Goal: Task Accomplishment & Management: Manage account settings

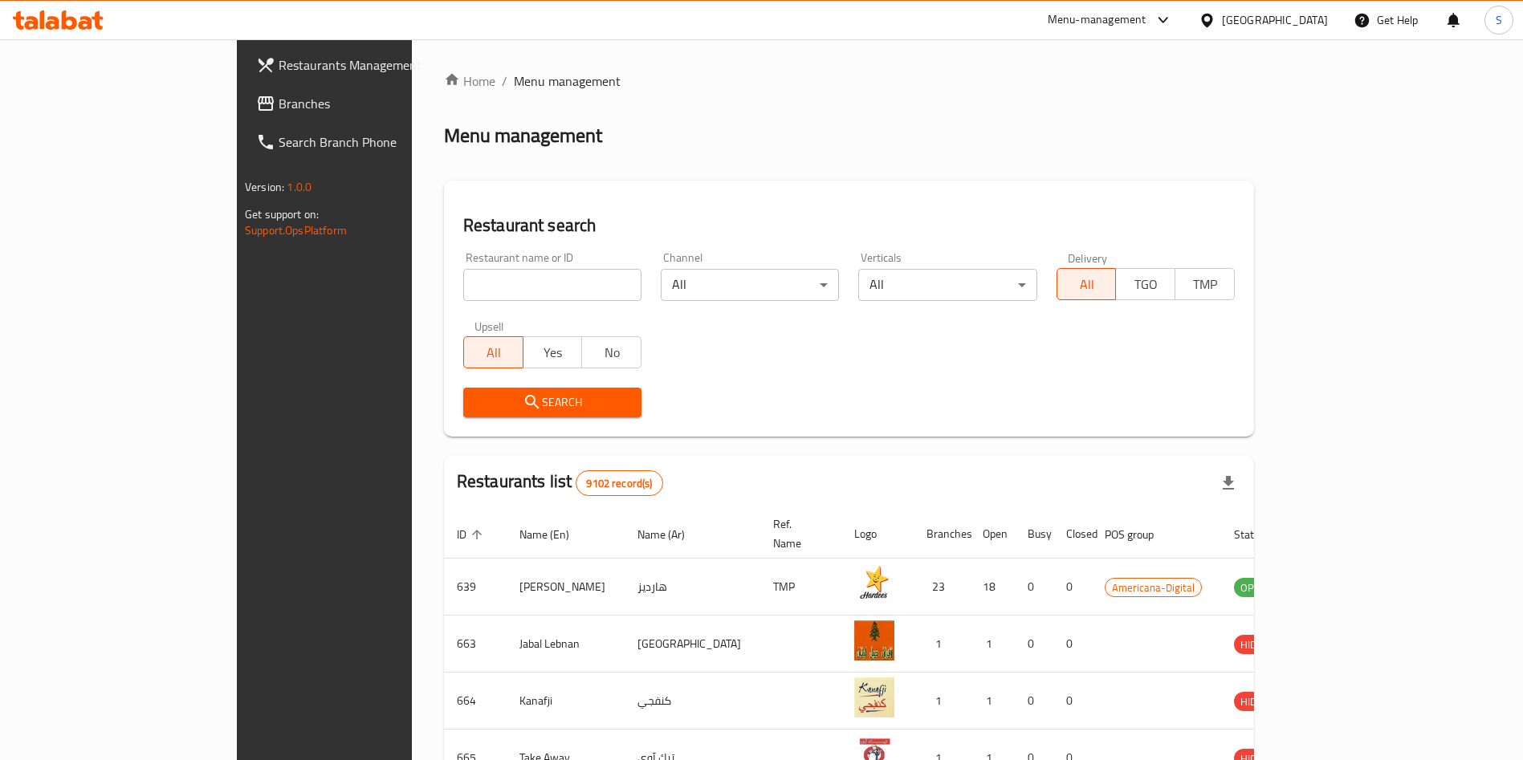
drag, startPoint x: 393, startPoint y: 283, endPoint x: 397, endPoint y: 272, distance: 11.9
click at [463, 281] on input "search" at bounding box center [552, 285] width 178 height 32
type input "[PERSON_NAME]"
click button "Search" at bounding box center [552, 403] width 178 height 30
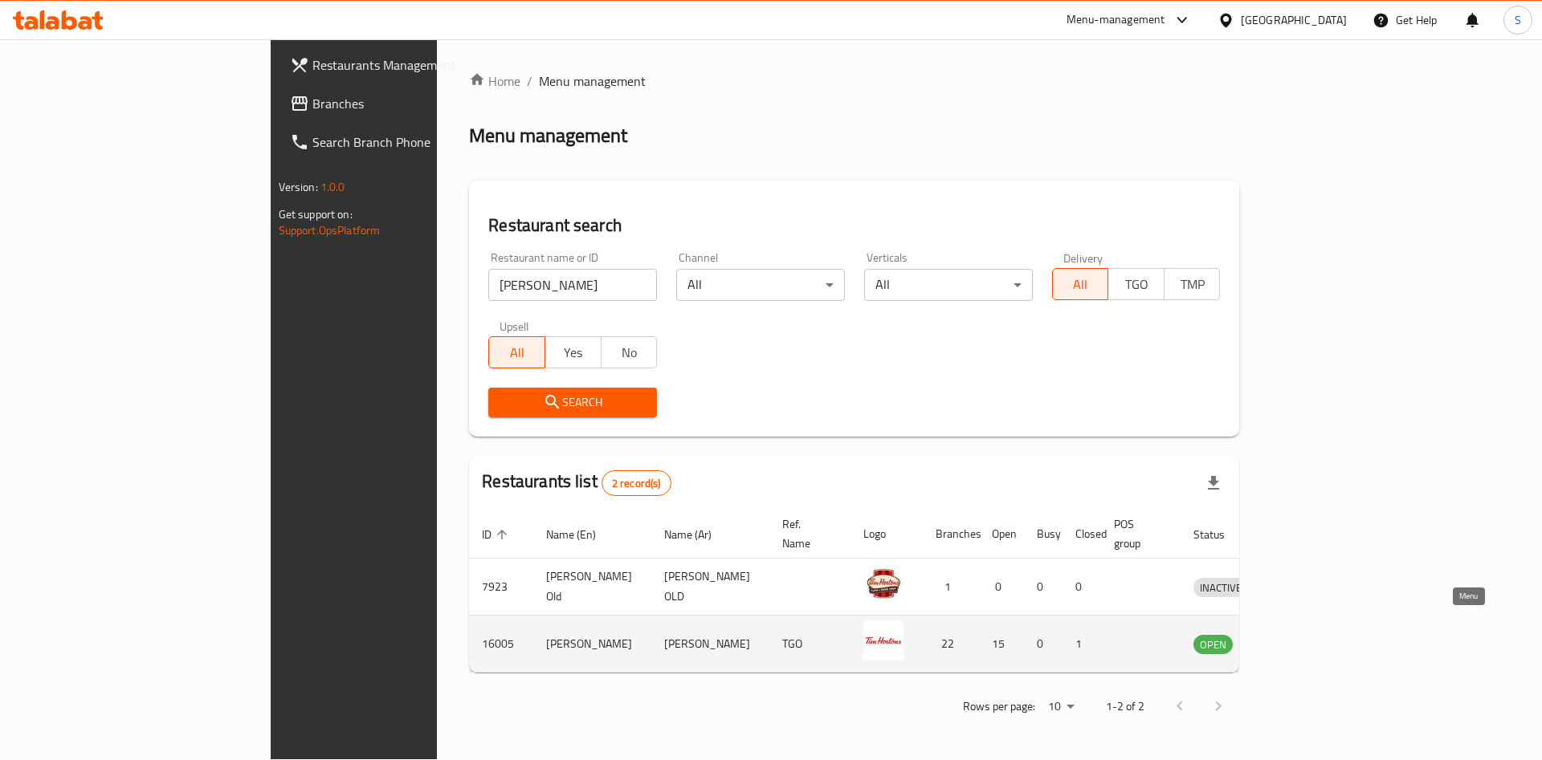
click at [1298, 638] on icon "enhanced table" at bounding box center [1290, 645] width 18 height 14
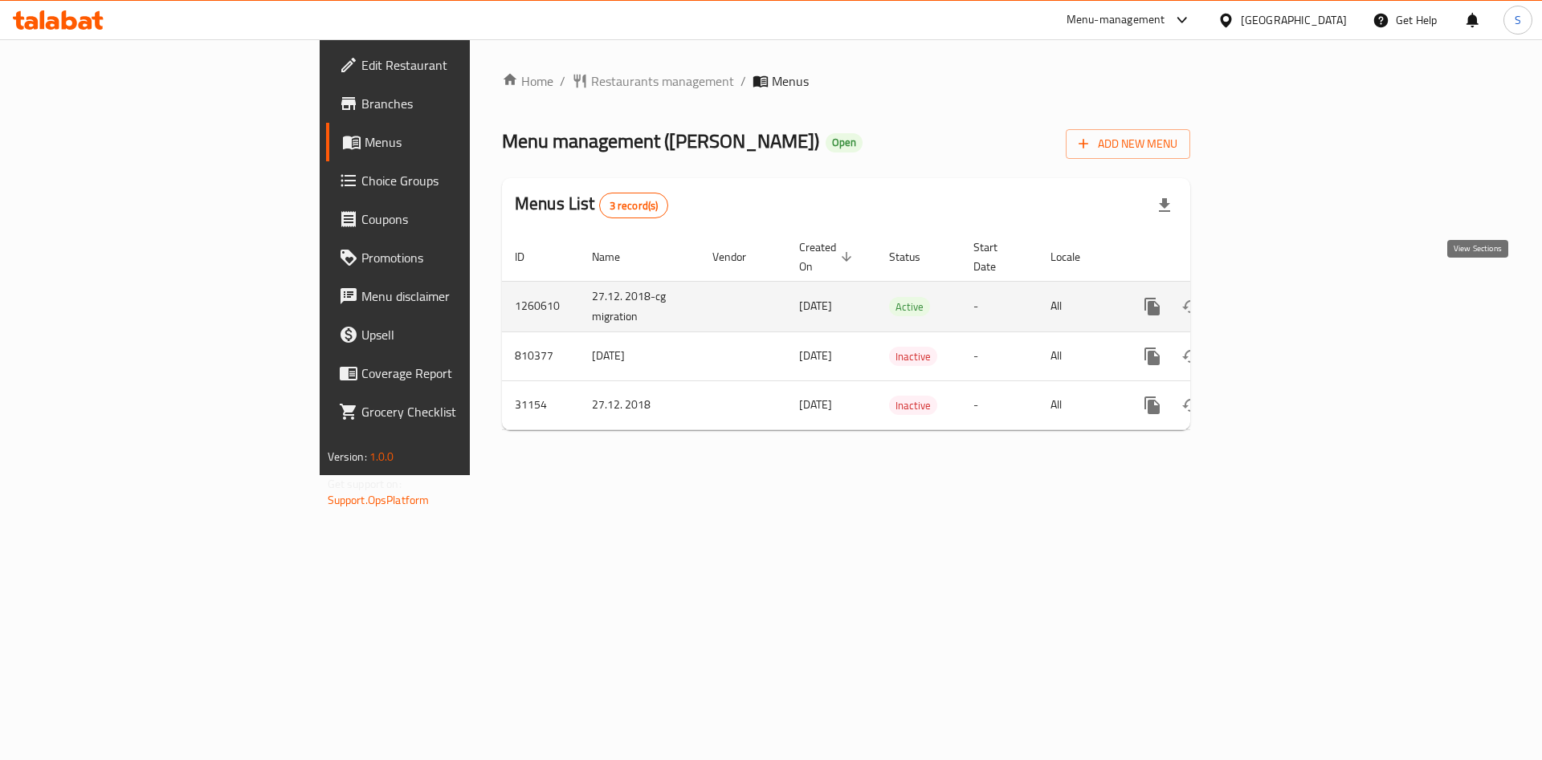
click at [1275, 299] on icon "enhanced table" at bounding box center [1268, 306] width 14 height 14
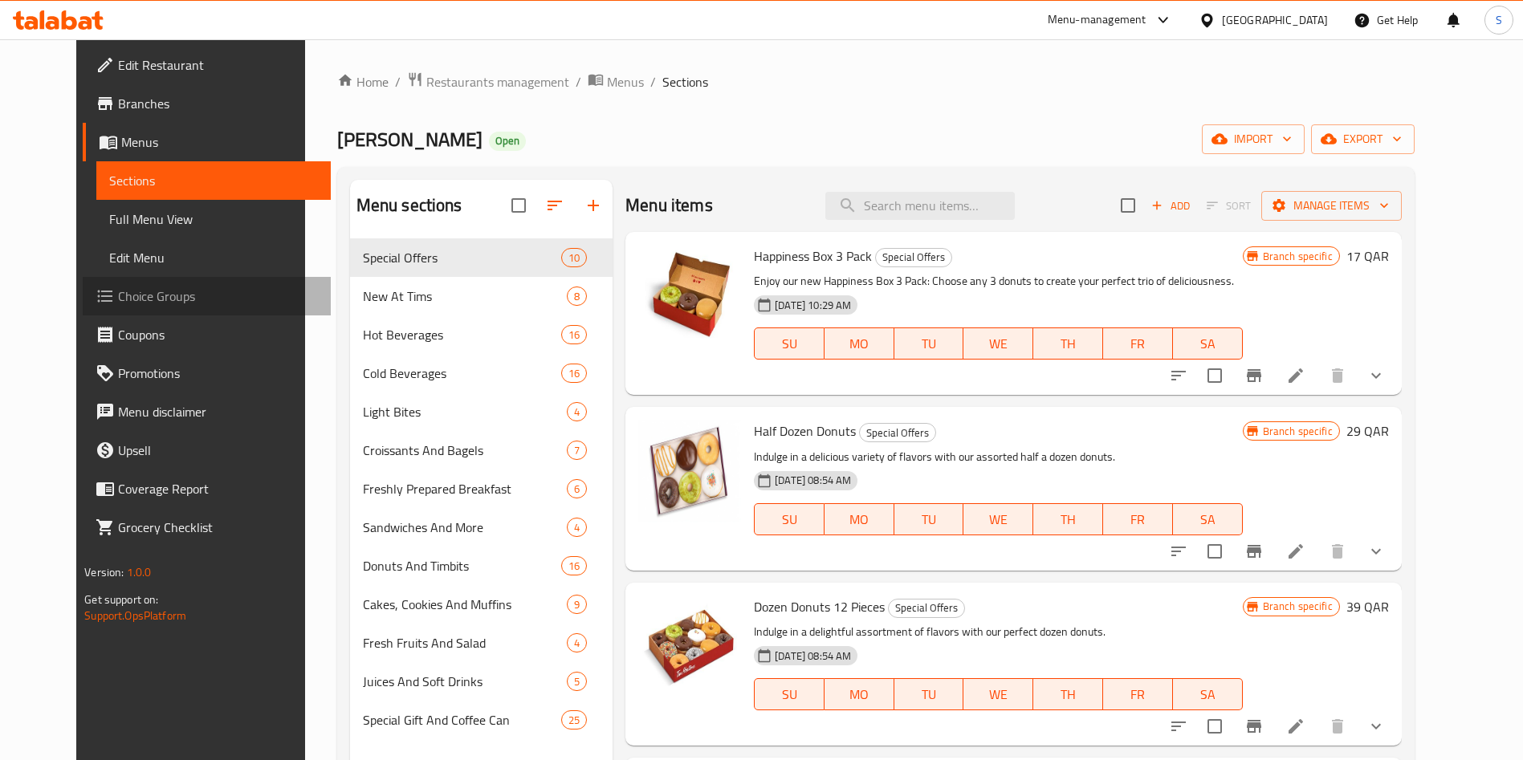
click at [118, 295] on span "Choice Groups" at bounding box center [218, 296] width 200 height 19
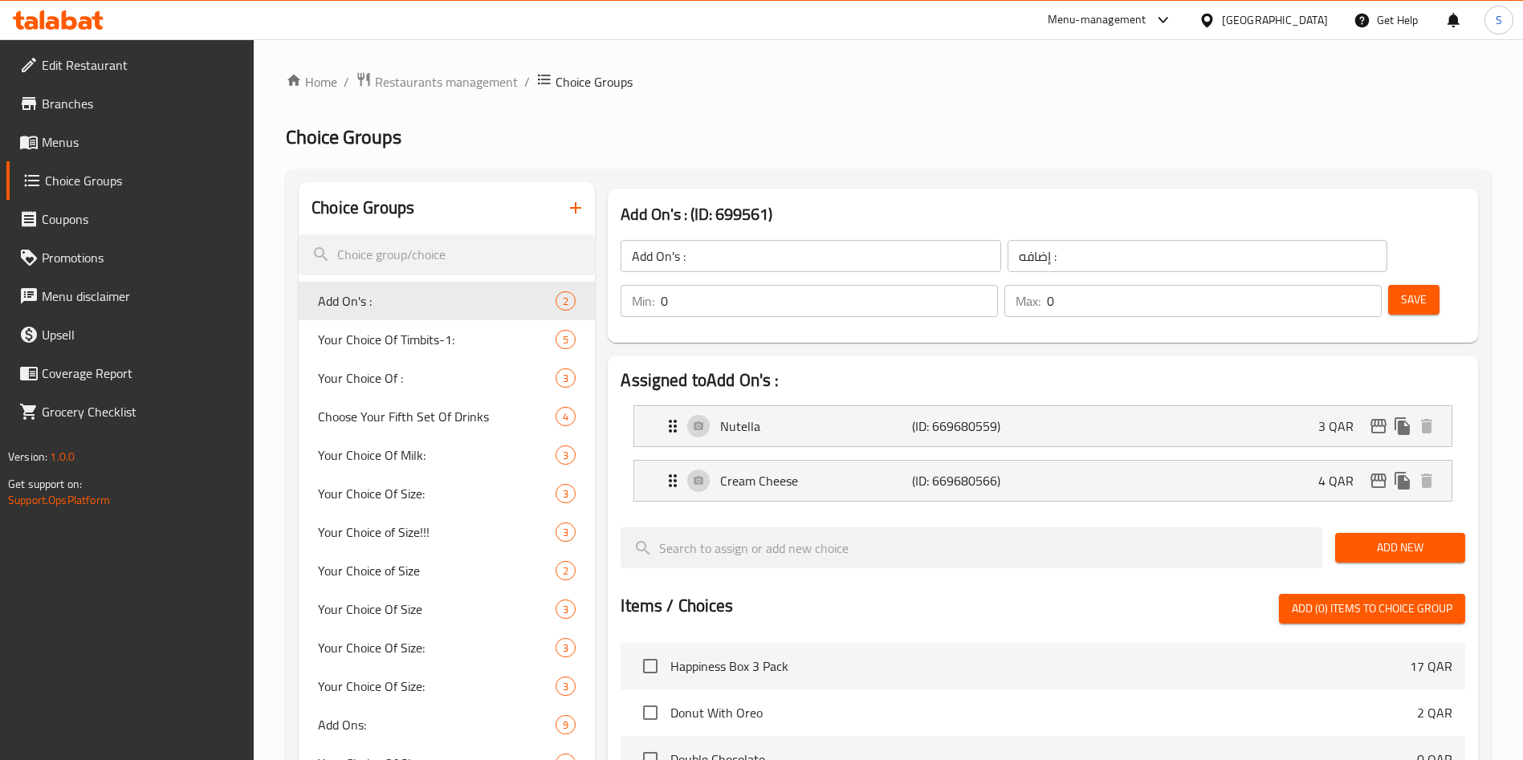
click at [572, 207] on icon "button" at bounding box center [575, 207] width 11 height 11
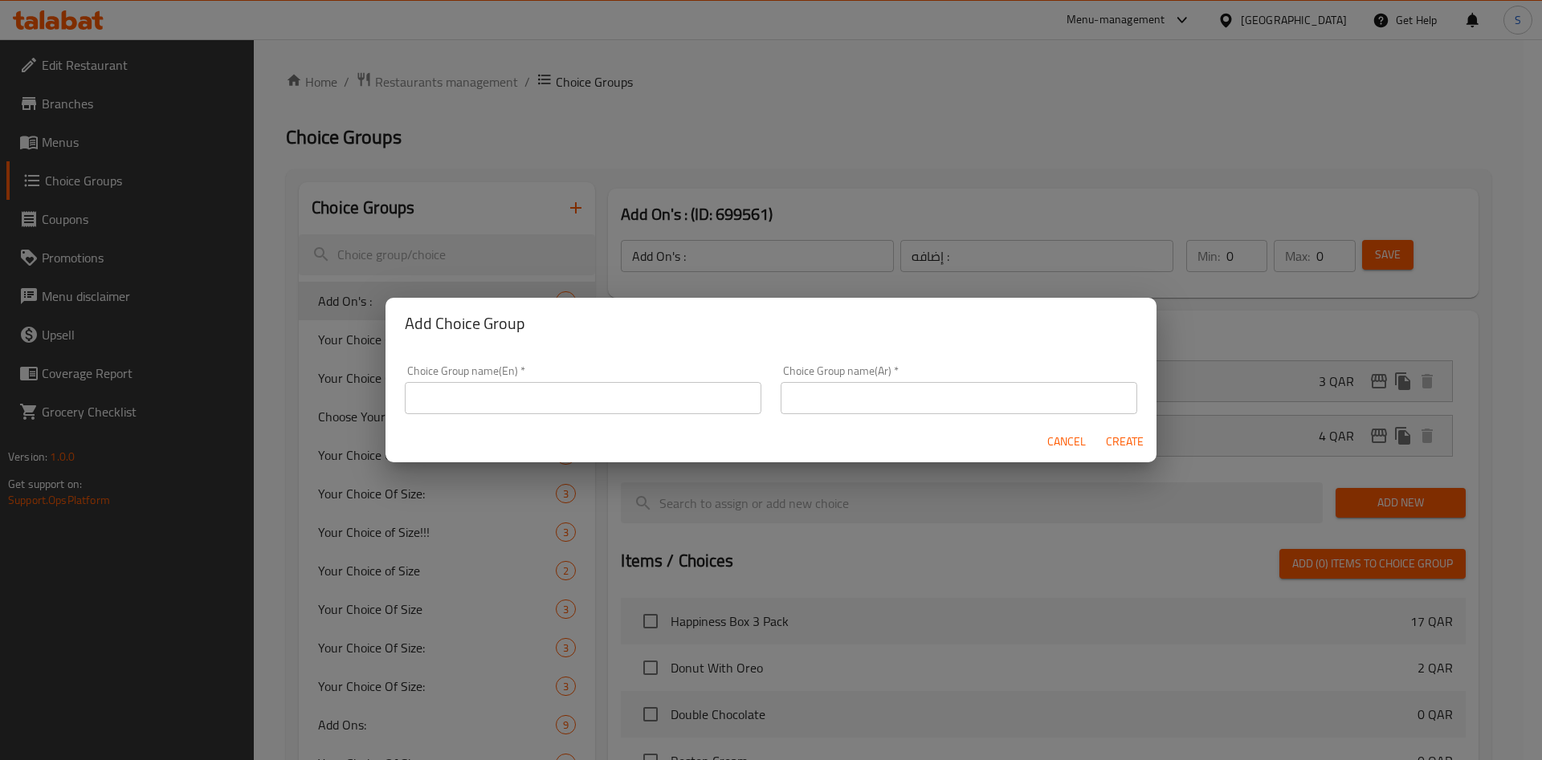
click at [541, 397] on input "text" at bounding box center [583, 398] width 356 height 32
paste input "Your Choice Of Milk"
type input "Your Choice Of Milk"
click at [850, 398] on input "text" at bounding box center [958, 398] width 356 height 32
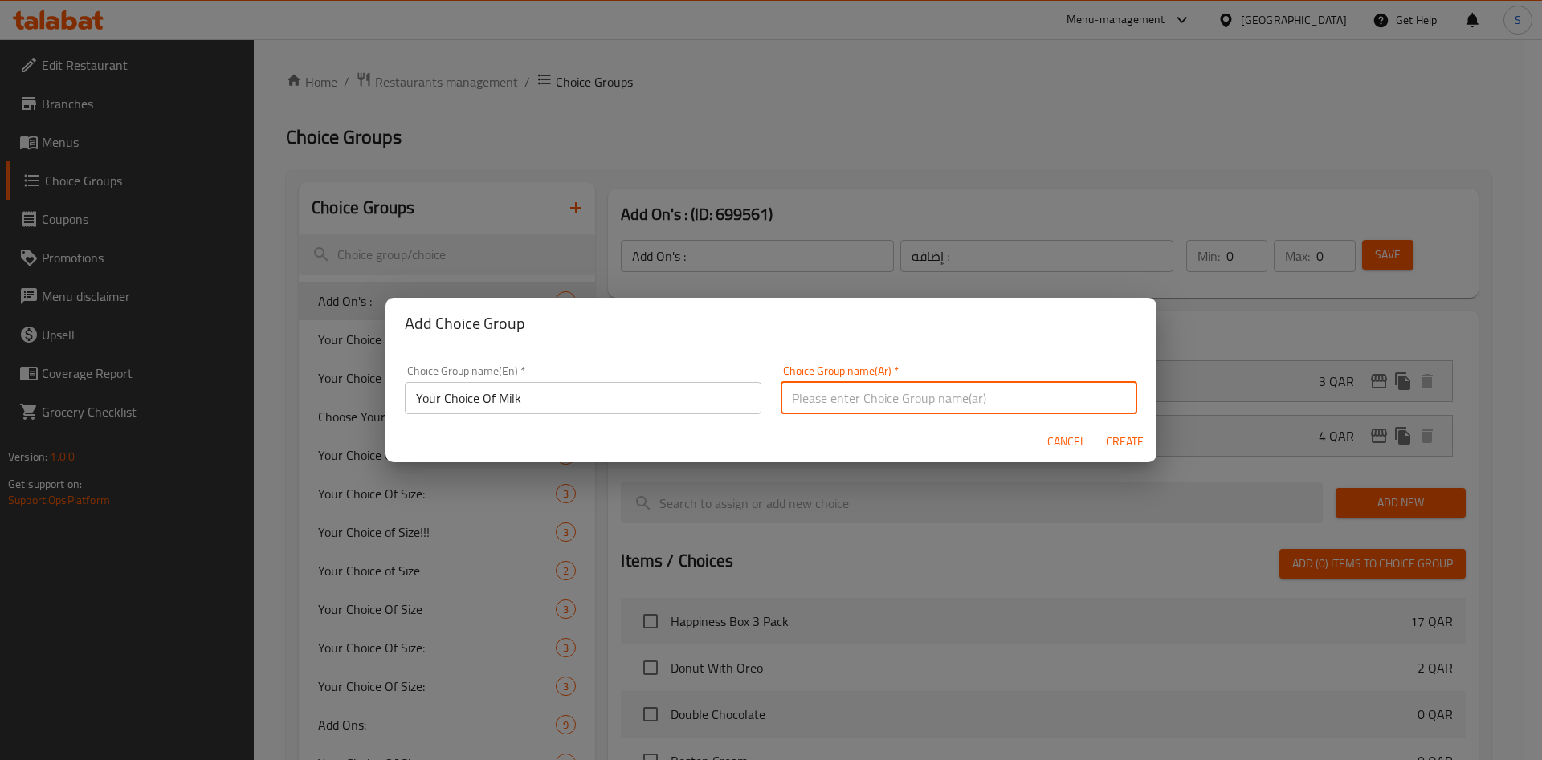
paste input "Your Choice Of Milk"
type input "Your Choice Of Milk"
click at [1121, 439] on span "Create" at bounding box center [1124, 442] width 39 height 20
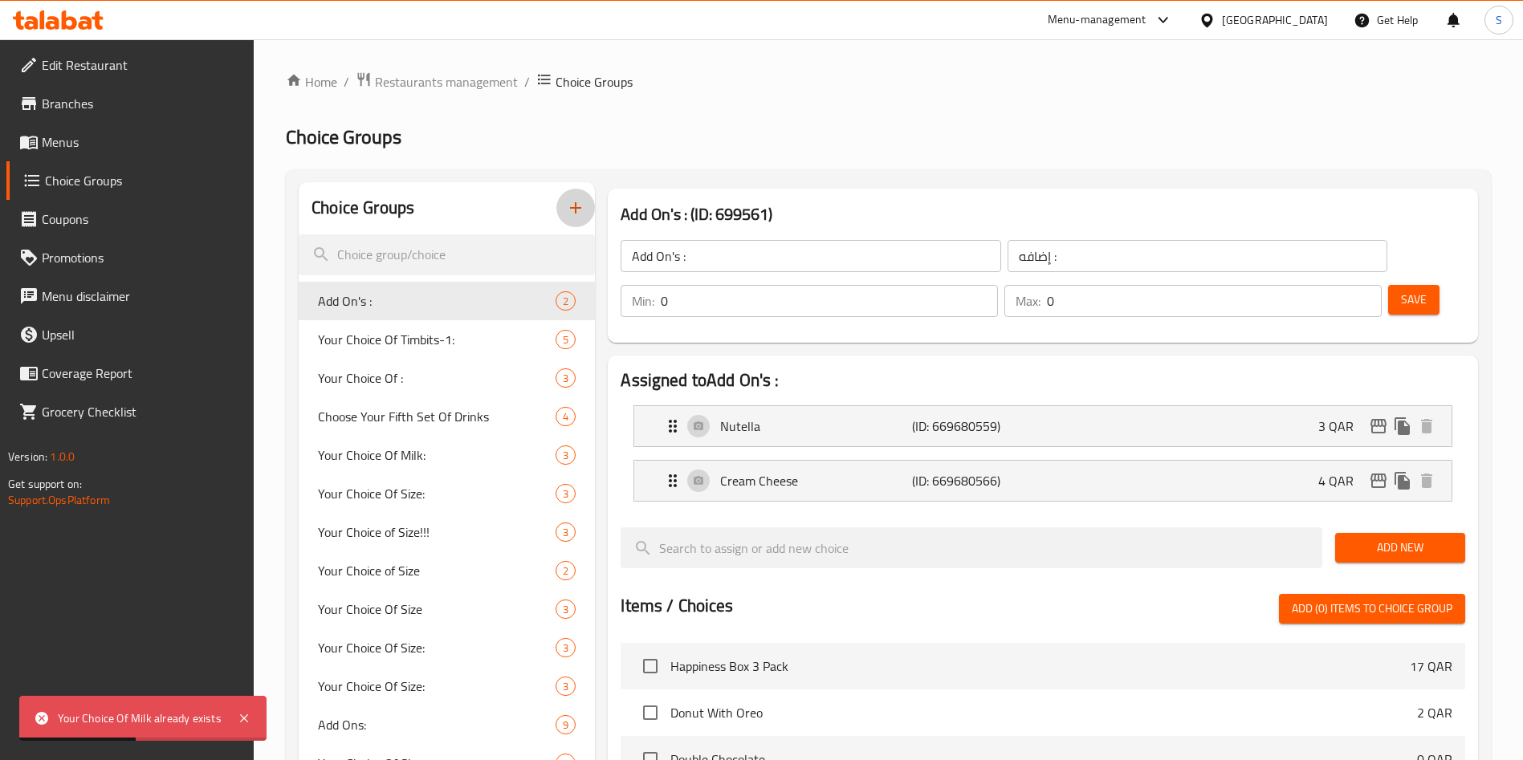
click at [581, 208] on icon "button" at bounding box center [575, 207] width 11 height 11
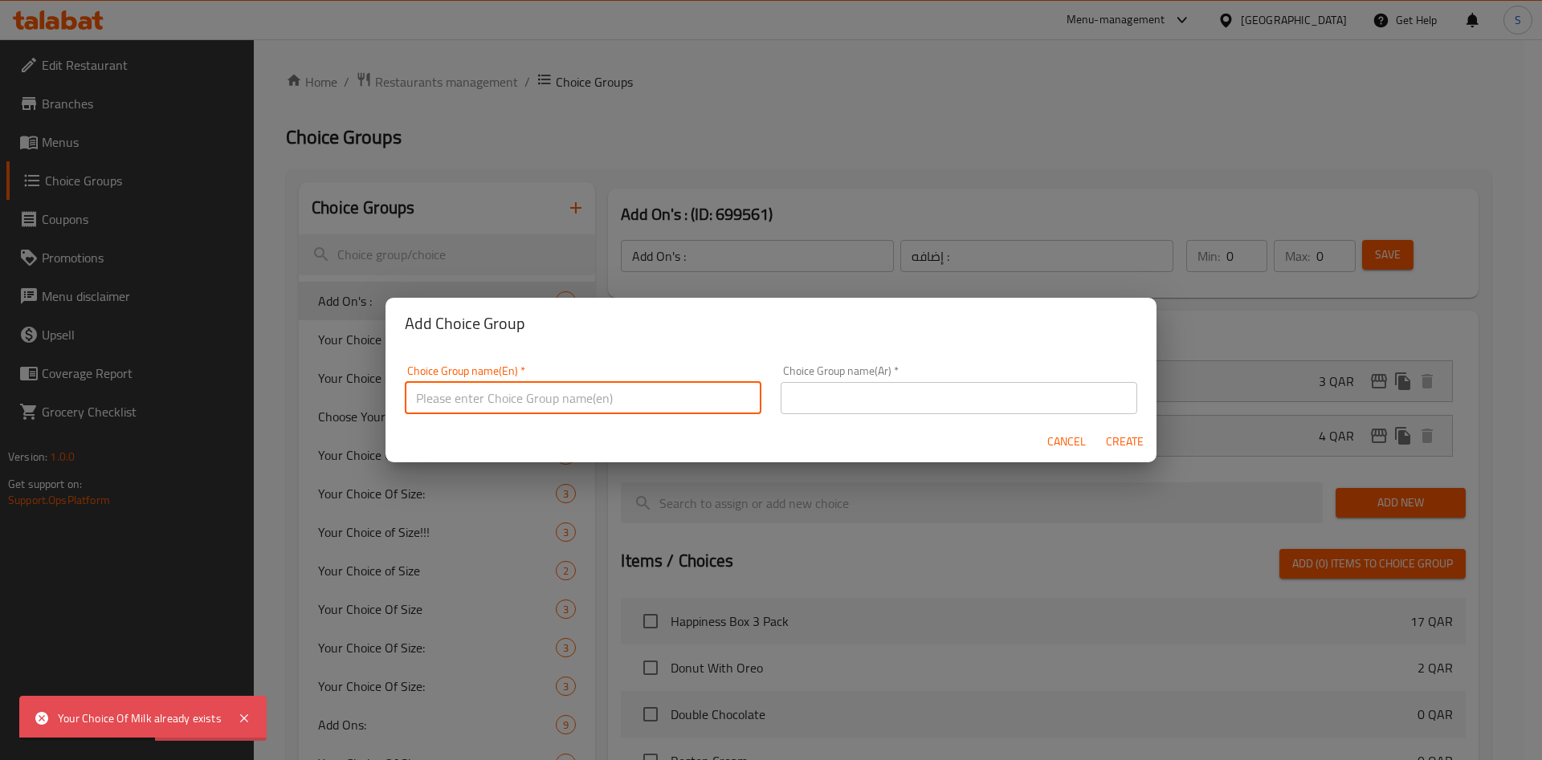
click at [593, 395] on input "text" at bounding box center [583, 398] width 356 height 32
paste input "Your Choice Of Milk"
type input "Your Choice Of Milk"
click at [1072, 442] on span "Cancel" at bounding box center [1066, 442] width 39 height 20
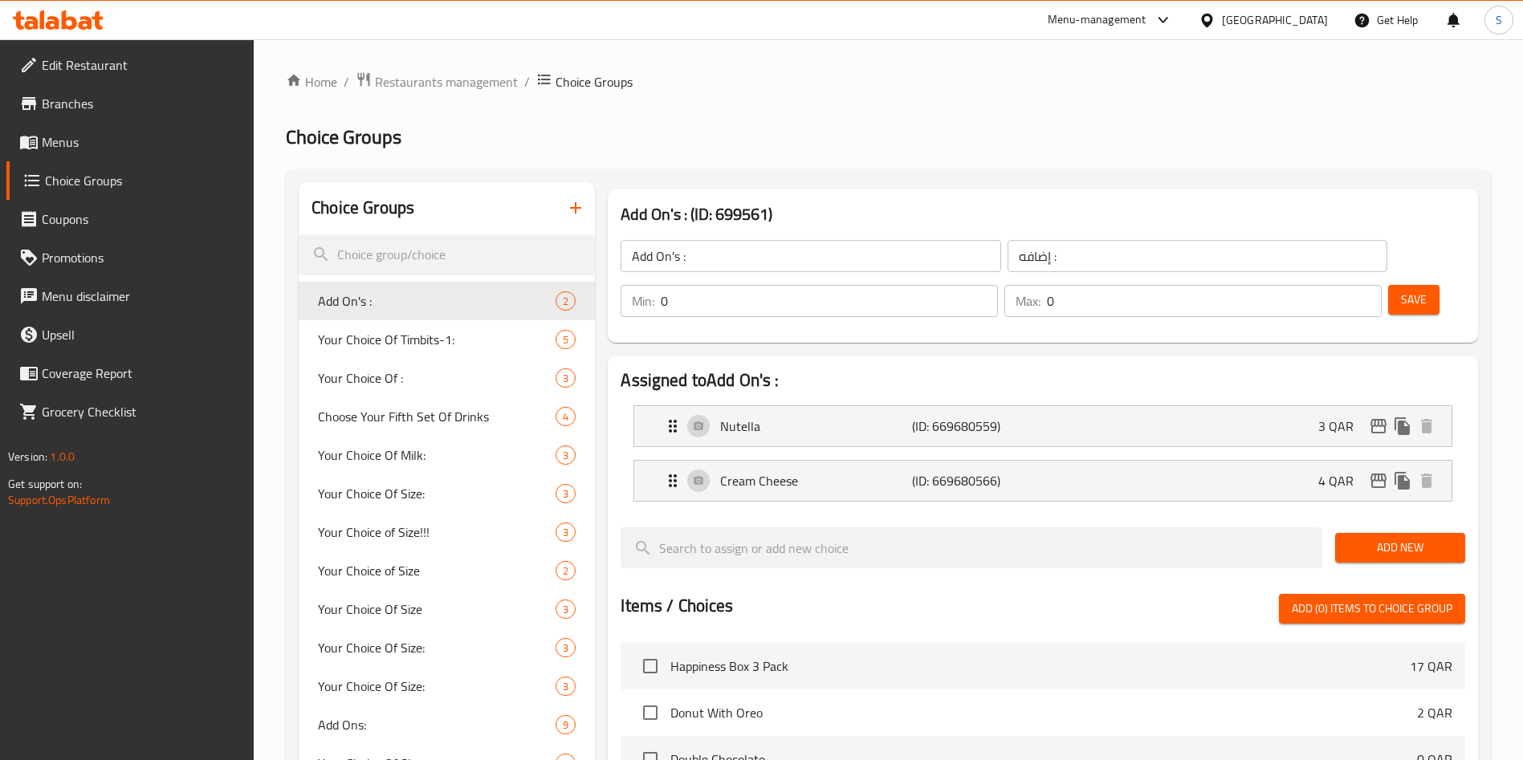
click at [240, 719] on div "Edit Restaurant Branches Menus Choice Groups Coupons Promotions Menu disclaimer…" at bounding box center [127, 419] width 255 height 760
click at [393, 459] on span "Your Choice Of Milk:" at bounding box center [412, 455] width 189 height 19
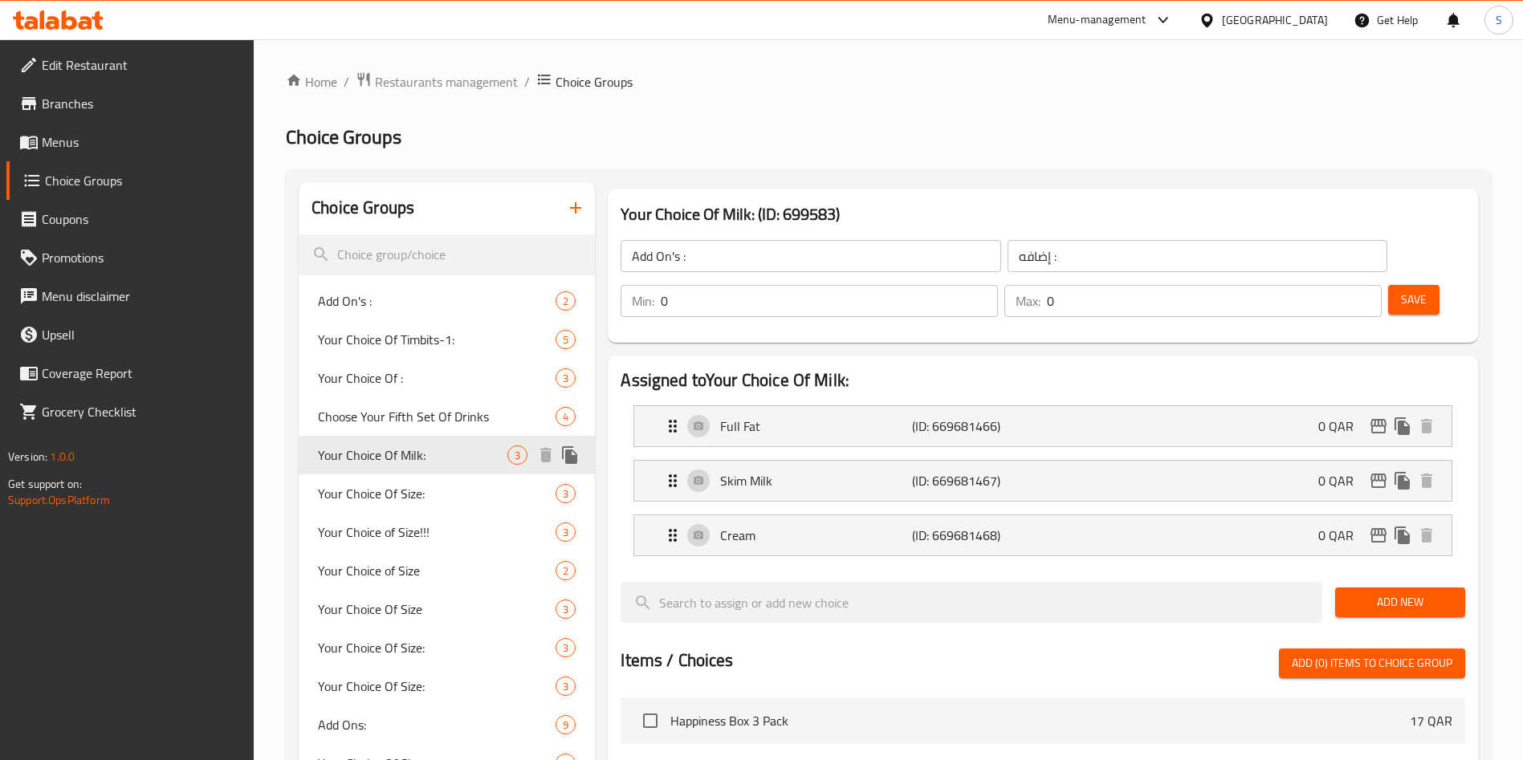
type input "Your Choice Of Milk:"
type input "إختيارك من الحليب:"
type input "1"
click at [581, 207] on icon "button" at bounding box center [575, 207] width 11 height 11
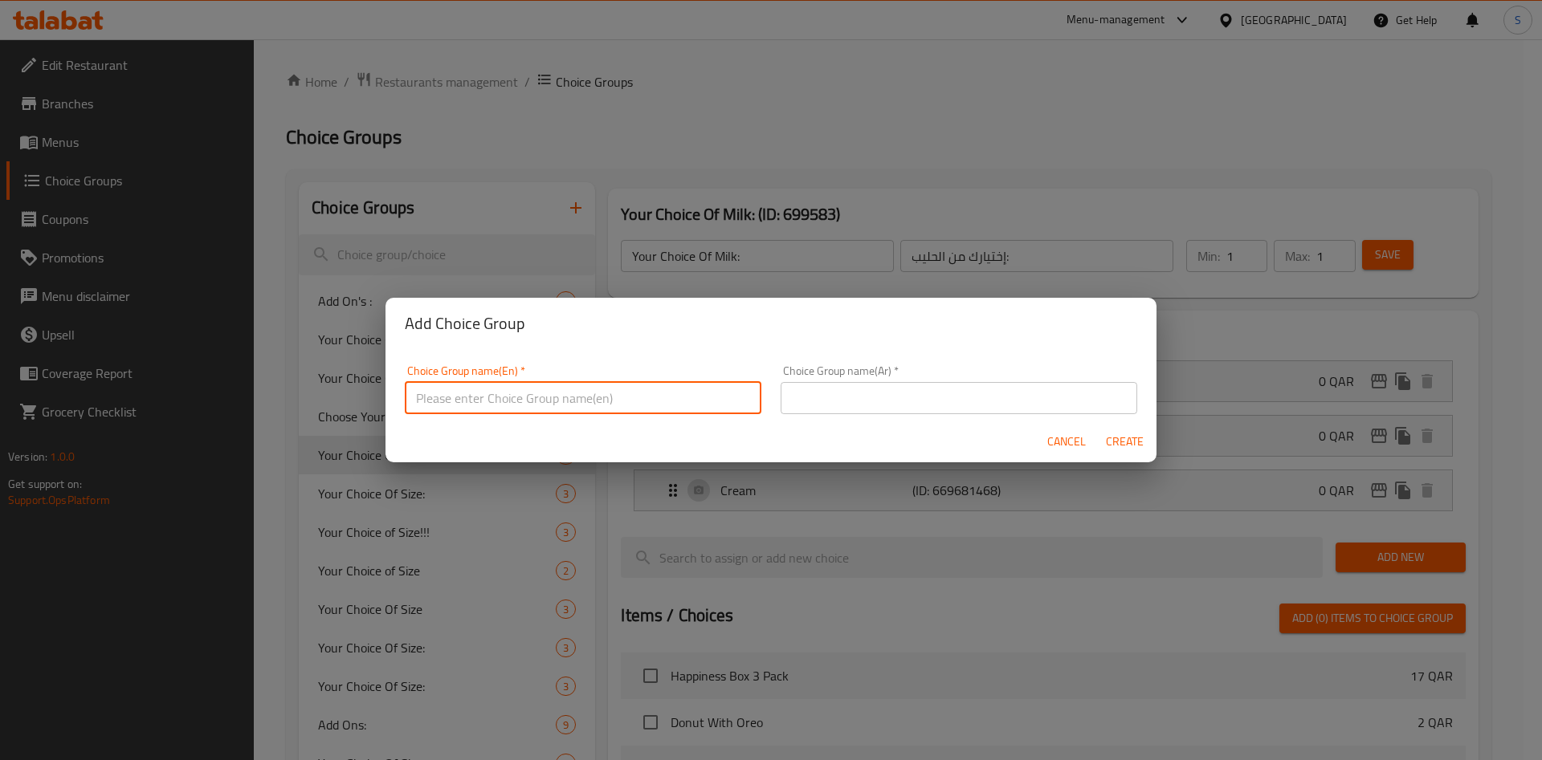
click at [520, 388] on input "text" at bounding box center [583, 398] width 356 height 32
paste input "Your Choice Of Milk"
type input "Your Choice Of Milk::"
click at [1156, 444] on div "Add Choice Group Choice Group name(En)   * Your Choice Of Milk:: Choice Group n…" at bounding box center [771, 380] width 1542 height 760
click at [1137, 441] on span "Create" at bounding box center [1124, 442] width 39 height 20
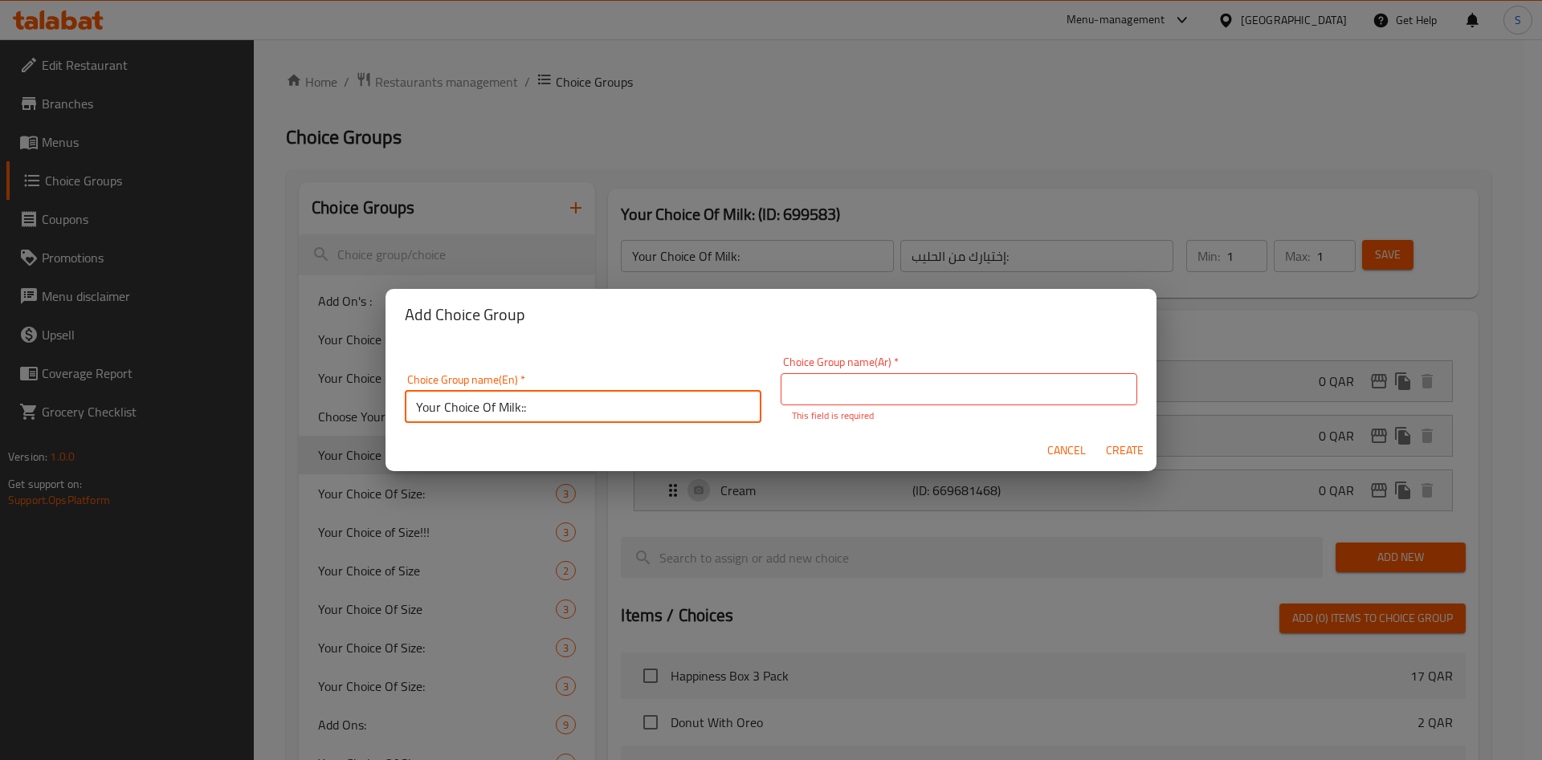
drag, startPoint x: 604, startPoint y: 403, endPoint x: 169, endPoint y: 394, distance: 435.2
click at [169, 397] on div "Add Choice Group Choice Group name(En)   * Your Choice Of Milk:: Choice Group n…" at bounding box center [771, 380] width 1542 height 760
click at [943, 385] on input "text" at bounding box center [958, 389] width 356 height 32
paste input "Your Choice Of Milk::"
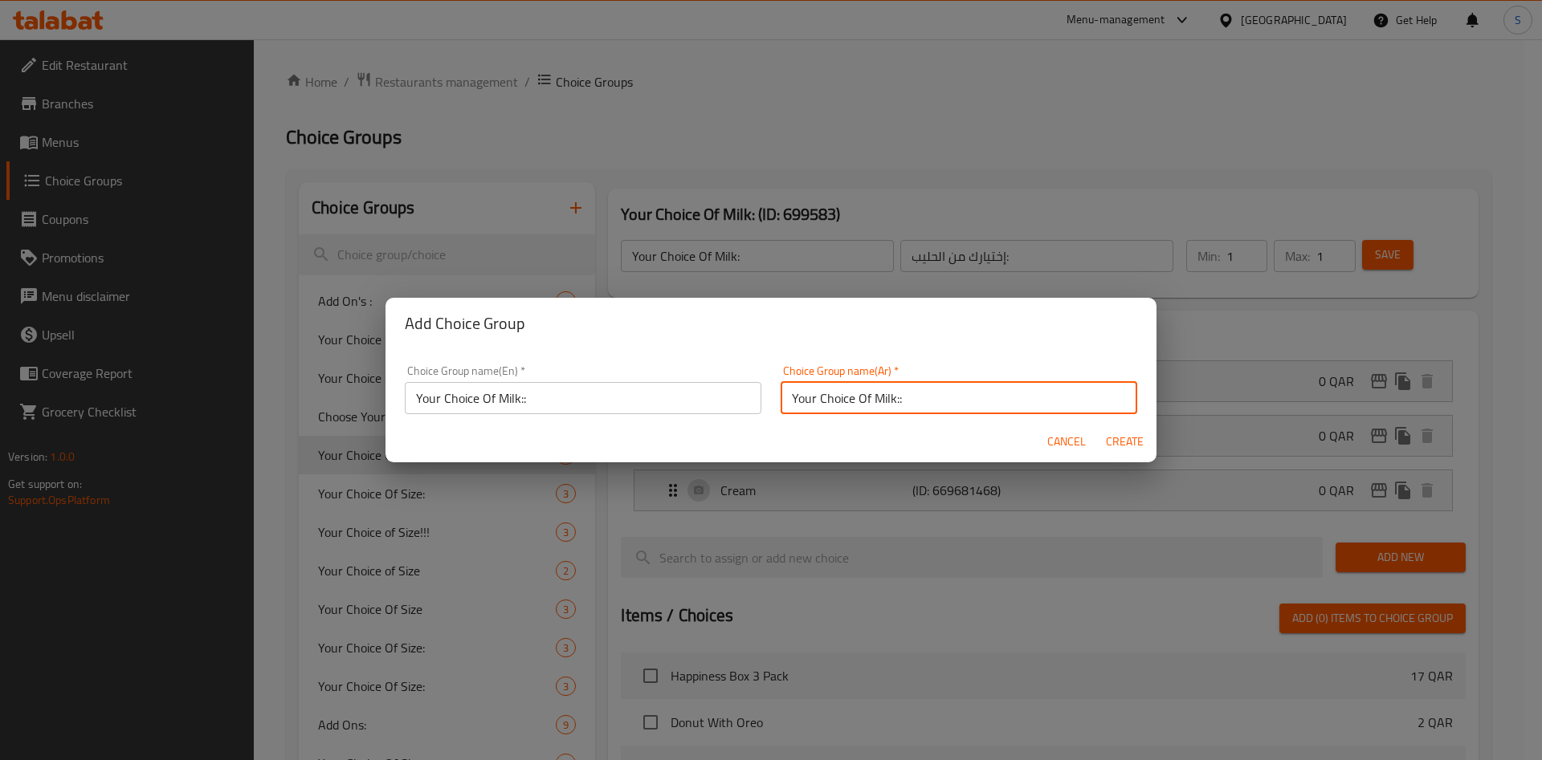
type input "Your Choice Of Milk::"
click at [1126, 444] on span "Create" at bounding box center [1124, 442] width 39 height 20
type input "Your Choice Of Milk::"
type input "0"
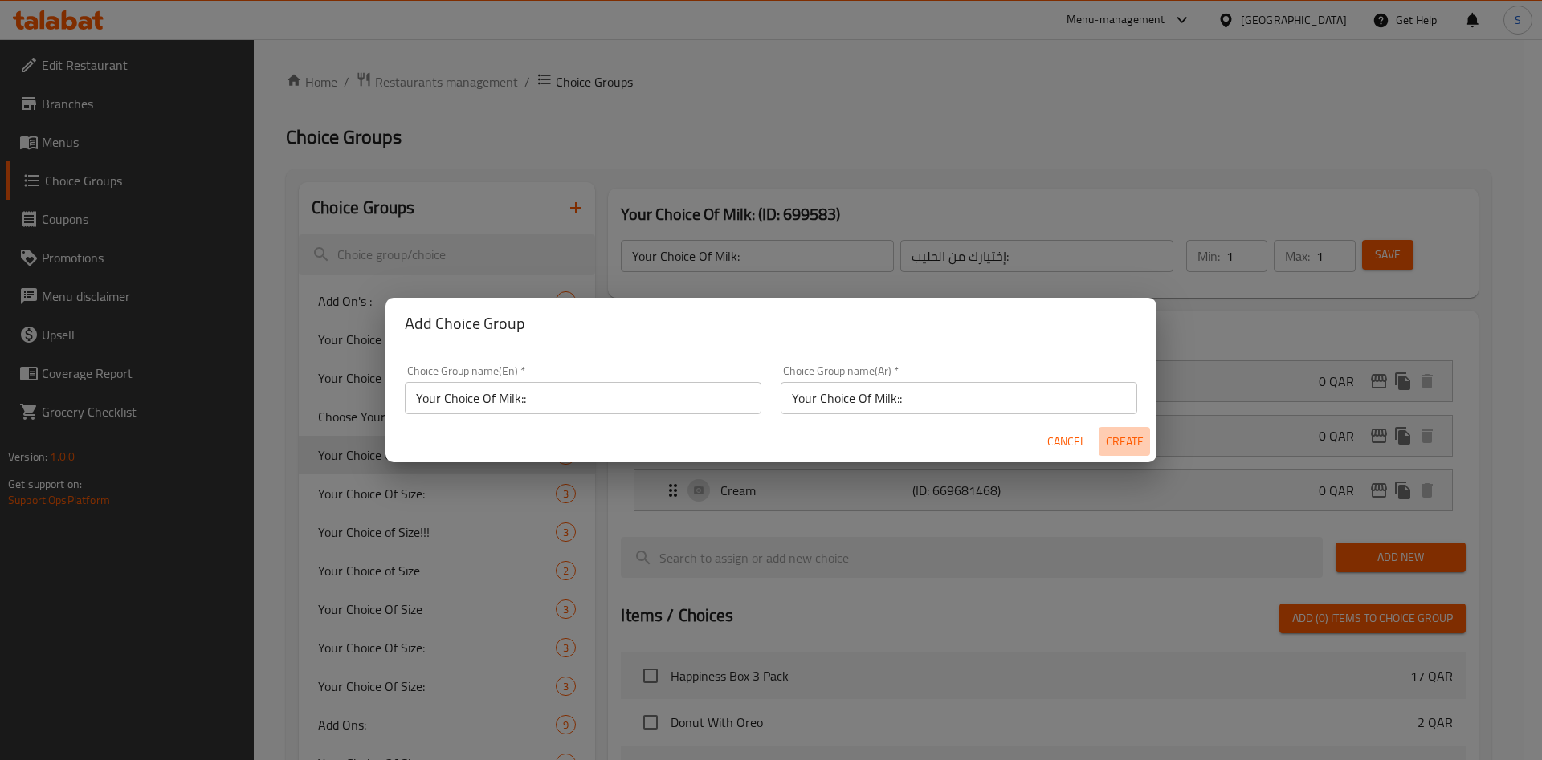
type input "0"
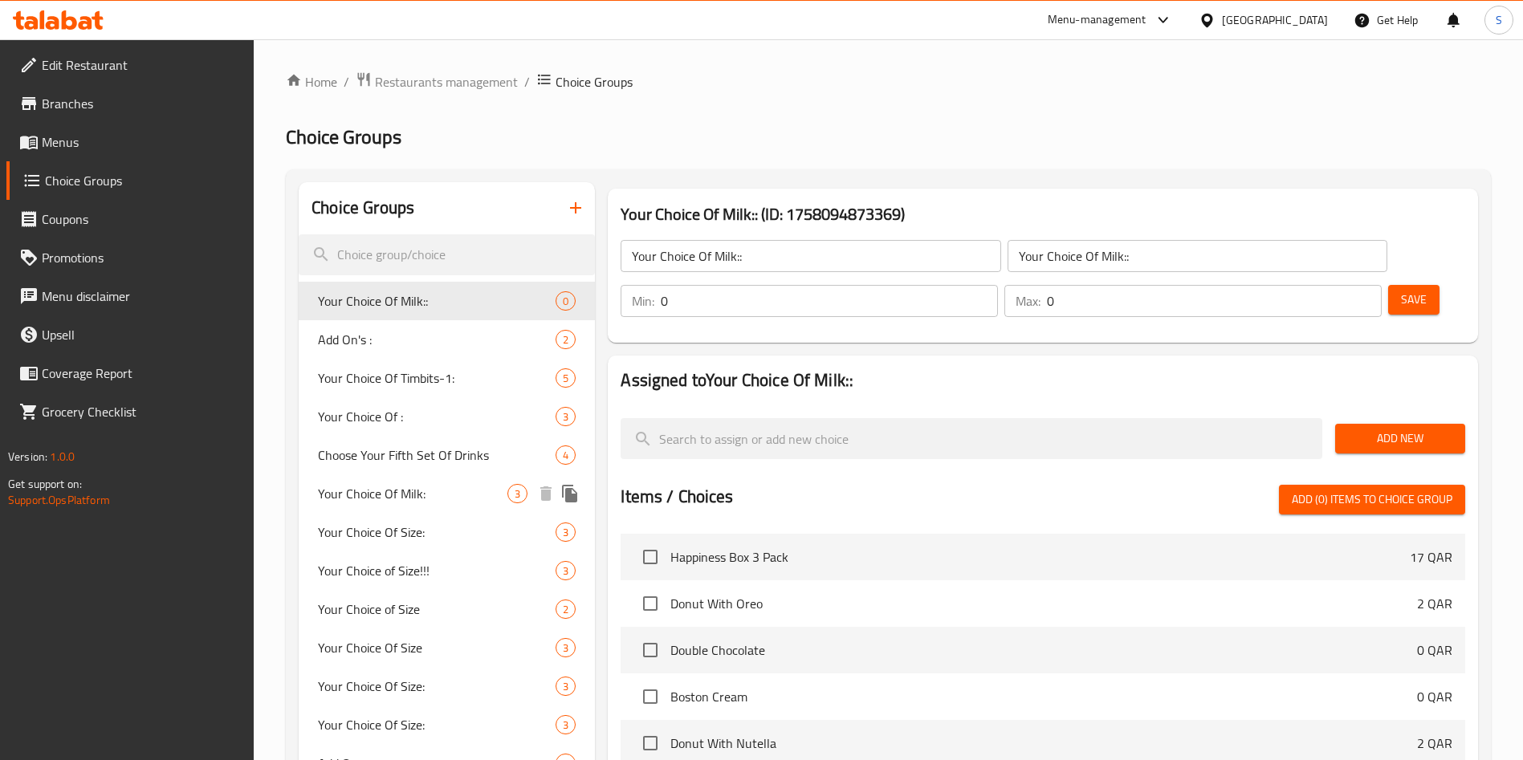
click at [387, 490] on span "Your Choice Of Milk:" at bounding box center [412, 493] width 189 height 19
type input "Your Choice Of Milk:"
type input "إختيارك من الحليب:"
type input "1"
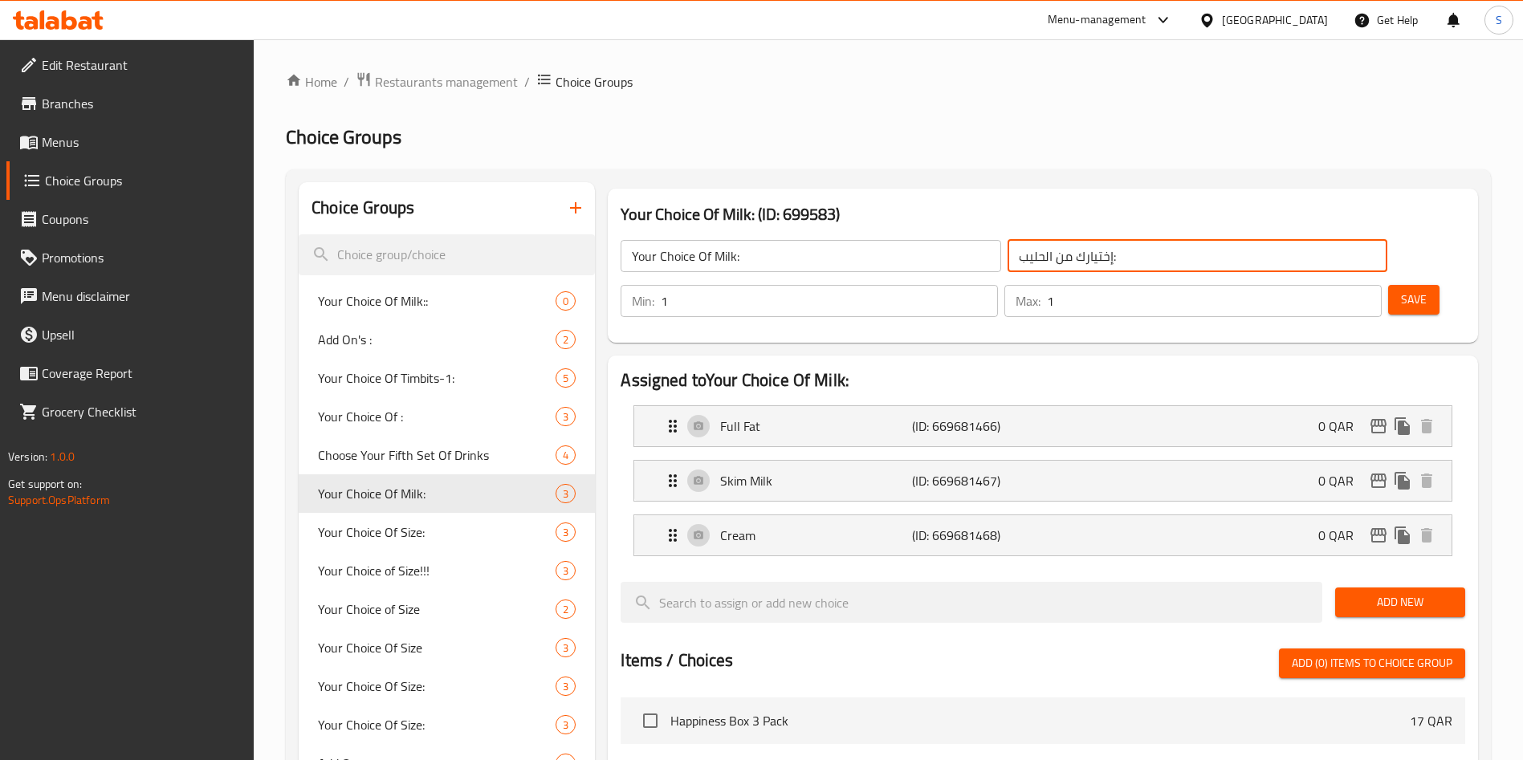
drag, startPoint x: 1028, startPoint y: 261, endPoint x: 842, endPoint y: 259, distance: 185.5
click at [842, 259] on div "Your Choice Of Milk: ​ إختيارك من الحليب: ​" at bounding box center [1004, 255] width 786 height 51
click at [348, 305] on span "Your Choice Of Milk::" at bounding box center [412, 300] width 189 height 19
type input "Your Choice Of Milk::"
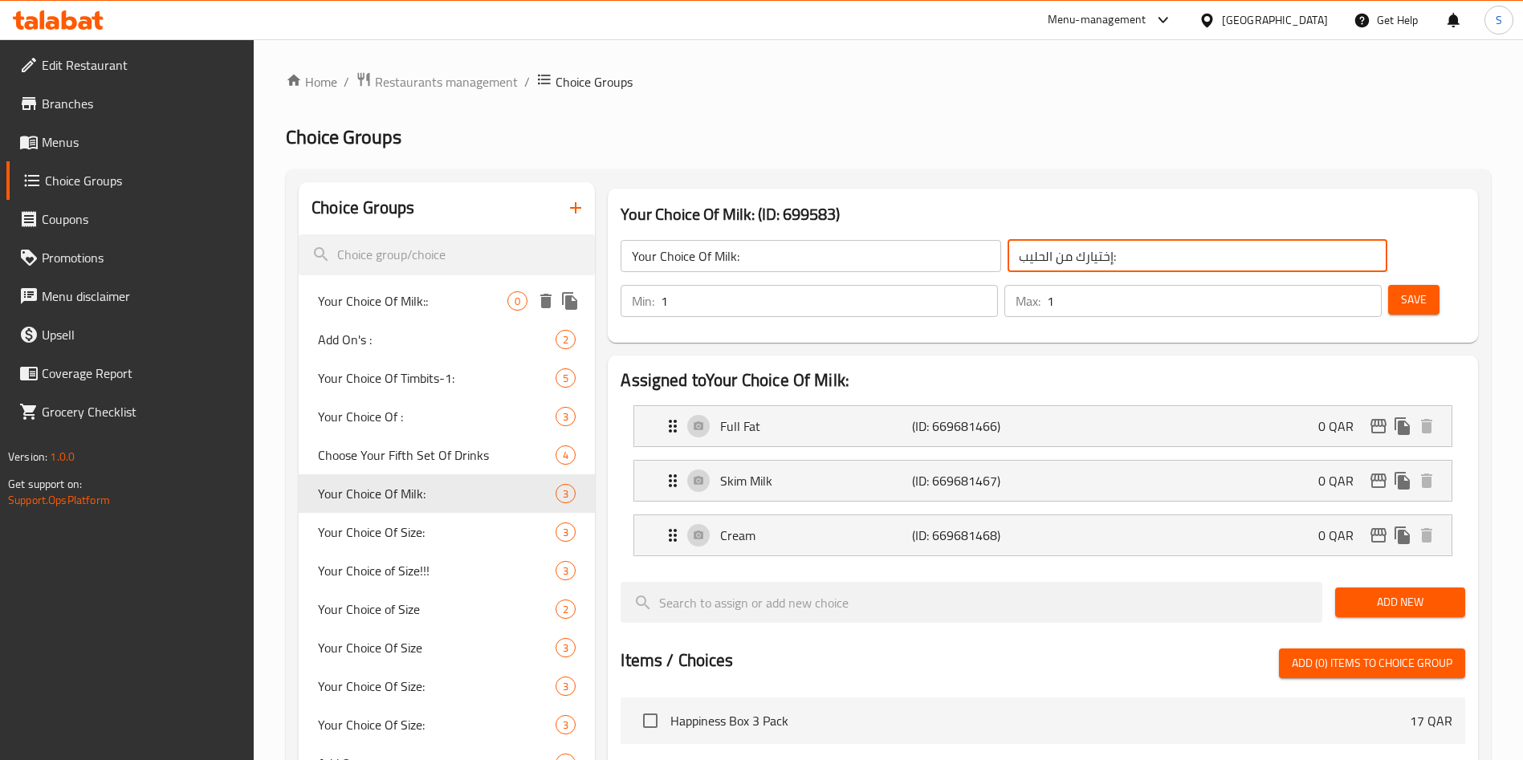
type input "0"
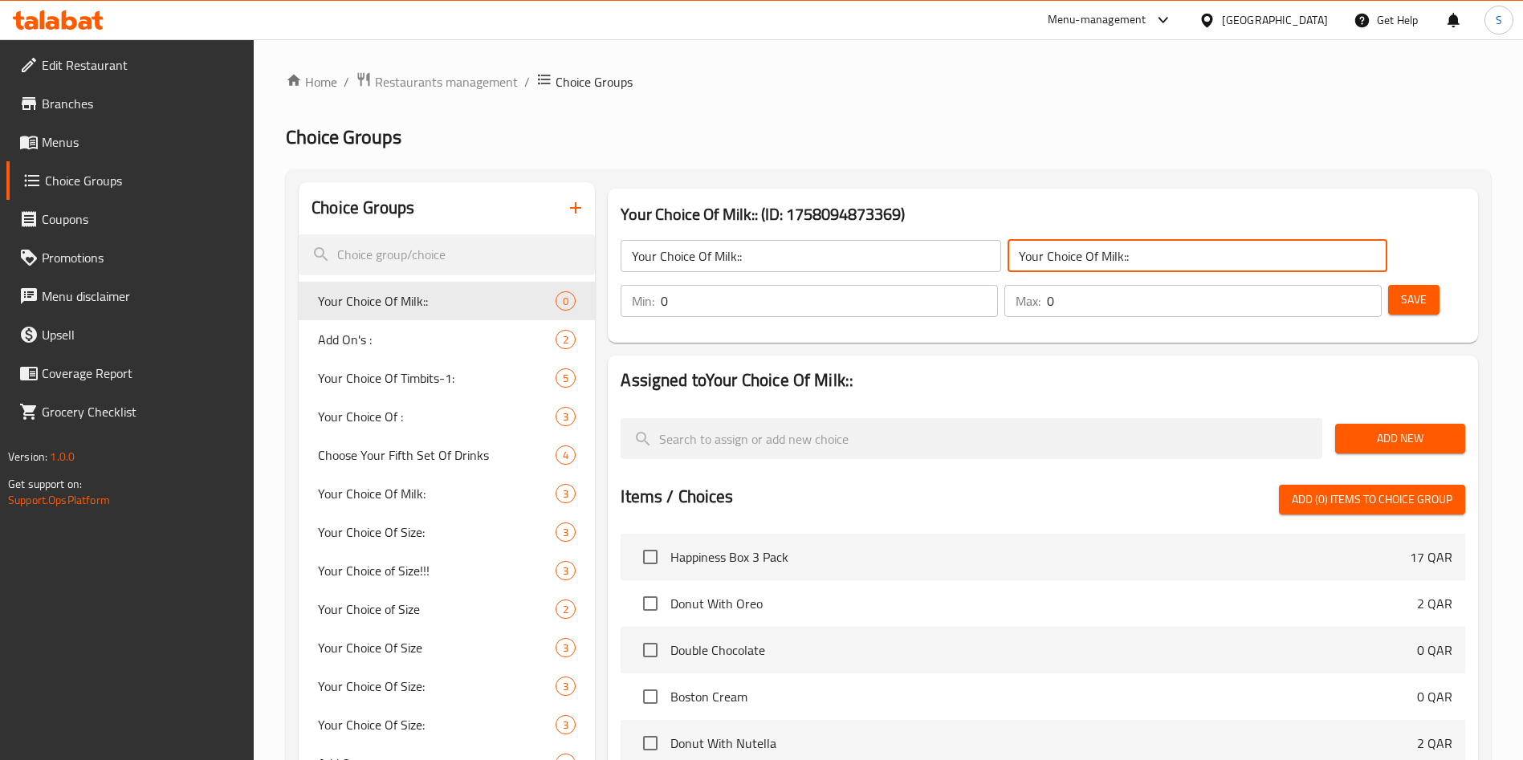
drag, startPoint x: 1078, startPoint y: 262, endPoint x: 829, endPoint y: 252, distance: 249.9
click at [829, 253] on div "Your Choice Of Milk:: ​ Your Choice Of Milk:: ​" at bounding box center [1004, 255] width 786 height 51
paste input "إختيارك من الحليب"
type input "إختيارك من الحليب:"
drag, startPoint x: 1332, startPoint y: 255, endPoint x: 1297, endPoint y: 256, distance: 35.4
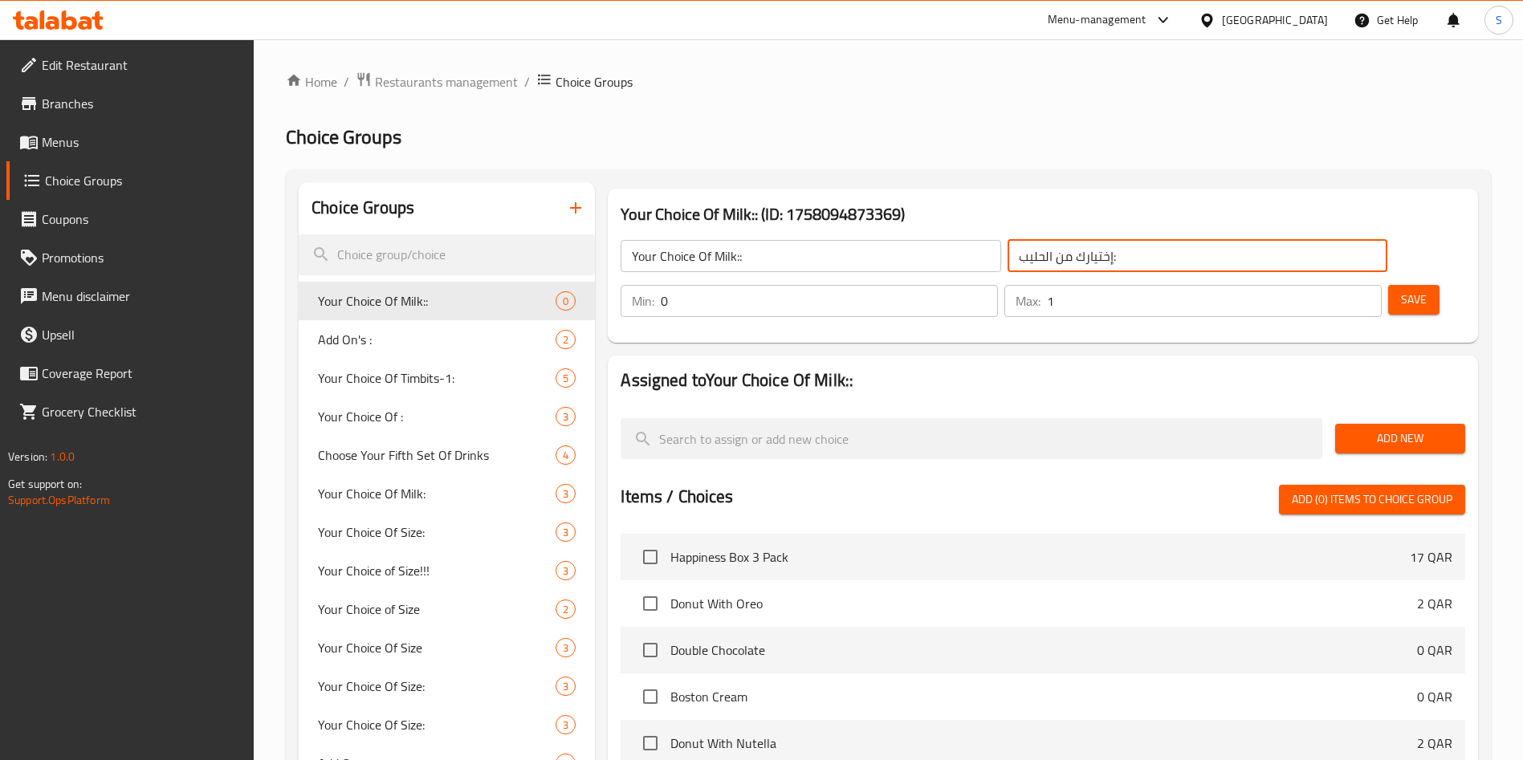
type input "1"
click at [1297, 285] on input "1" at bounding box center [1214, 301] width 335 height 32
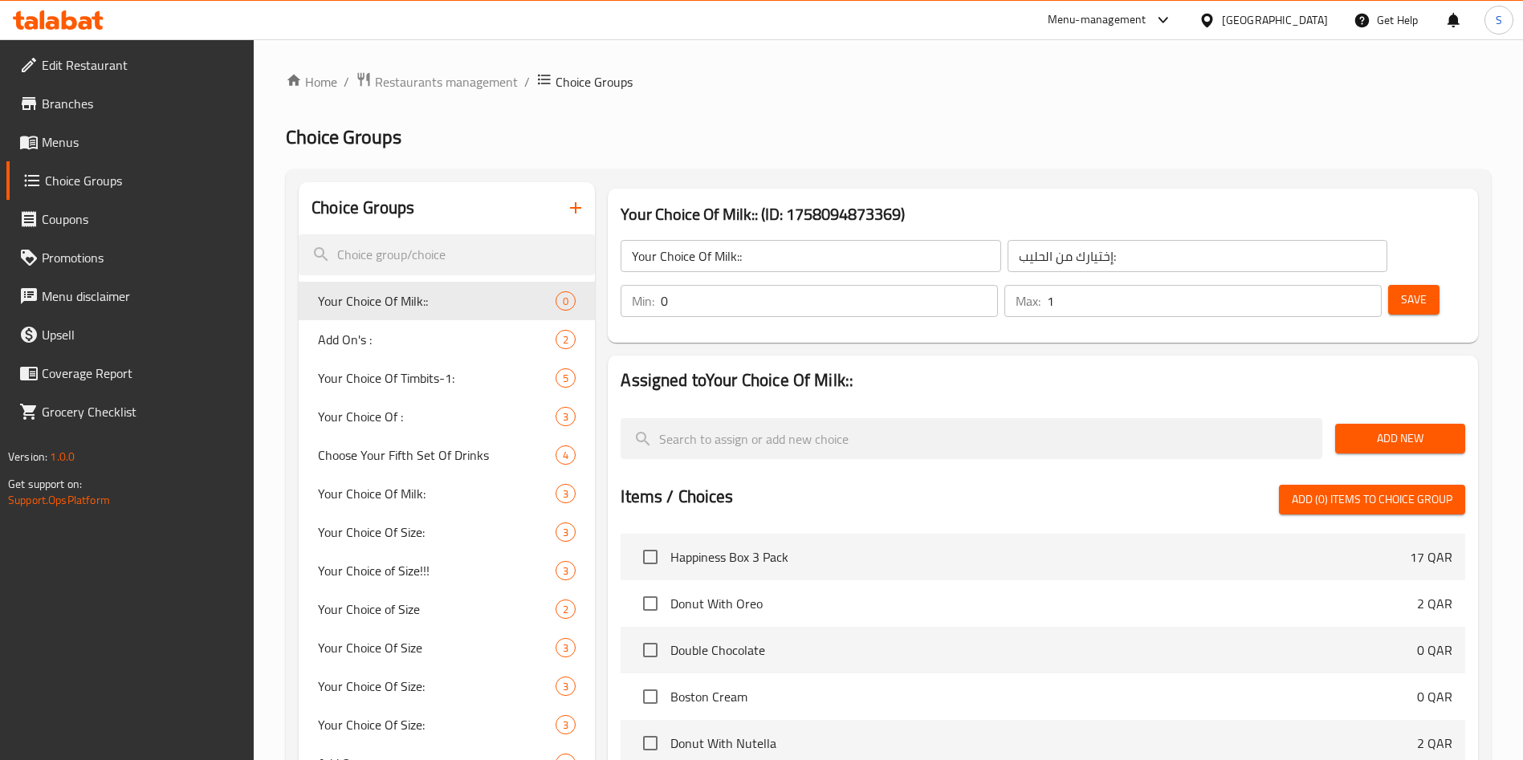
drag, startPoint x: 1245, startPoint y: 263, endPoint x: 1222, endPoint y: 258, distance: 23.8
click at [998, 285] on input "0" at bounding box center [829, 301] width 337 height 32
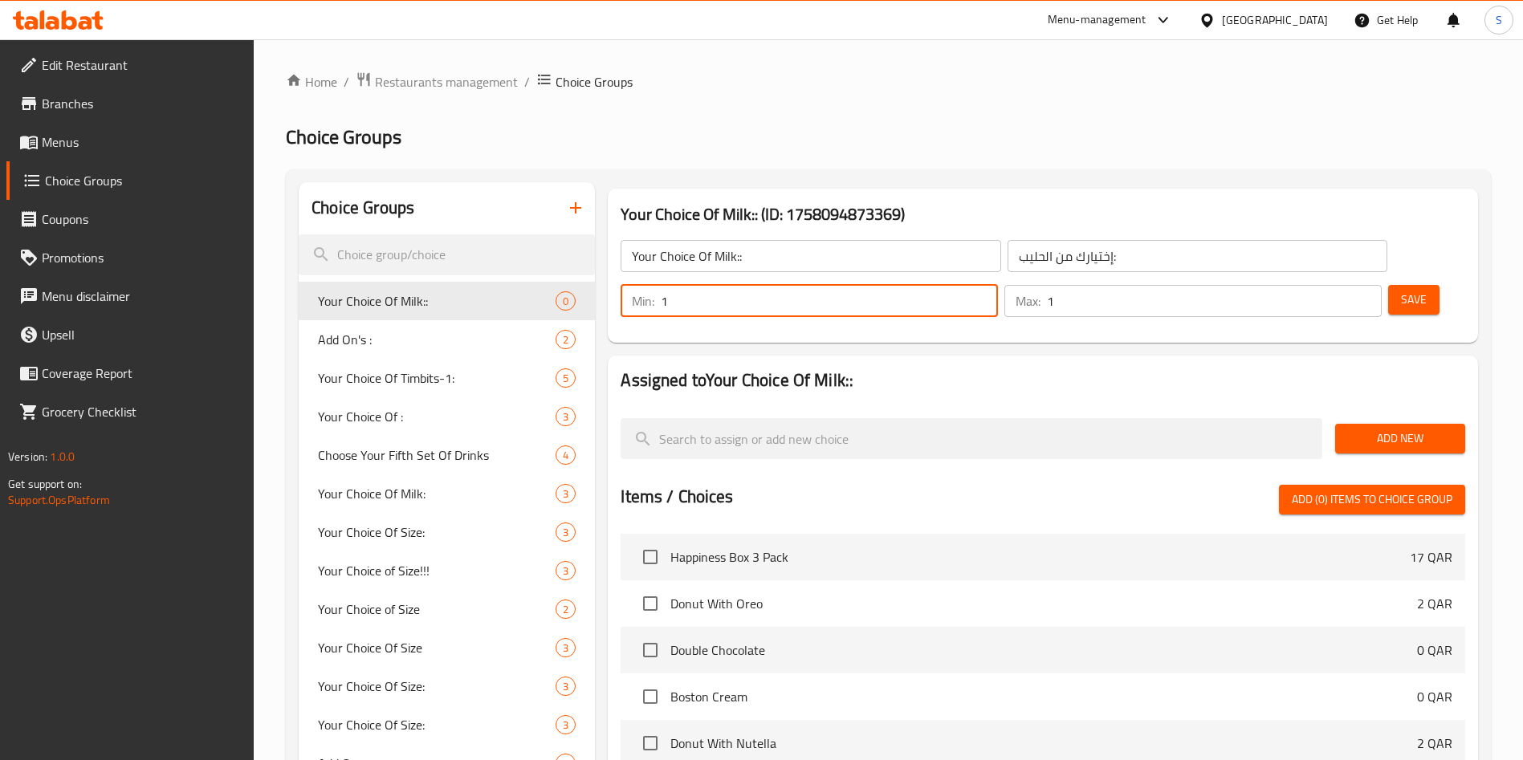
type input "1"
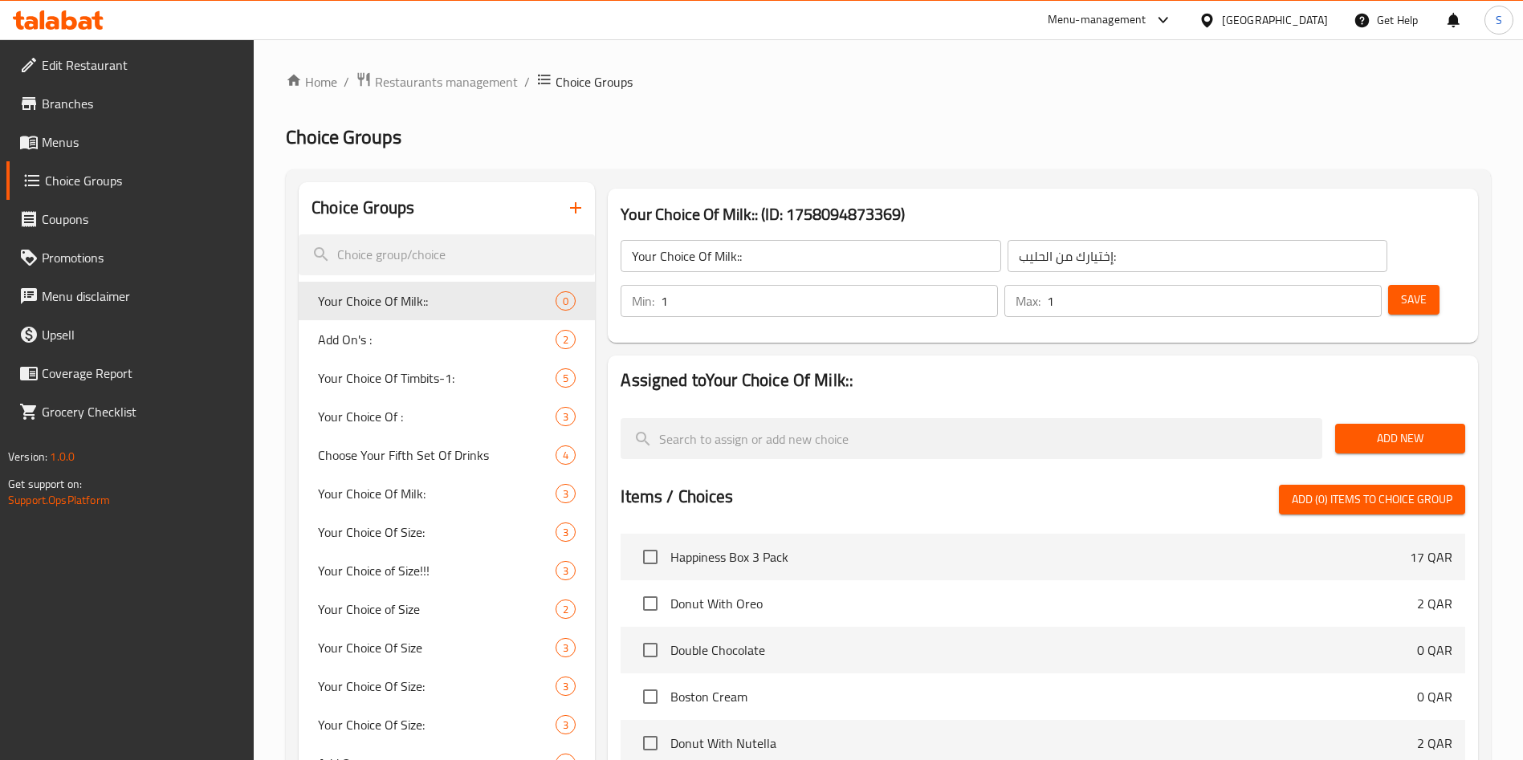
click at [1242, 349] on div "Assigned to Your Choice Of Milk:: Add New Items / Choices Add (0) items to choi…" at bounding box center [1042, 676] width 883 height 654
click at [1369, 429] on span "Add New" at bounding box center [1400, 439] width 104 height 20
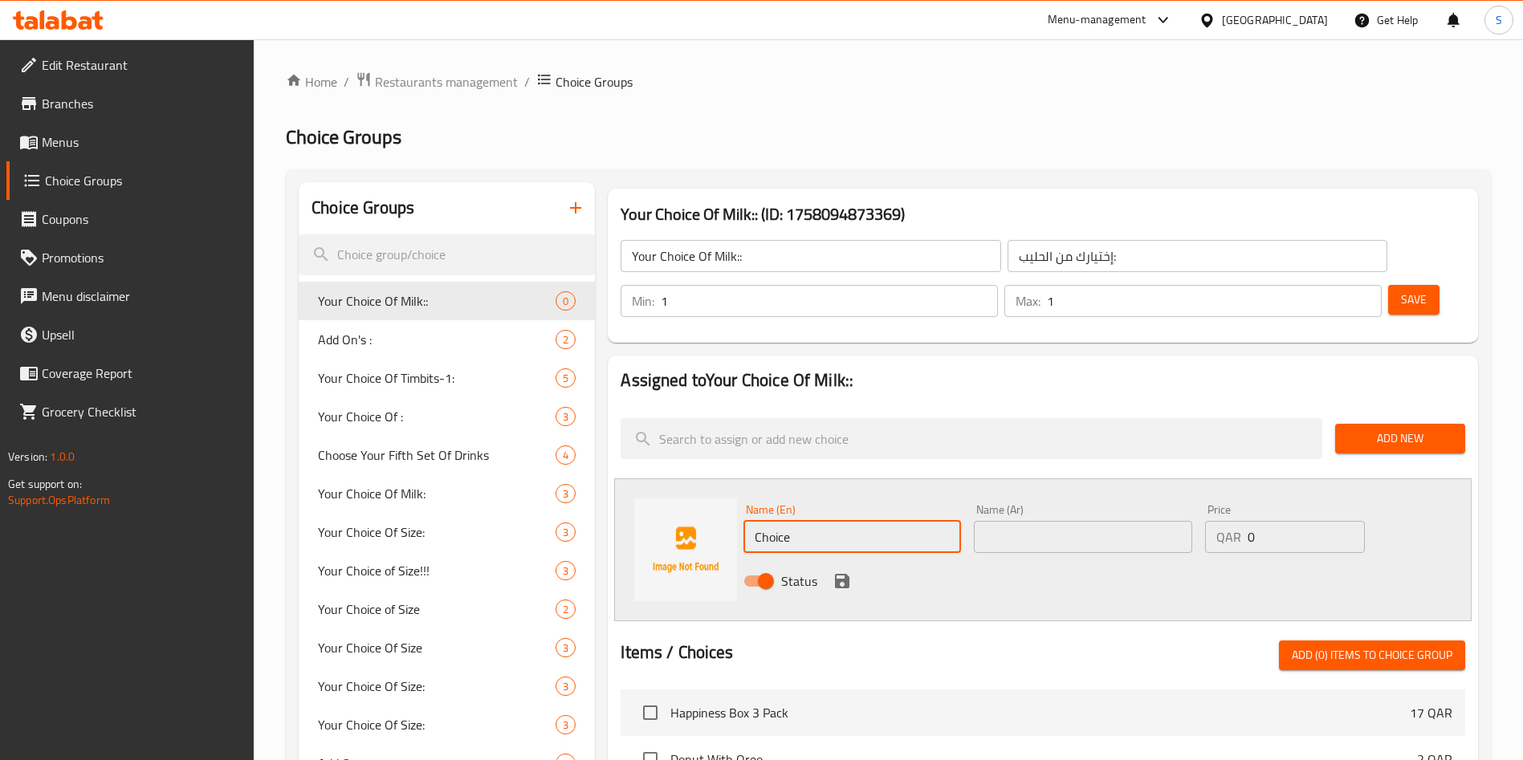
drag, startPoint x: 791, startPoint y: 499, endPoint x: 686, endPoint y: 480, distance: 106.8
click at [694, 484] on div "Name (En) Choice Name (En) Name (Ar) Name (Ar) Price QAR 0 Price Status" at bounding box center [1042, 550] width 857 height 143
paste input "Full Fat"
type input "Full Fat"
click at [1037, 521] on input "text" at bounding box center [1083, 537] width 218 height 32
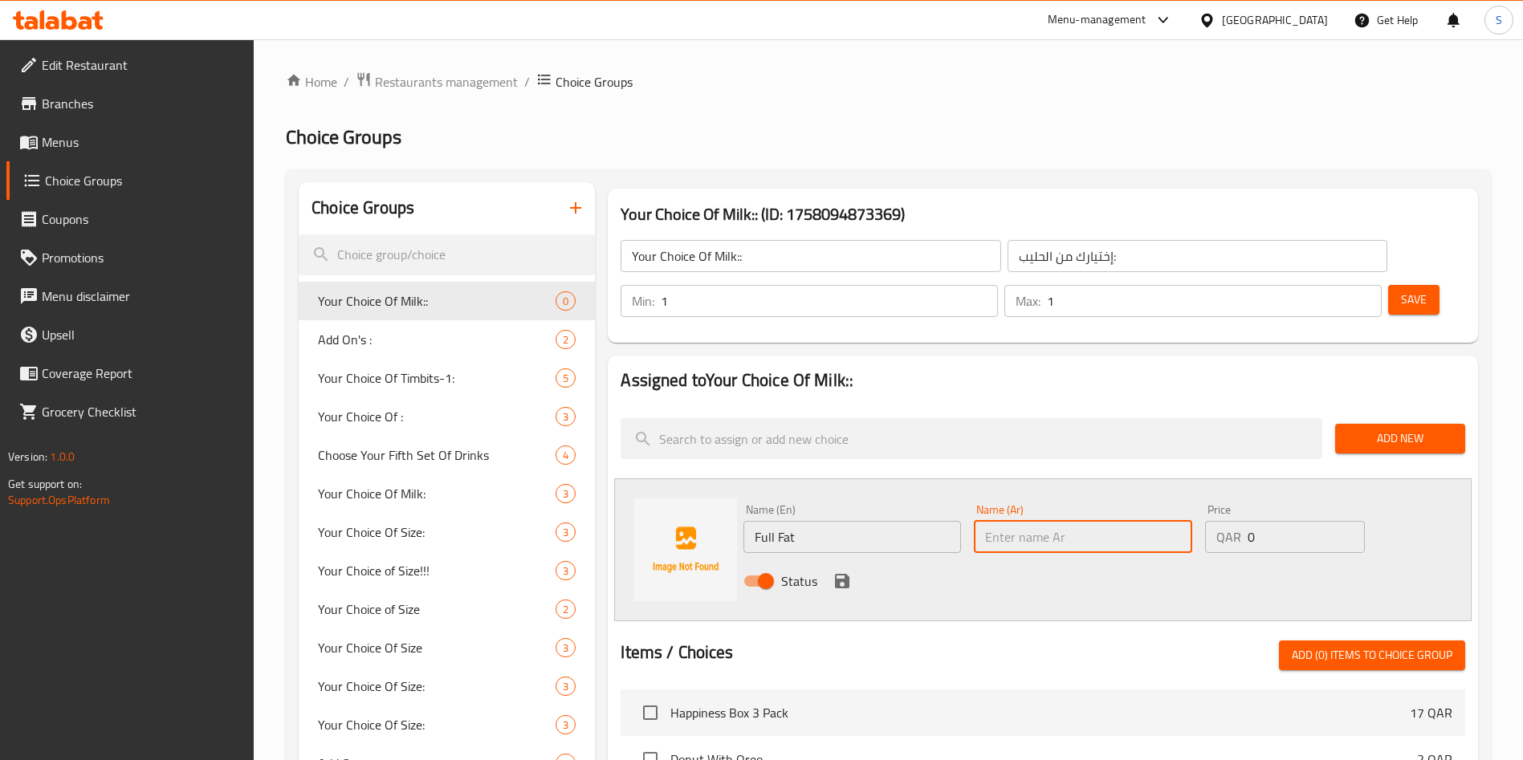
paste input "كامل الدسم"
type input "كامل الدسم"
click at [845, 574] on icon "save" at bounding box center [842, 581] width 14 height 14
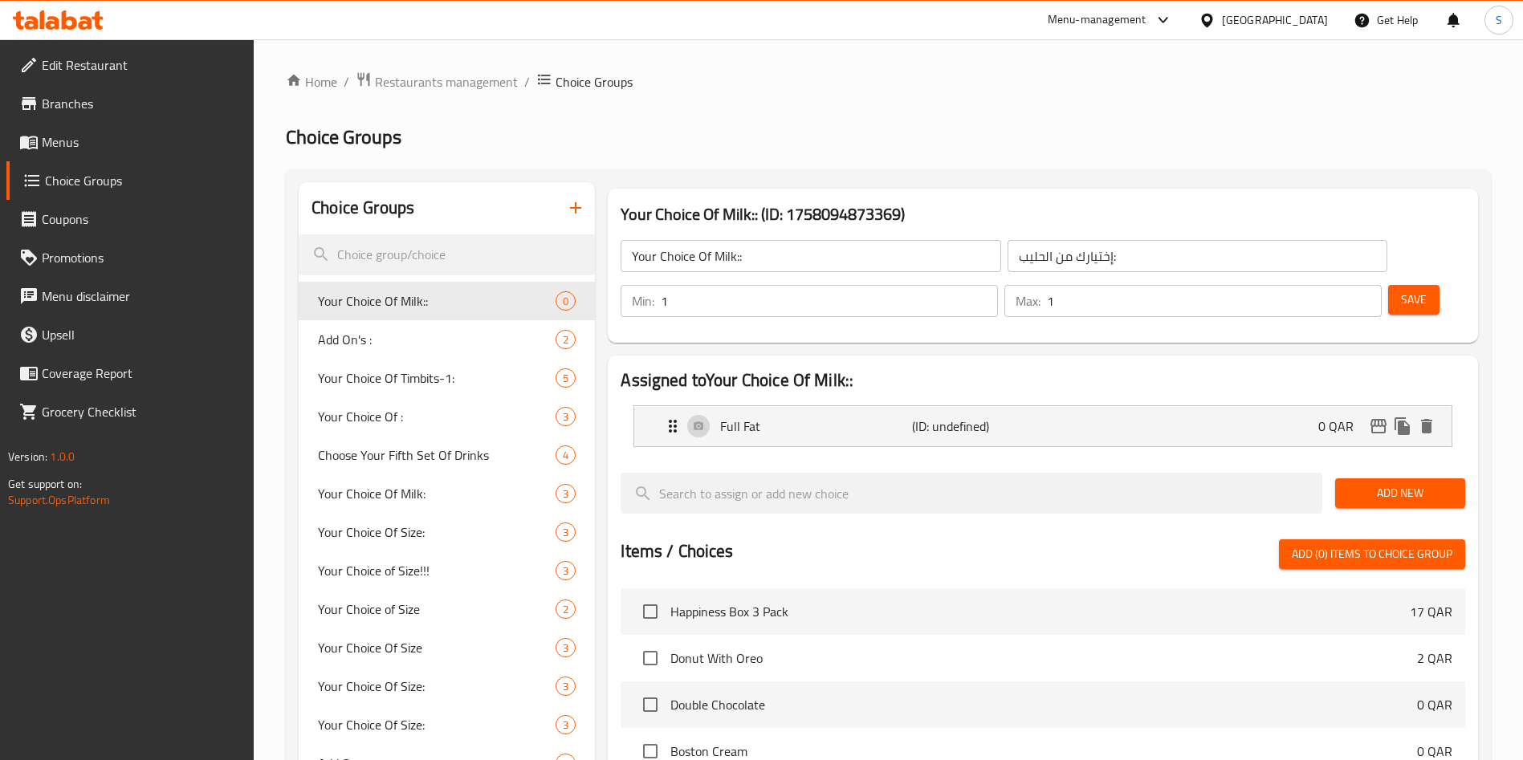
click at [1383, 483] on span "Add New" at bounding box center [1400, 493] width 104 height 20
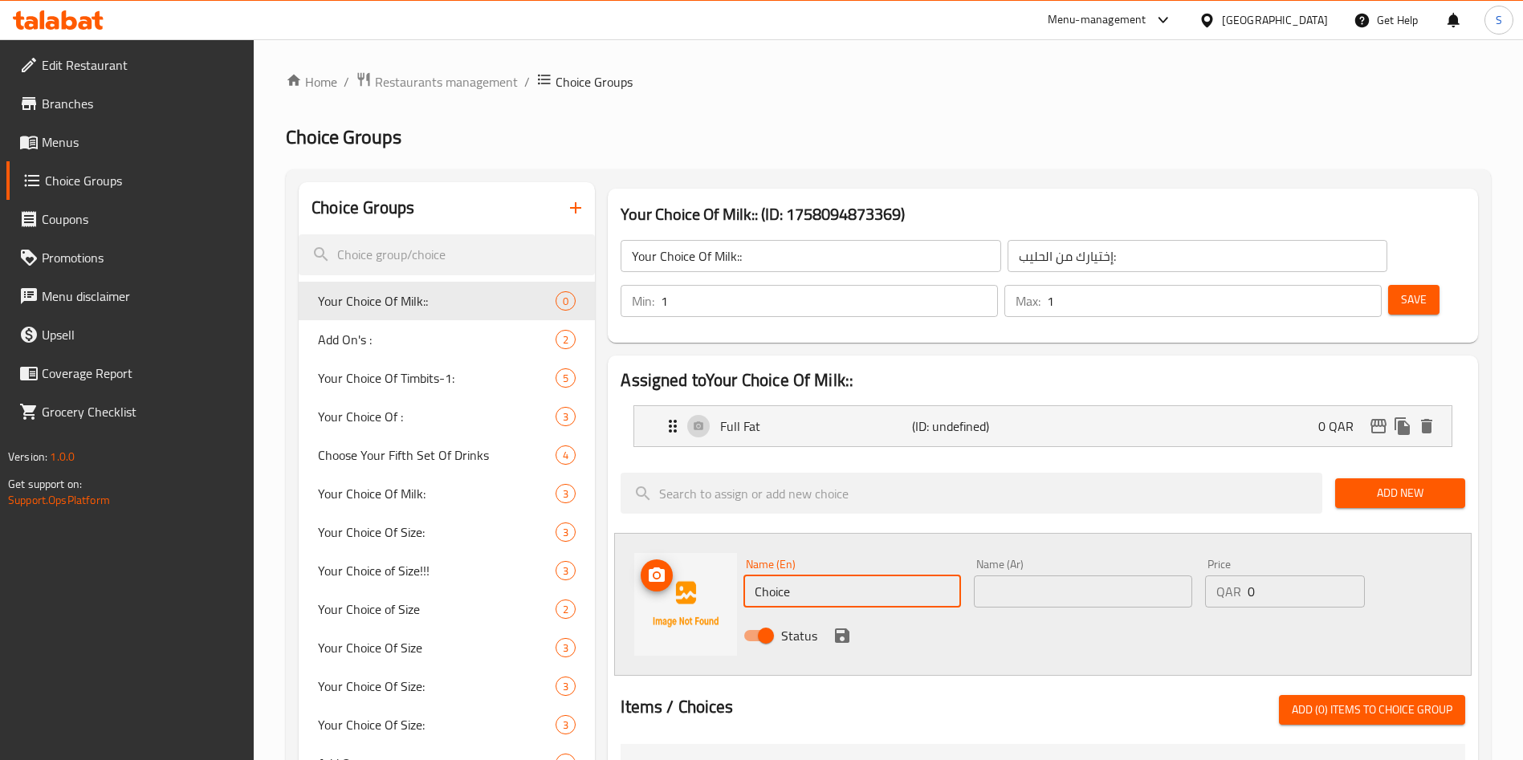
drag, startPoint x: 724, startPoint y: 541, endPoint x: 706, endPoint y: 537, distance: 18.9
click at [705, 538] on div "Name (En) Choice Name (En) Name (Ar) Name (Ar) Price QAR 0 Price Status" at bounding box center [1042, 604] width 857 height 143
paste input "Skim Milk"
type input "Skim Milk"
click at [1064, 576] on input "text" at bounding box center [1083, 592] width 218 height 32
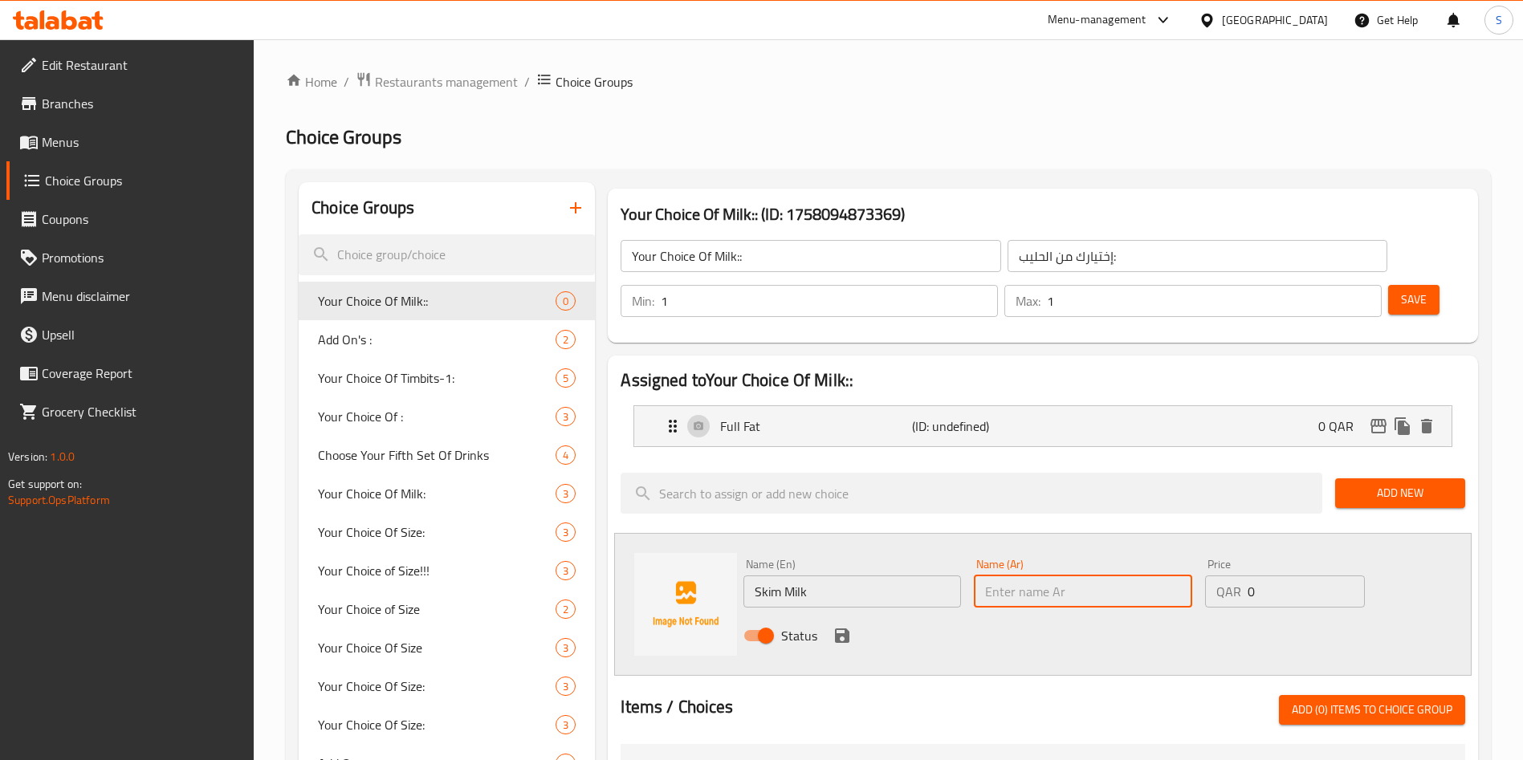
paste input "خالى الدسم"
type input "خالى الدسم"
click at [837, 629] on icon "save" at bounding box center [842, 636] width 14 height 14
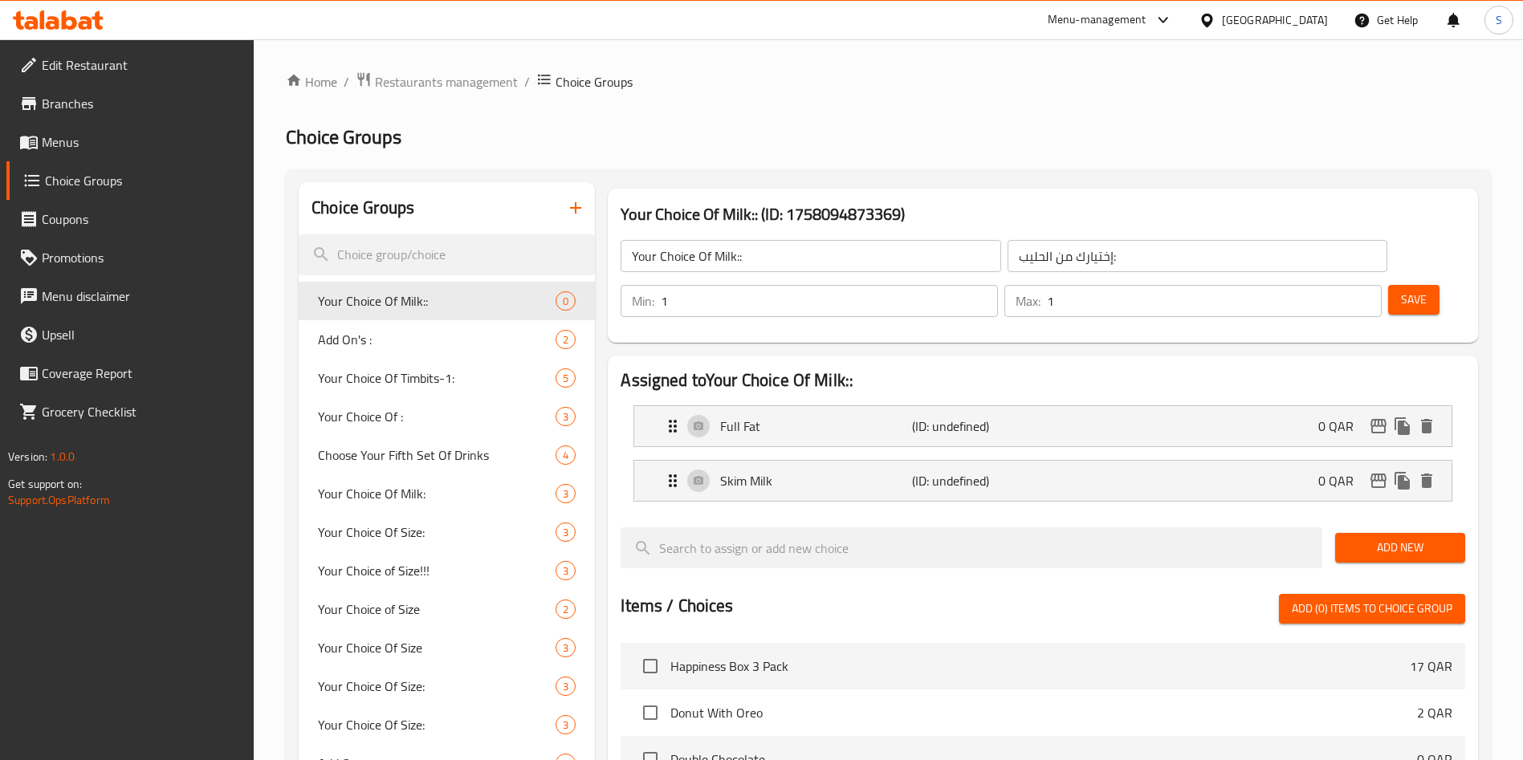
click at [1379, 538] on span "Add New" at bounding box center [1400, 548] width 104 height 20
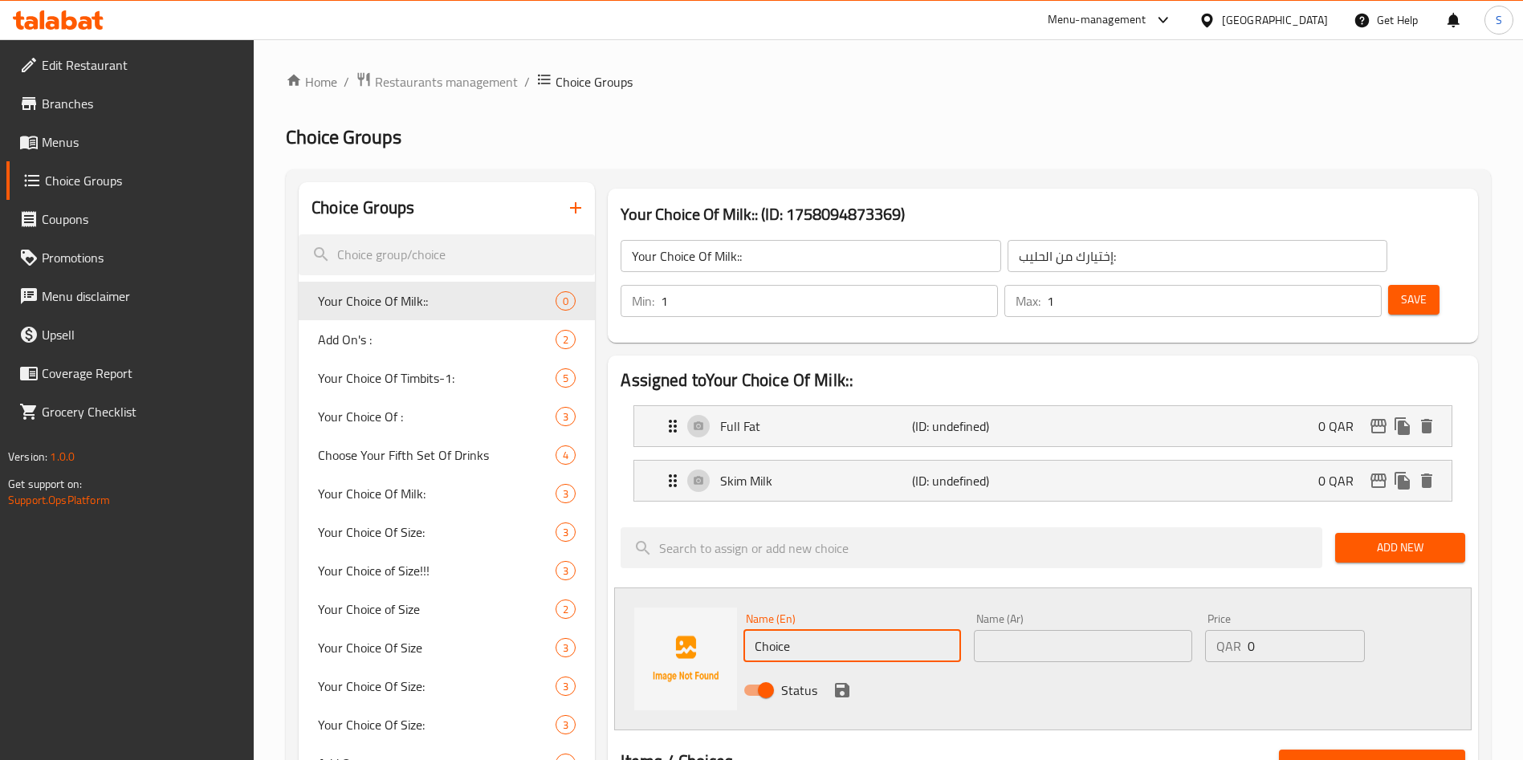
drag, startPoint x: 809, startPoint y: 605, endPoint x: 670, endPoint y: 575, distance: 142.8
click at [670, 588] on div "Name (En) Choice Name (En) Name (Ar) Name (Ar) Price QAR 0 Price Status" at bounding box center [1042, 659] width 857 height 143
paste input "Almond Milk"
type input "Almond Milk"
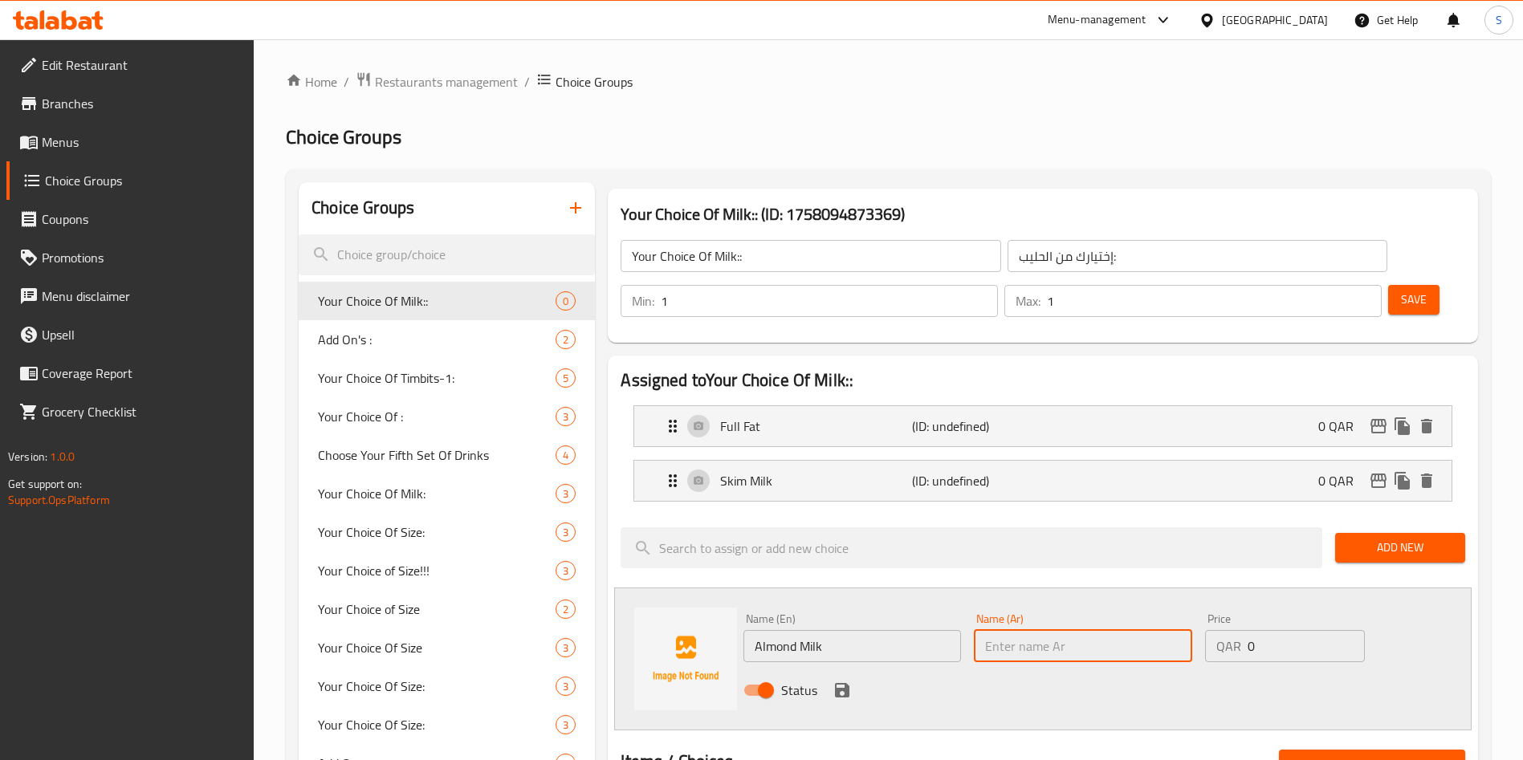
click at [1036, 630] on input "text" at bounding box center [1083, 646] width 218 height 32
paste input "حليب اللوز"
type input "حليب اللوز"
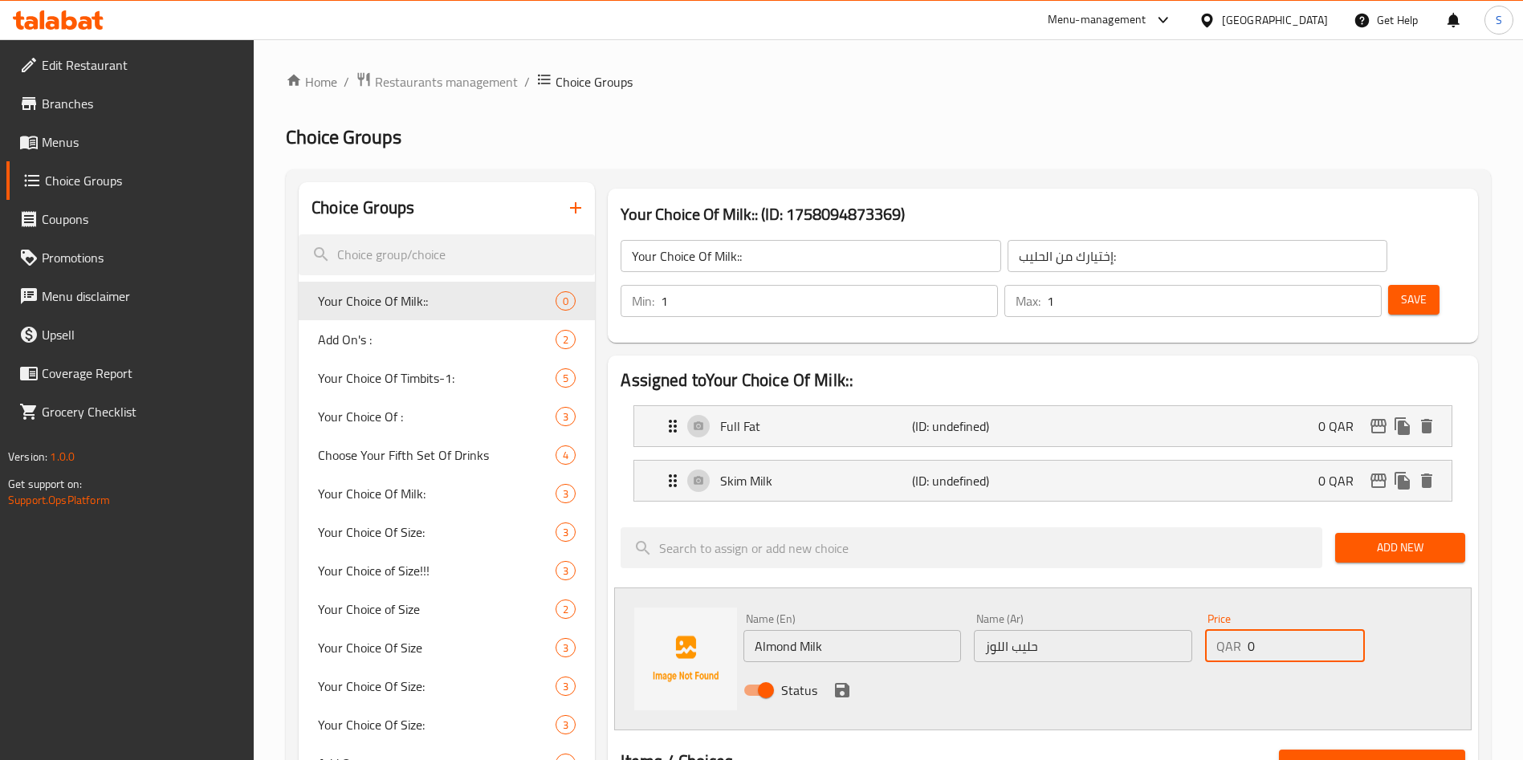
drag, startPoint x: 1247, startPoint y: 605, endPoint x: 1285, endPoint y: 602, distance: 38.6
click at [1285, 630] on div "QAR 0 Price" at bounding box center [1285, 646] width 160 height 32
type input "5"
click at [840, 683] on icon "save" at bounding box center [842, 690] width 14 height 14
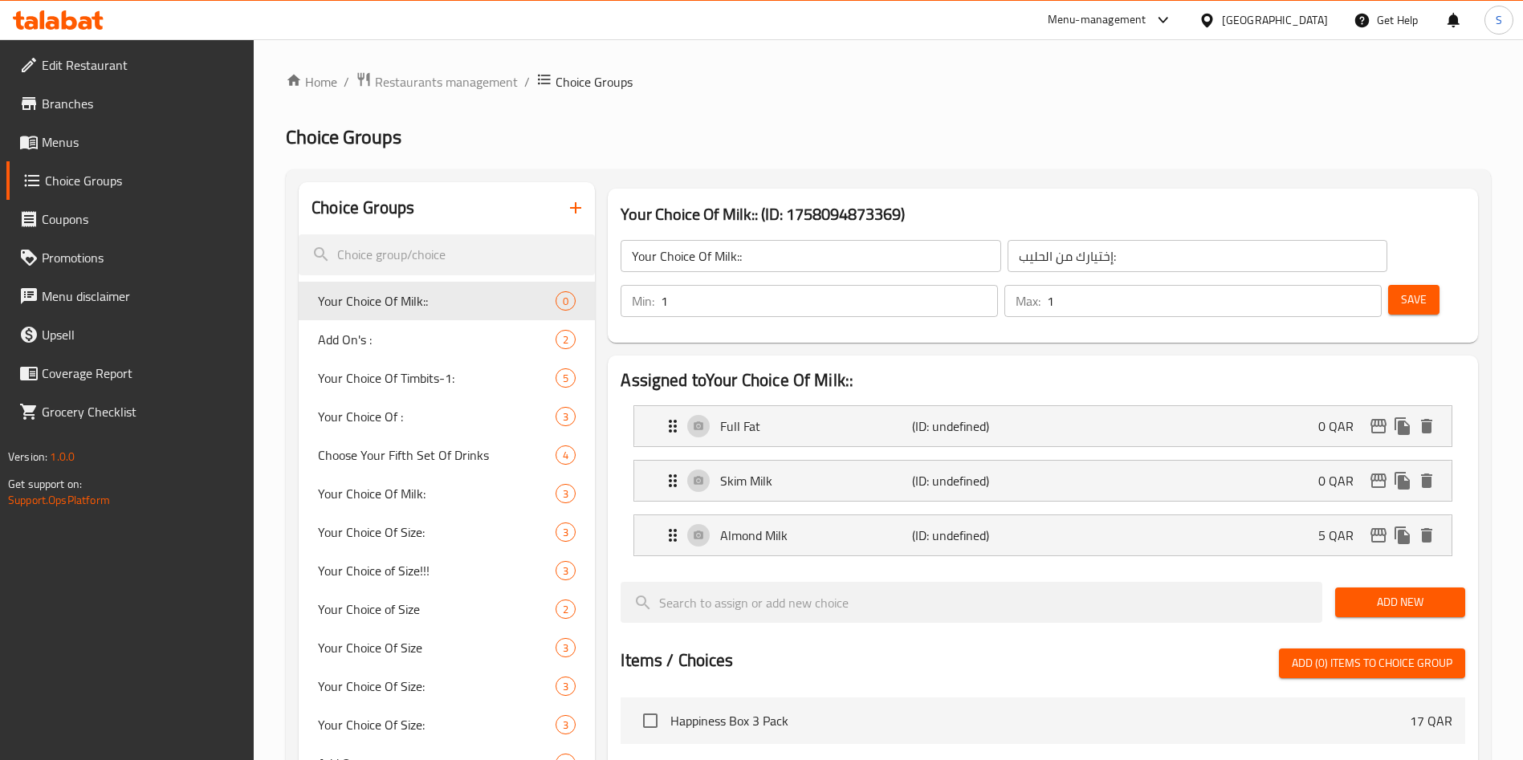
click at [1367, 593] on span "Add New" at bounding box center [1400, 603] width 104 height 20
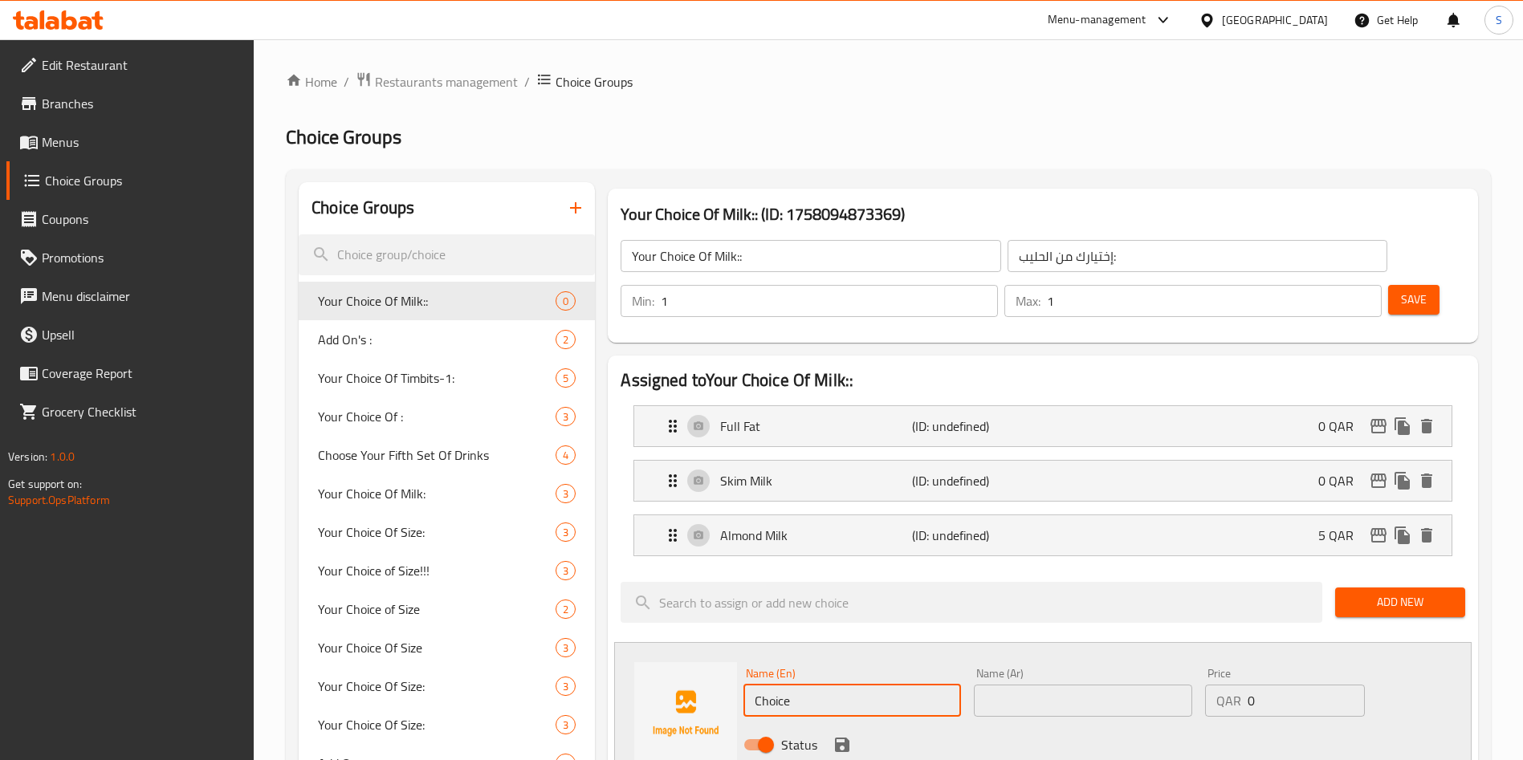
drag, startPoint x: 851, startPoint y: 659, endPoint x: 646, endPoint y: 648, distance: 205.0
click at [646, 649] on div "Name (En) Choice Name (En) Name (Ar) Name (Ar) Price QAR 0 Price Status" at bounding box center [1042, 713] width 857 height 143
paste input "Soy Milk"
type input "Soy Milk"
click at [1005, 685] on input "text" at bounding box center [1083, 701] width 218 height 32
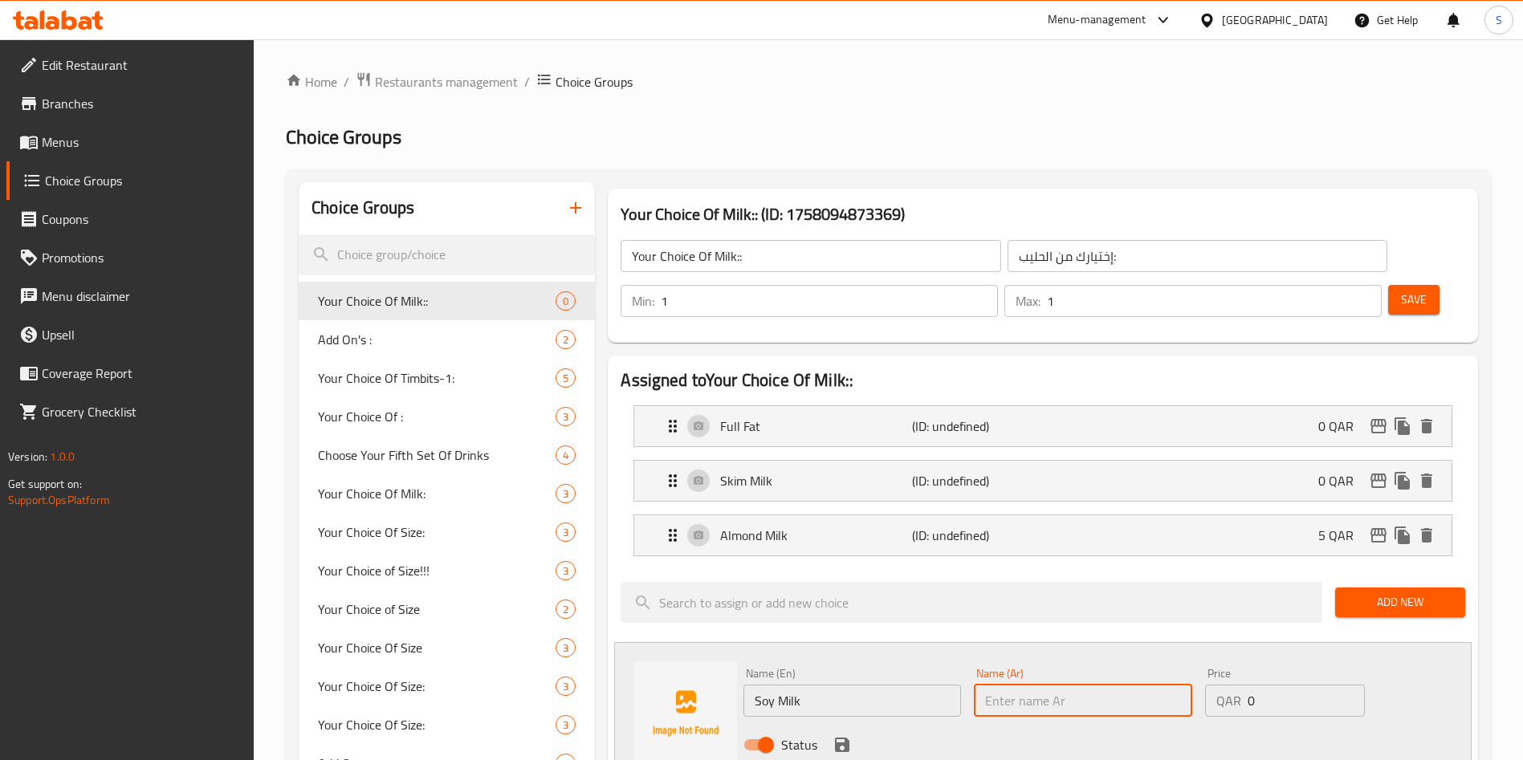
paste input "حليب الصويا"
type input "حليب الصويا"
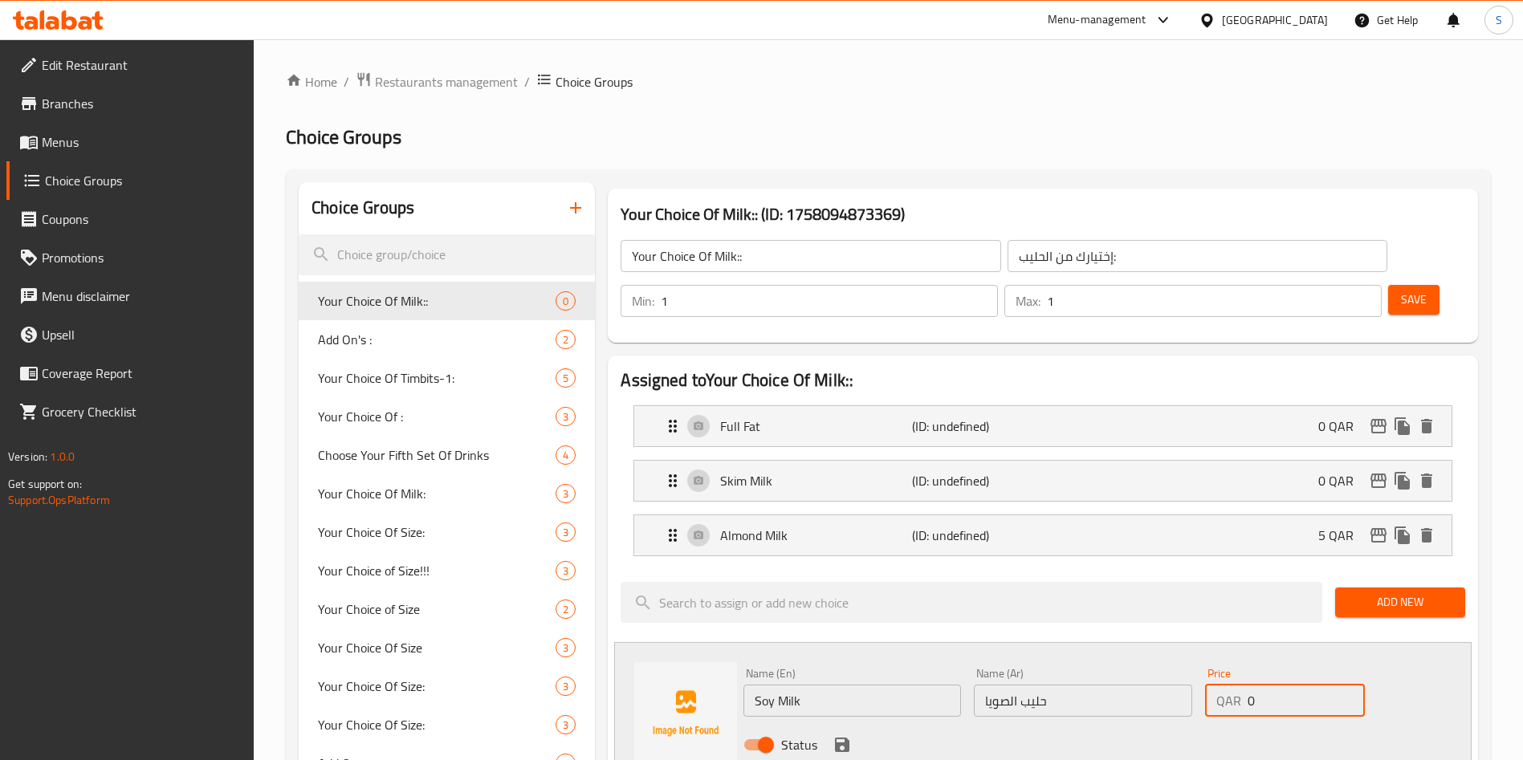
drag, startPoint x: 1258, startPoint y: 652, endPoint x: 1178, endPoint y: 650, distance: 80.3
click at [1178, 662] on div "Name (En) Soy Milk Name (En) Name (Ar) حليب الصويا Name (Ar) Price QAR 0 Price …" at bounding box center [1082, 714] width 691 height 105
type input "5"
click at [843, 738] on icon "save" at bounding box center [842, 745] width 14 height 14
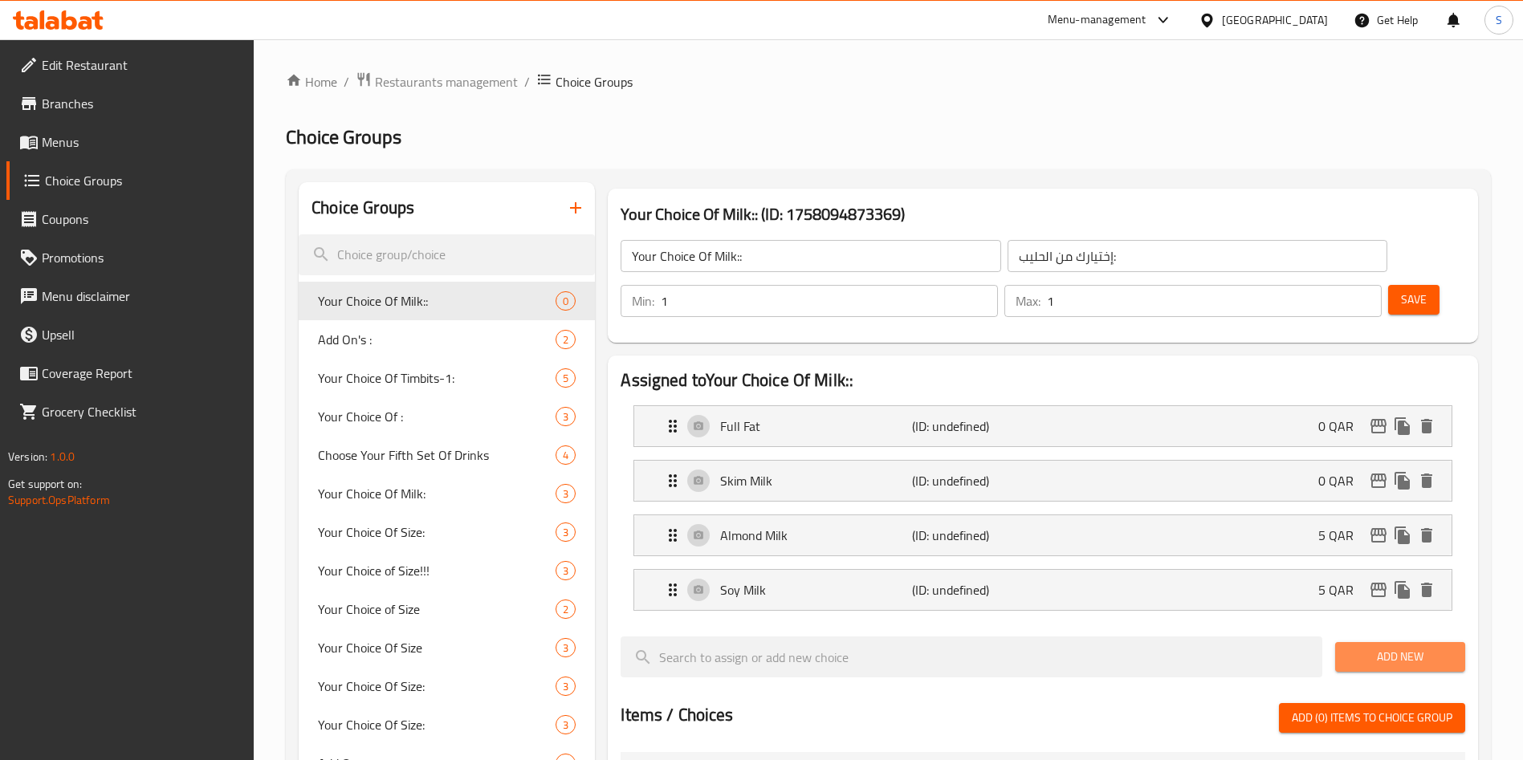
click at [1384, 647] on span "Add New" at bounding box center [1400, 657] width 104 height 20
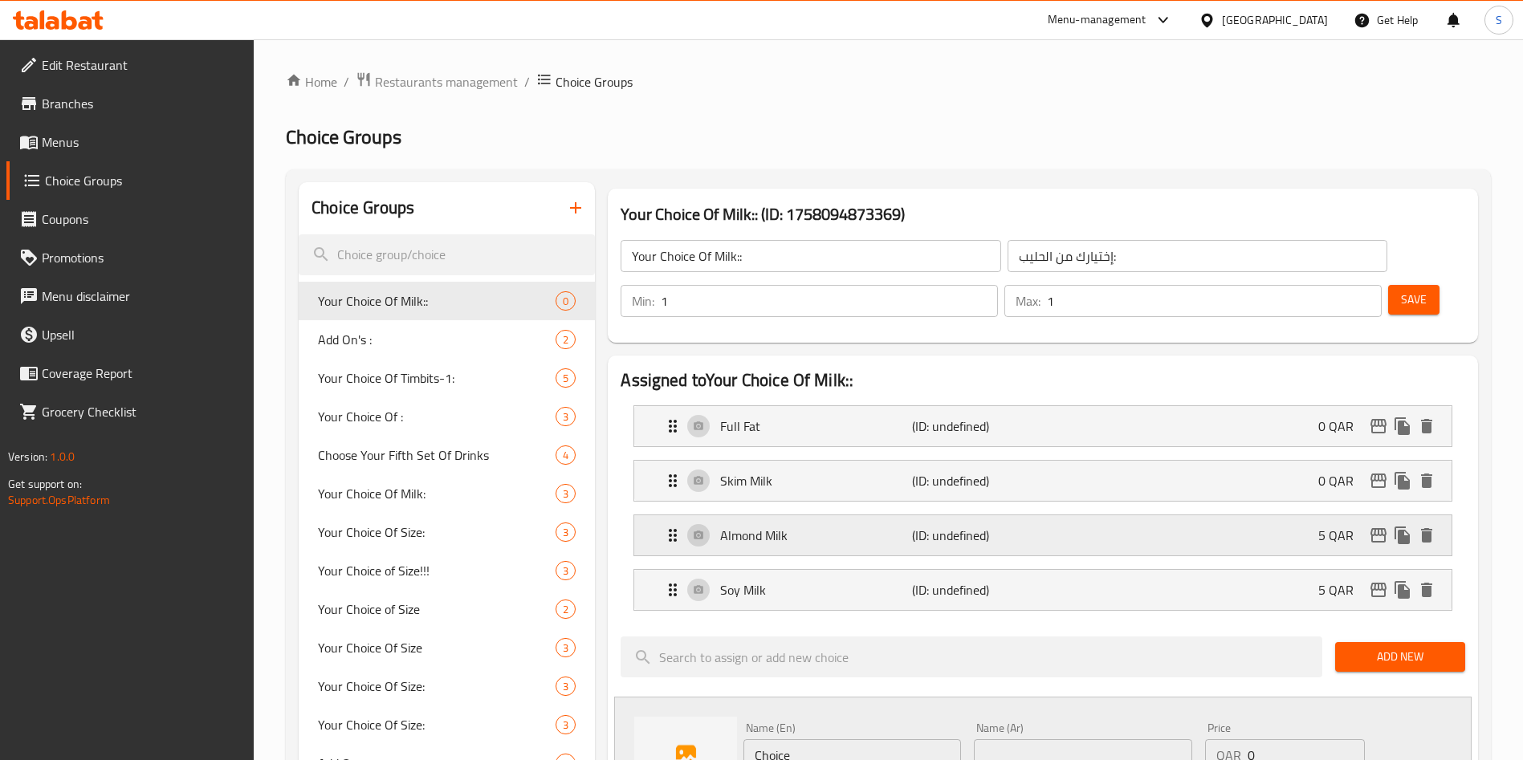
scroll to position [241, 0]
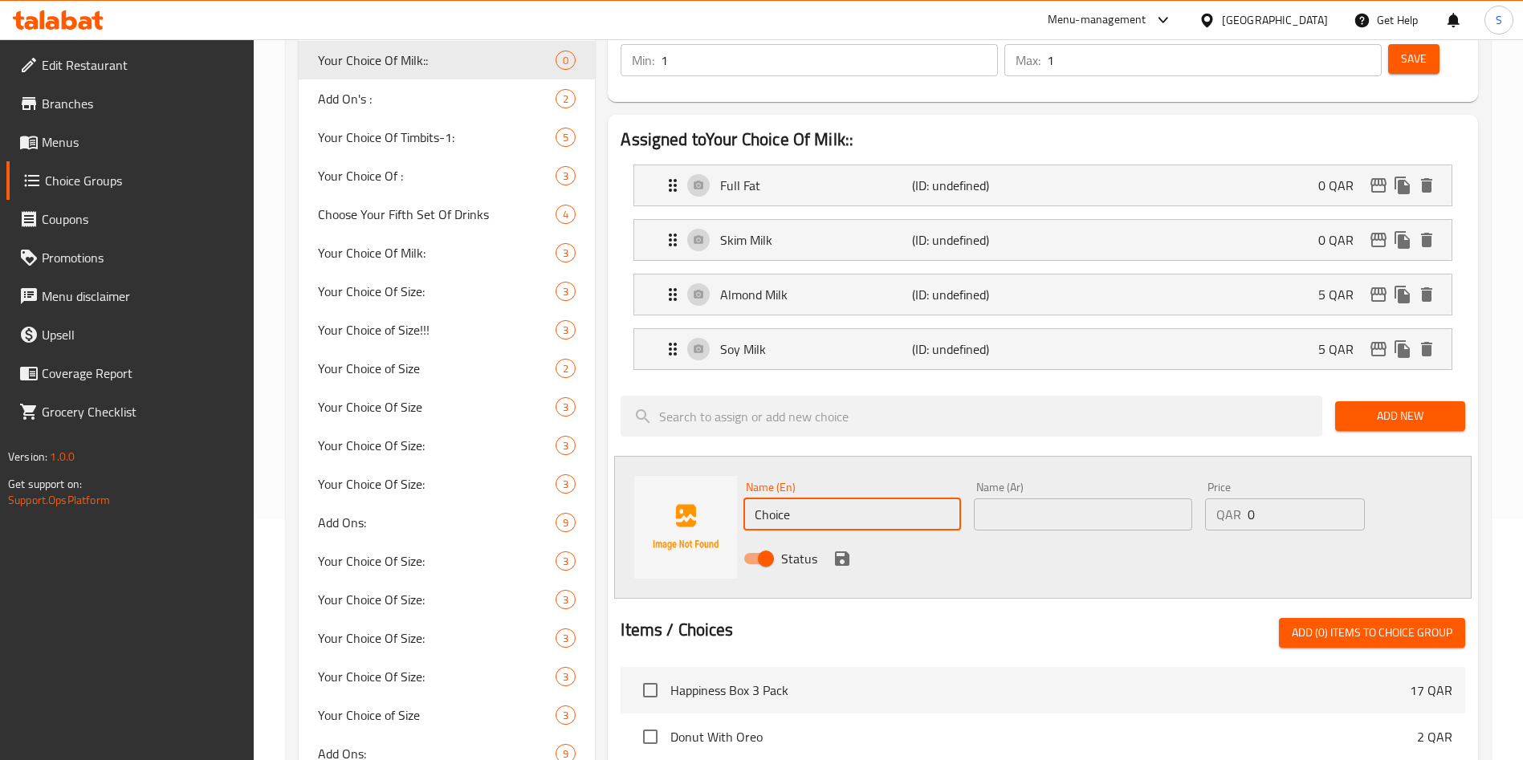
drag, startPoint x: 829, startPoint y: 458, endPoint x: 739, endPoint y: 456, distance: 89.9
click at [739, 475] on div "Name (En) Choice Name (En)" at bounding box center [852, 506] width 230 height 62
paste input "oconut Milk"
type input "Coconut Milk"
click at [1030, 499] on input "text" at bounding box center [1083, 515] width 218 height 32
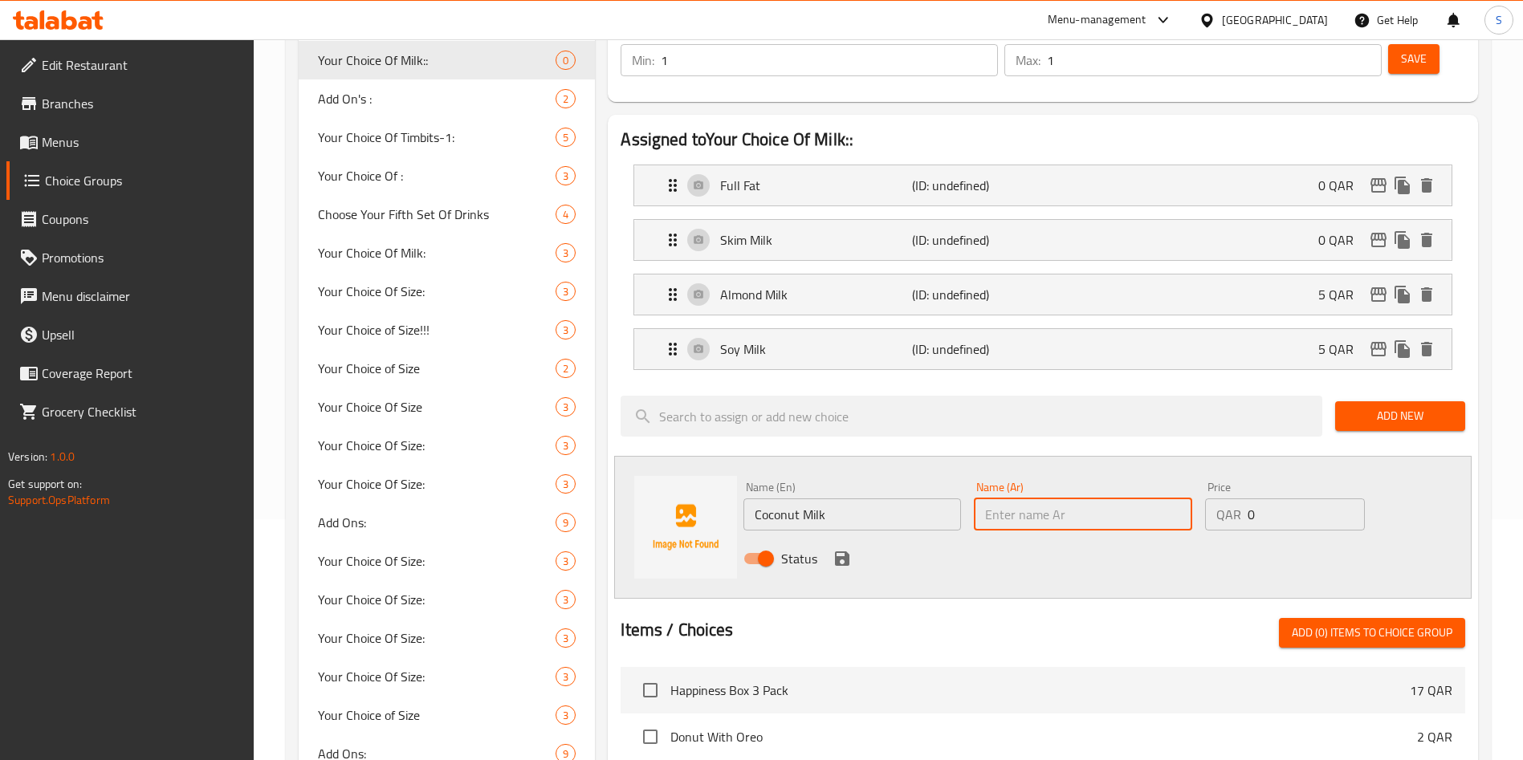
paste input "حليب جوز الهند"
type input "حليب جوز الهند"
drag, startPoint x: 1277, startPoint y: 473, endPoint x: 1251, endPoint y: 472, distance: 26.5
click at [1251, 499] on input "0" at bounding box center [1306, 515] width 117 height 32
drag, startPoint x: 1252, startPoint y: 471, endPoint x: 1208, endPoint y: 470, distance: 44.2
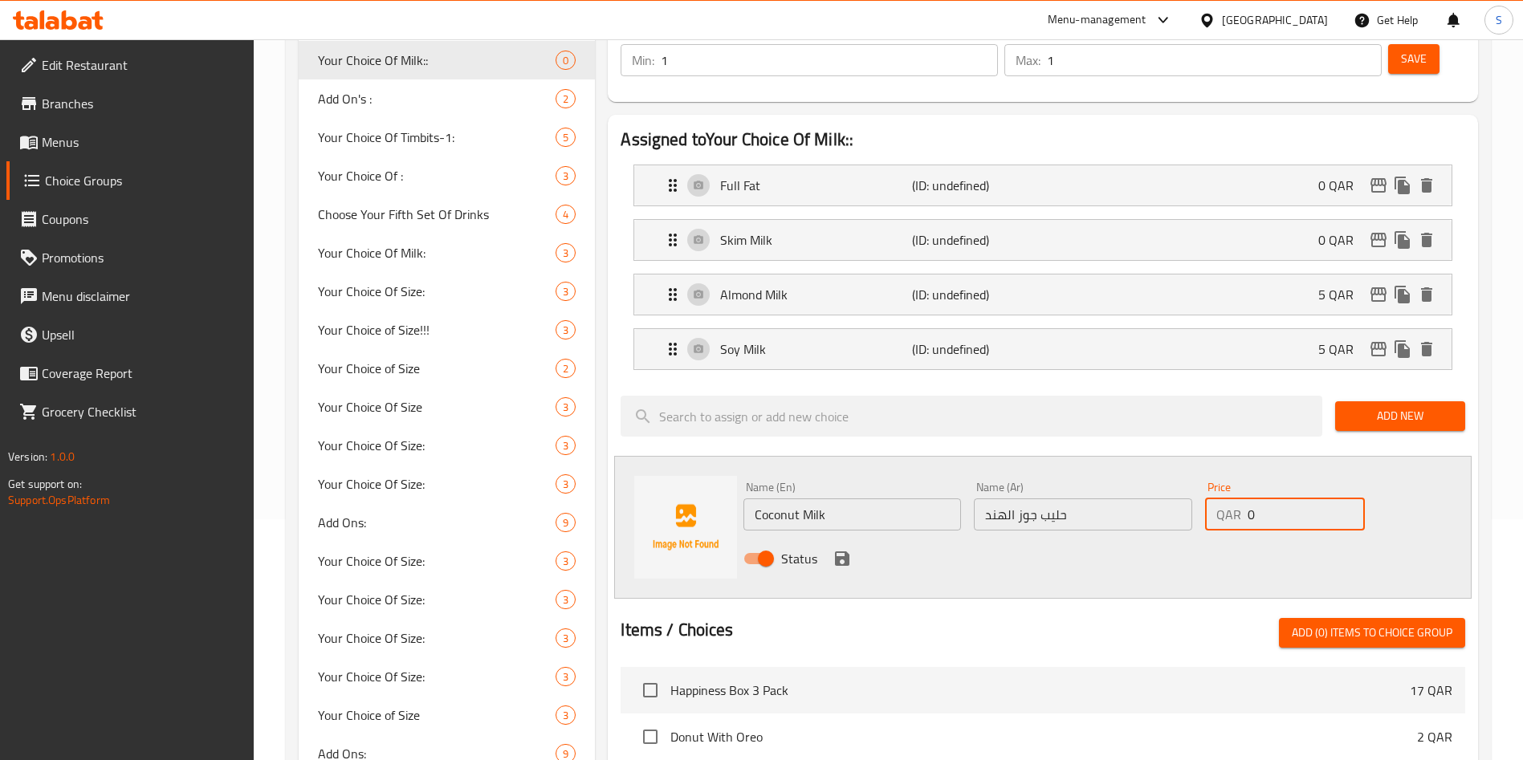
click at [1207, 499] on div "QAR 0 Price" at bounding box center [1285, 515] width 160 height 32
type input "5"
click at [847, 552] on icon "save" at bounding box center [842, 559] width 14 height 14
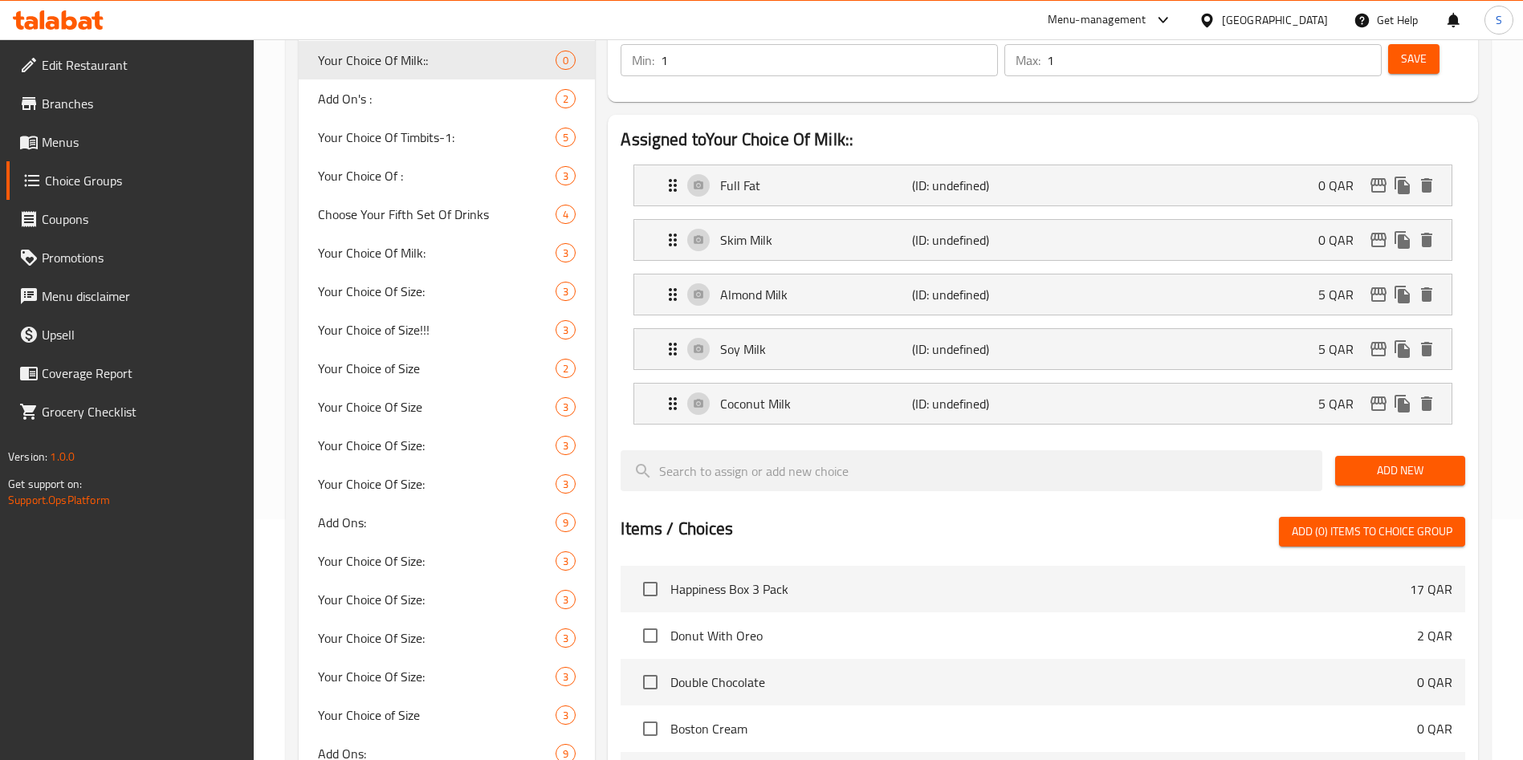
click at [1395, 461] on span "Add New" at bounding box center [1400, 471] width 104 height 20
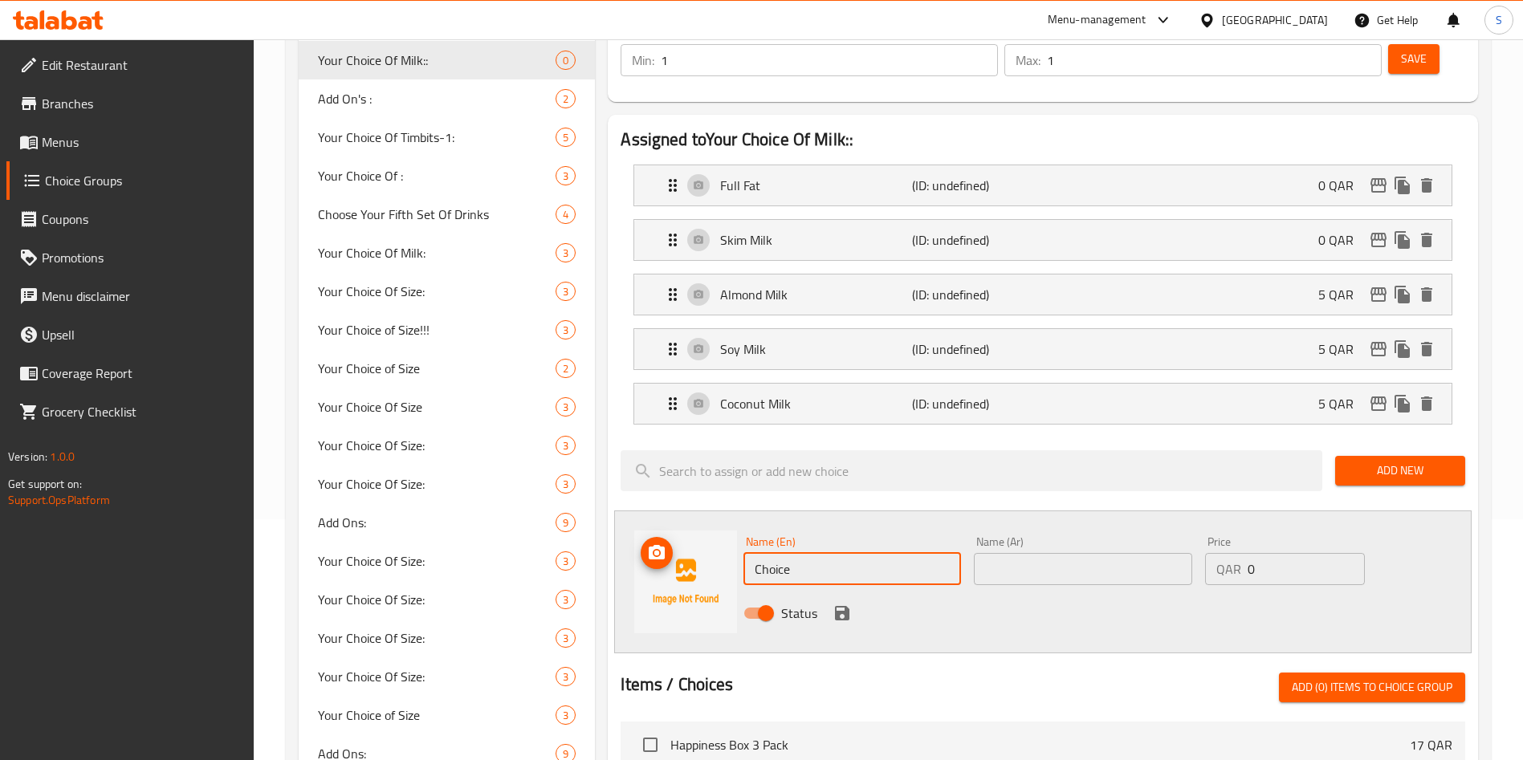
drag, startPoint x: 816, startPoint y: 524, endPoint x: 705, endPoint y: 507, distance: 112.1
click at [698, 511] on div "Name (En) Choice Name (En) Name (Ar) Name (Ar) Price QAR 0 Price Status" at bounding box center [1042, 582] width 857 height 143
paste input "Oat Milk"
type input "Oat Milk"
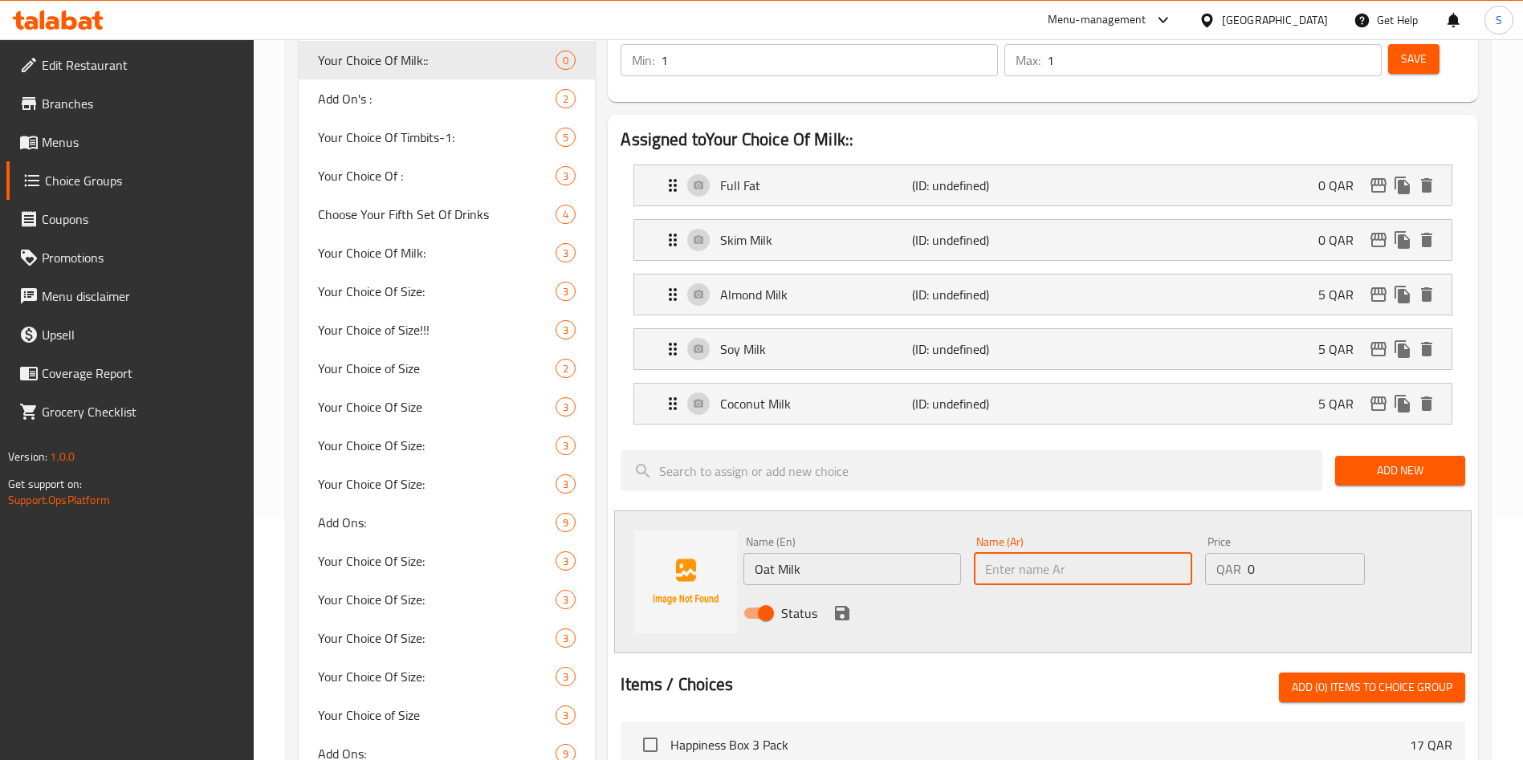
drag, startPoint x: 1034, startPoint y: 523, endPoint x: 1052, endPoint y: 517, distance: 18.5
click at [1035, 553] on input "text" at bounding box center [1083, 569] width 218 height 32
paste input "حليب الشوفان"
type input "حليب الشوفان"
drag, startPoint x: 1283, startPoint y: 519, endPoint x: 1186, endPoint y: 516, distance: 97.2
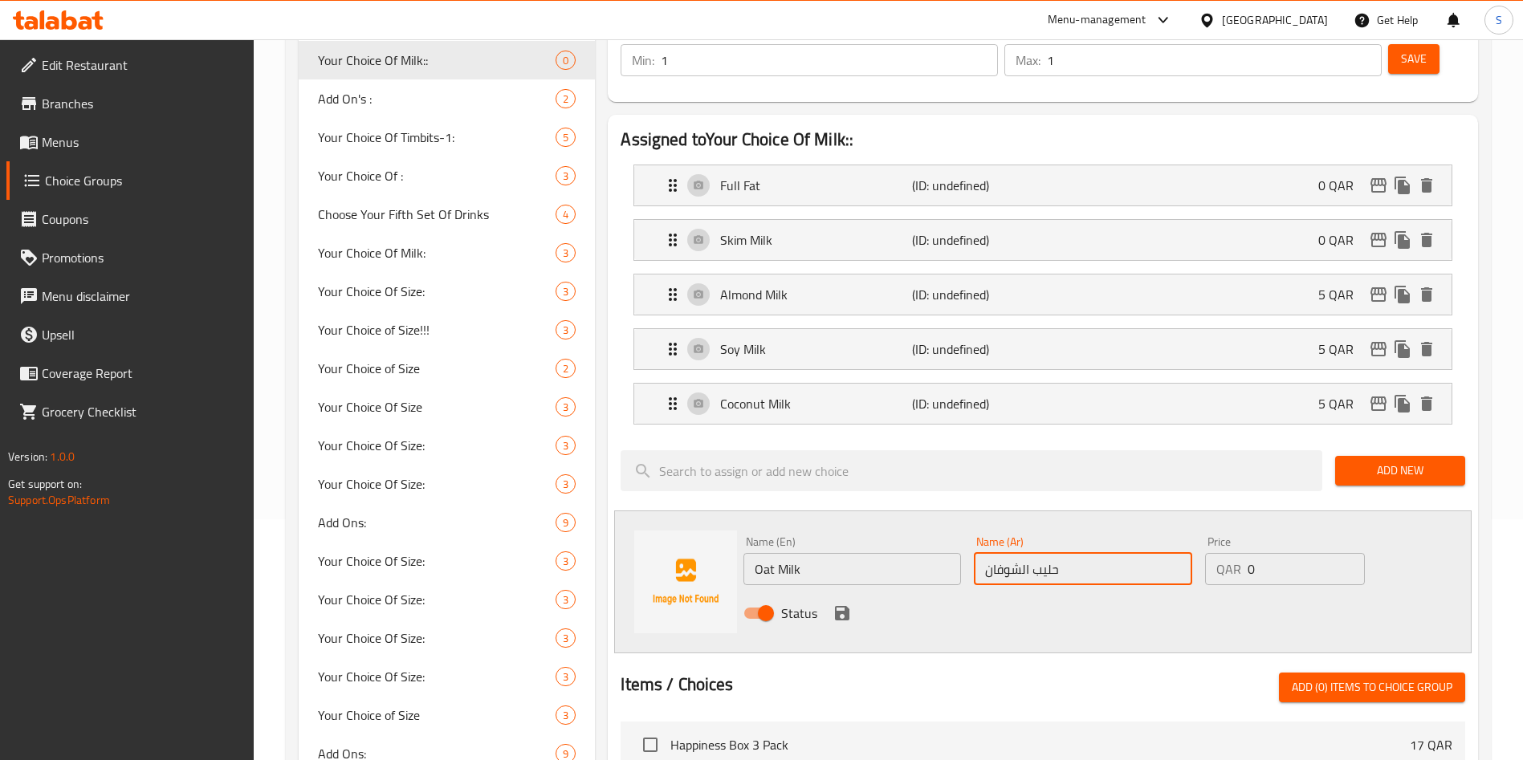
click at [1186, 530] on div "Name (En) Oat Milk Name (En) Name (Ar) حليب الشوفان Name (Ar) Price QAR 0 Price…" at bounding box center [1082, 582] width 691 height 105
type input "5"
click at [845, 606] on icon "save" at bounding box center [842, 613] width 14 height 14
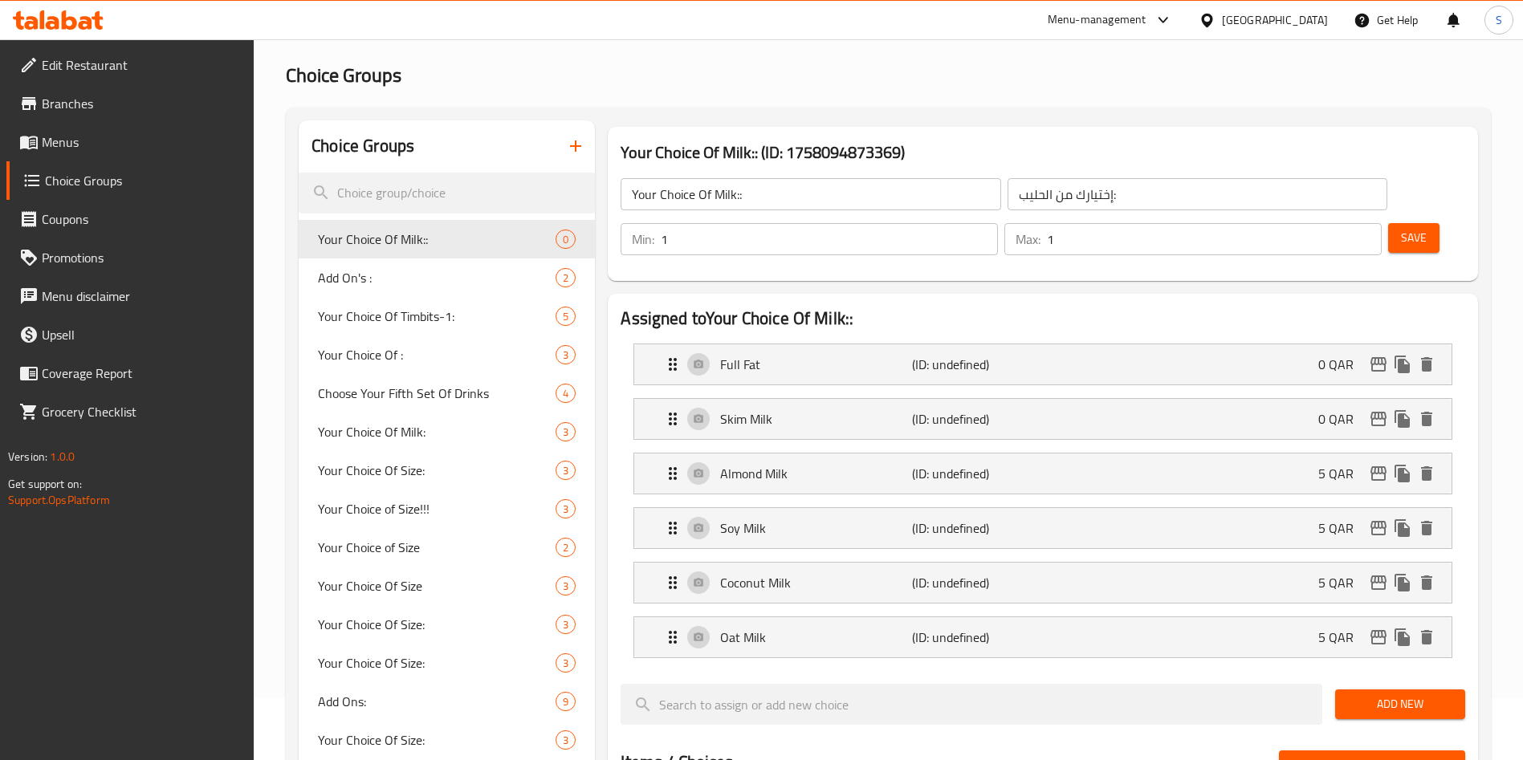
scroll to position [0, 0]
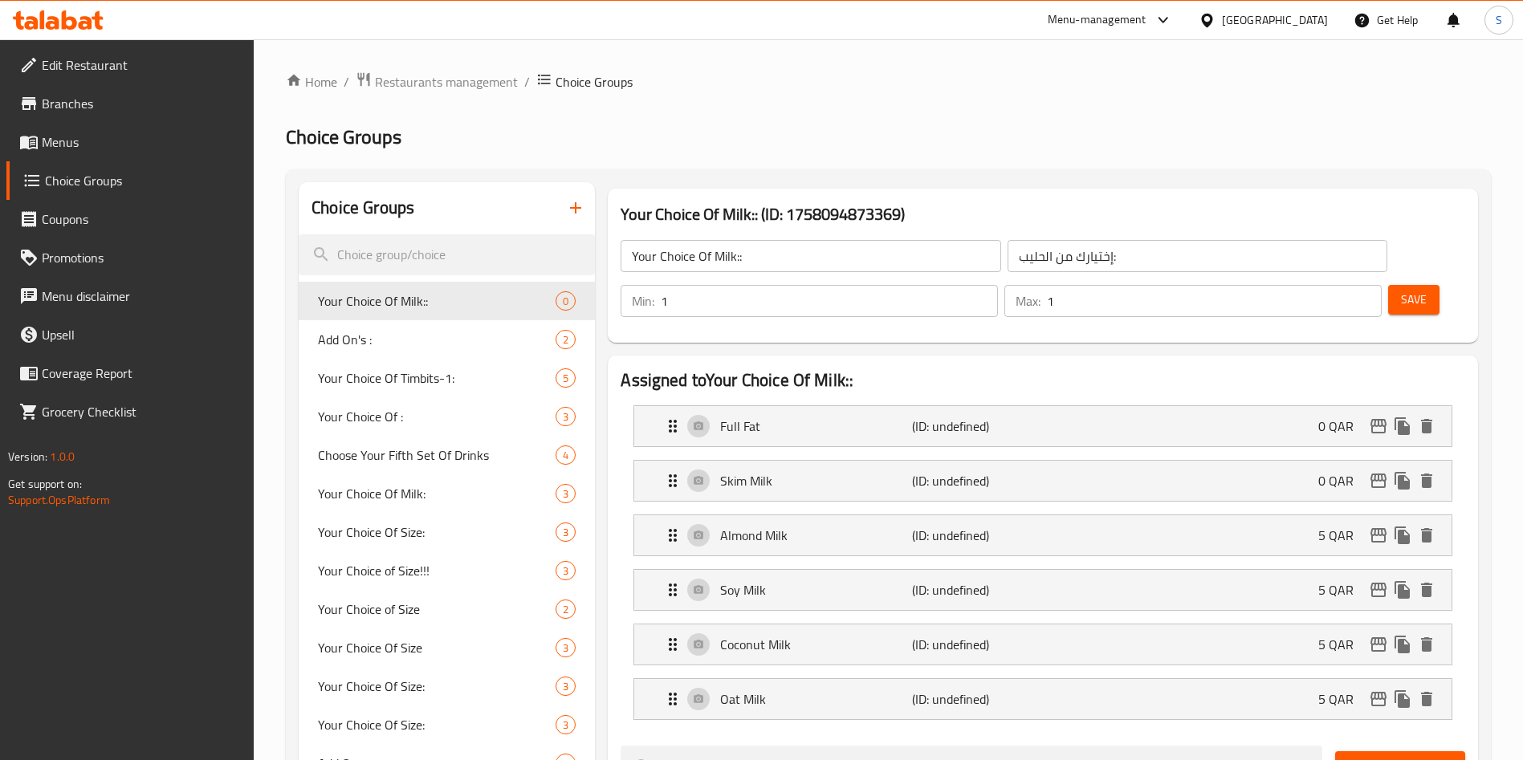
click at [1401, 290] on span "Save" at bounding box center [1414, 300] width 26 height 20
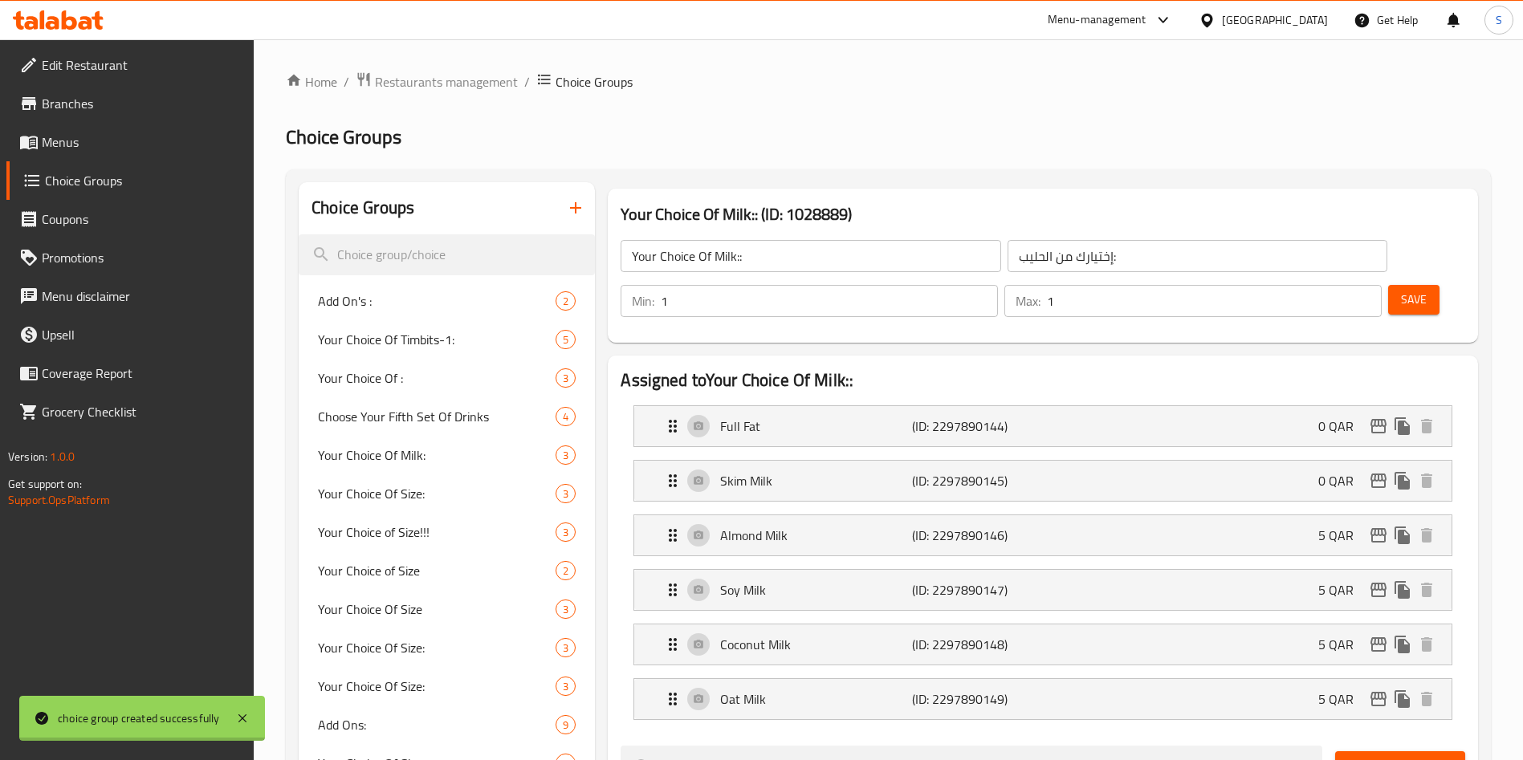
click at [574, 203] on icon "button" at bounding box center [575, 207] width 19 height 19
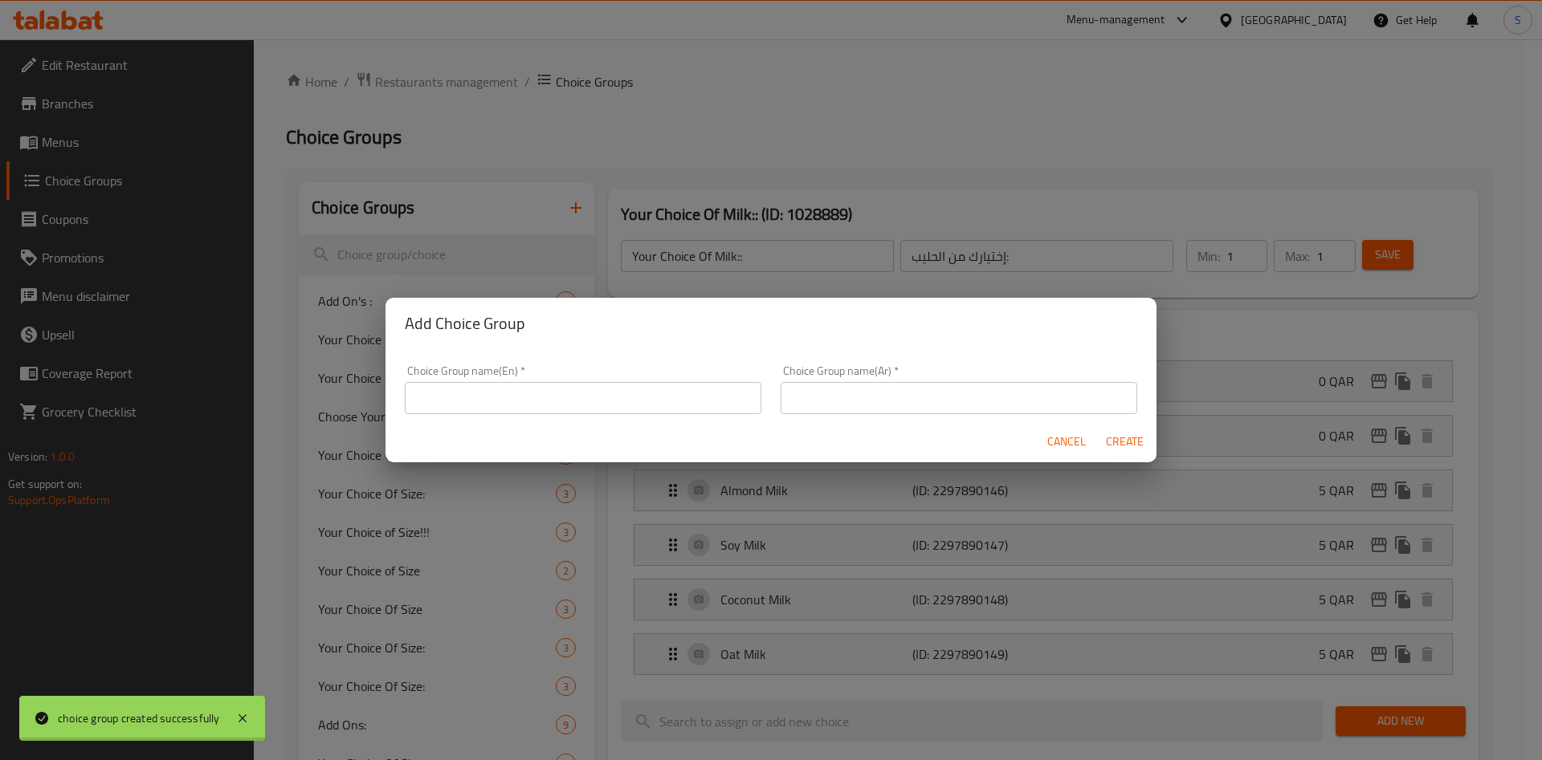
click at [558, 401] on input "text" at bounding box center [583, 398] width 356 height 32
paste input "Add Coffee Shot:"
type input "Add Coffee Shot:"
click at [870, 392] on input "text" at bounding box center [958, 398] width 356 height 32
paste input "Add Coffee Shot:"
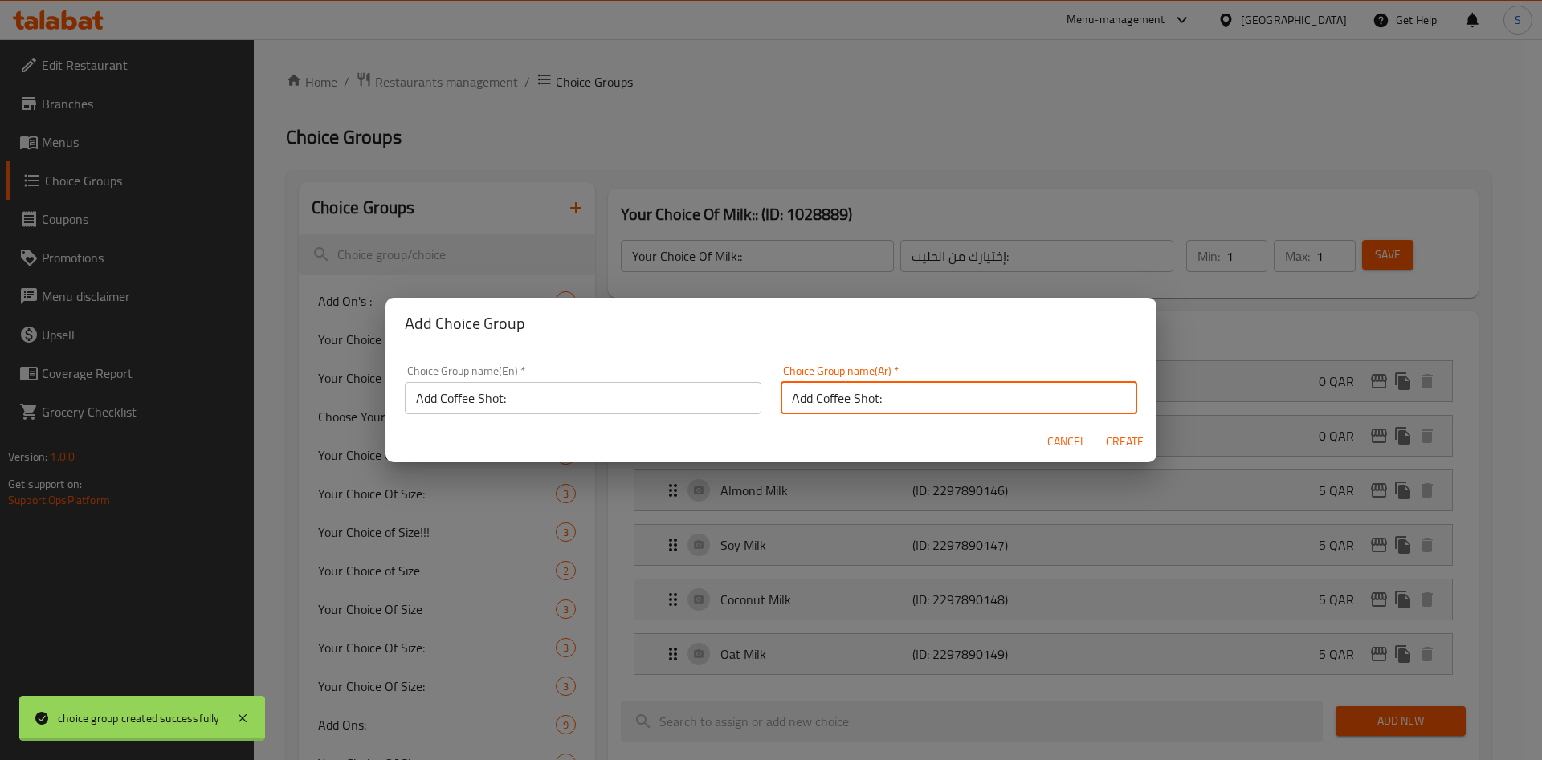
type input "Add Coffee Shot:"
click at [1104, 444] on button "Create" at bounding box center [1123, 442] width 51 height 30
type input "Add Coffee Shot:"
type input "0"
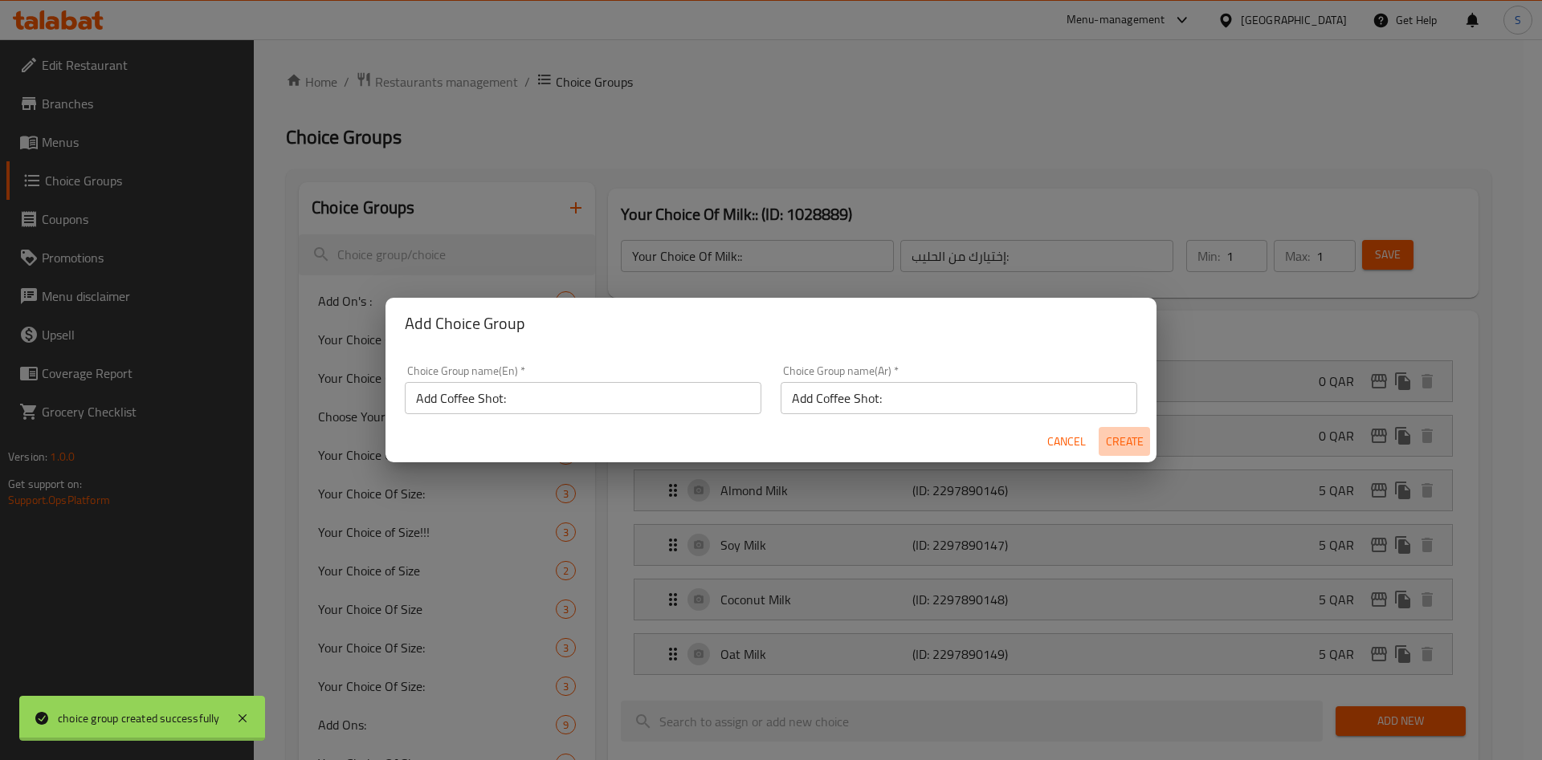
type input "0"
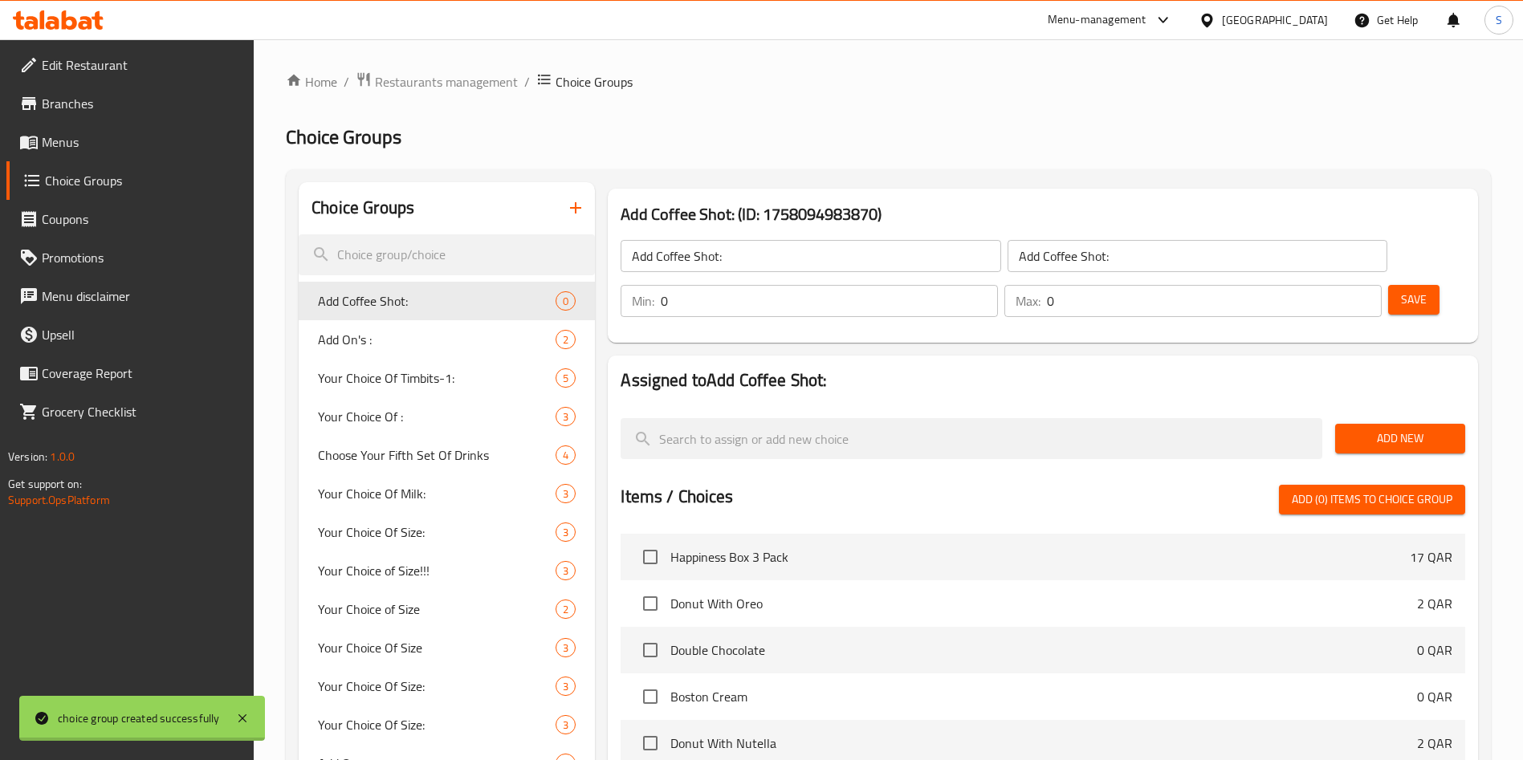
click at [1358, 424] on button "Add New" at bounding box center [1400, 439] width 130 height 30
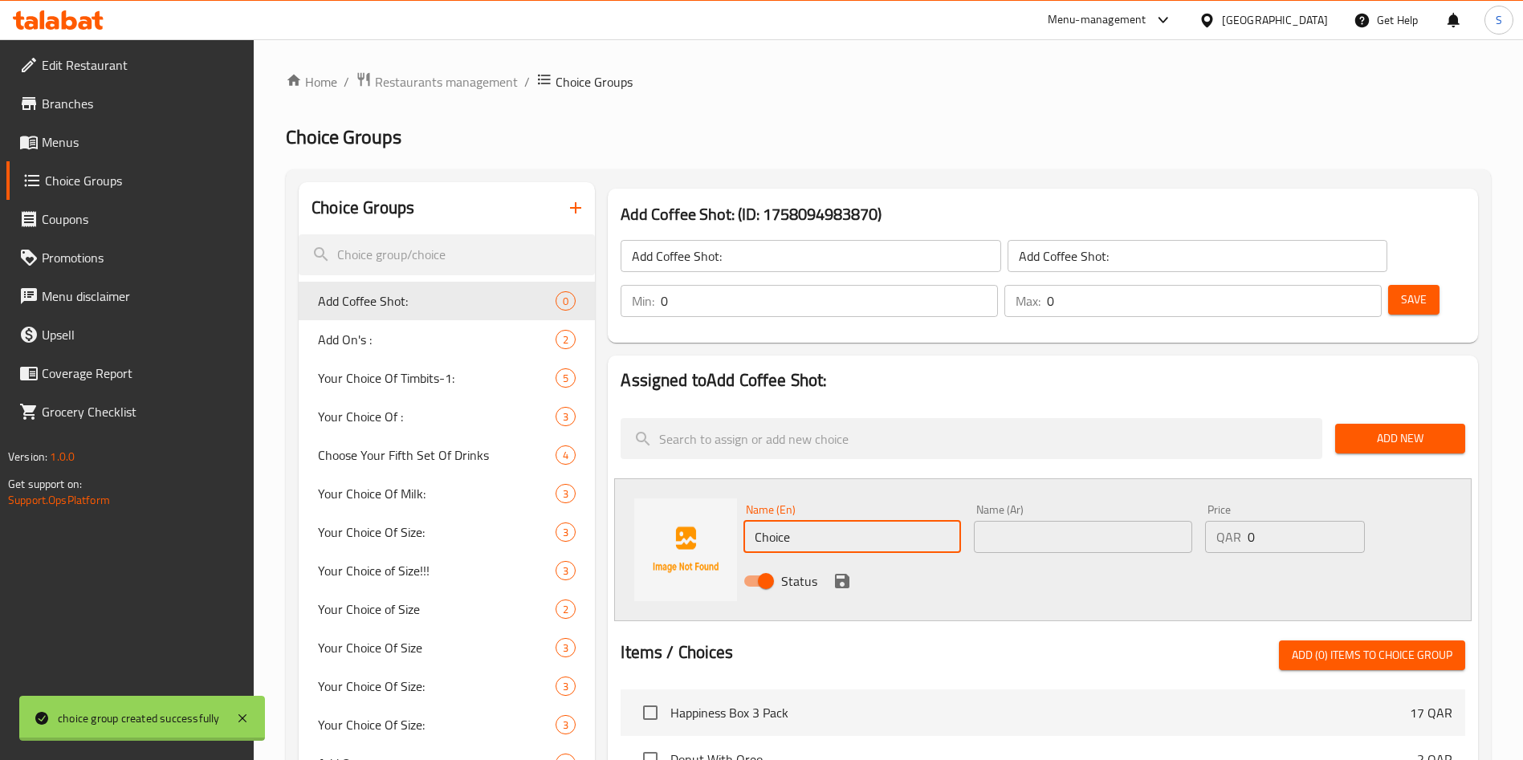
drag, startPoint x: 824, startPoint y: 487, endPoint x: 685, endPoint y: 478, distance: 139.2
click at [682, 480] on div "Name (En) Choice Name (En) Name (Ar) Name (Ar) Price QAR 0 Price Status" at bounding box center [1042, 550] width 857 height 143
paste input "Extra Espresso Shot"
type input "Extra Espresso Shot"
click at [1038, 521] on input "text" at bounding box center [1083, 537] width 218 height 32
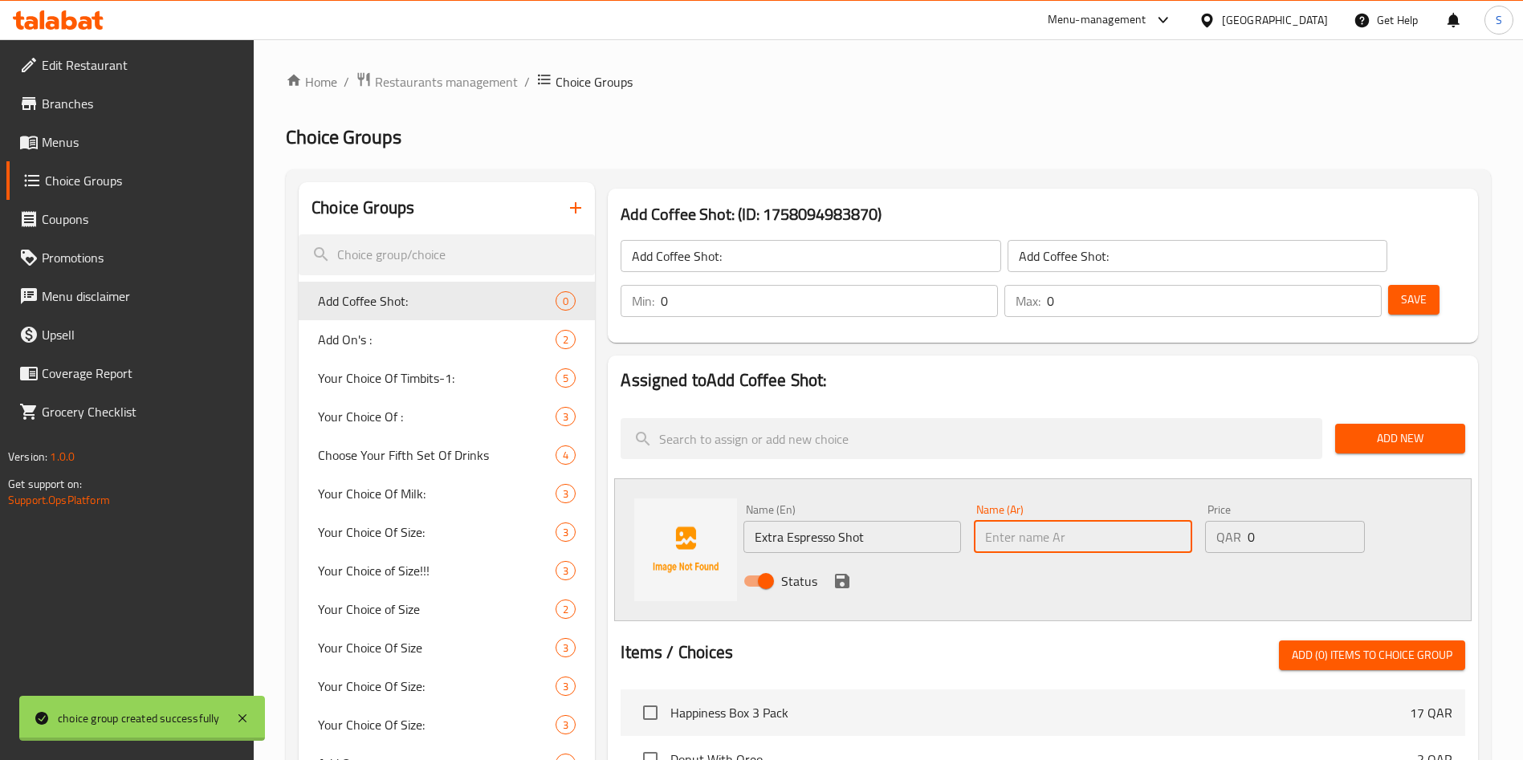
paste input "شوت اسبريسو إضافي"
type input "شوت اسبريسو إضافي"
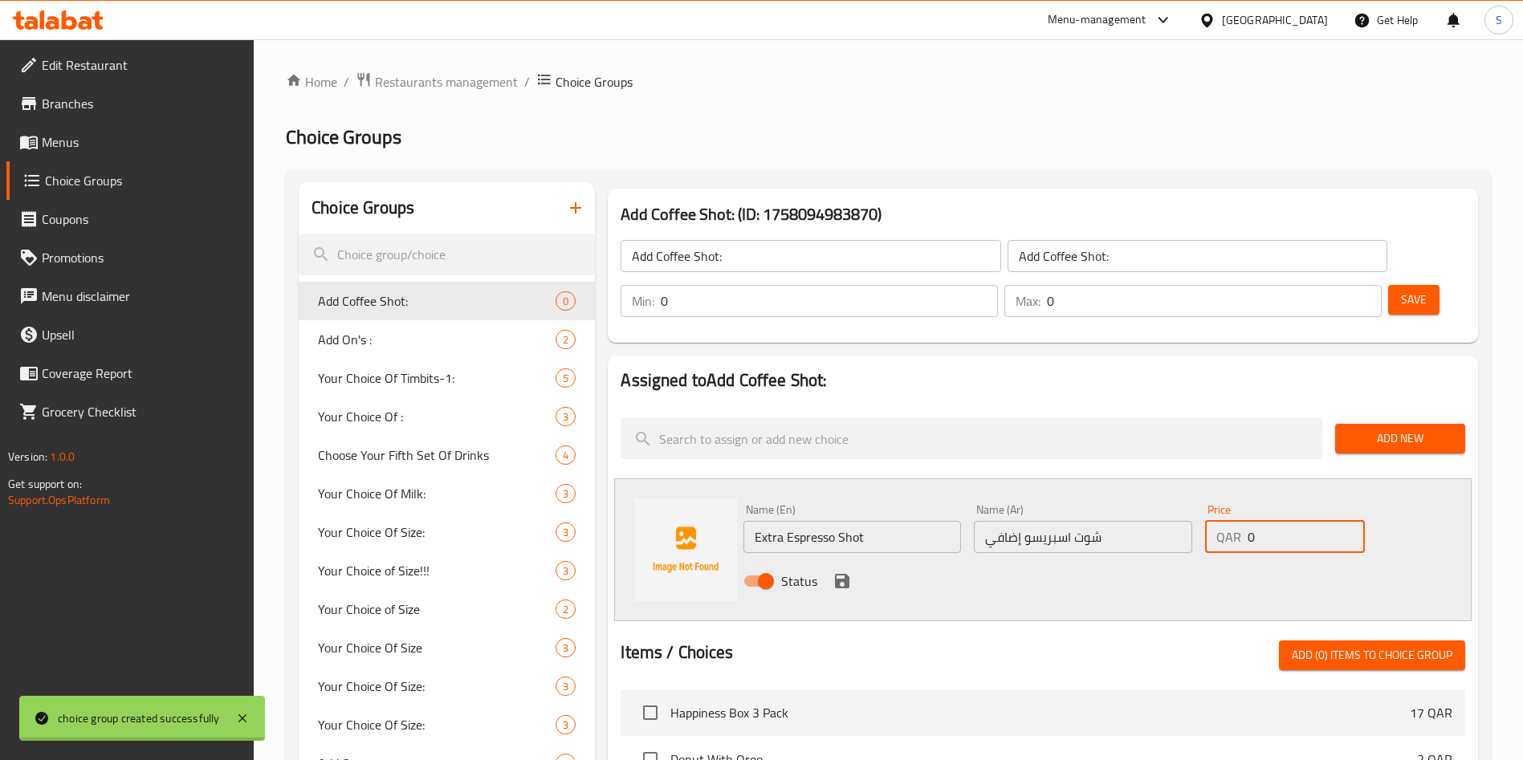
drag, startPoint x: 1254, startPoint y: 493, endPoint x: 1195, endPoint y: 485, distance: 60.0
click at [1195, 498] on div "Name (En) Extra Espresso Shot Name (En) Name (Ar) شوت اسبريسو إضافي Name (Ar) P…" at bounding box center [1082, 550] width 691 height 105
type input "5"
drag, startPoint x: 836, startPoint y: 541, endPoint x: 841, endPoint y: 527, distance: 14.5
click at [837, 574] on icon "save" at bounding box center [842, 581] width 14 height 14
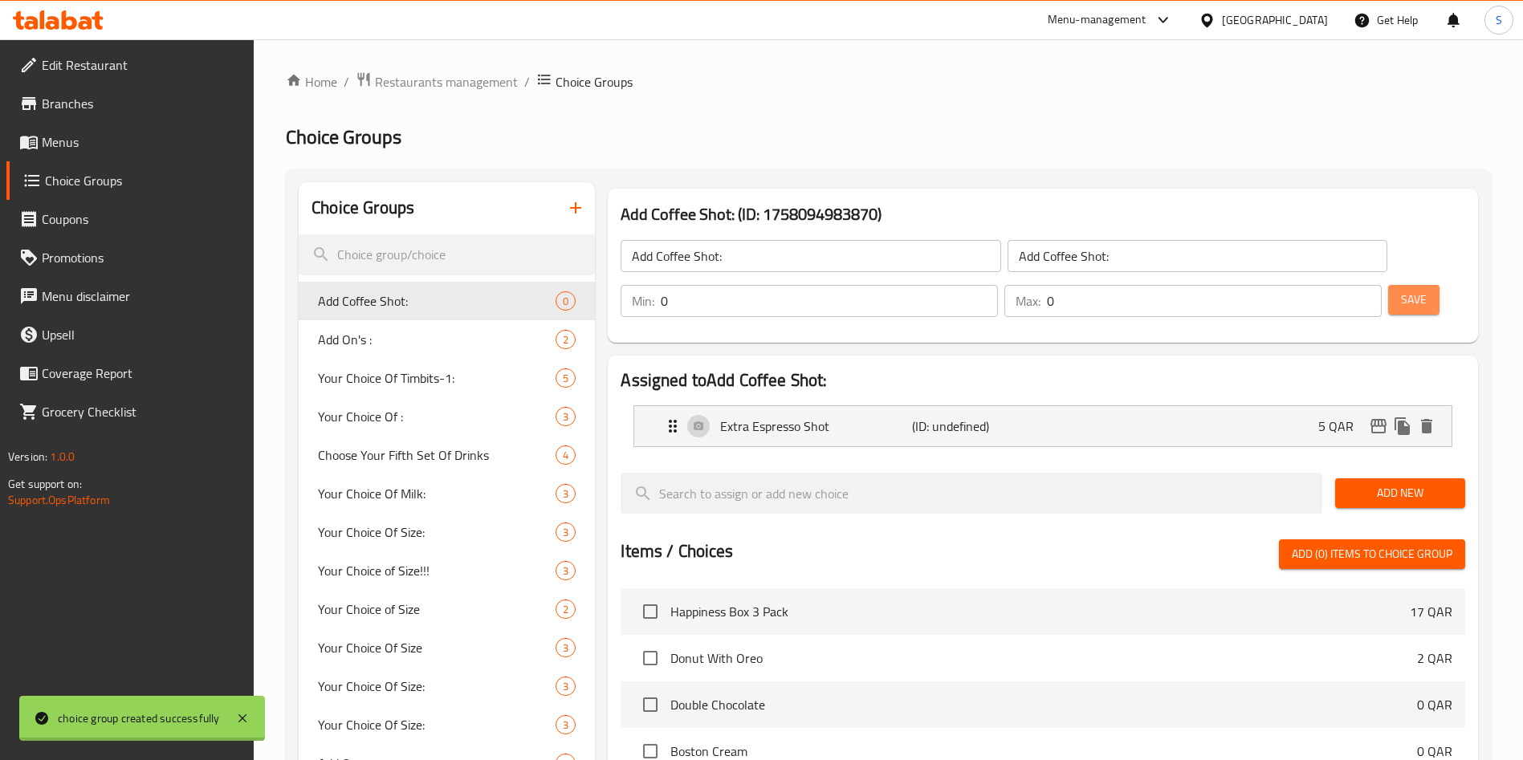
click at [1401, 290] on span "Save" at bounding box center [1414, 300] width 26 height 20
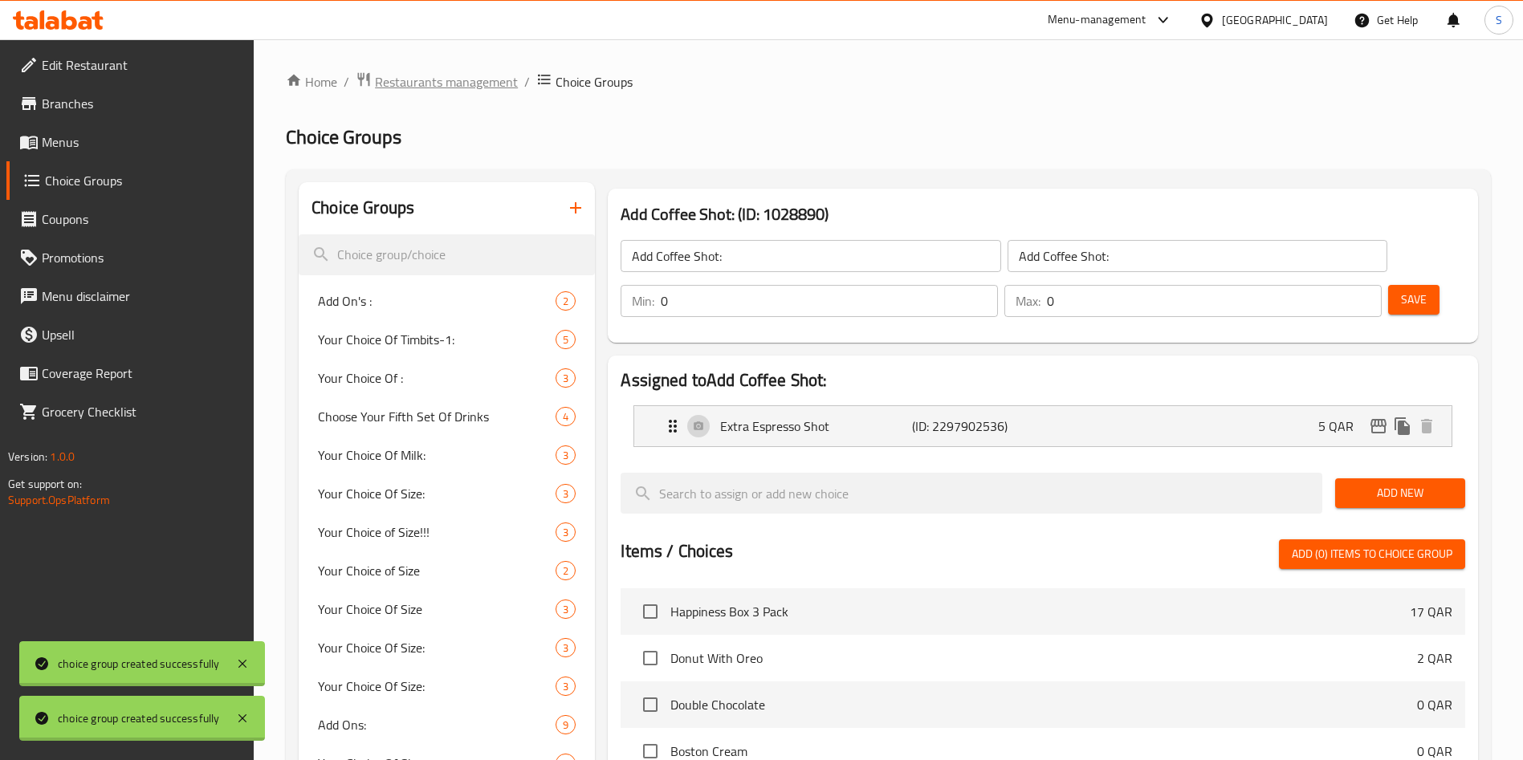
click at [485, 81] on span "Restaurants management" at bounding box center [446, 81] width 143 height 19
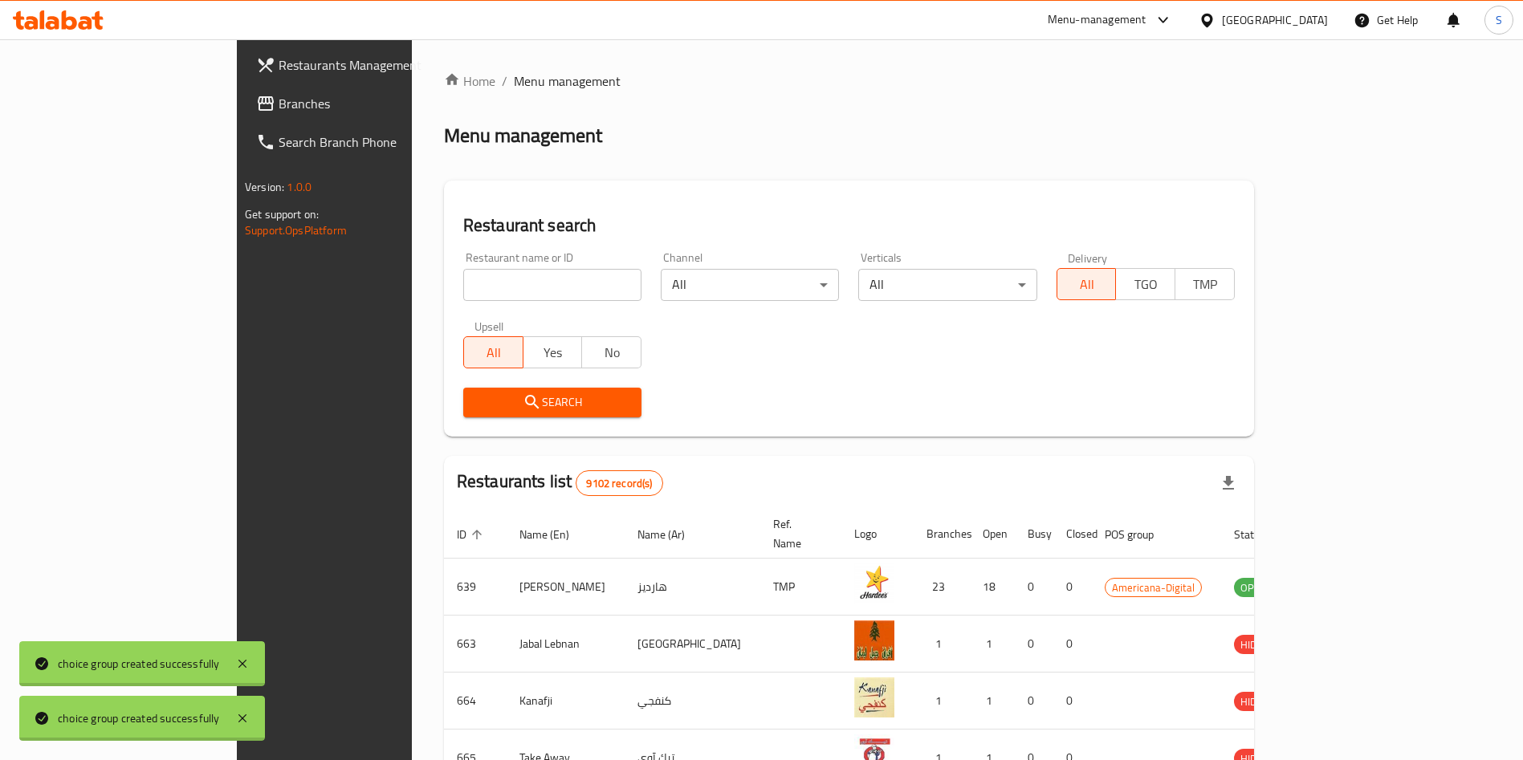
drag, startPoint x: 469, startPoint y: 285, endPoint x: 568, endPoint y: 257, distance: 102.7
click at [469, 285] on input "search" at bounding box center [552, 285] width 178 height 32
type input "tim h"
click button "Search" at bounding box center [552, 403] width 178 height 30
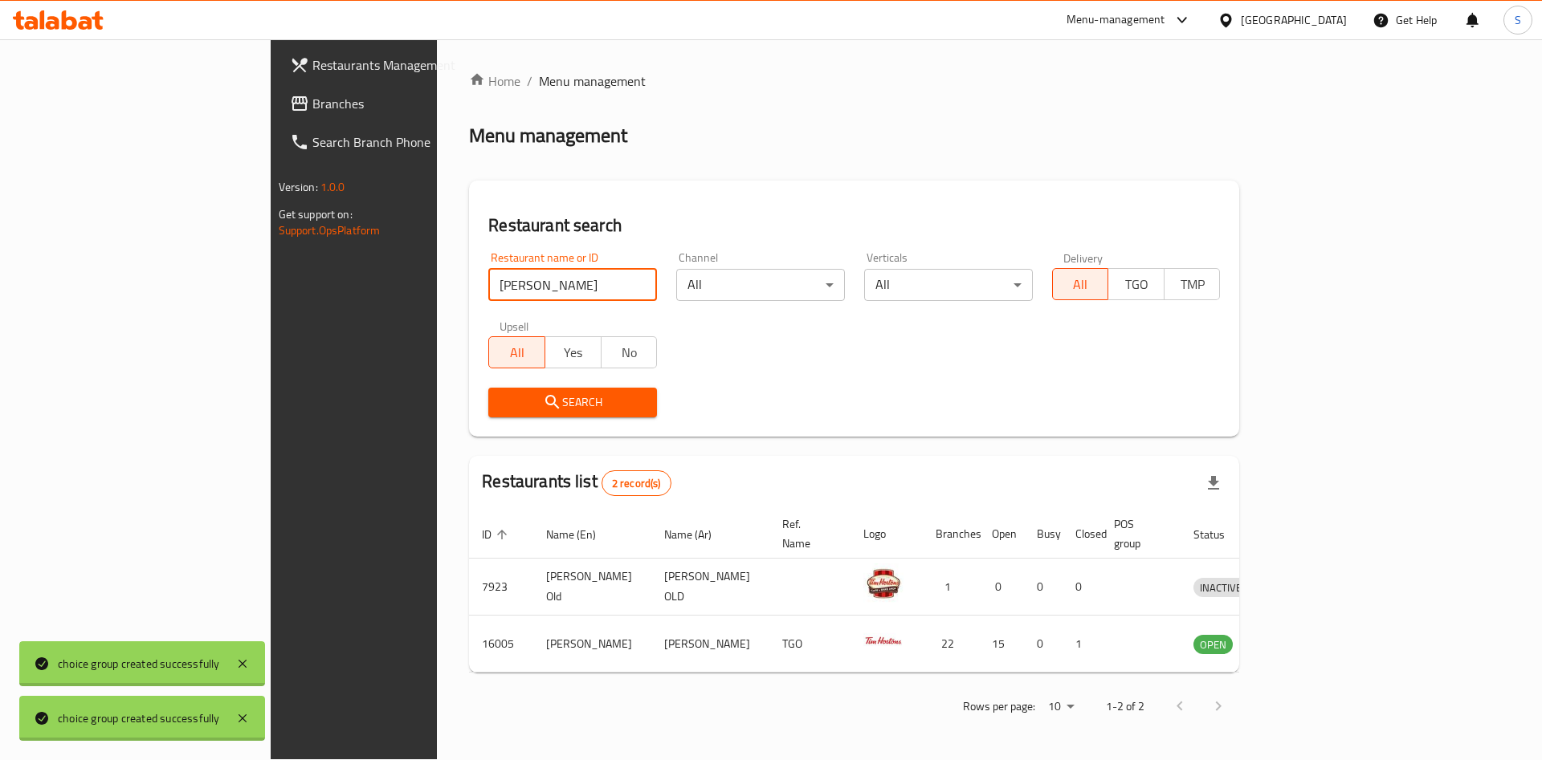
click at [756, 165] on div "Home / Menu management Menu management Restaurant search Restaurant name or ID …" at bounding box center [854, 399] width 770 height 656
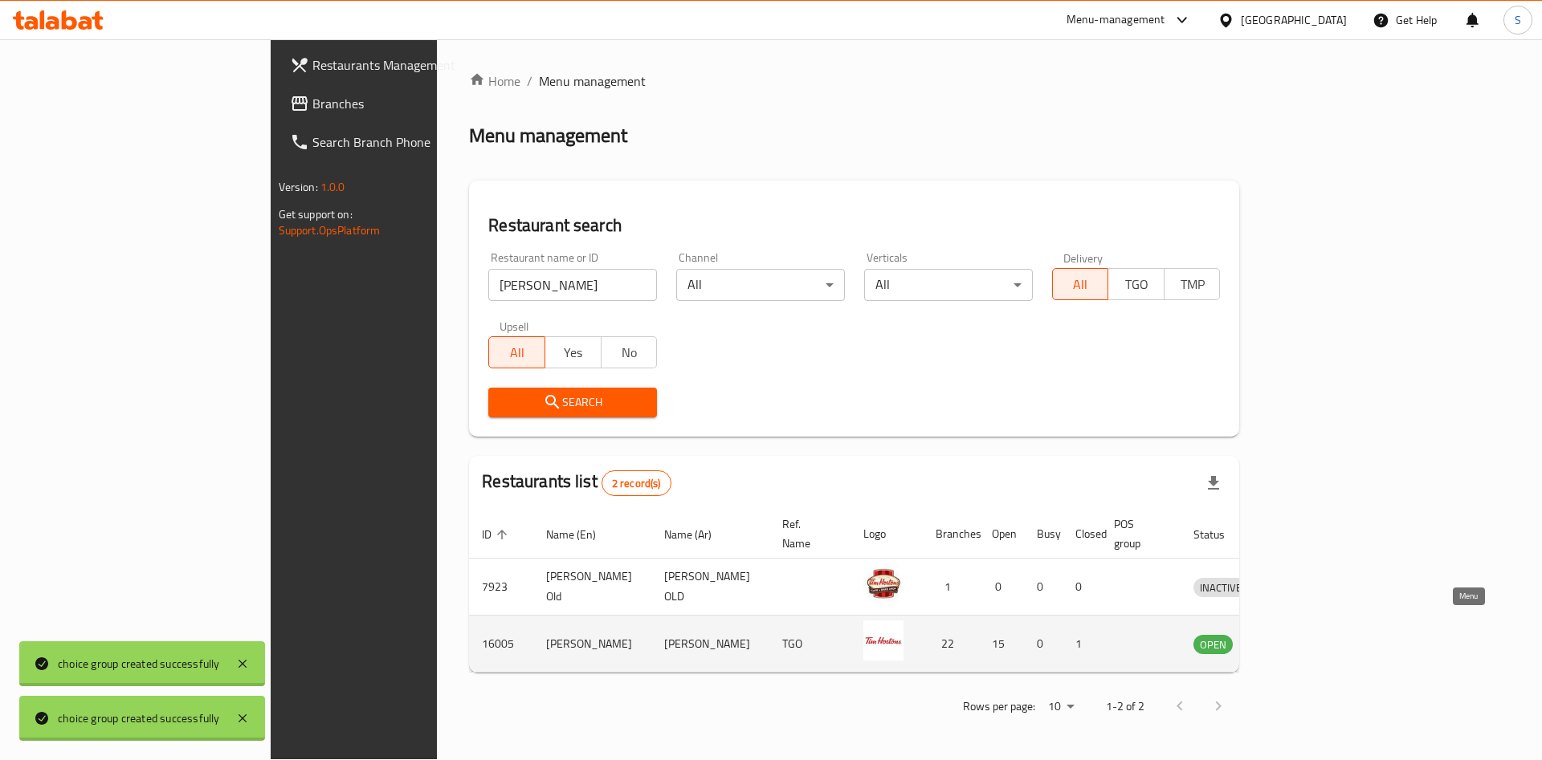
click at [1298, 638] on icon "enhanced table" at bounding box center [1290, 645] width 18 height 14
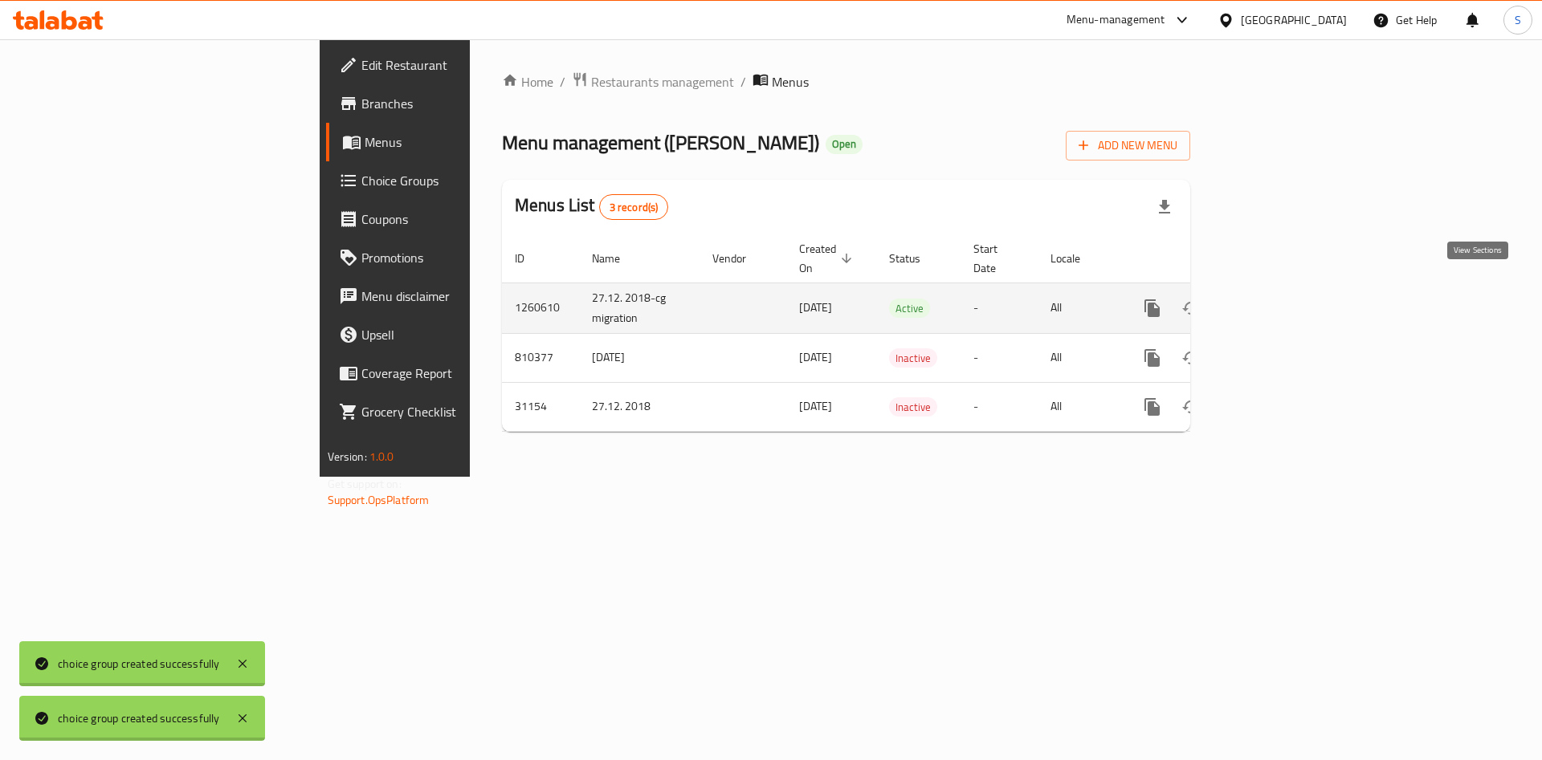
click at [1277, 299] on icon "enhanced table" at bounding box center [1267, 308] width 19 height 19
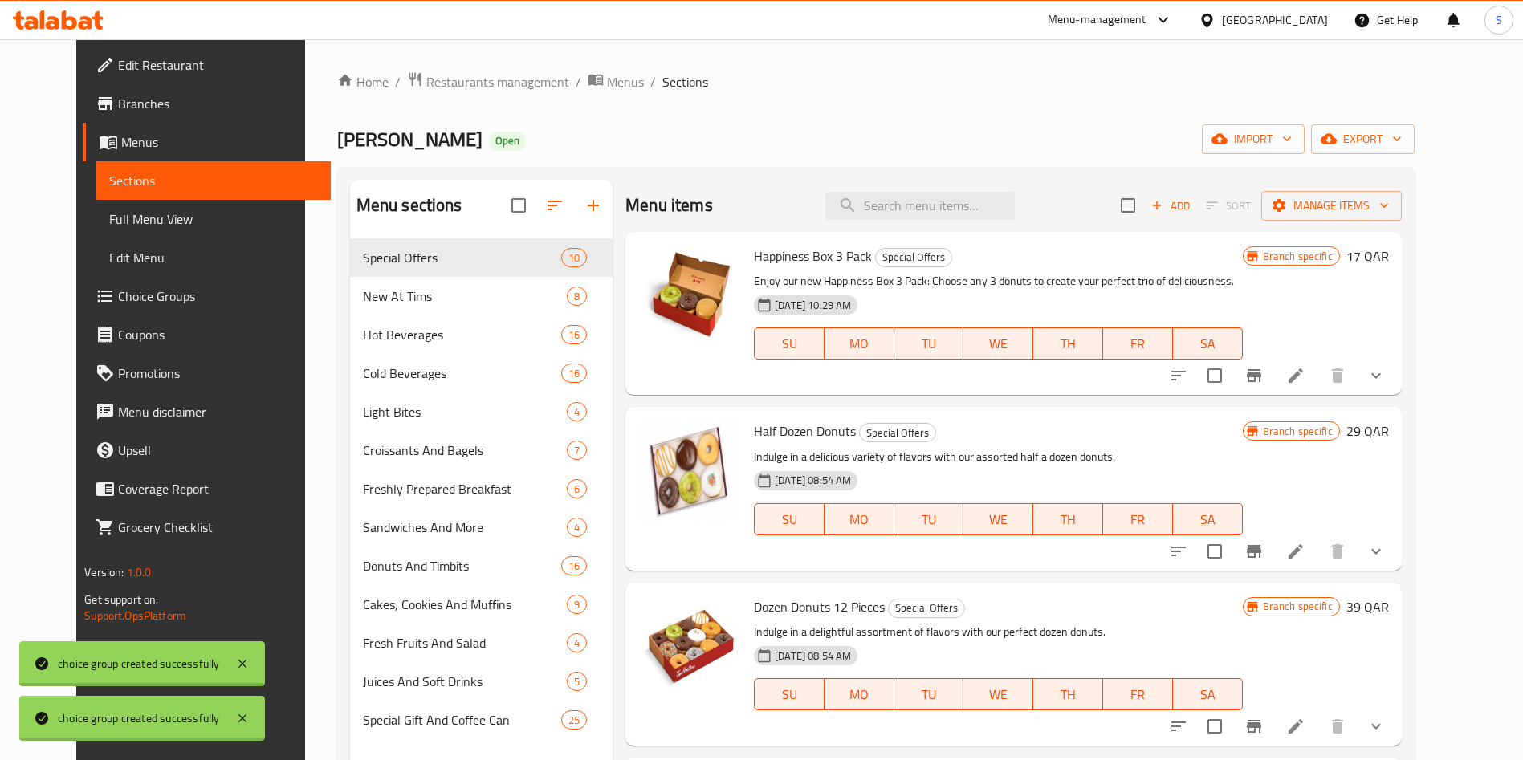
drag, startPoint x: 238, startPoint y: 666, endPoint x: 261, endPoint y: 701, distance: 41.2
click at [239, 666] on icon at bounding box center [242, 663] width 19 height 19
click at [249, 713] on icon at bounding box center [242, 718] width 19 height 19
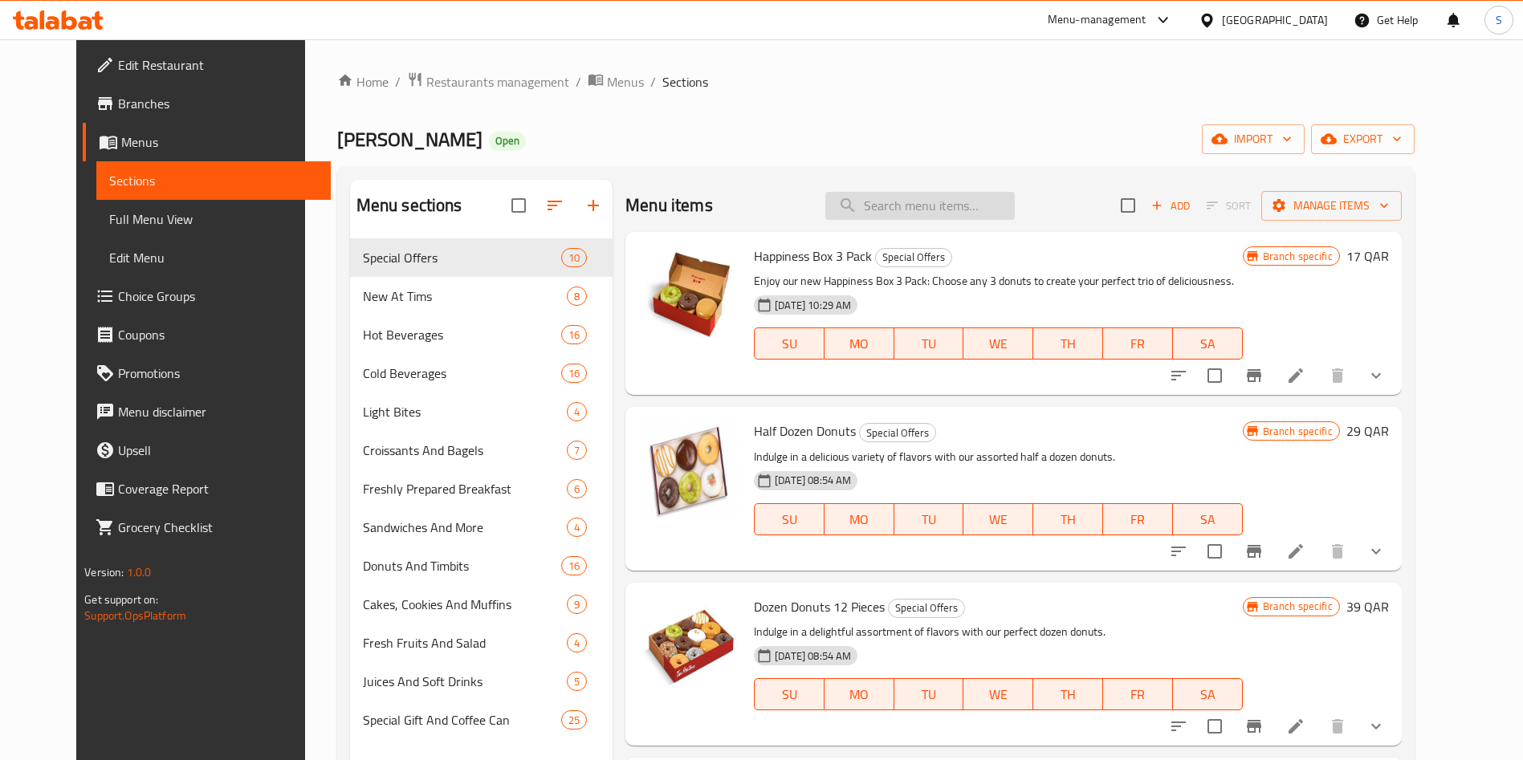
click at [914, 205] on input "search" at bounding box center [919, 206] width 189 height 28
paste input "Double Double"
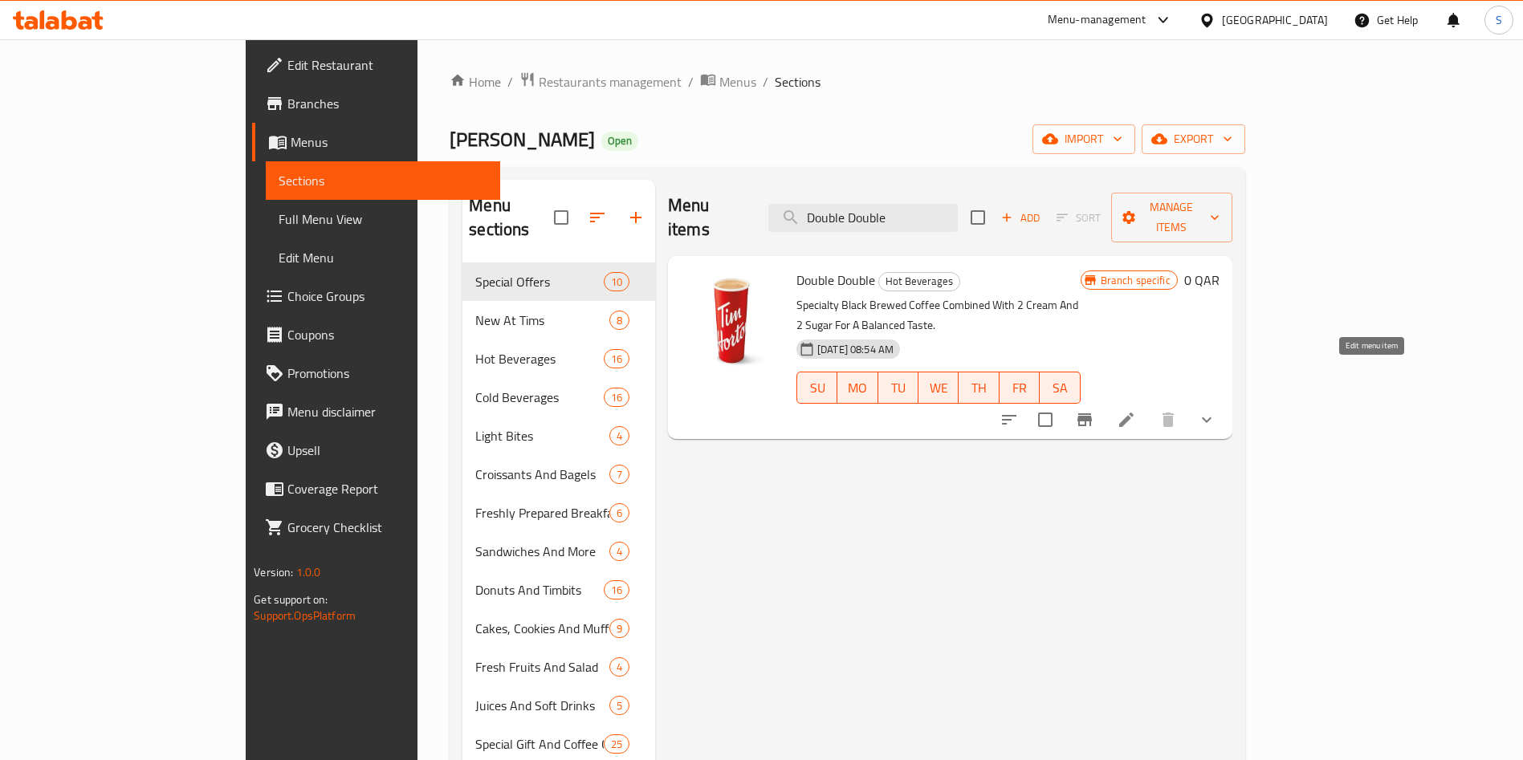
type input "Double Double"
click at [1136, 410] on icon at bounding box center [1126, 419] width 19 height 19
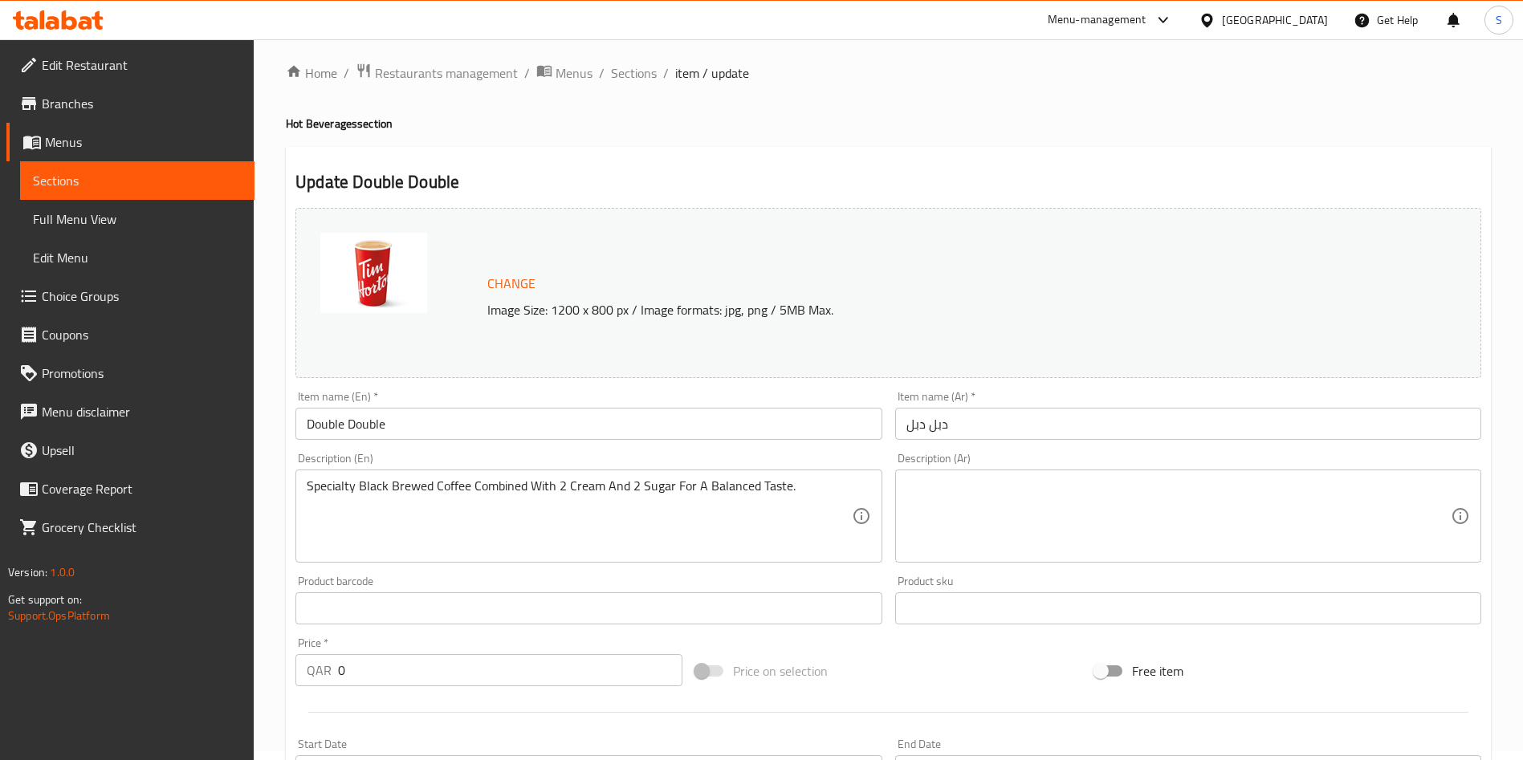
scroll to position [241, 0]
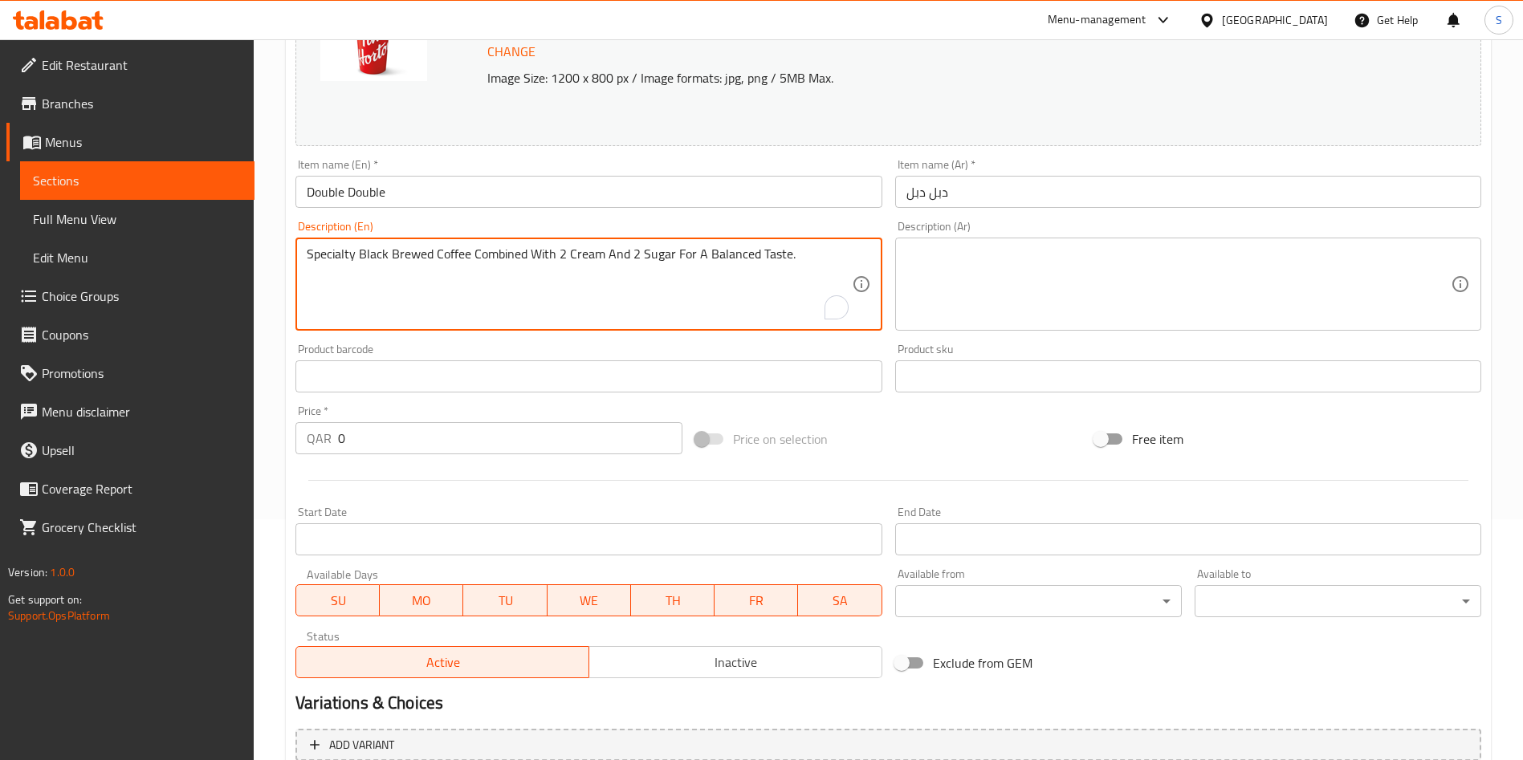
drag, startPoint x: 804, startPoint y: 266, endPoint x: 293, endPoint y: 264, distance: 510.6
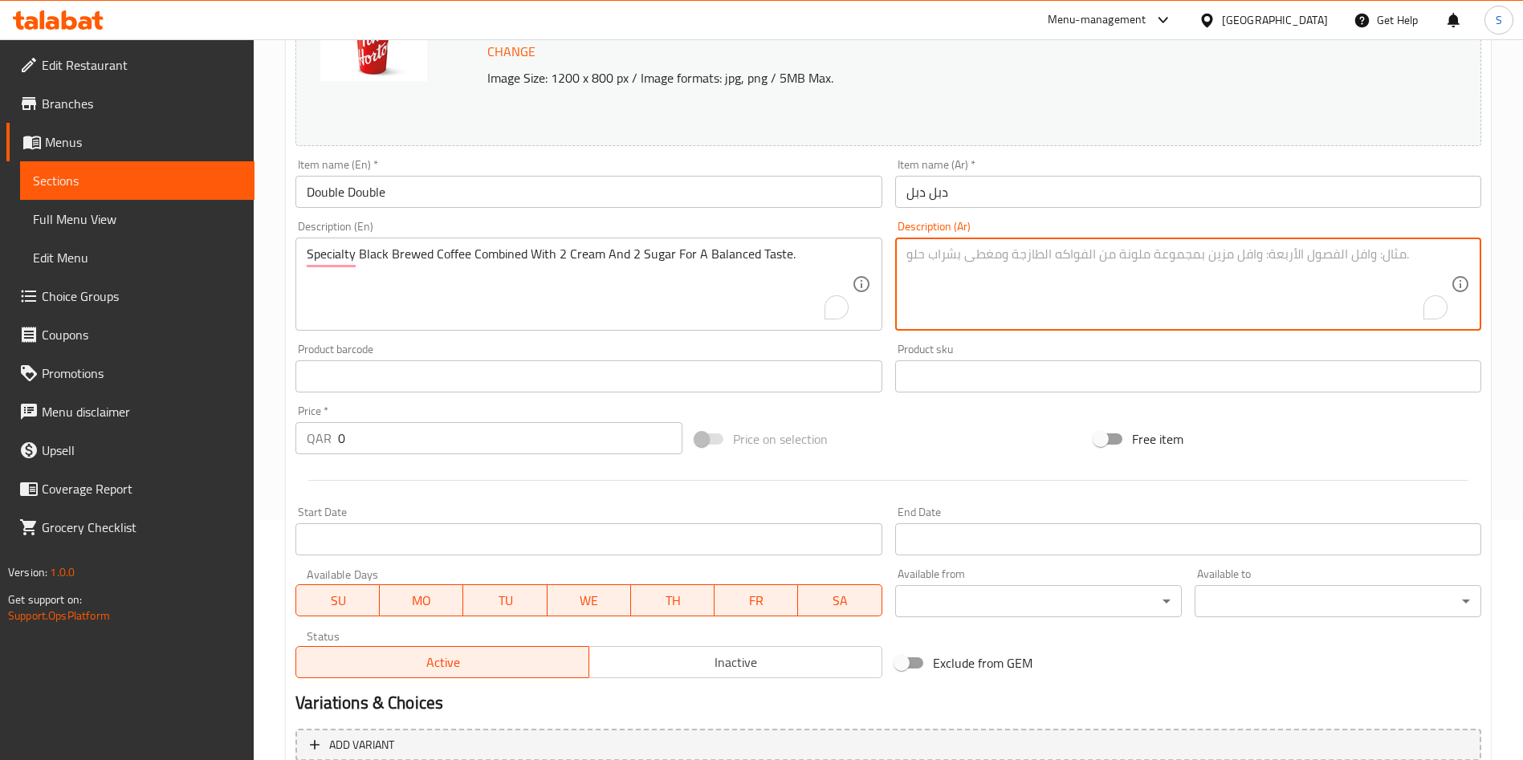
click at [1015, 283] on textarea "To enrich screen reader interactions, please activate Accessibility in Grammarl…" at bounding box center [1178, 284] width 544 height 76
paste textarea "قهوة سوداء خاصة ممزوجة مع 2 نوع من الكريمة و2 نوع من السكر للحصول على مذاق متوا…"
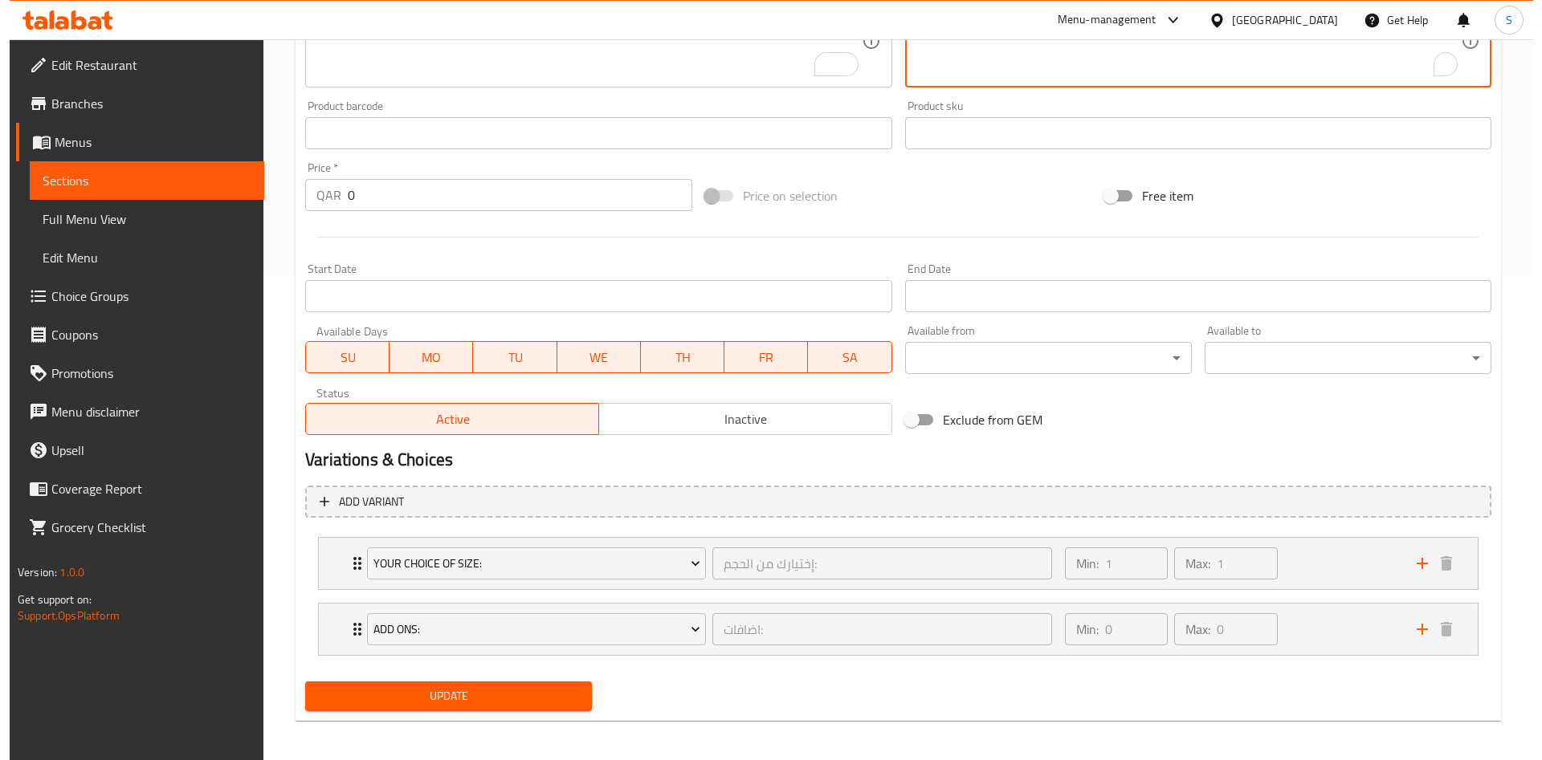
scroll to position [490, 0]
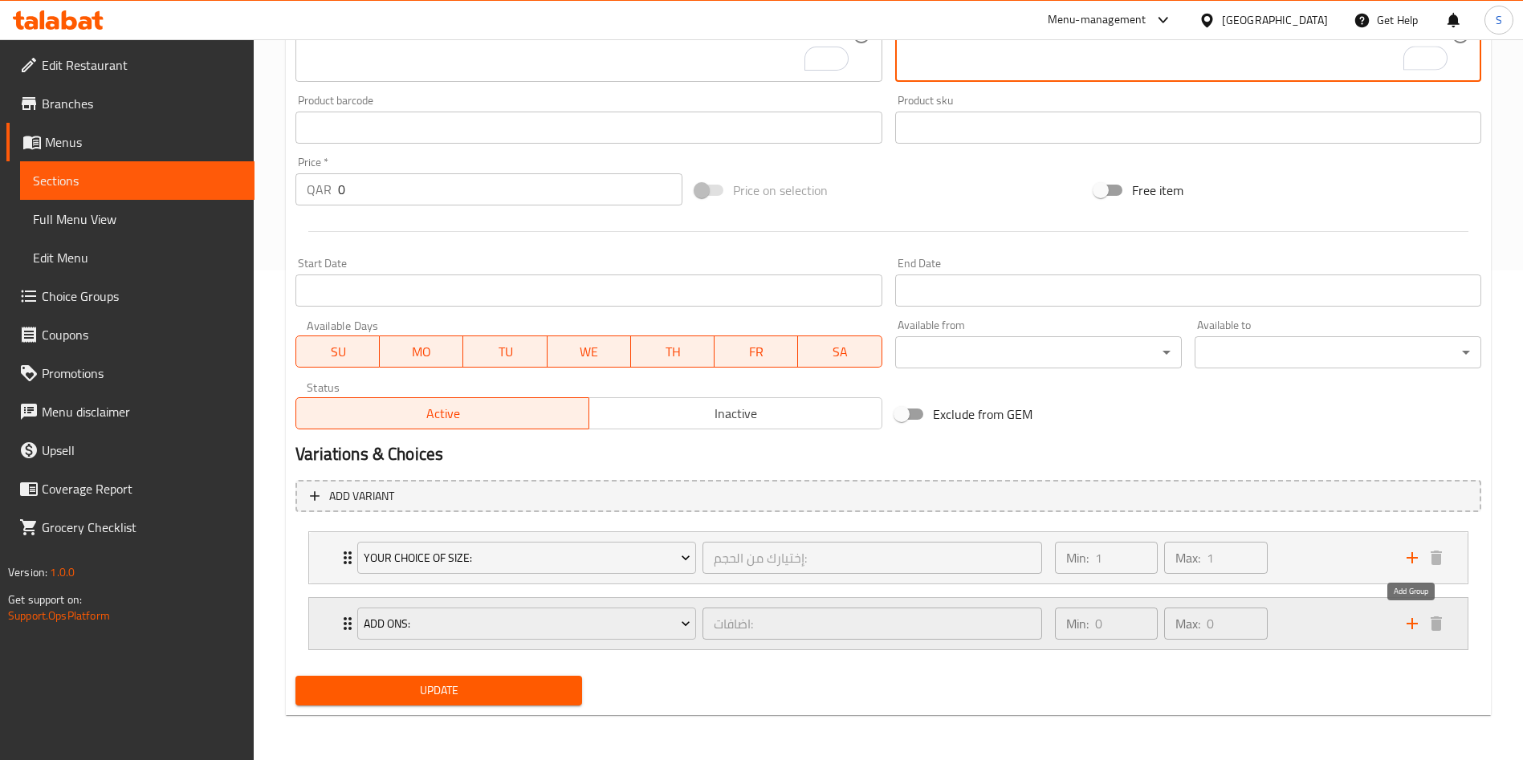
click at [1419, 629] on icon "add" at bounding box center [1412, 623] width 19 height 19
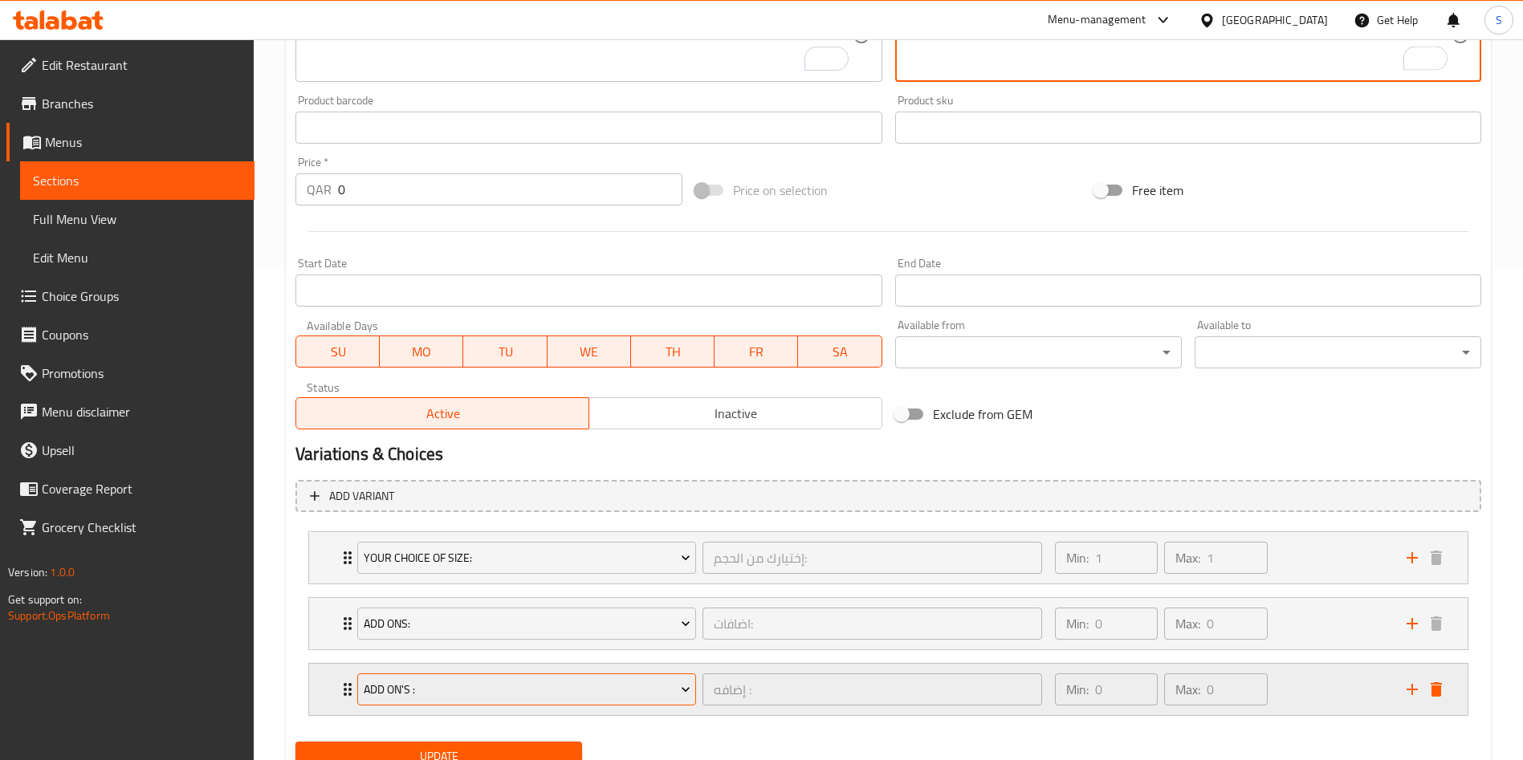
type textarea "قهوة سوداء خاصة ممزوجة مع 2 نوع من الكريمة و2 نوع من السكر للحصول على مذاق متوا…"
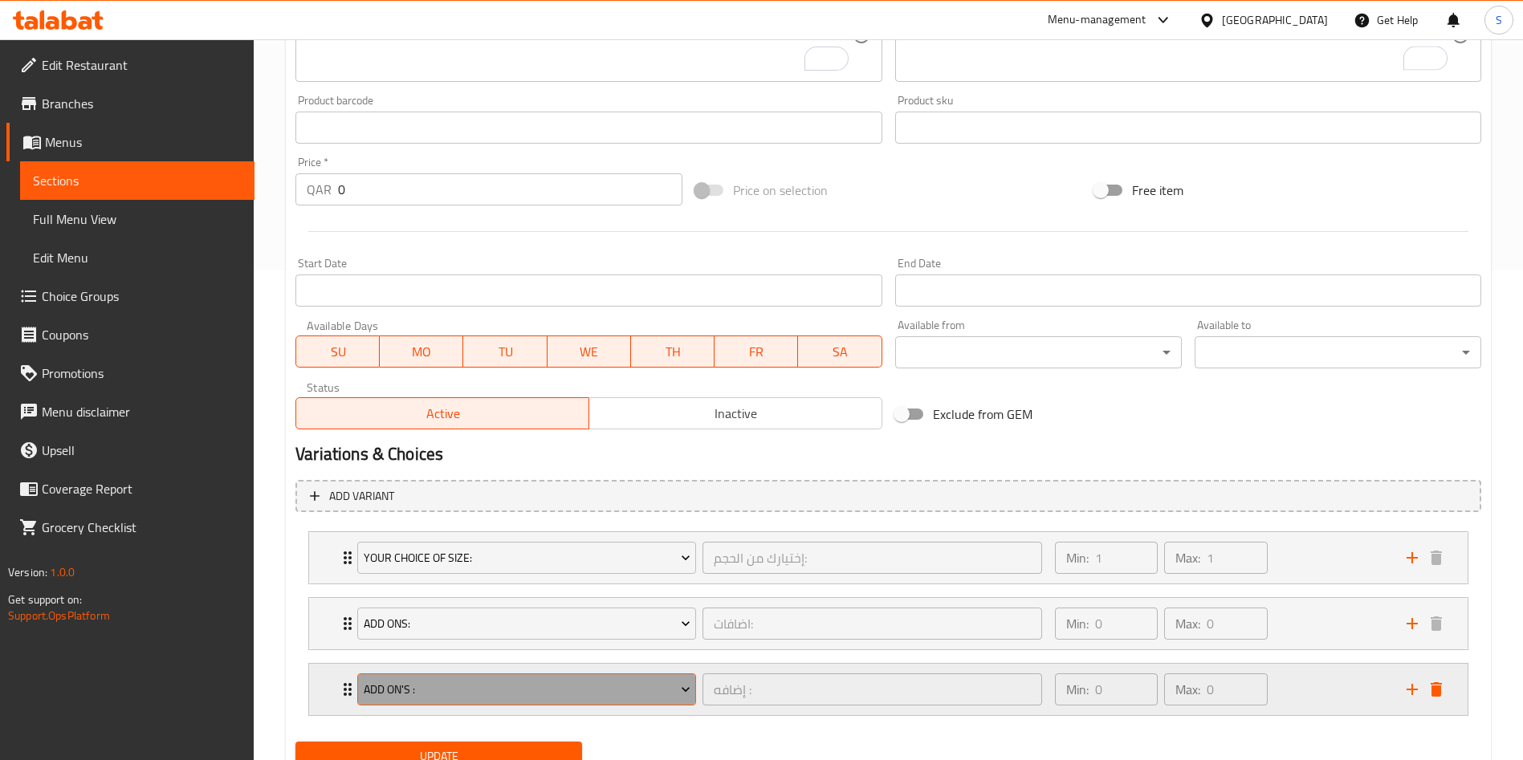
click at [514, 681] on span "Add On's :" at bounding box center [527, 690] width 327 height 20
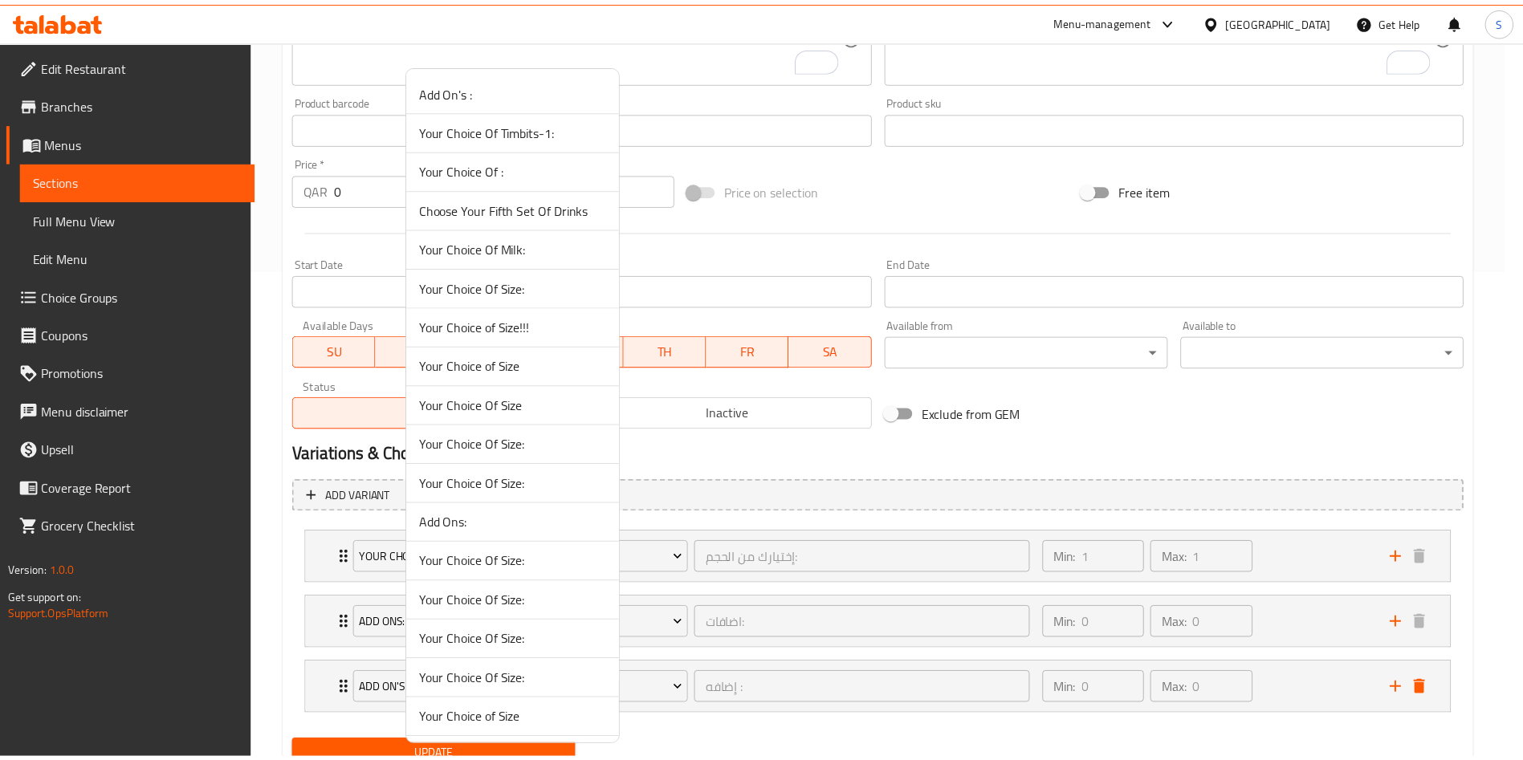
scroll to position [905, 0]
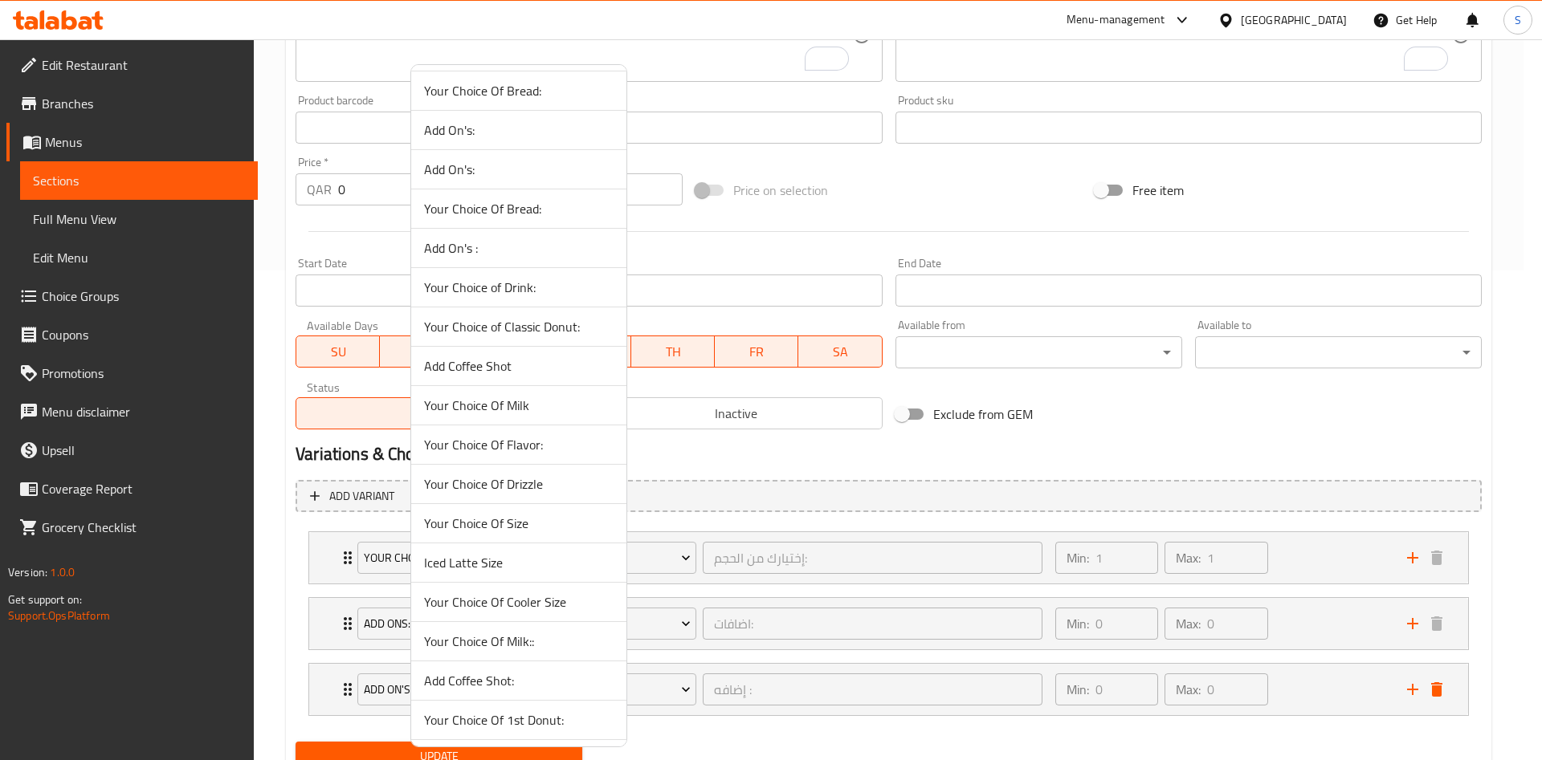
click at [573, 641] on span "Your Choice Of Milk::" at bounding box center [518, 641] width 189 height 19
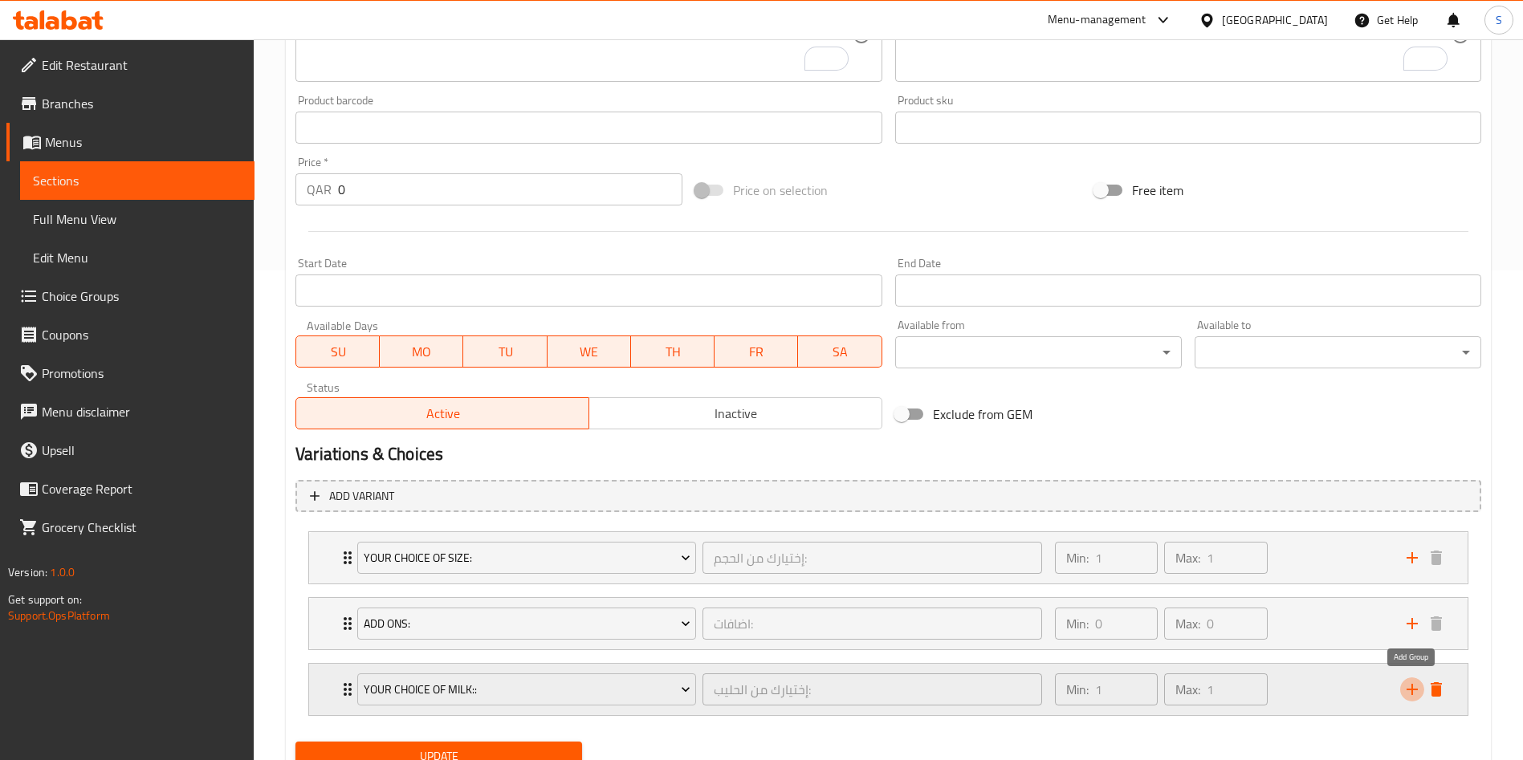
click at [1406, 695] on icon "add" at bounding box center [1412, 689] width 19 height 19
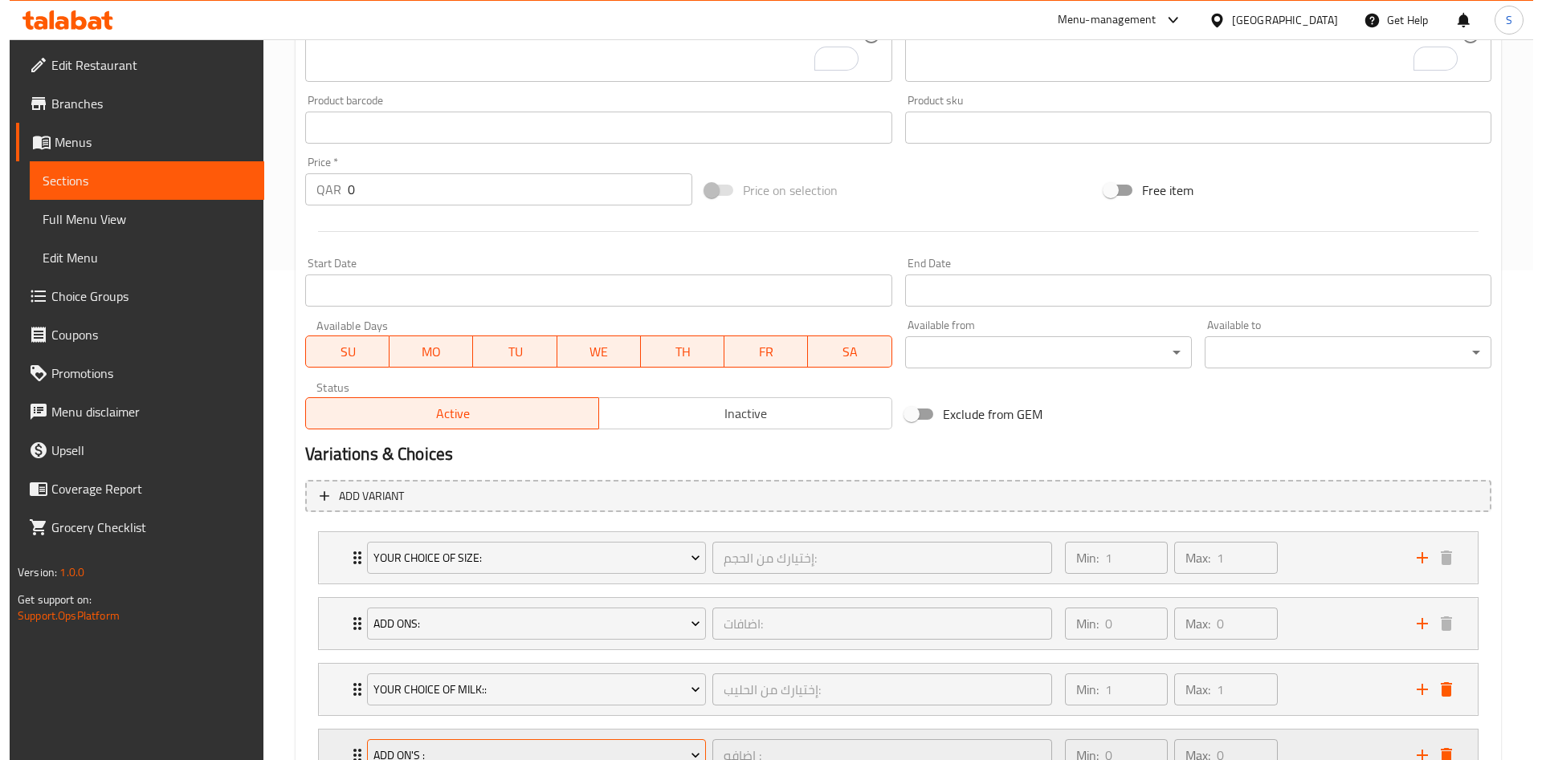
scroll to position [621, 0]
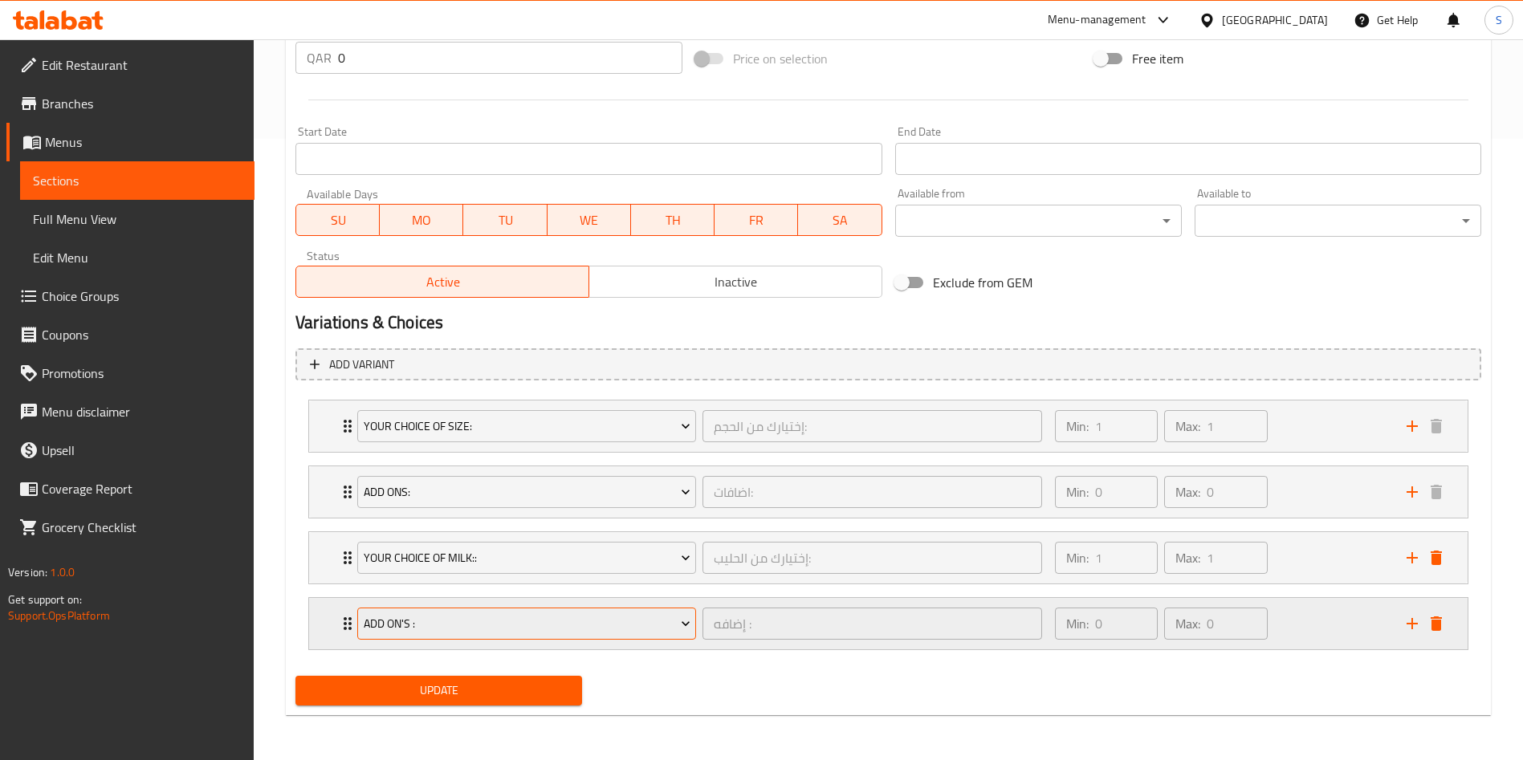
click at [506, 623] on span "Add On's :" at bounding box center [527, 624] width 327 height 20
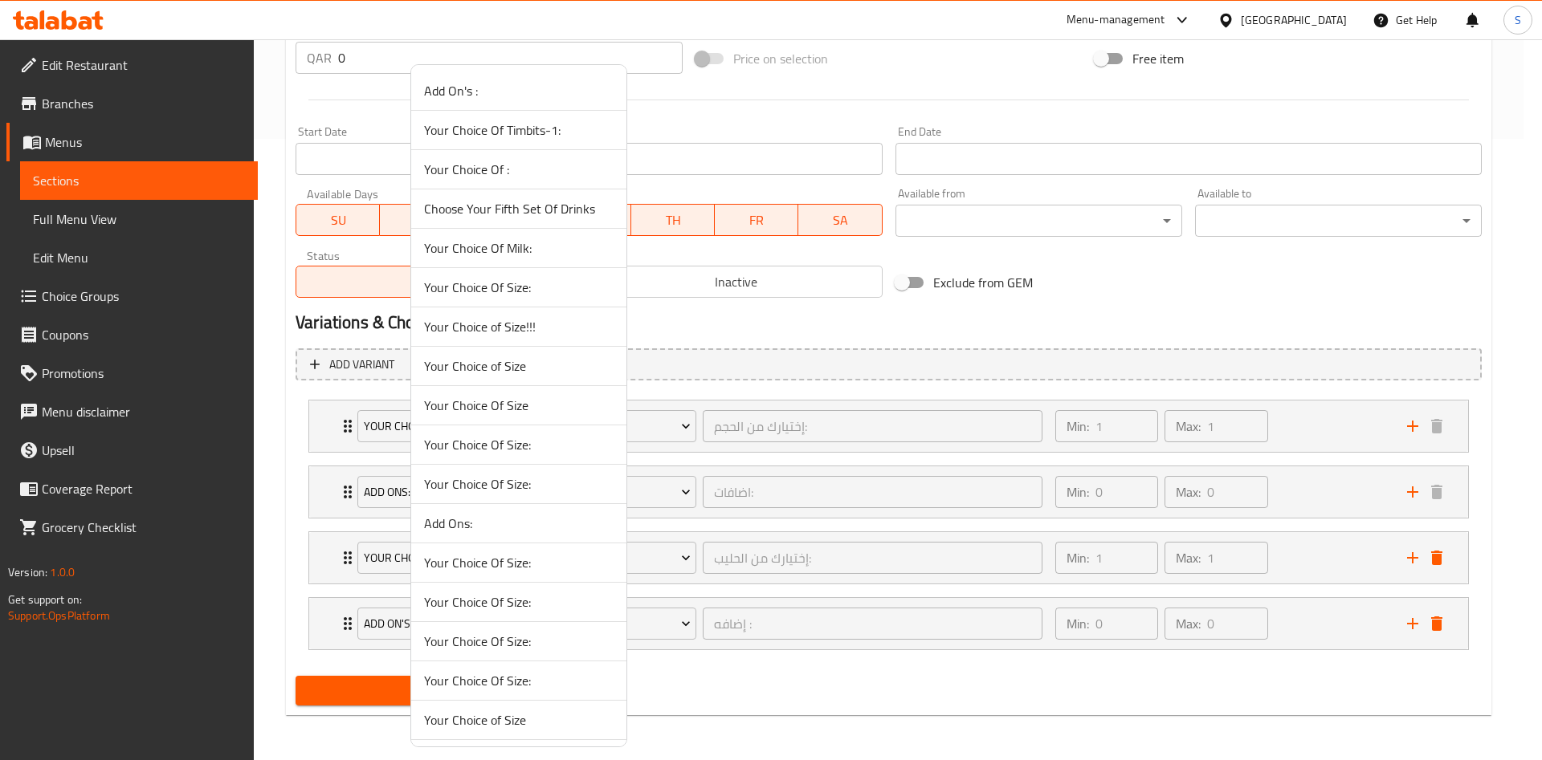
scroll to position [865, 0]
click at [507, 399] on span "Add Coffee Shot" at bounding box center [518, 405] width 189 height 19
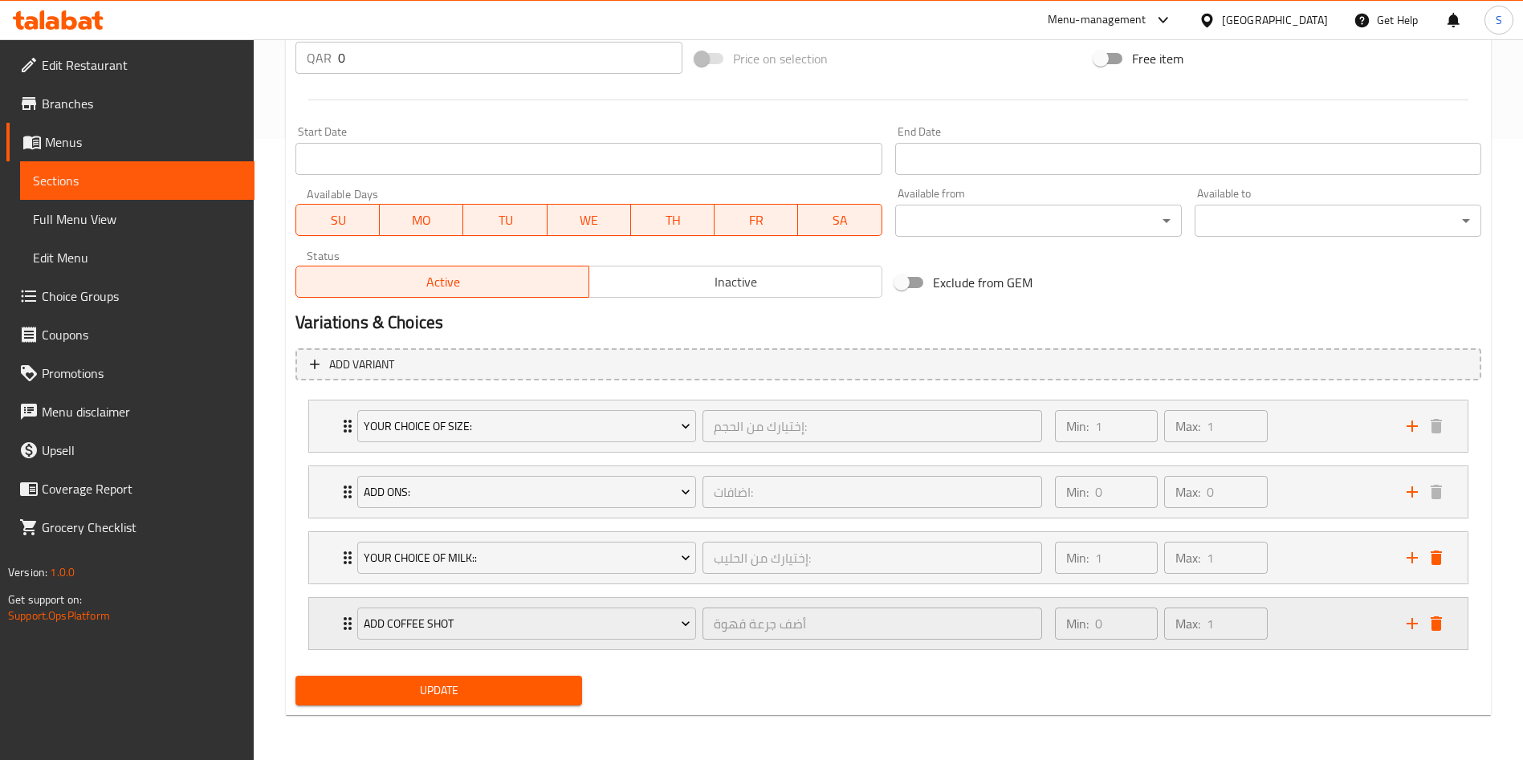
click at [1322, 630] on div "Min: 0 ​ Max: 1 ​" at bounding box center [1221, 623] width 352 height 51
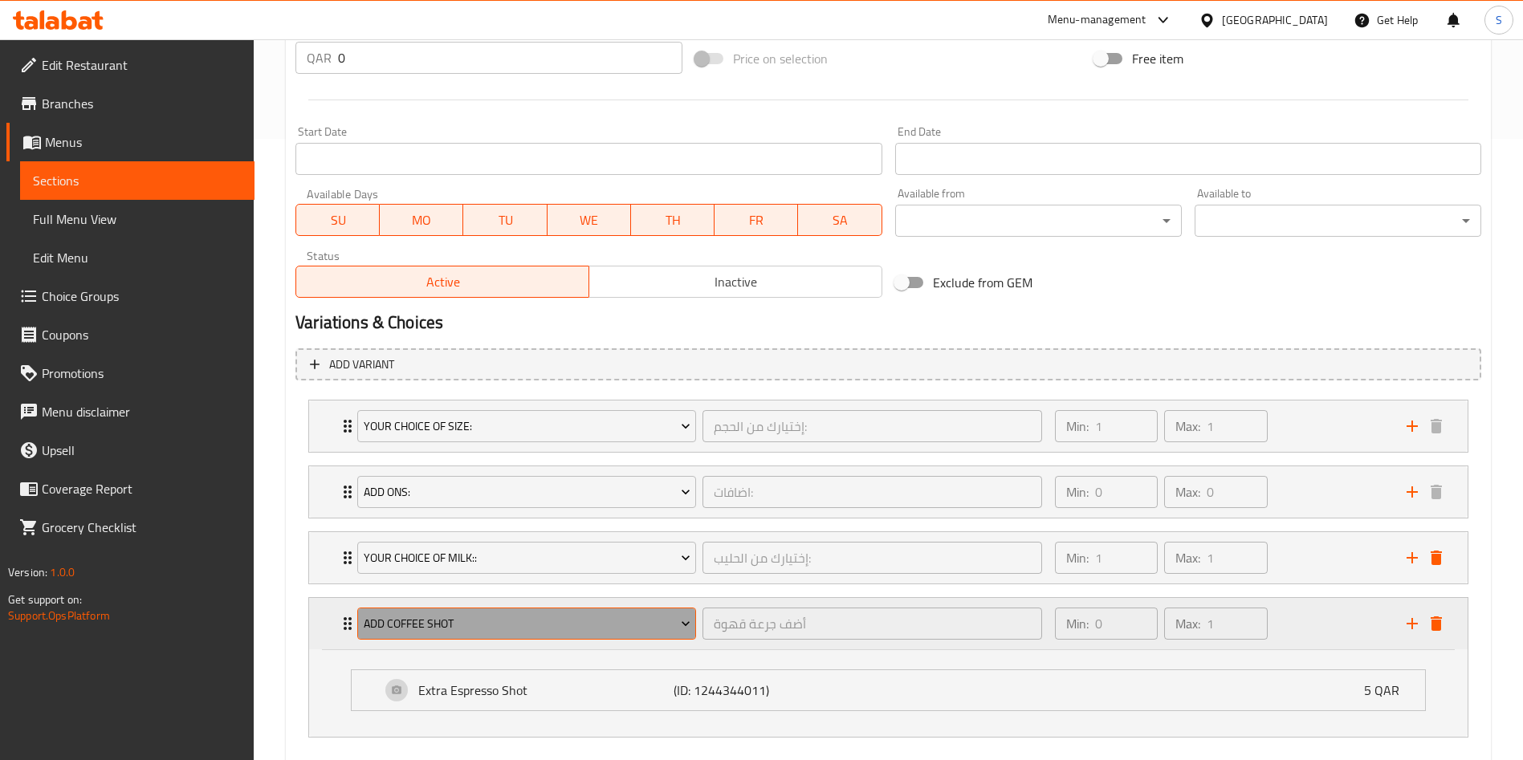
click at [508, 620] on span "Add Coffee Shot" at bounding box center [527, 624] width 327 height 20
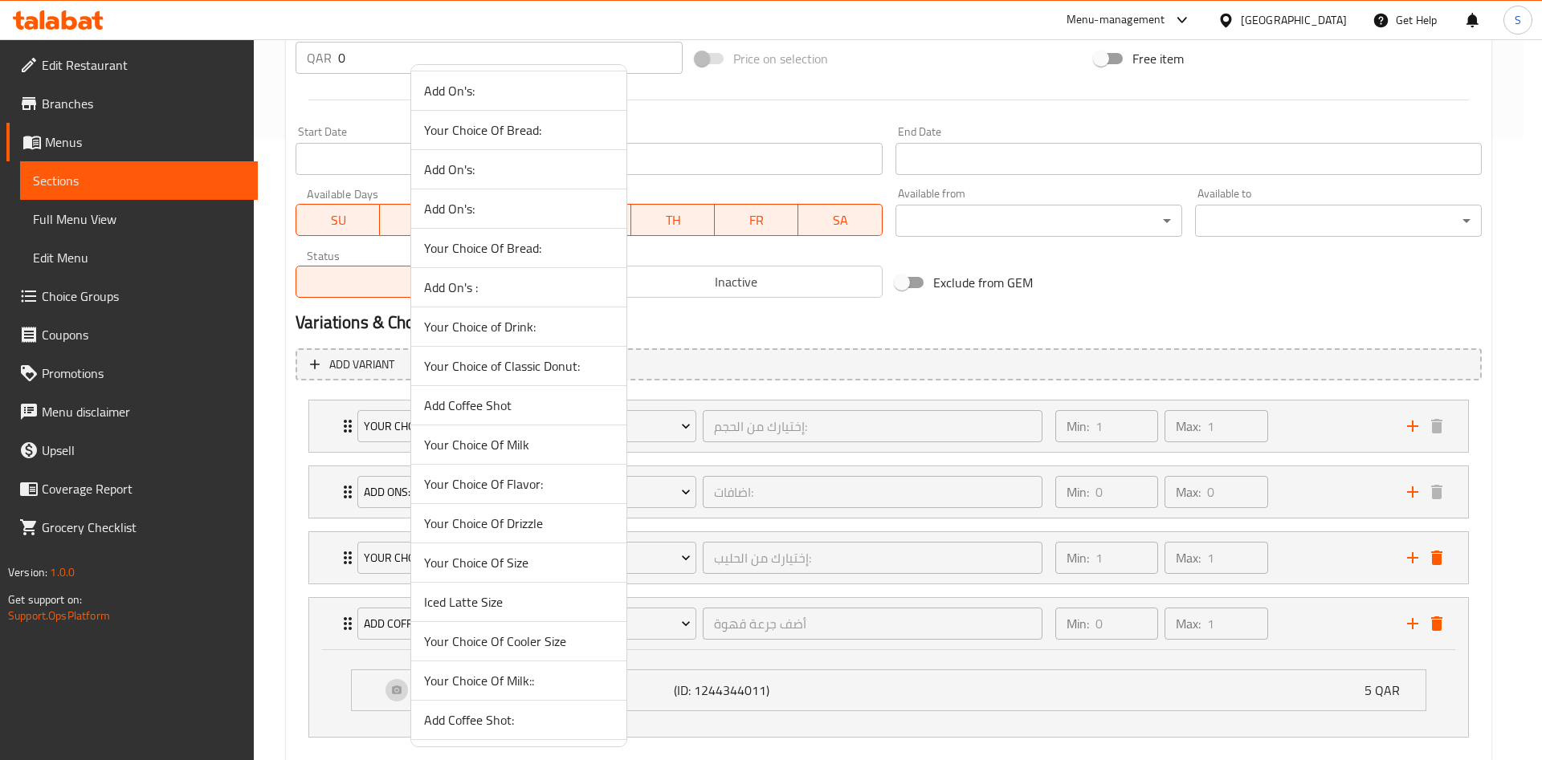
click at [526, 719] on span "Add Coffee Shot:" at bounding box center [518, 720] width 189 height 19
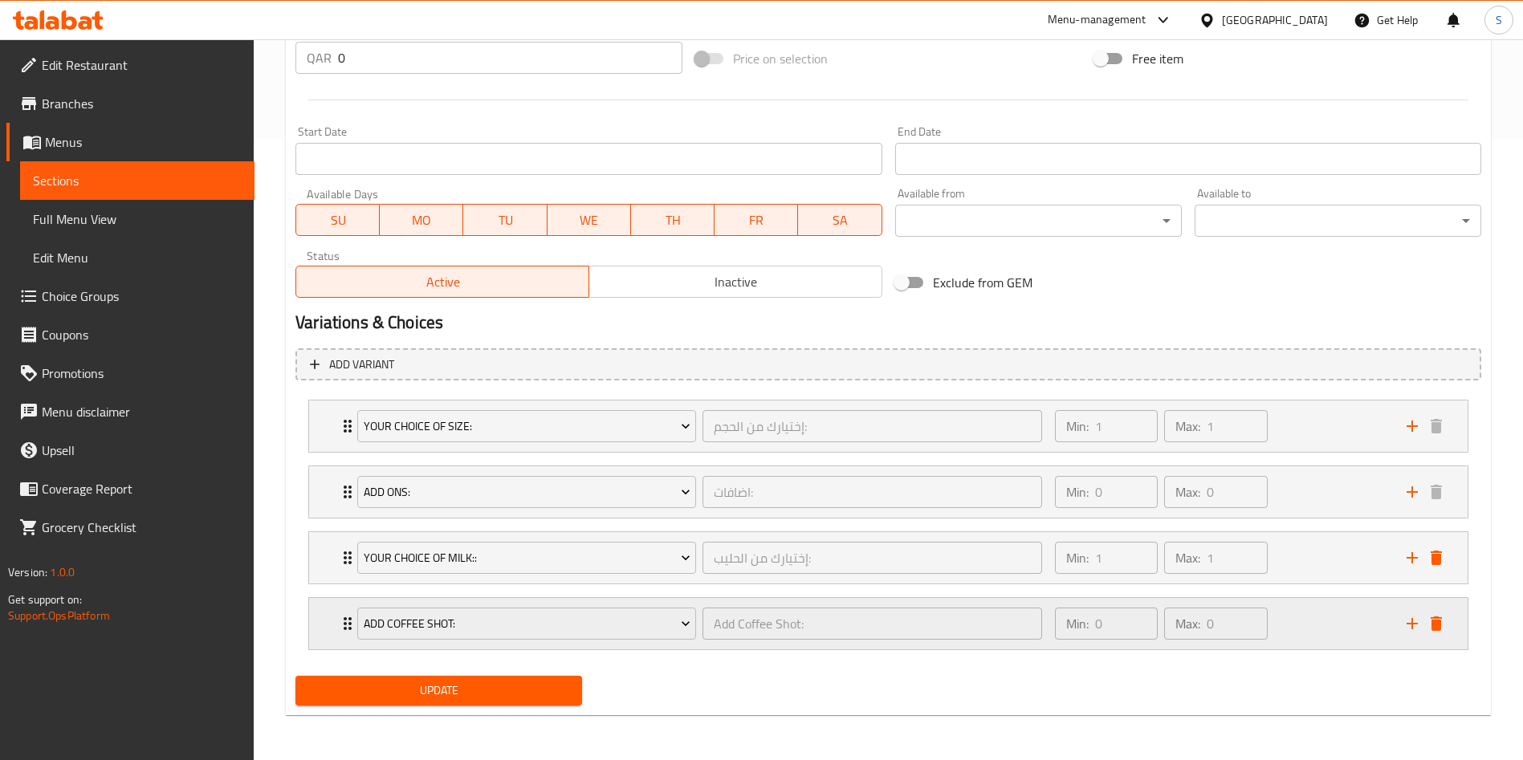
click at [1320, 628] on div "Min: 0 ​ Max: 0 ​" at bounding box center [1221, 623] width 352 height 51
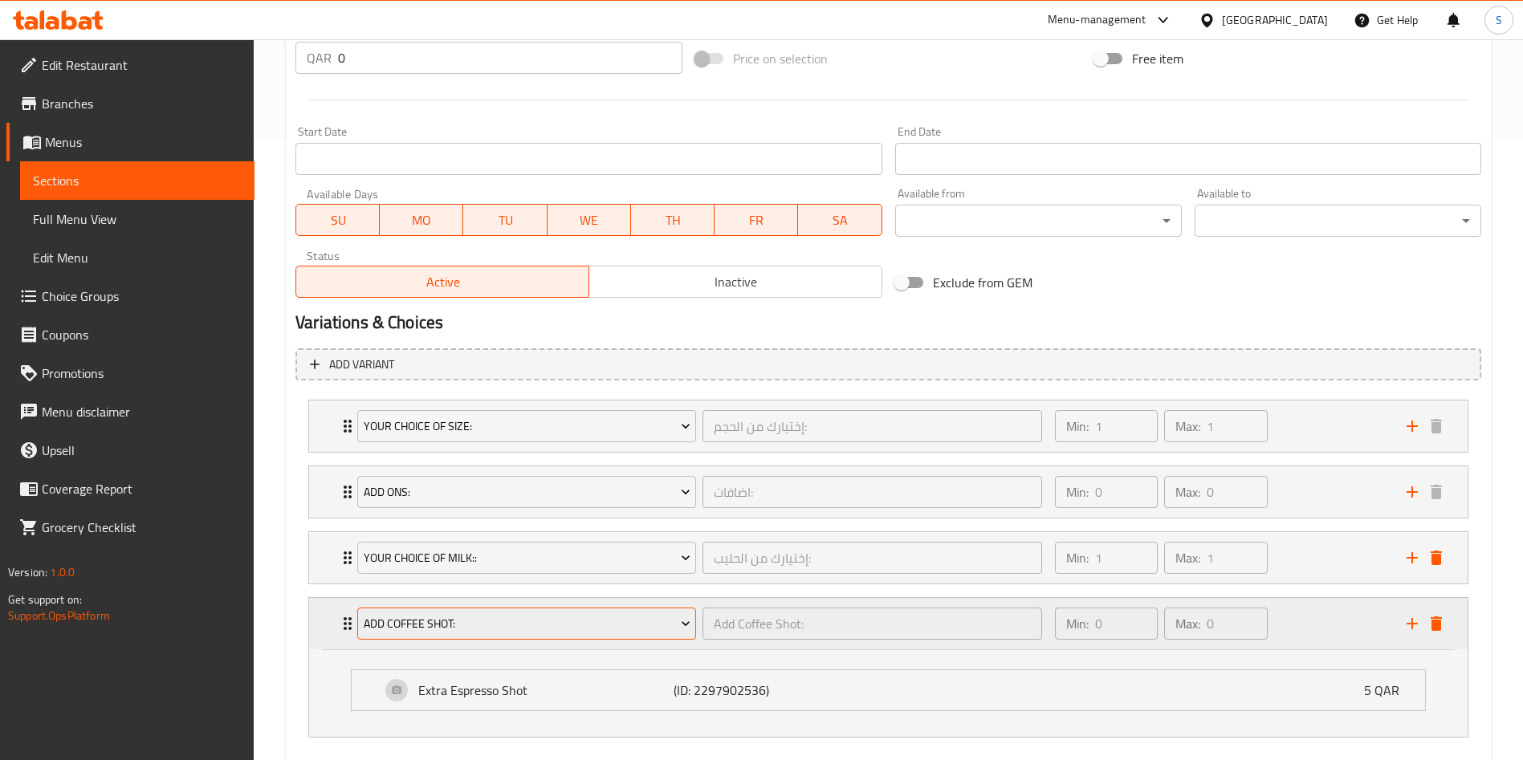
click at [474, 624] on span "Add Coffee Shot:" at bounding box center [527, 624] width 327 height 20
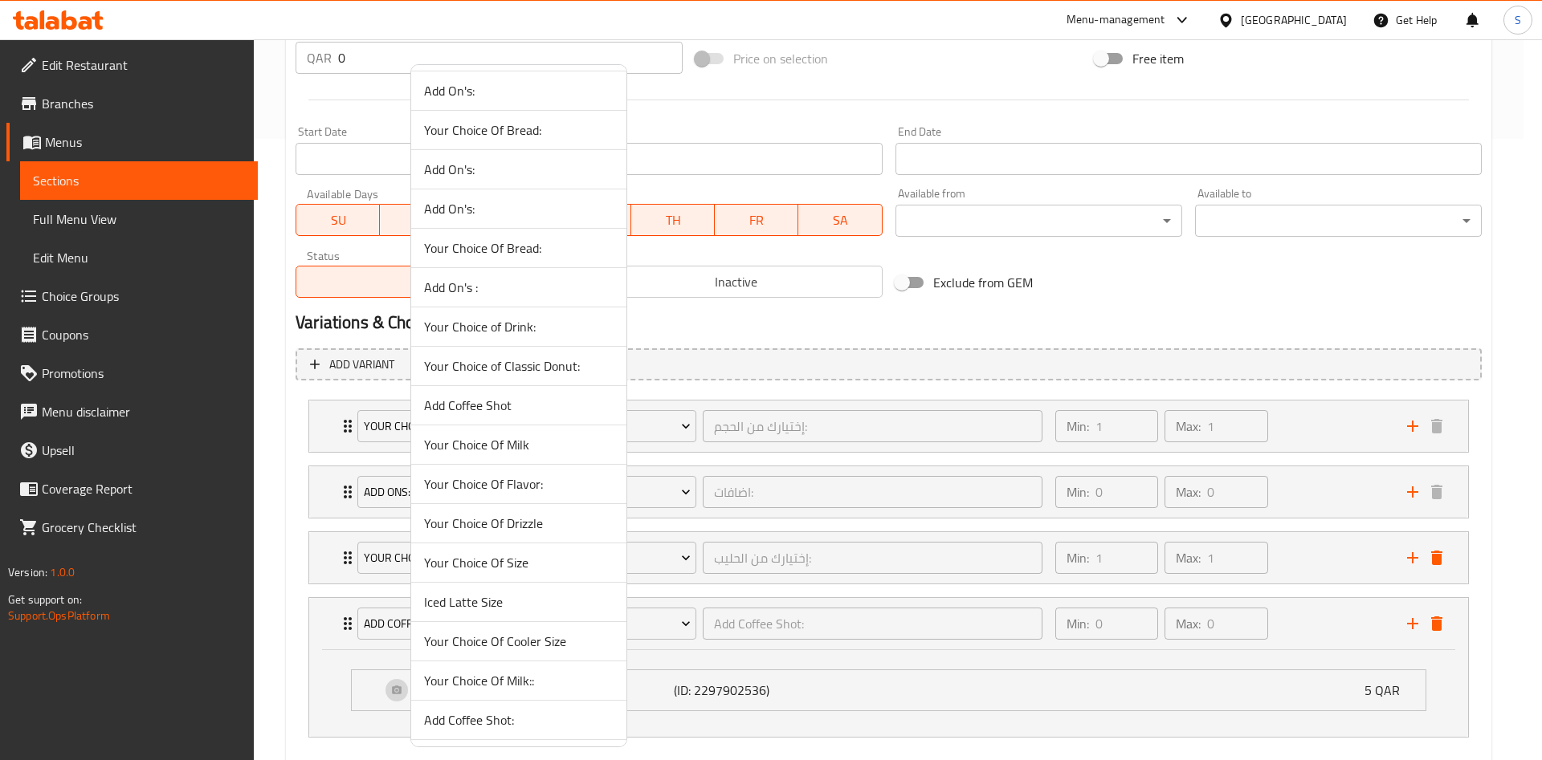
click at [543, 401] on span "Add Coffee Shot" at bounding box center [518, 405] width 189 height 19
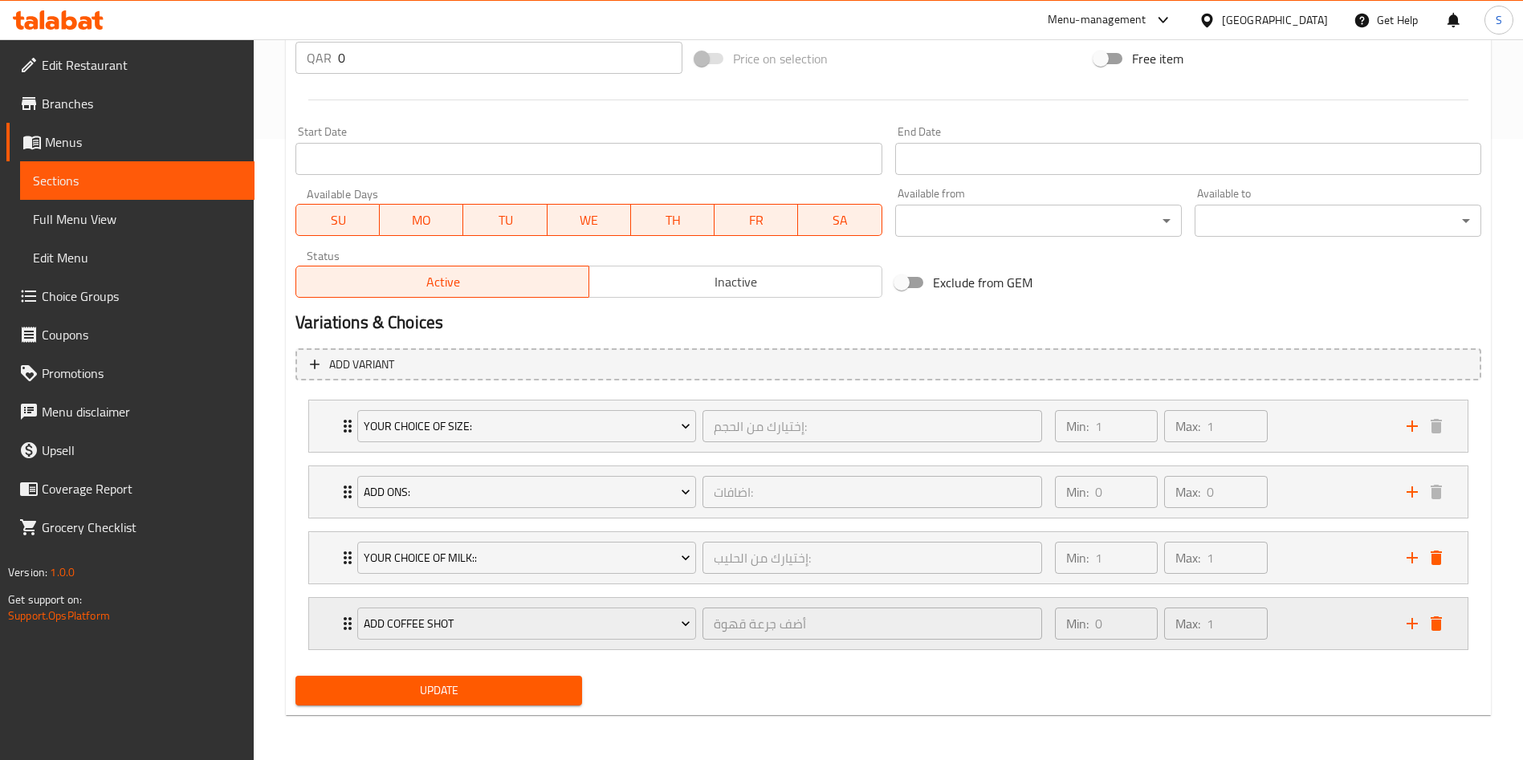
click at [1338, 627] on div "Min: 0 ​ Max: 1 ​" at bounding box center [1221, 623] width 352 height 51
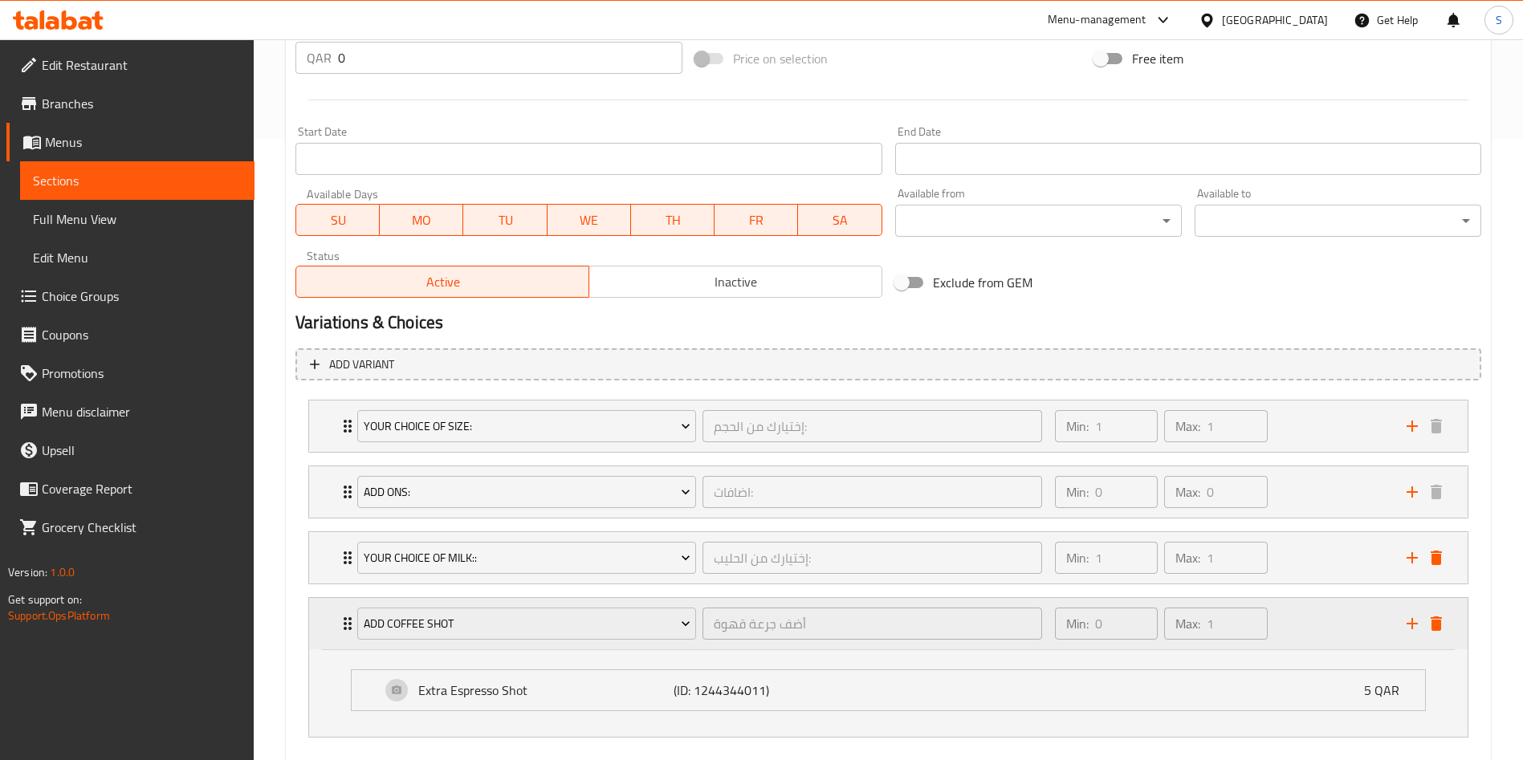
click at [1317, 617] on div "Min: 0 ​ Max: 1 ​" at bounding box center [1221, 623] width 352 height 51
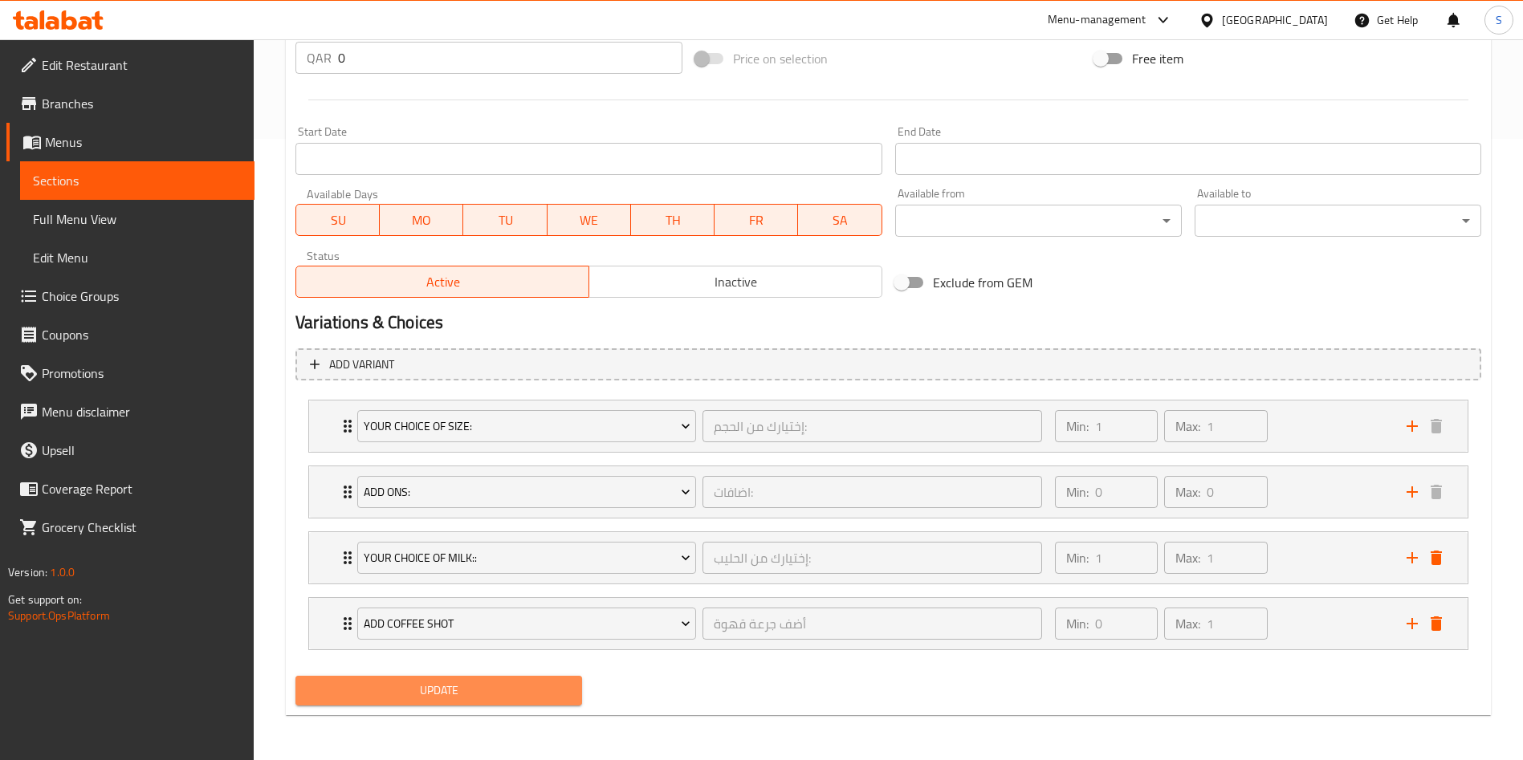
click at [473, 683] on span "Update" at bounding box center [438, 691] width 261 height 20
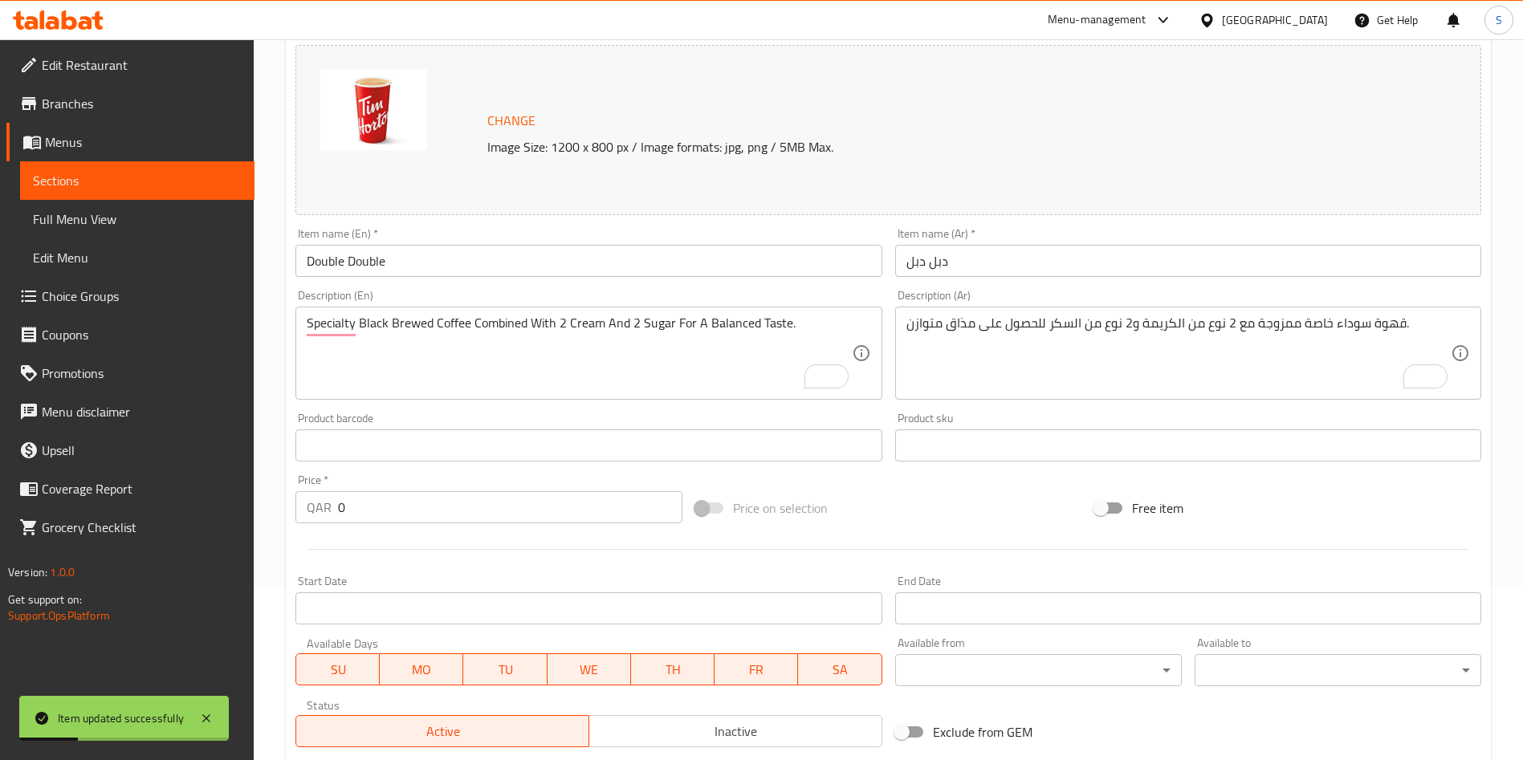
scroll to position [0, 0]
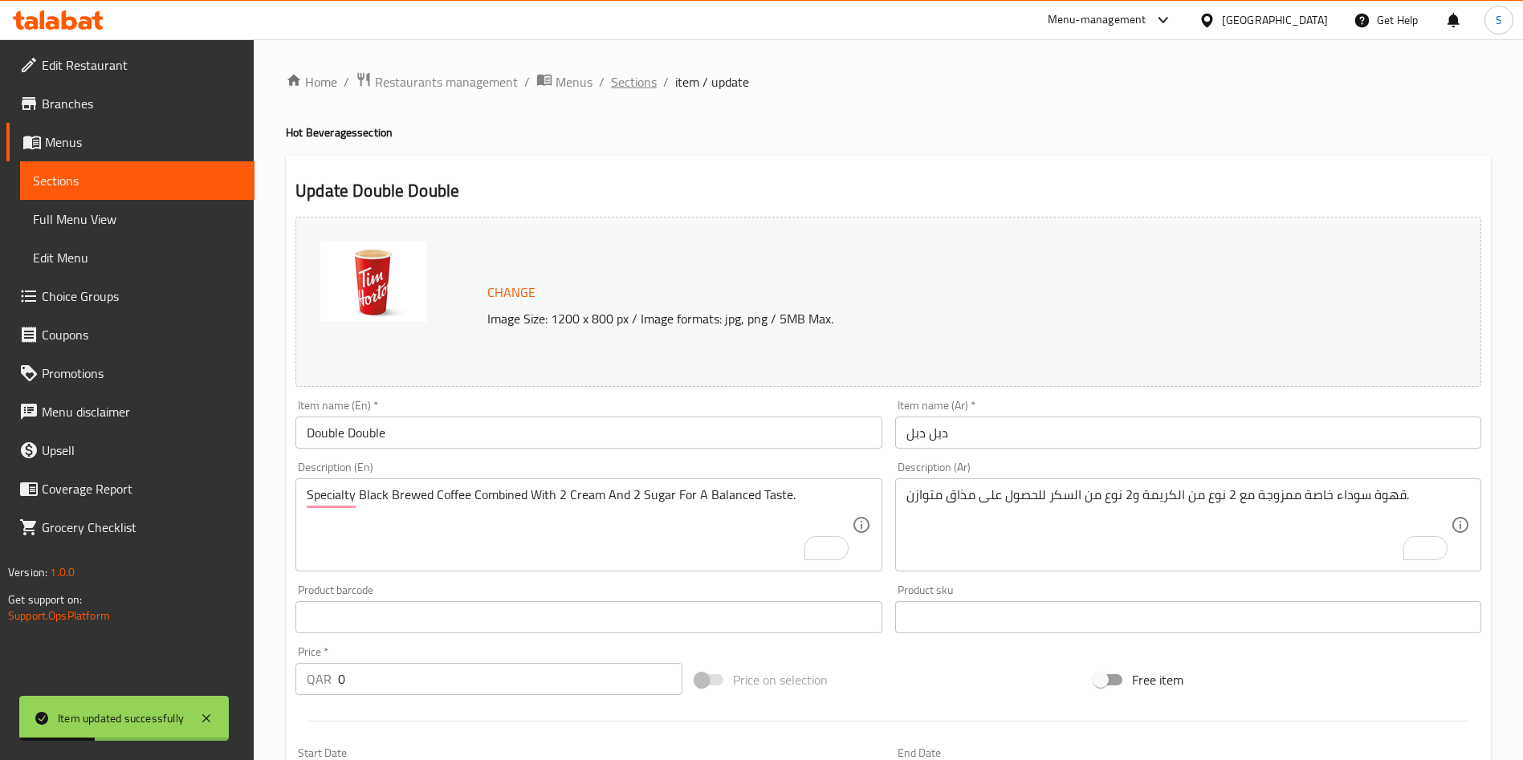
click at [643, 72] on span "Sections" at bounding box center [634, 81] width 46 height 19
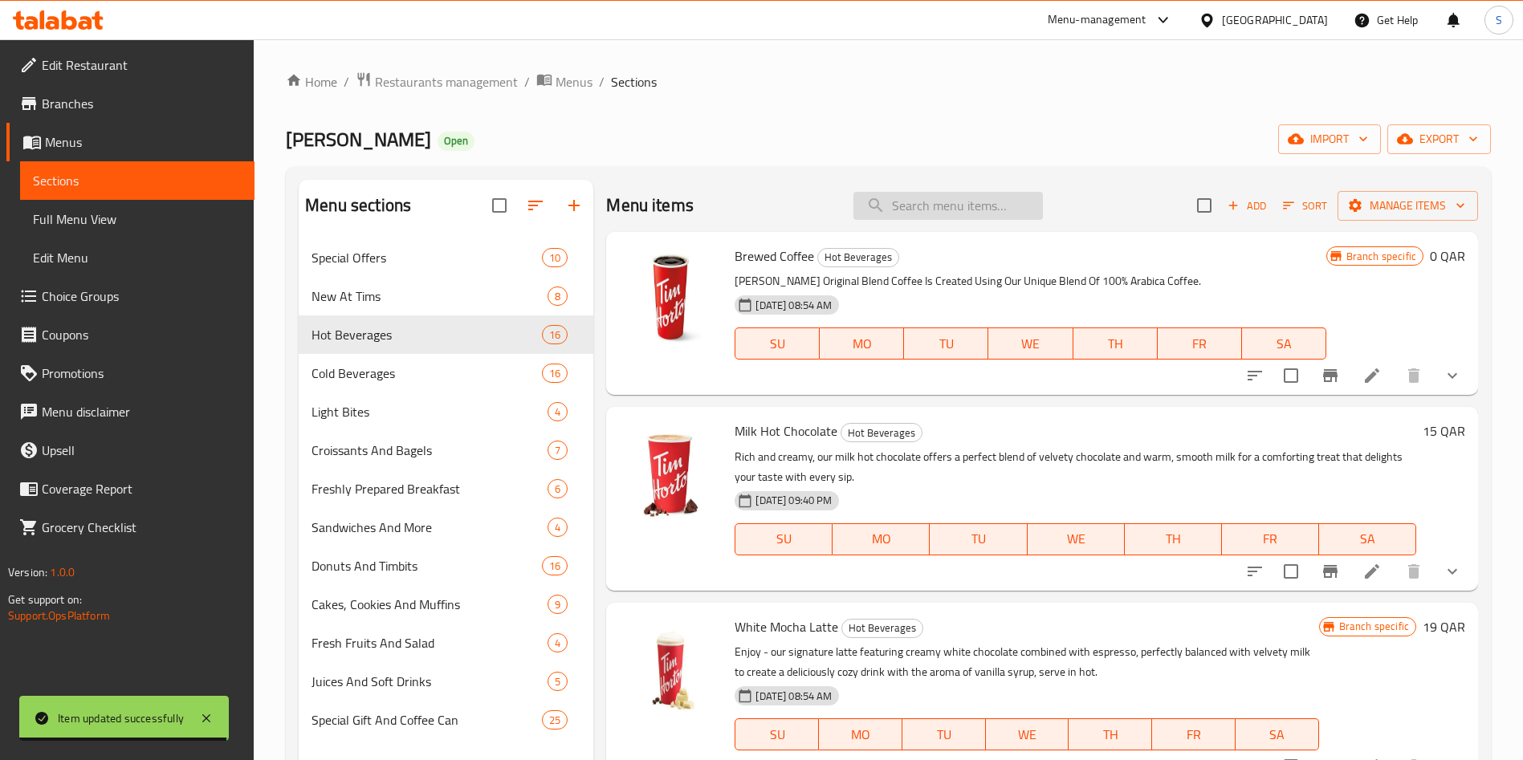
click at [905, 213] on input "search" at bounding box center [947, 206] width 189 height 28
paste input "Burnt Caramel Latte"
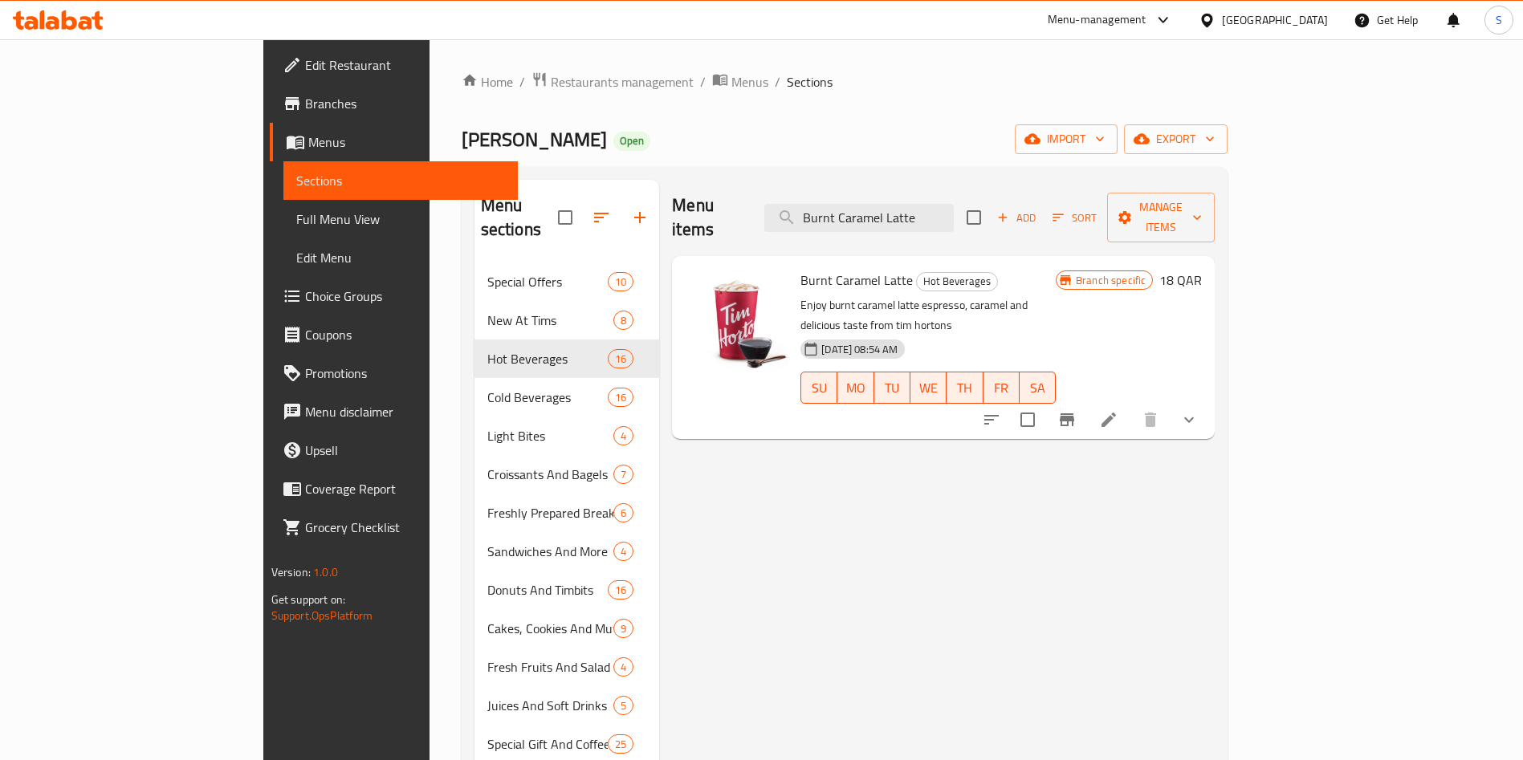
type input "Burnt Caramel Latte"
click at [1131, 405] on li at bounding box center [1108, 419] width 45 height 29
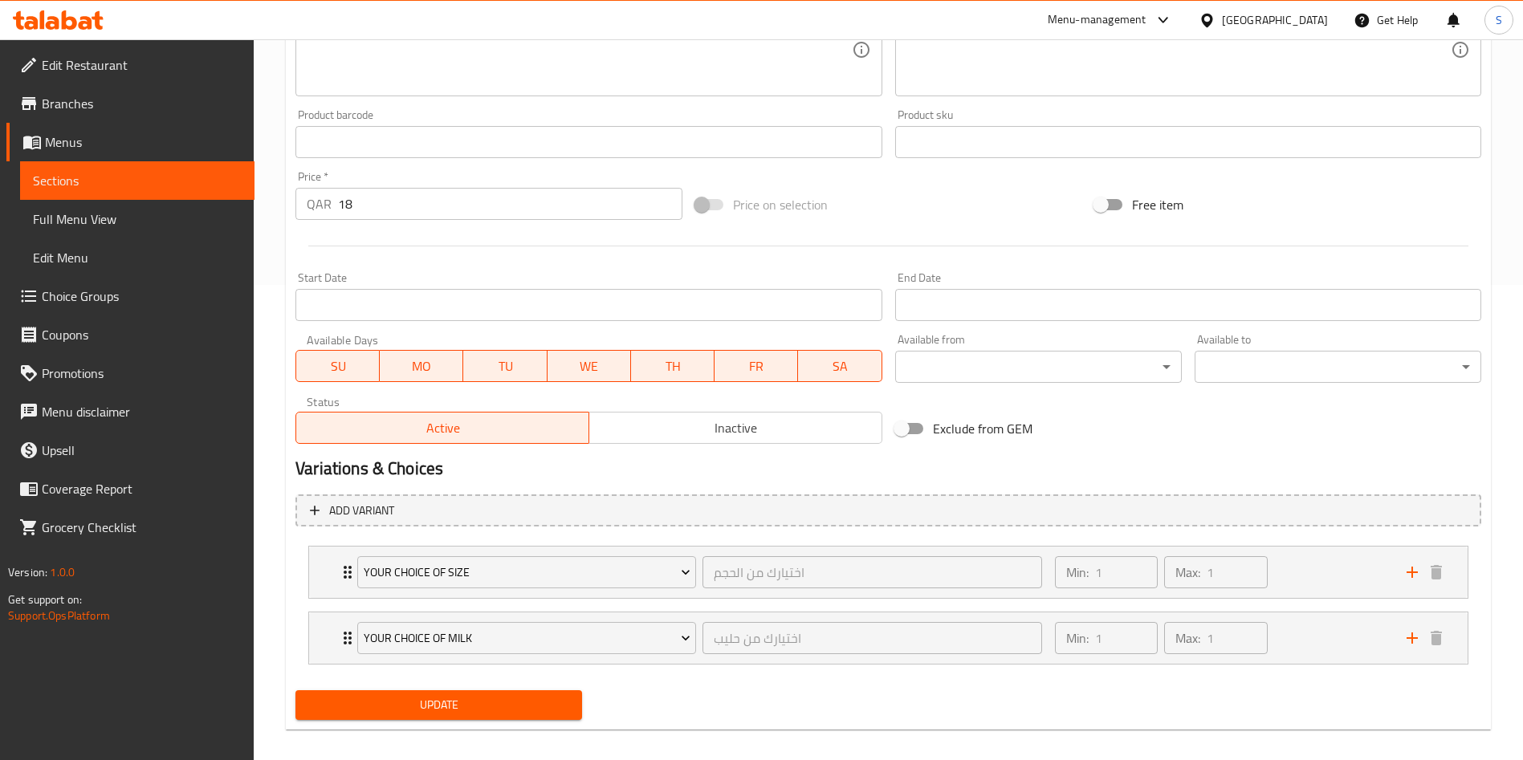
scroll to position [490, 0]
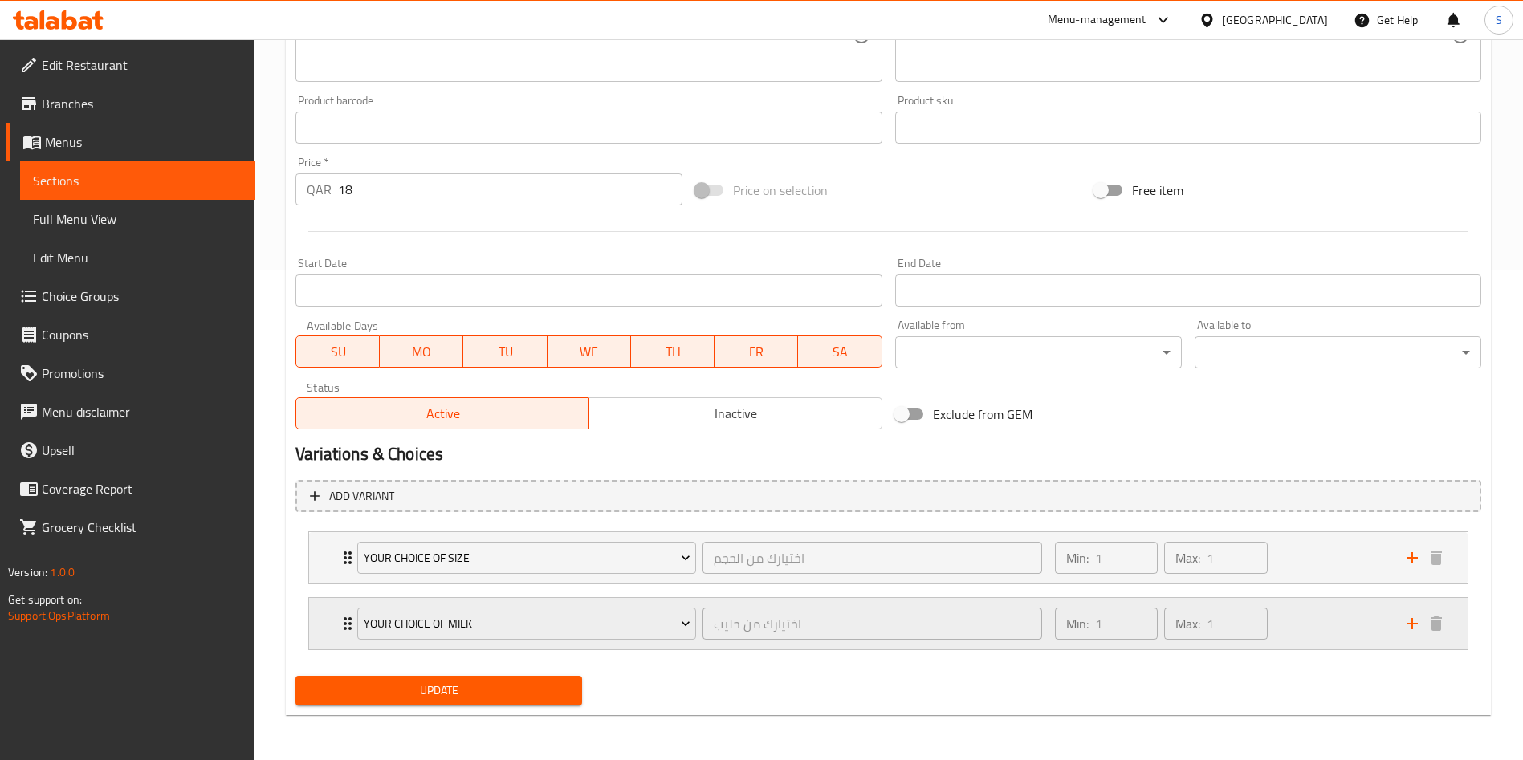
click at [1326, 632] on div "Min: 1 ​ Max: 1 ​" at bounding box center [1221, 623] width 352 height 51
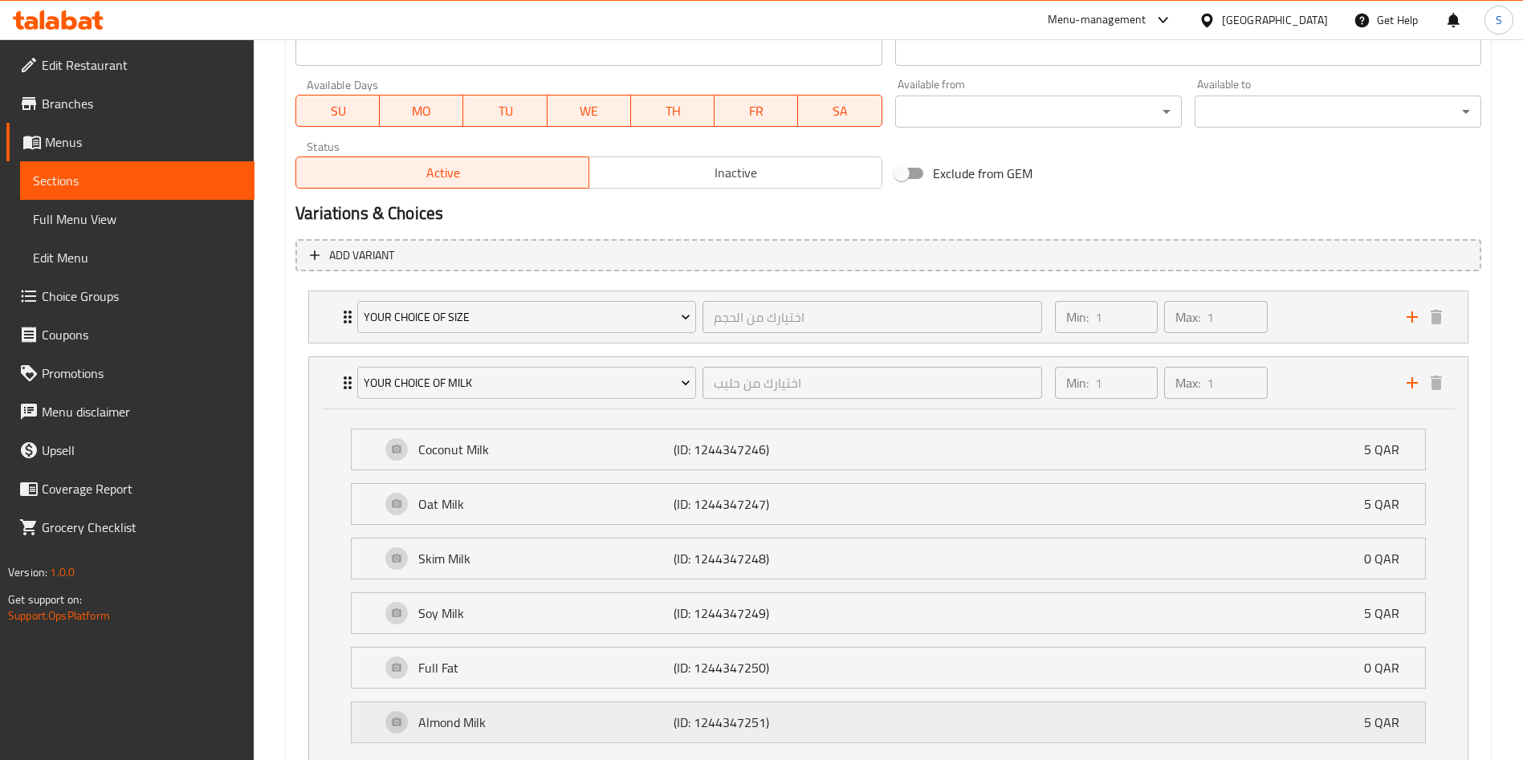
scroll to position [850, 0]
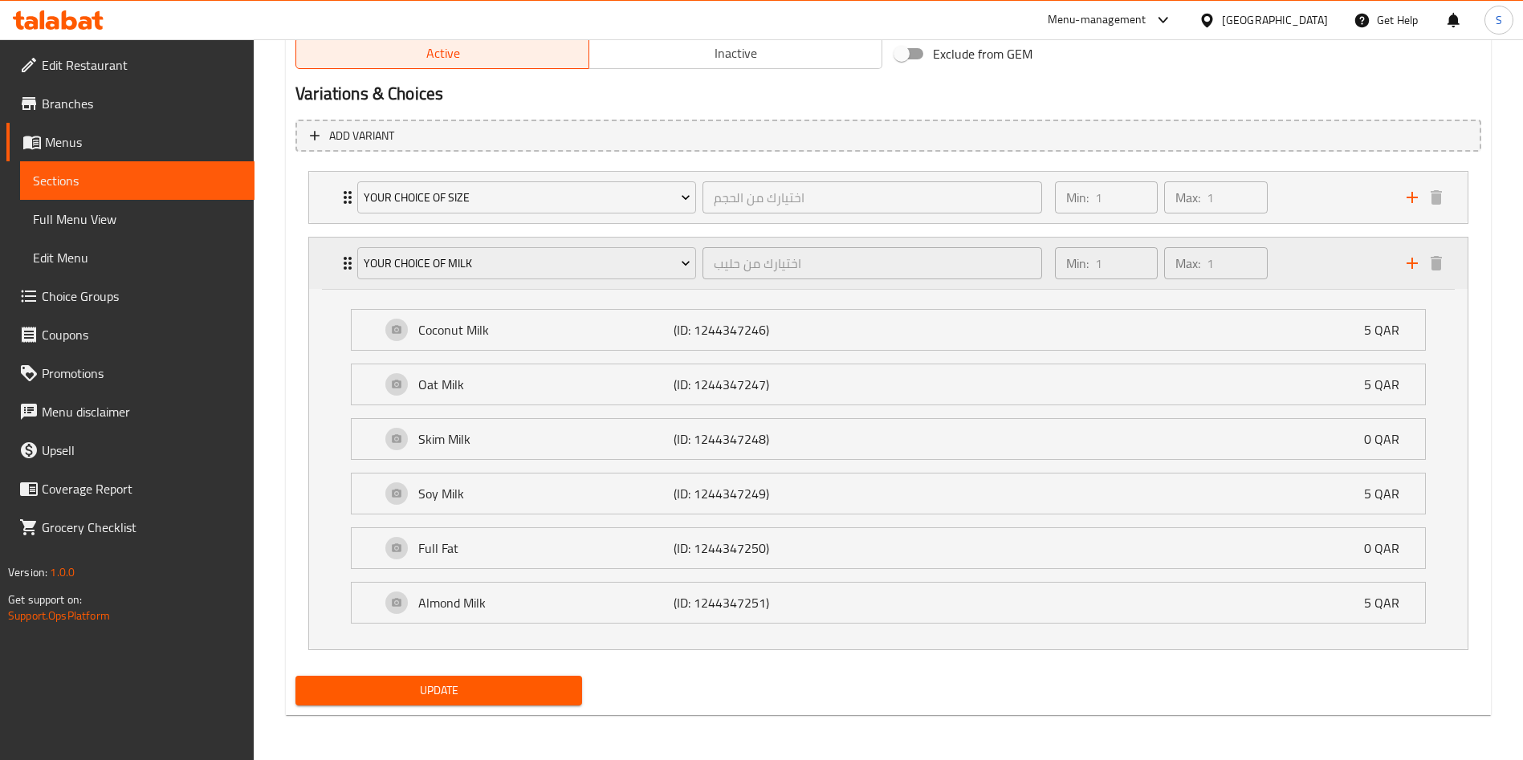
click at [1311, 256] on div "Min: 1 ​ Max: 1 ​" at bounding box center [1221, 263] width 352 height 51
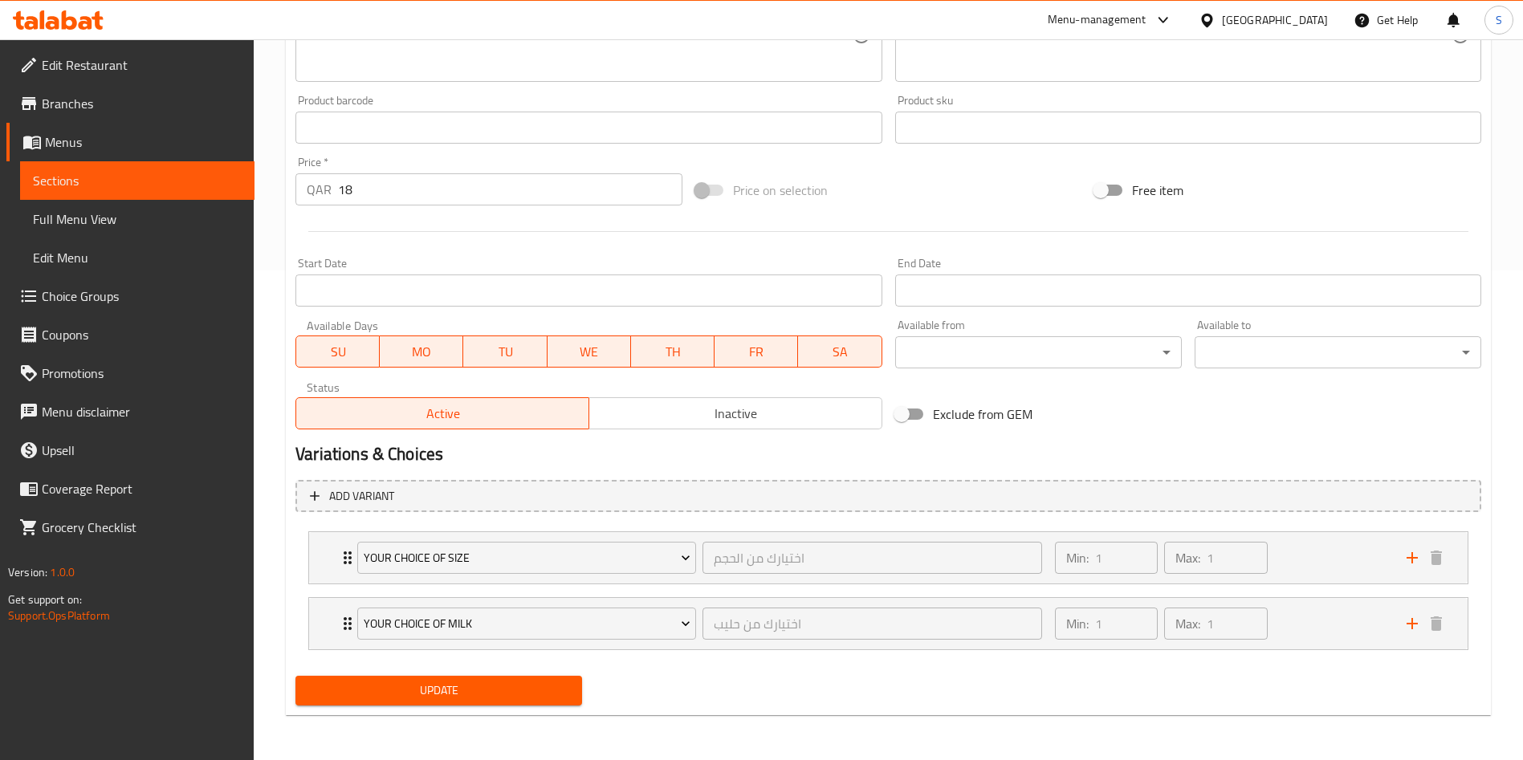
scroll to position [490, 0]
click at [1318, 637] on div "Min: 1 ​ Max: 1 ​" at bounding box center [1221, 623] width 352 height 51
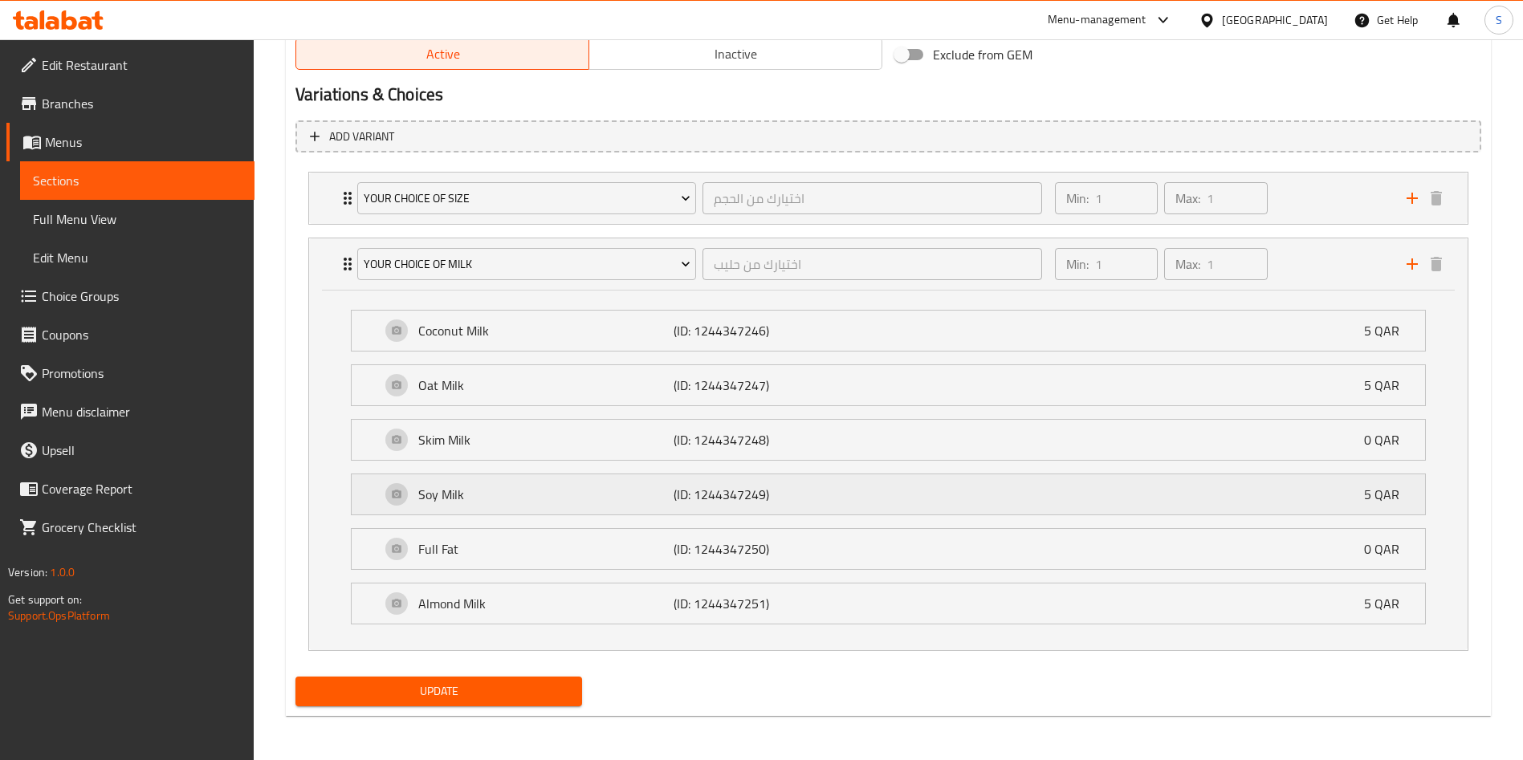
scroll to position [850, 0]
click at [1350, 263] on div "Min: 1 ​ Max: 1 ​" at bounding box center [1221, 263] width 352 height 51
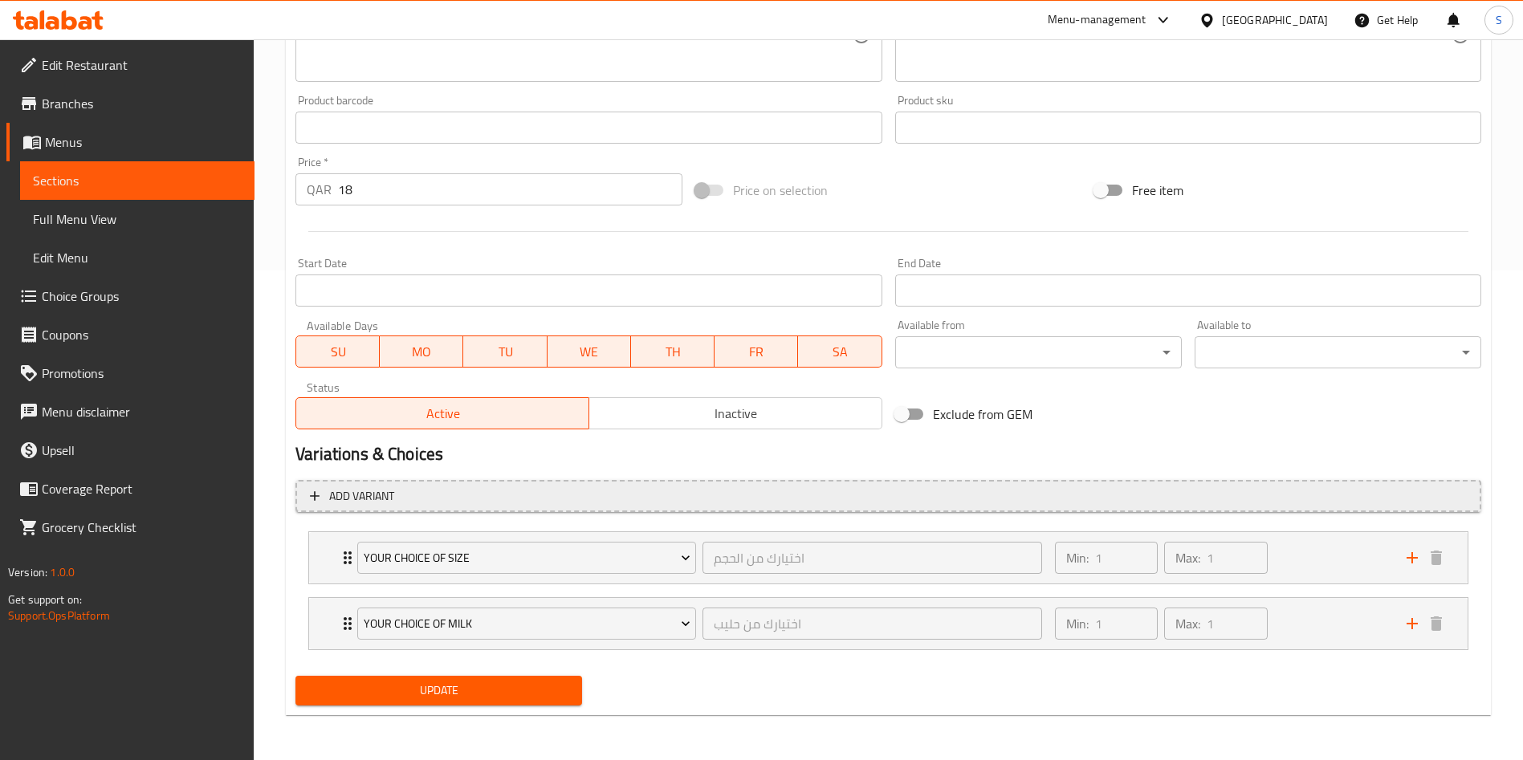
scroll to position [490, 0]
click at [1411, 624] on icon "add" at bounding box center [1412, 623] width 11 height 11
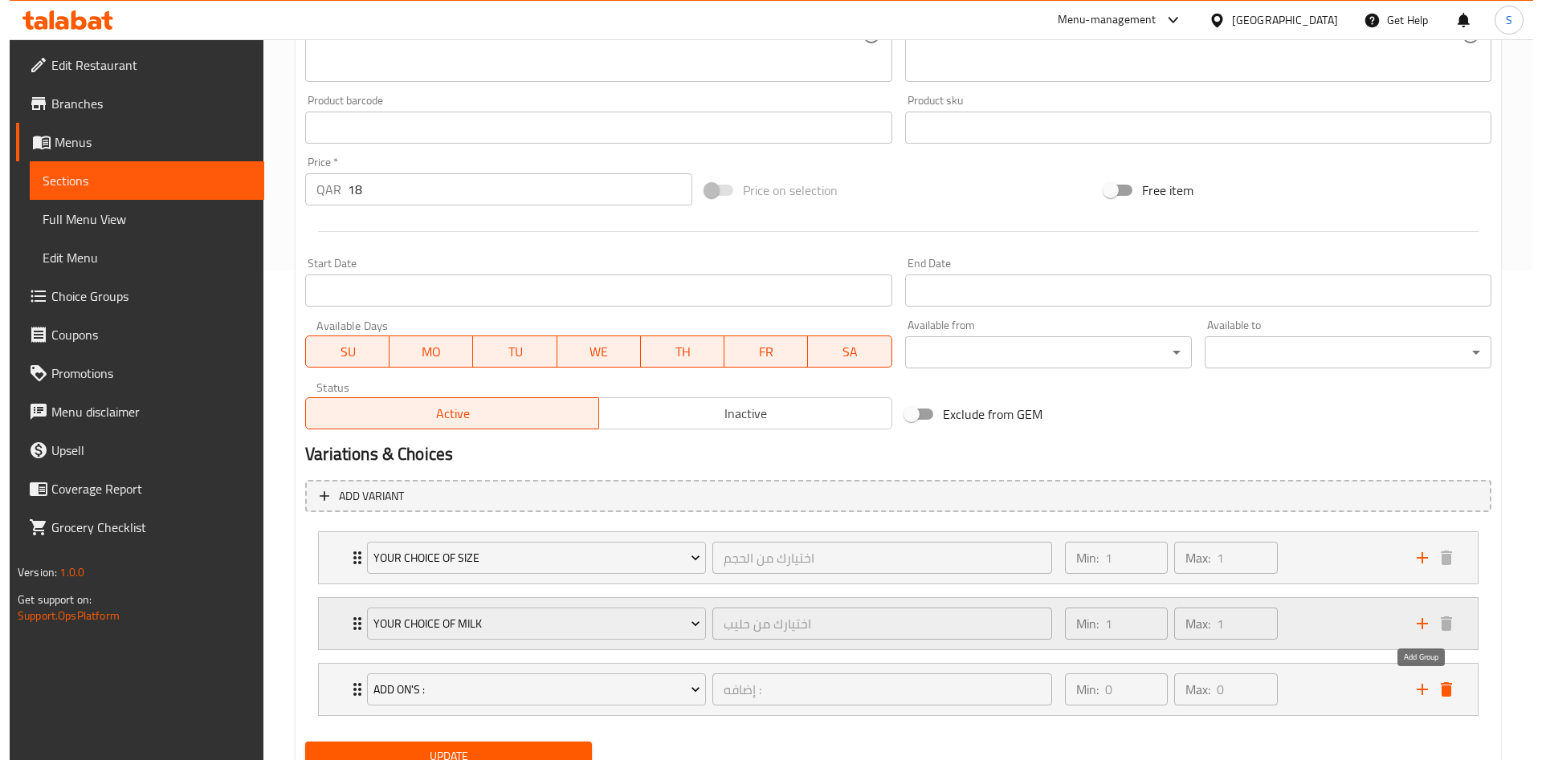
scroll to position [556, 0]
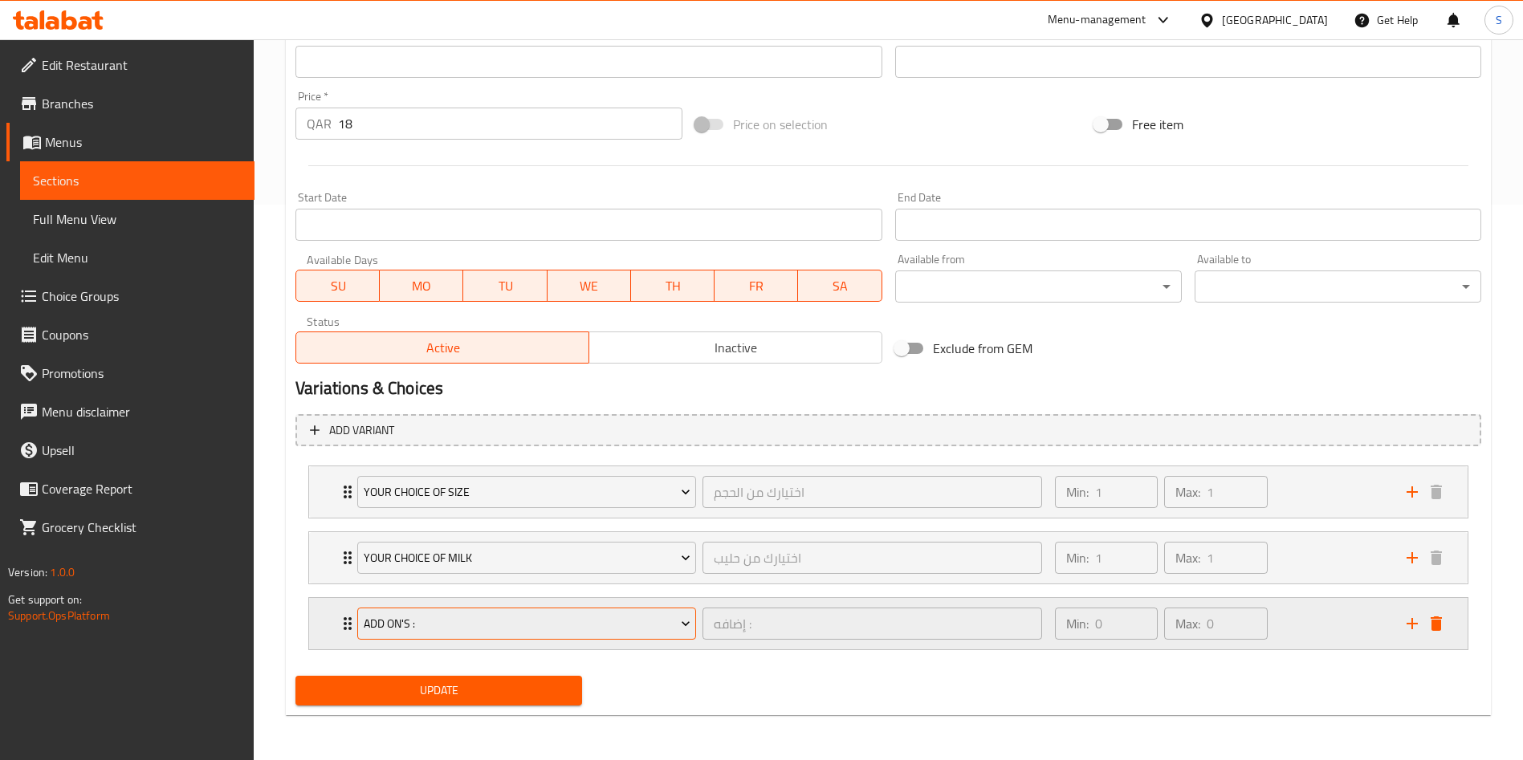
click at [571, 621] on span "Add On's :" at bounding box center [527, 624] width 327 height 20
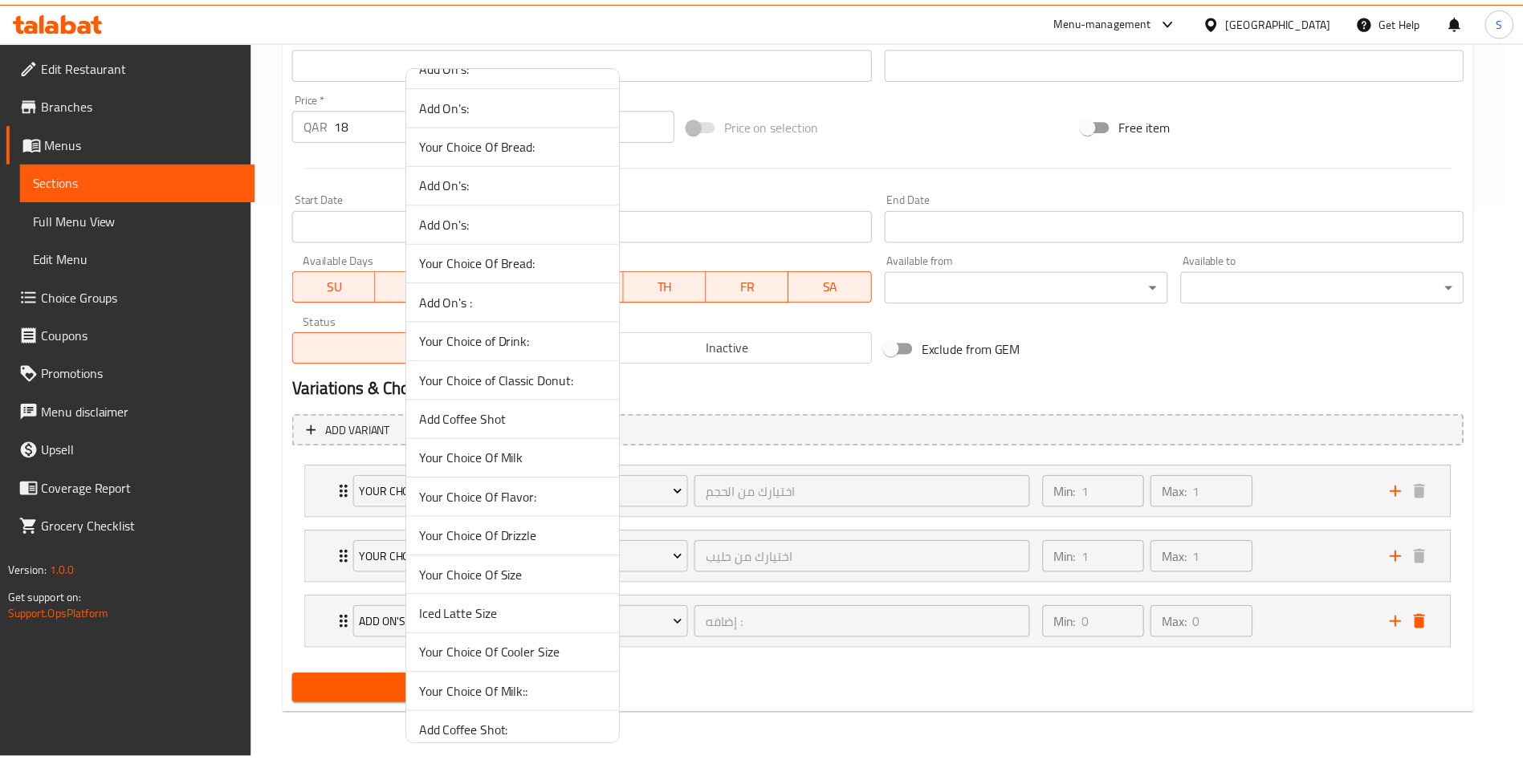
scroll to position [963, 0]
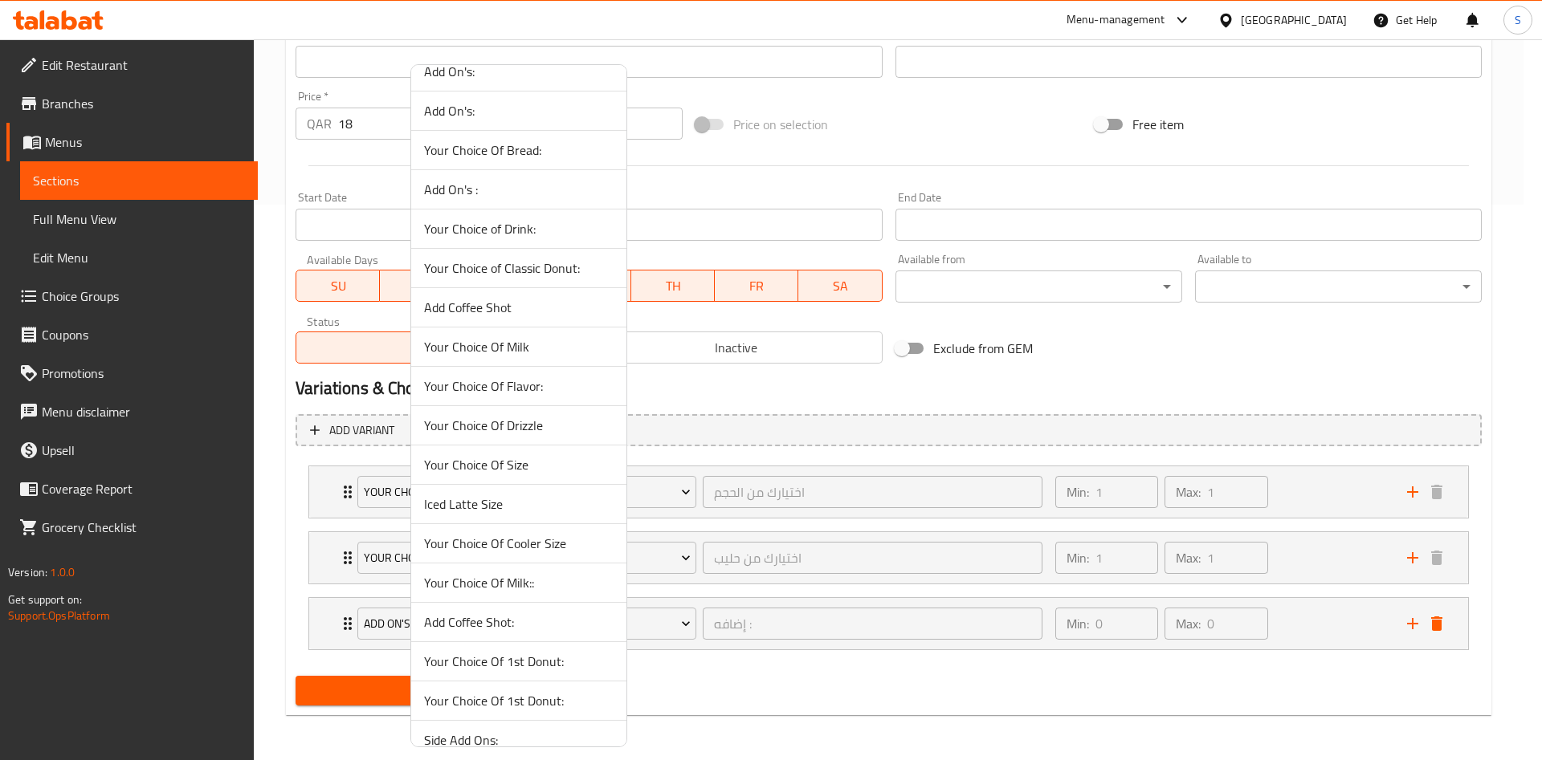
click at [531, 306] on span "Add Coffee Shot" at bounding box center [518, 307] width 189 height 19
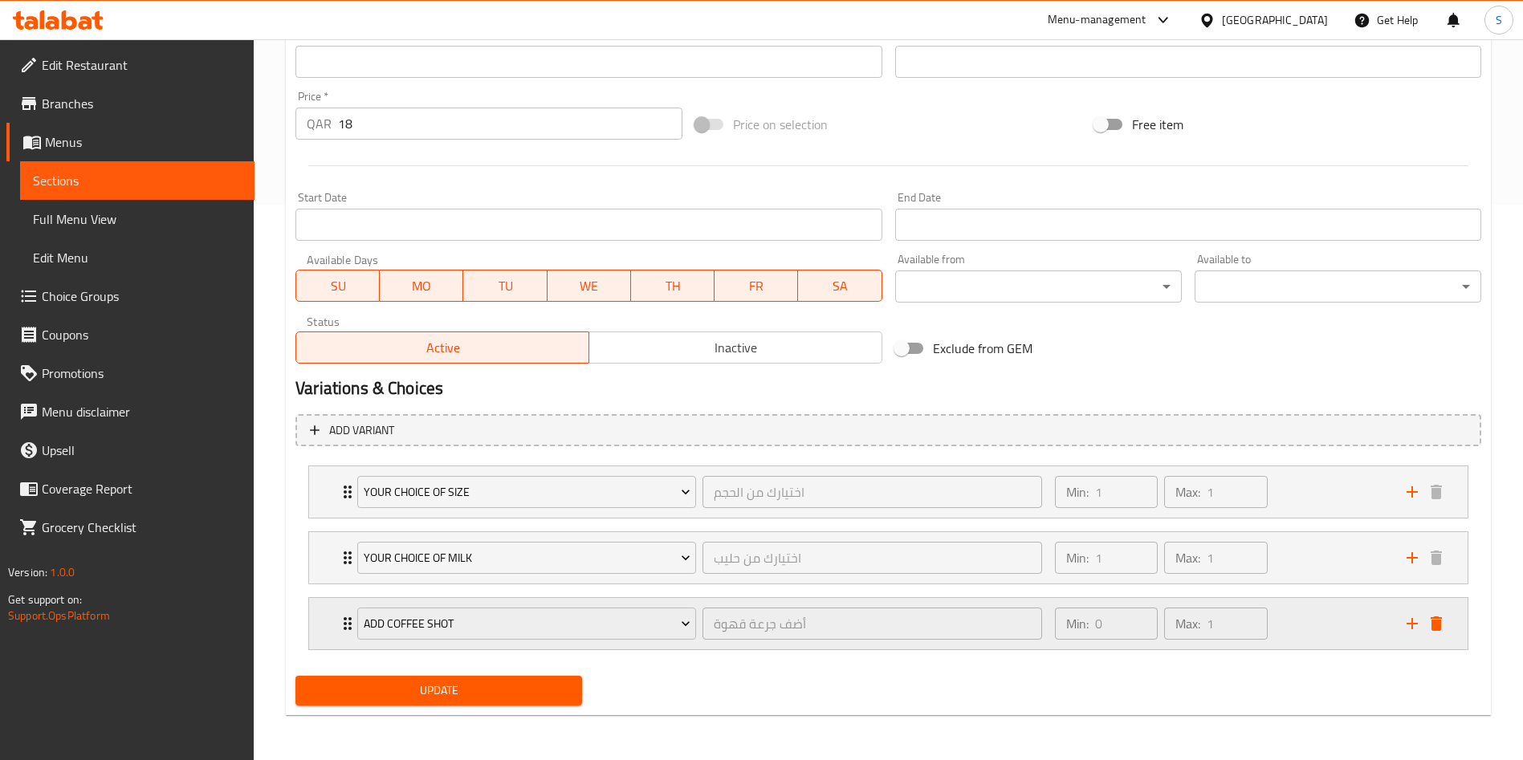
click at [1339, 635] on div "Min: 0 ​ Max: 1 ​" at bounding box center [1221, 623] width 352 height 51
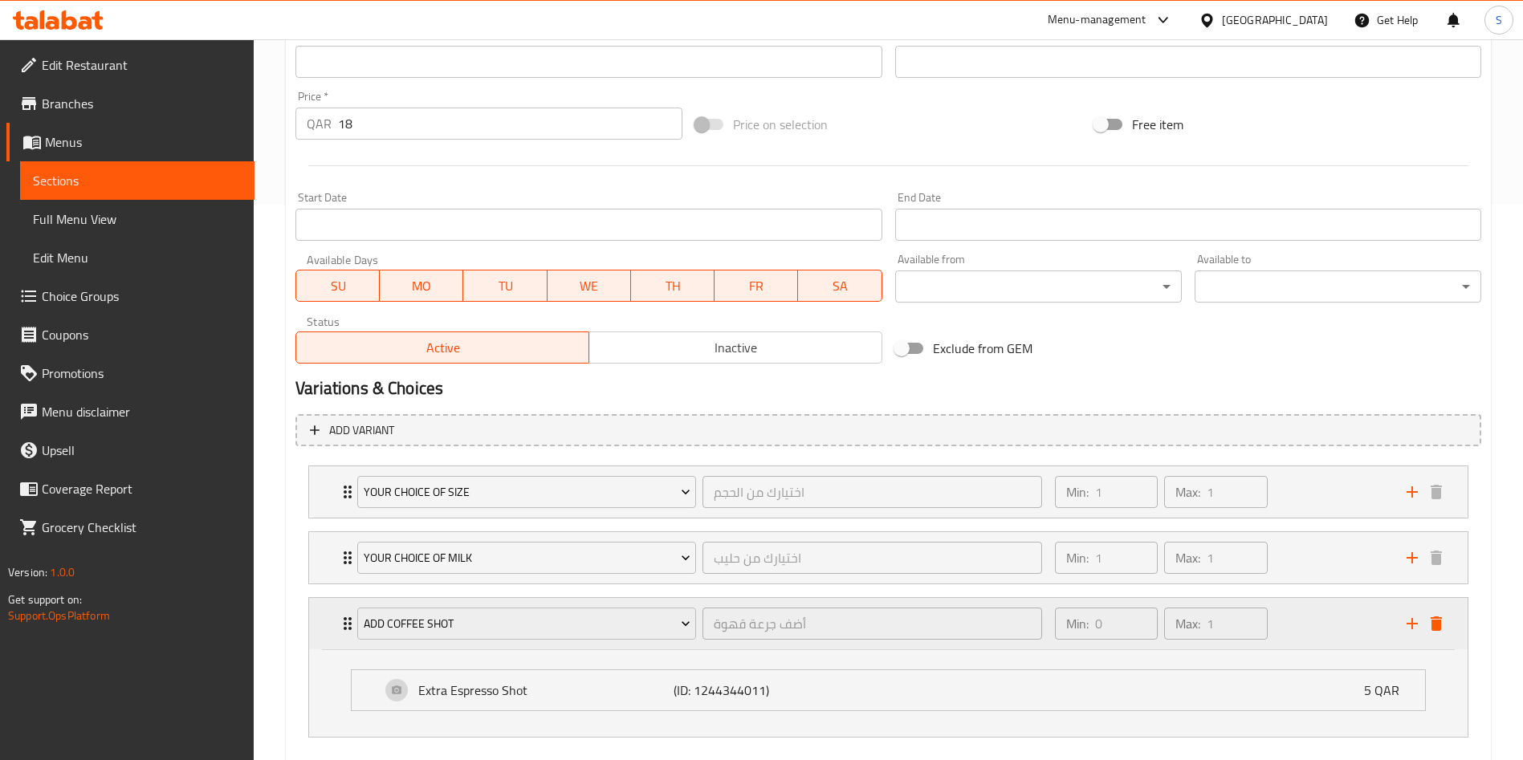
click at [1318, 625] on div "Min: 0 ​ Max: 1 ​" at bounding box center [1221, 623] width 352 height 51
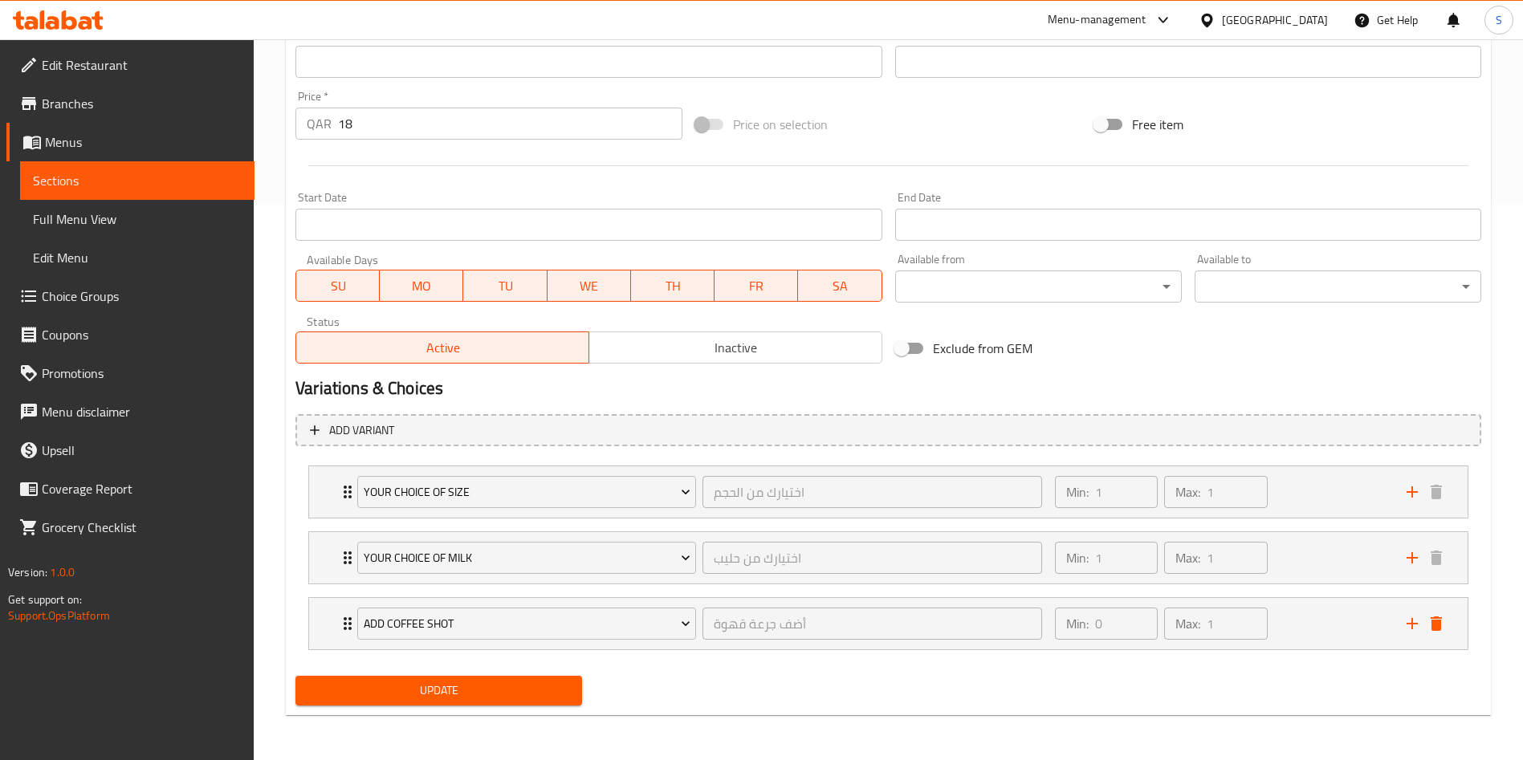
click at [470, 698] on span "Update" at bounding box center [438, 691] width 261 height 20
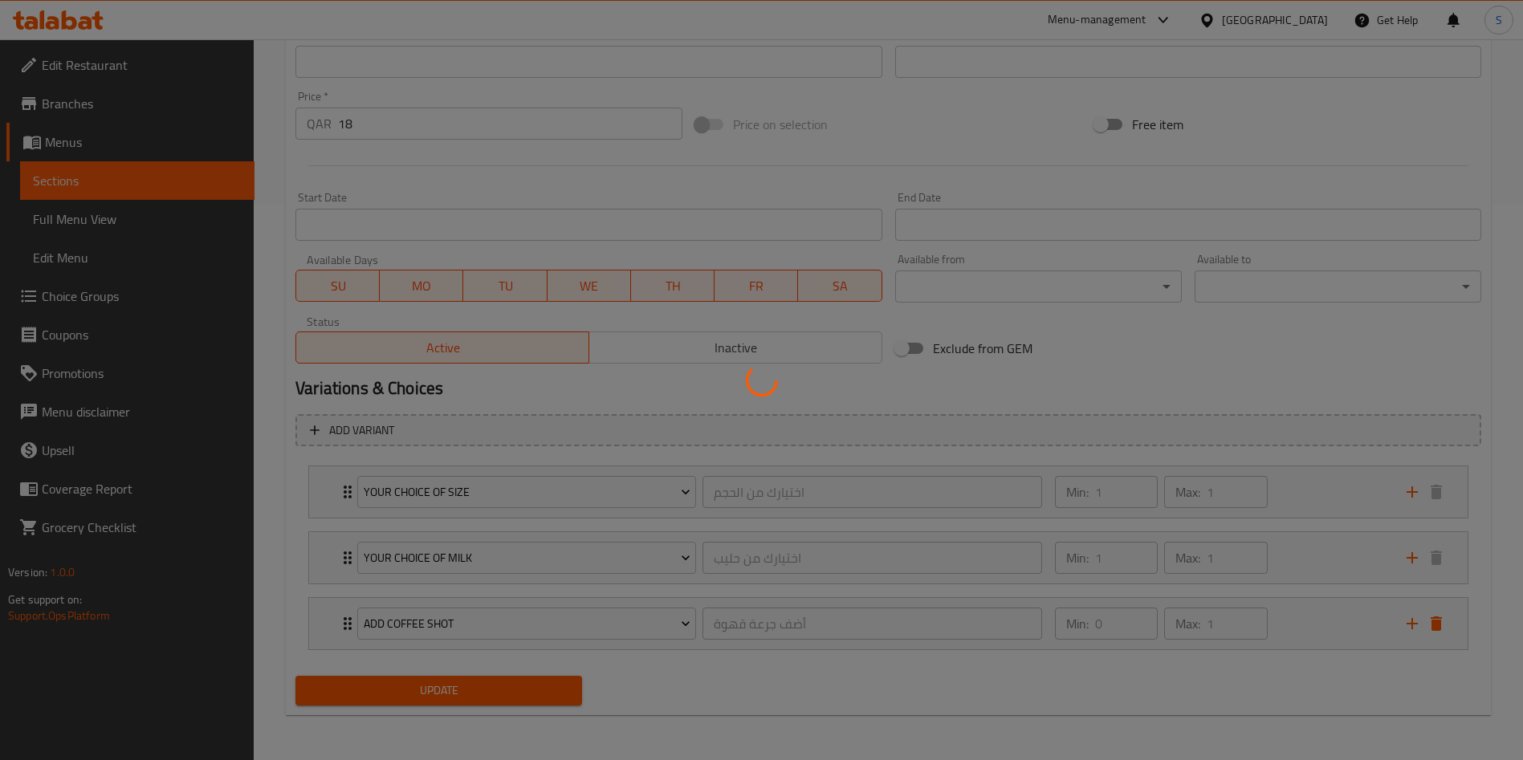
type input "اختيارك من الحجم"
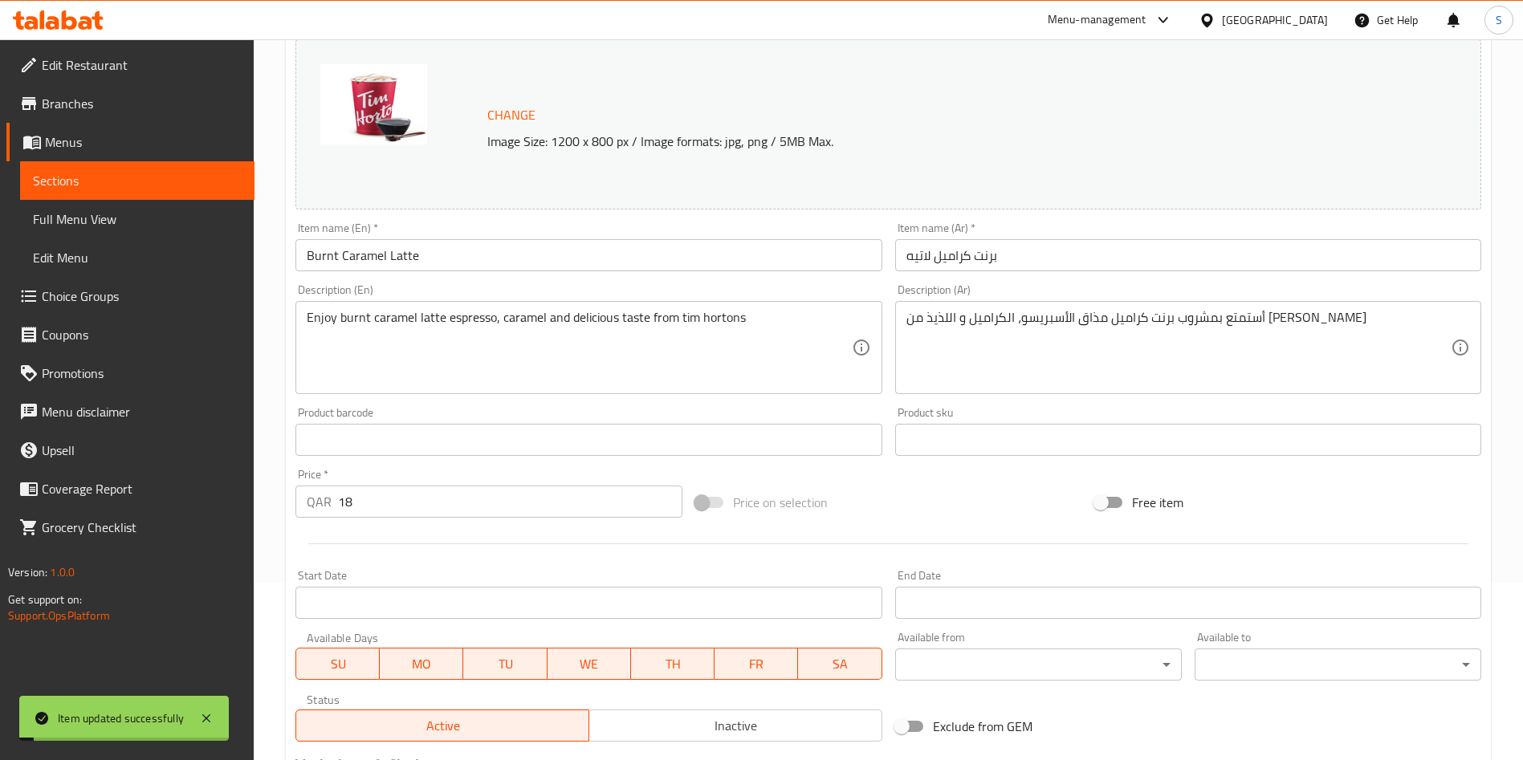
scroll to position [0, 0]
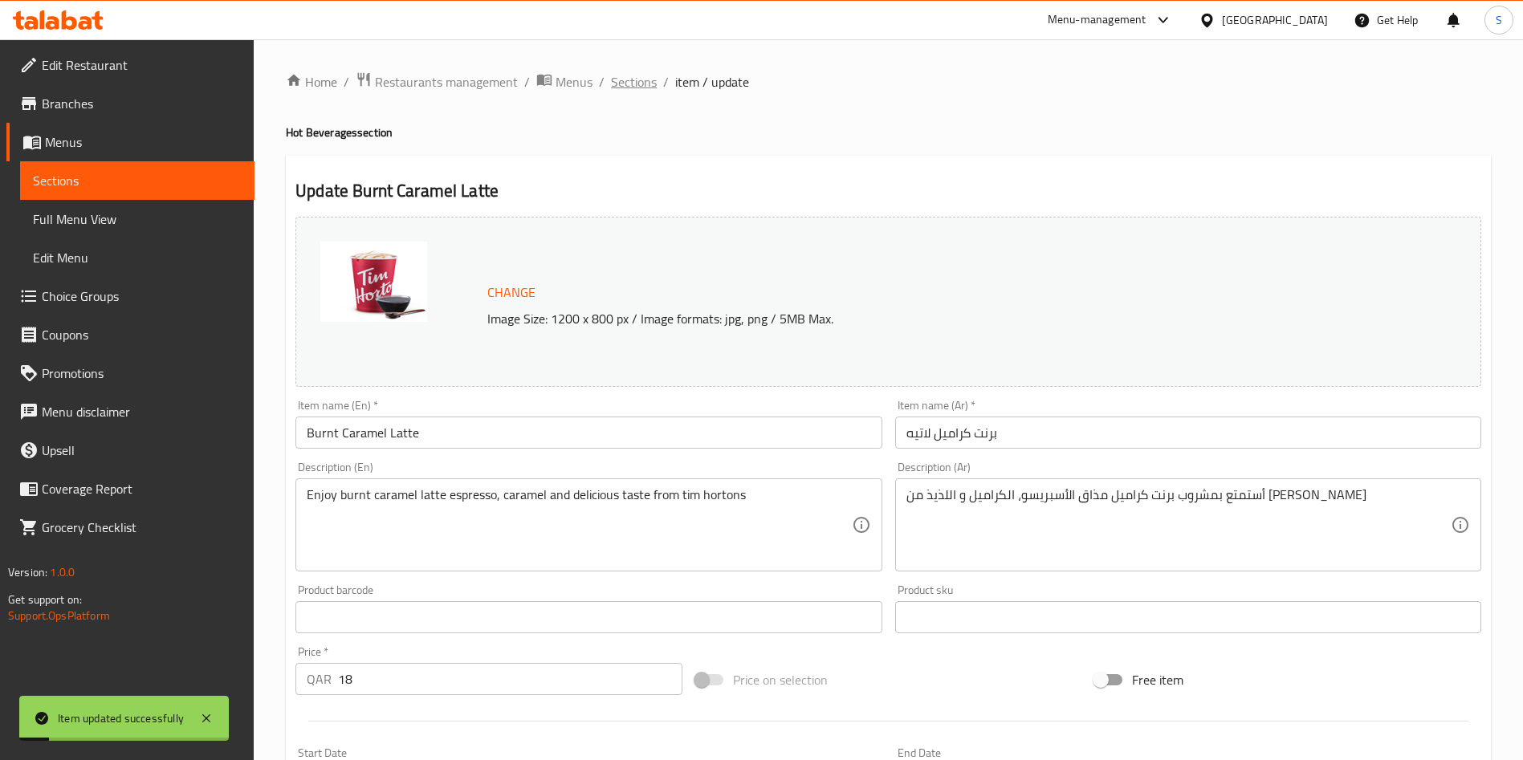
click at [624, 73] on span "Sections" at bounding box center [634, 81] width 46 height 19
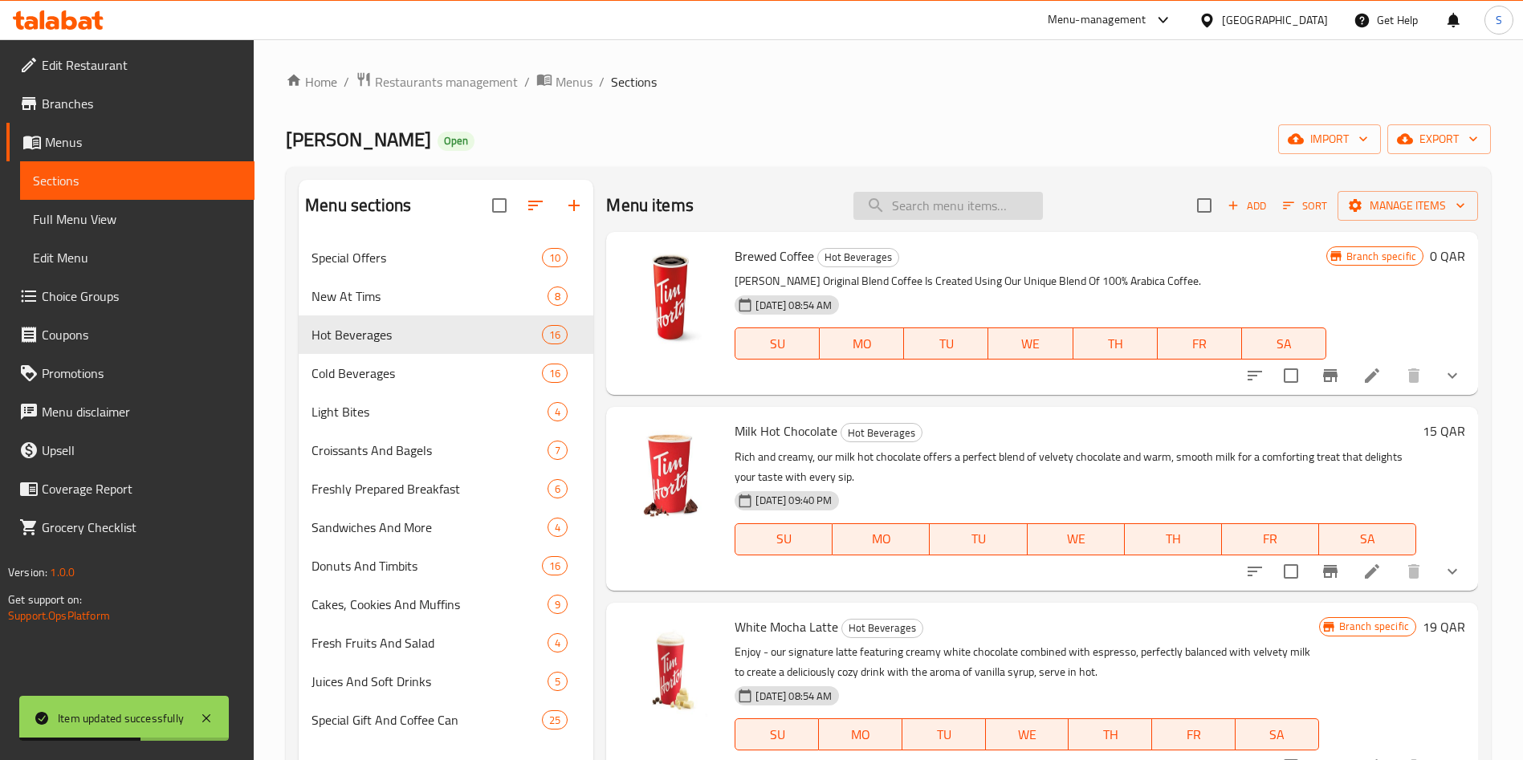
click at [935, 203] on input "search" at bounding box center [947, 206] width 189 height 28
paste input "Brewed Coffee"
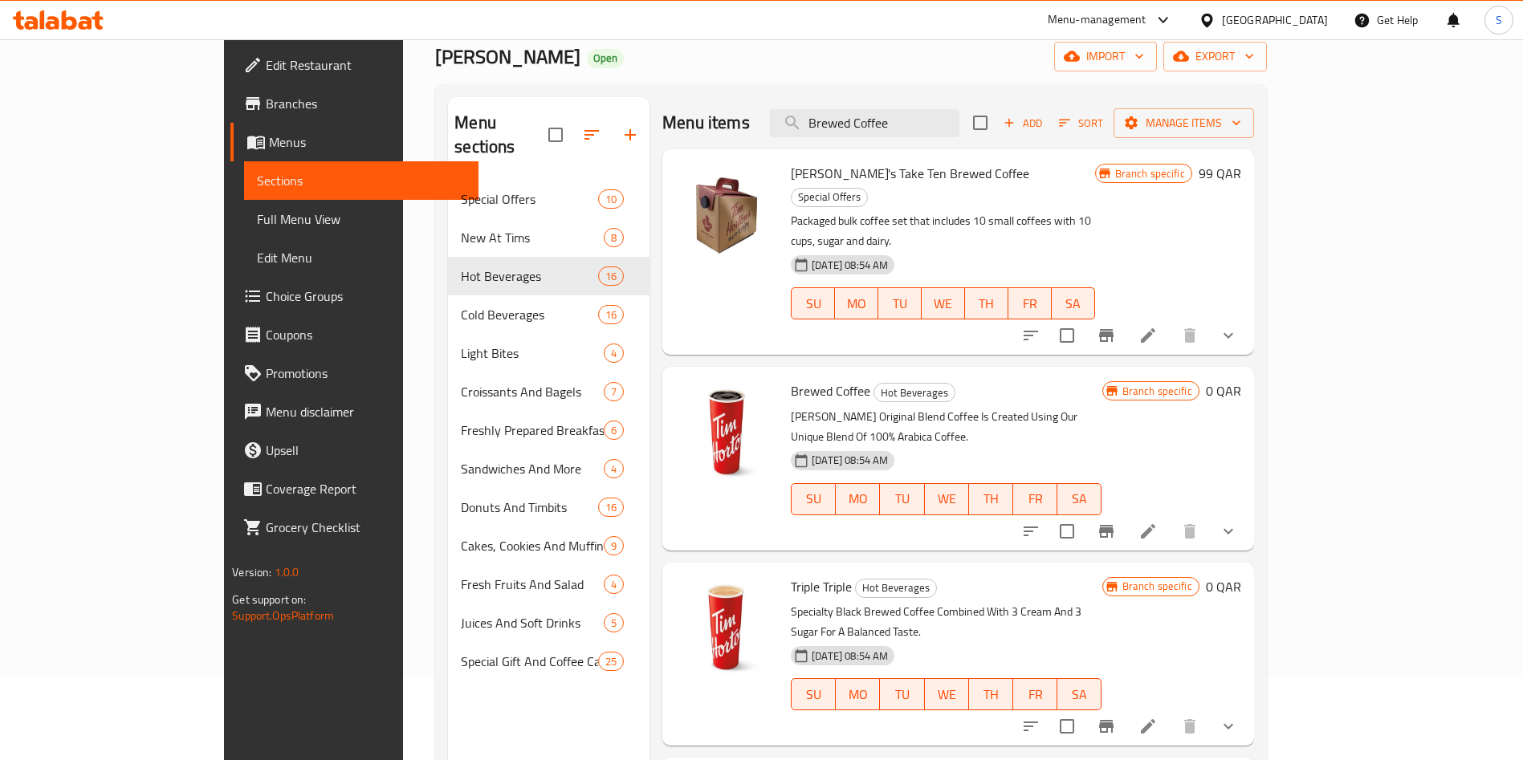
scroll to position [120, 0]
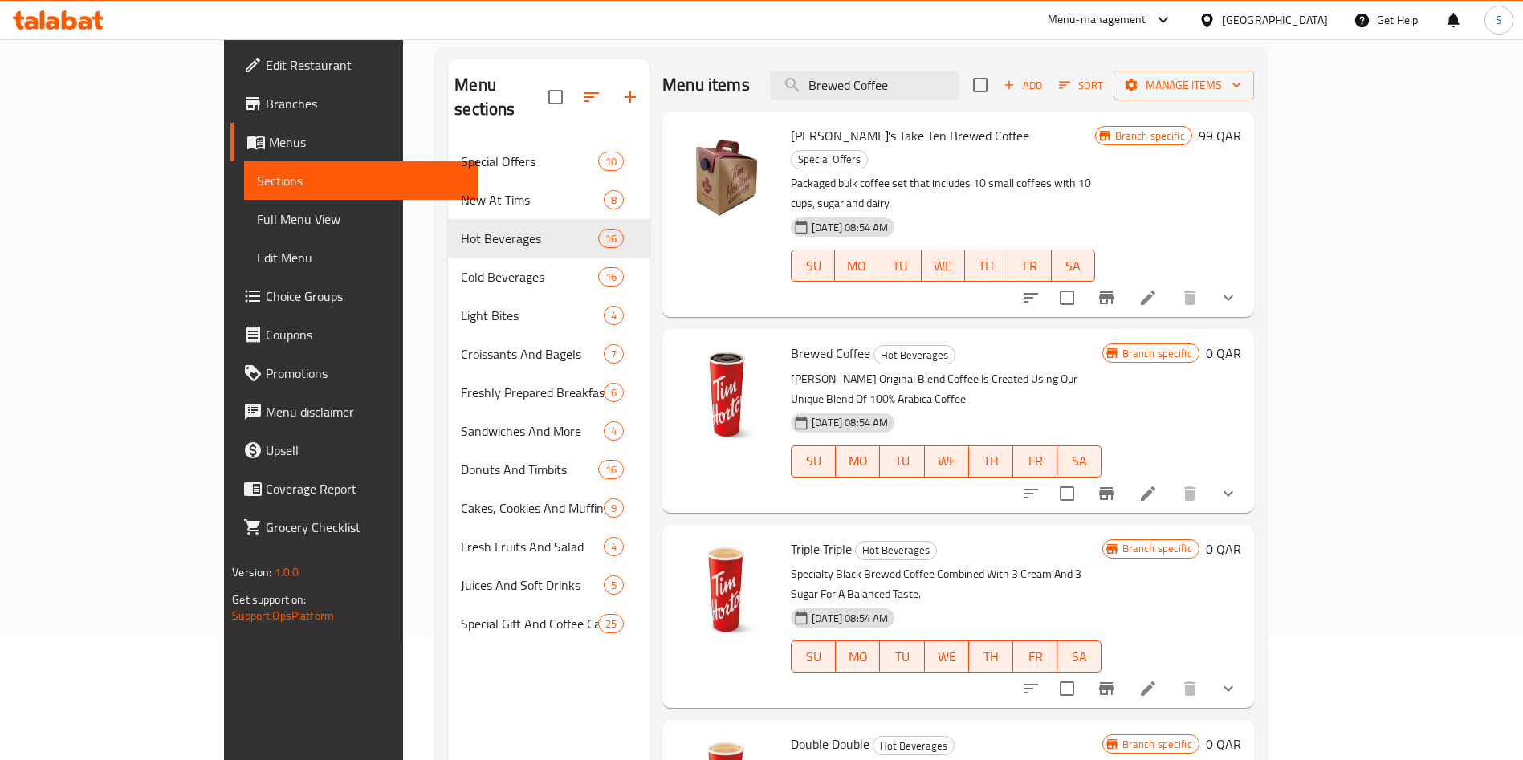
type input "Brewed Coffee"
click at [1171, 479] on li at bounding box center [1148, 493] width 45 height 29
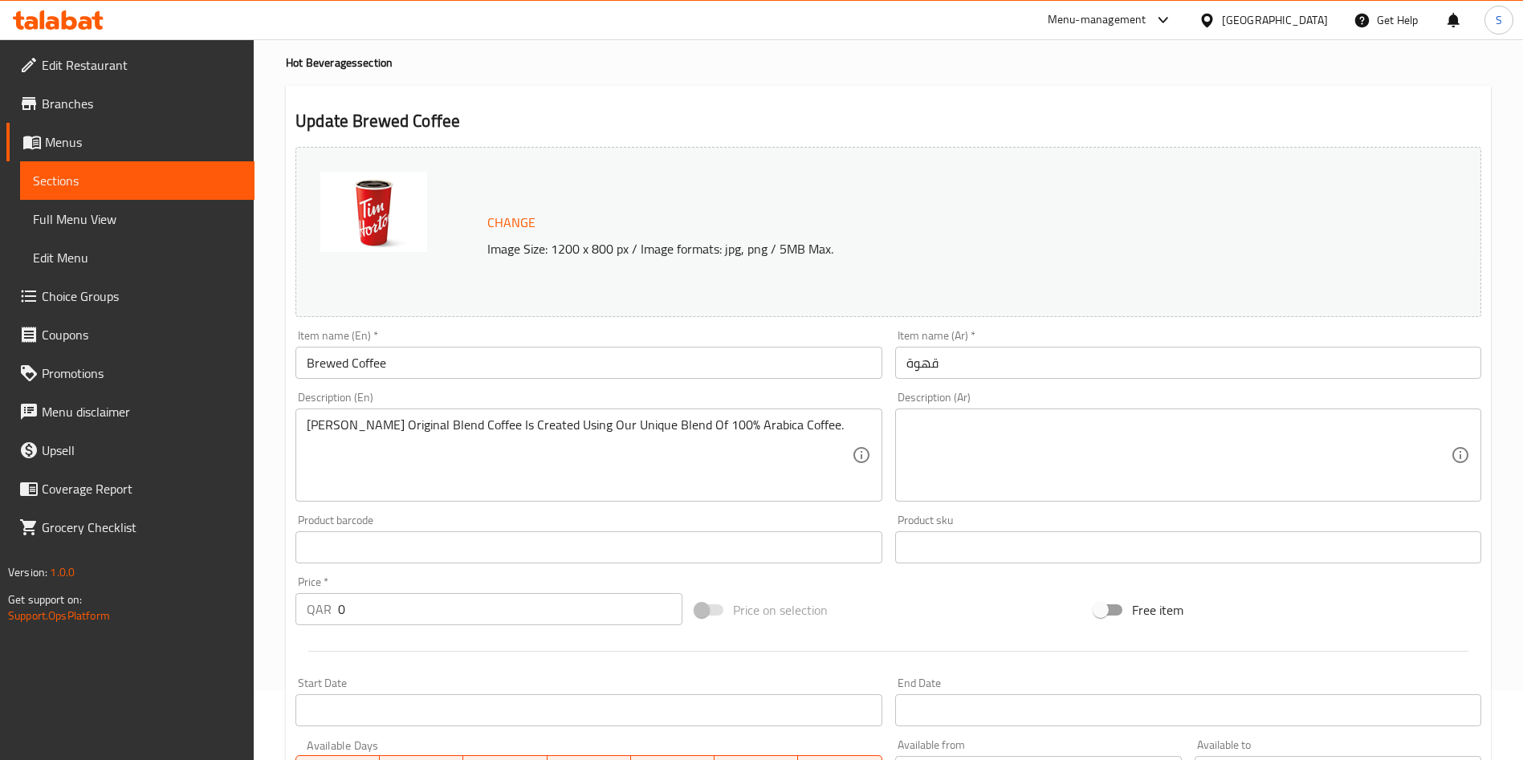
scroll to position [120, 0]
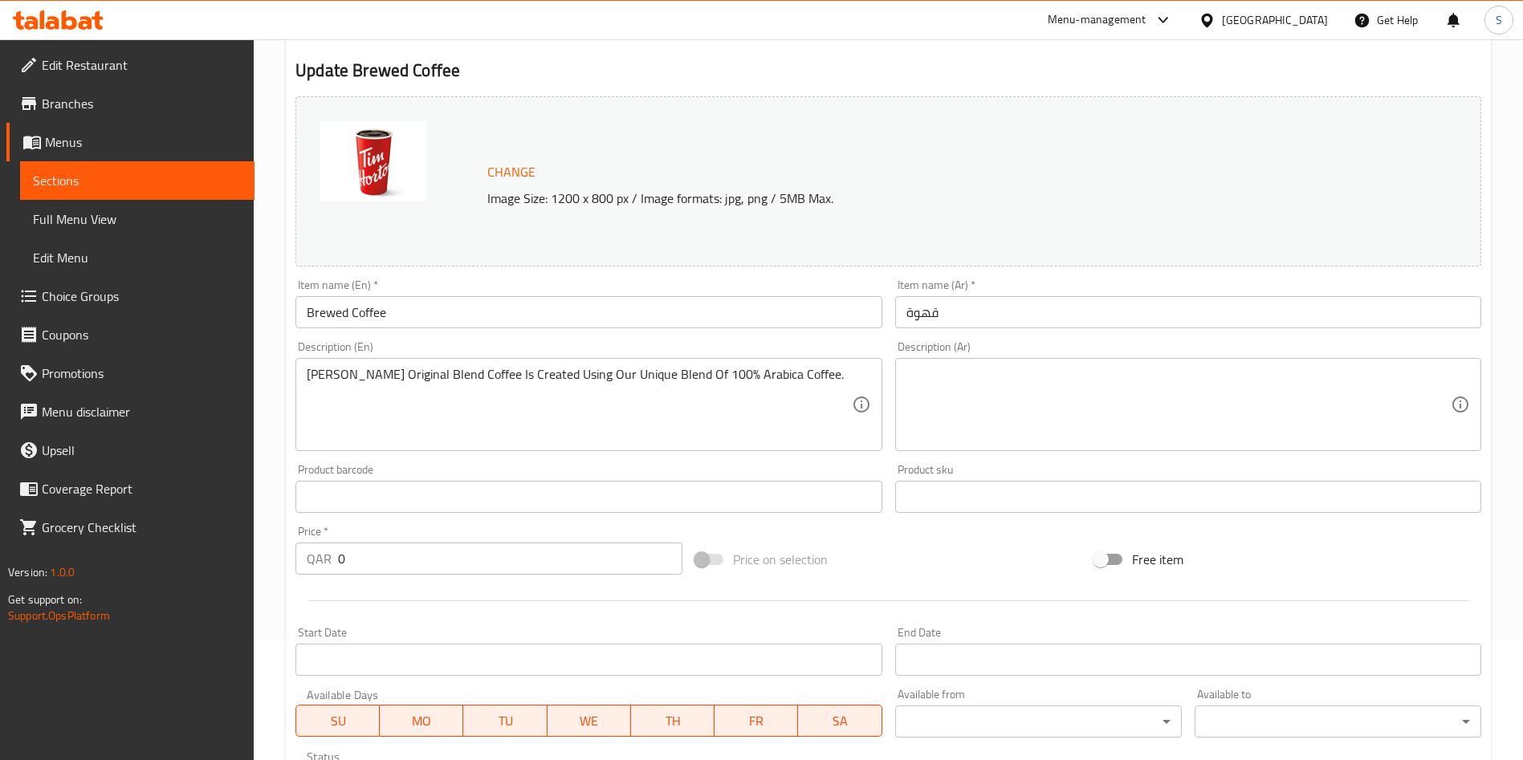
drag, startPoint x: 303, startPoint y: 375, endPoint x: 804, endPoint y: 372, distance: 501.0
click at [776, 377] on div "Tim Hortons Original Blend Coffee Is Created Using Our Unique Blend Of 100% Ara…" at bounding box center [588, 404] width 586 height 93
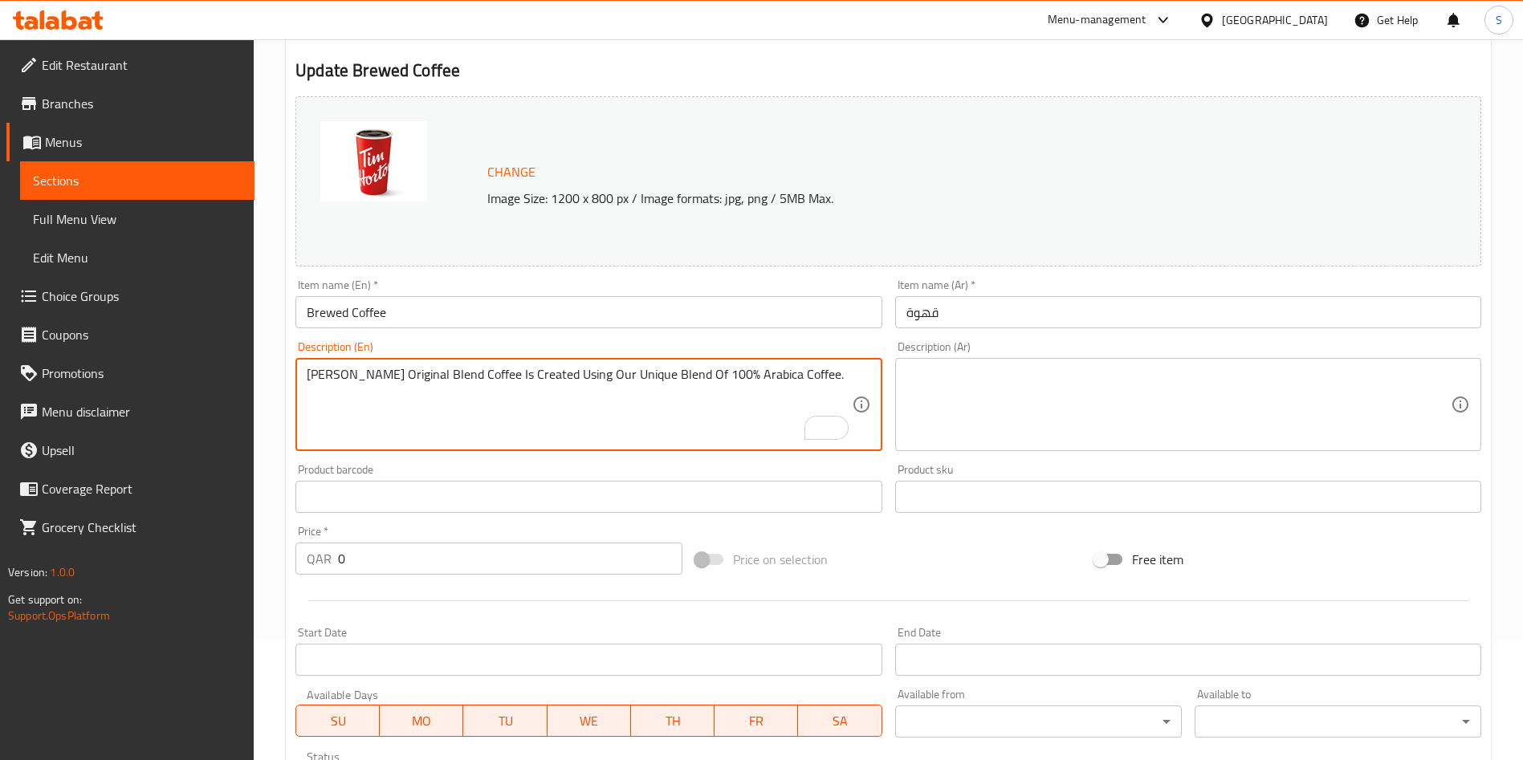
drag, startPoint x: 760, startPoint y: 378, endPoint x: 255, endPoint y: 366, distance: 505.2
click at [255, 366] on div "Home / Restaurants management / Menus / Sections / item / update Hot Beverages …" at bounding box center [888, 524] width 1269 height 1211
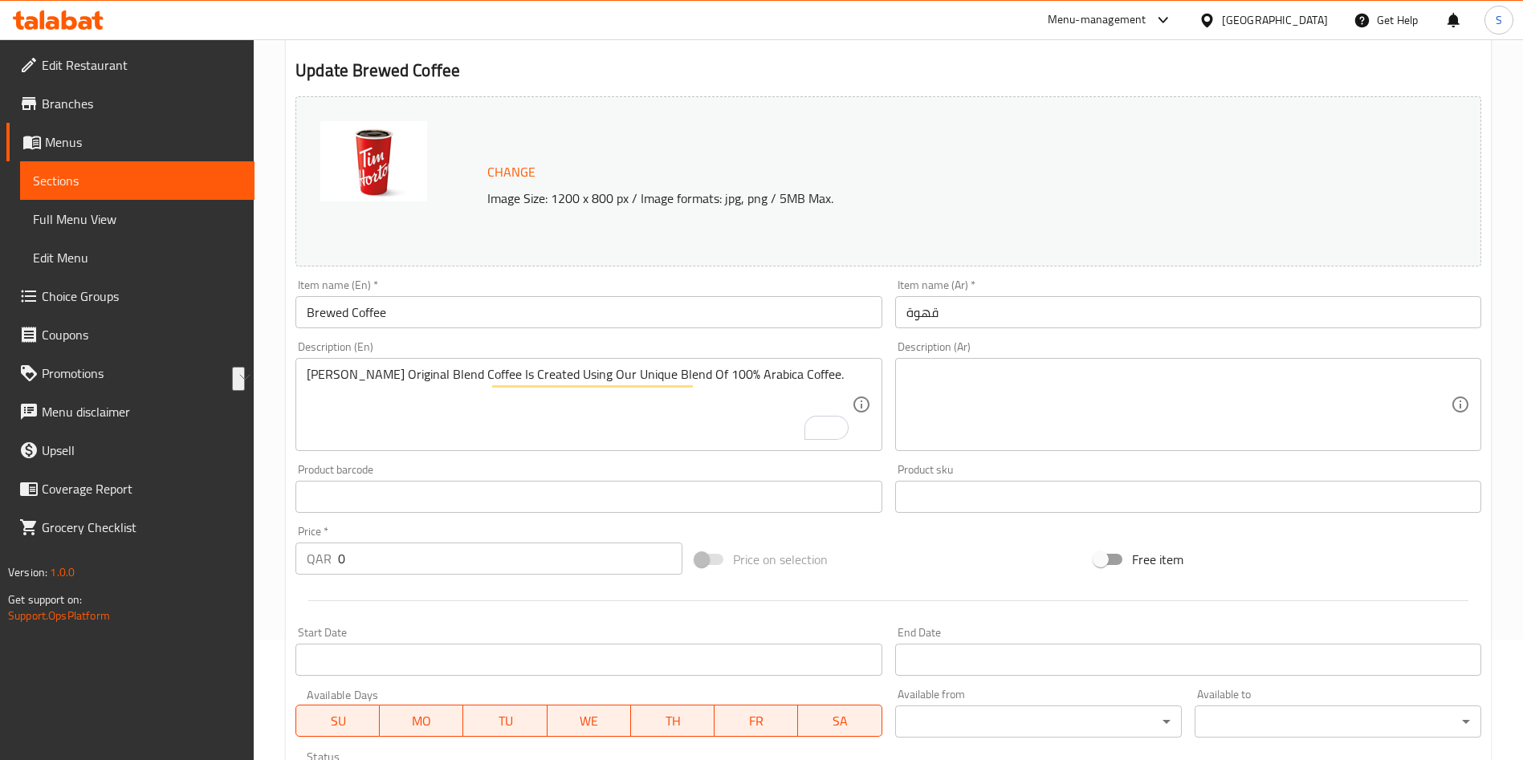
click at [1015, 386] on textarea at bounding box center [1178, 405] width 544 height 76
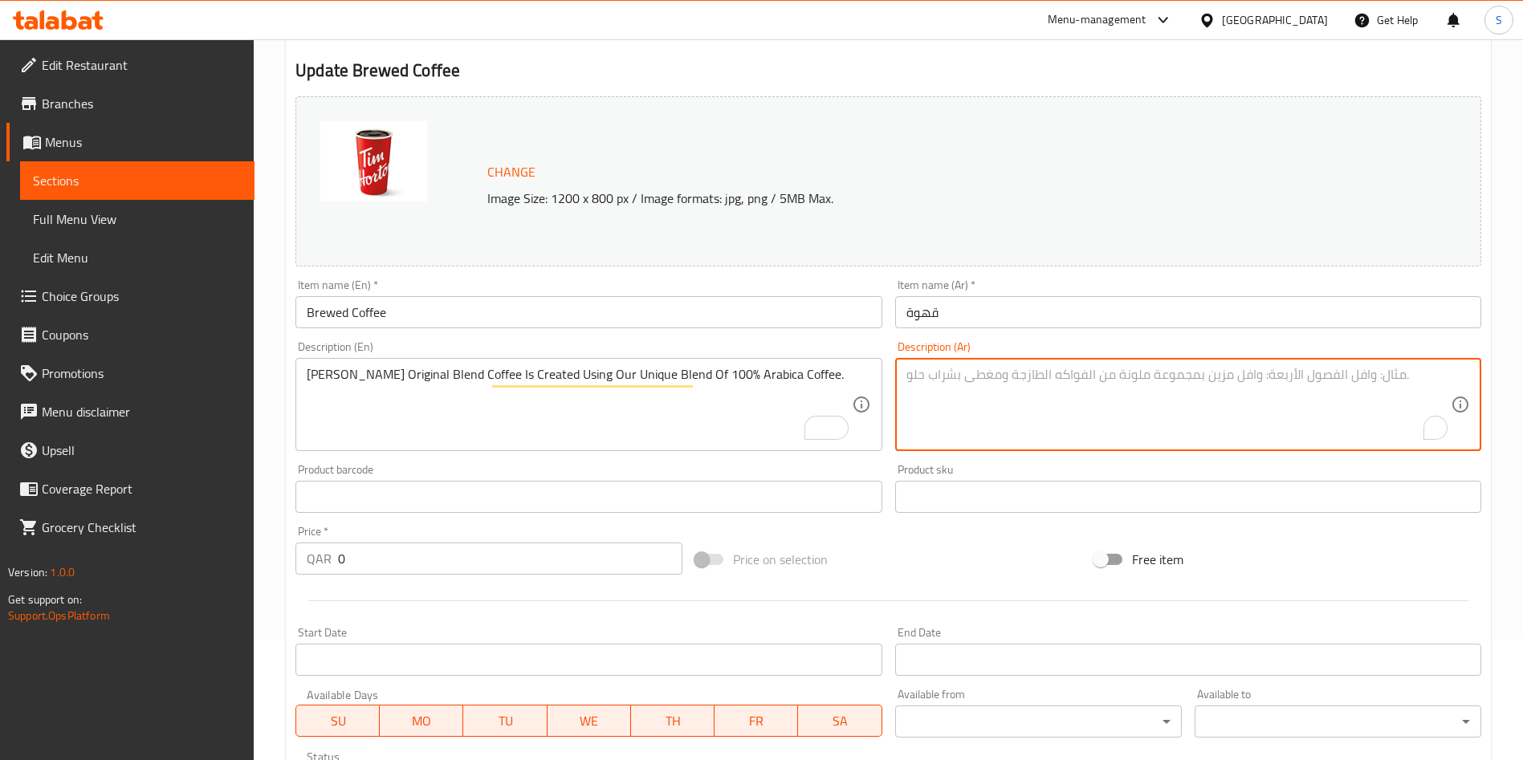
paste textarea "يتم إنشاء قهوة تيم هورتونز الأصلية باستخدام مزيجنا الفريد من قهوة أرابيكا بنسبة…"
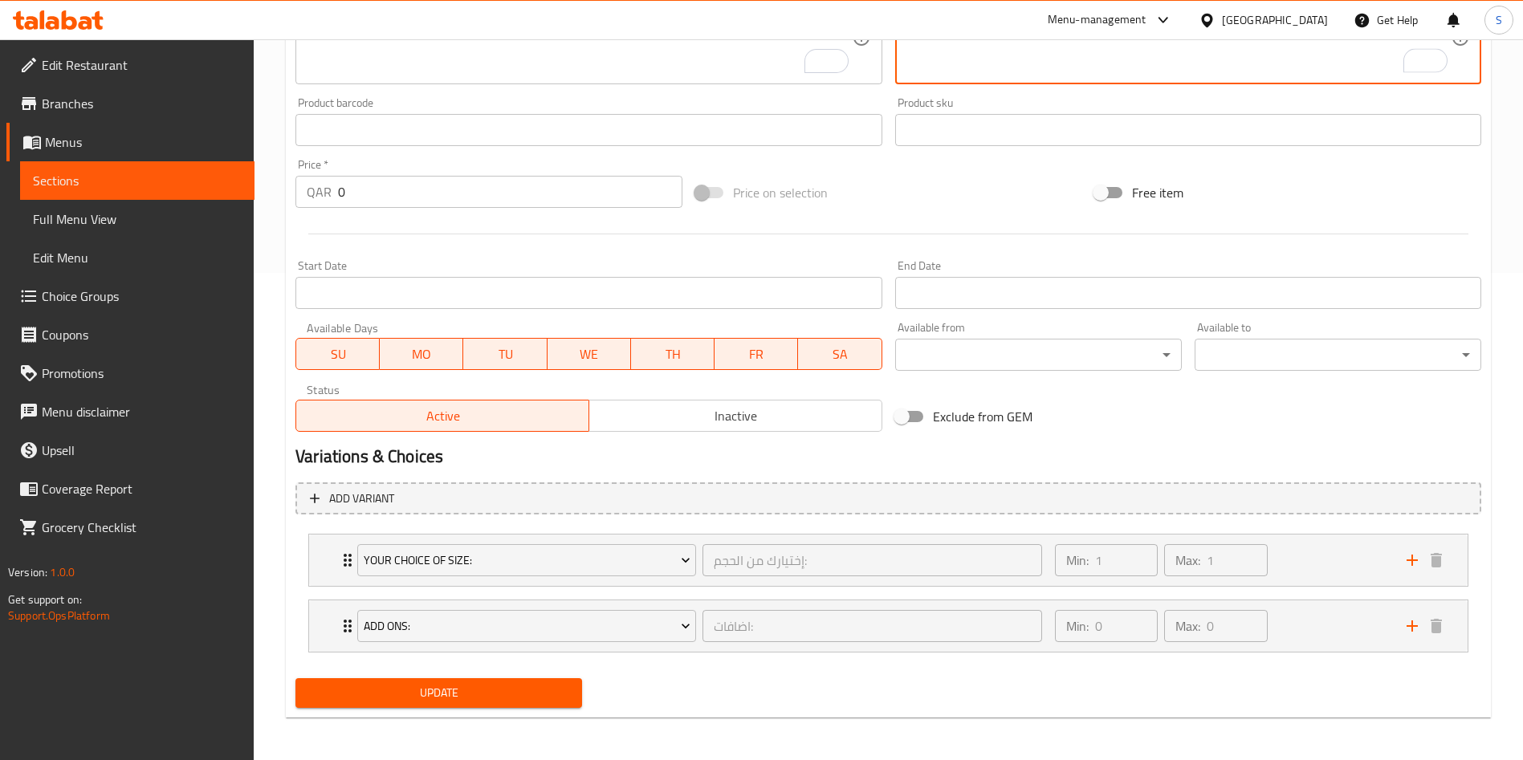
scroll to position [490, 0]
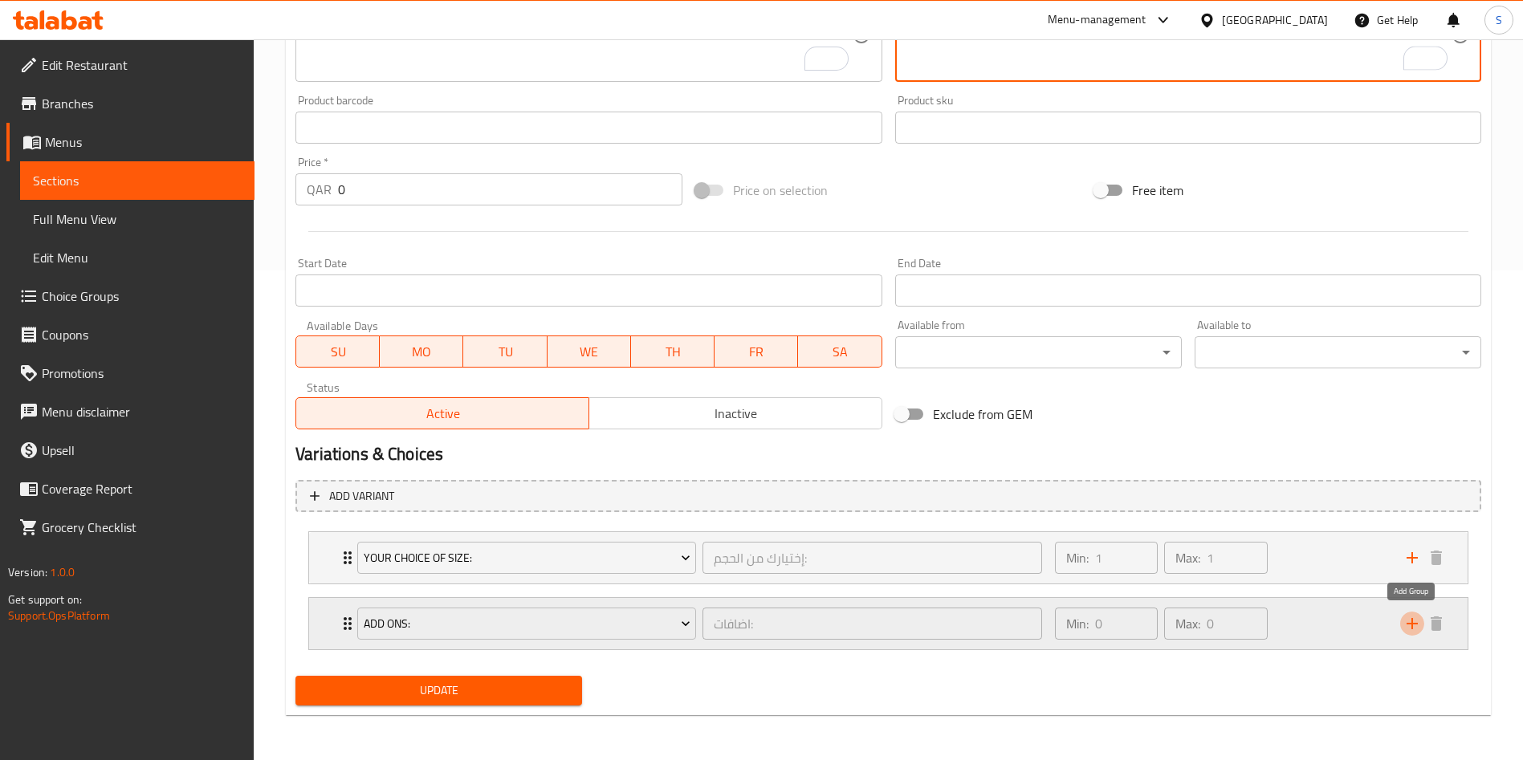
click at [1404, 629] on icon "add" at bounding box center [1412, 623] width 19 height 19
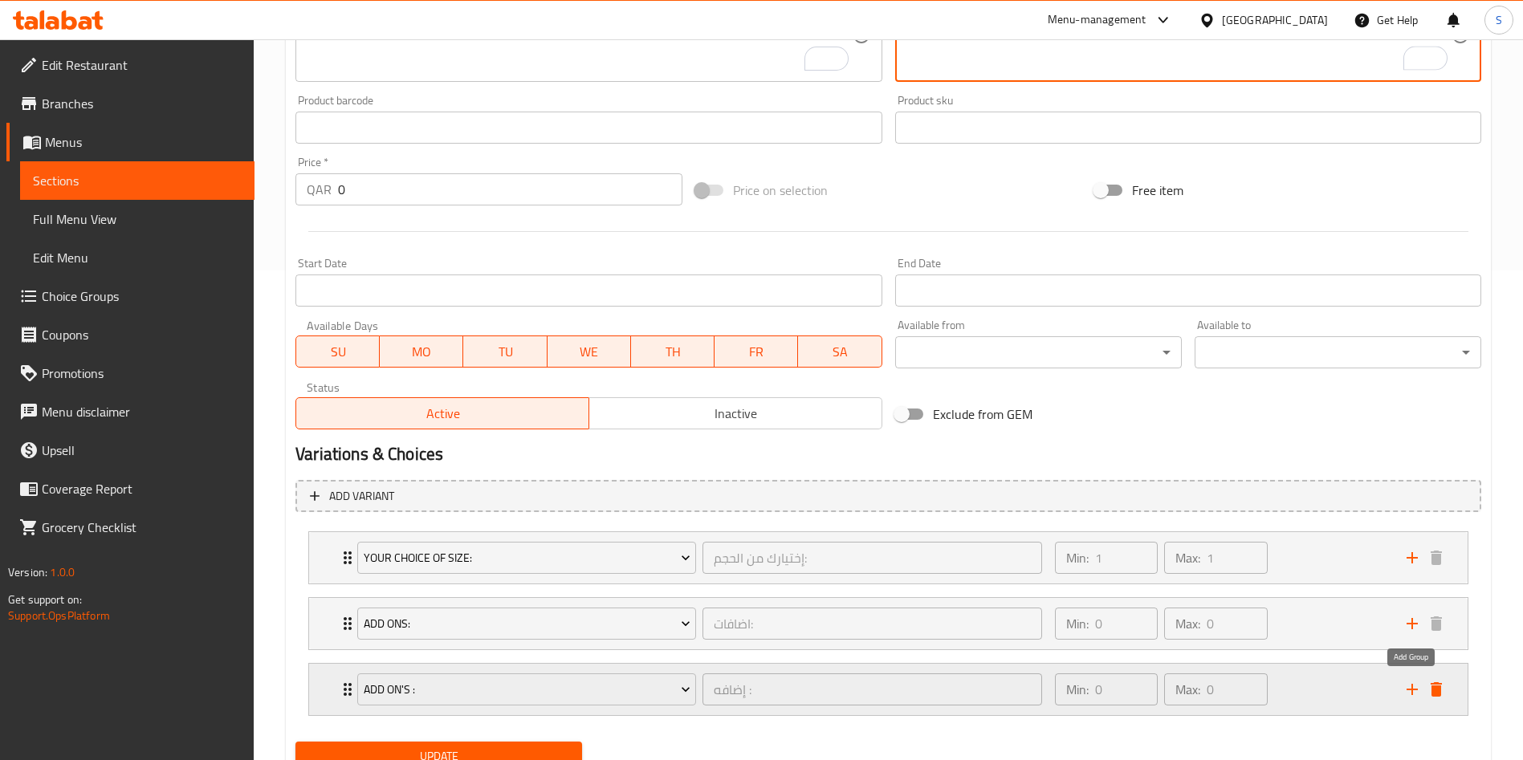
drag, startPoint x: 1407, startPoint y: 692, endPoint x: 1398, endPoint y: 678, distance: 16.9
click at [1407, 691] on icon "add" at bounding box center [1412, 689] width 19 height 19
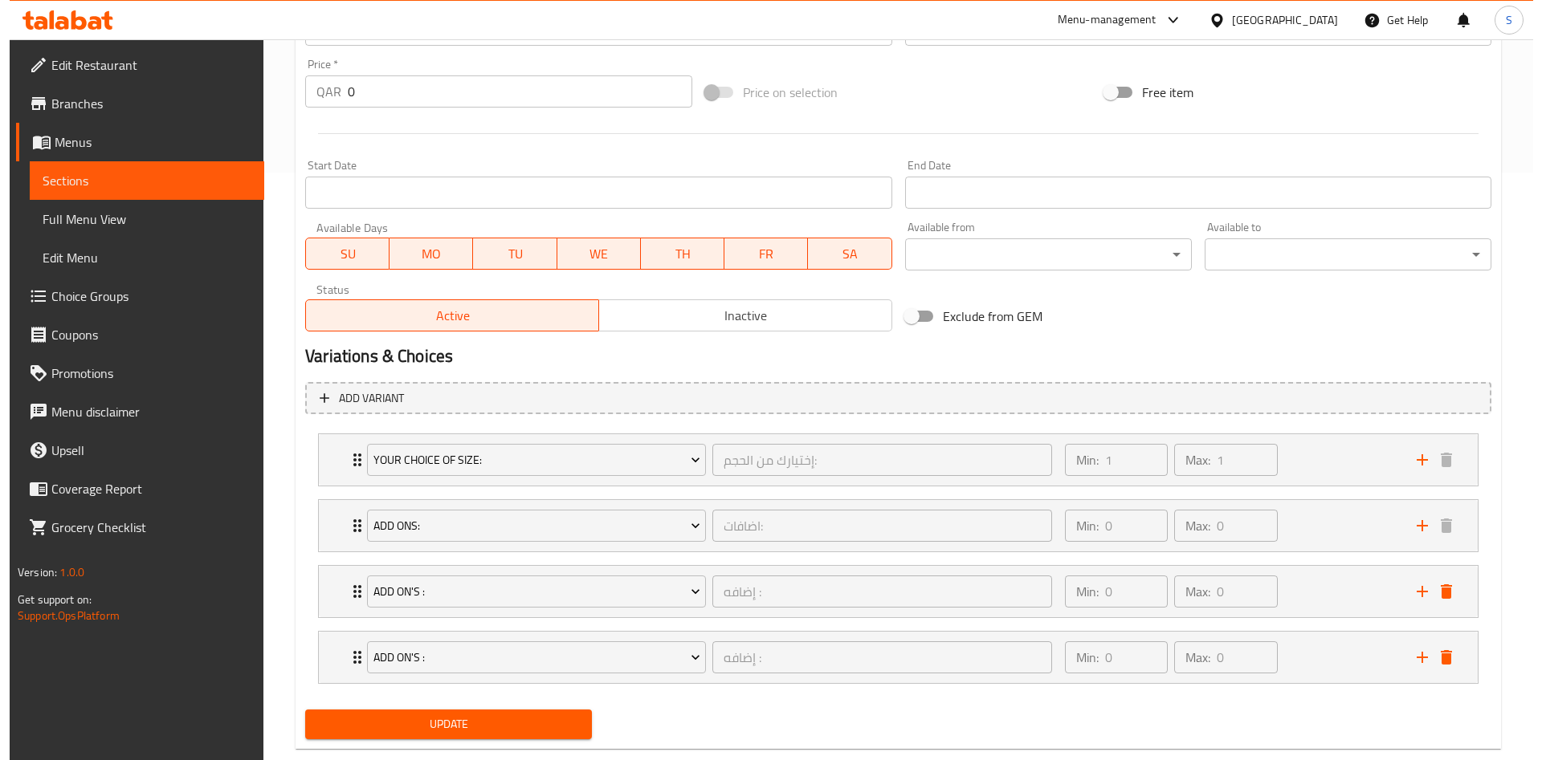
scroll to position [621, 0]
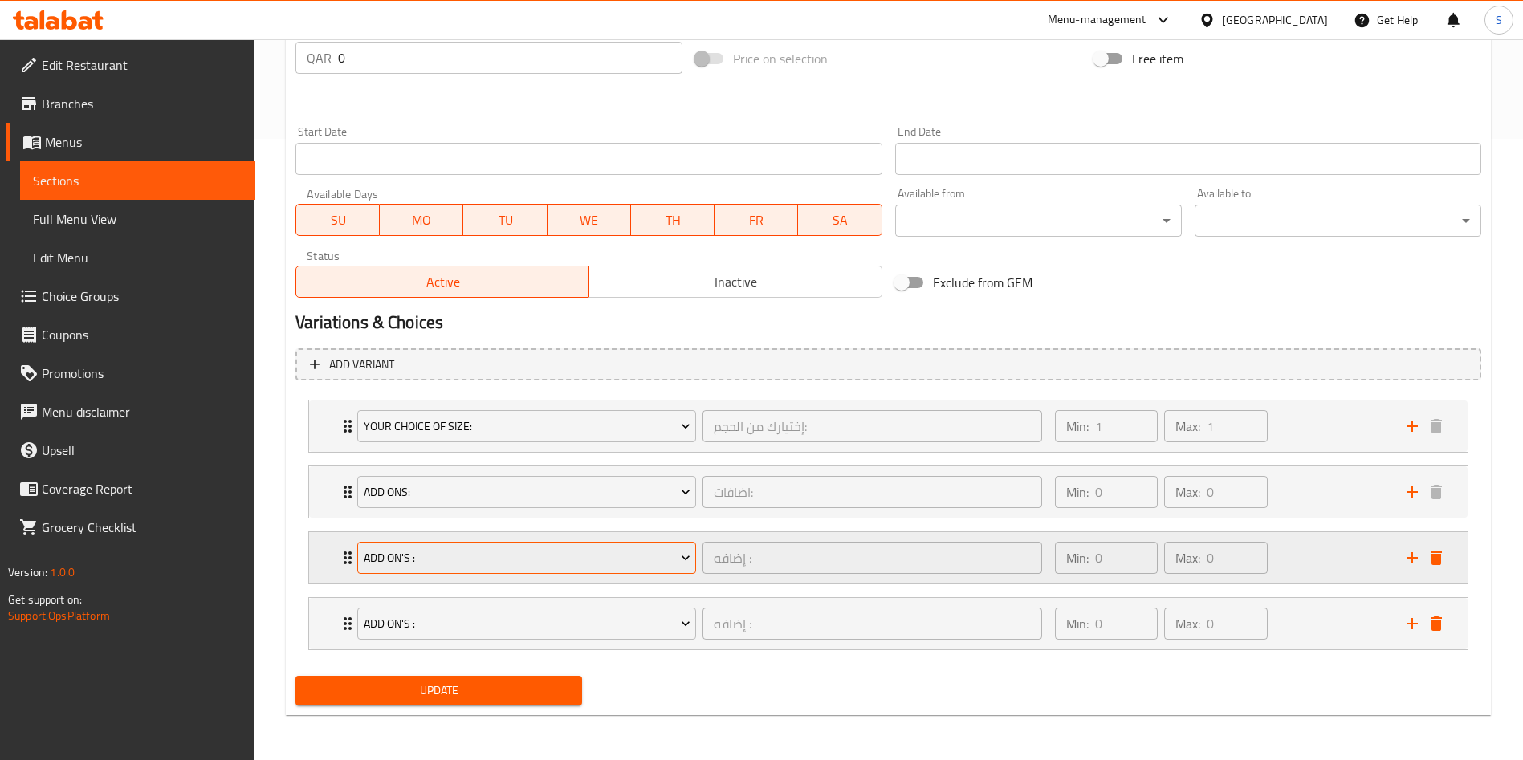
type textarea "يتم إنشاء قهوة تيم هورتونز الأصلية باستخدام مزيجنا الفريد من قهوة أرابيكا بنسبة…"
click at [505, 558] on span "Add On's :" at bounding box center [527, 558] width 327 height 20
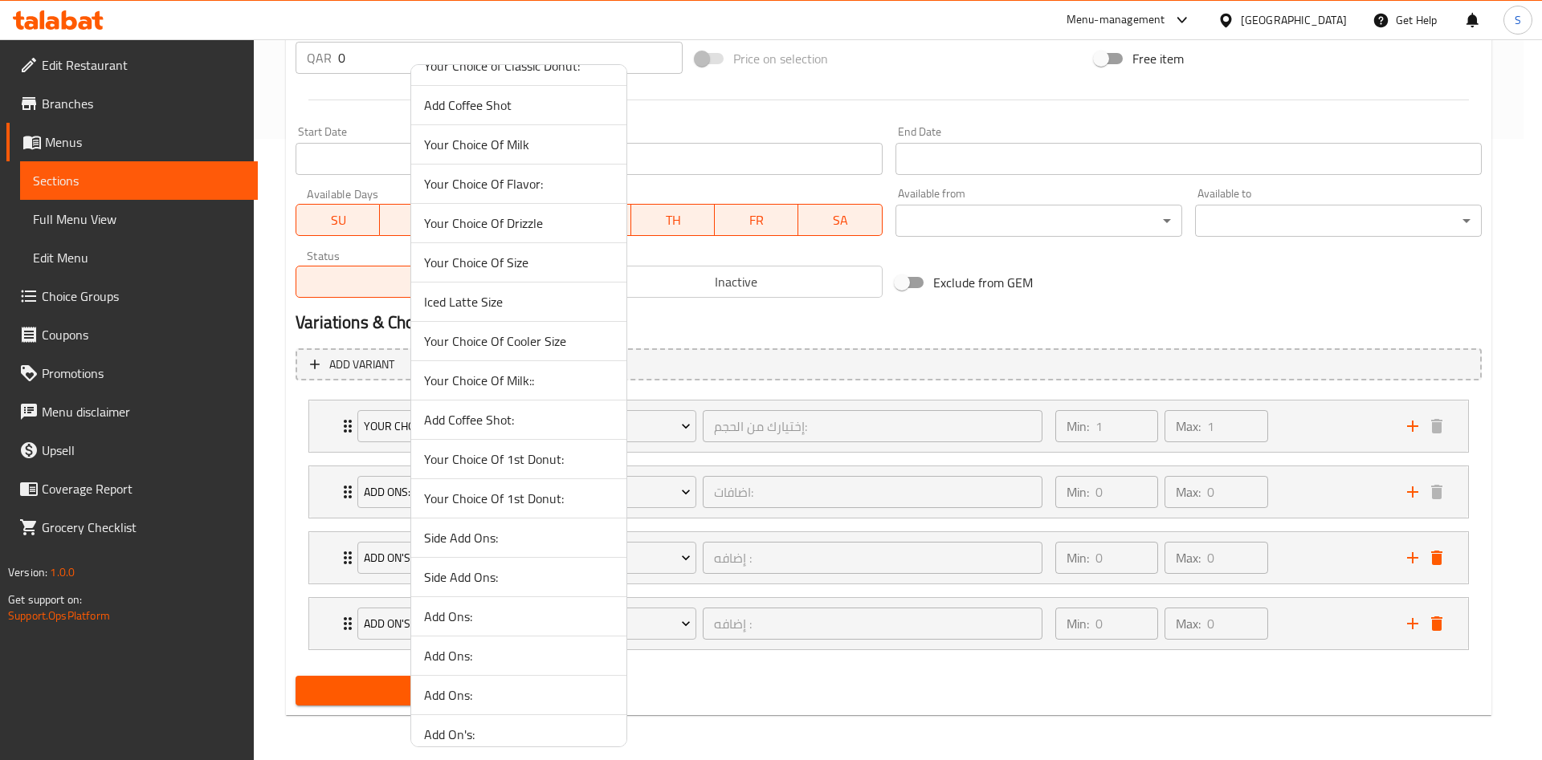
scroll to position [1204, 0]
click at [532, 375] on span "Add Coffee Shot:" at bounding box center [518, 381] width 189 height 19
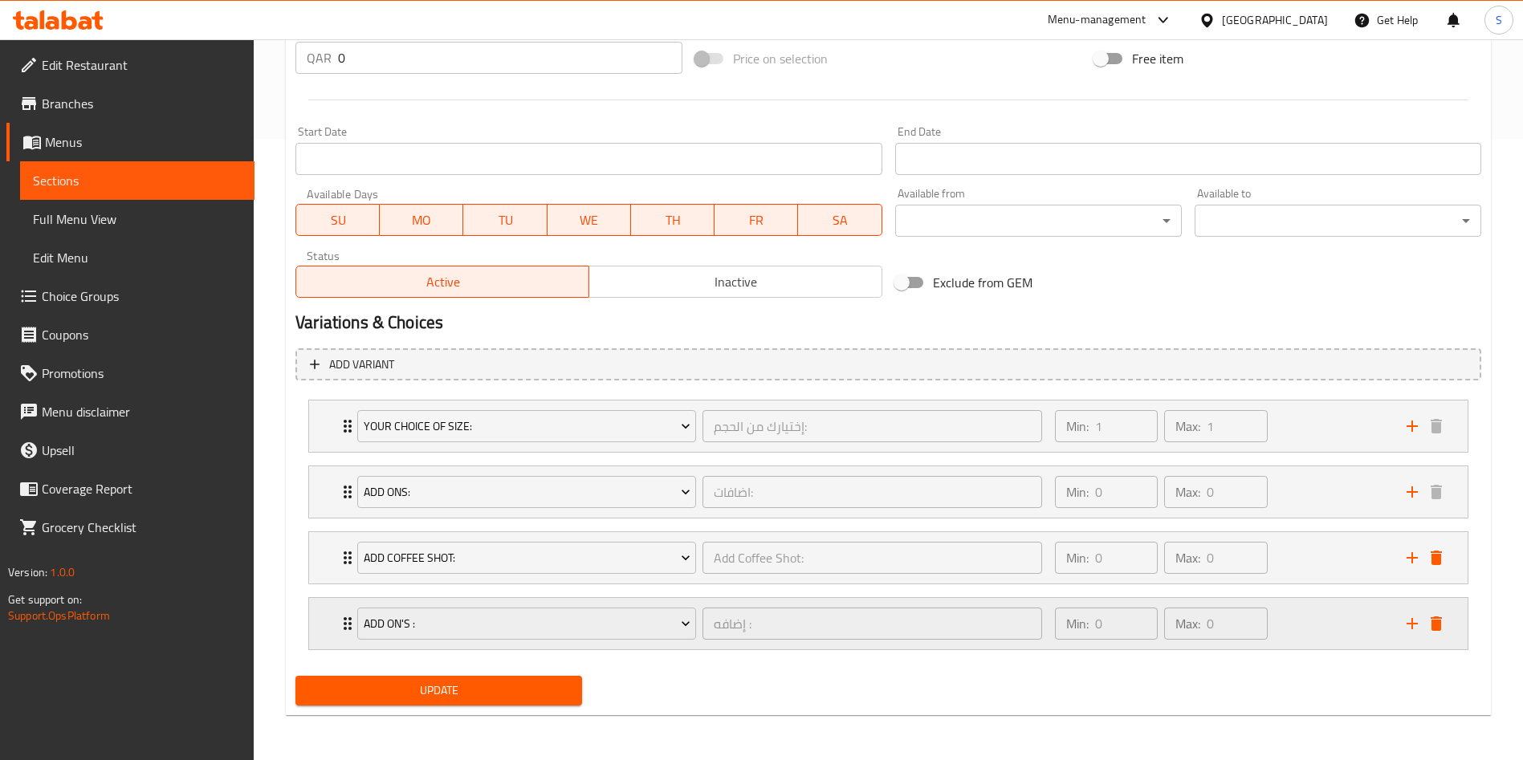
click at [1302, 631] on div "Min: 0 ​ Max: 0 ​" at bounding box center [1221, 623] width 352 height 51
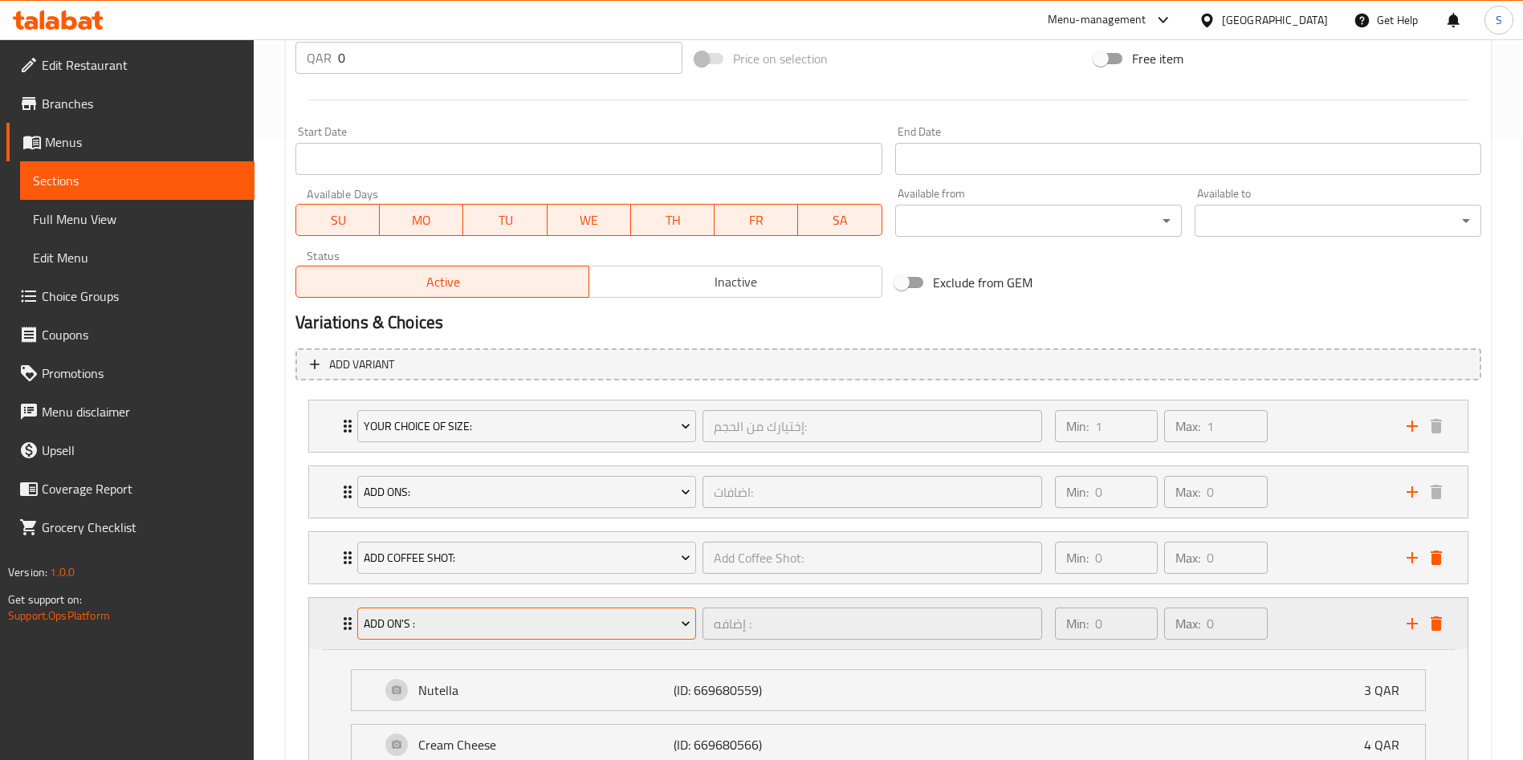
click at [499, 608] on button "Add On's :" at bounding box center [526, 624] width 339 height 32
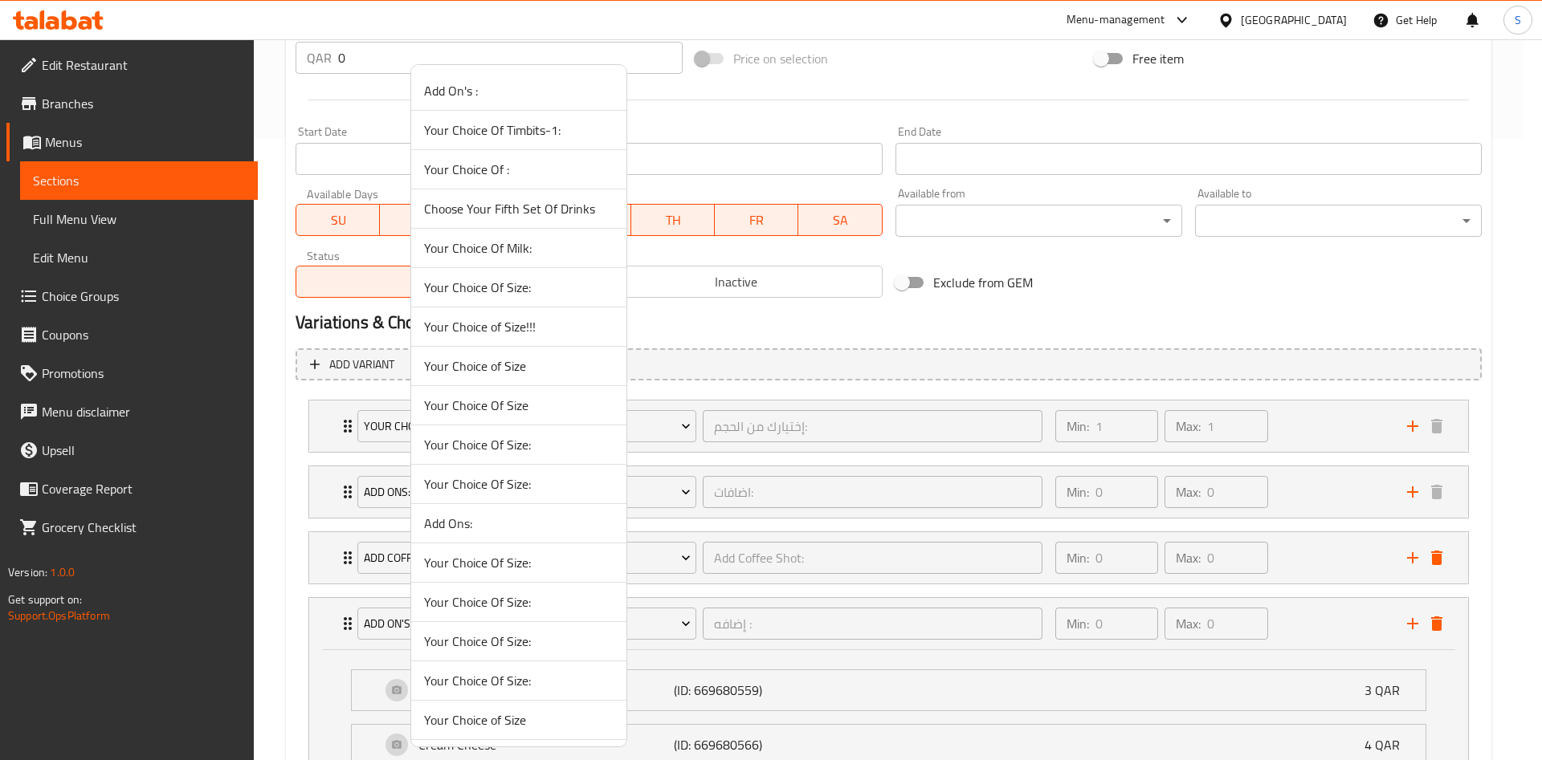
scroll to position [865, 0]
click at [527, 401] on span "Add Coffee Shot" at bounding box center [518, 405] width 189 height 19
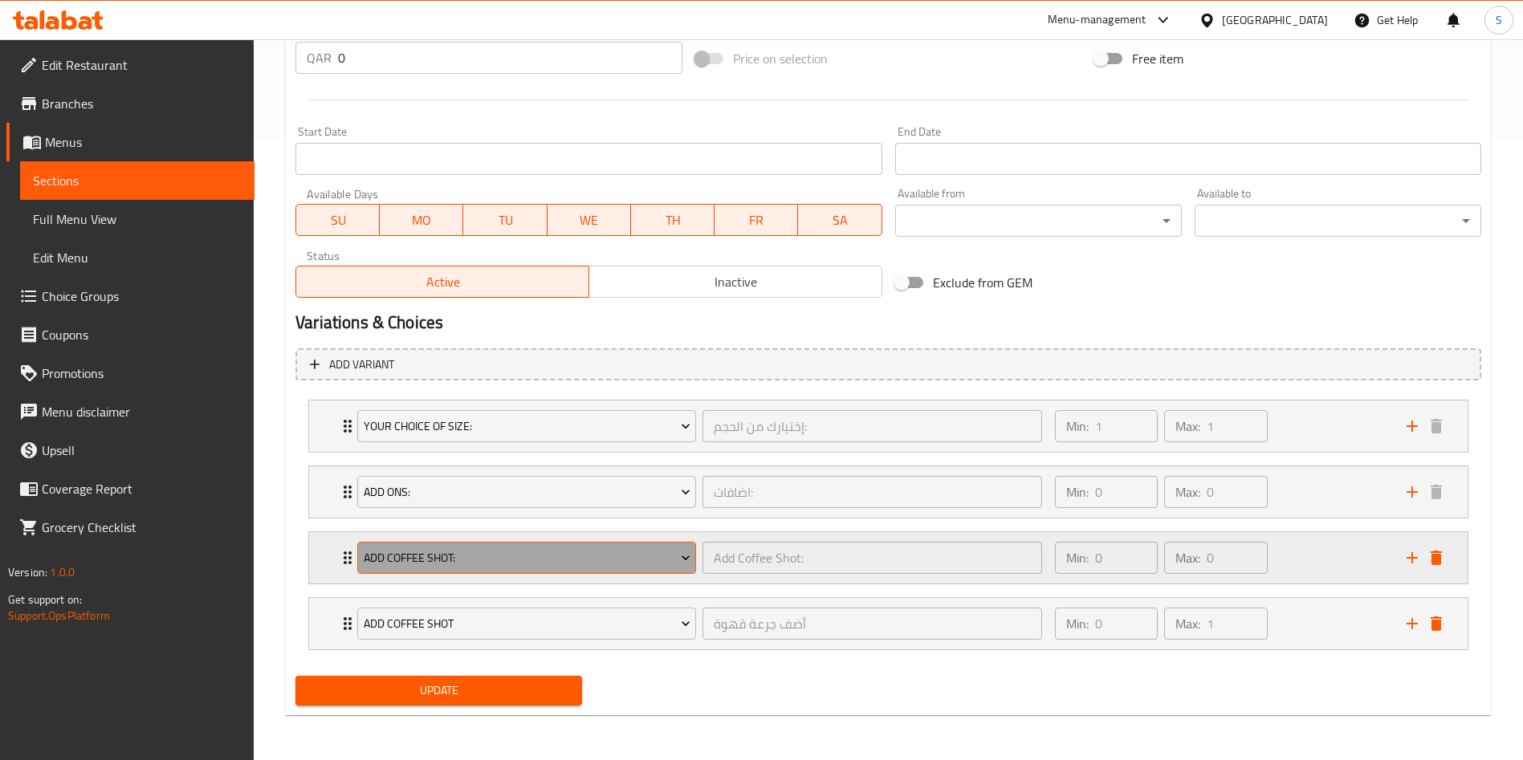
click at [426, 556] on span "Add Coffee Shot:" at bounding box center [527, 558] width 327 height 20
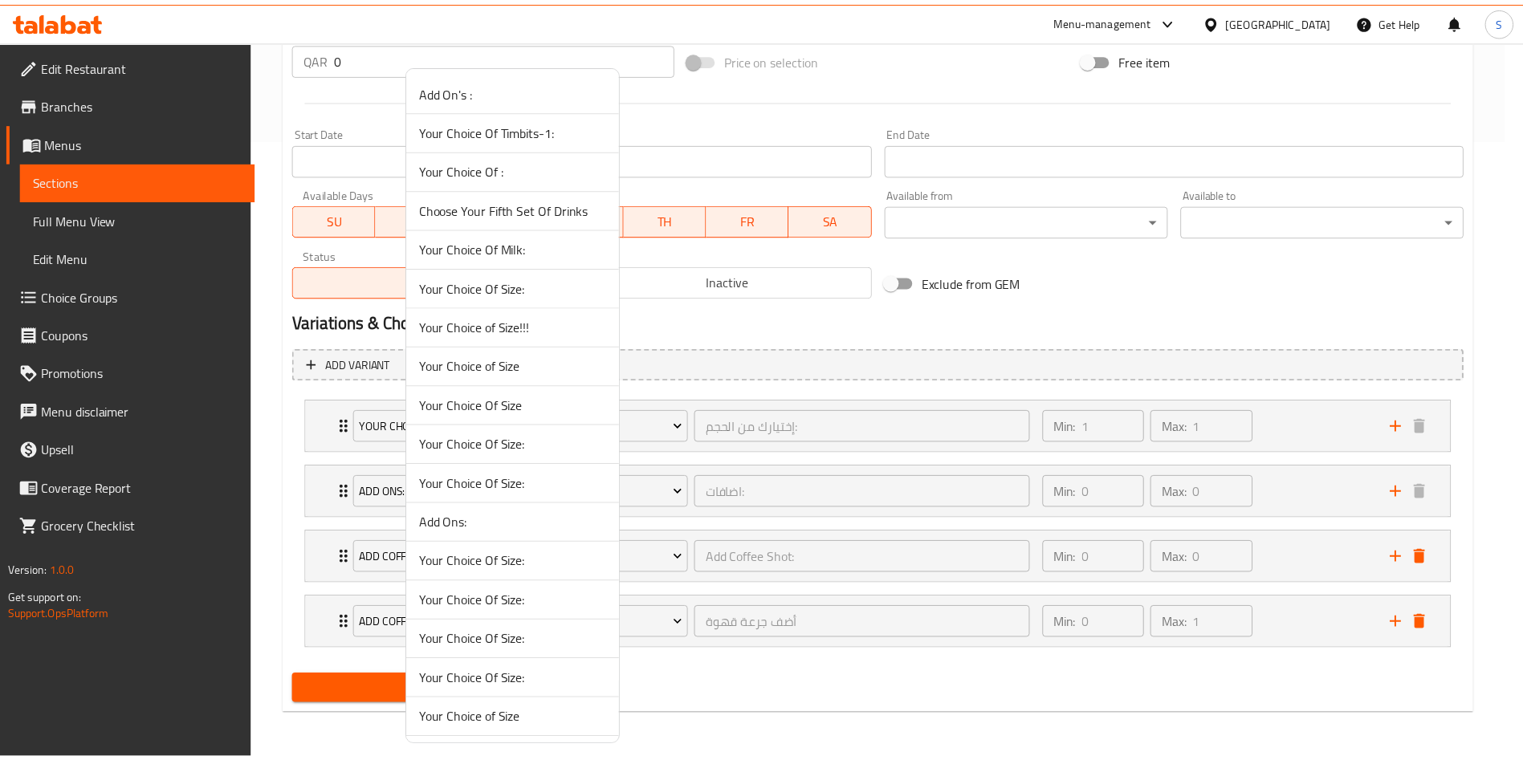
scroll to position [905, 0]
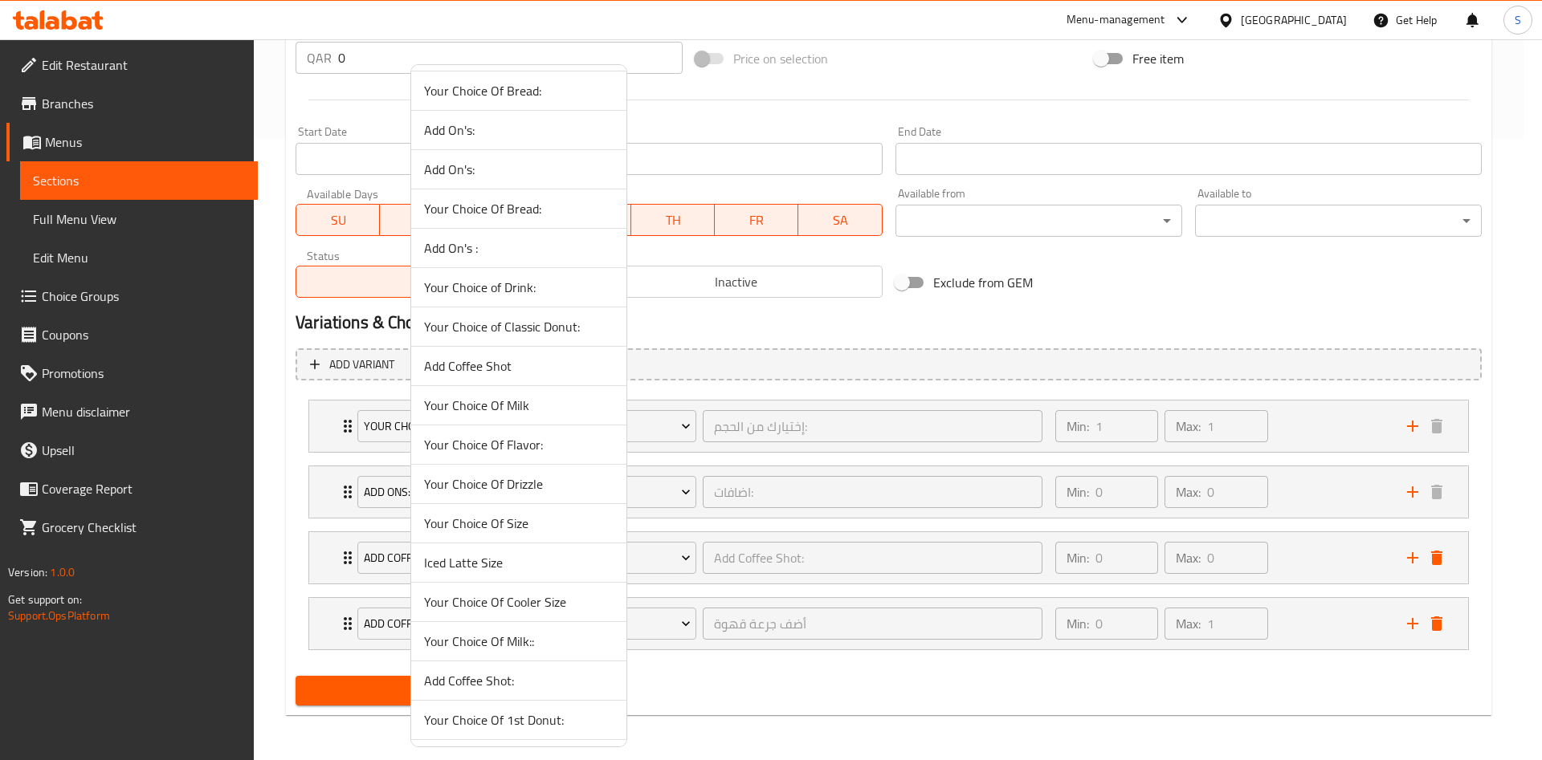
click at [558, 642] on span "Your Choice Of Milk::" at bounding box center [518, 641] width 189 height 19
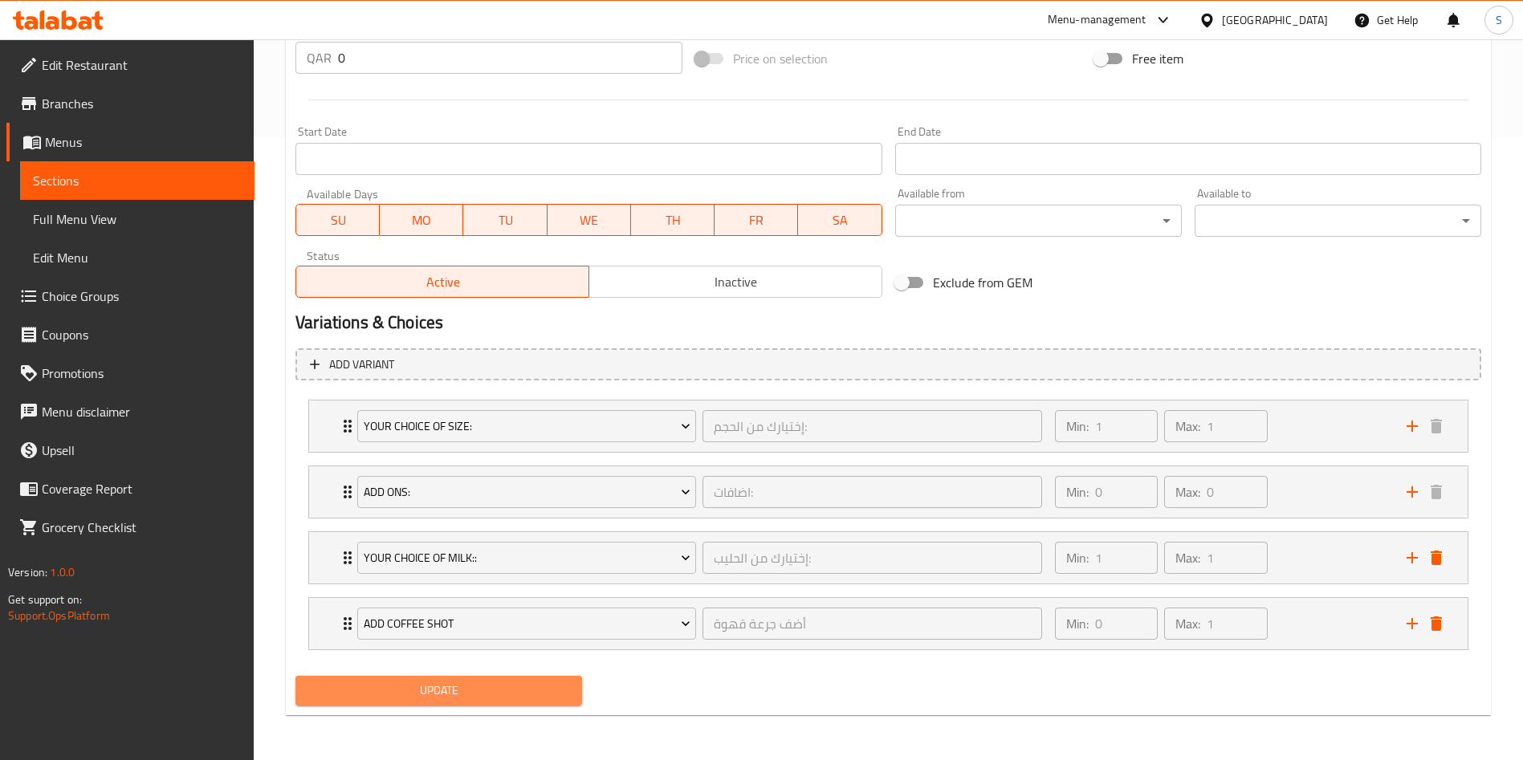
click at [503, 686] on span "Update" at bounding box center [438, 691] width 261 height 20
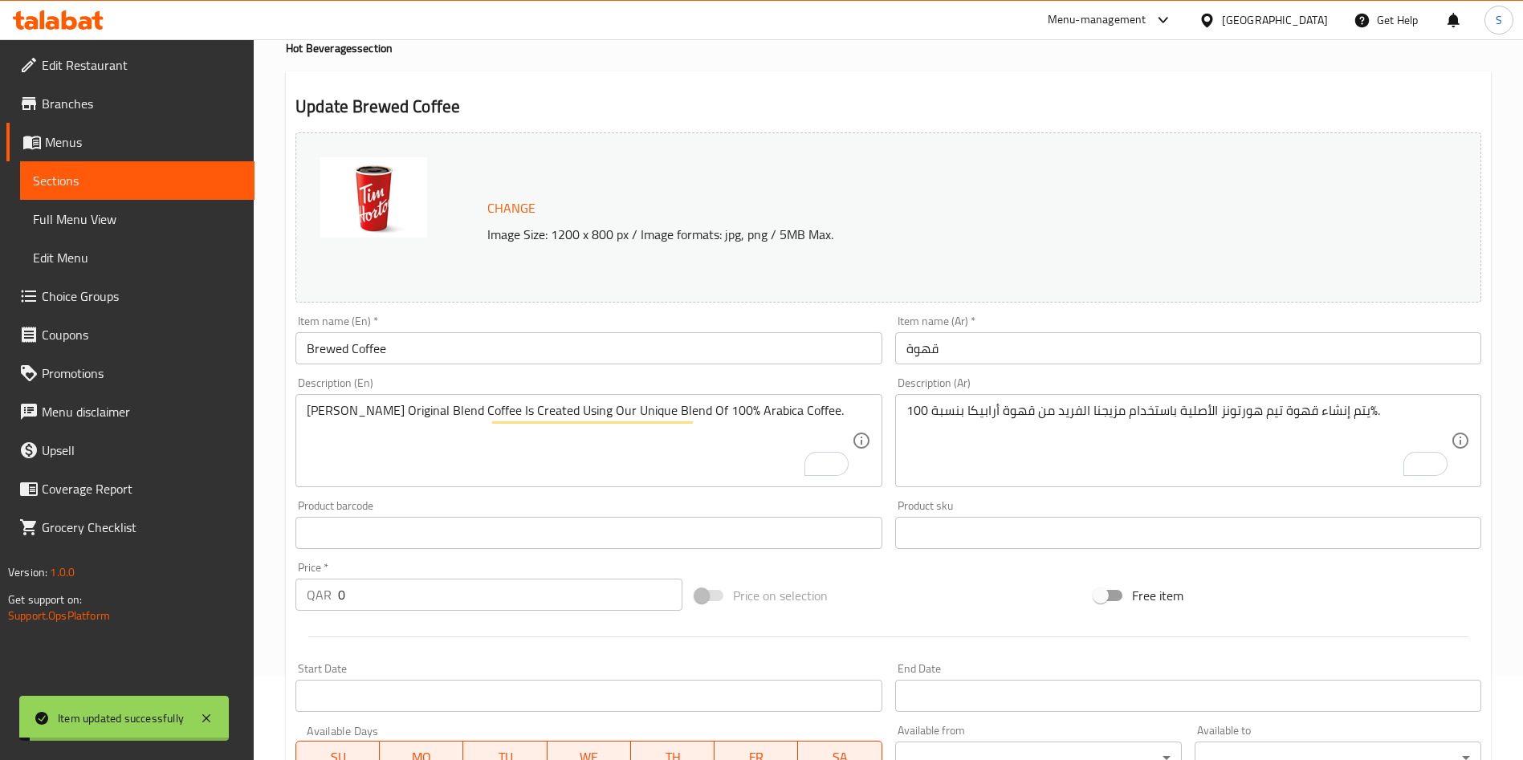
scroll to position [0, 0]
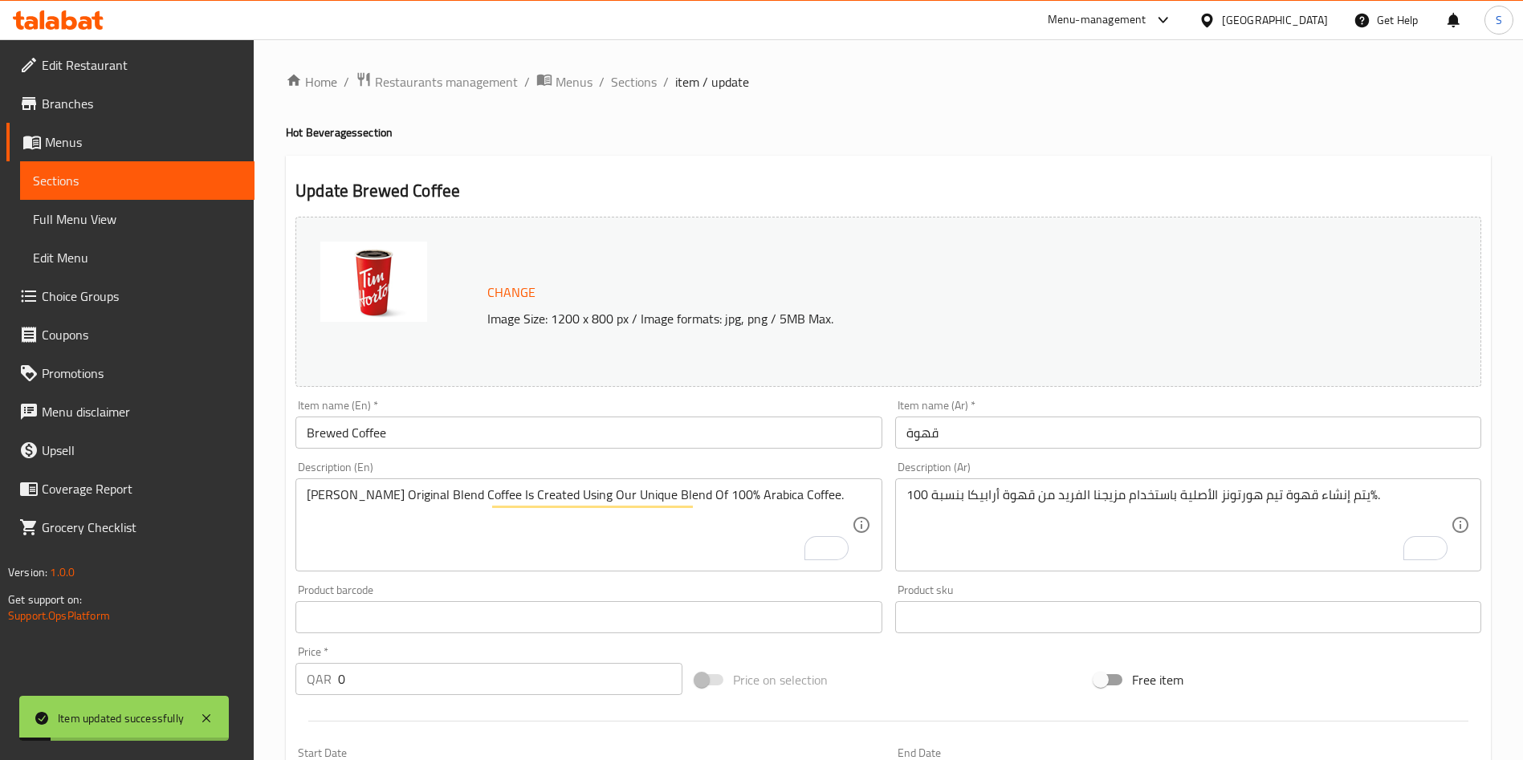
drag, startPoint x: 640, startPoint y: 83, endPoint x: 667, endPoint y: 93, distance: 29.2
click at [642, 82] on span "Sections" at bounding box center [634, 81] width 46 height 19
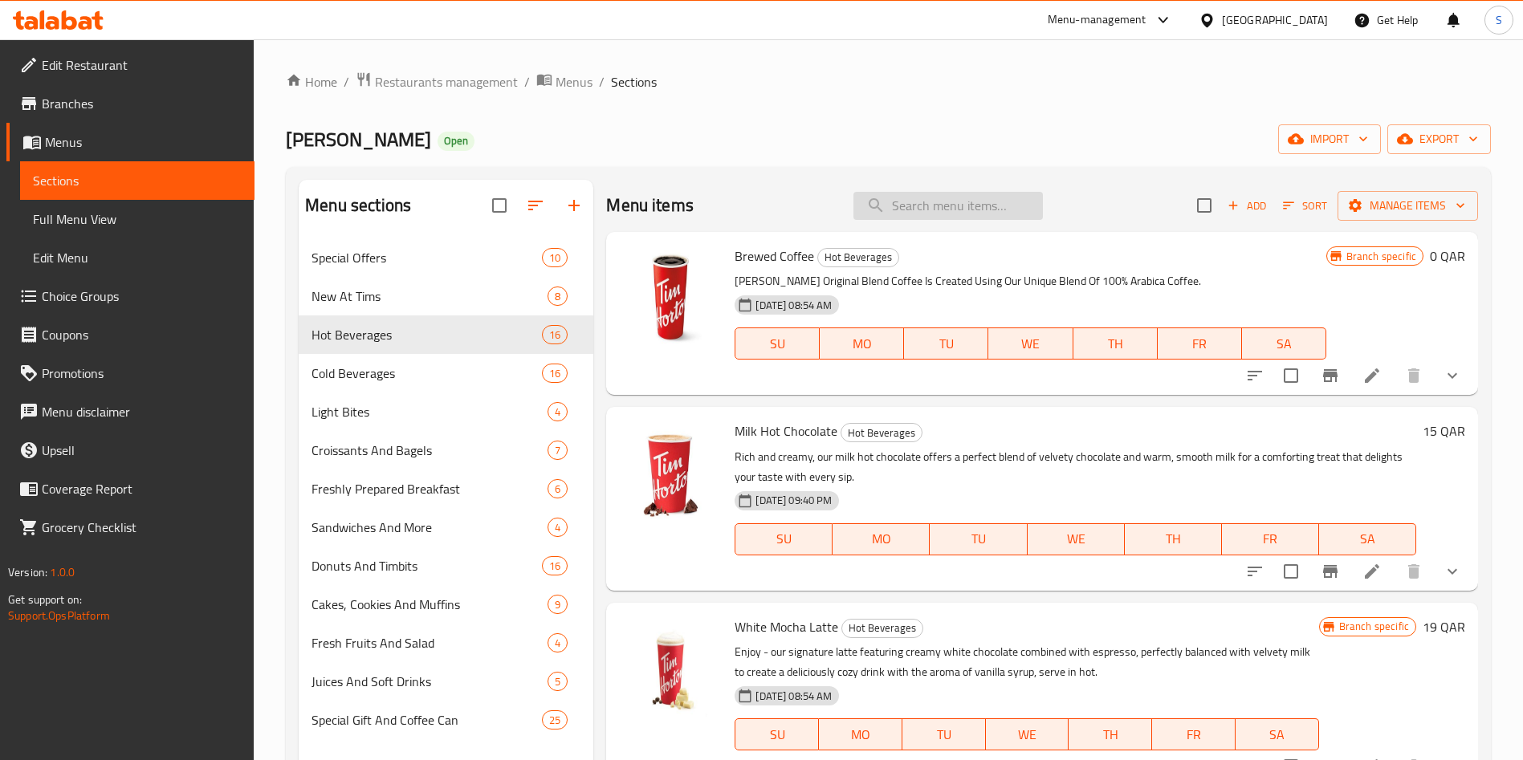
click at [939, 205] on input "search" at bounding box center [947, 206] width 189 height 28
paste input "Caramel Macchiato"
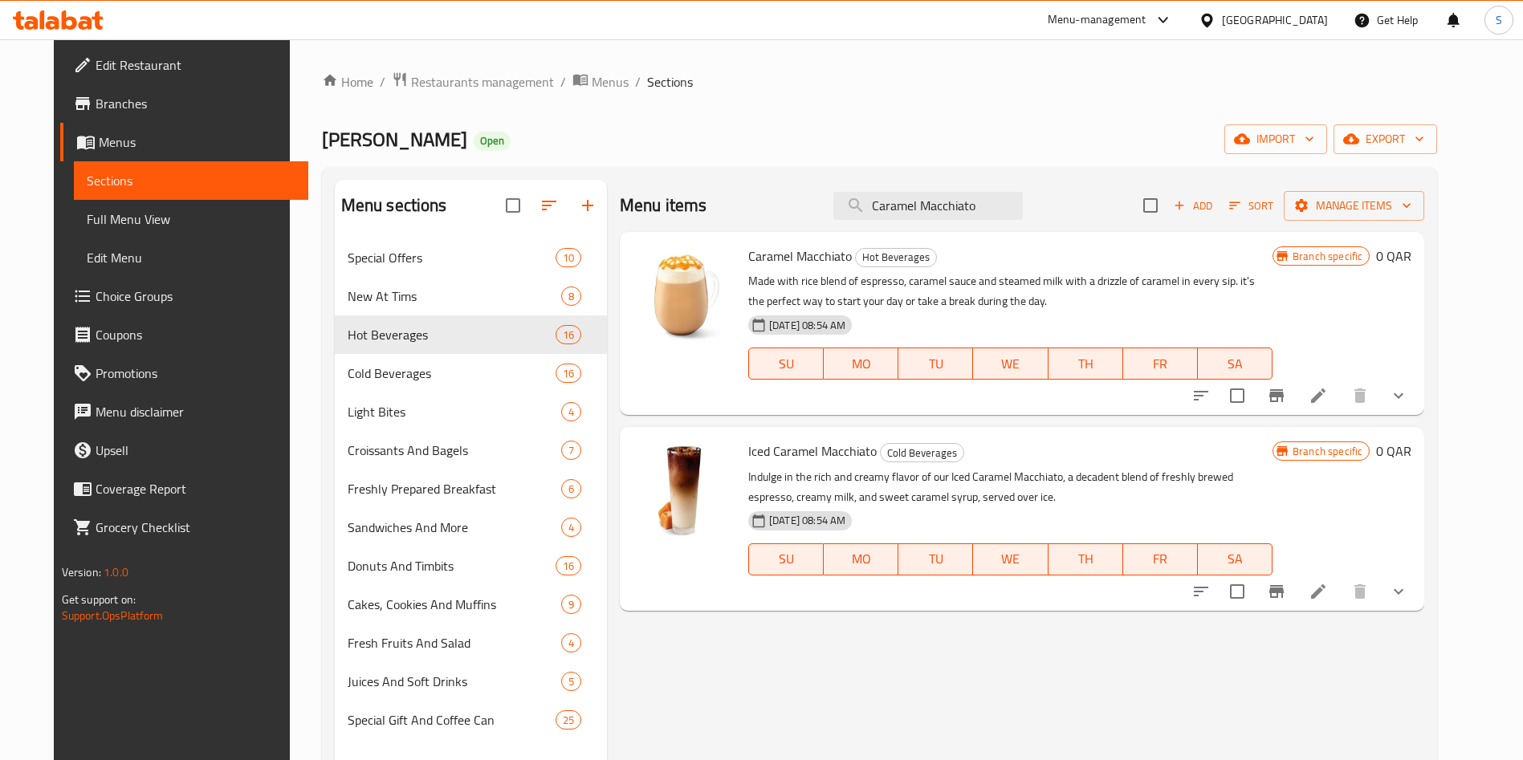
type input "Caramel Macchiato"
click at [1326, 401] on icon at bounding box center [1318, 396] width 14 height 14
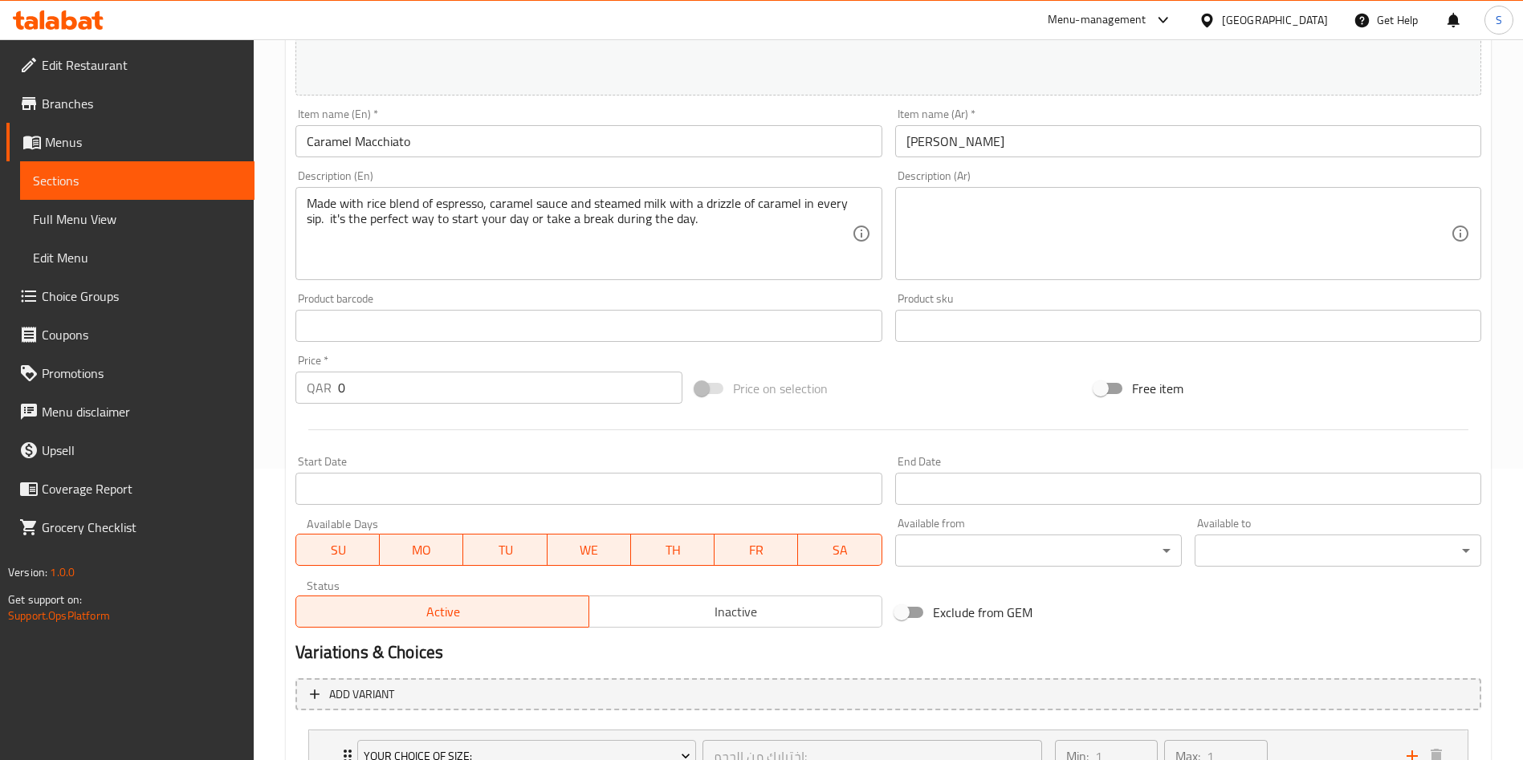
scroll to position [490, 0]
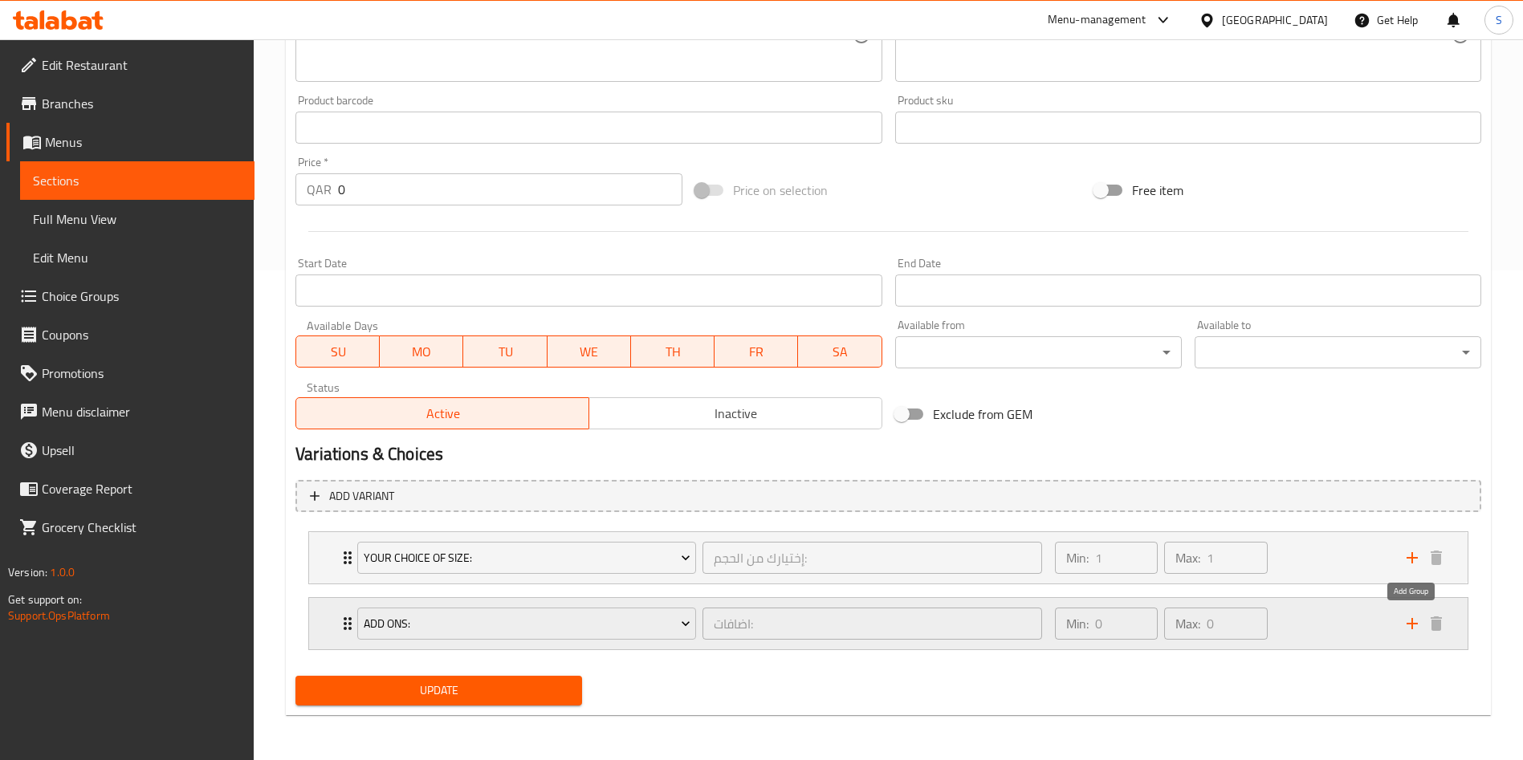
click at [1403, 629] on icon "add" at bounding box center [1412, 623] width 19 height 19
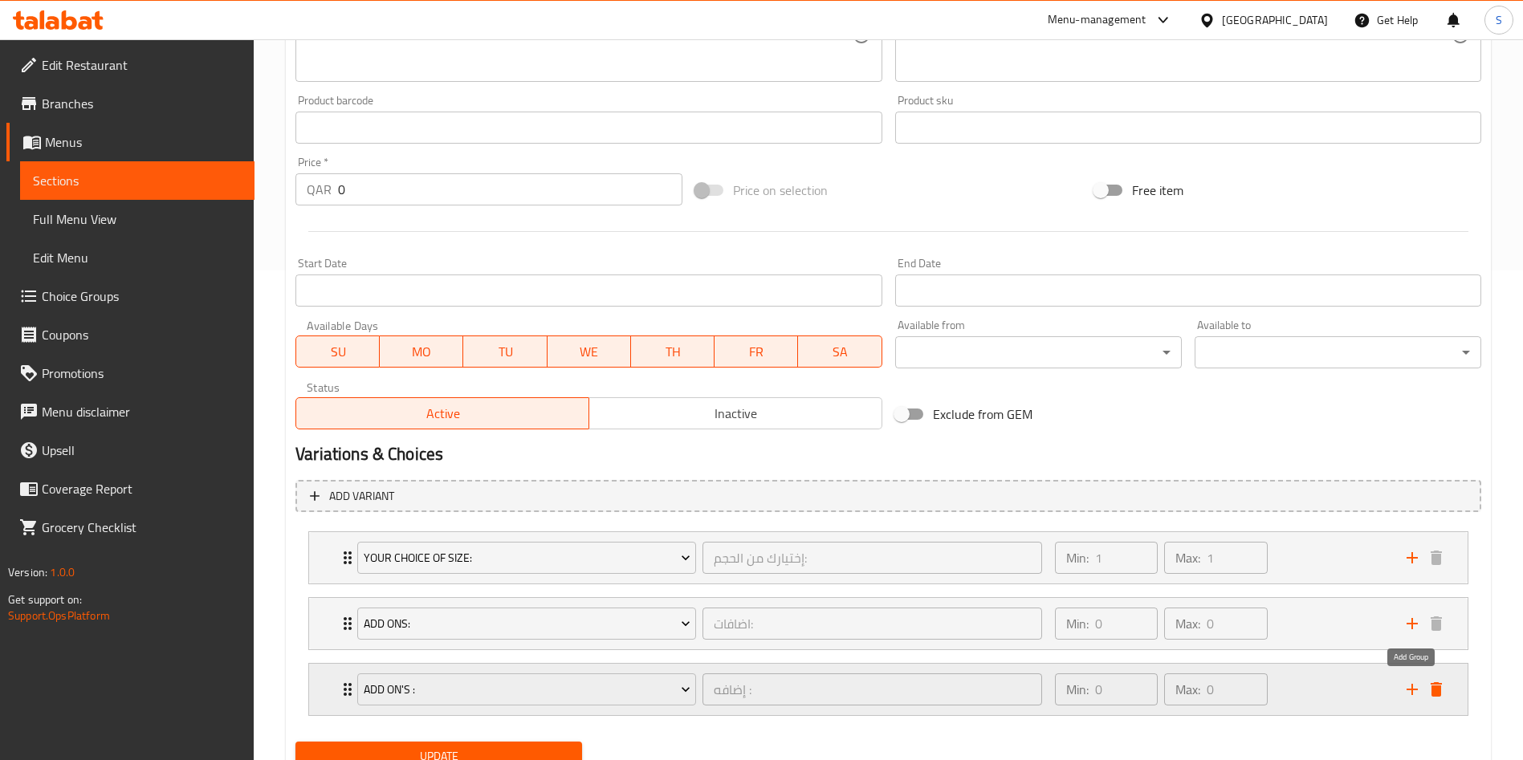
click at [1409, 697] on icon "add" at bounding box center [1412, 689] width 19 height 19
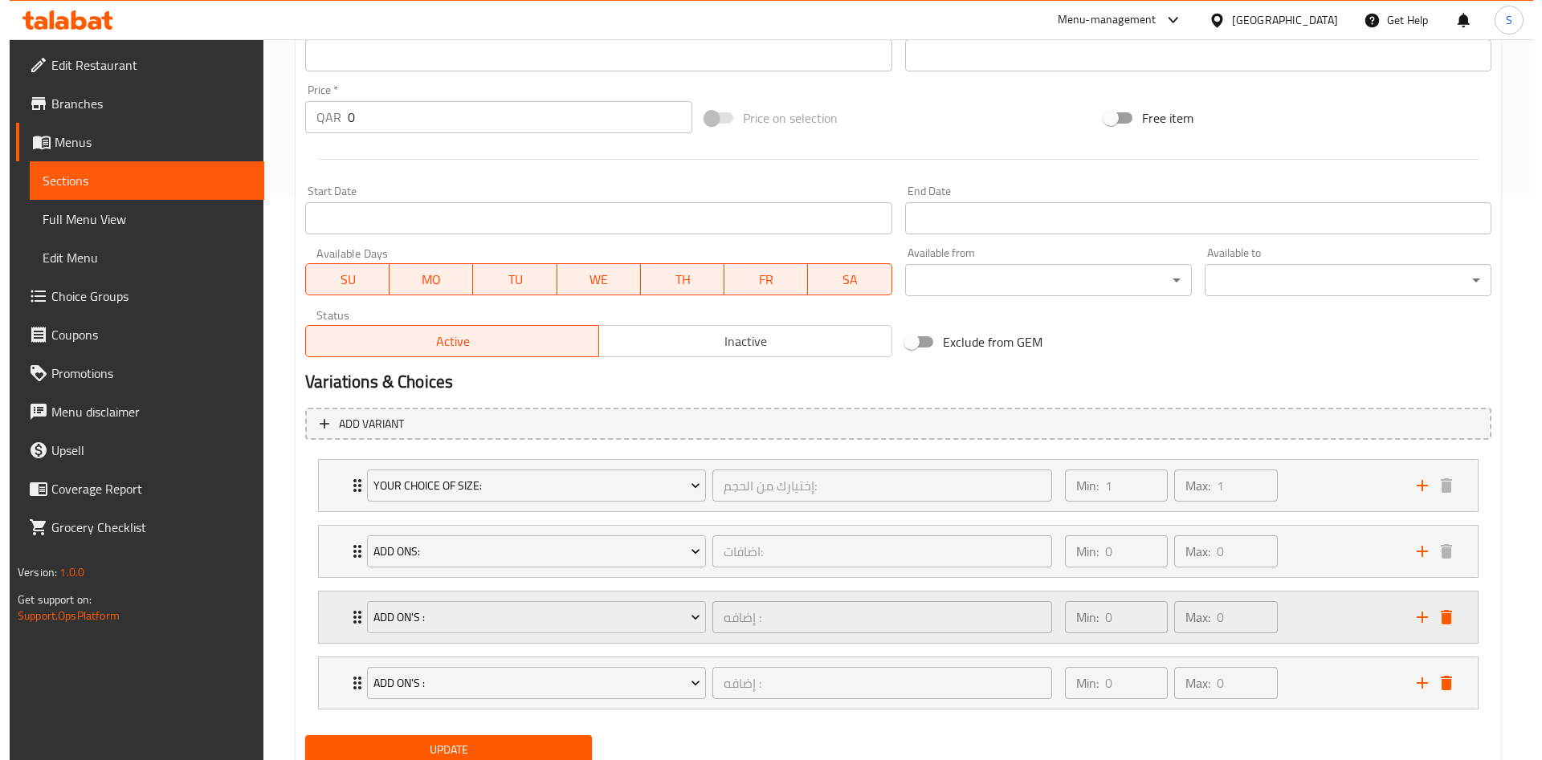
scroll to position [621, 0]
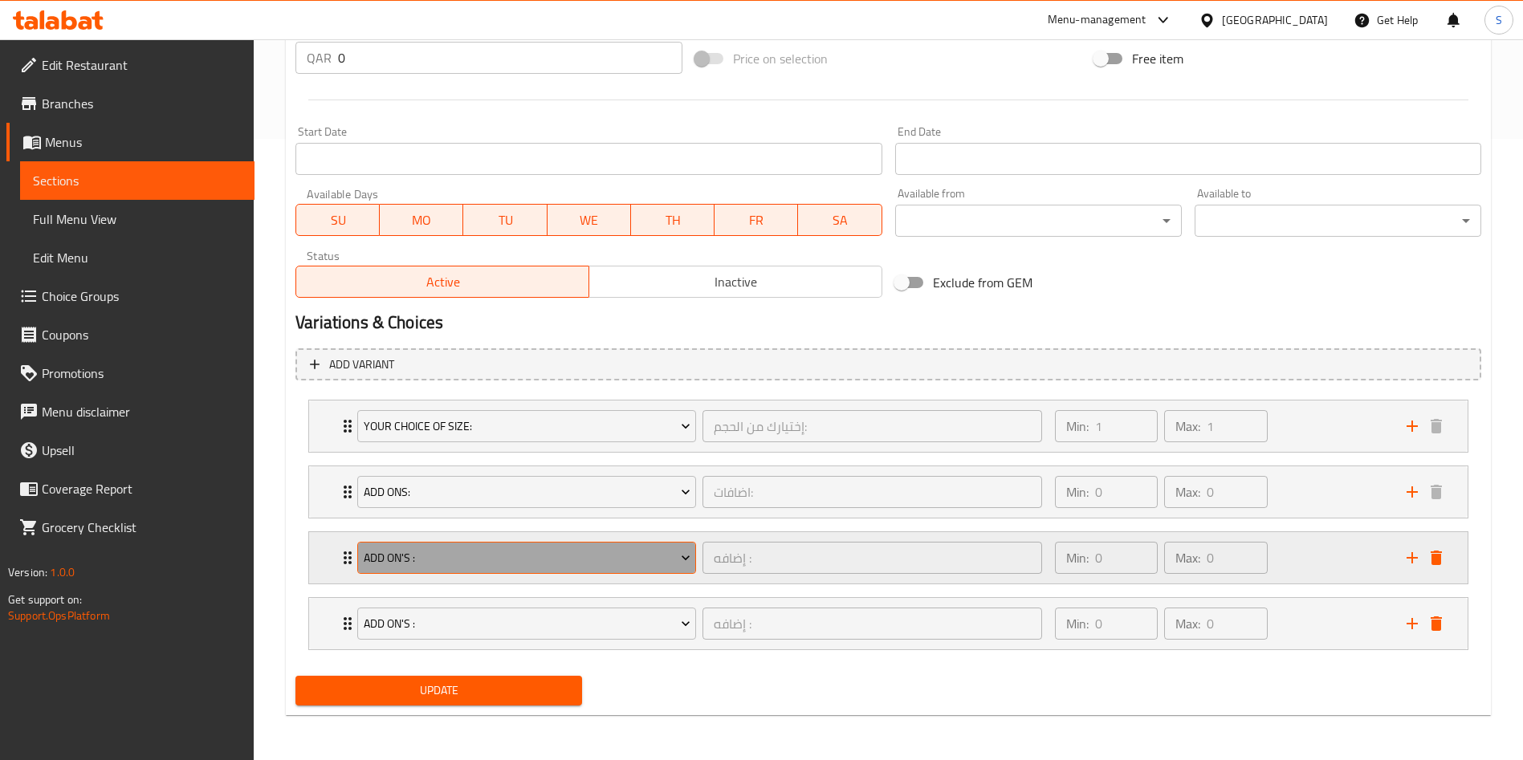
click at [451, 550] on span "Add On's :" at bounding box center [527, 558] width 327 height 20
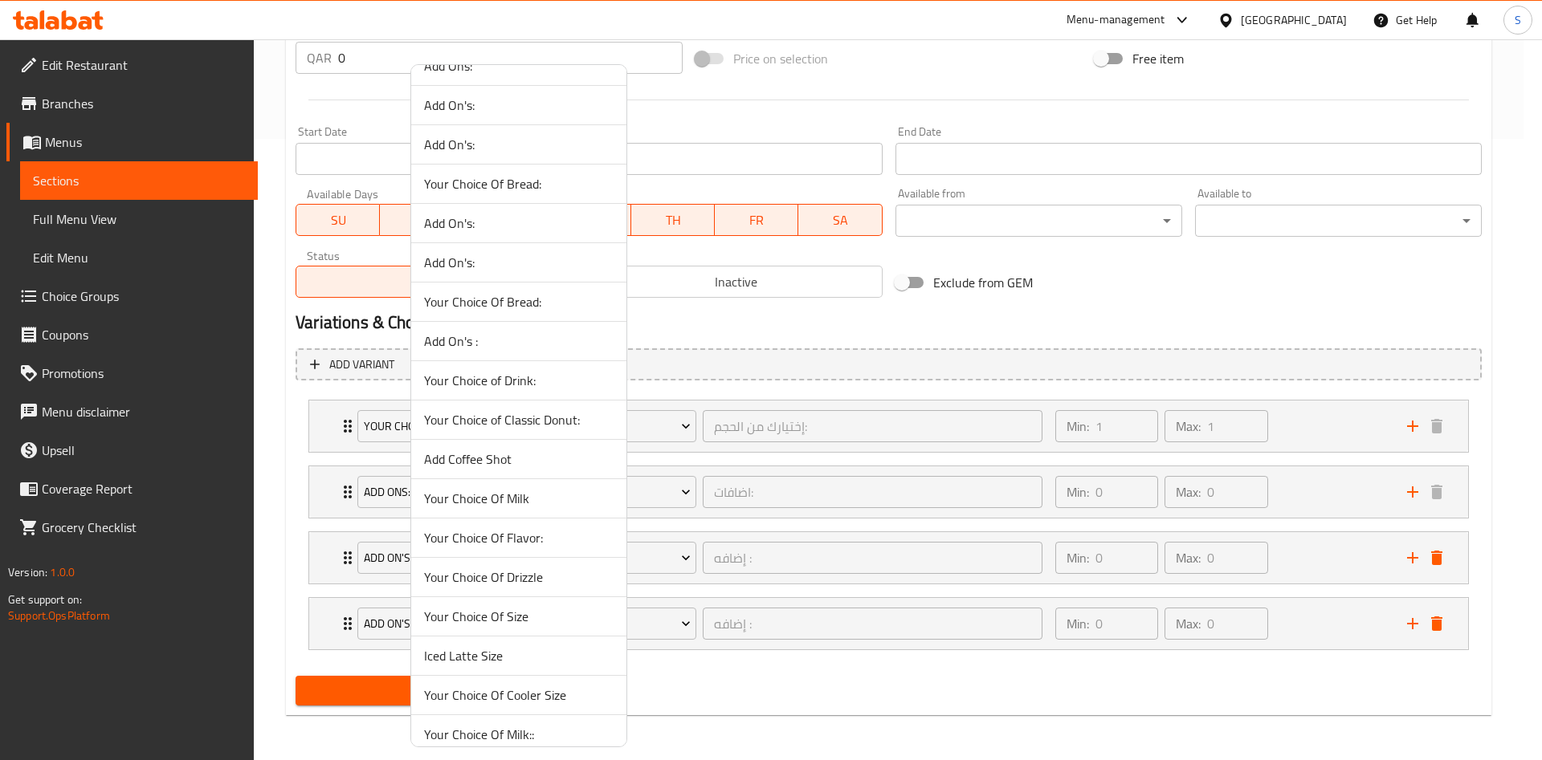
scroll to position [963, 0]
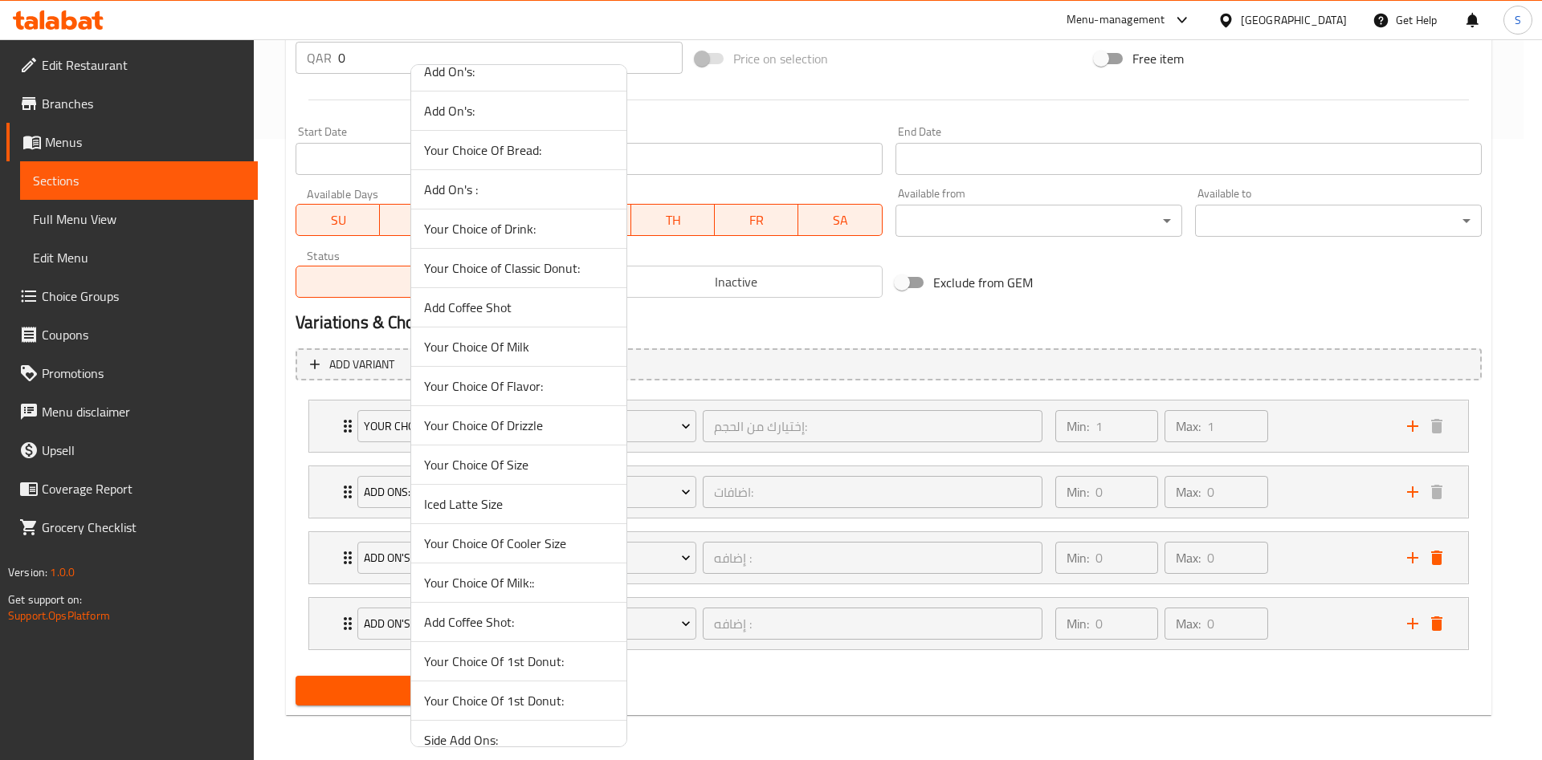
click at [479, 584] on span "Your Choice Of Milk::" at bounding box center [518, 582] width 189 height 19
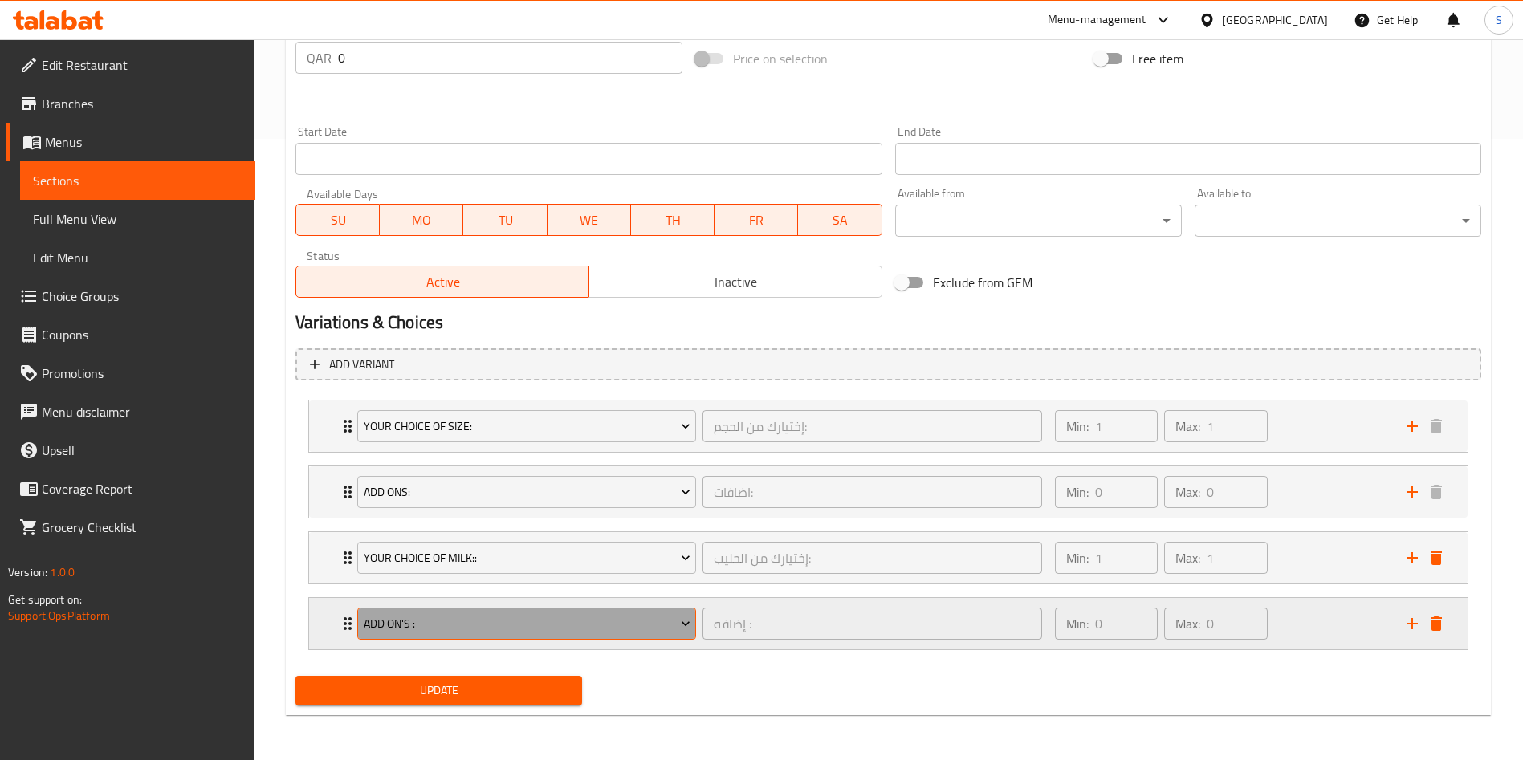
click at [547, 611] on button "Add On's :" at bounding box center [526, 624] width 339 height 32
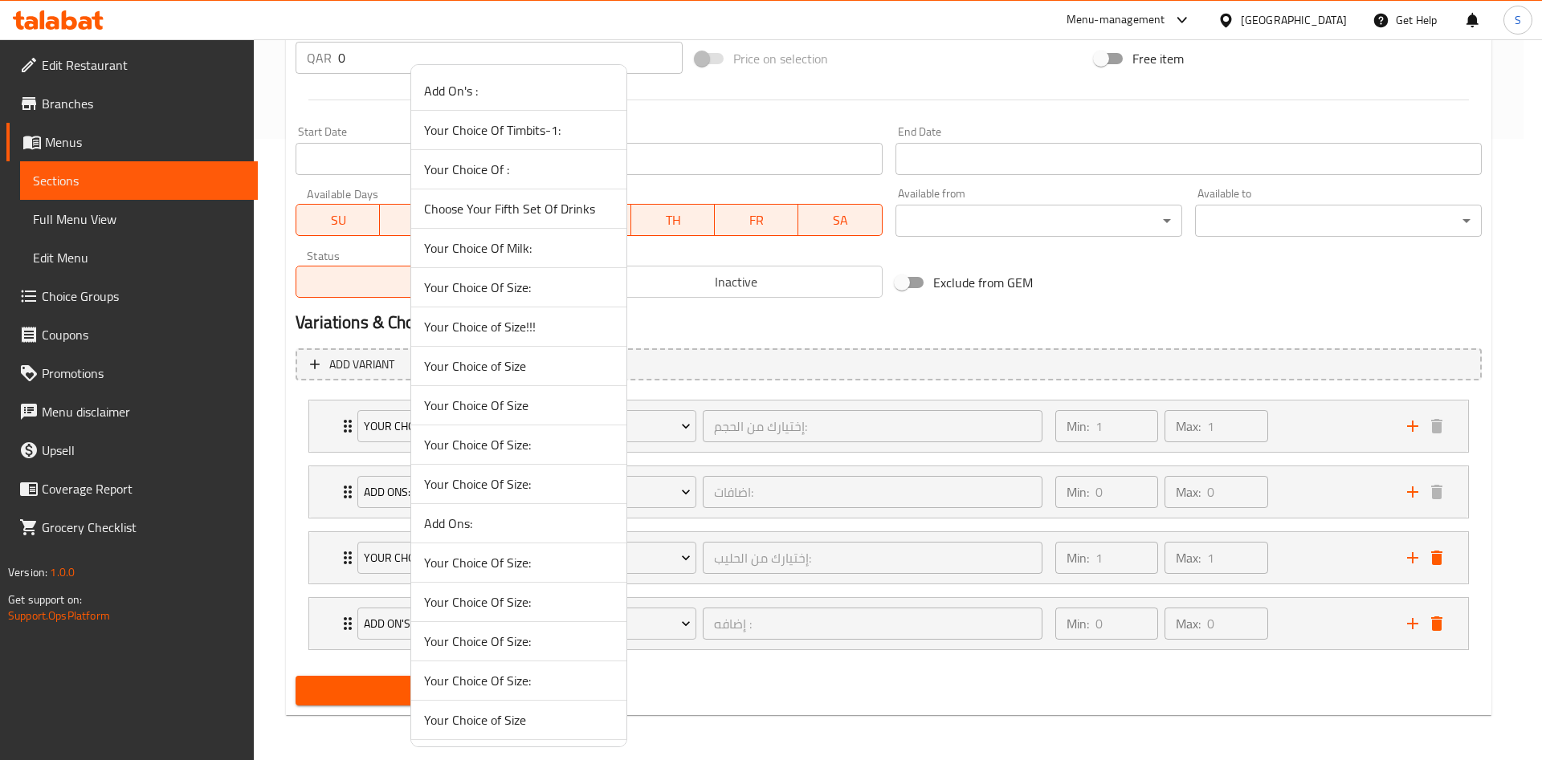
scroll to position [865, 0]
click at [519, 715] on span "Add Coffee Shot:" at bounding box center [518, 720] width 189 height 19
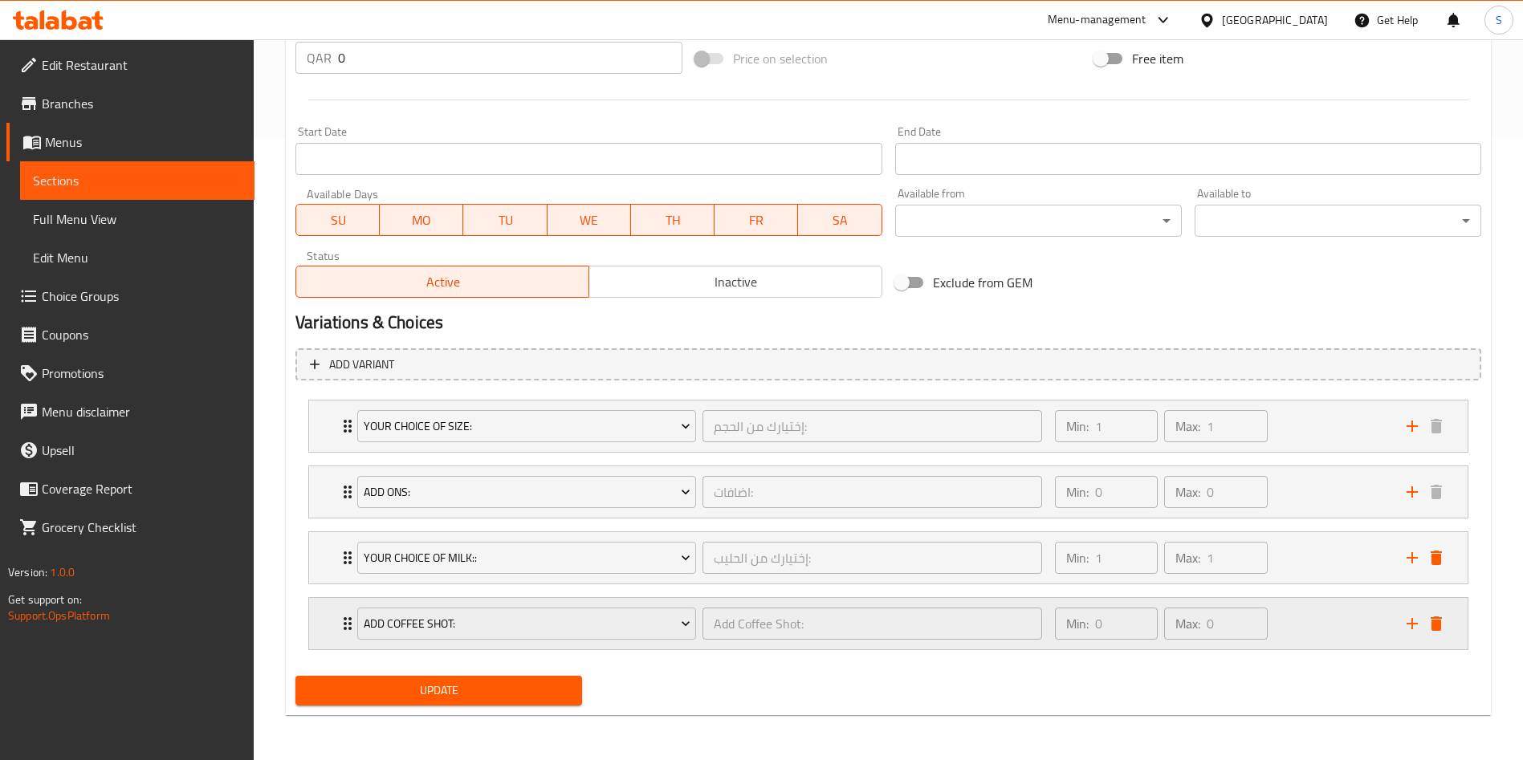
click at [365, 602] on div "Add Coffee Shot: Add Coffee Shot: ​" at bounding box center [700, 623] width 704 height 51
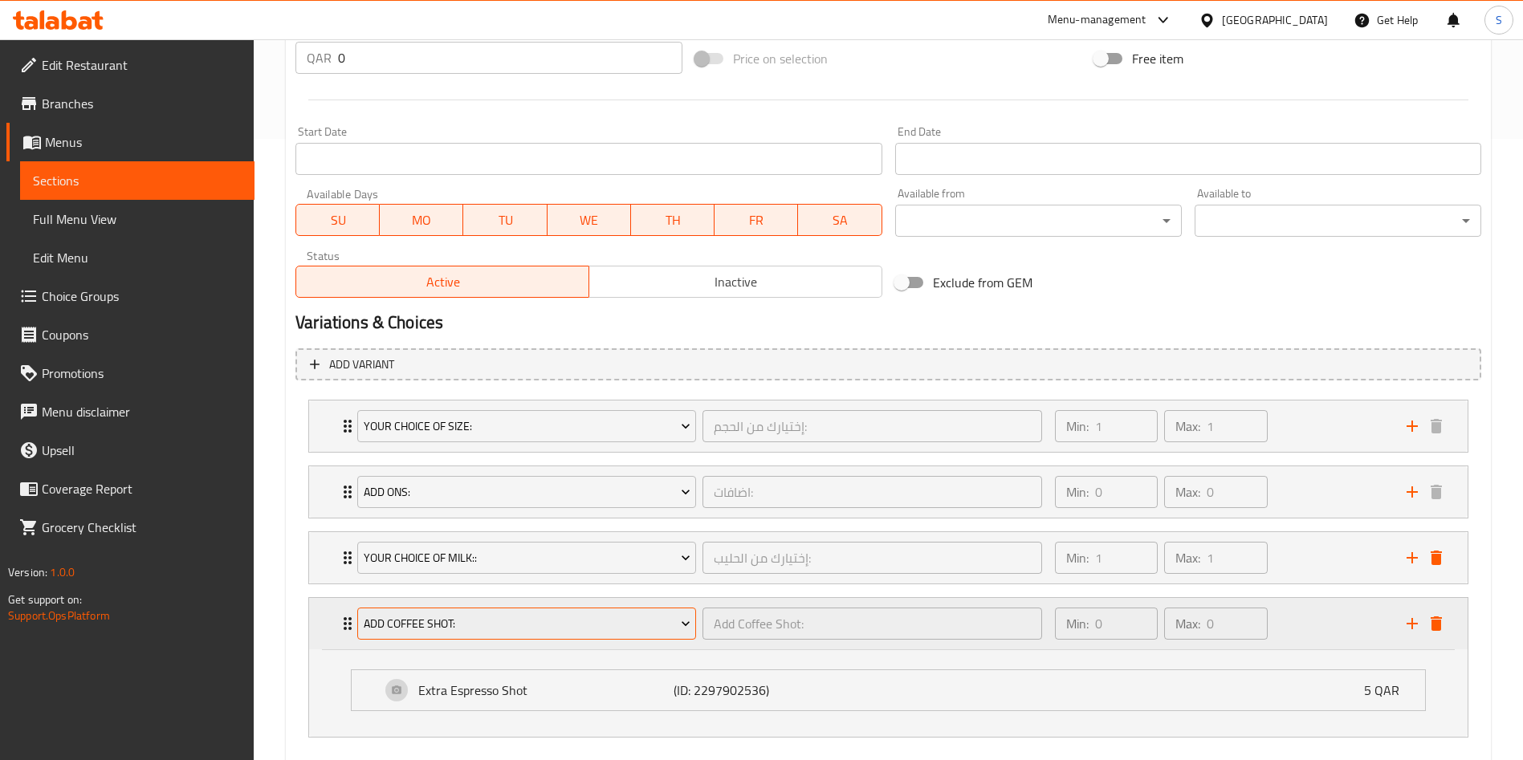
click at [389, 619] on span "Add Coffee Shot:" at bounding box center [527, 624] width 327 height 20
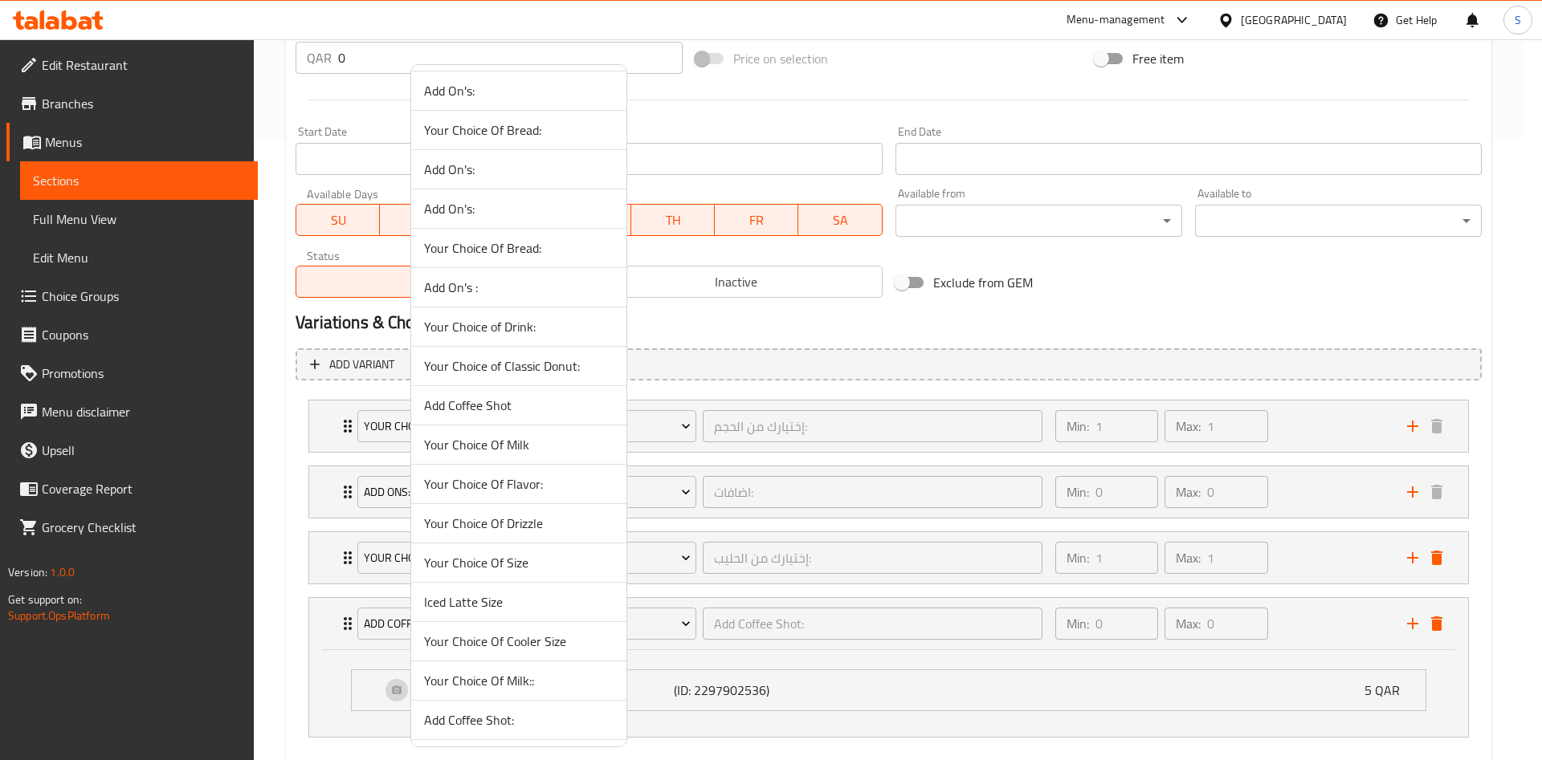
click at [548, 406] on span "Add Coffee Shot" at bounding box center [518, 405] width 189 height 19
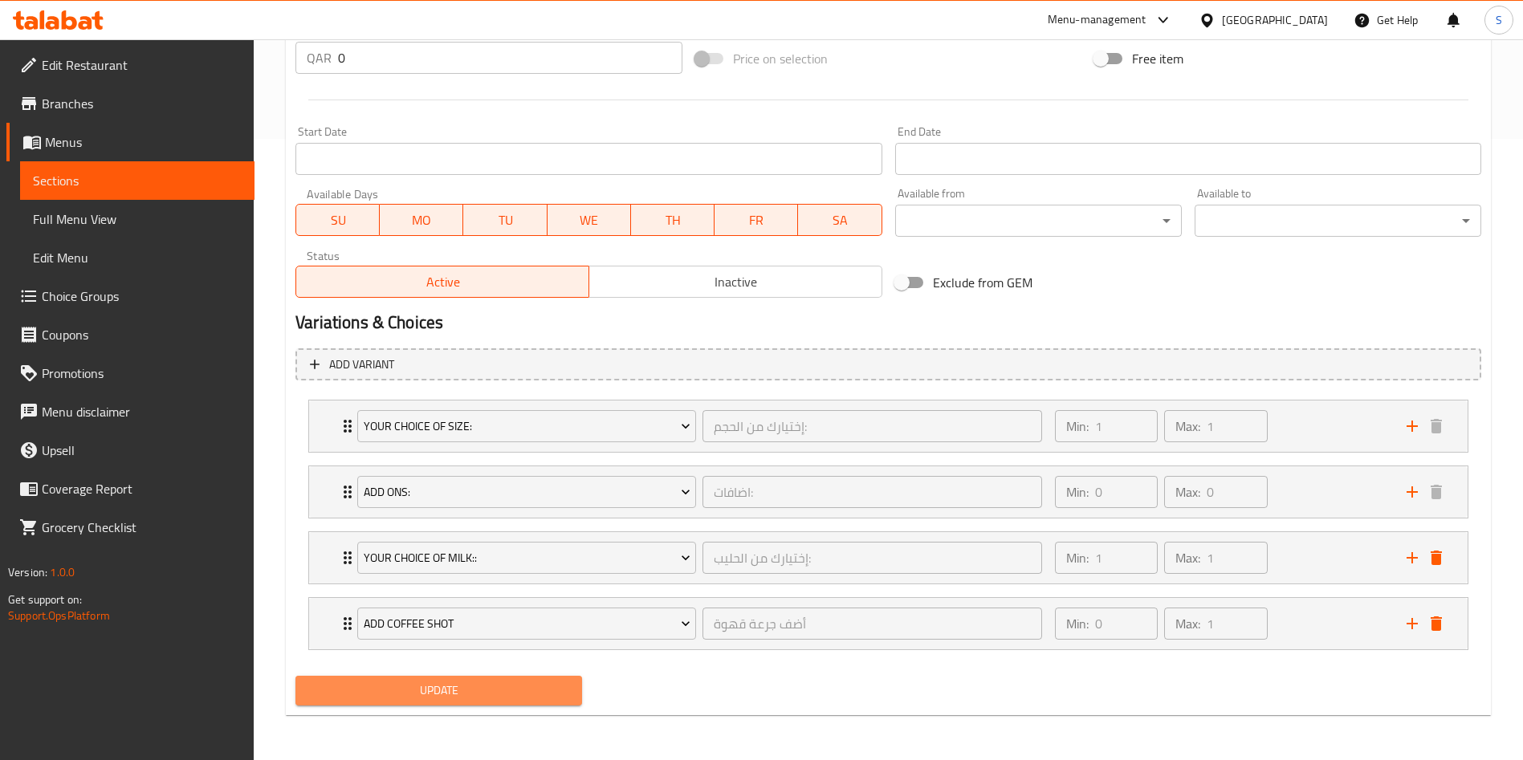
click at [469, 683] on span "Update" at bounding box center [438, 691] width 261 height 20
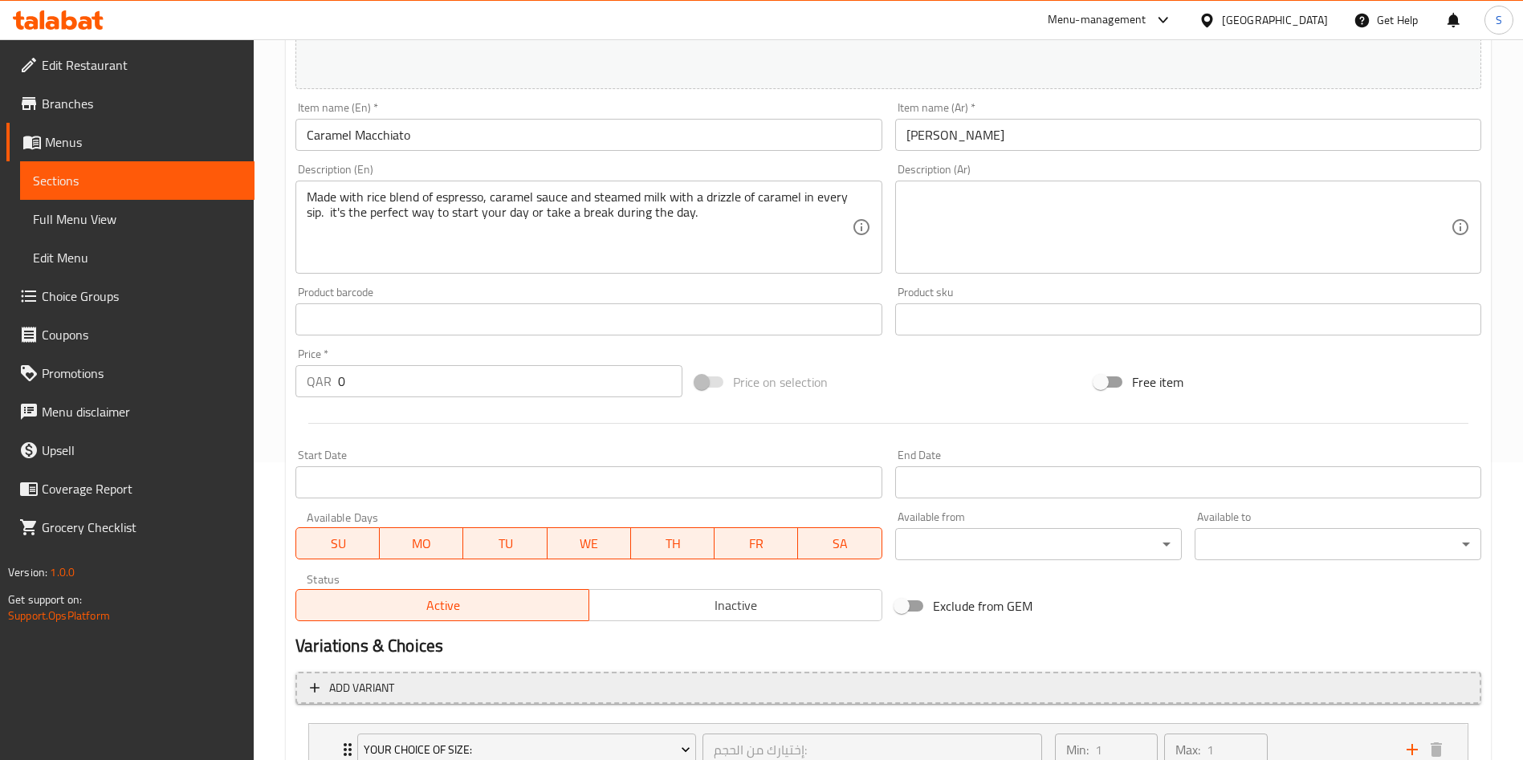
scroll to position [621, 0]
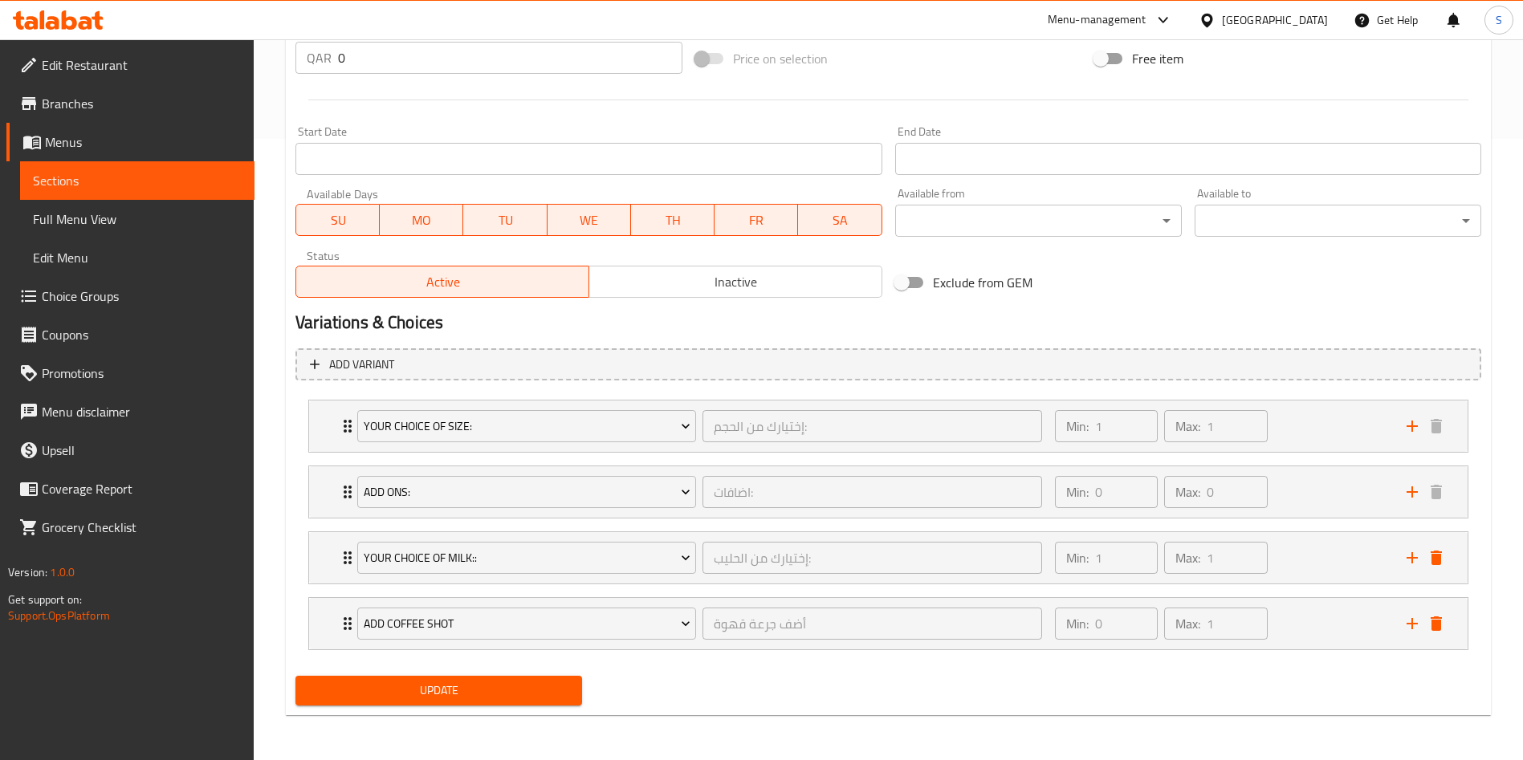
drag, startPoint x: 549, startPoint y: 698, endPoint x: 559, endPoint y: 686, distance: 14.8
click at [549, 697] on span "Update" at bounding box center [438, 691] width 261 height 20
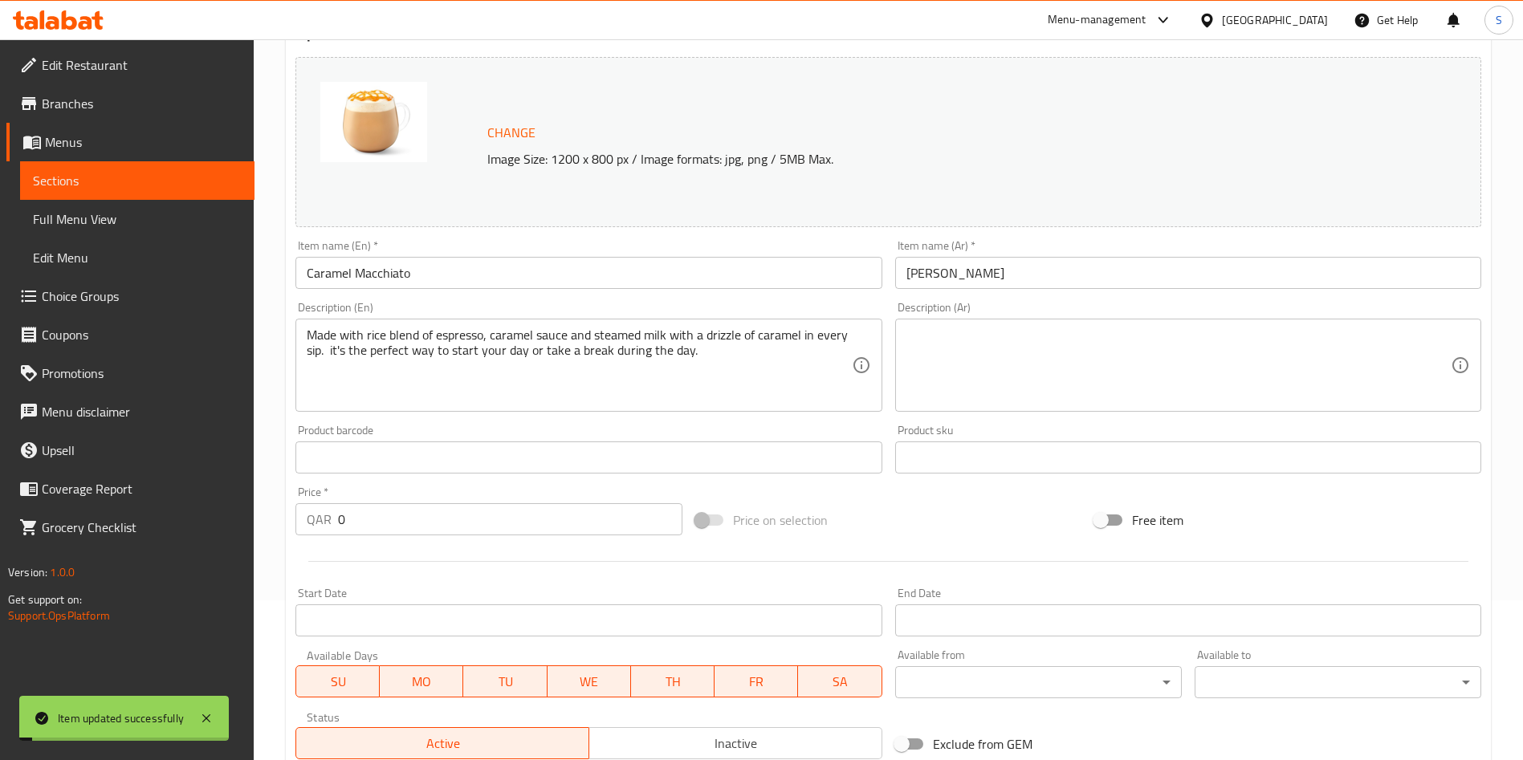
scroll to position [0, 0]
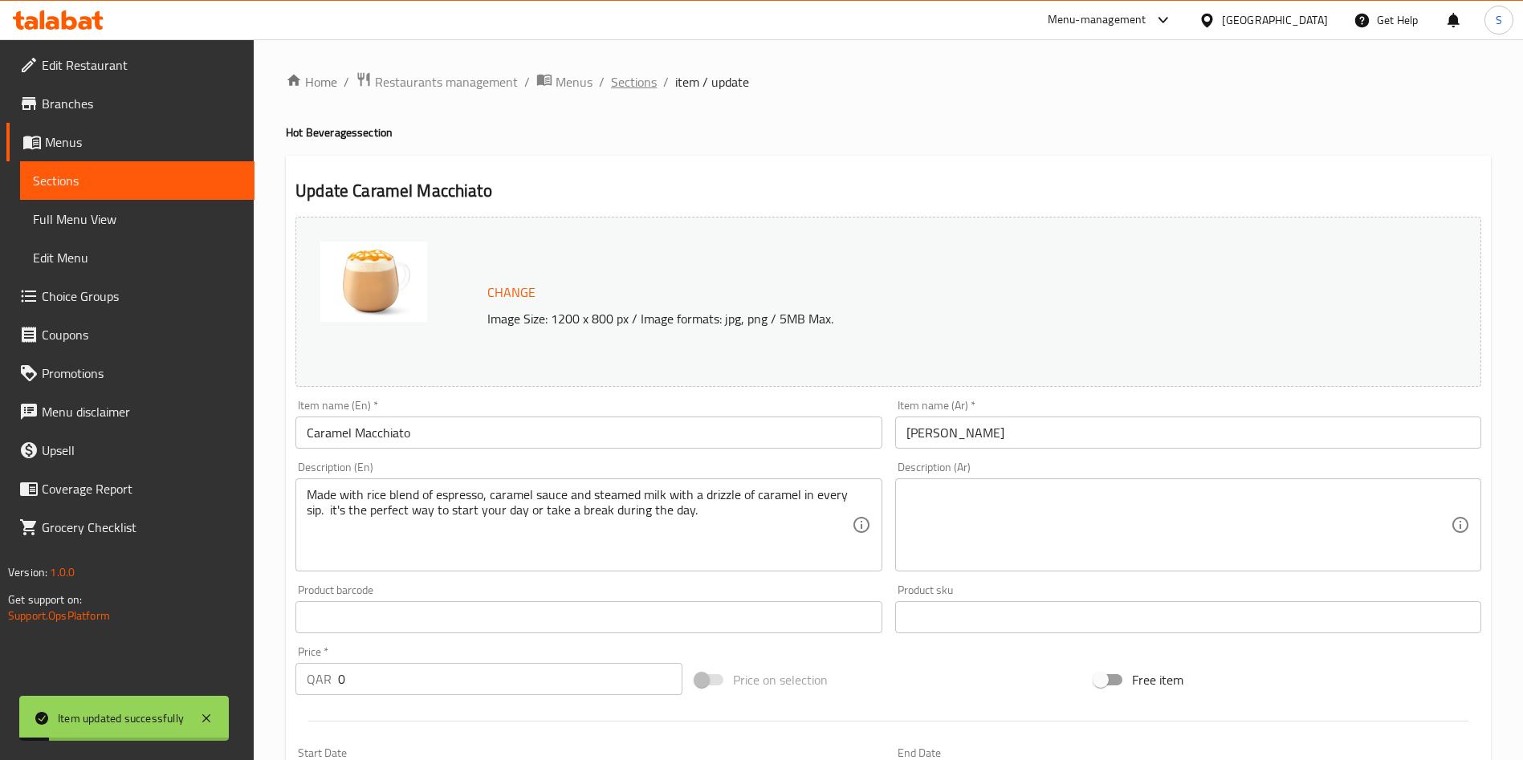
click at [628, 75] on span "Sections" at bounding box center [634, 81] width 46 height 19
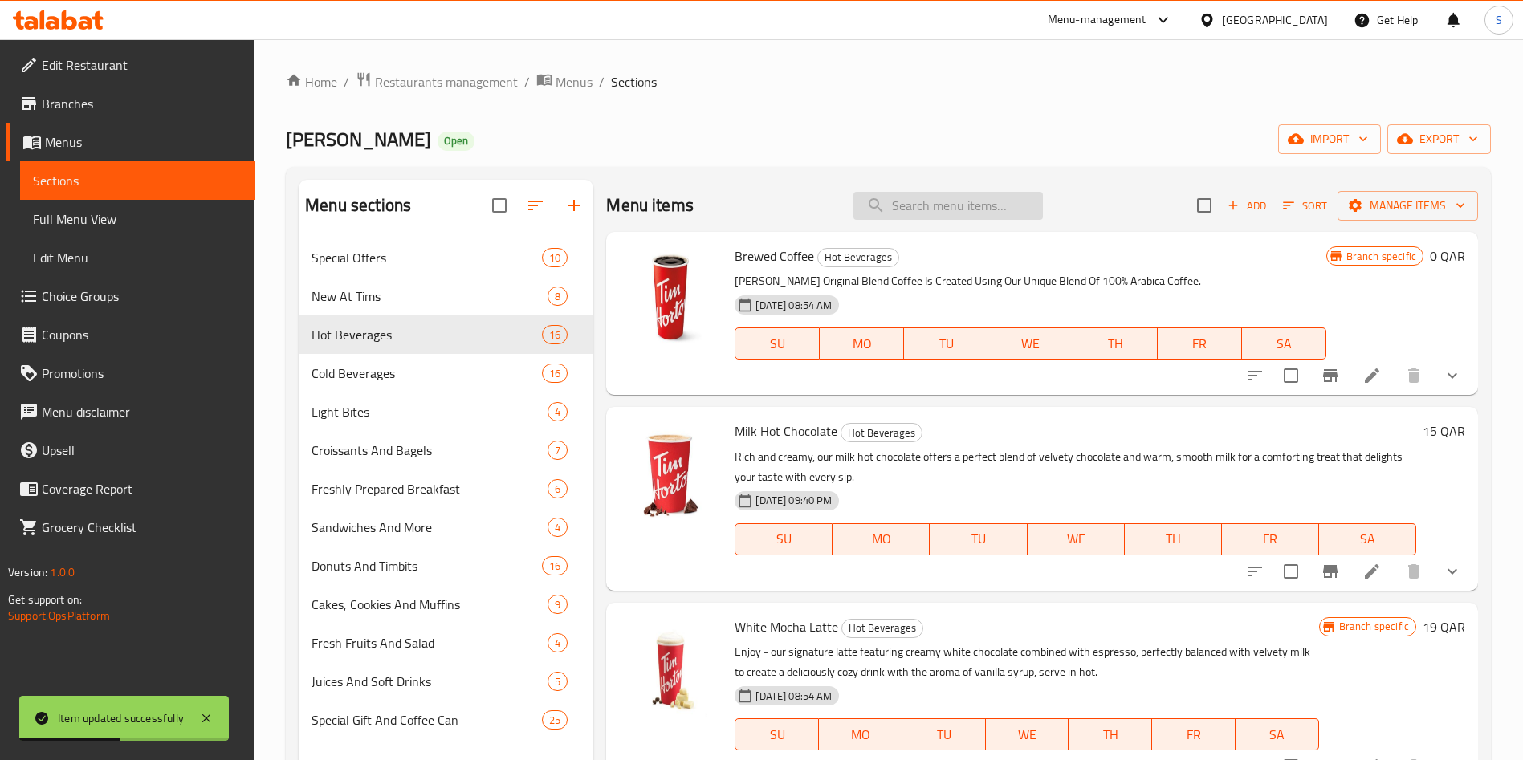
click at [949, 196] on input "search" at bounding box center [947, 206] width 189 height 28
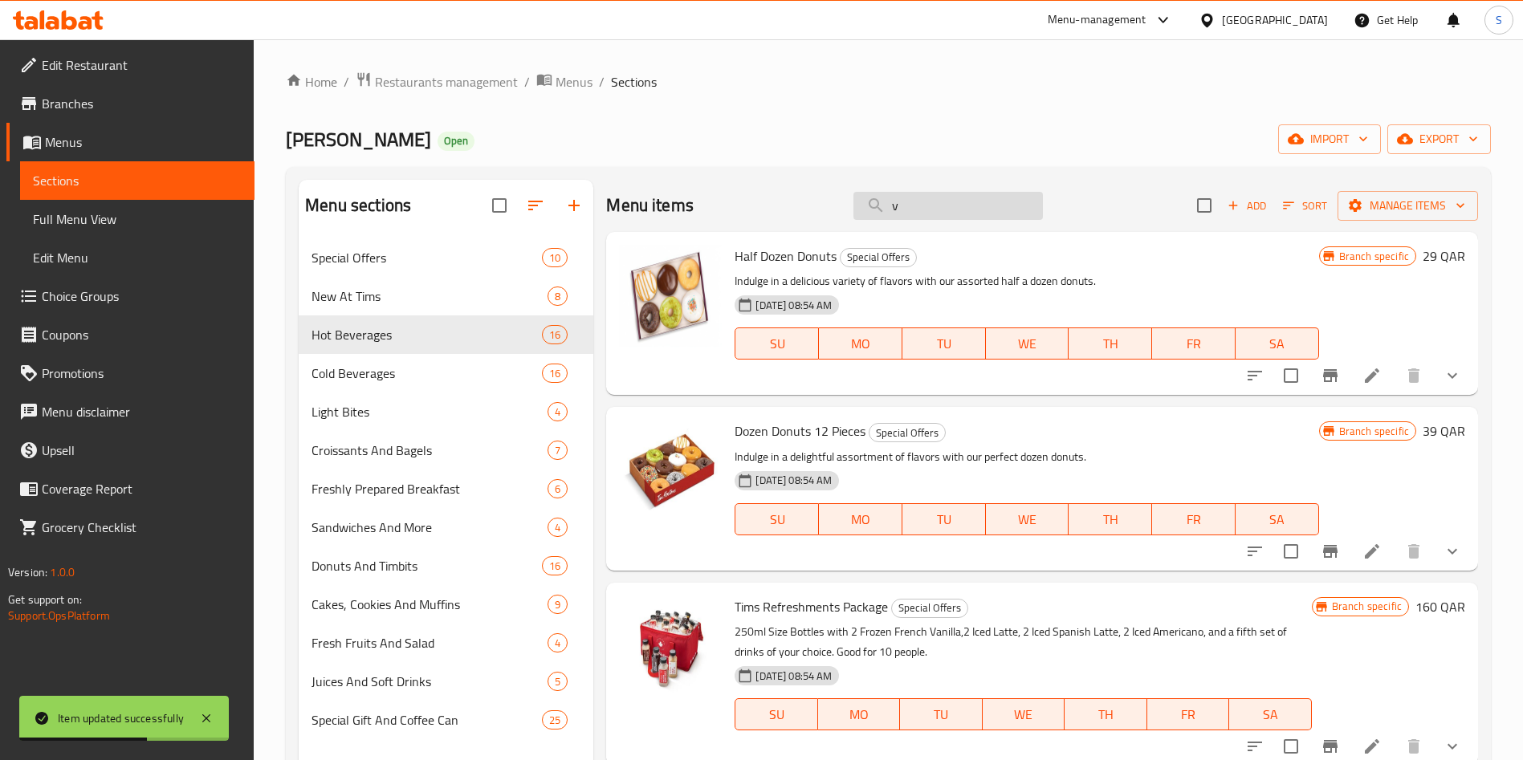
drag, startPoint x: 953, startPoint y: 198, endPoint x: 861, endPoint y: 194, distance: 91.6
click at [865, 194] on input "v" at bounding box center [947, 206] width 189 height 28
paste input "Triple Triple"
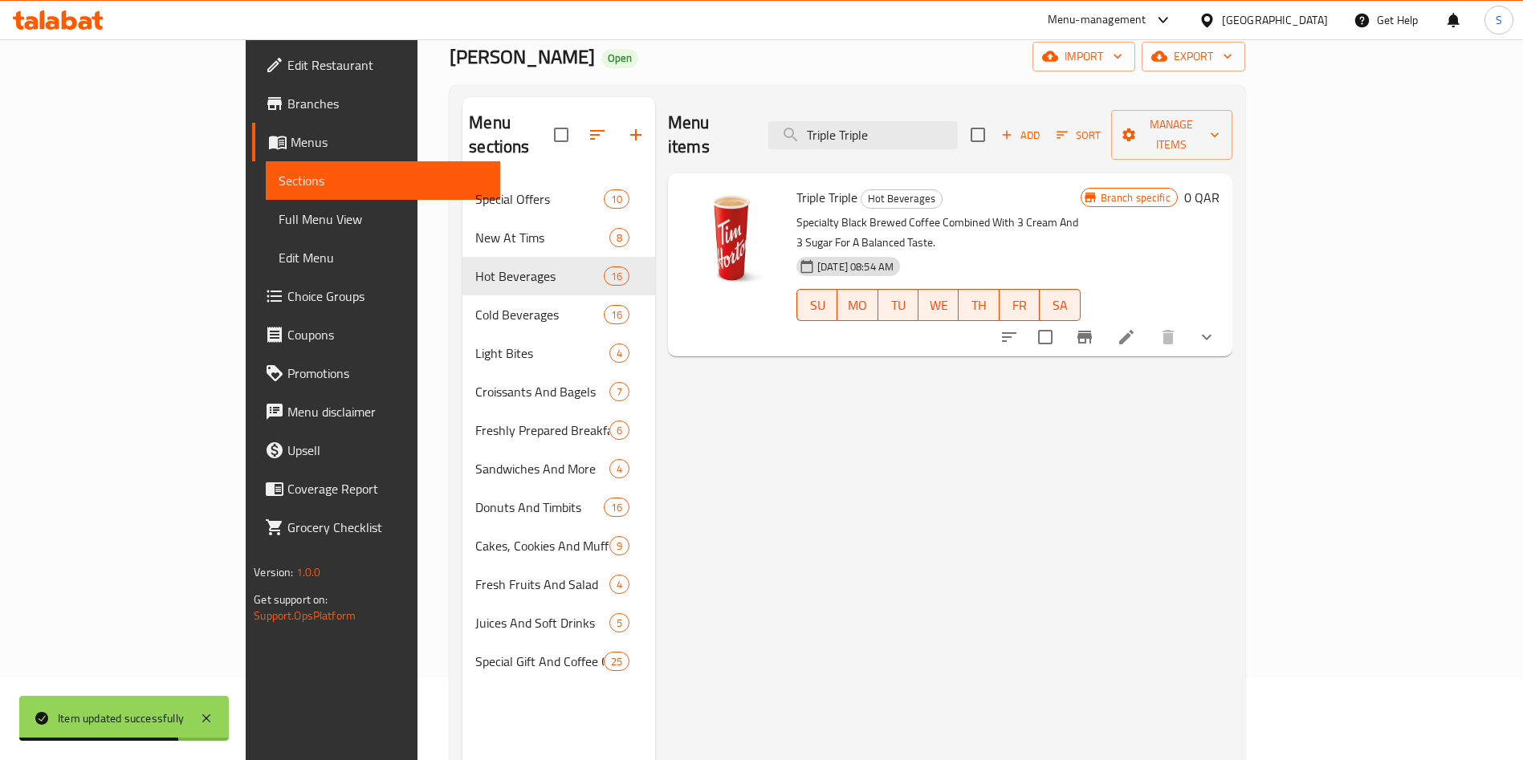
scroll to position [120, 0]
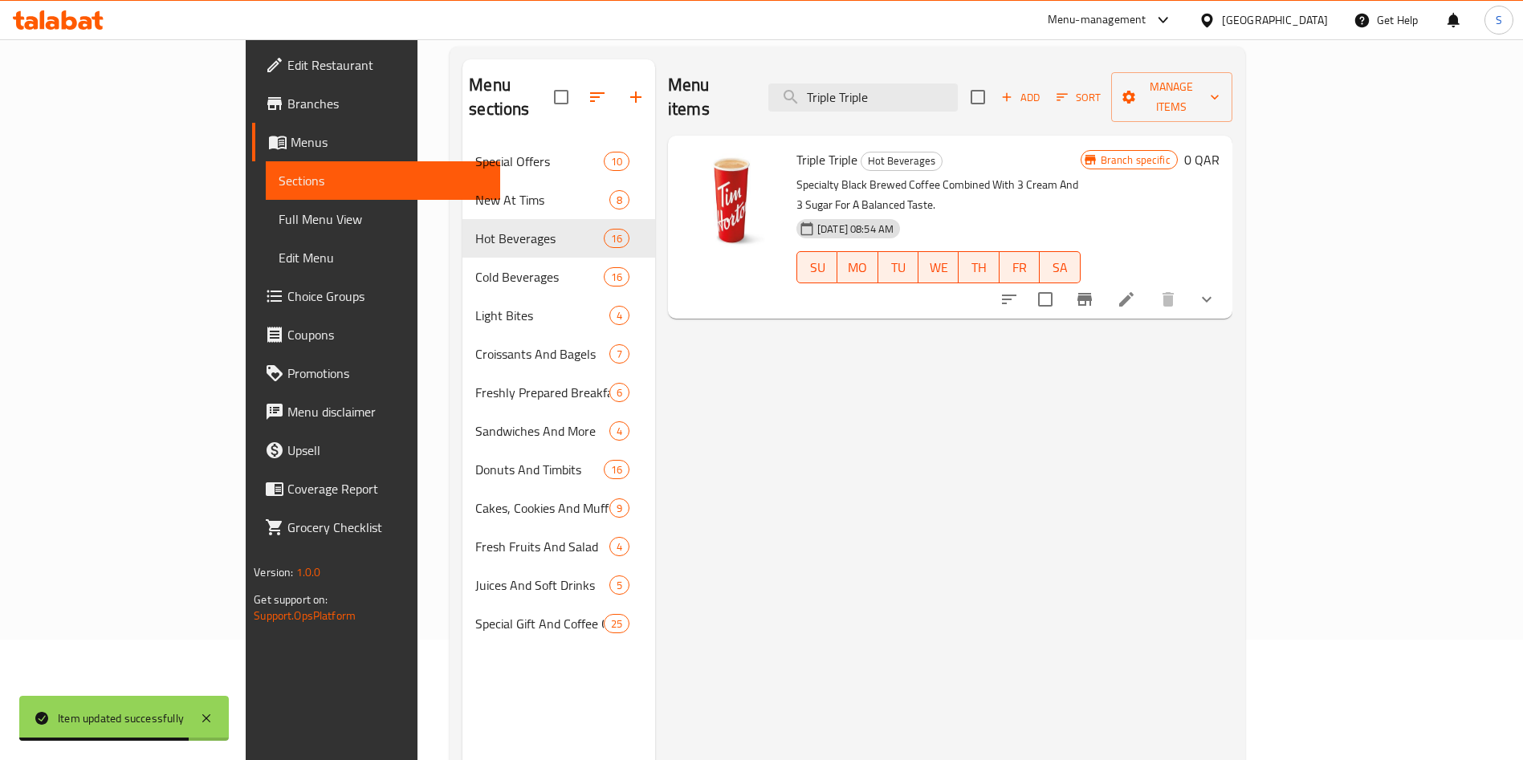
type input "Triple Triple"
click at [1149, 285] on li at bounding box center [1126, 299] width 45 height 29
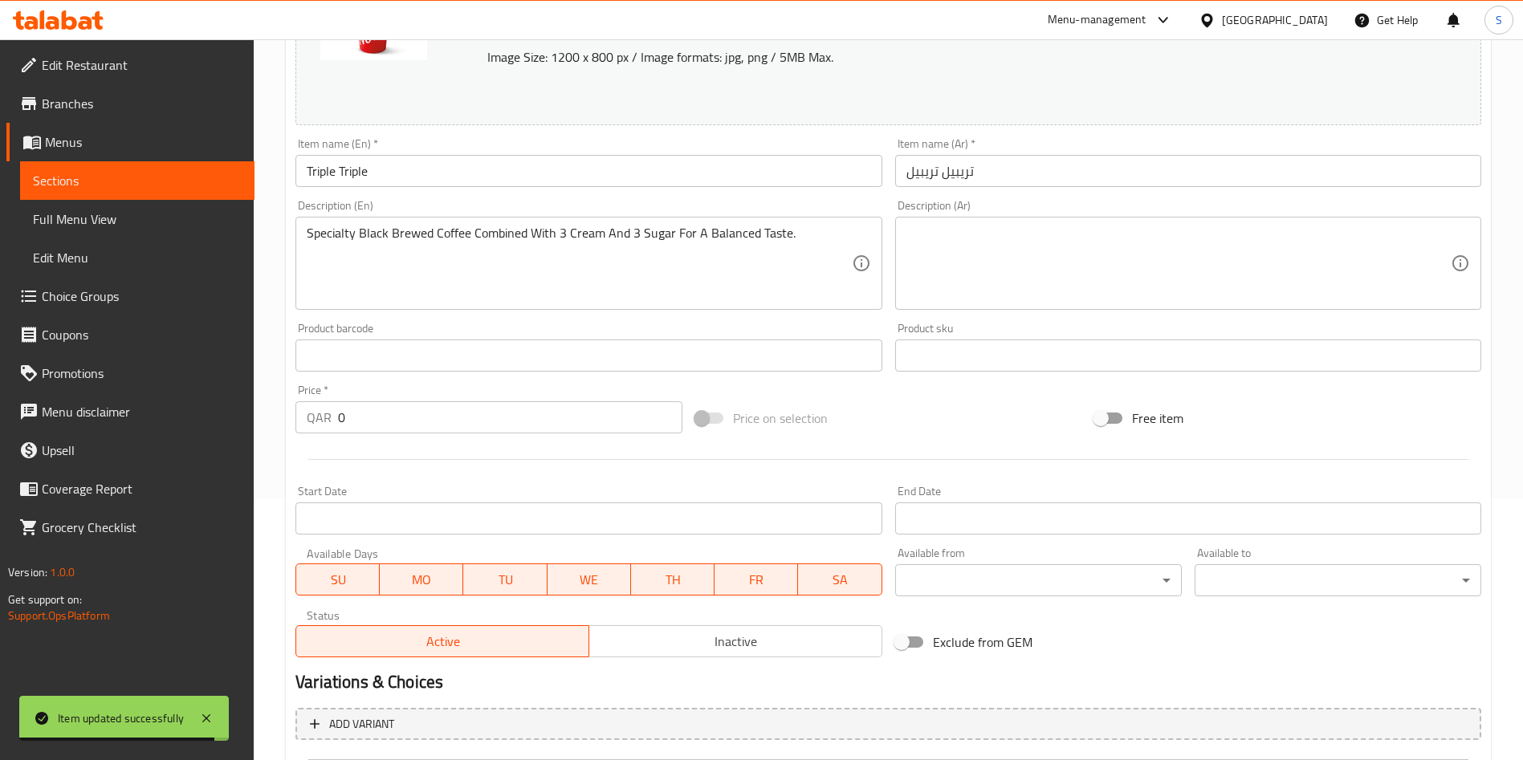
scroll to position [490, 0]
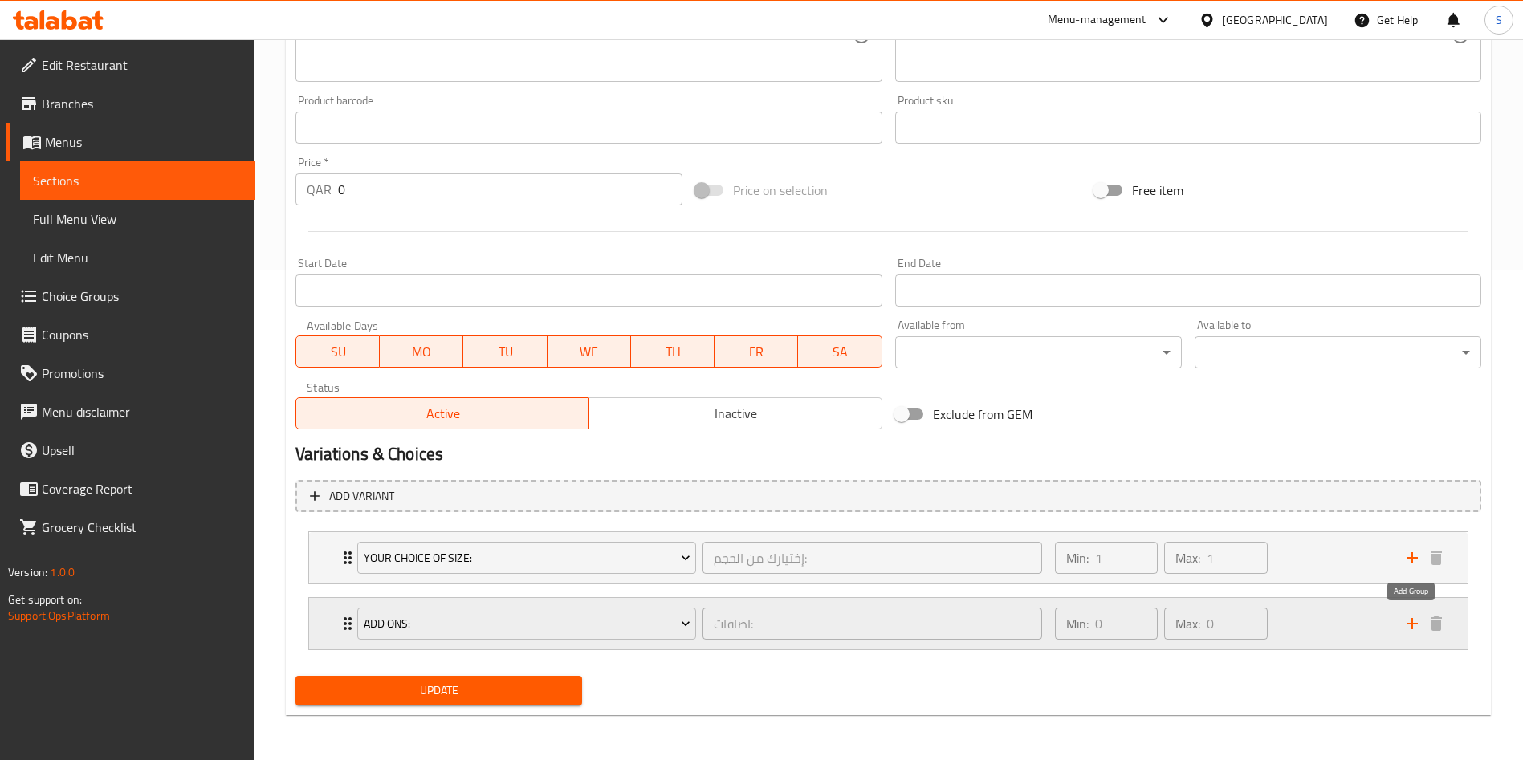
click at [1409, 628] on icon "add" at bounding box center [1412, 623] width 19 height 19
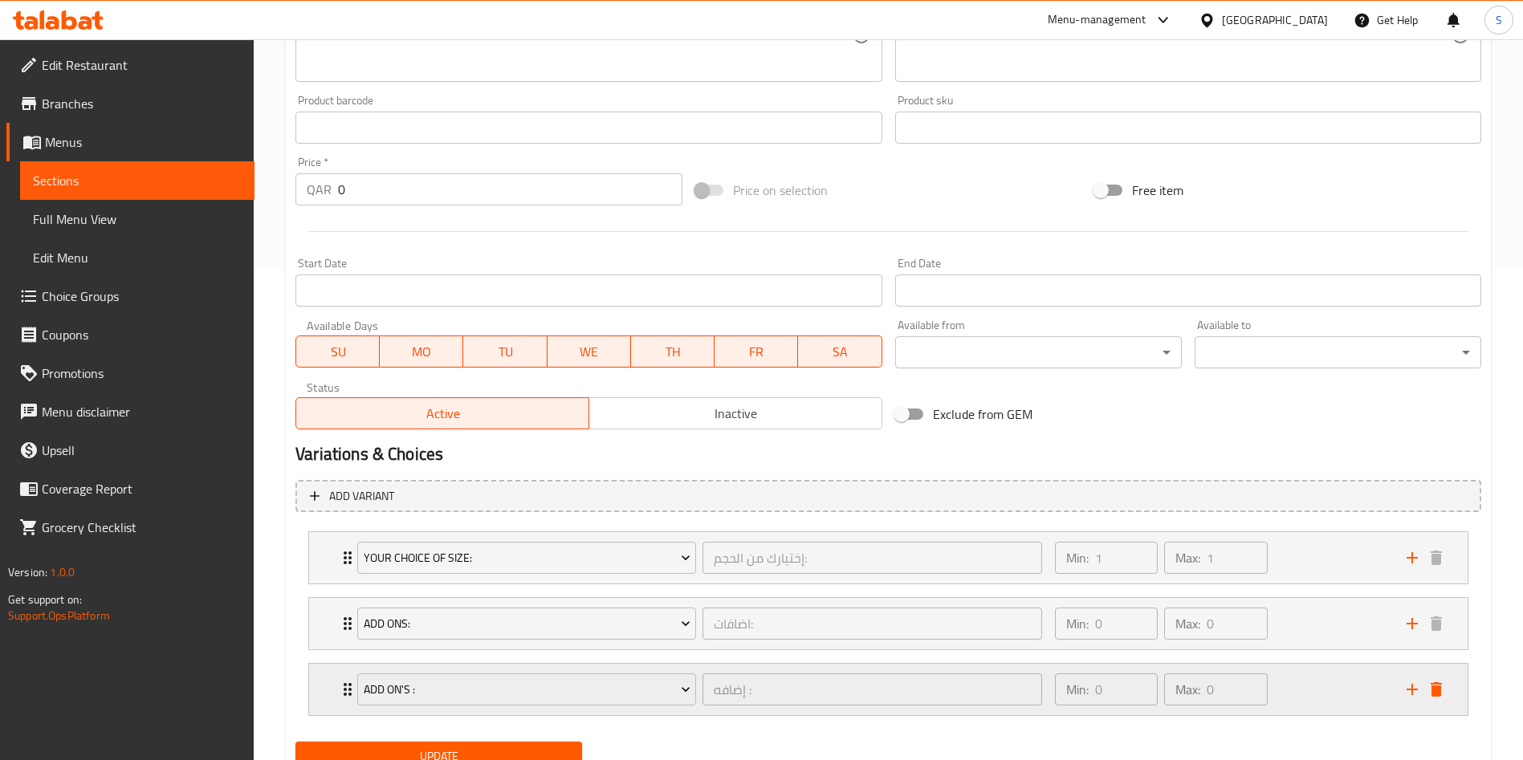
click at [1413, 690] on icon "add" at bounding box center [1412, 689] width 11 height 11
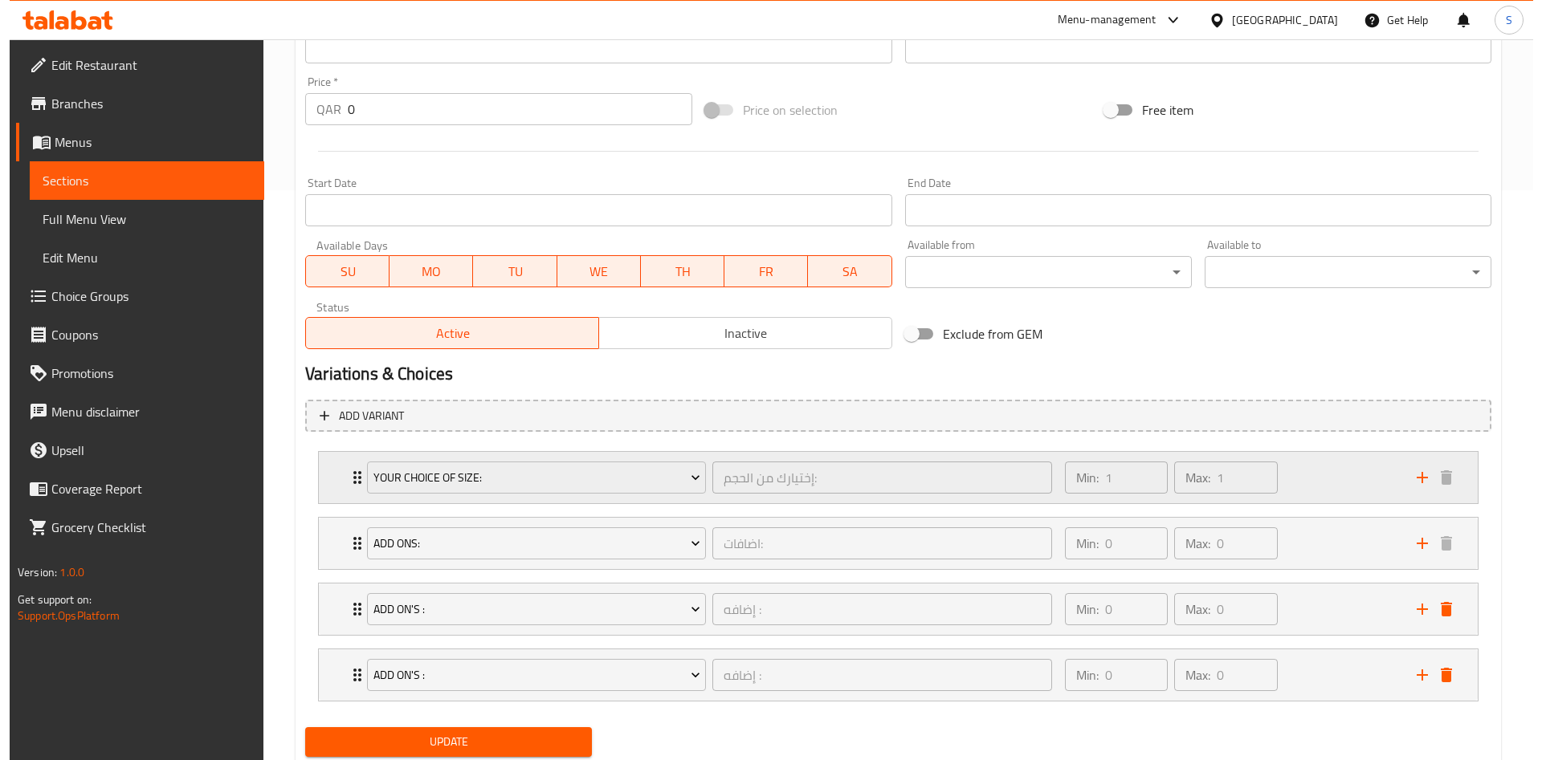
scroll to position [621, 0]
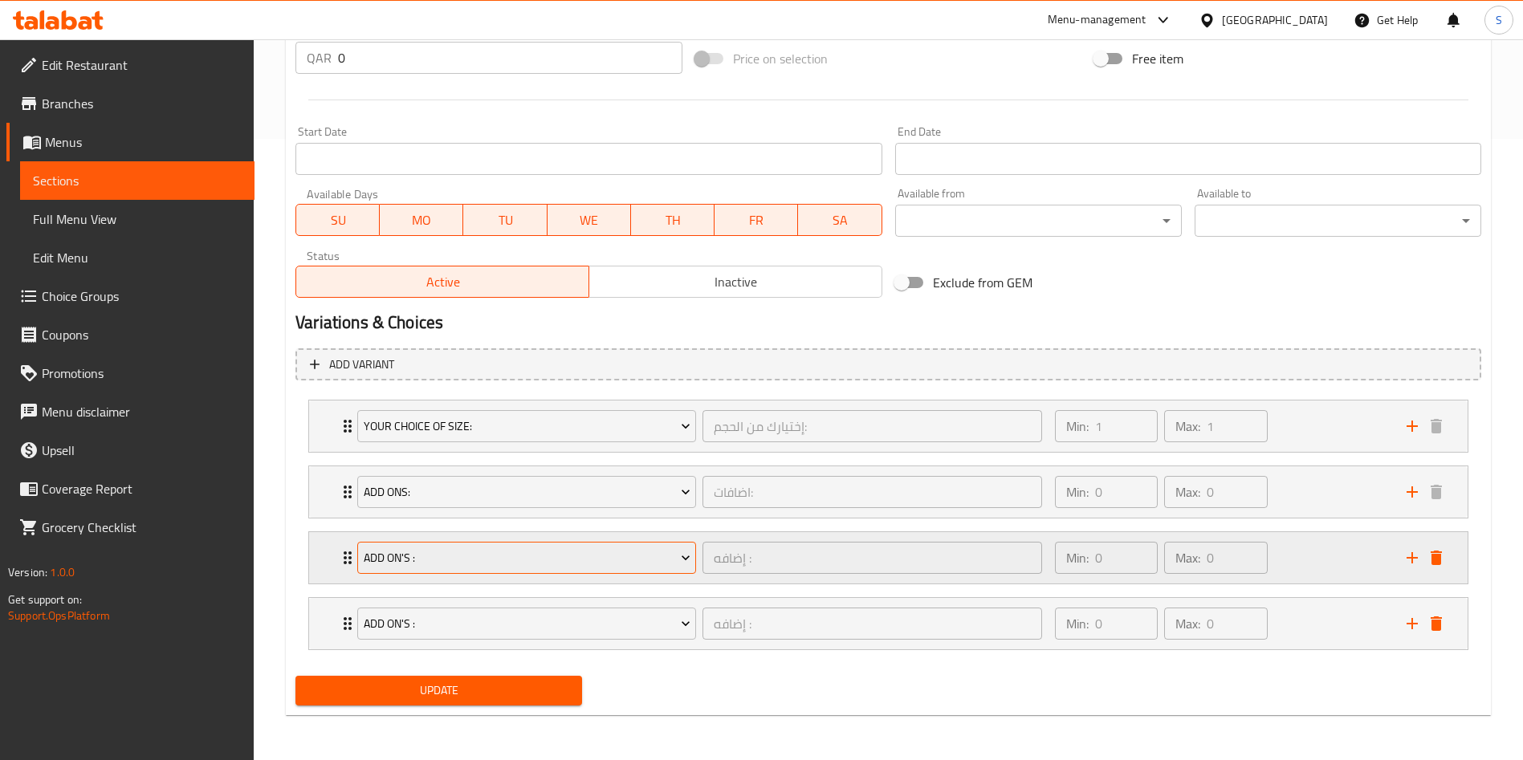
click at [492, 559] on span "Add On's :" at bounding box center [527, 558] width 327 height 20
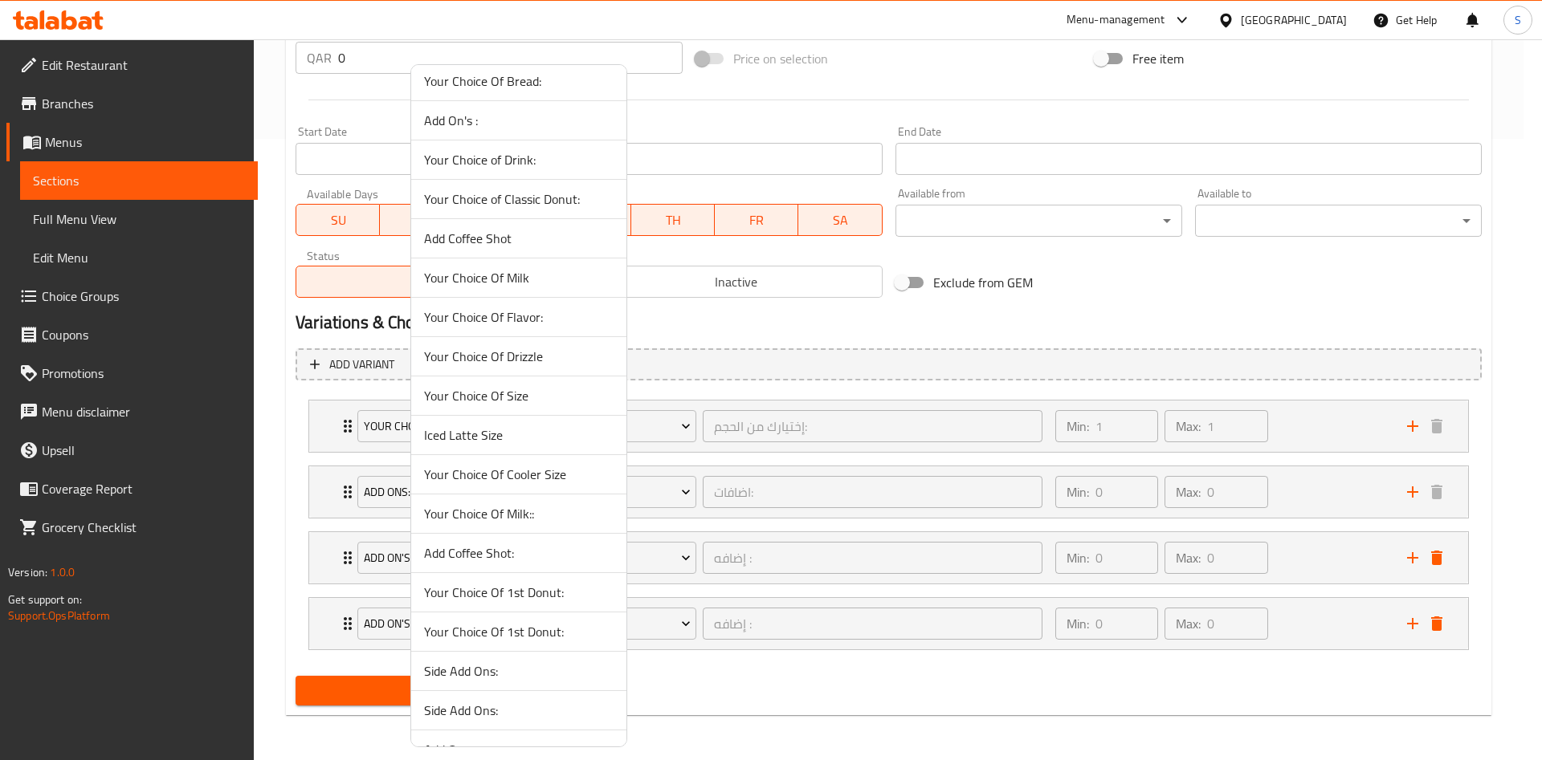
scroll to position [963, 0]
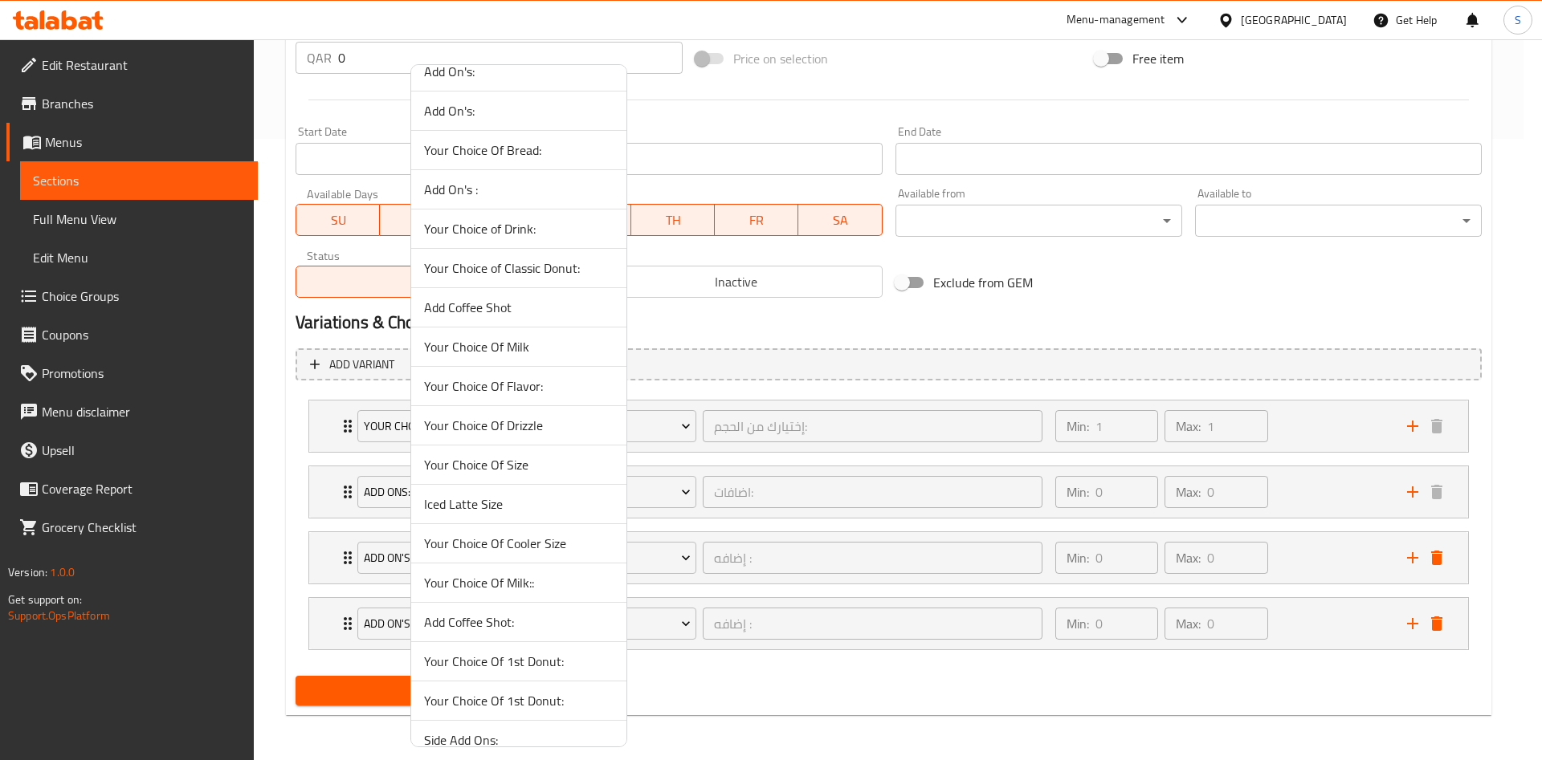
click at [530, 309] on span "Add Coffee Shot" at bounding box center [518, 307] width 189 height 19
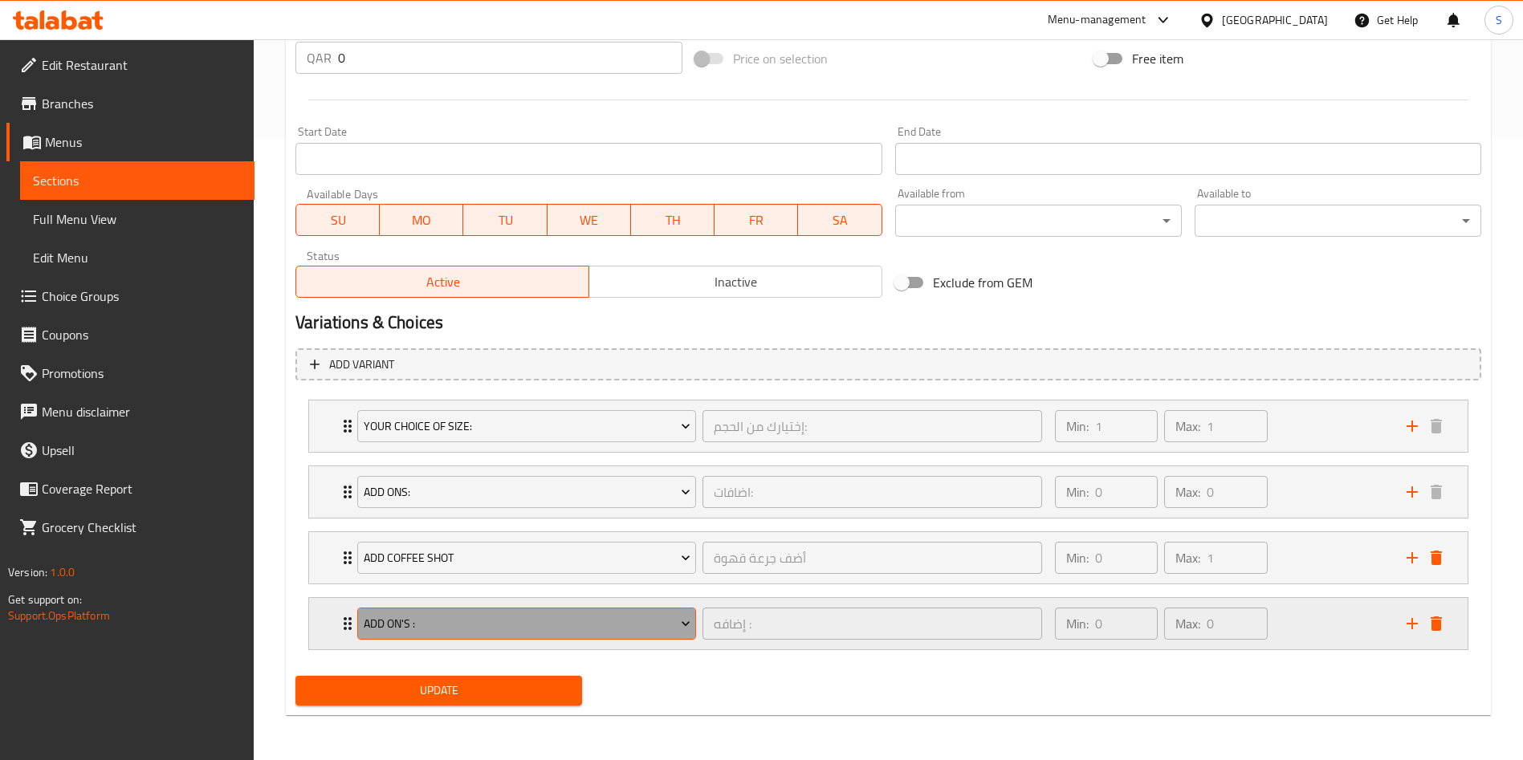
click at [582, 620] on span "Add On's :" at bounding box center [527, 624] width 327 height 20
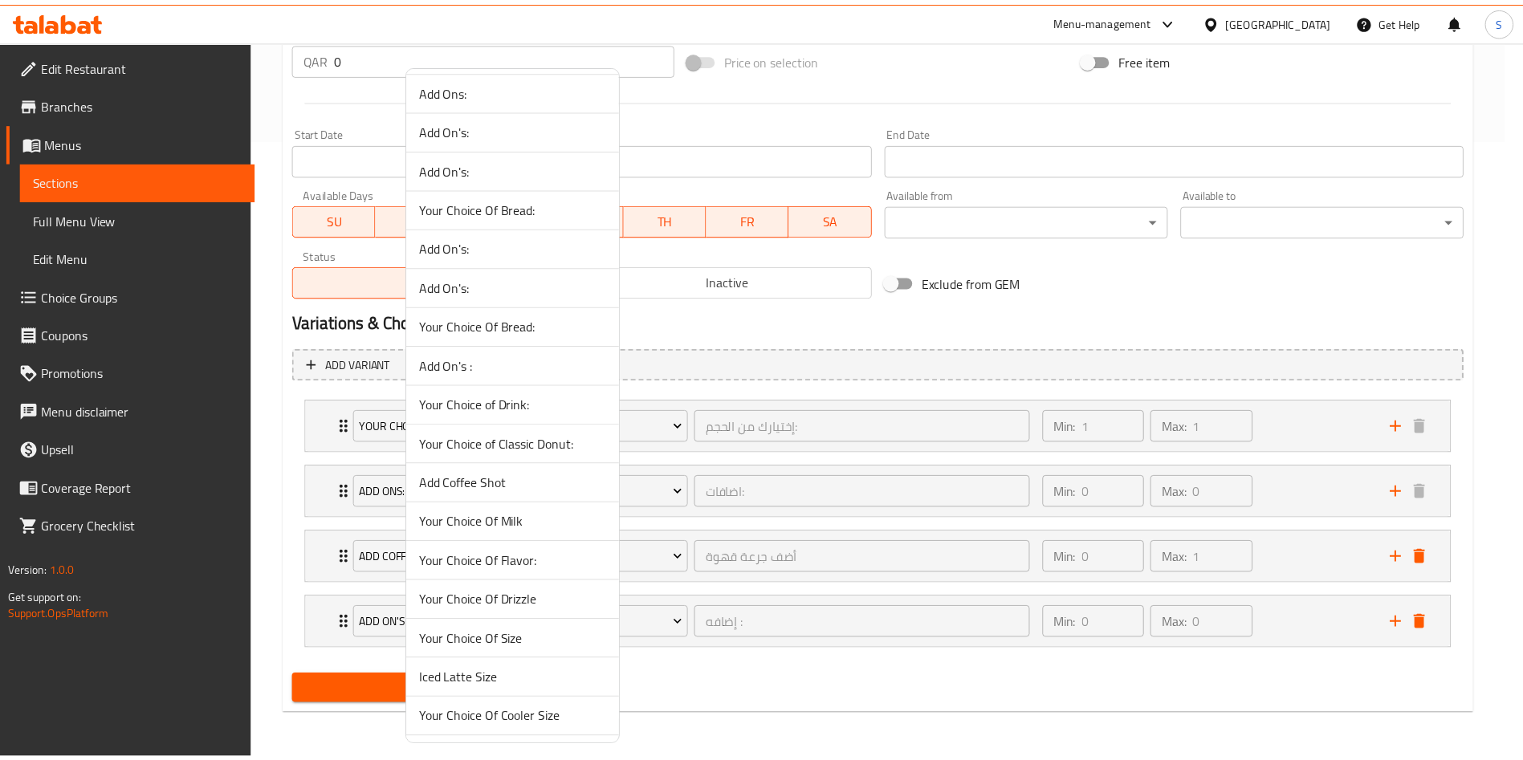
scroll to position [843, 0]
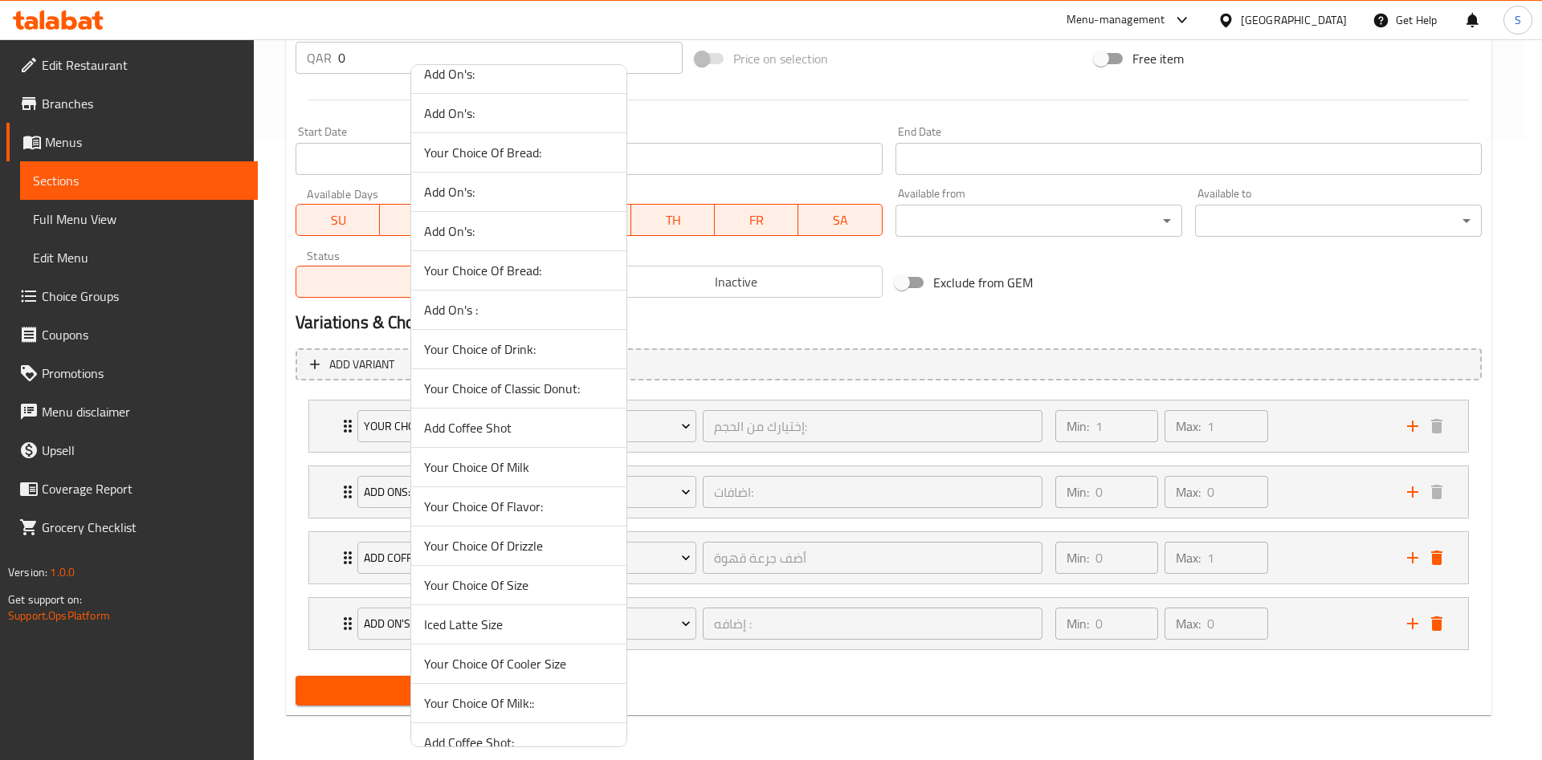
click at [522, 694] on span "Your Choice Of Milk::" at bounding box center [518, 703] width 189 height 19
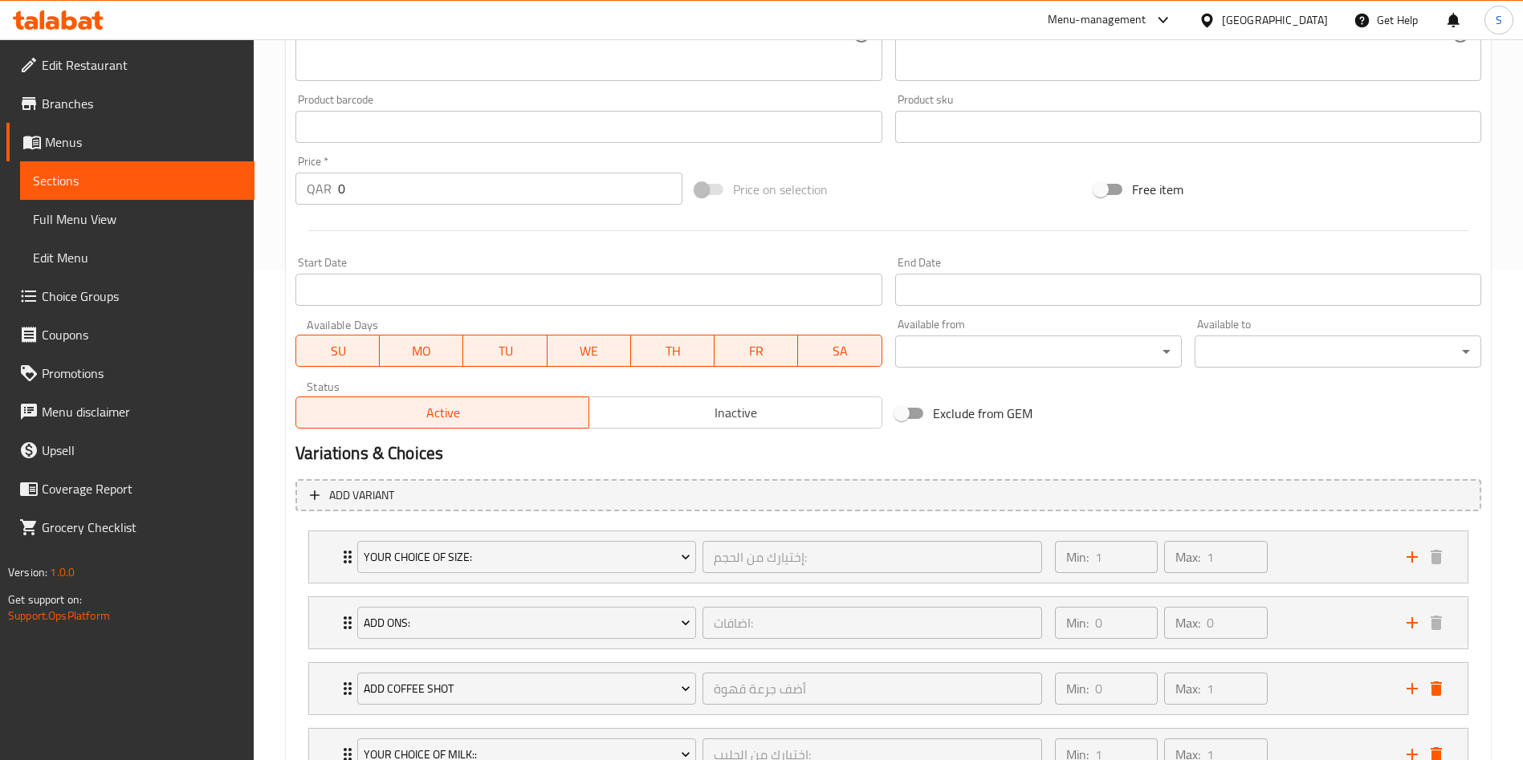
scroll to position [621, 0]
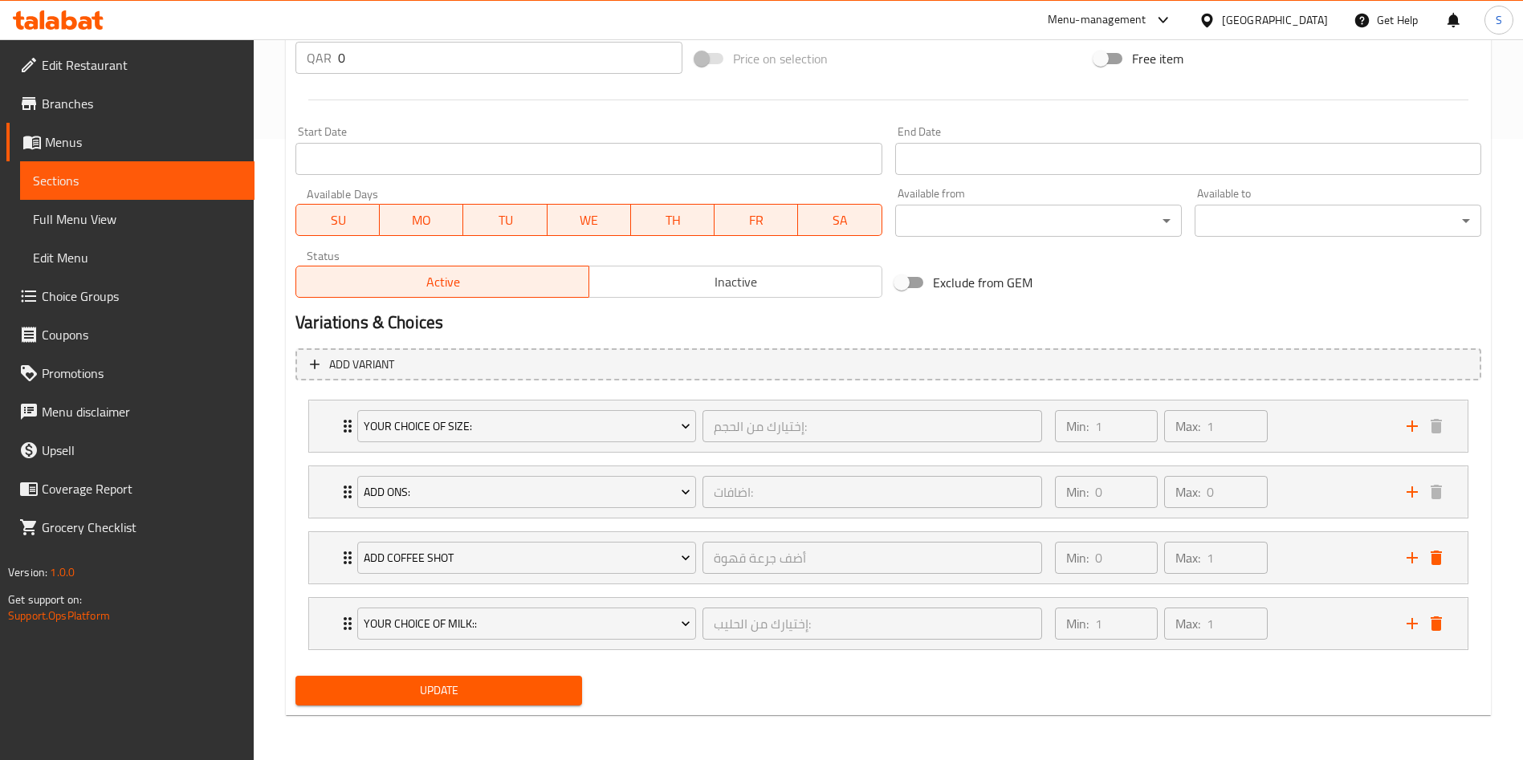
click at [452, 696] on span "Update" at bounding box center [438, 691] width 261 height 20
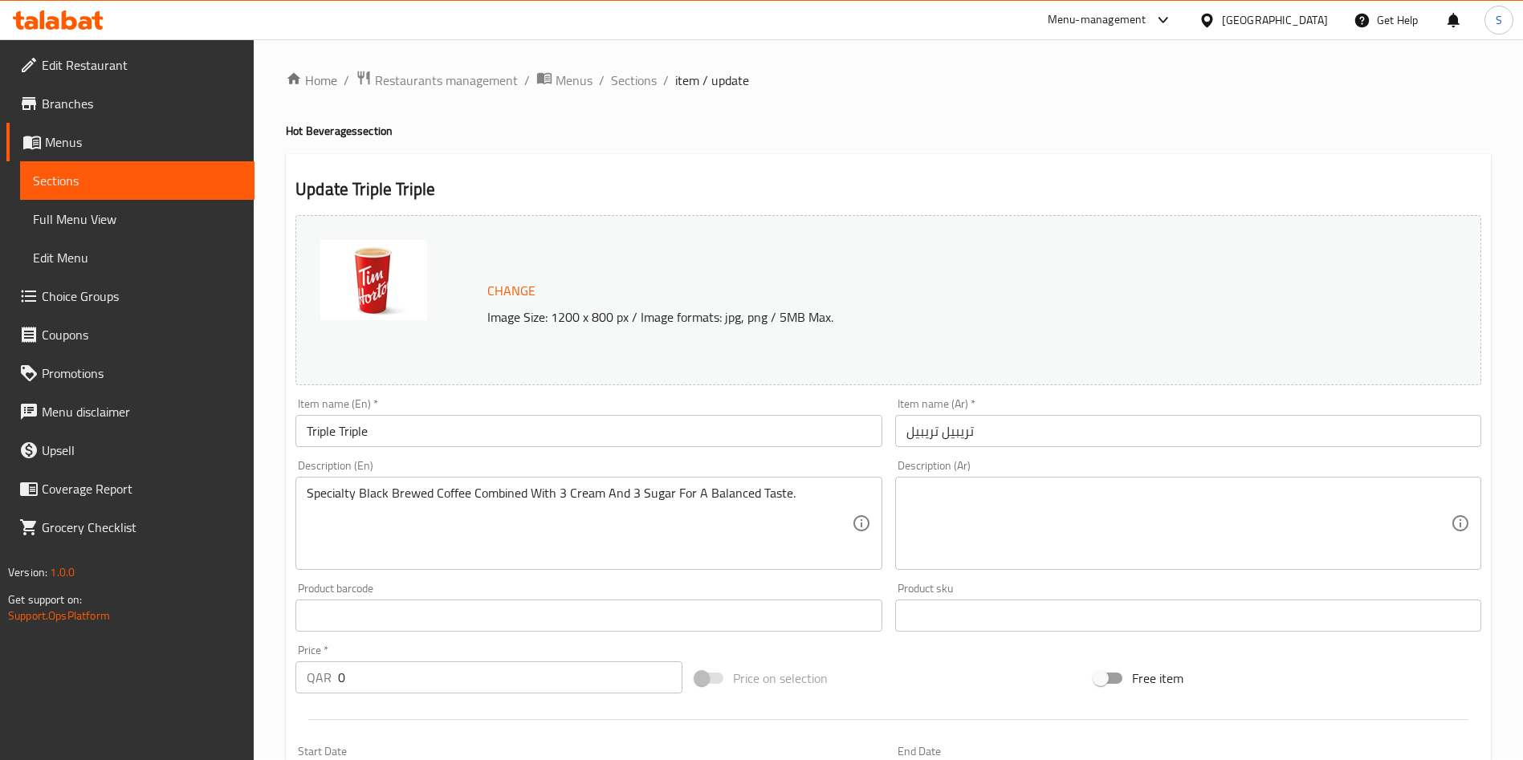
scroll to position [0, 0]
click at [570, 80] on span "Menus" at bounding box center [574, 81] width 37 height 19
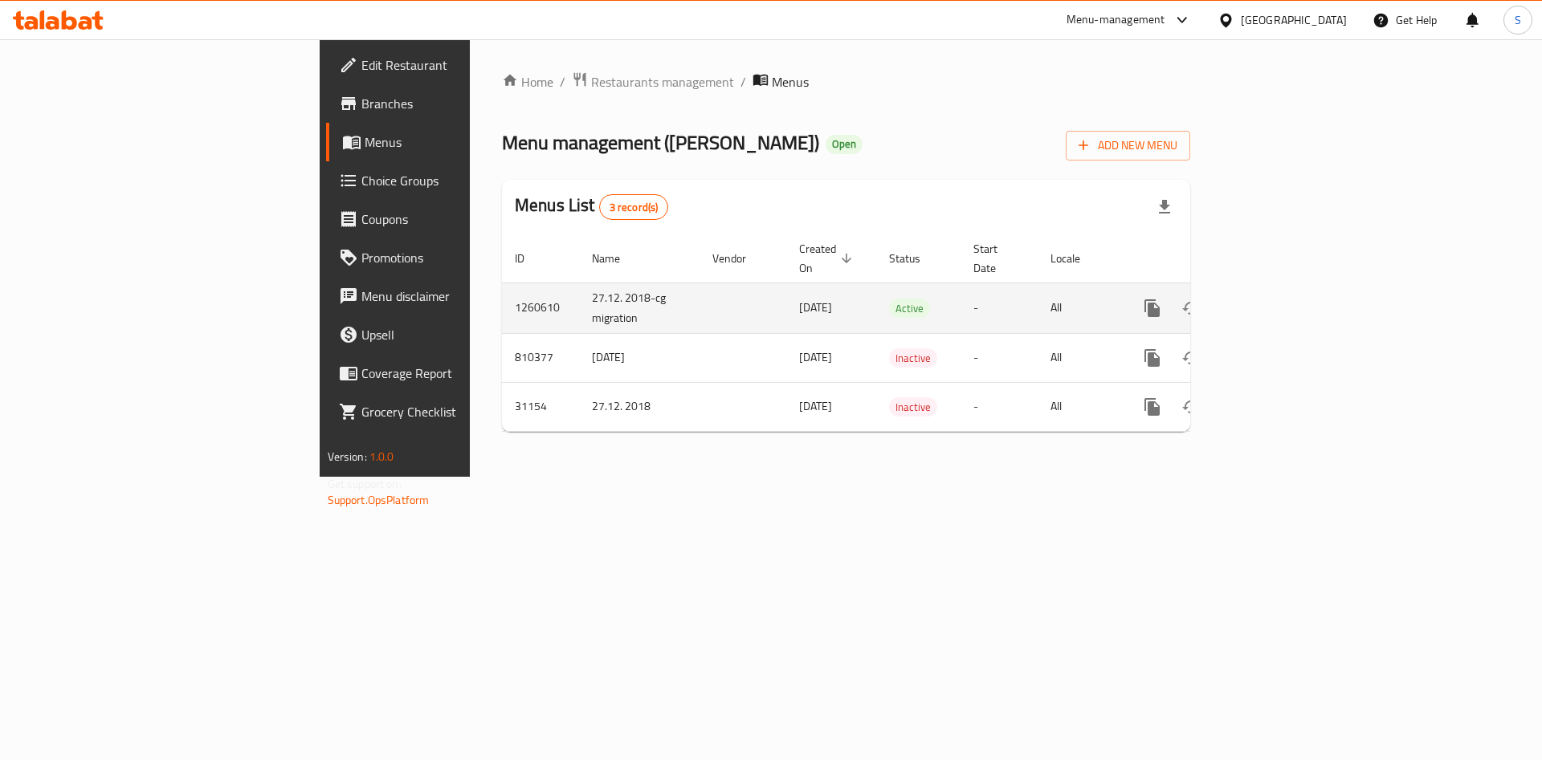
click at [1277, 299] on icon "enhanced table" at bounding box center [1267, 308] width 19 height 19
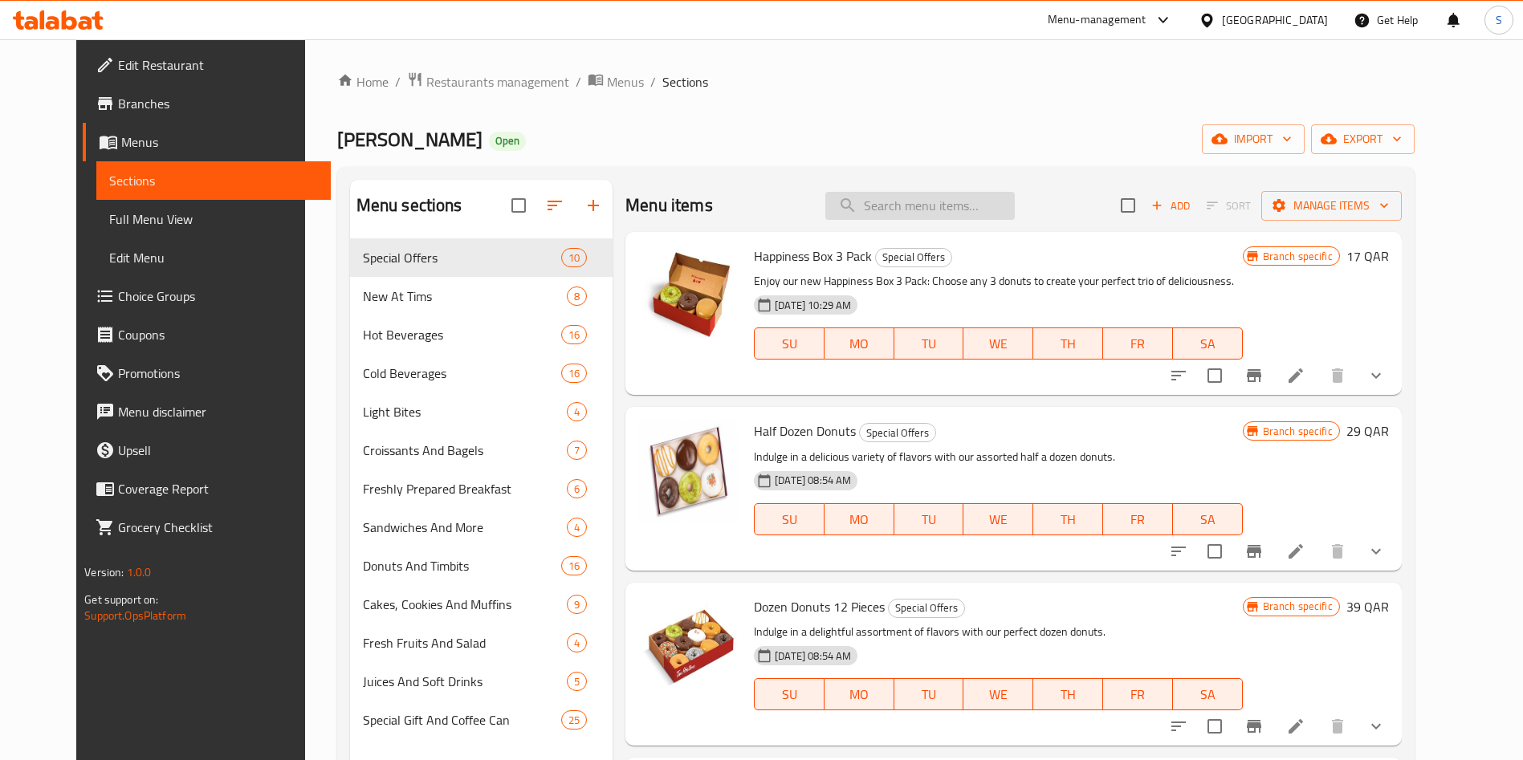
click at [926, 206] on input "search" at bounding box center [919, 206] width 189 height 28
paste input "French Vanilla"
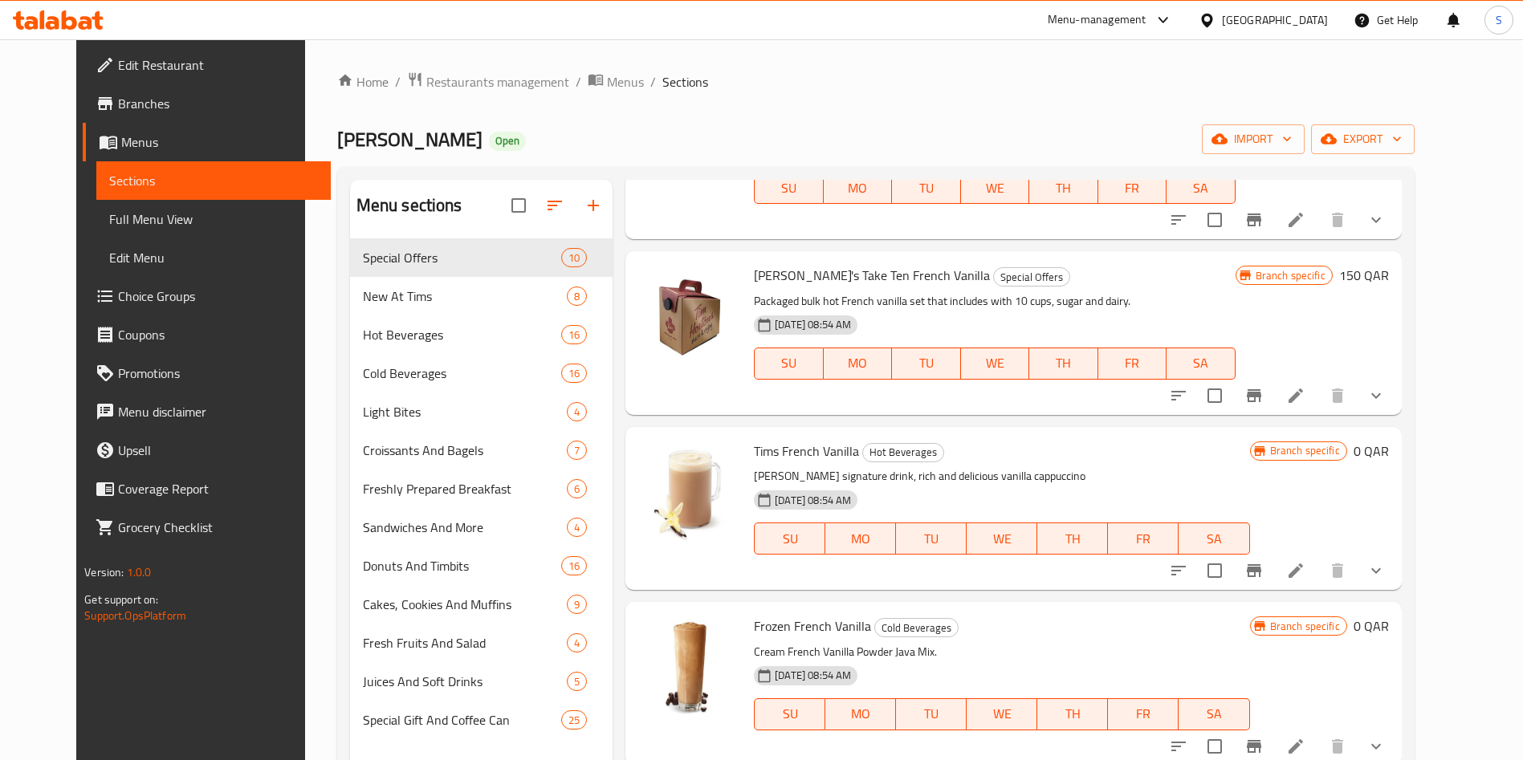
scroll to position [177, 0]
type input "French Vanilla"
click at [1318, 568] on li at bounding box center [1295, 570] width 45 height 29
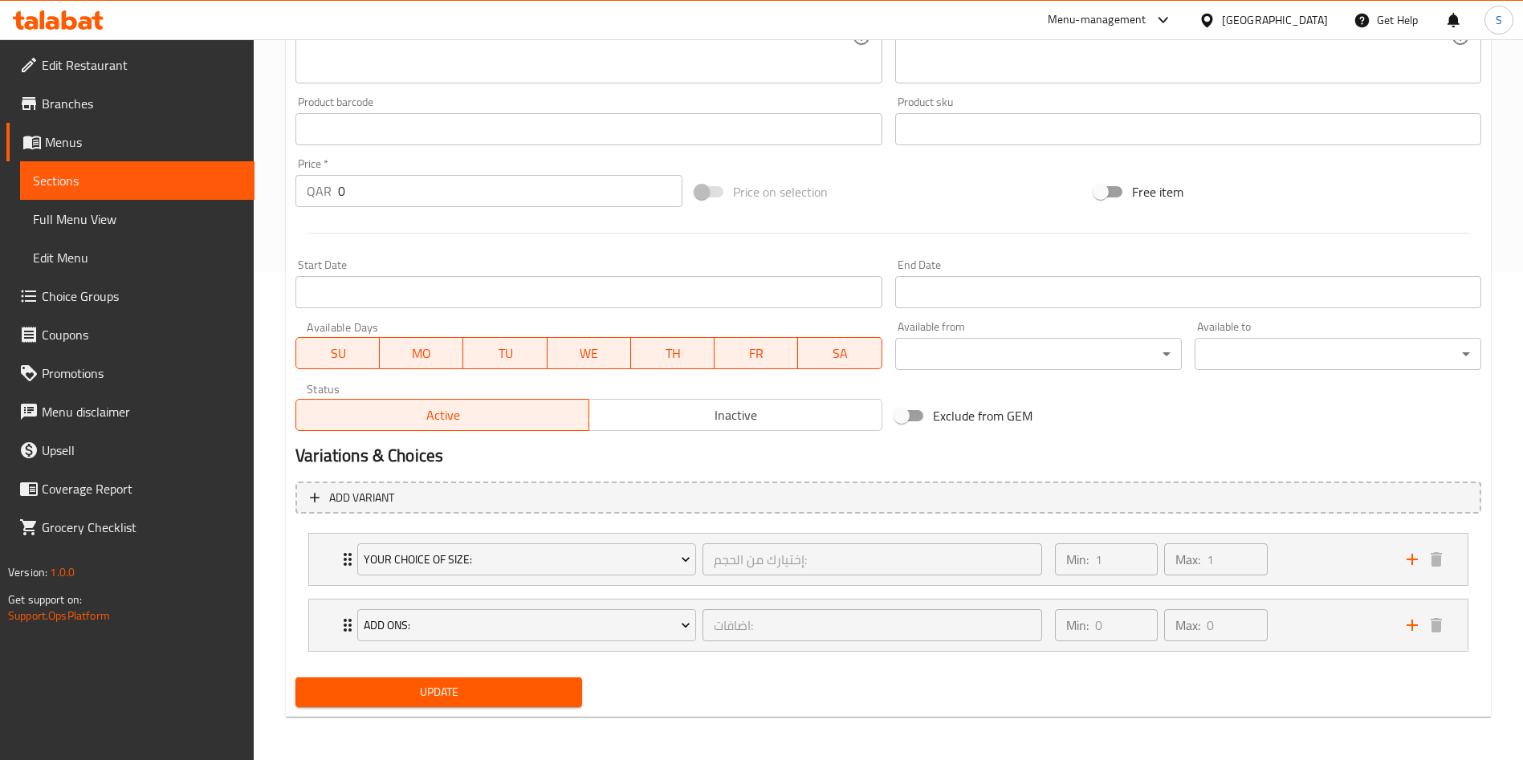
scroll to position [490, 0]
click at [1411, 627] on icon "add" at bounding box center [1412, 623] width 11 height 11
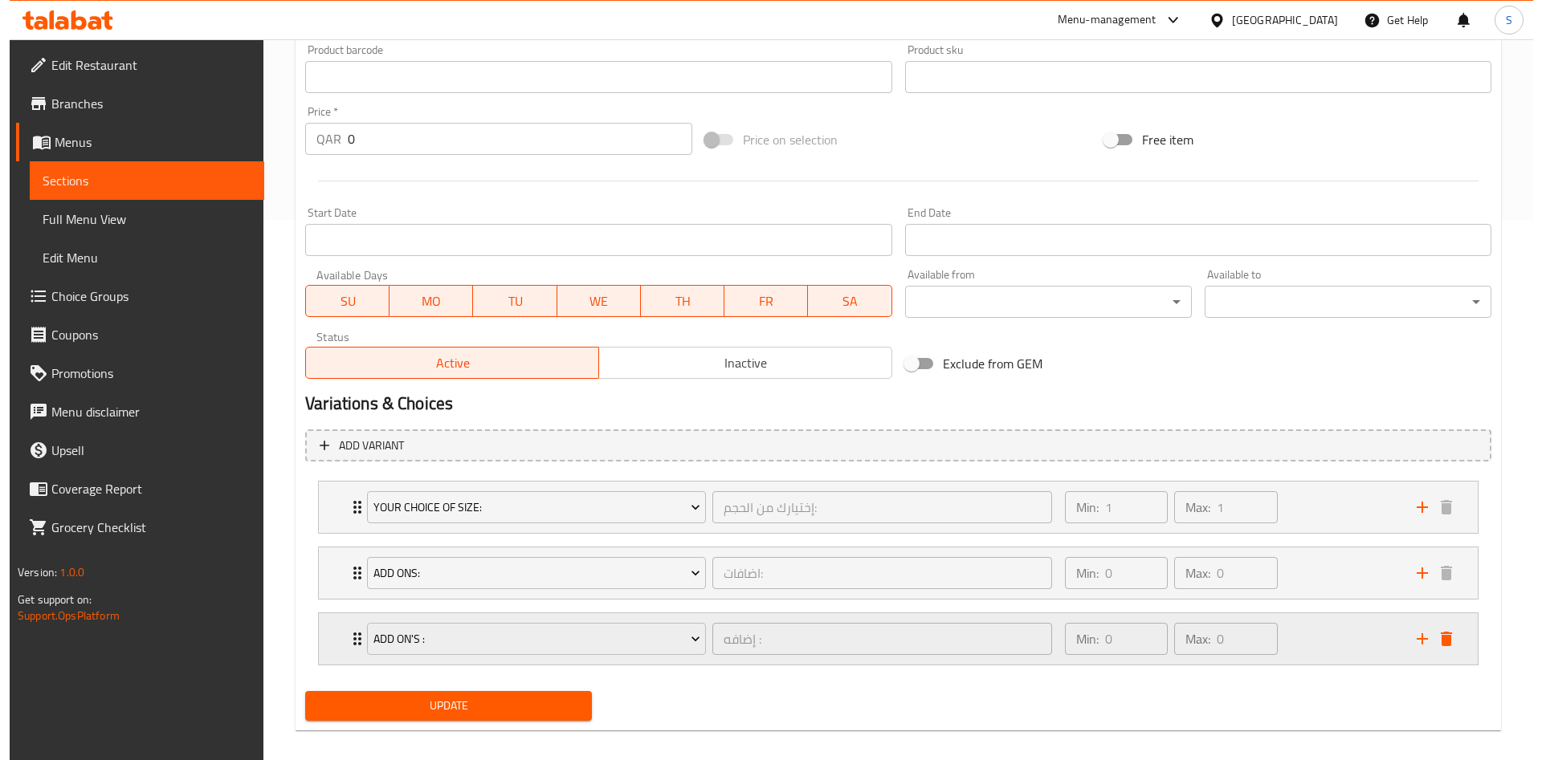
scroll to position [556, 0]
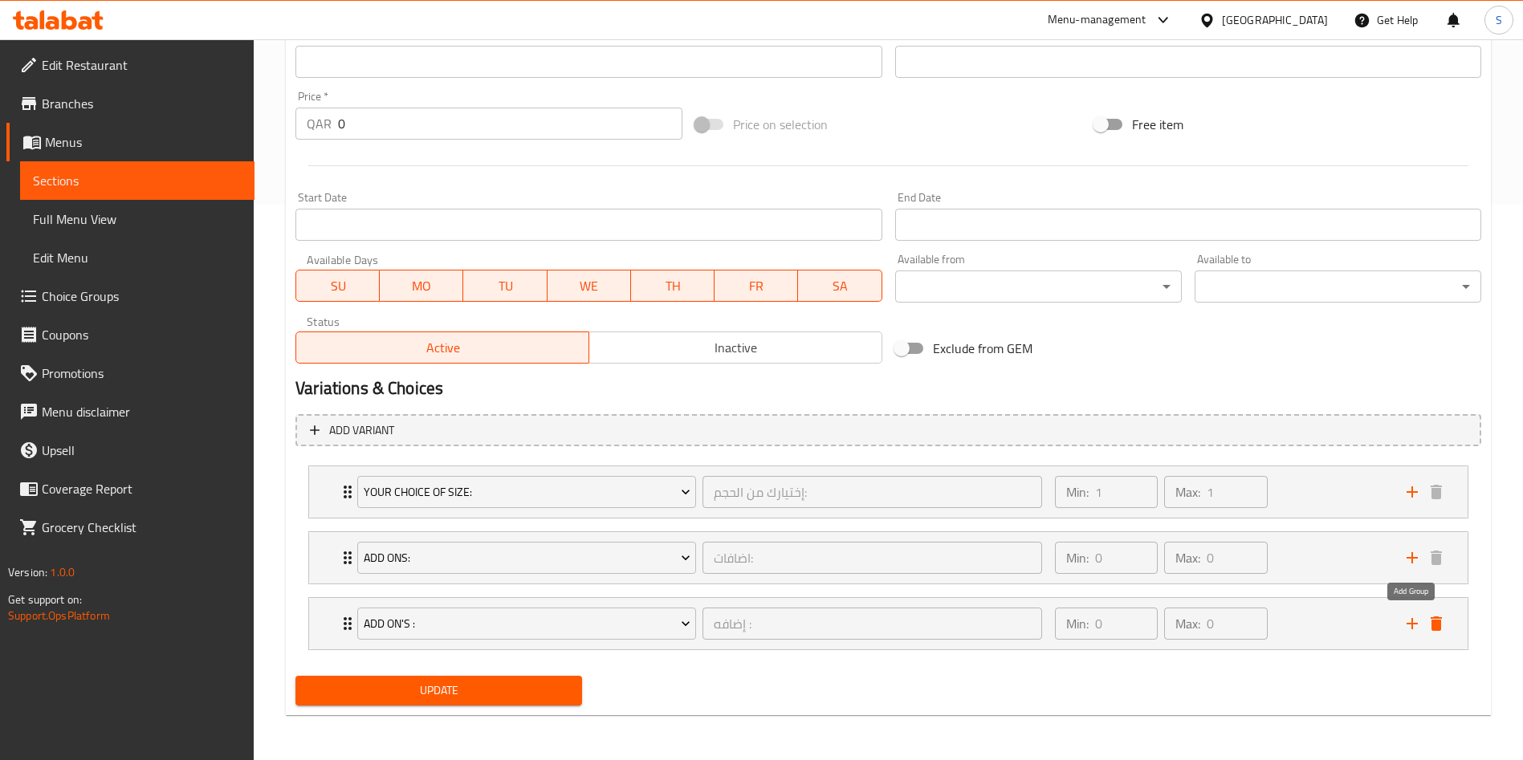
click at [1409, 625] on icon "add" at bounding box center [1412, 623] width 19 height 19
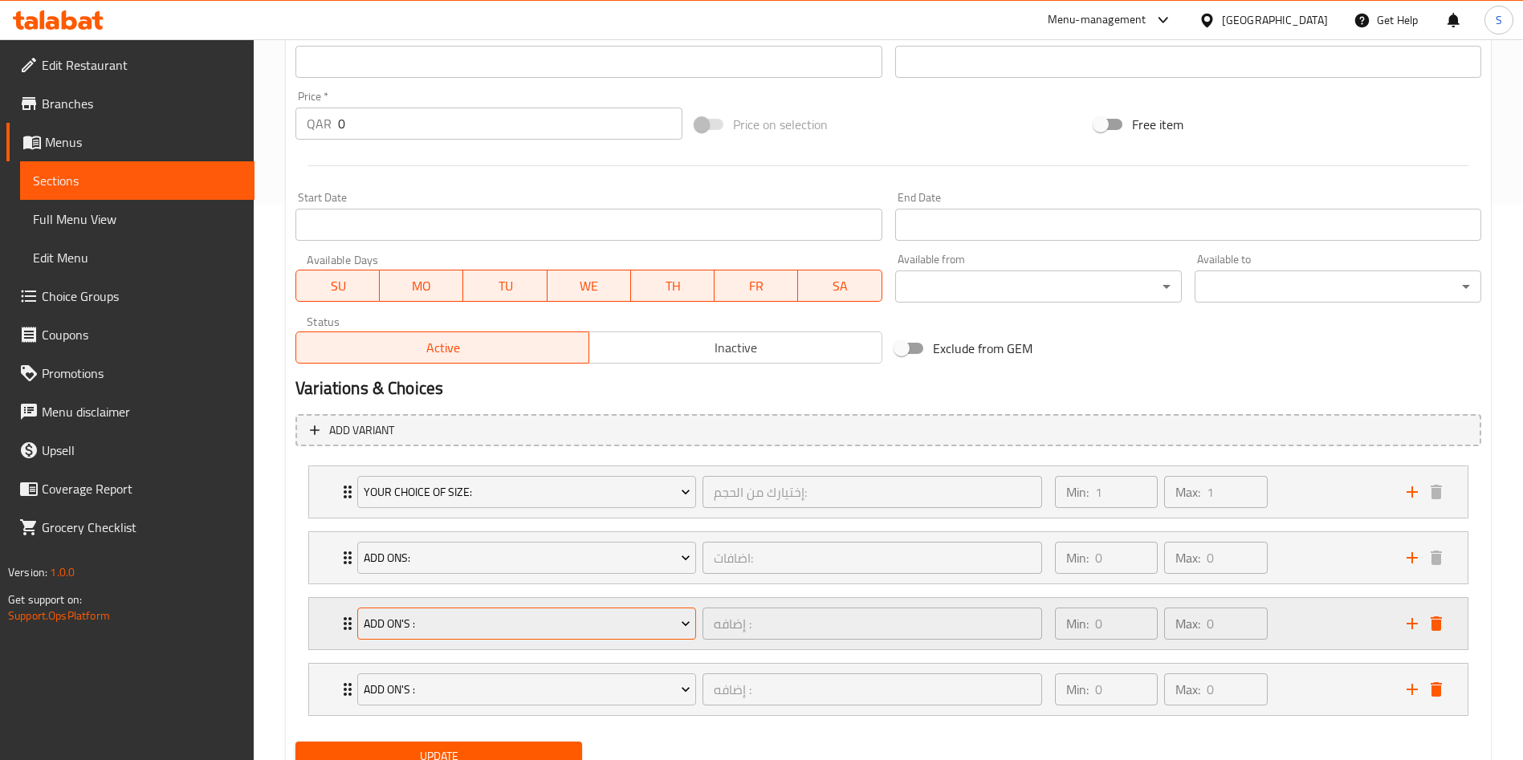
click at [523, 624] on span "Add On's :" at bounding box center [527, 624] width 327 height 20
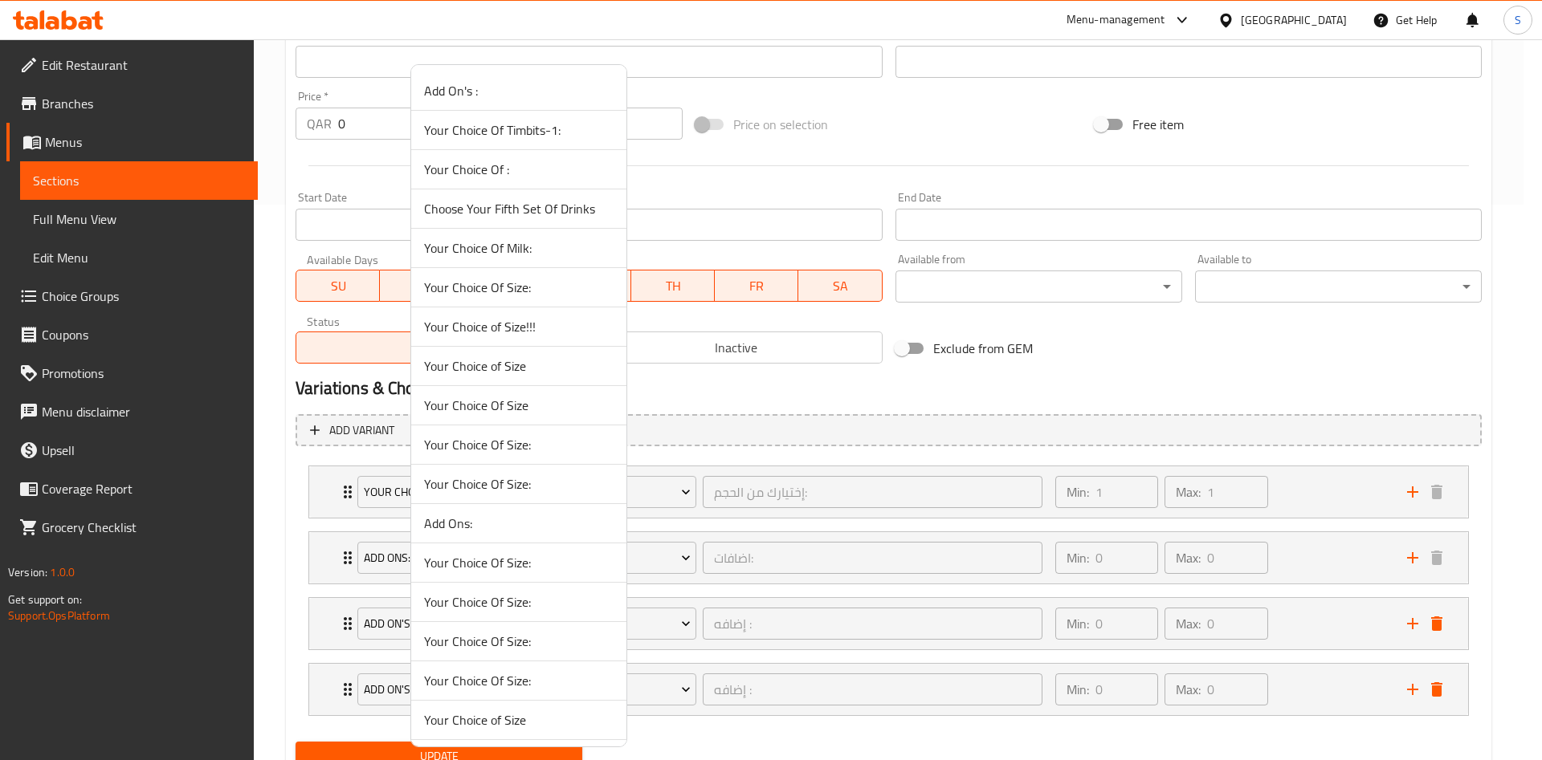
click at [519, 248] on span "Your Choice Of Milk:" at bounding box center [518, 247] width 189 height 19
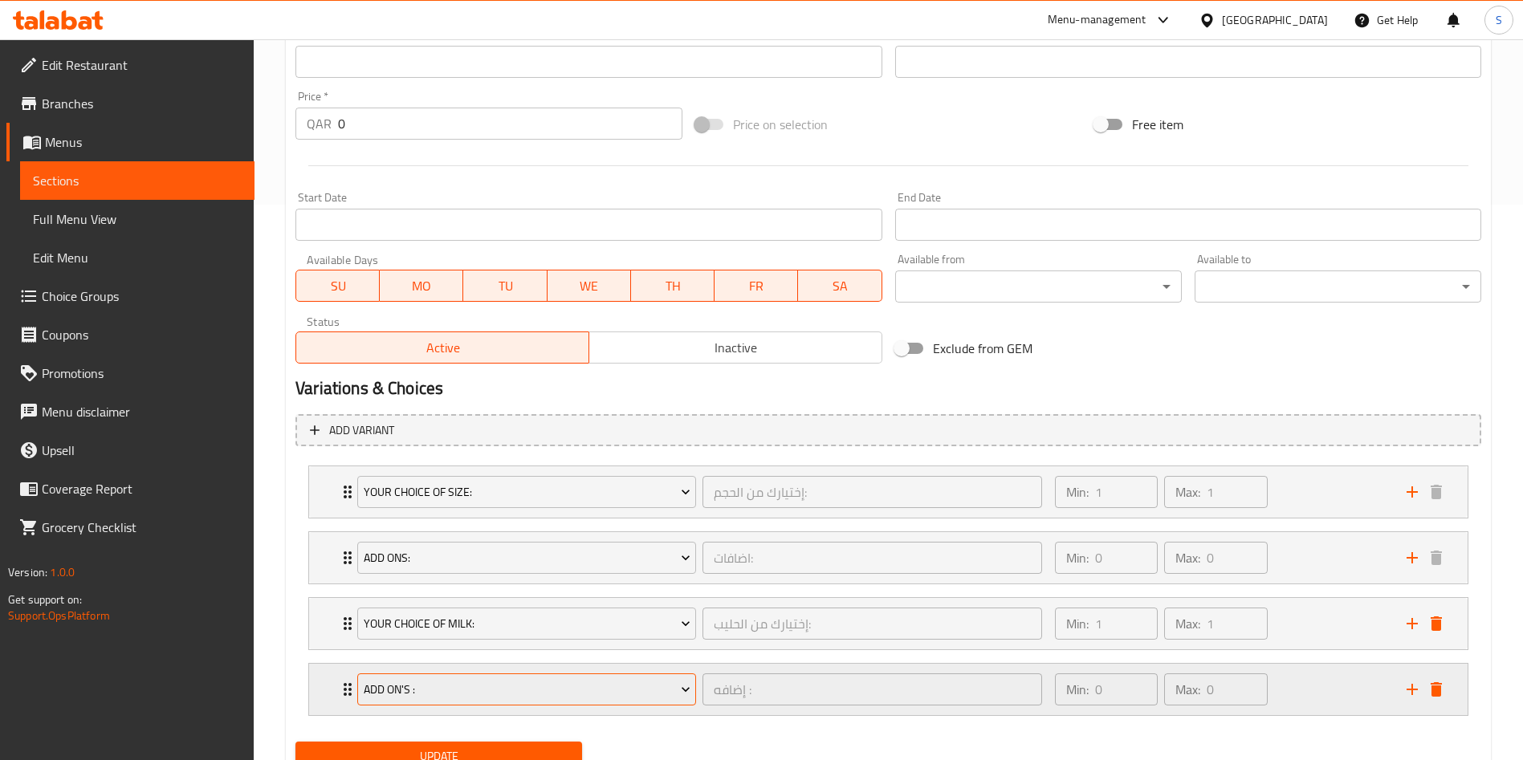
click at [636, 685] on span "Add On's :" at bounding box center [527, 690] width 327 height 20
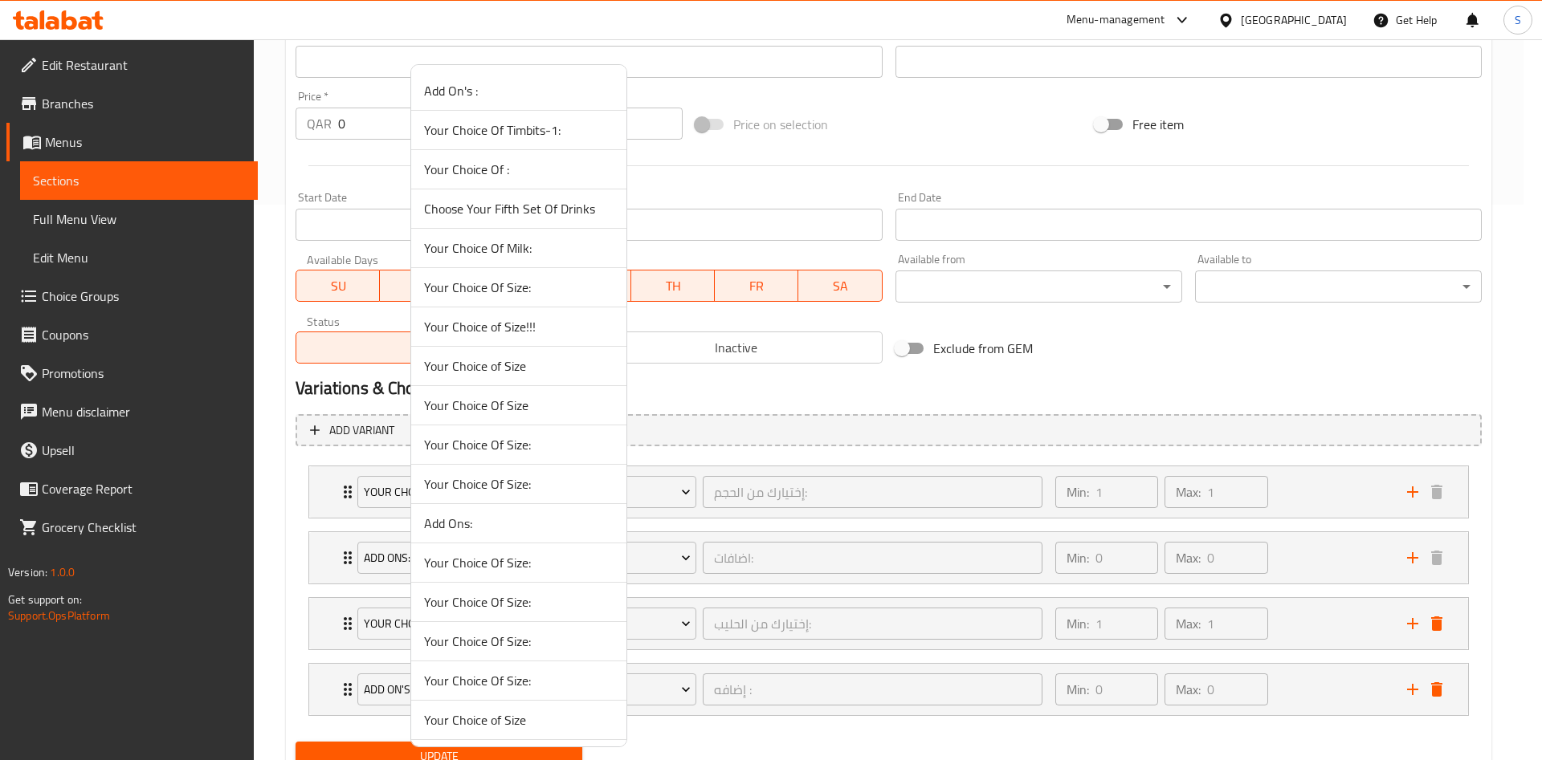
scroll to position [865, 0]
click at [457, 396] on span "Add Coffee Shot" at bounding box center [518, 405] width 189 height 19
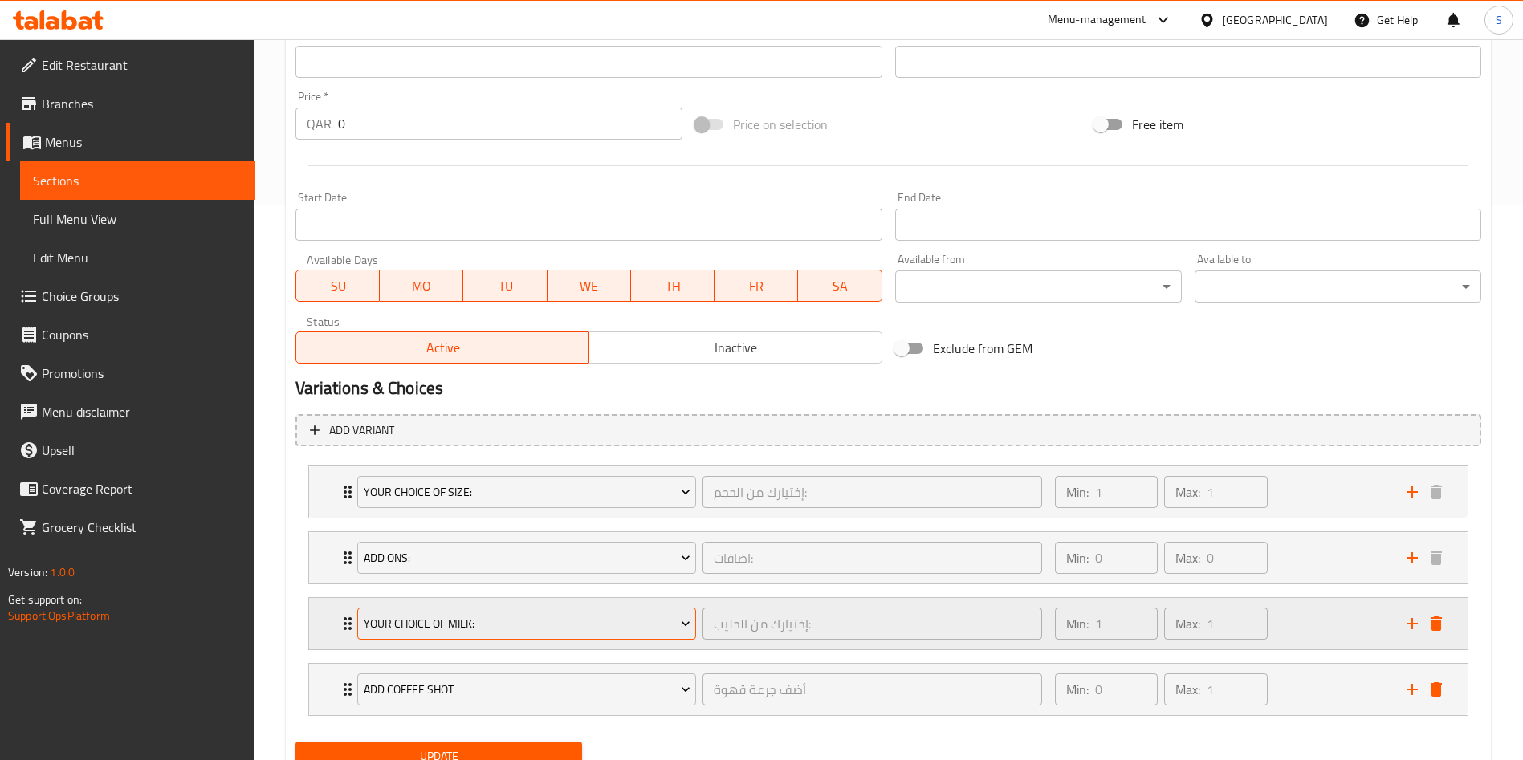
click at [574, 629] on span "Your Choice Of Milk:" at bounding box center [527, 624] width 327 height 20
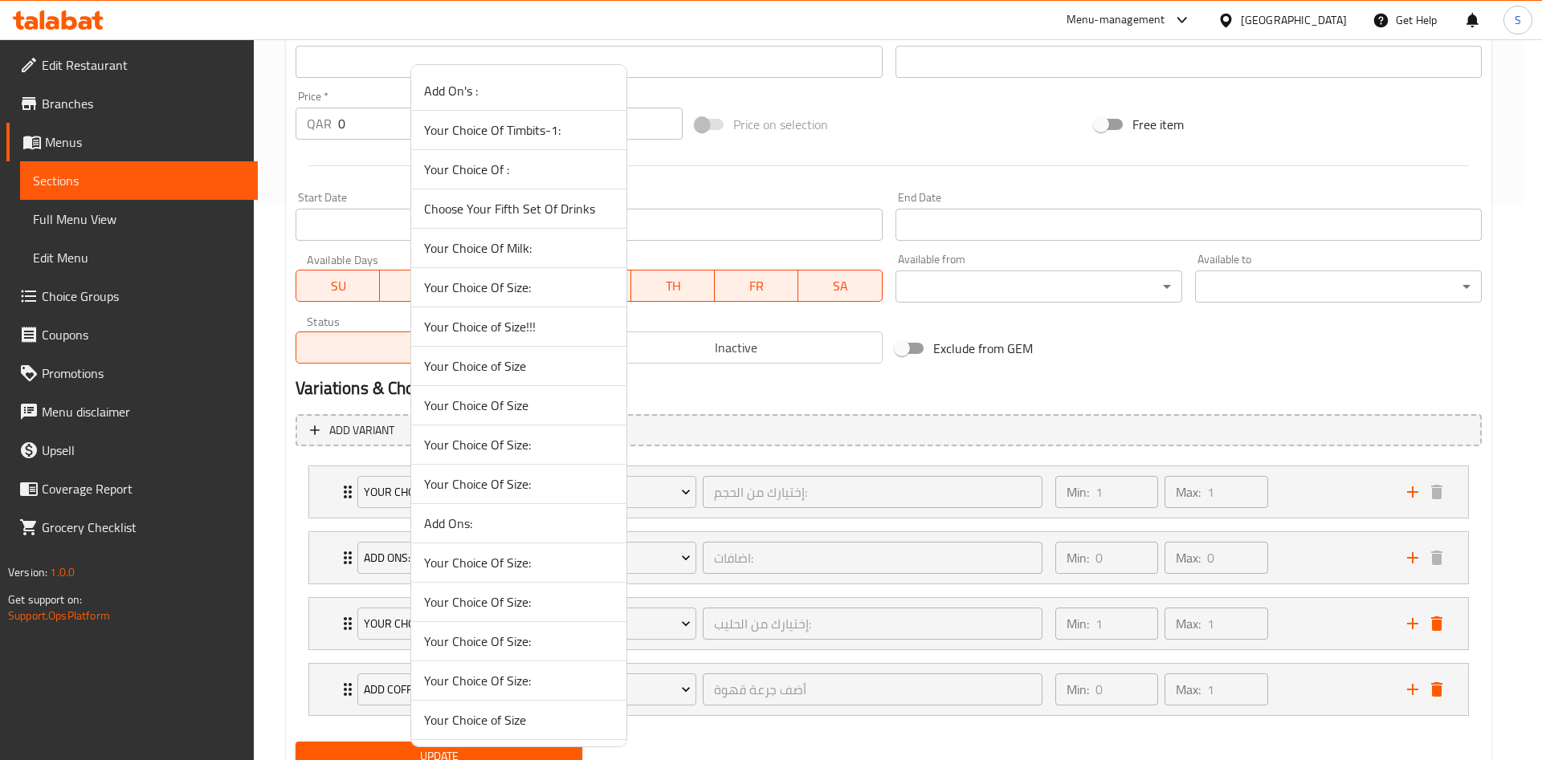
click at [658, 629] on div at bounding box center [771, 380] width 1542 height 760
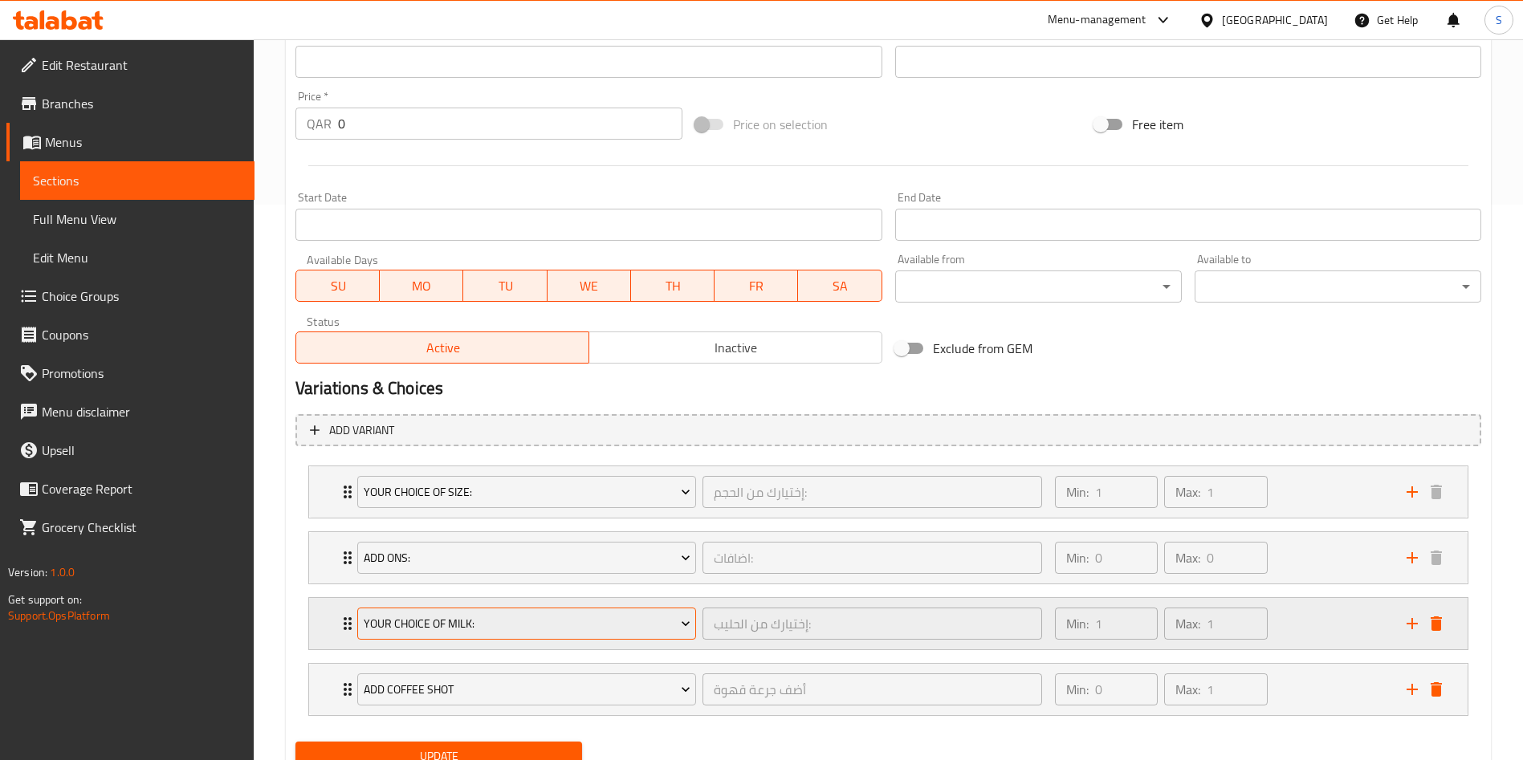
click at [660, 628] on span "Your Choice Of Milk:" at bounding box center [527, 624] width 327 height 20
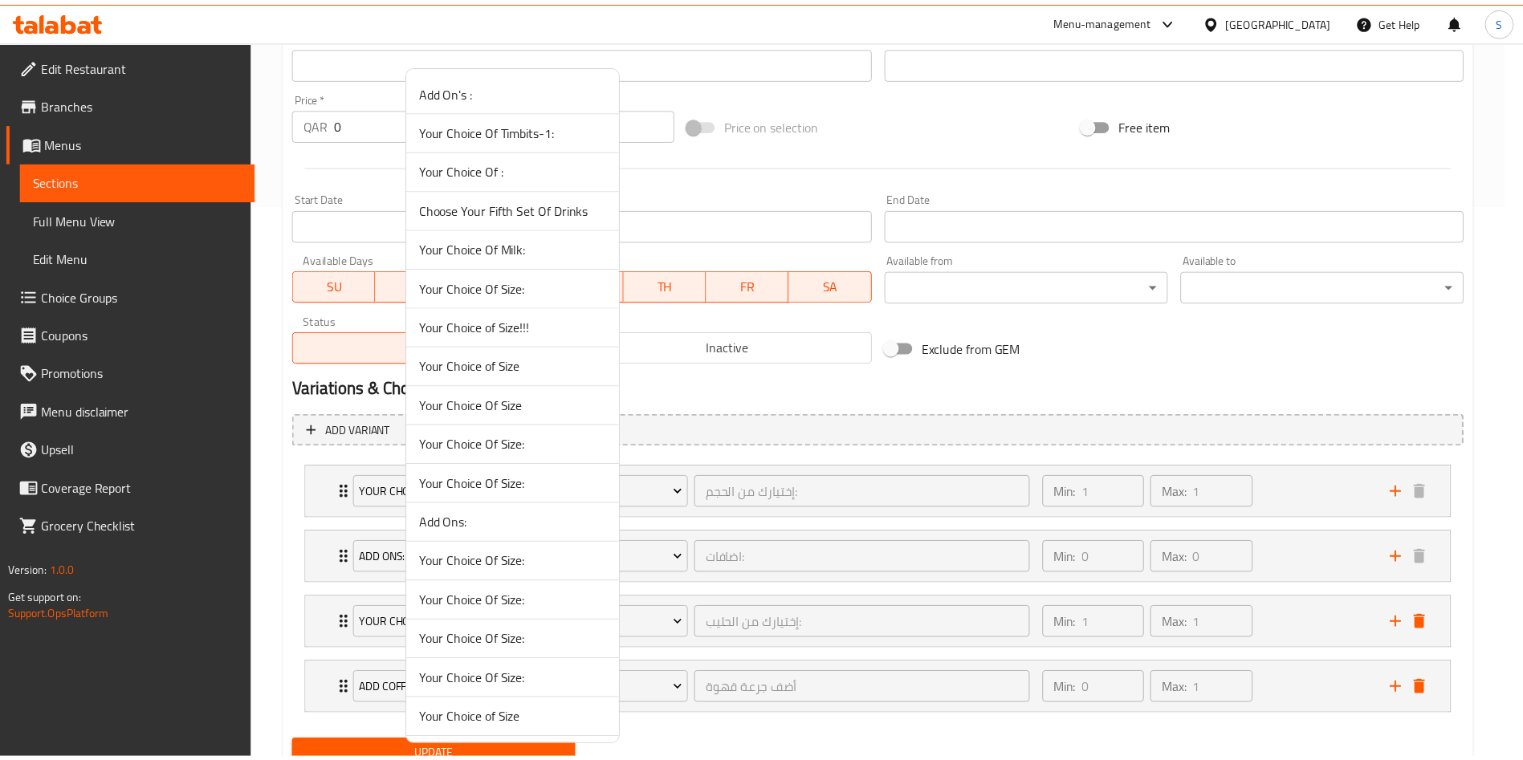
scroll to position [905, 0]
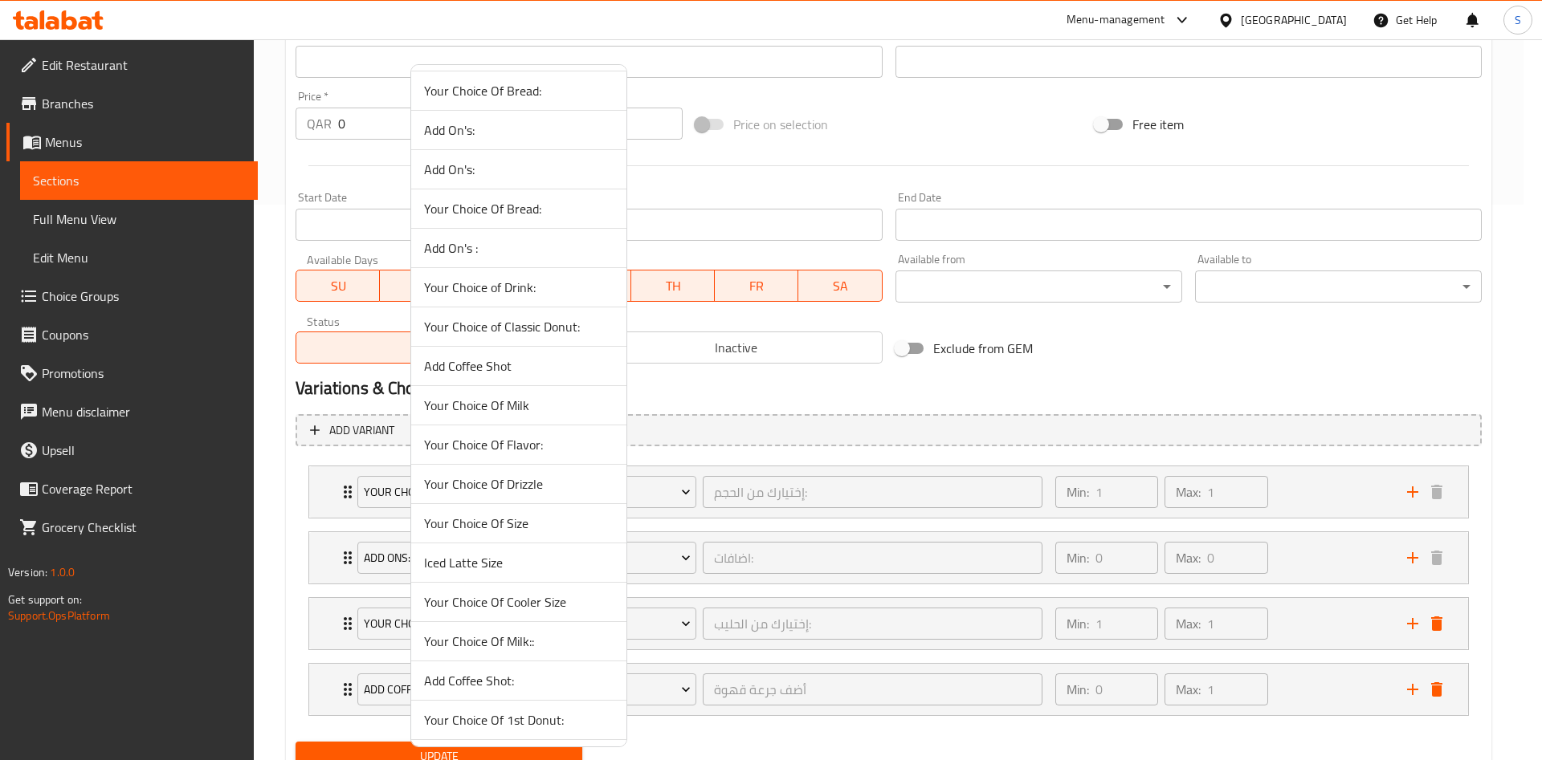
click at [529, 636] on span "Your Choice Of Milk::" at bounding box center [518, 641] width 189 height 19
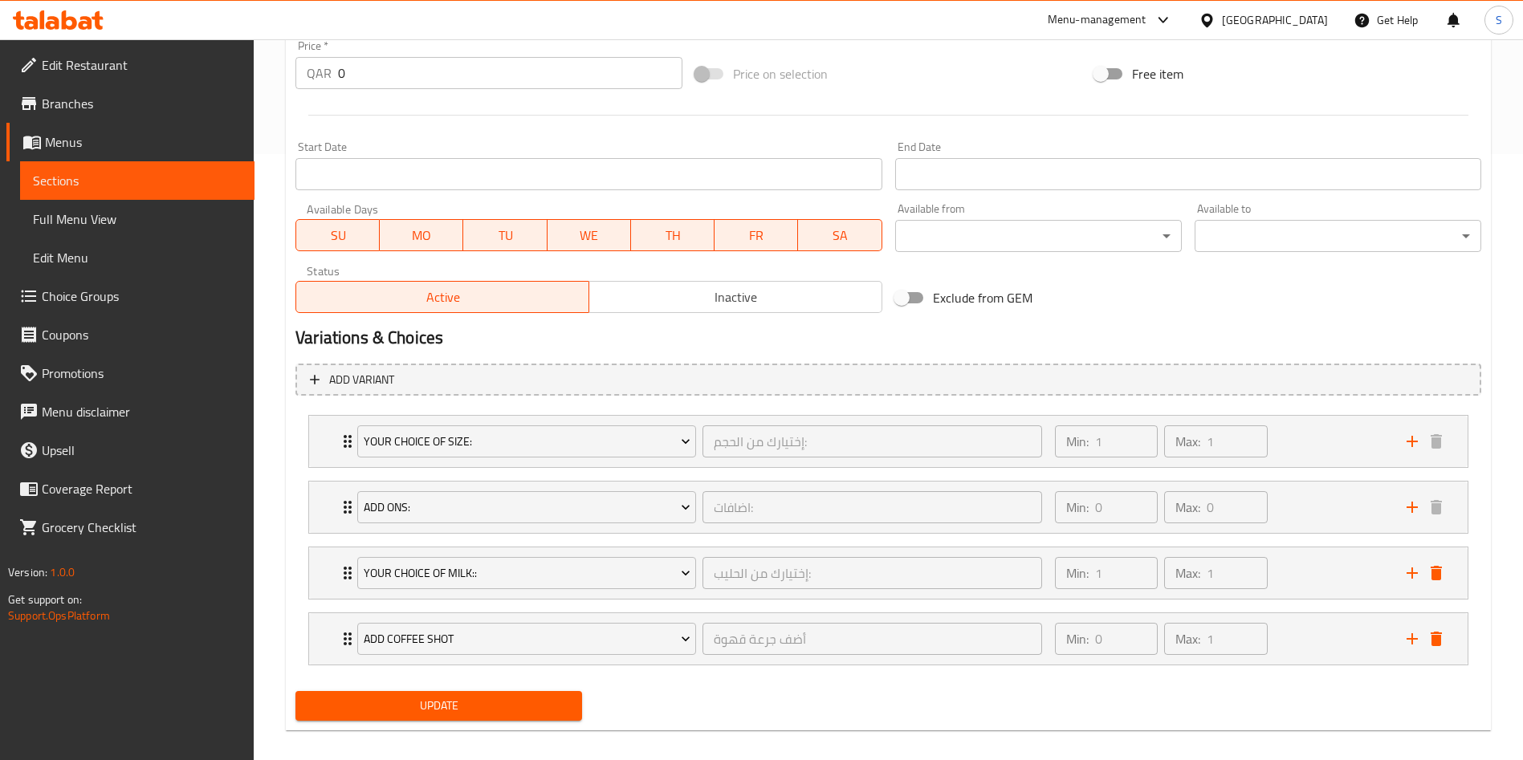
scroll to position [621, 0]
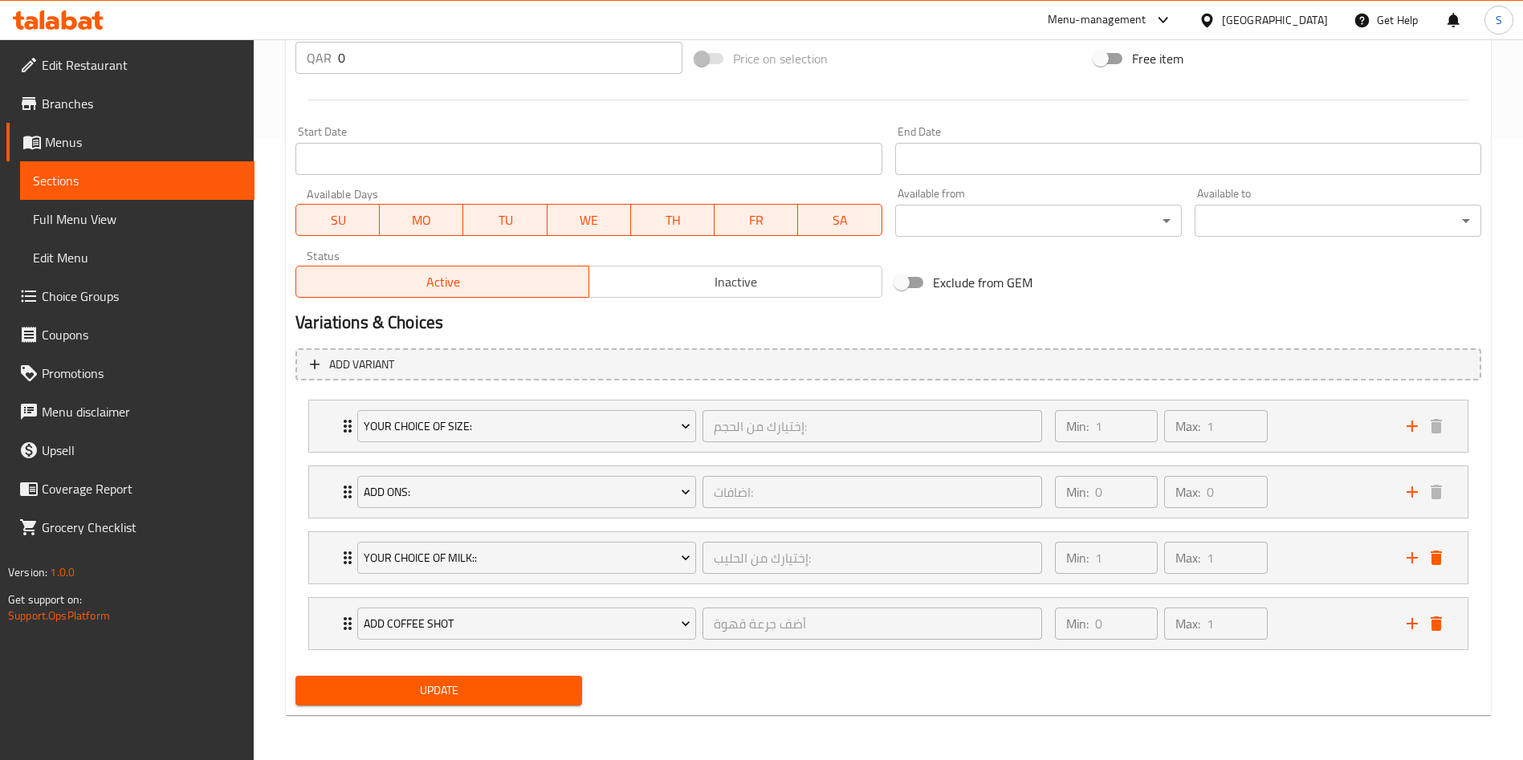
click at [525, 686] on span "Update" at bounding box center [438, 691] width 261 height 20
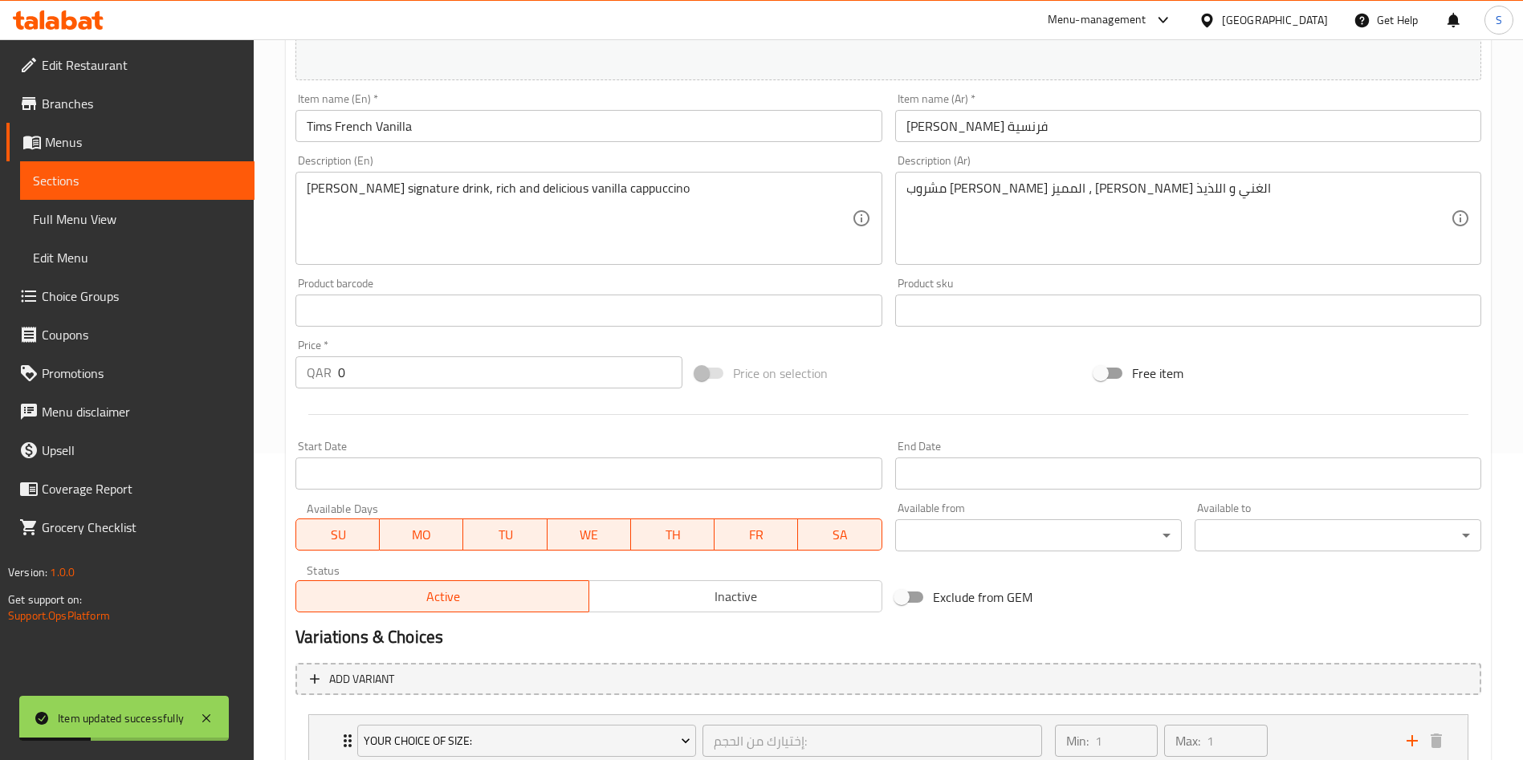
scroll to position [0, 0]
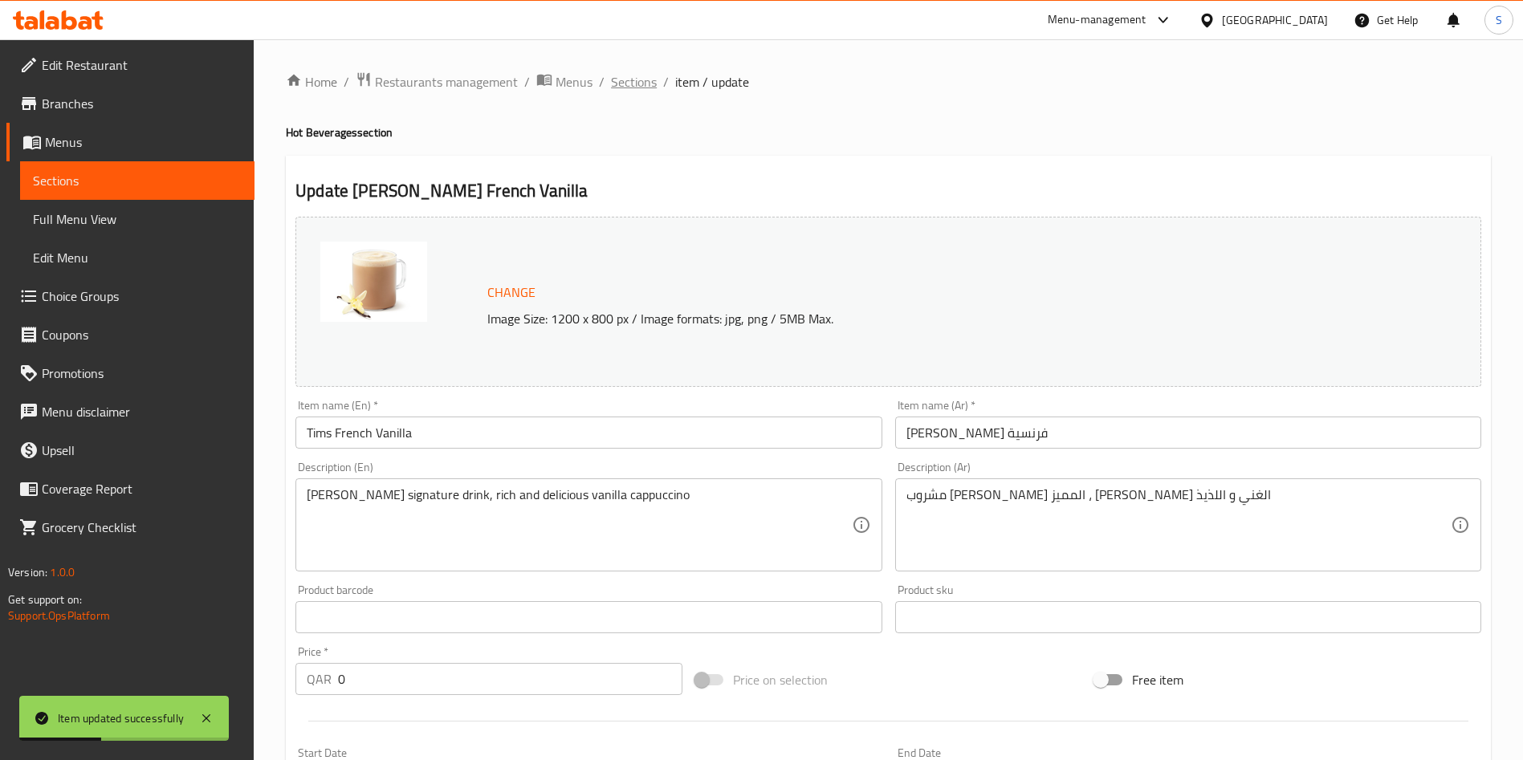
click at [637, 83] on span "Sections" at bounding box center [634, 81] width 46 height 19
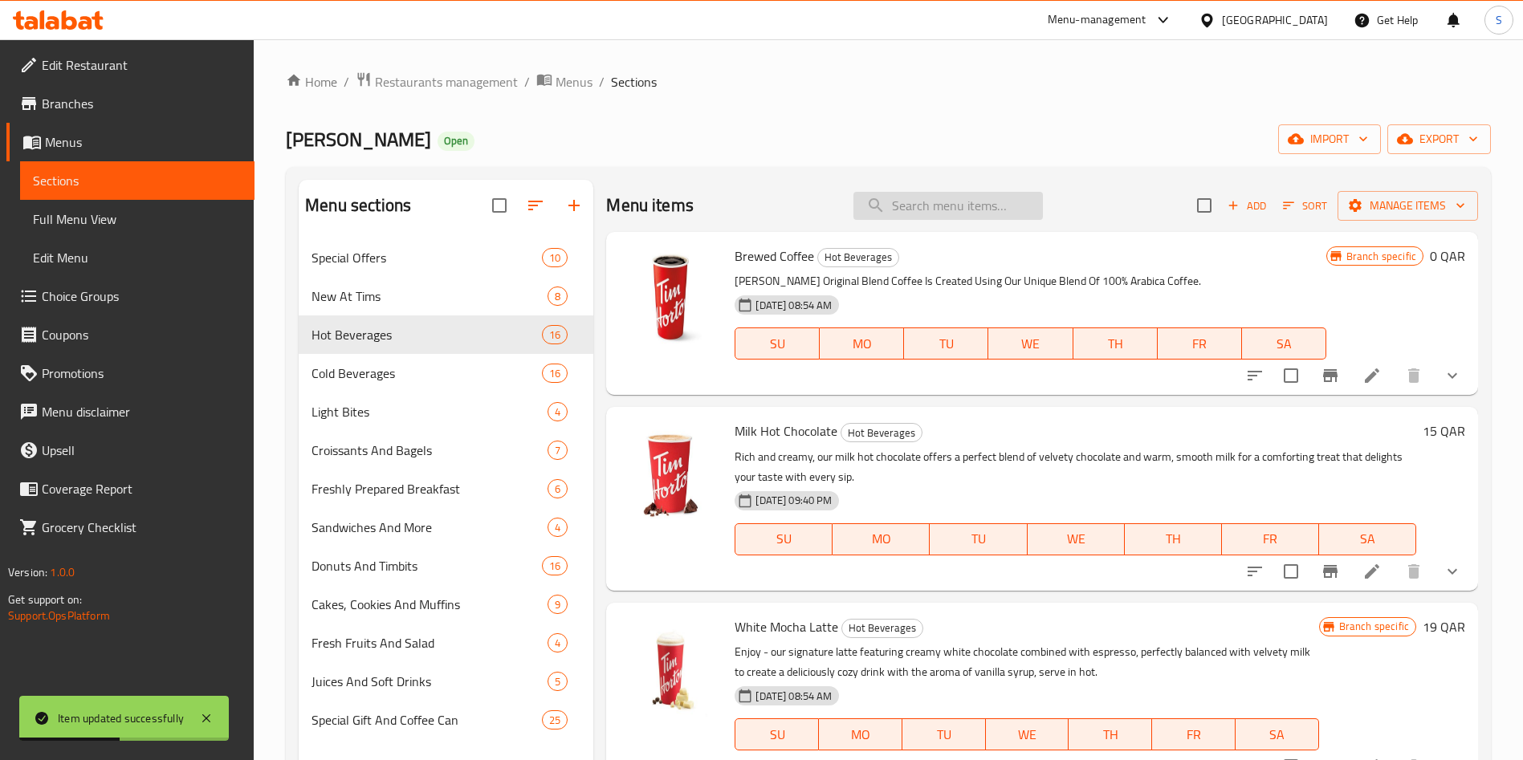
click at [902, 207] on input "search" at bounding box center [947, 206] width 189 height 28
paste input "Cappuccino"
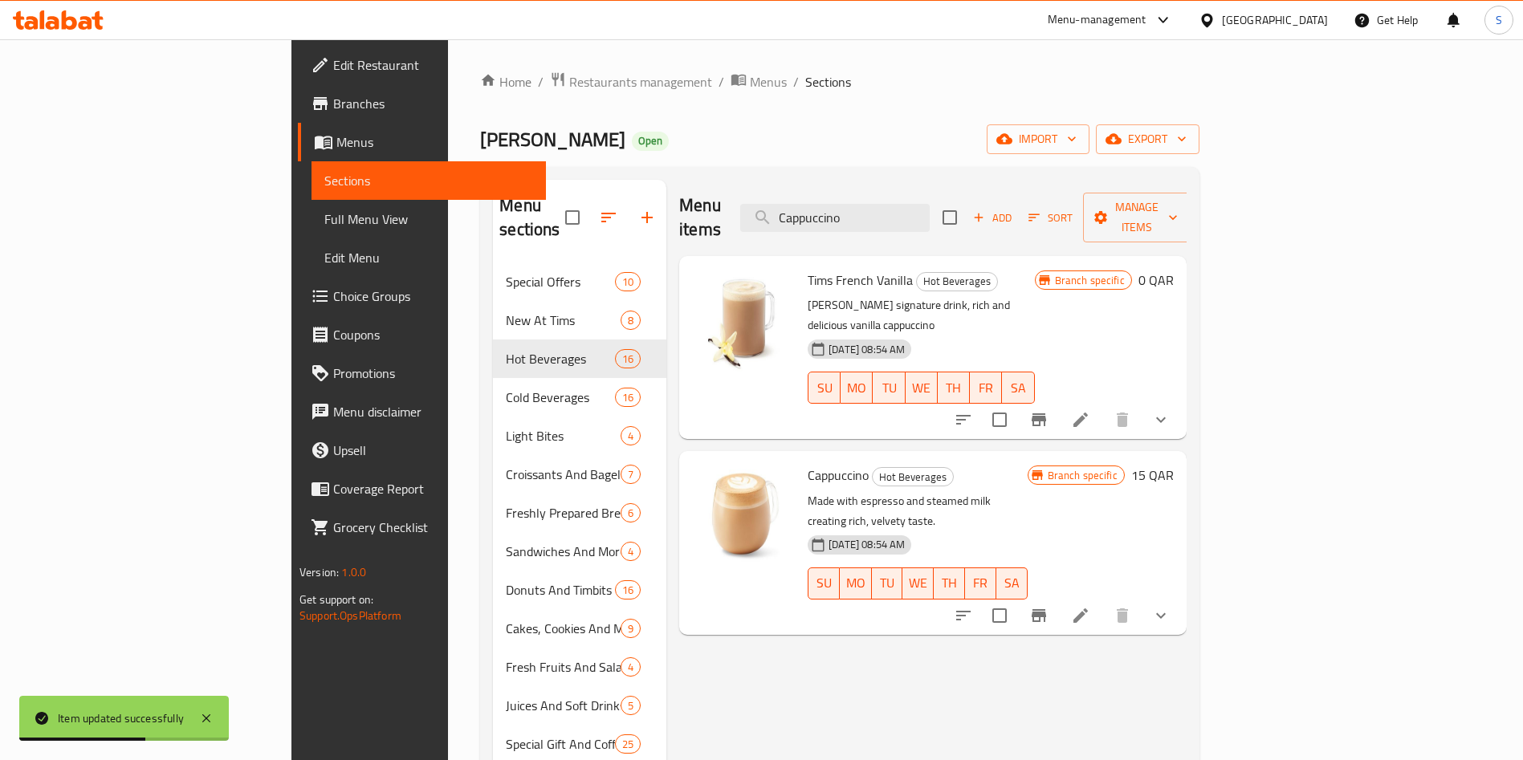
type input "Cappuccino"
click at [1090, 606] on icon at bounding box center [1080, 615] width 19 height 19
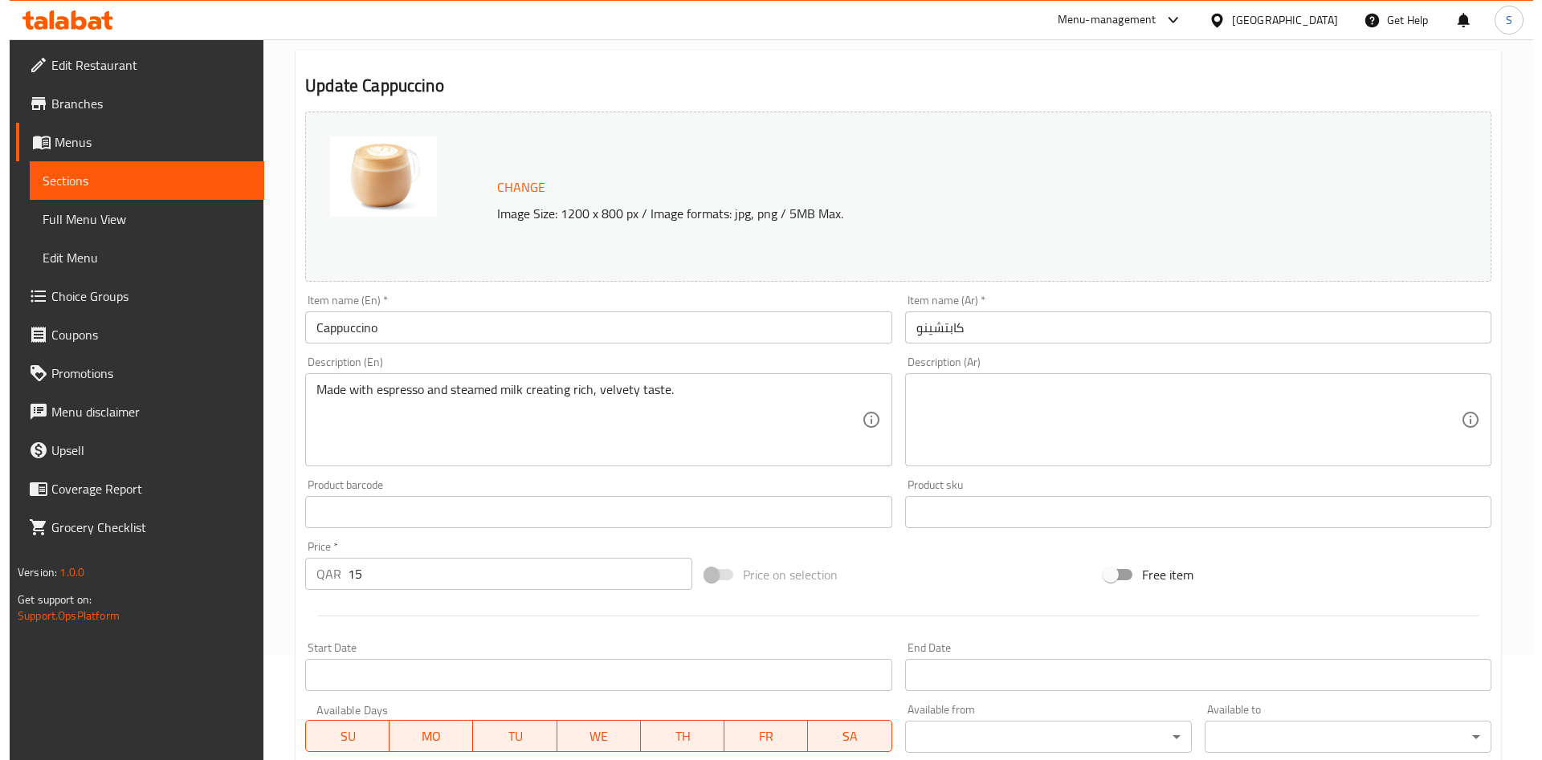
scroll to position [556, 0]
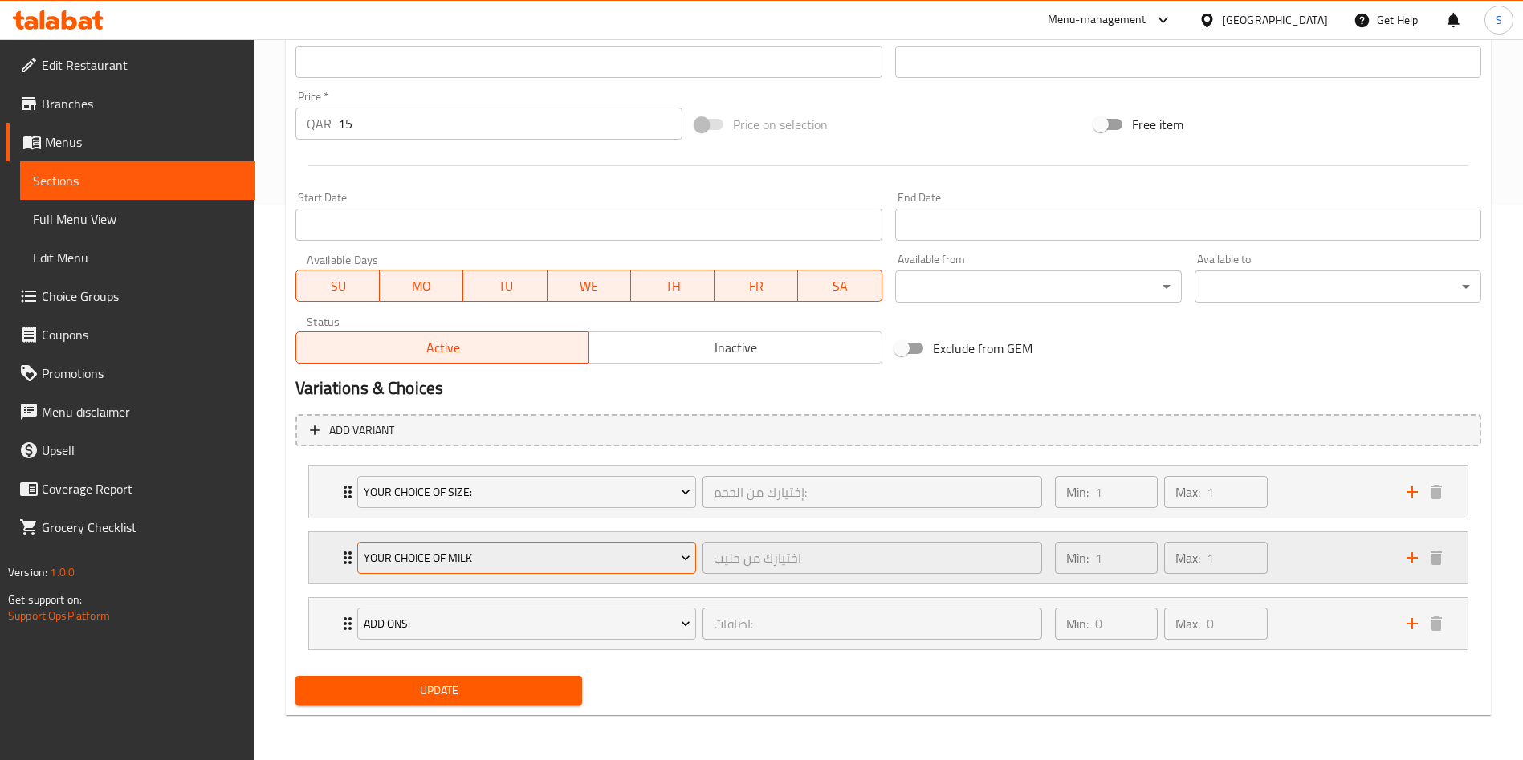
click at [582, 552] on span "Your Choice Of Milk" at bounding box center [527, 558] width 327 height 20
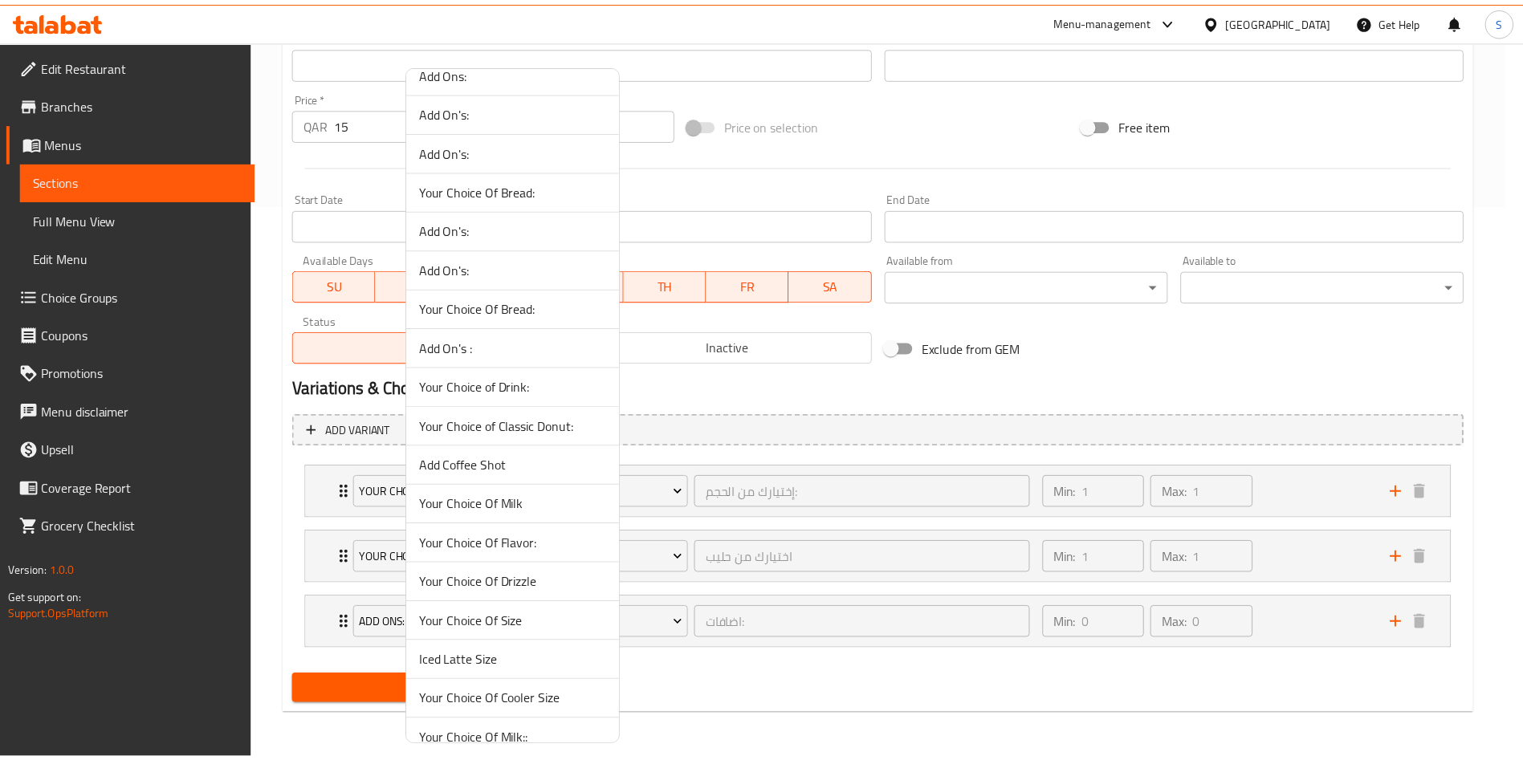
scroll to position [963, 0]
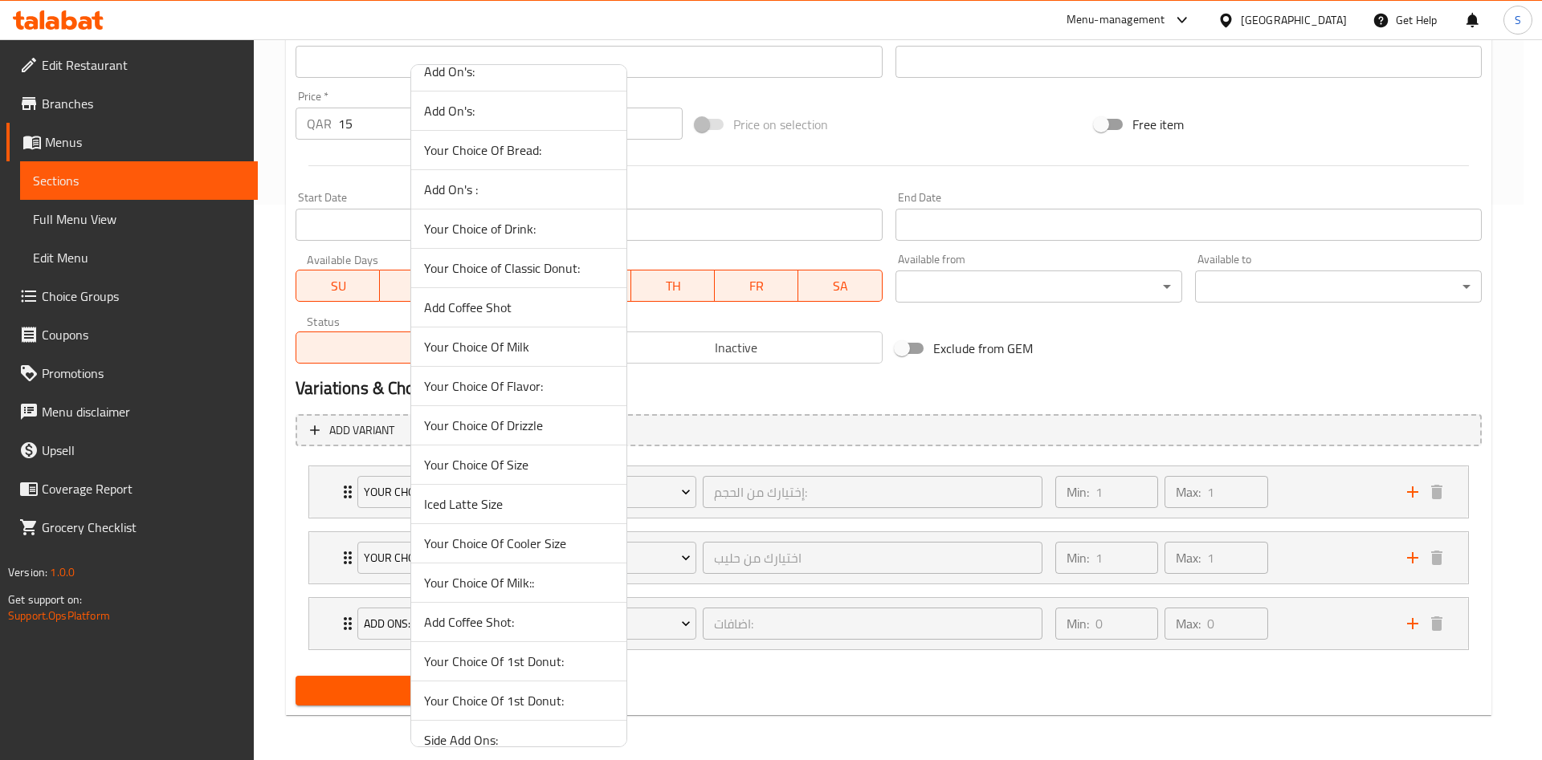
click at [535, 576] on span "Your Choice Of Milk::" at bounding box center [518, 582] width 189 height 19
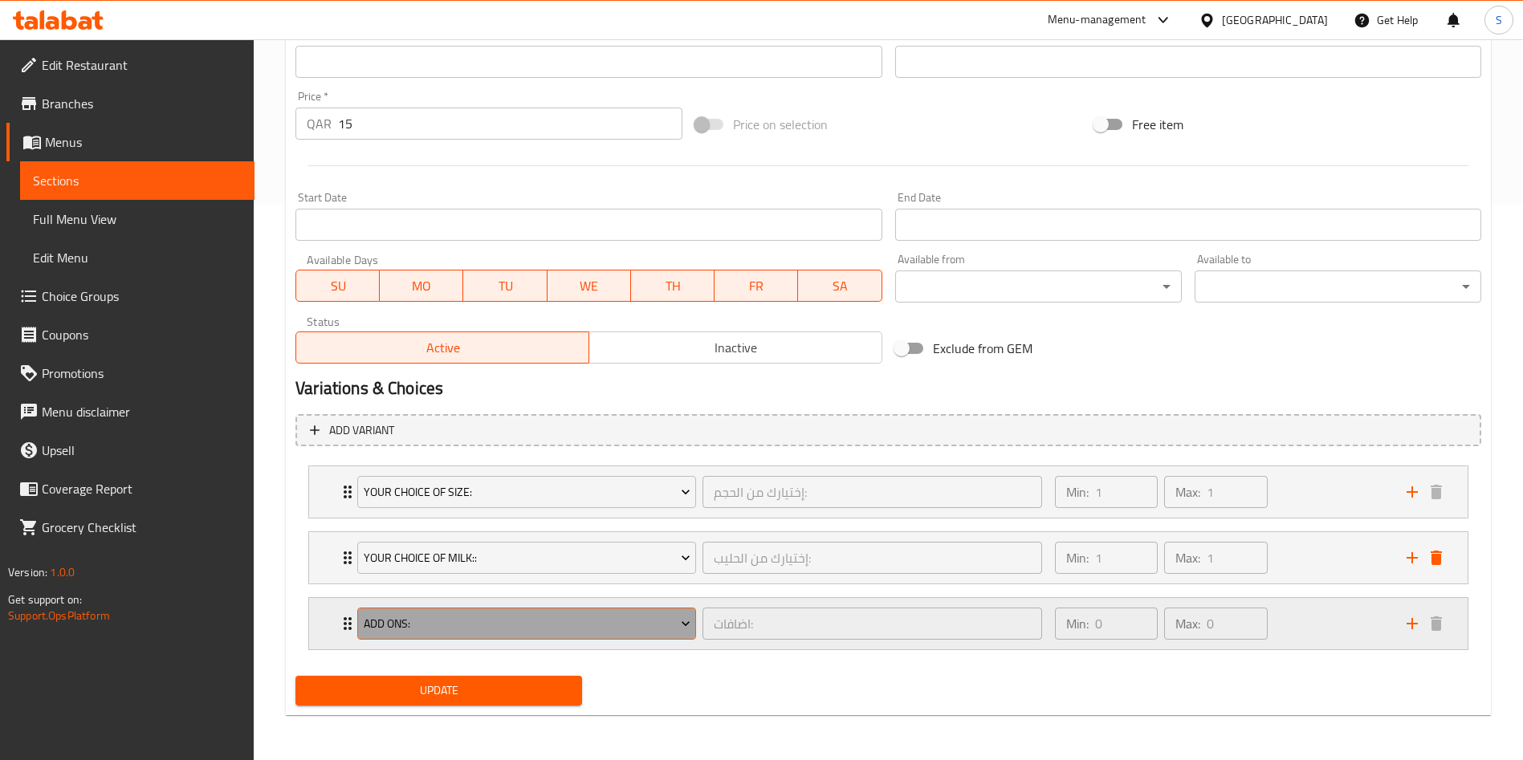
click at [524, 620] on span "Add Ons:" at bounding box center [527, 624] width 327 height 20
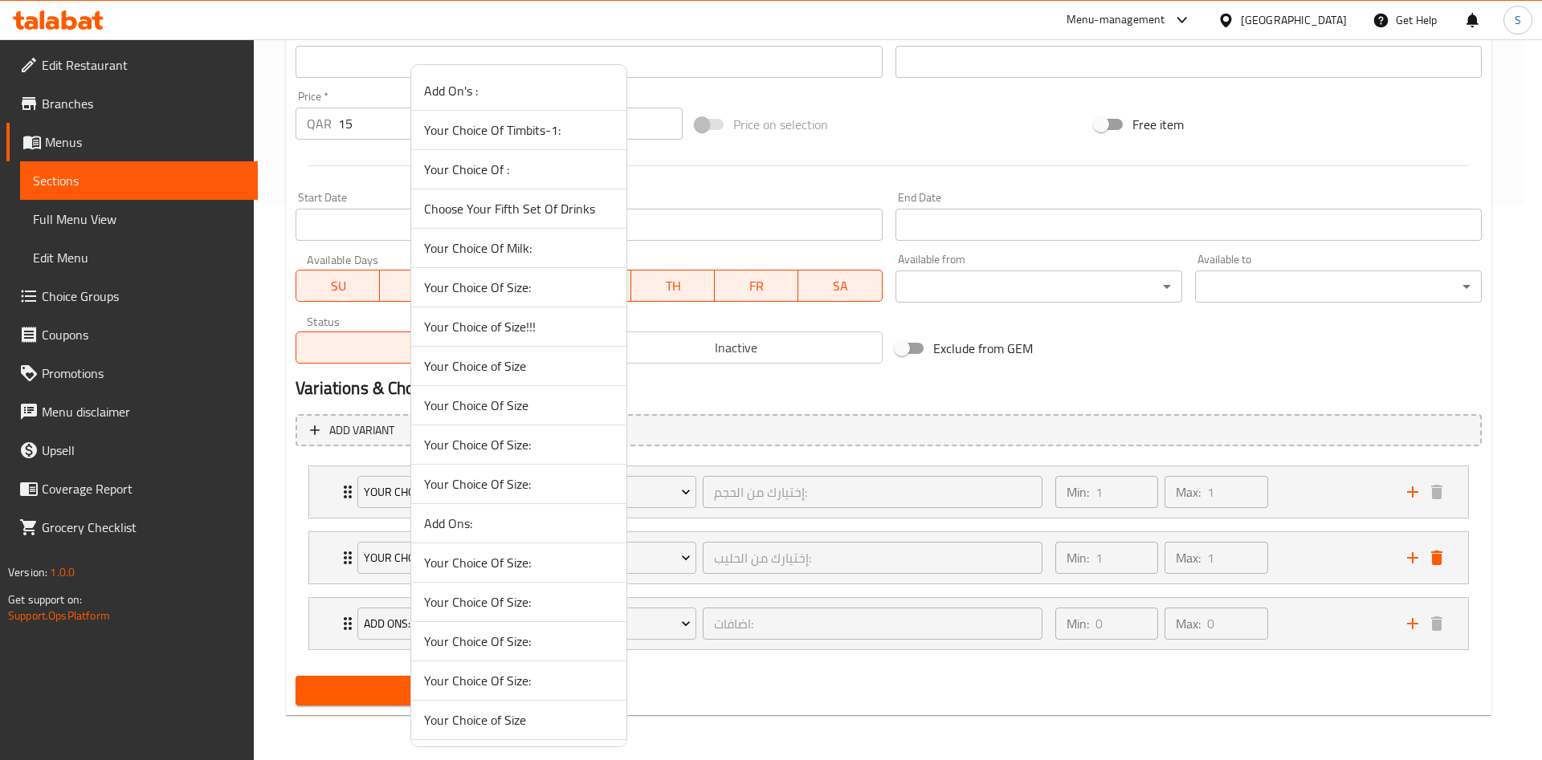
click at [915, 693] on div at bounding box center [771, 380] width 1542 height 760
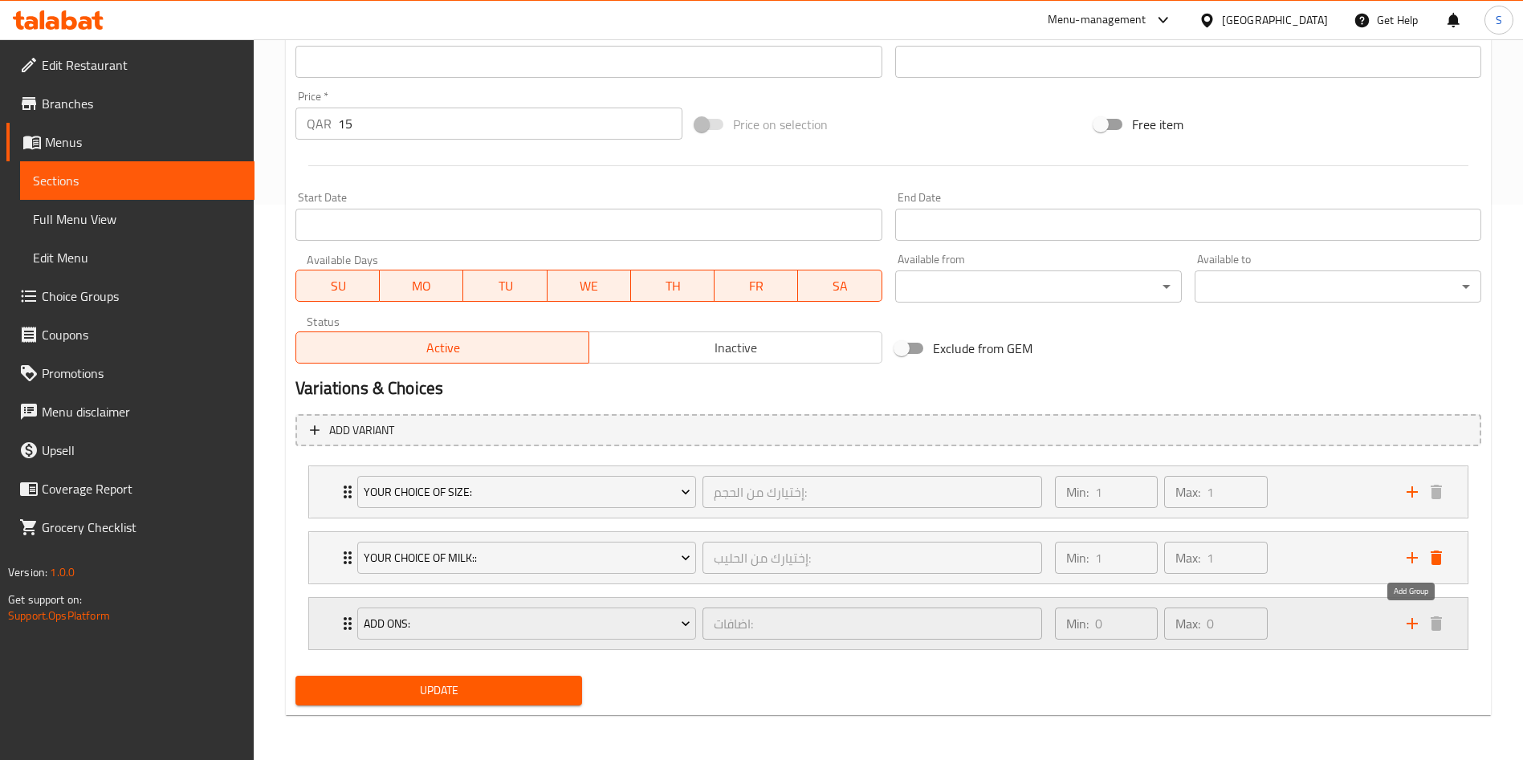
click at [1407, 628] on icon "add" at bounding box center [1412, 623] width 19 height 19
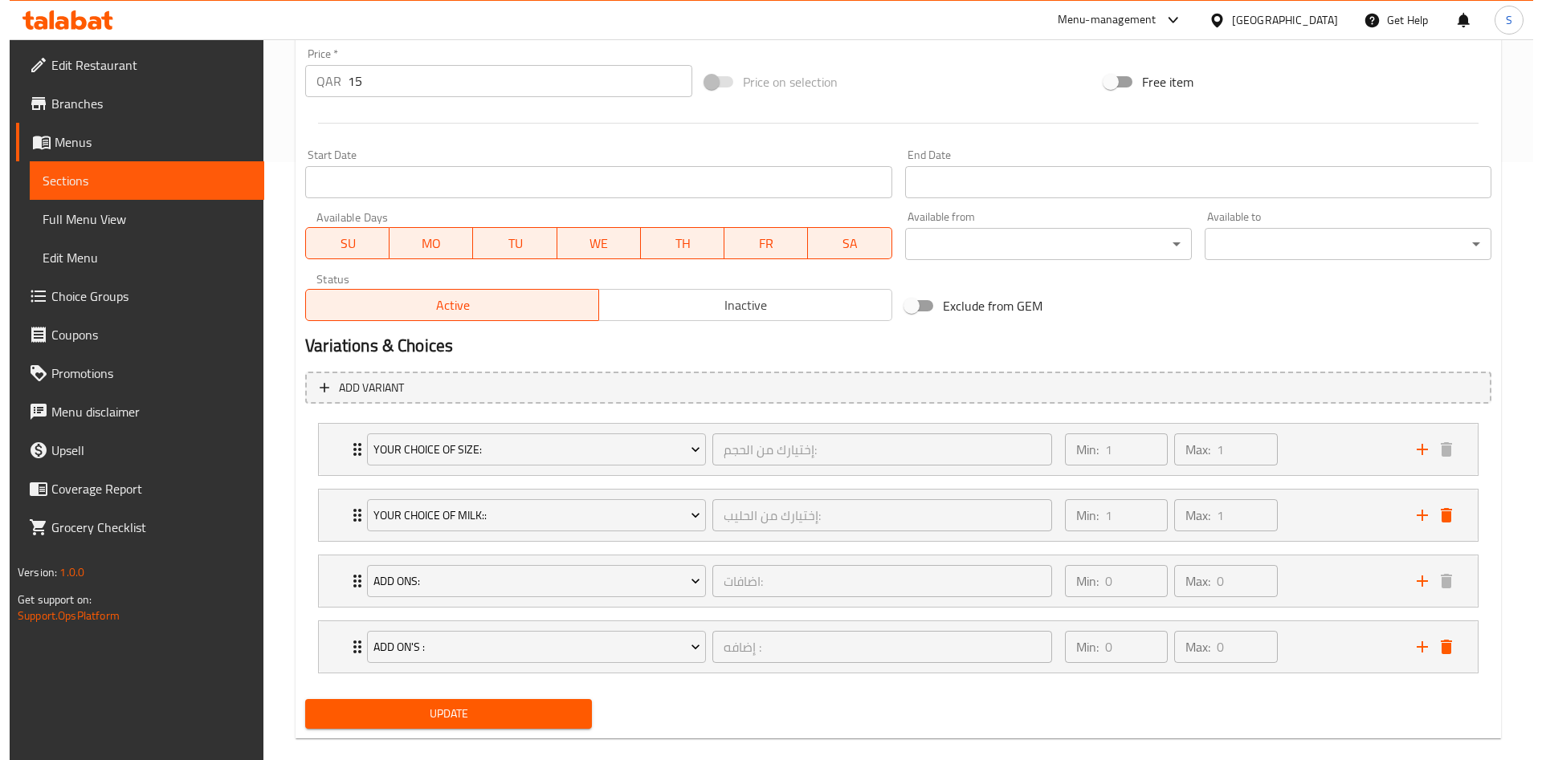
scroll to position [621, 0]
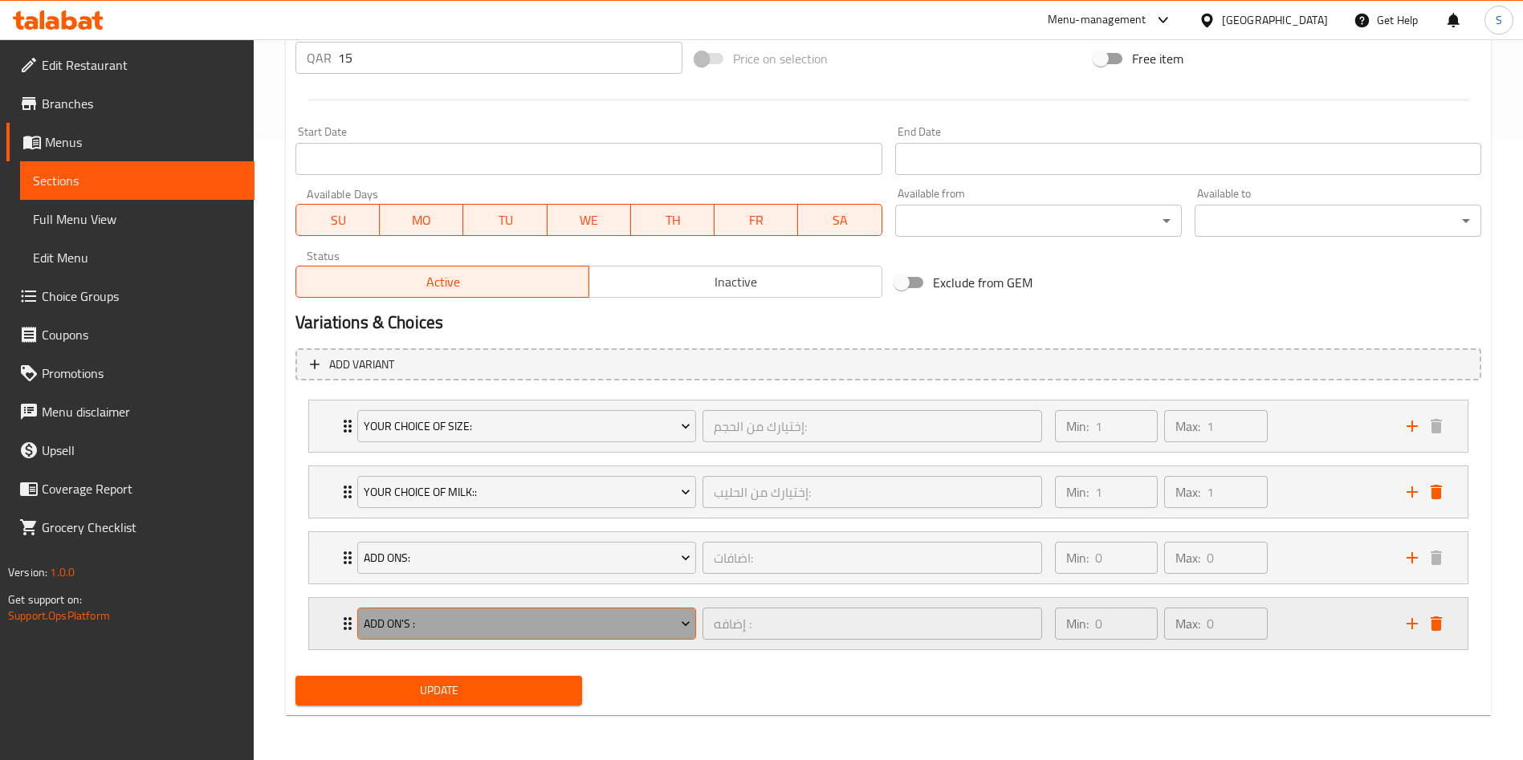
click at [491, 619] on span "Add On's :" at bounding box center [527, 624] width 327 height 20
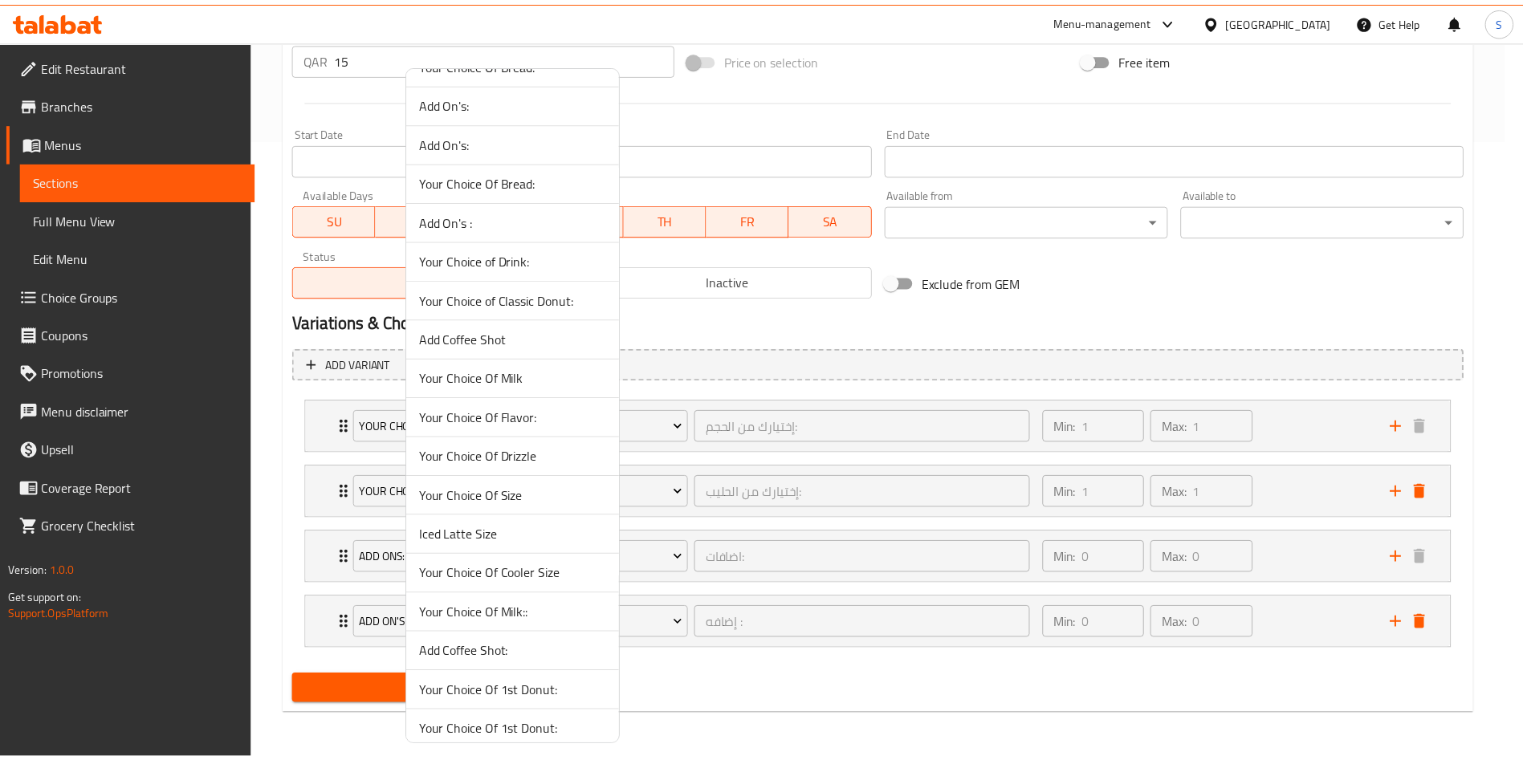
scroll to position [986, 0]
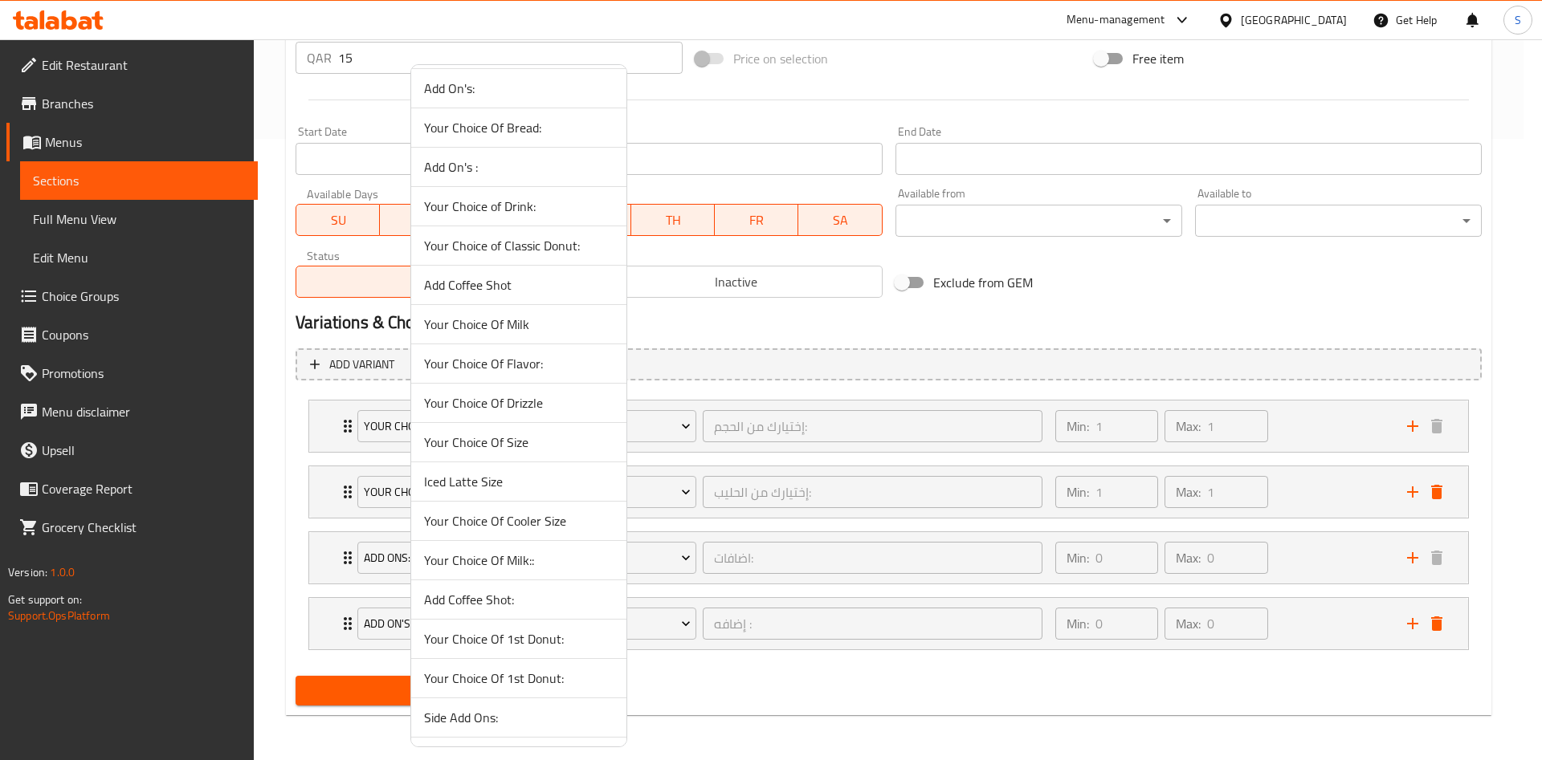
click at [534, 288] on span "Add Coffee Shot" at bounding box center [518, 284] width 189 height 19
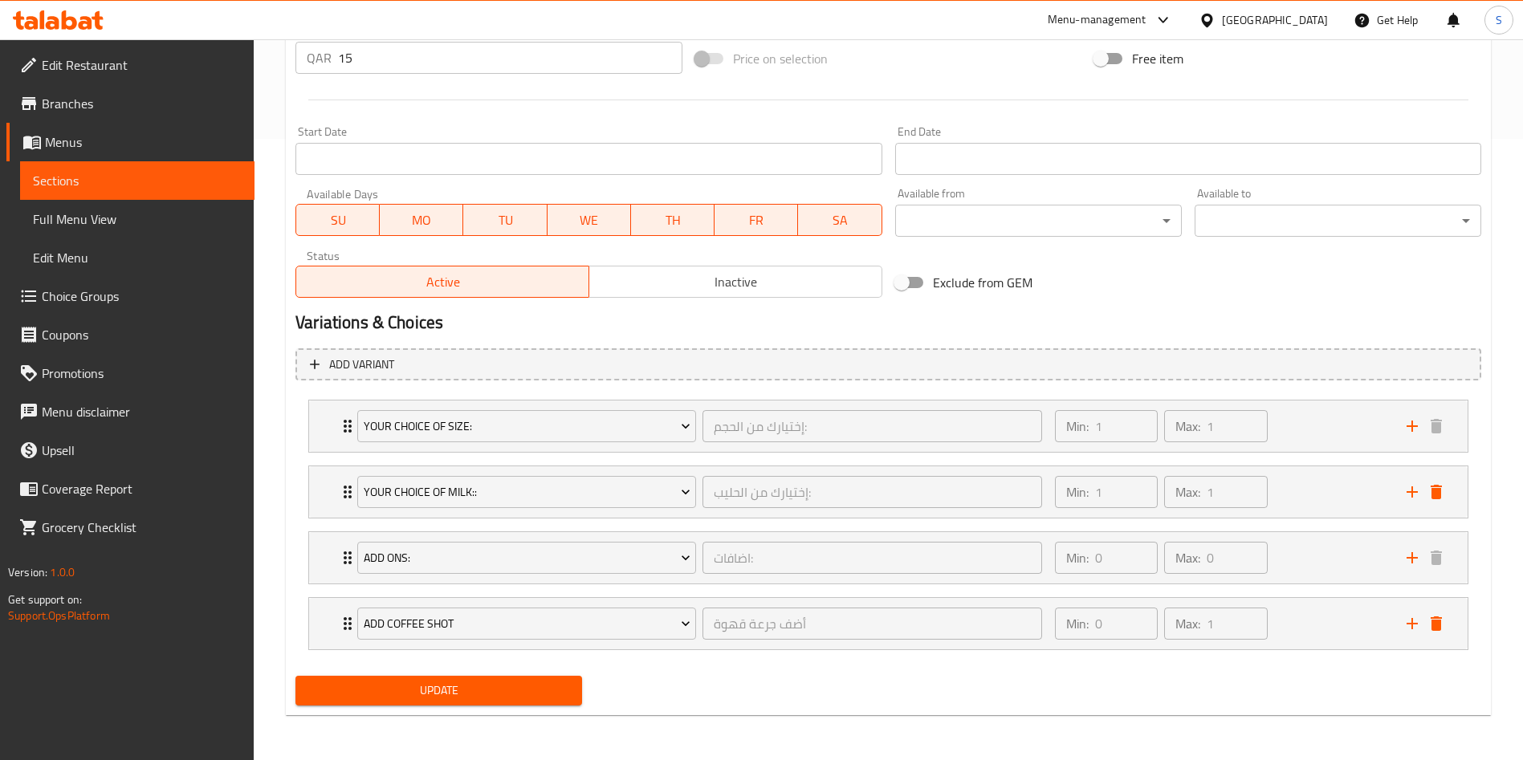
click at [483, 681] on span "Update" at bounding box center [438, 691] width 261 height 20
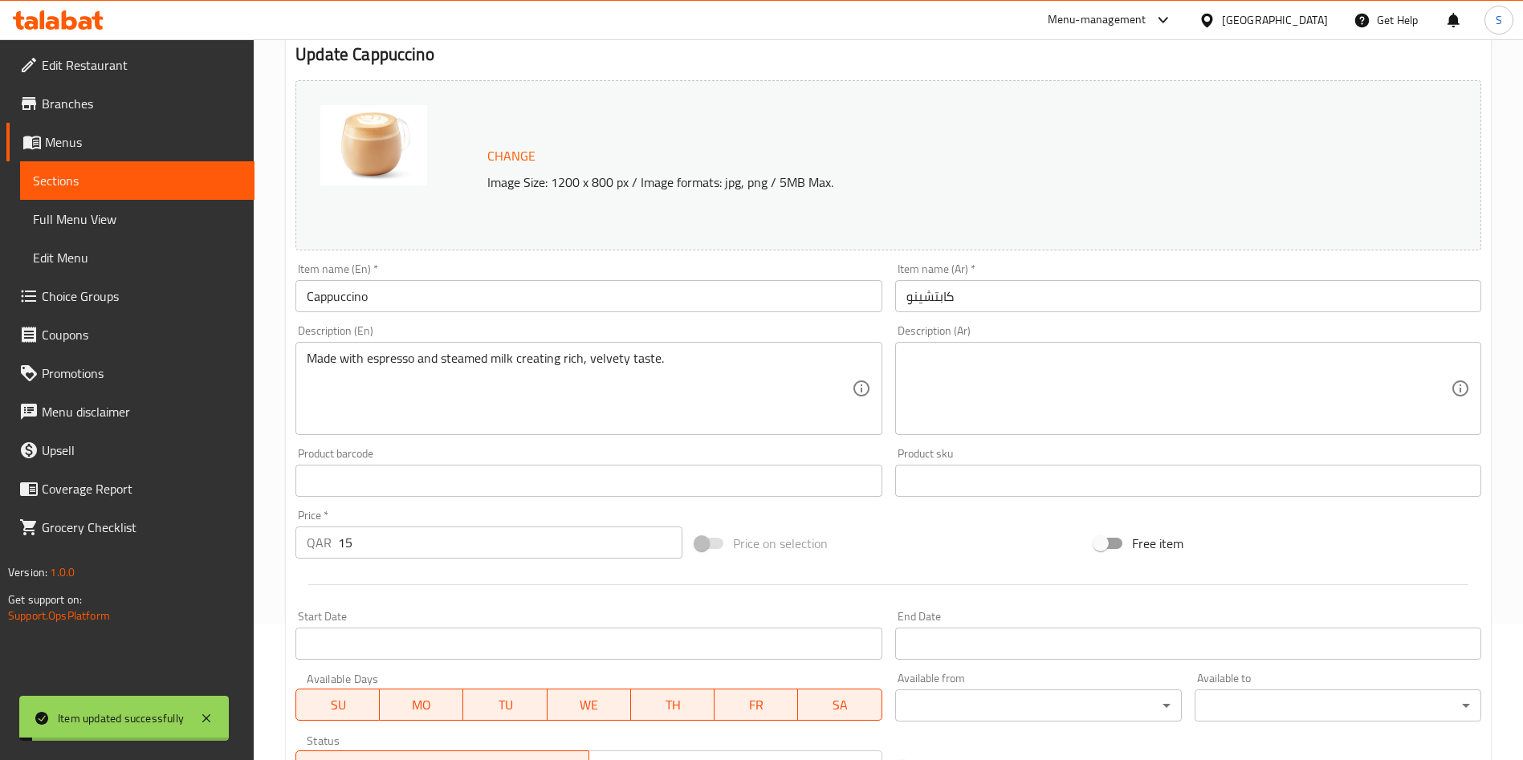
scroll to position [0, 0]
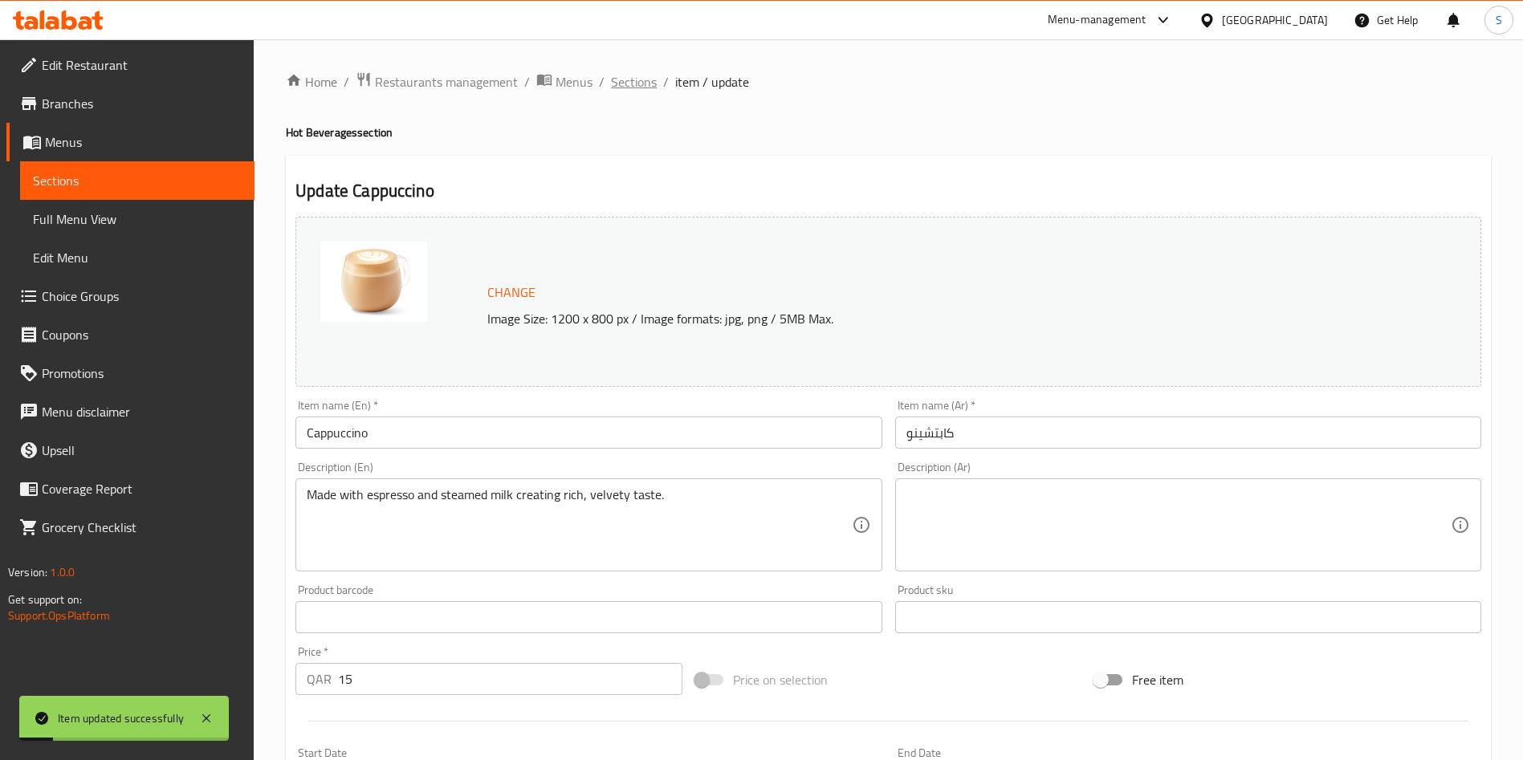
click at [636, 72] on span "Sections" at bounding box center [634, 81] width 46 height 19
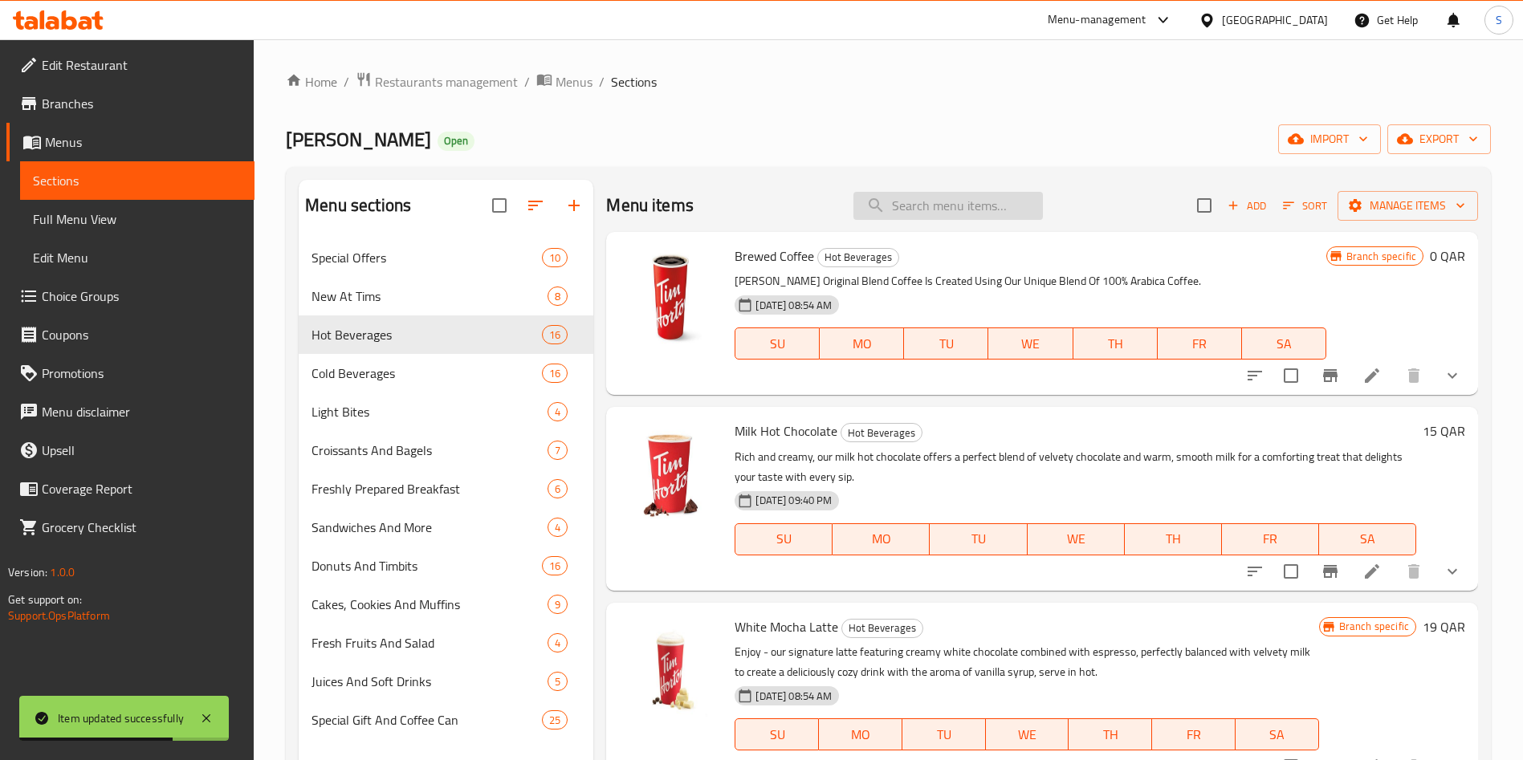
click at [917, 205] on input "search" at bounding box center [947, 206] width 189 height 28
paste input "Latte"
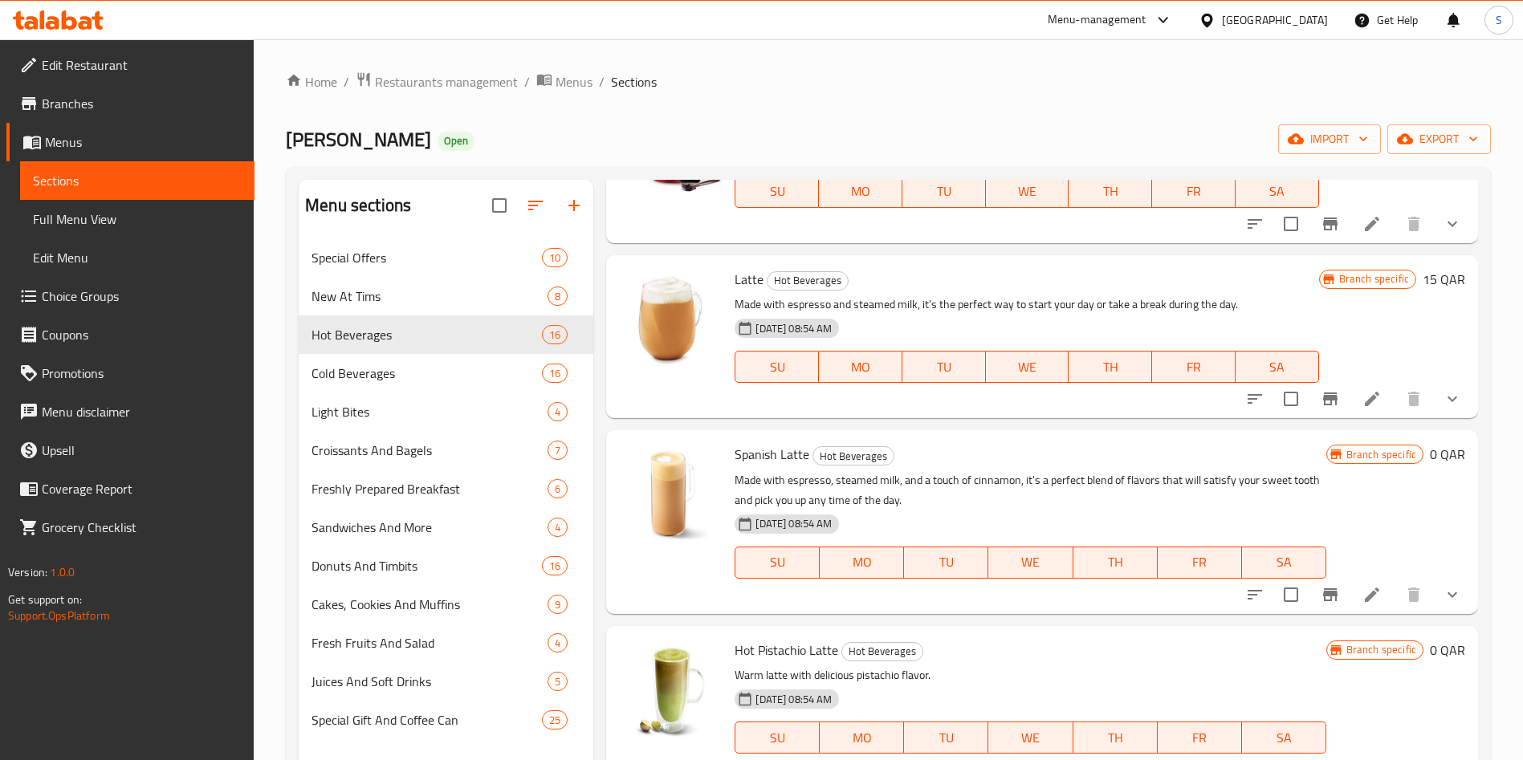
scroll to position [963, 0]
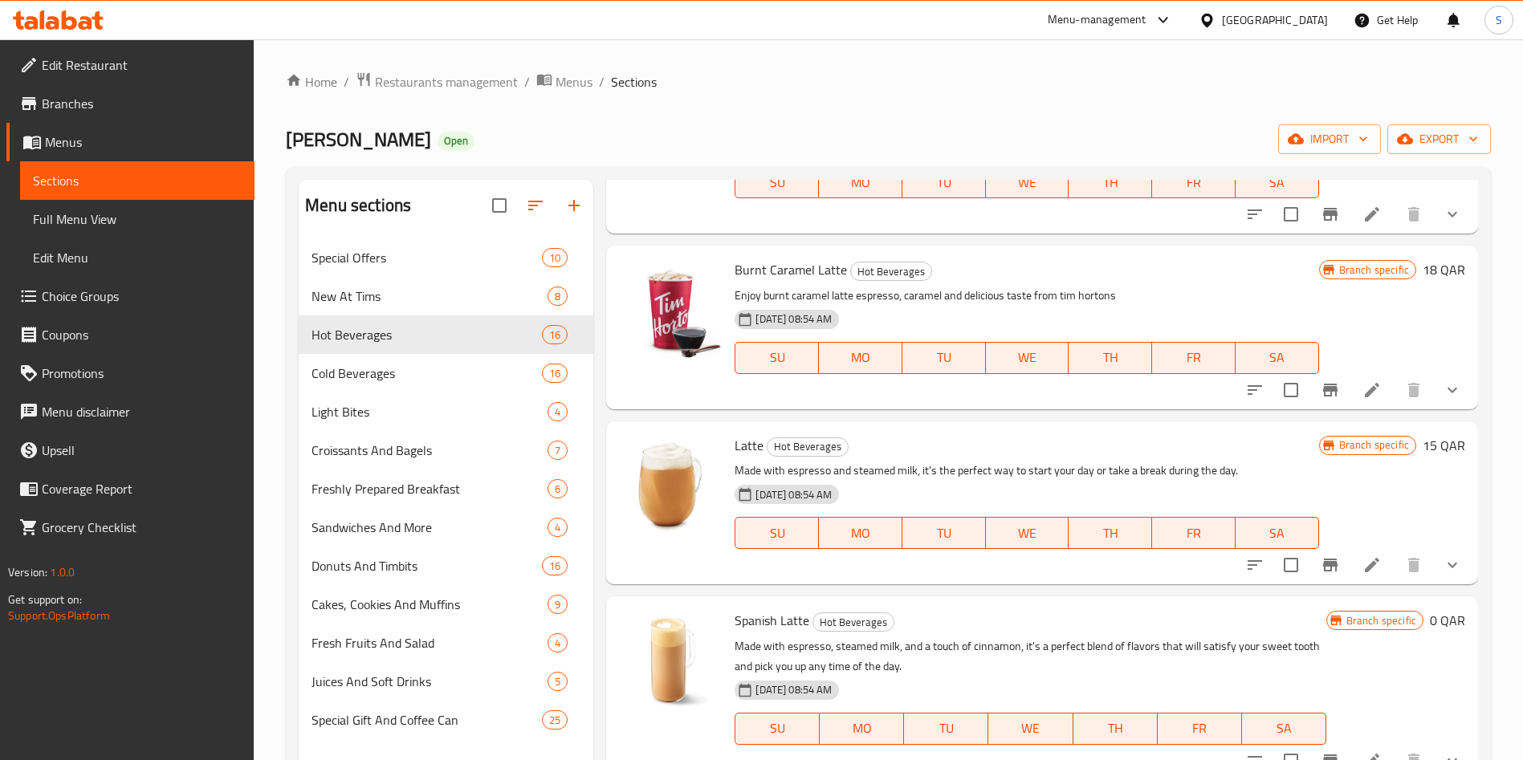
type input "Latte"
click at [1350, 567] on li at bounding box center [1372, 565] width 45 height 29
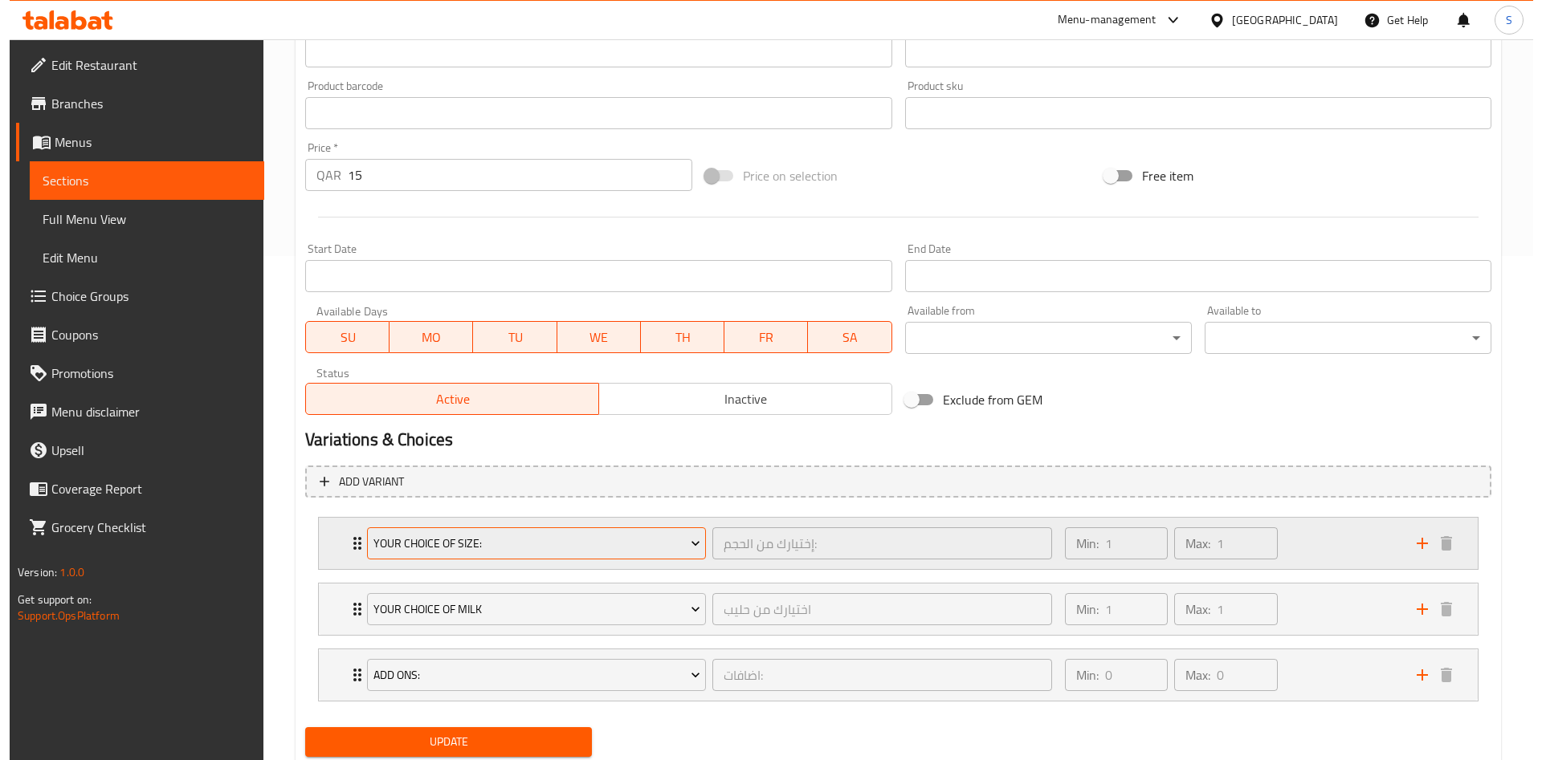
scroll to position [556, 0]
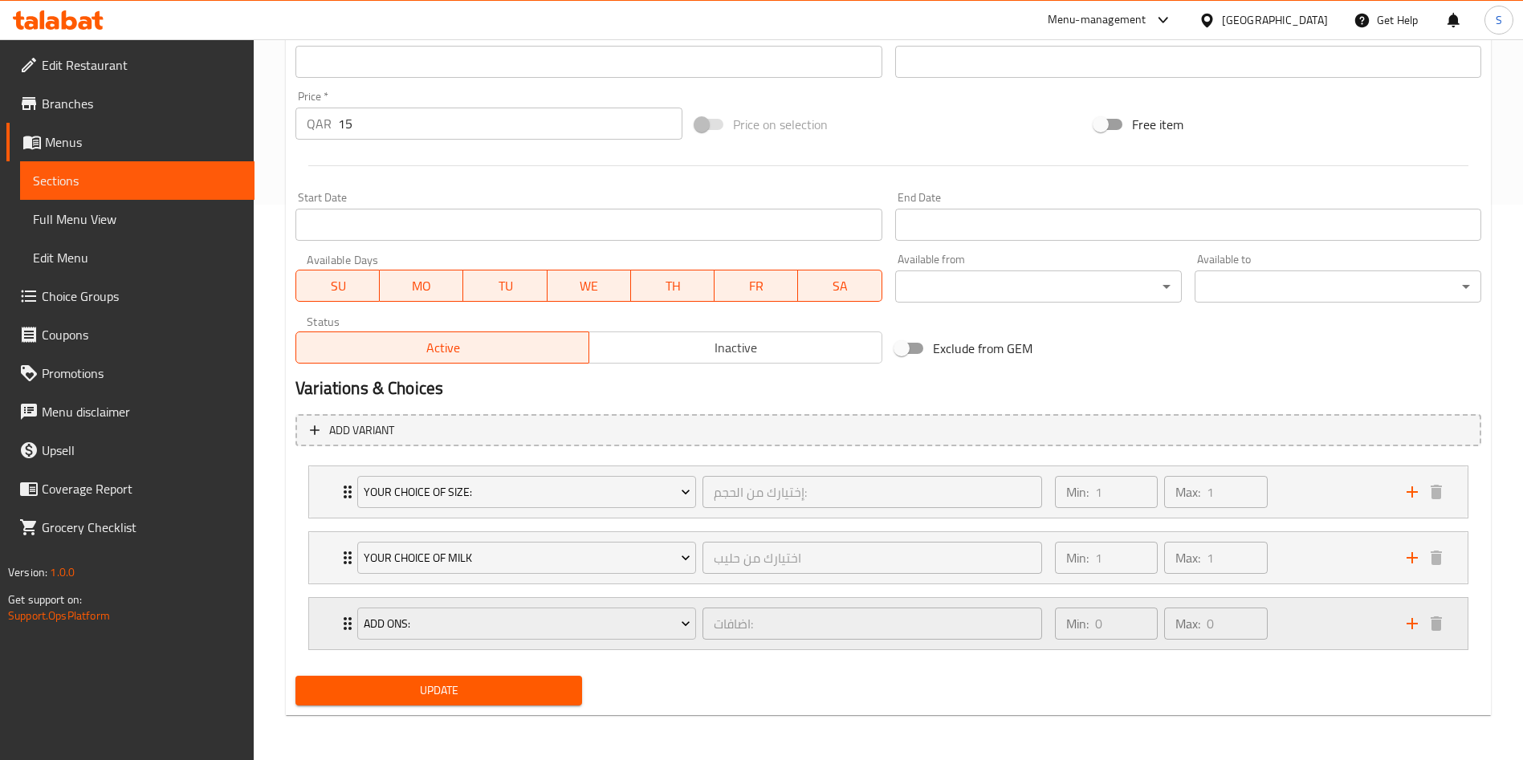
click at [1411, 631] on icon "add" at bounding box center [1412, 623] width 19 height 19
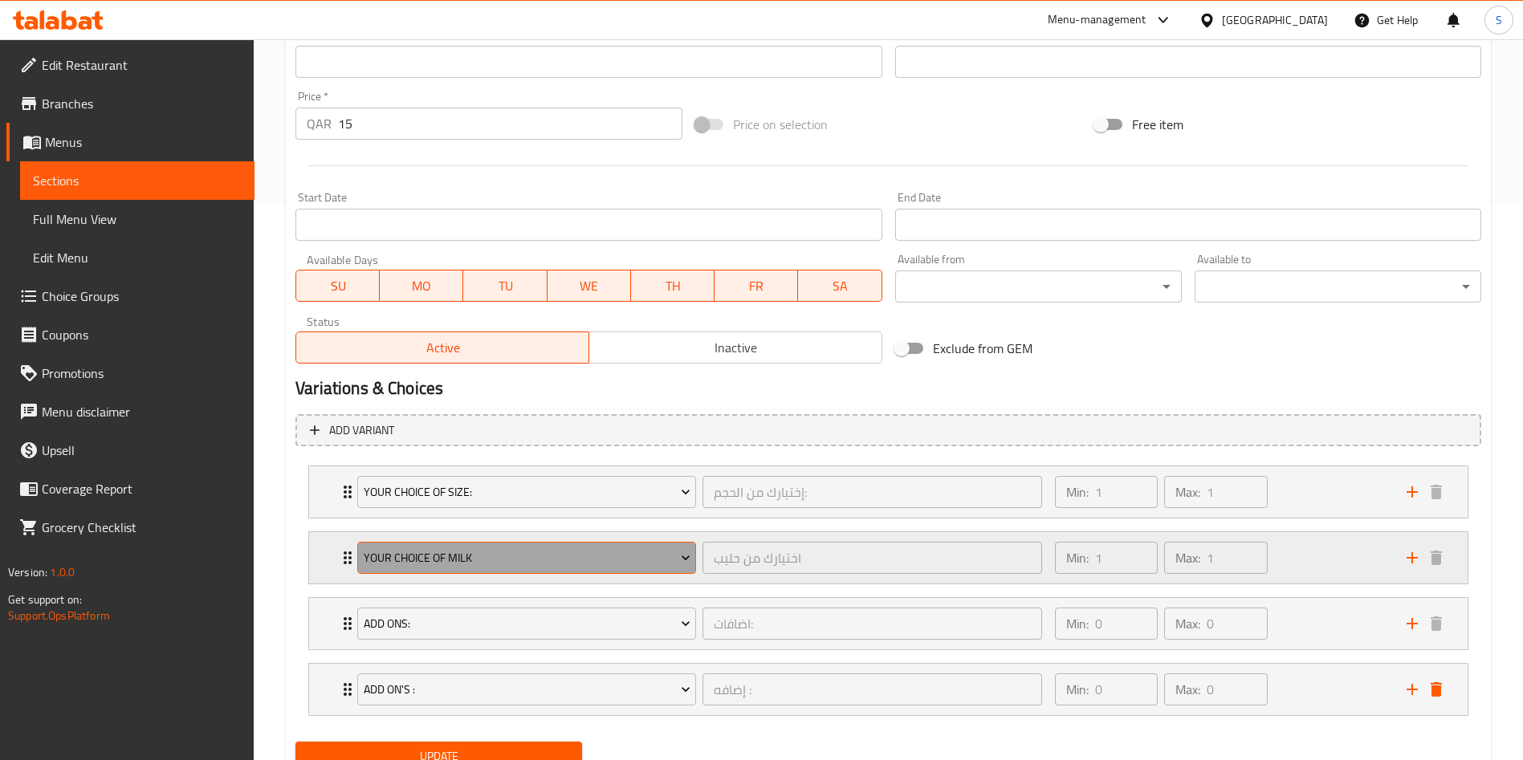
click at [518, 571] on button "Your Choice Of Milk" at bounding box center [526, 558] width 339 height 32
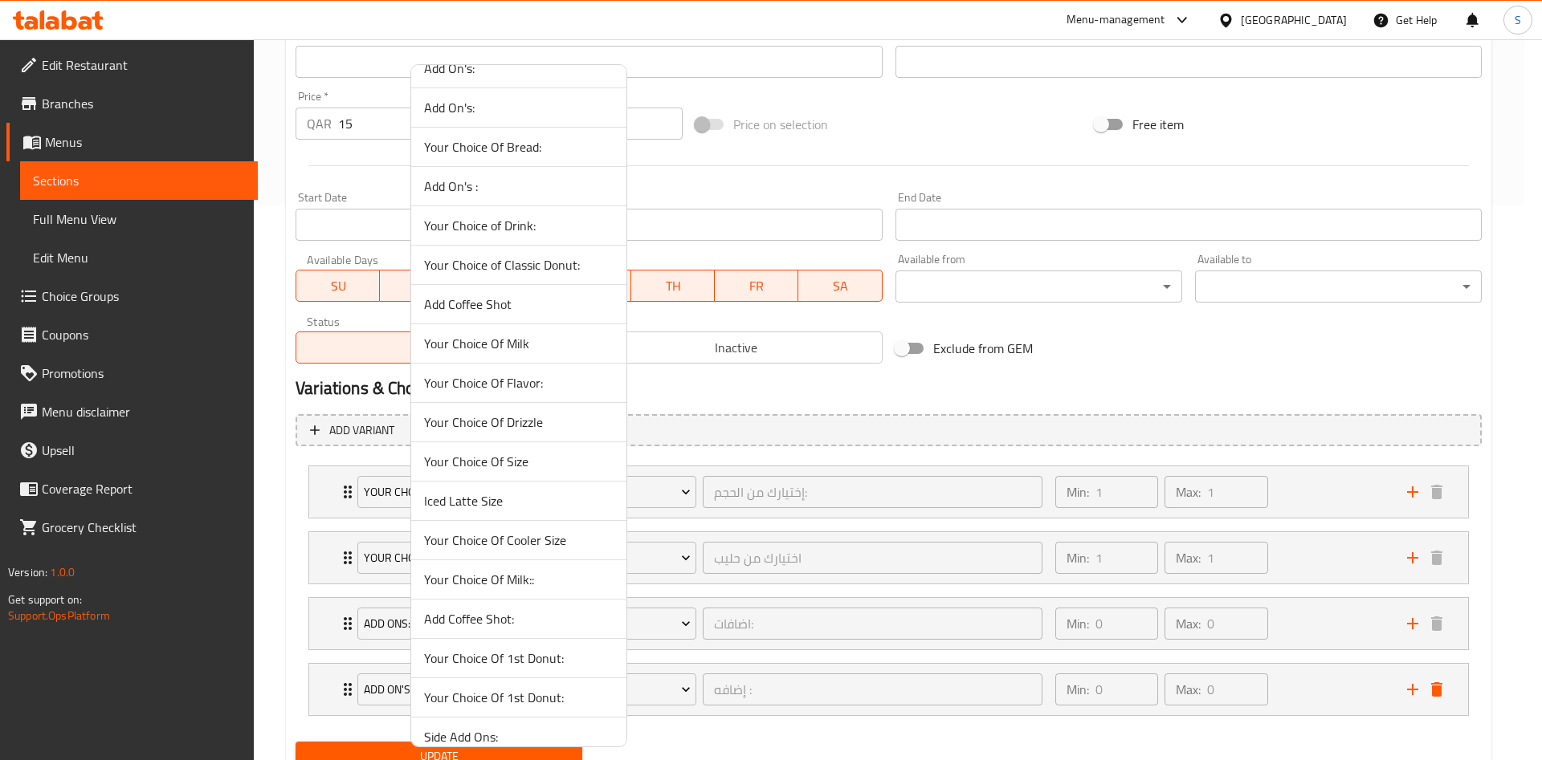
scroll to position [1084, 0]
click at [531, 470] on span "Your Choice Of Milk::" at bounding box center [518, 462] width 189 height 19
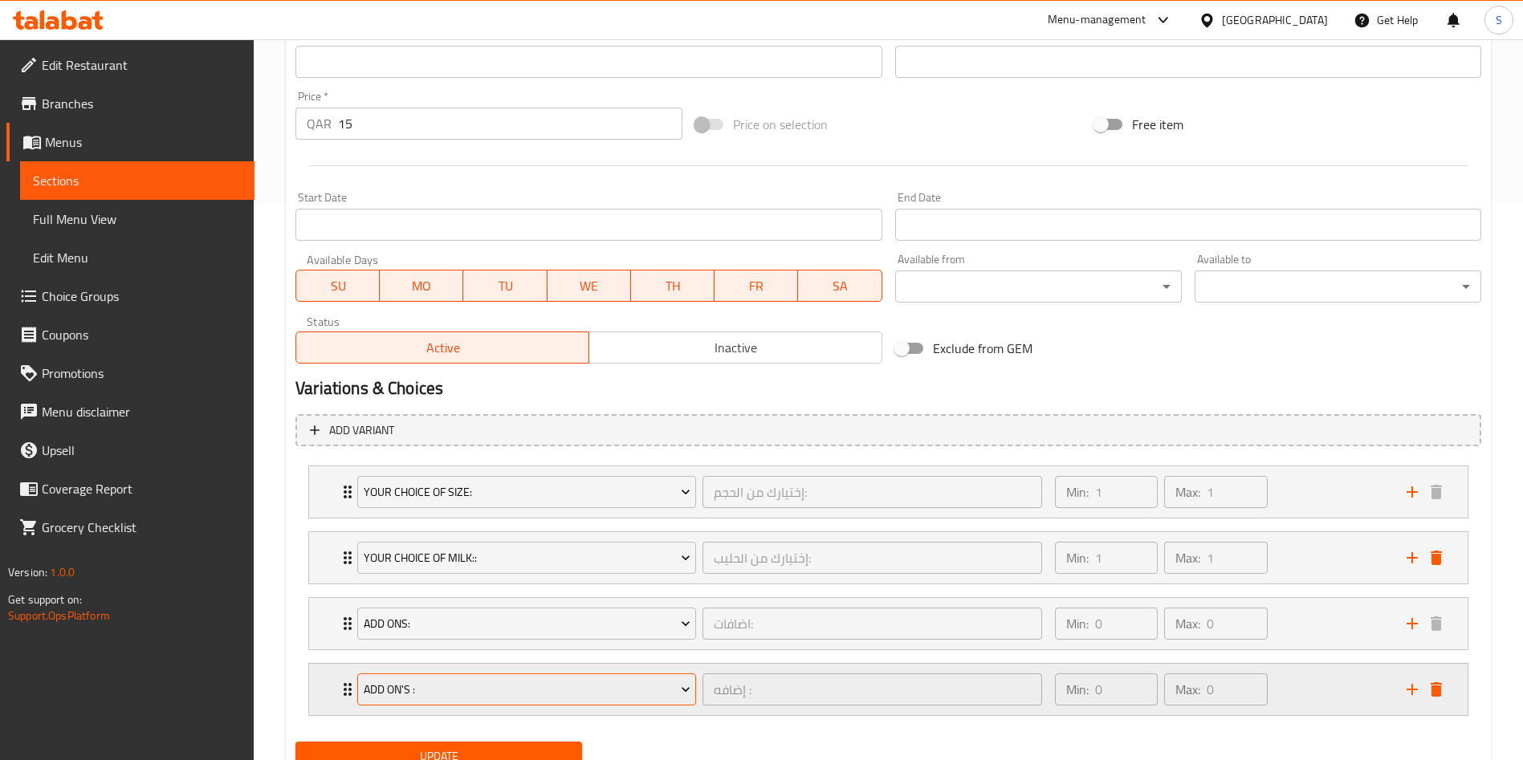
click at [475, 691] on span "Add On's :" at bounding box center [527, 690] width 327 height 20
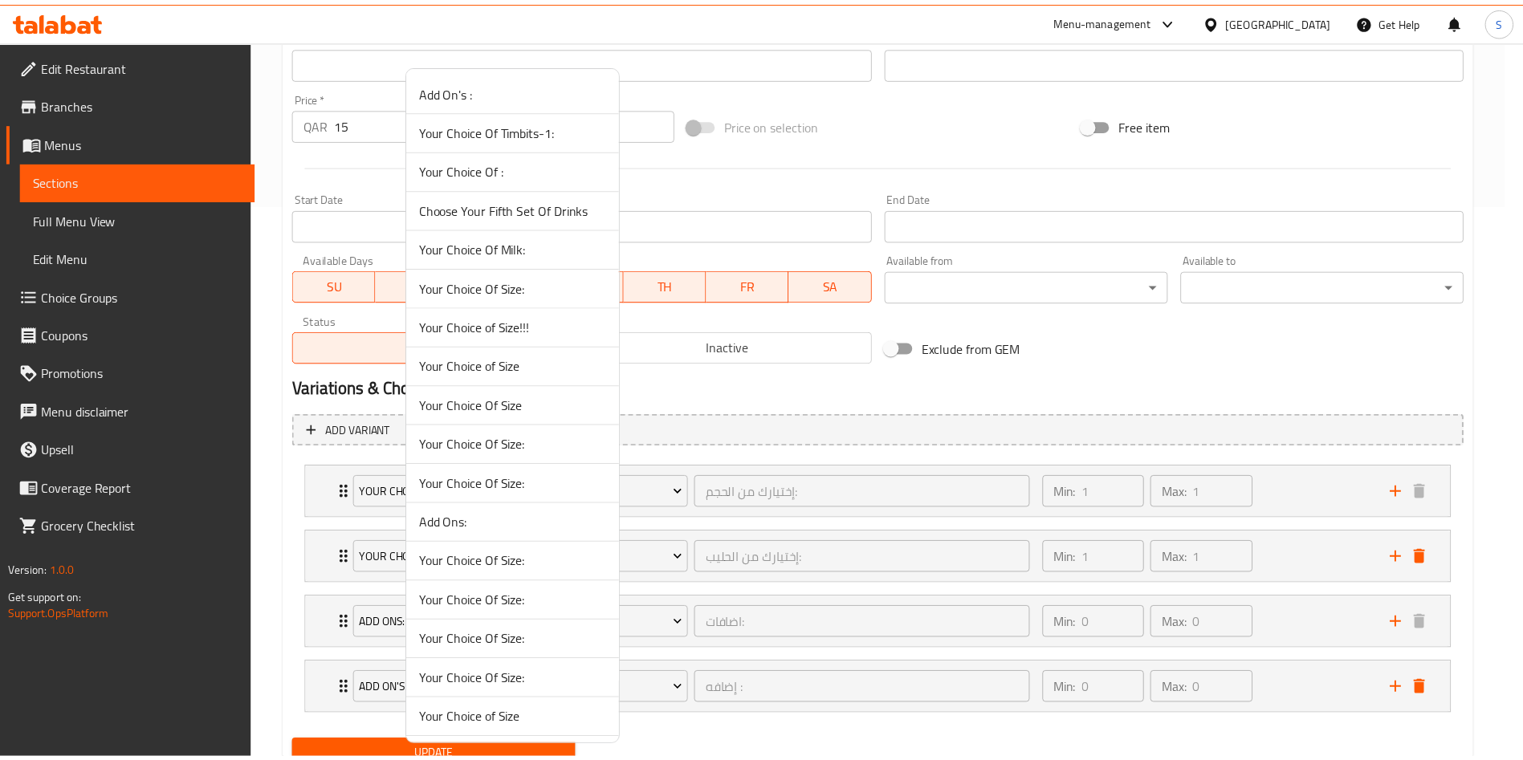
scroll to position [865, 0]
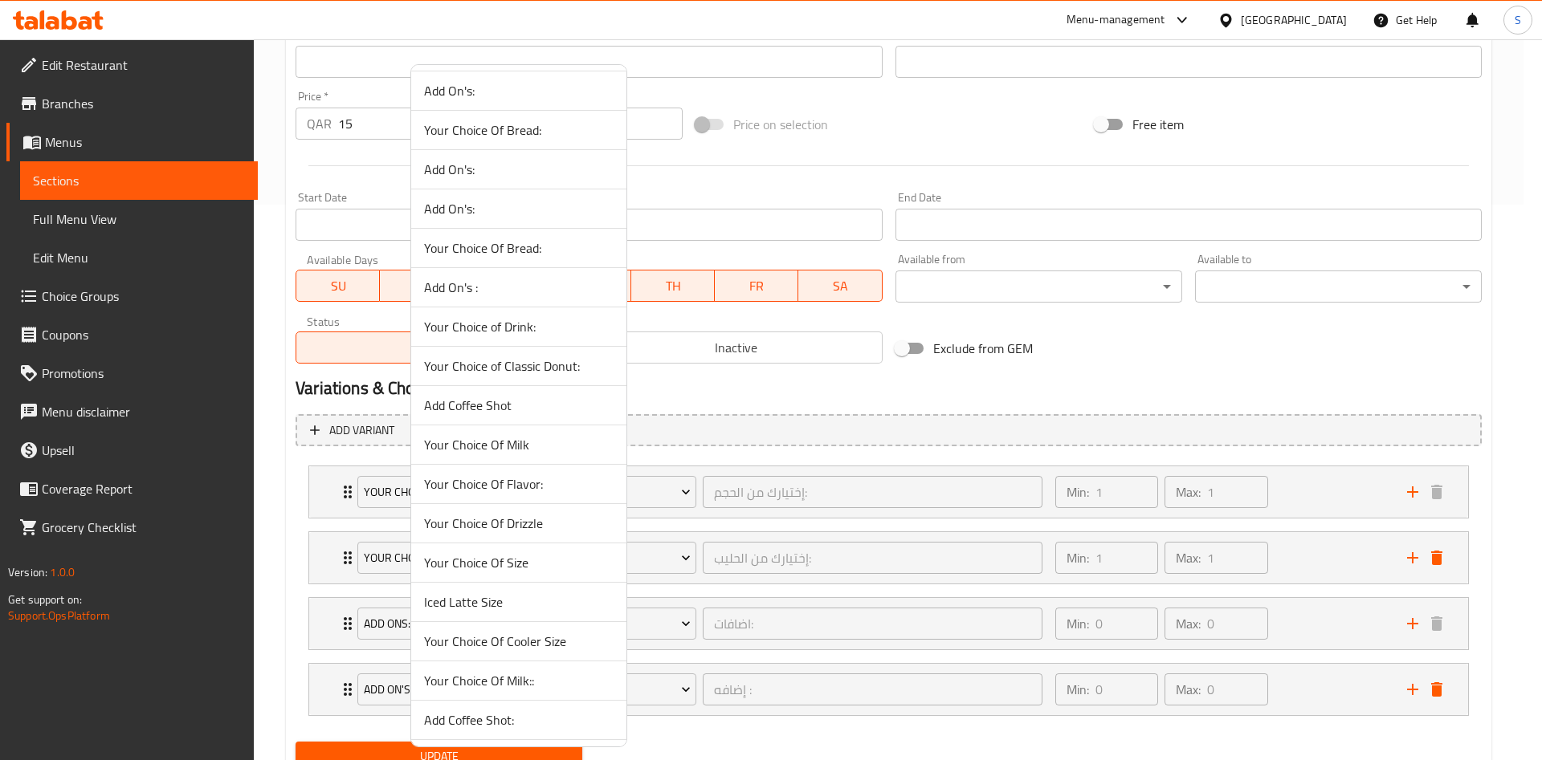
click at [498, 404] on span "Add Coffee Shot" at bounding box center [518, 405] width 189 height 19
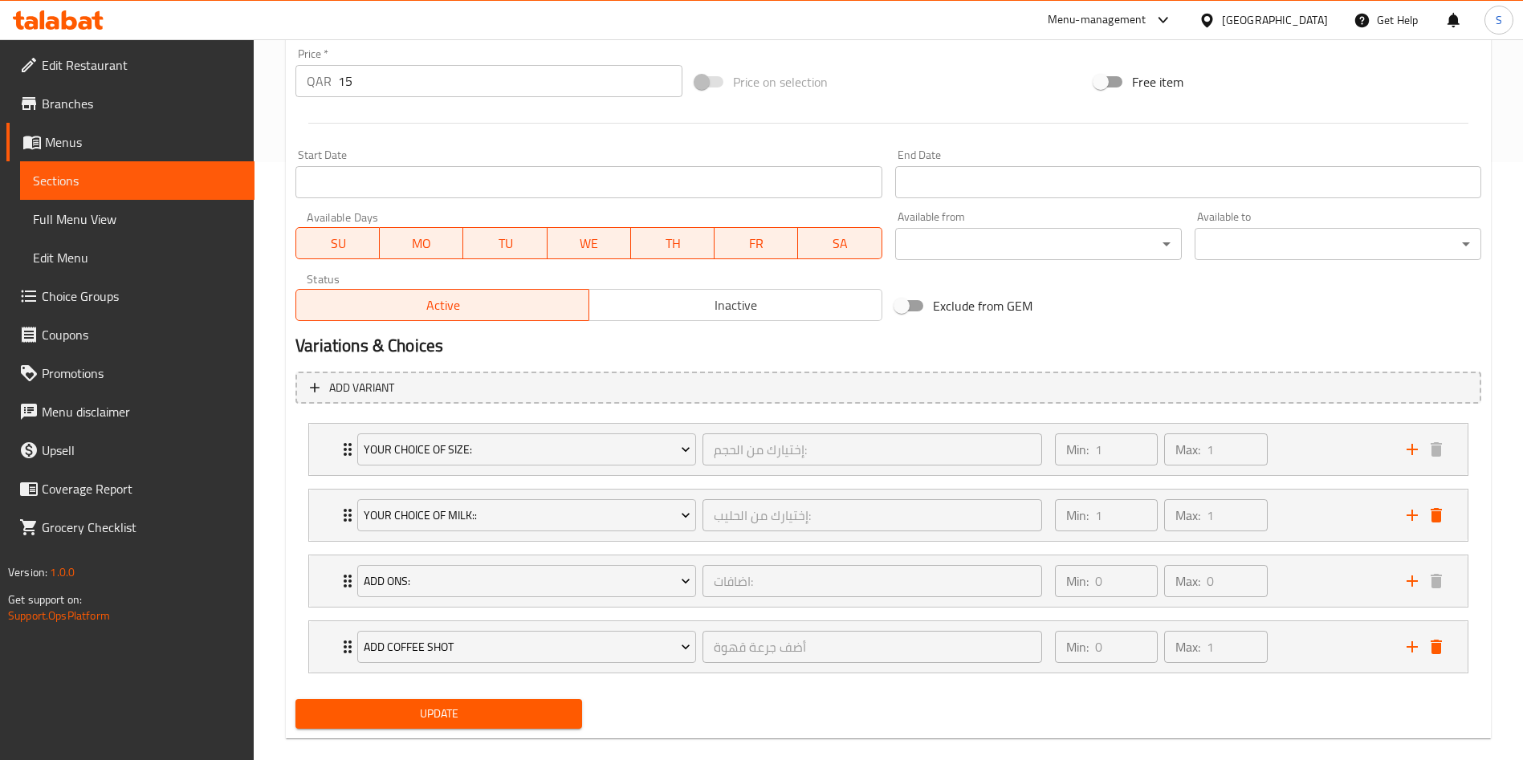
scroll to position [621, 0]
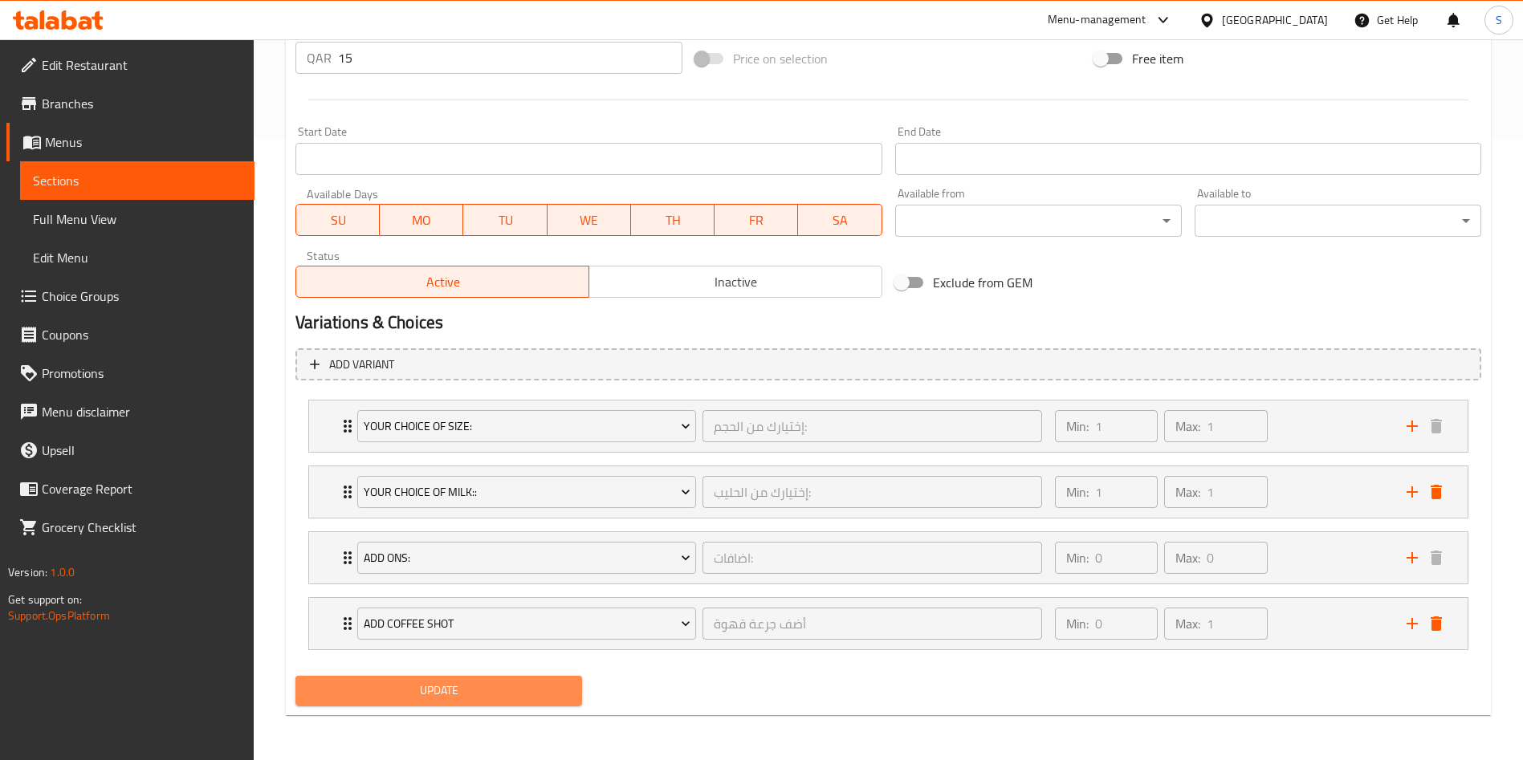
click at [518, 702] on button "Update" at bounding box center [438, 691] width 287 height 30
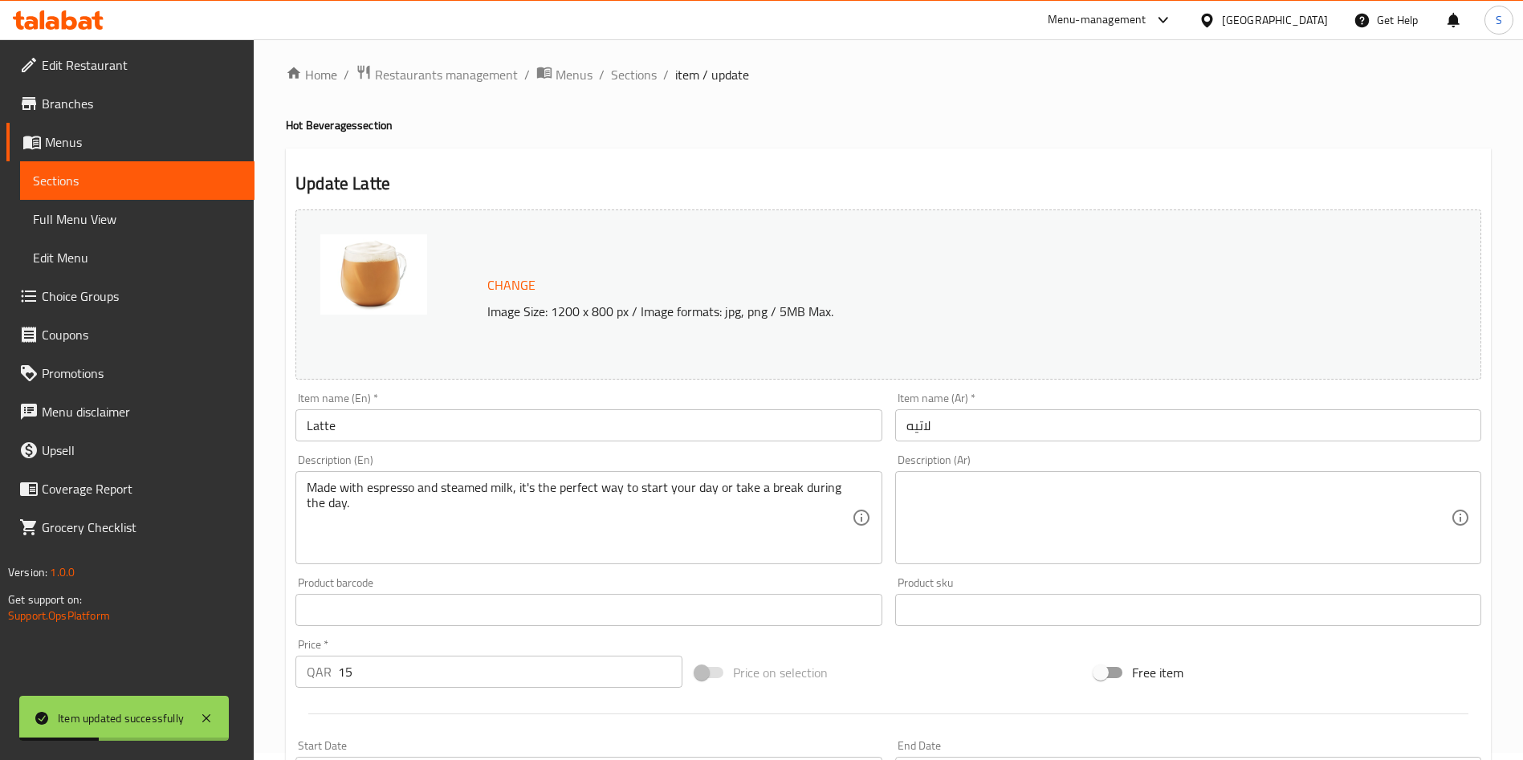
scroll to position [0, 0]
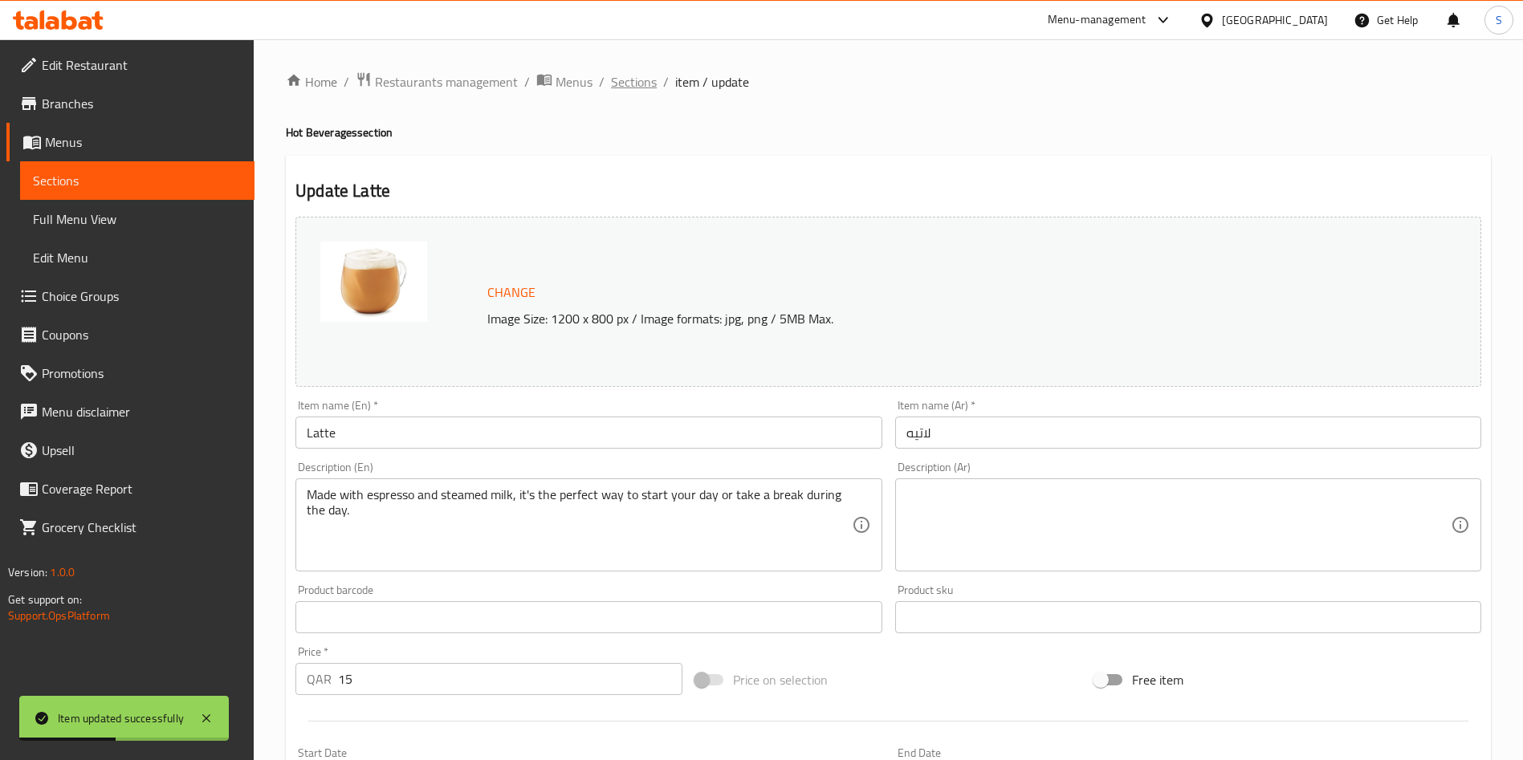
click at [617, 85] on span "Sections" at bounding box center [634, 81] width 46 height 19
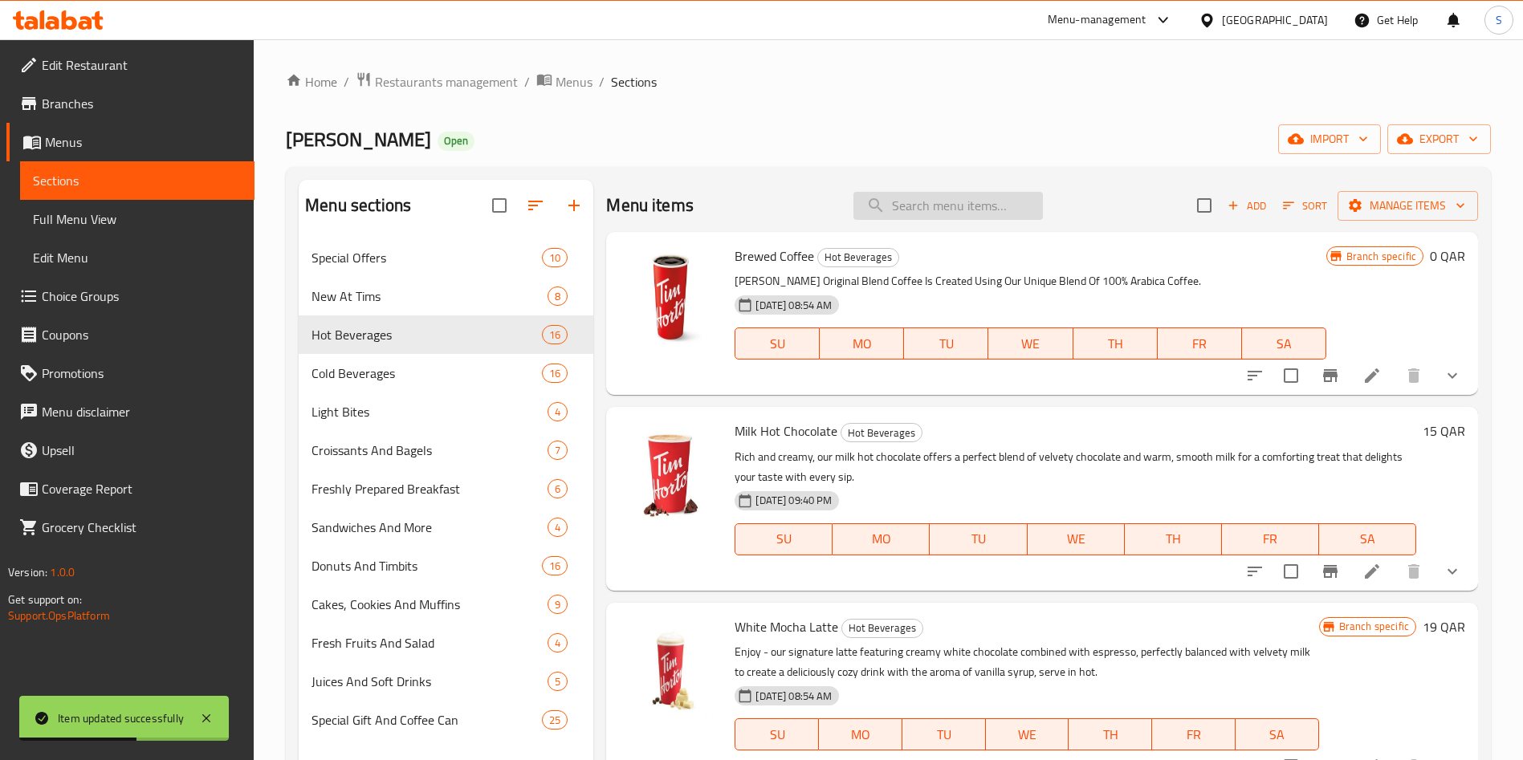
click at [943, 198] on input "search" at bounding box center [947, 206] width 189 height 28
paste input "Milk Hot Chocolate"
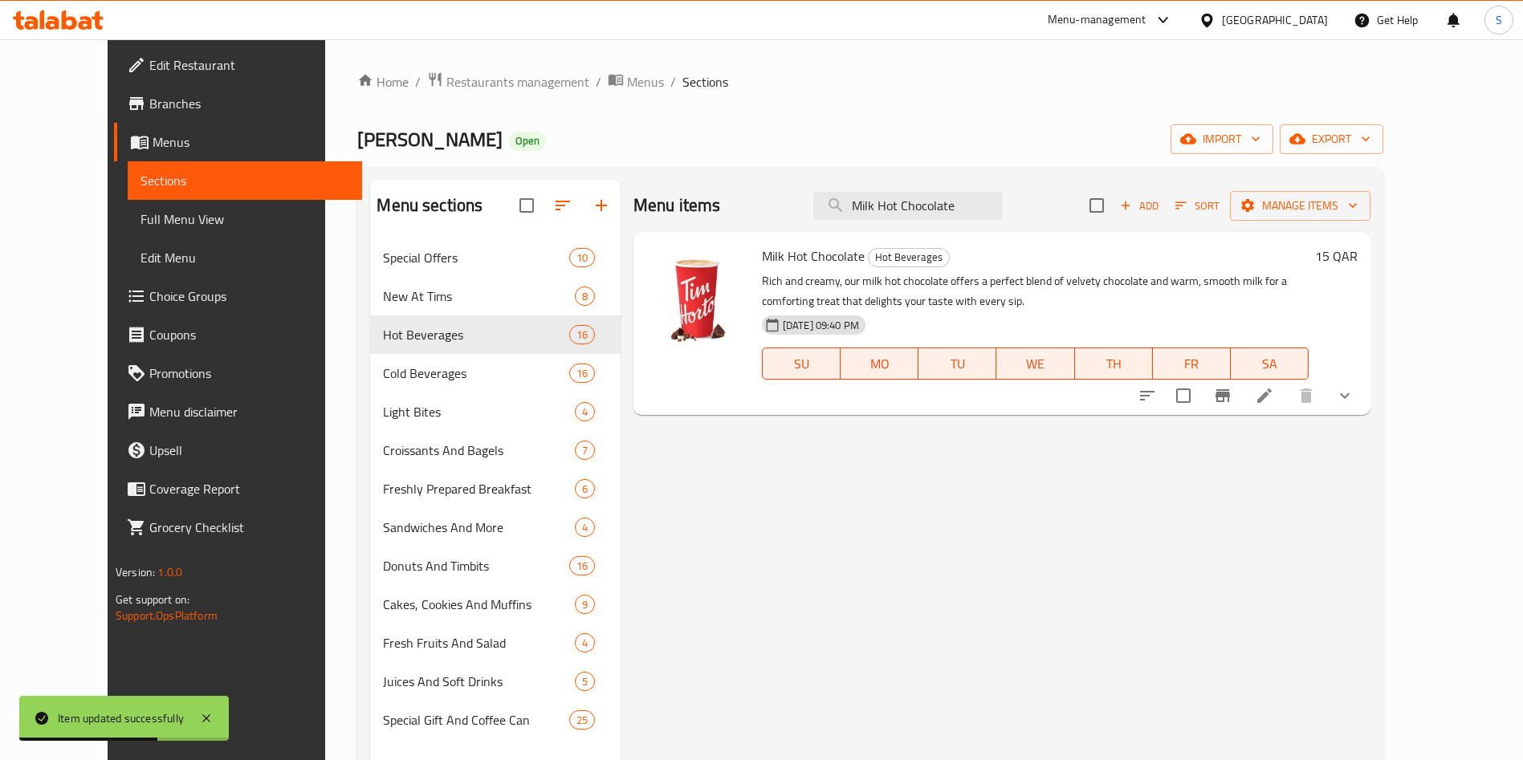
type input "Milk Hot Chocolate"
click at [1287, 397] on li at bounding box center [1264, 395] width 45 height 29
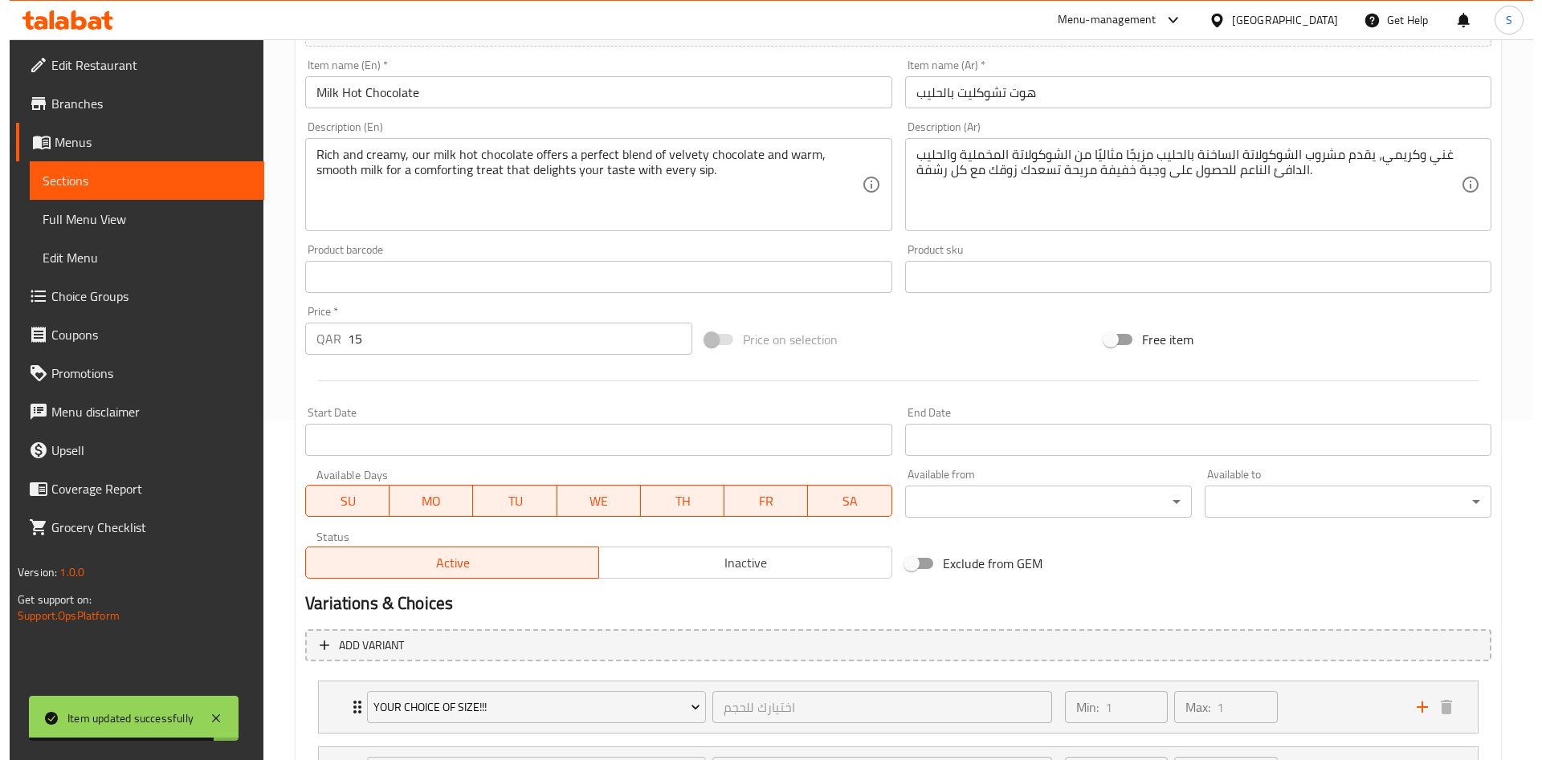
scroll to position [490, 0]
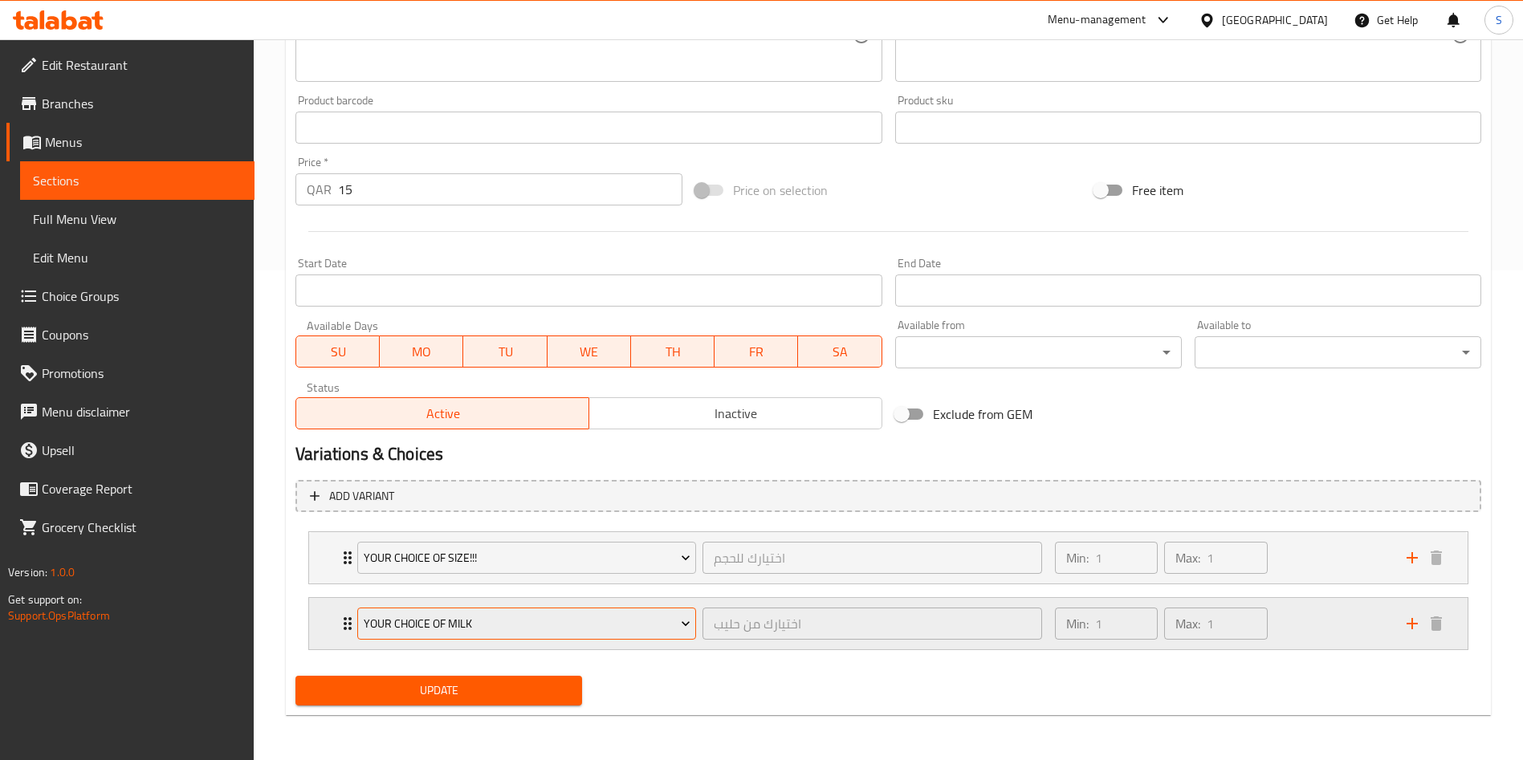
click at [564, 618] on span "Your Choice Of Milk" at bounding box center [527, 624] width 327 height 20
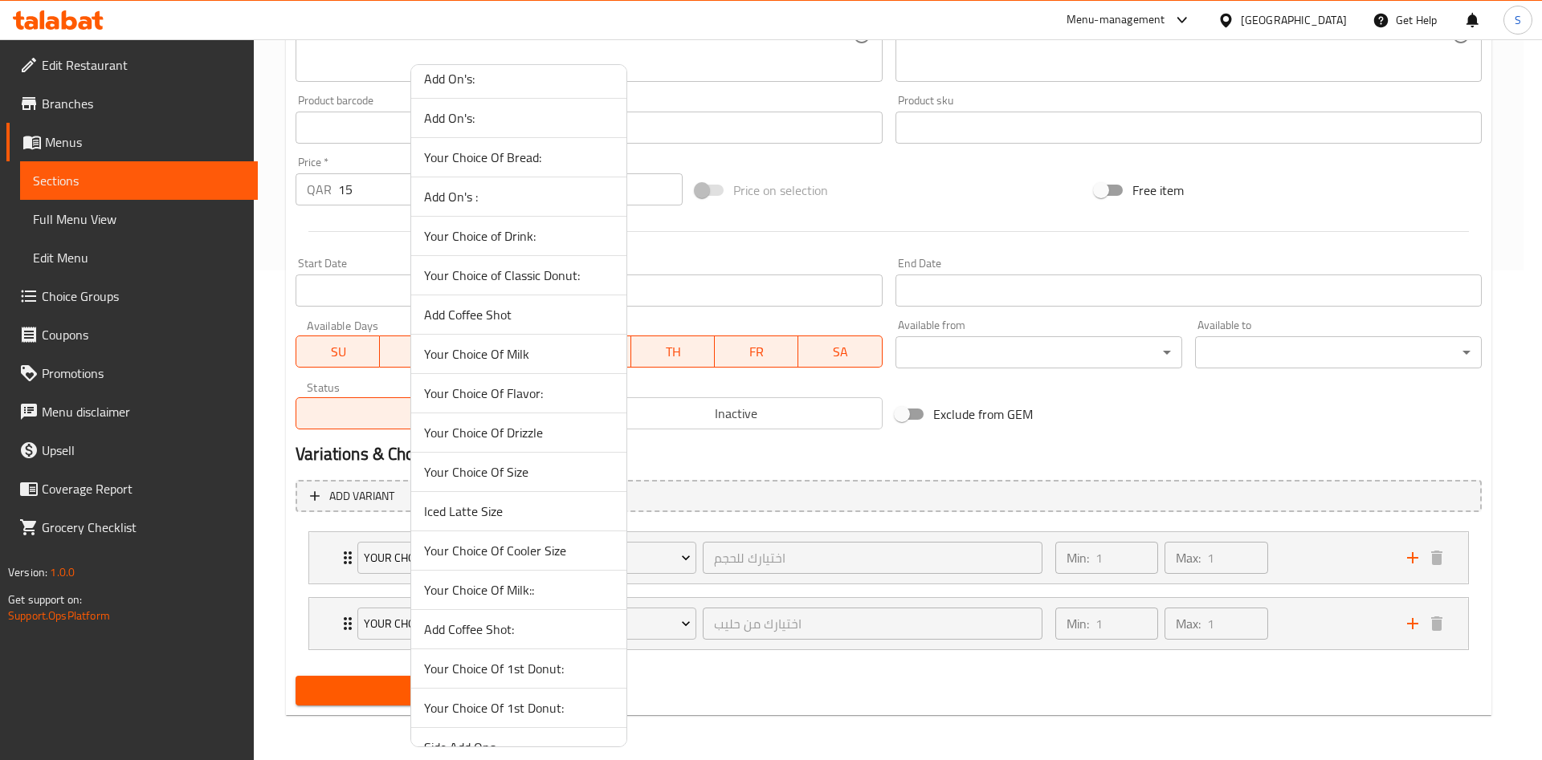
scroll to position [963, 0]
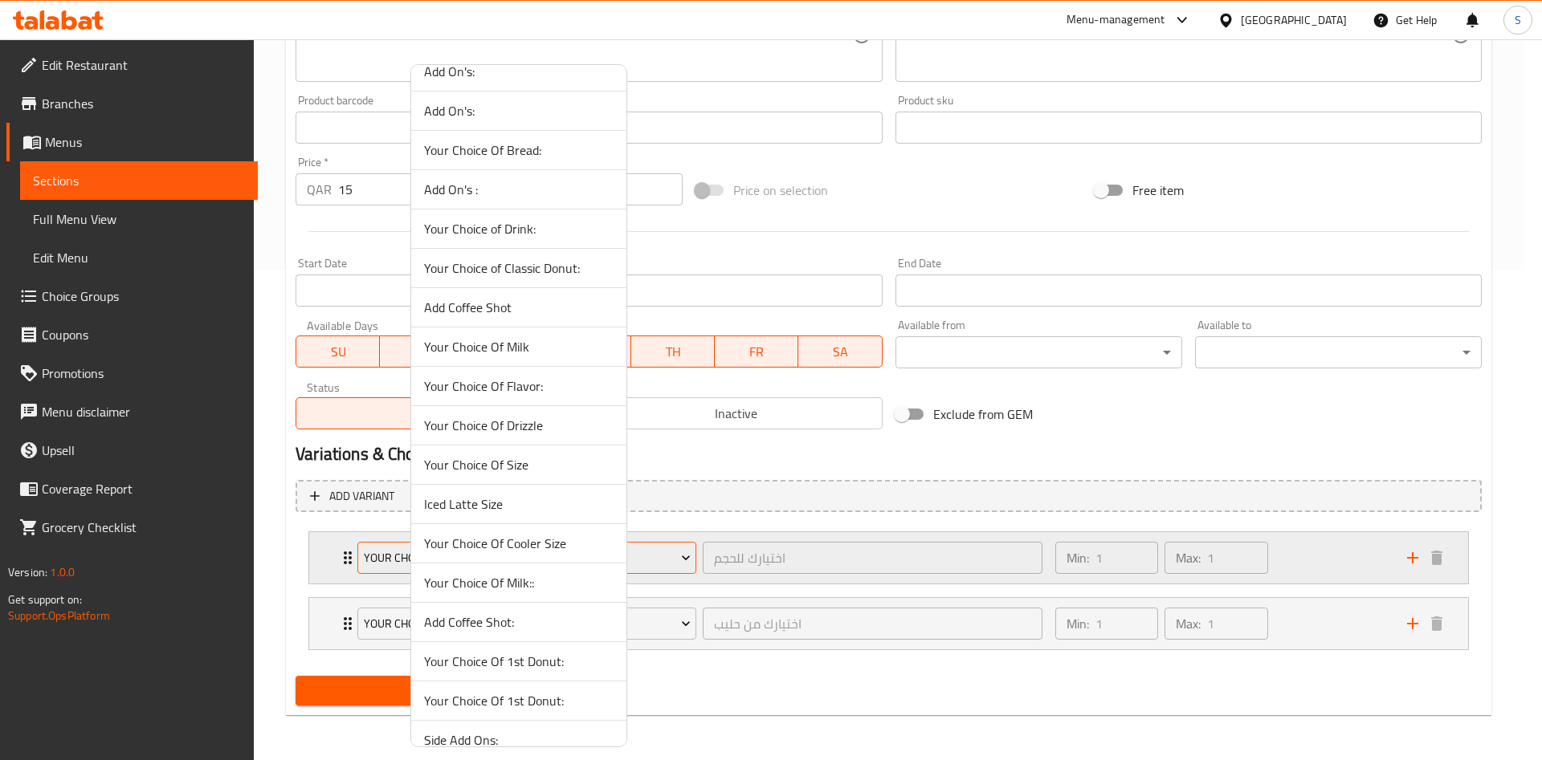
click at [527, 568] on li "Your Choice Of Milk::" at bounding box center [518, 583] width 215 height 39
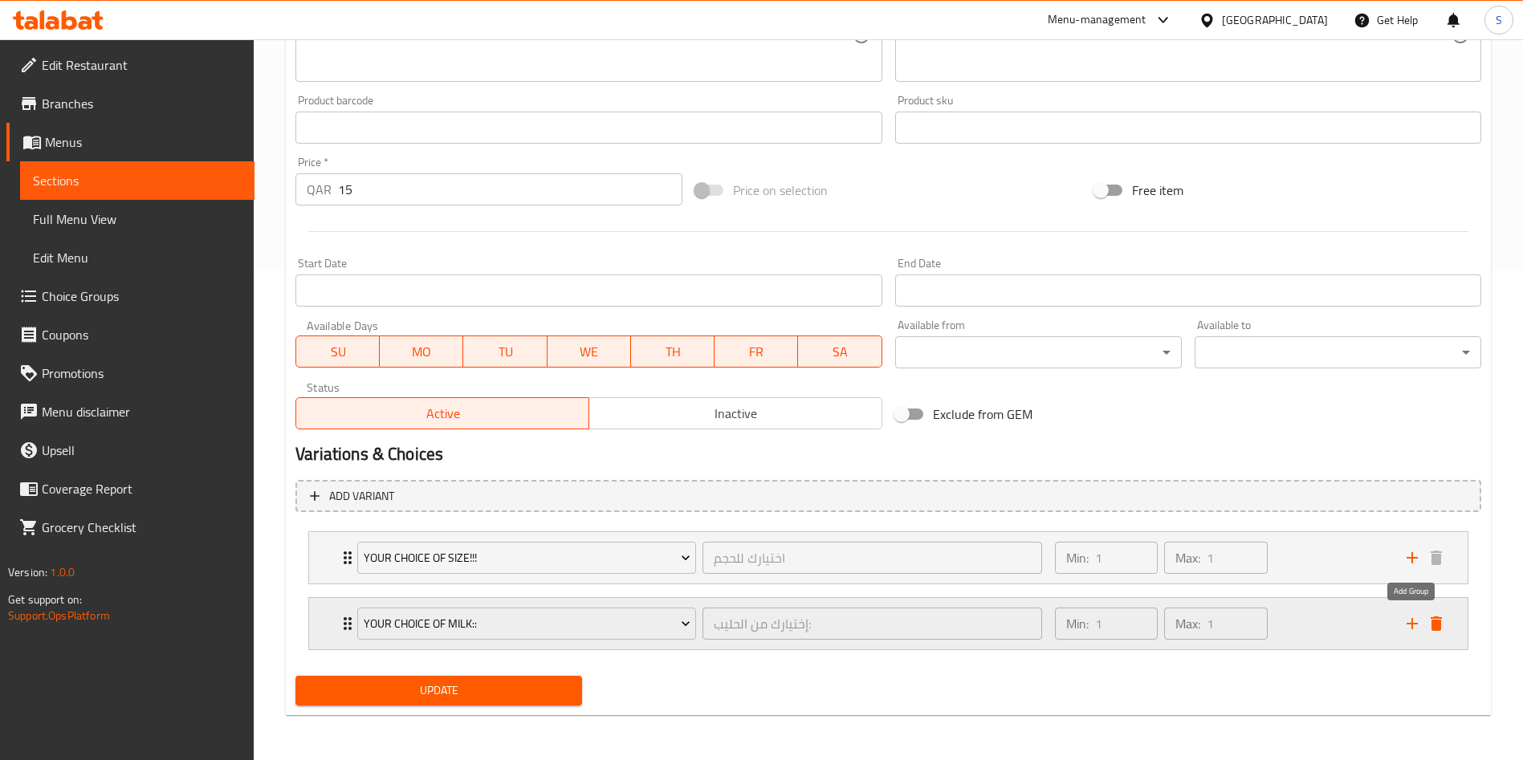
click at [1412, 629] on icon "add" at bounding box center [1412, 623] width 11 height 11
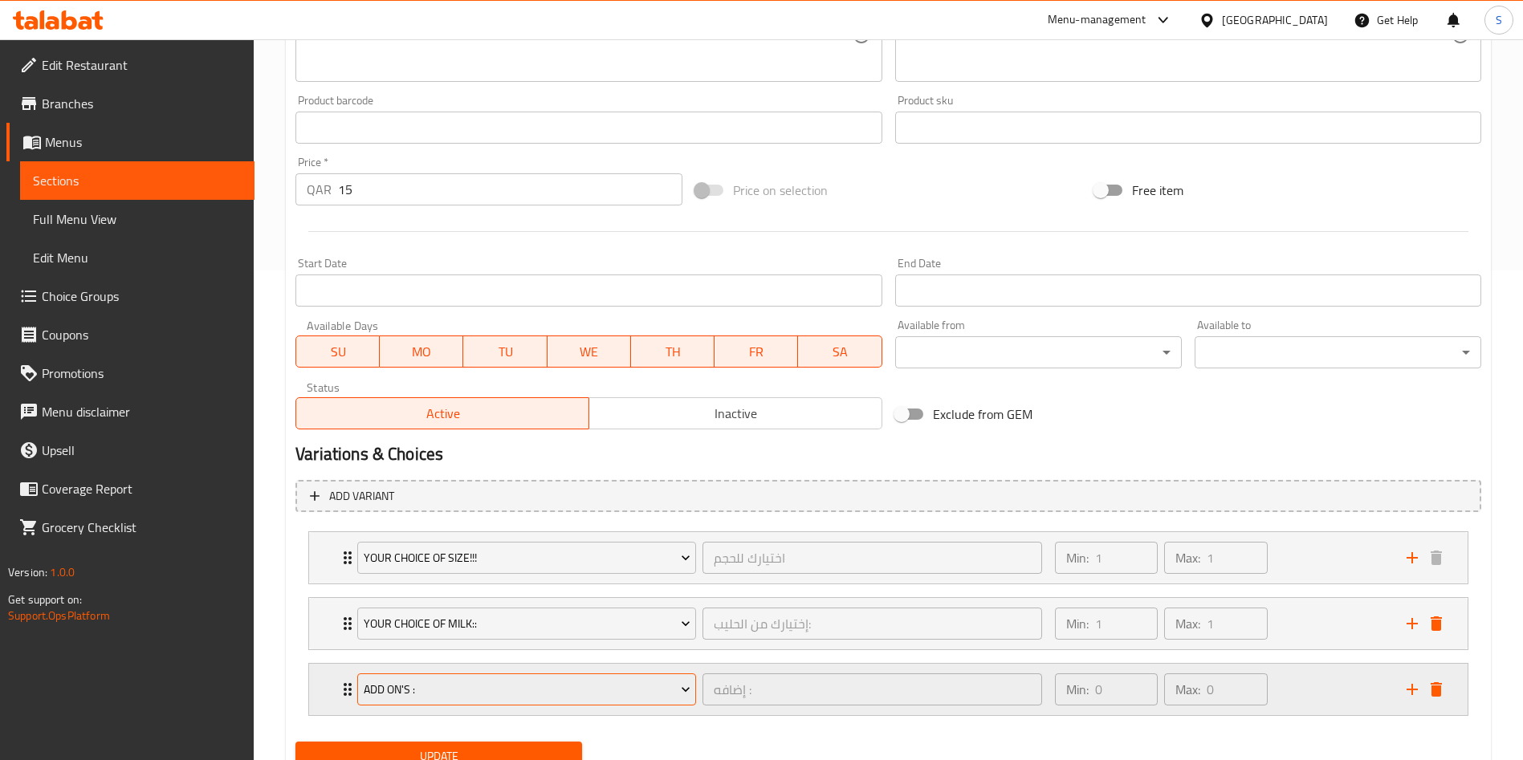
click at [560, 682] on span "Add On's :" at bounding box center [527, 690] width 327 height 20
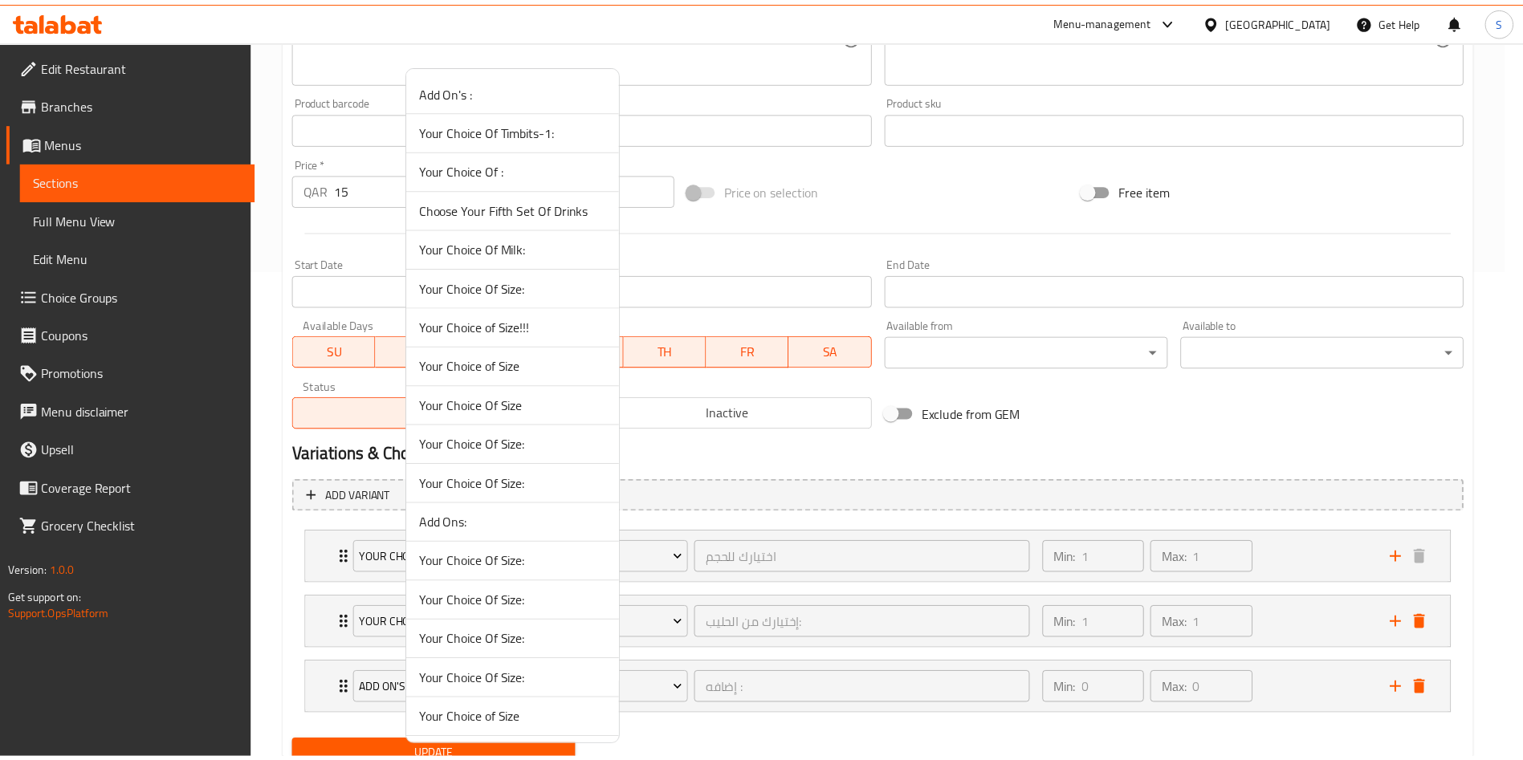
scroll to position [865, 0]
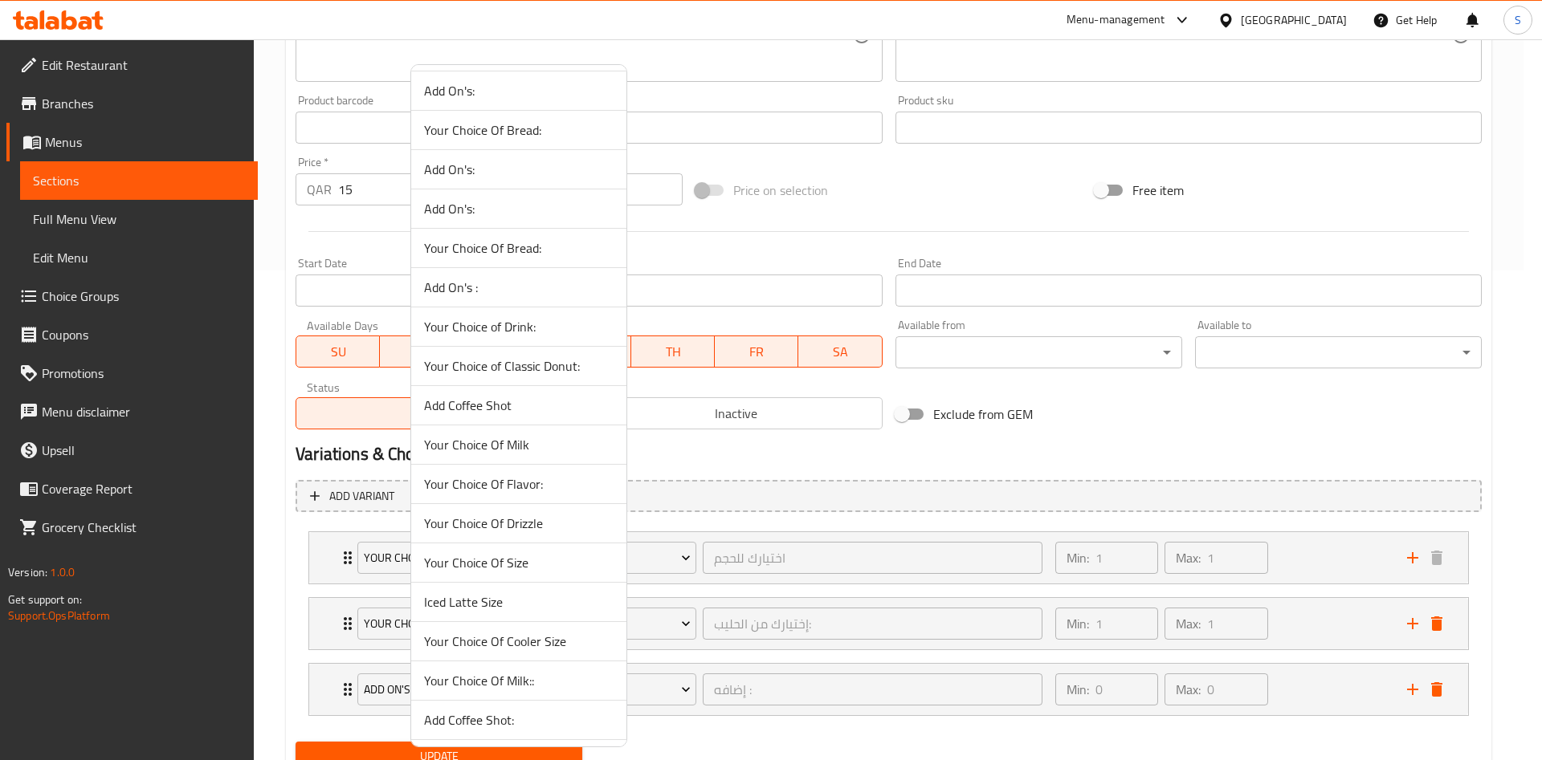
click at [510, 399] on span "Add Coffee Shot" at bounding box center [518, 405] width 189 height 19
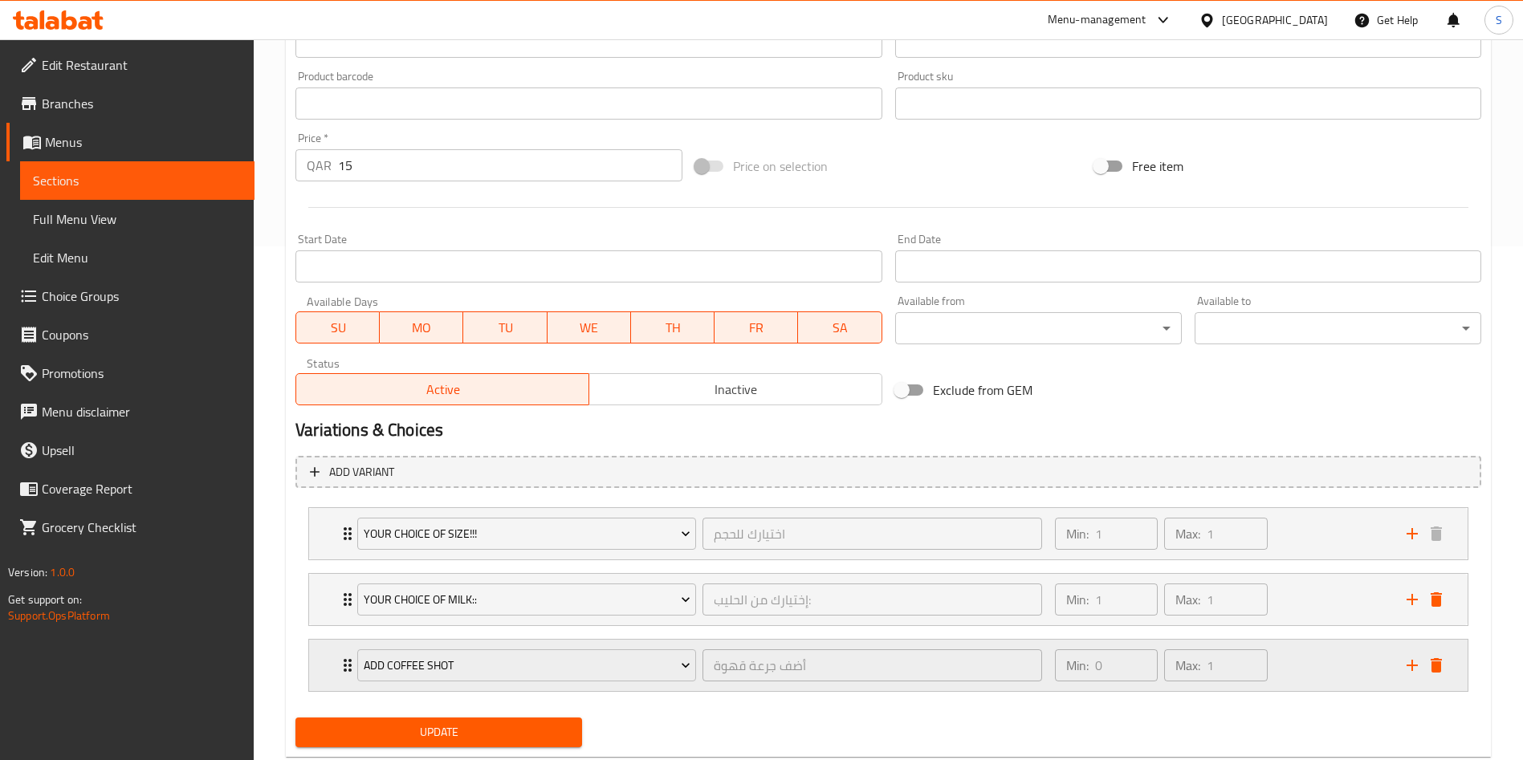
scroll to position [556, 0]
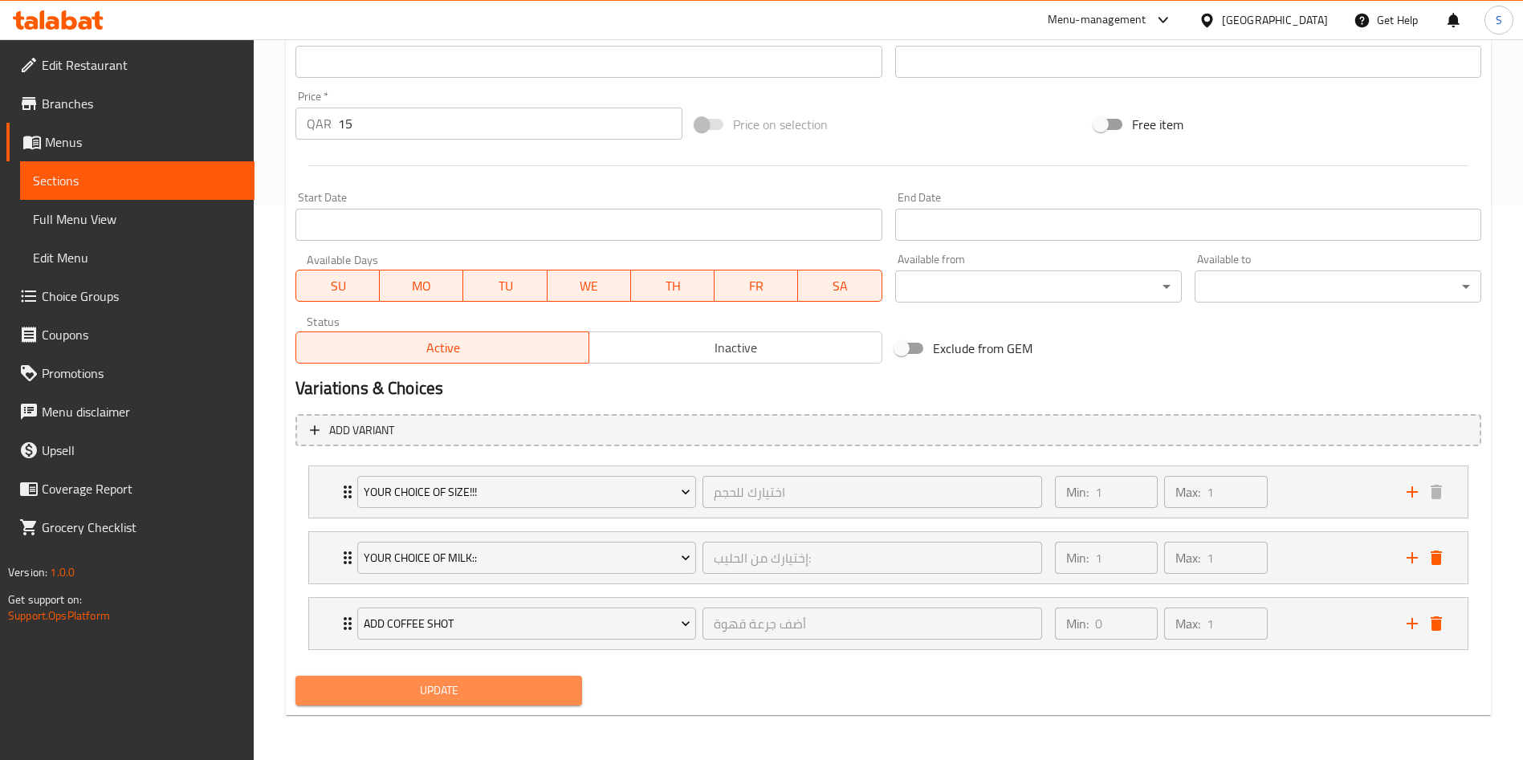
drag, startPoint x: 466, startPoint y: 692, endPoint x: 567, endPoint y: 670, distance: 102.7
click at [466, 691] on span "Update" at bounding box center [438, 691] width 261 height 20
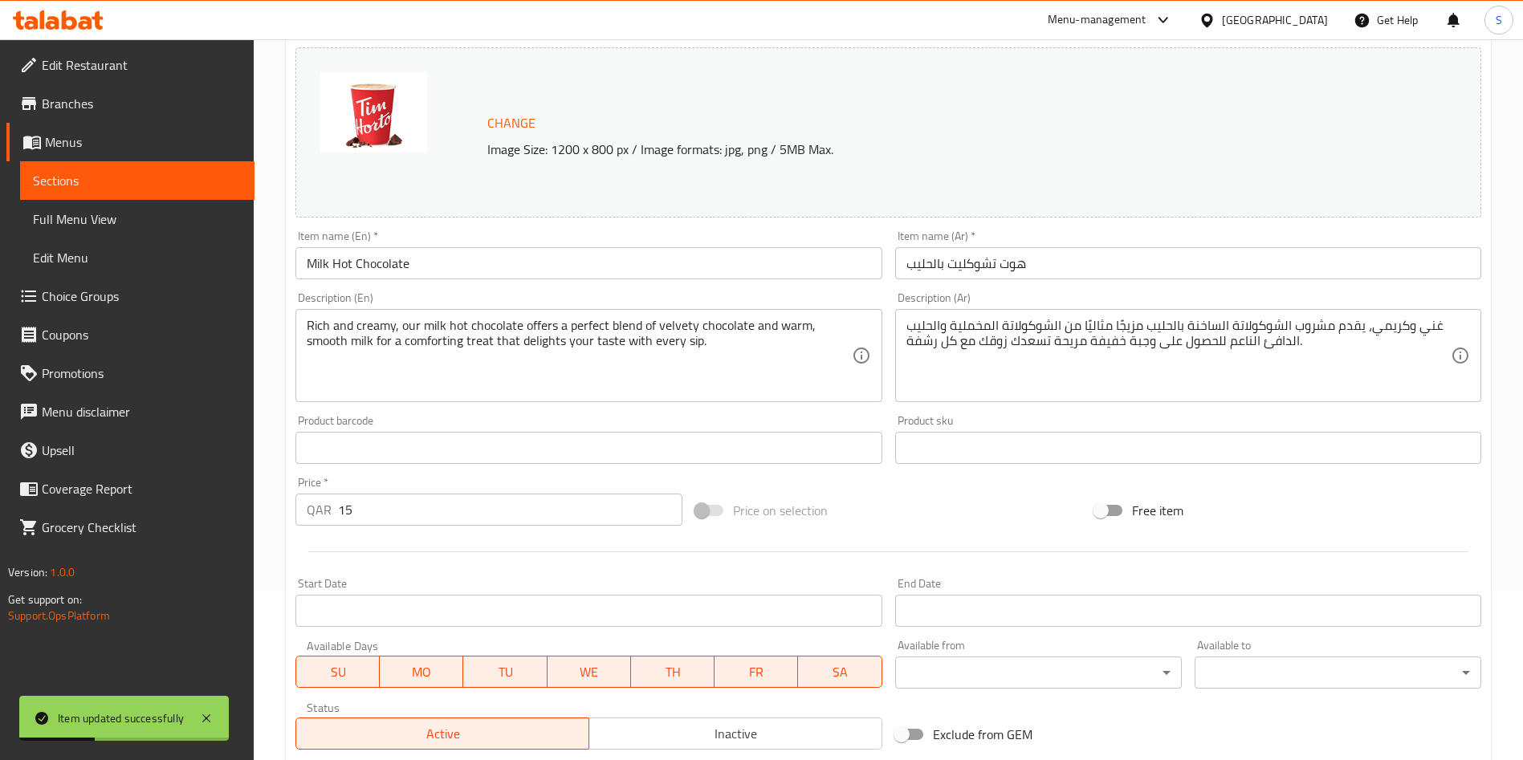
scroll to position [0, 0]
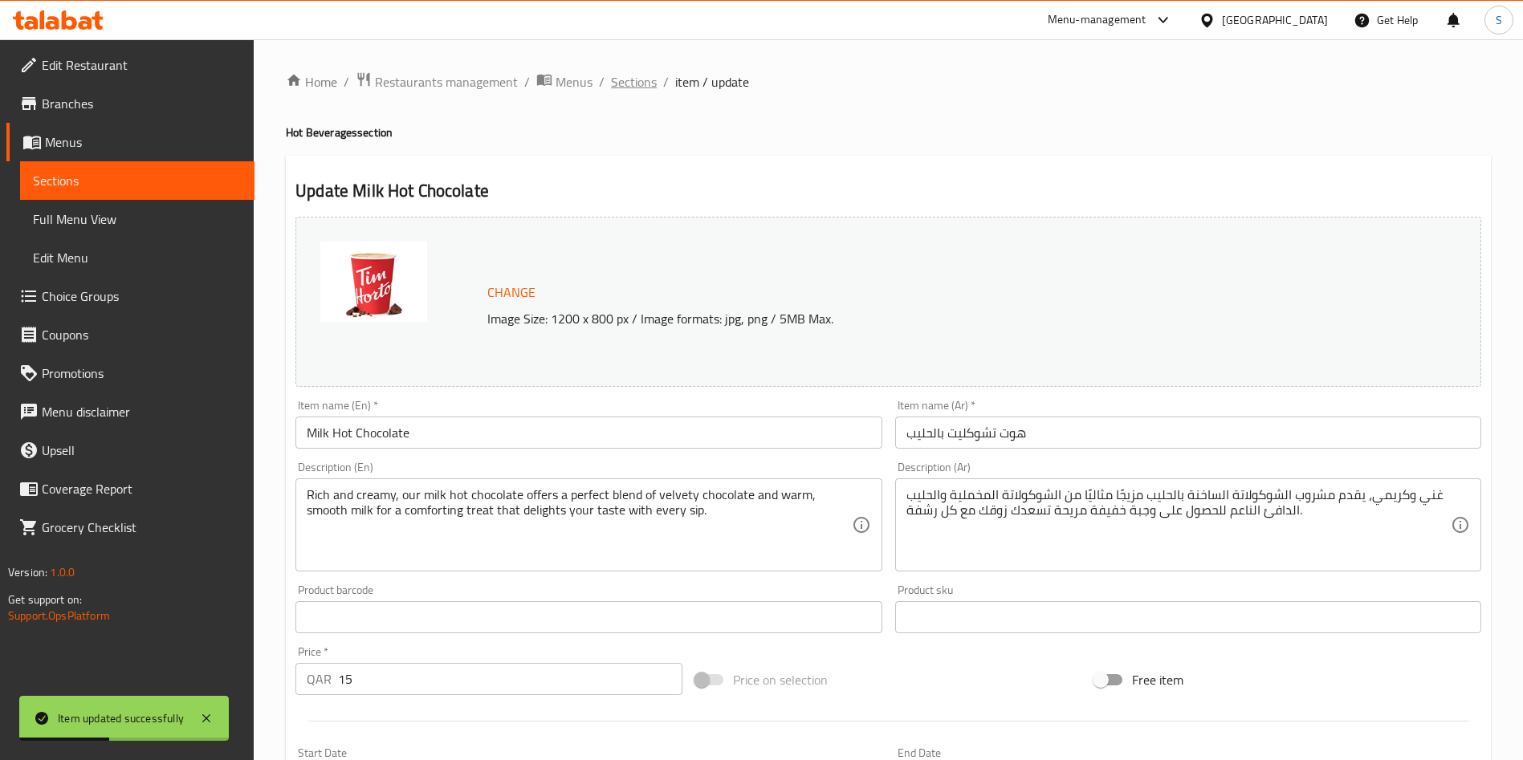
click at [645, 75] on span "Sections" at bounding box center [634, 81] width 46 height 19
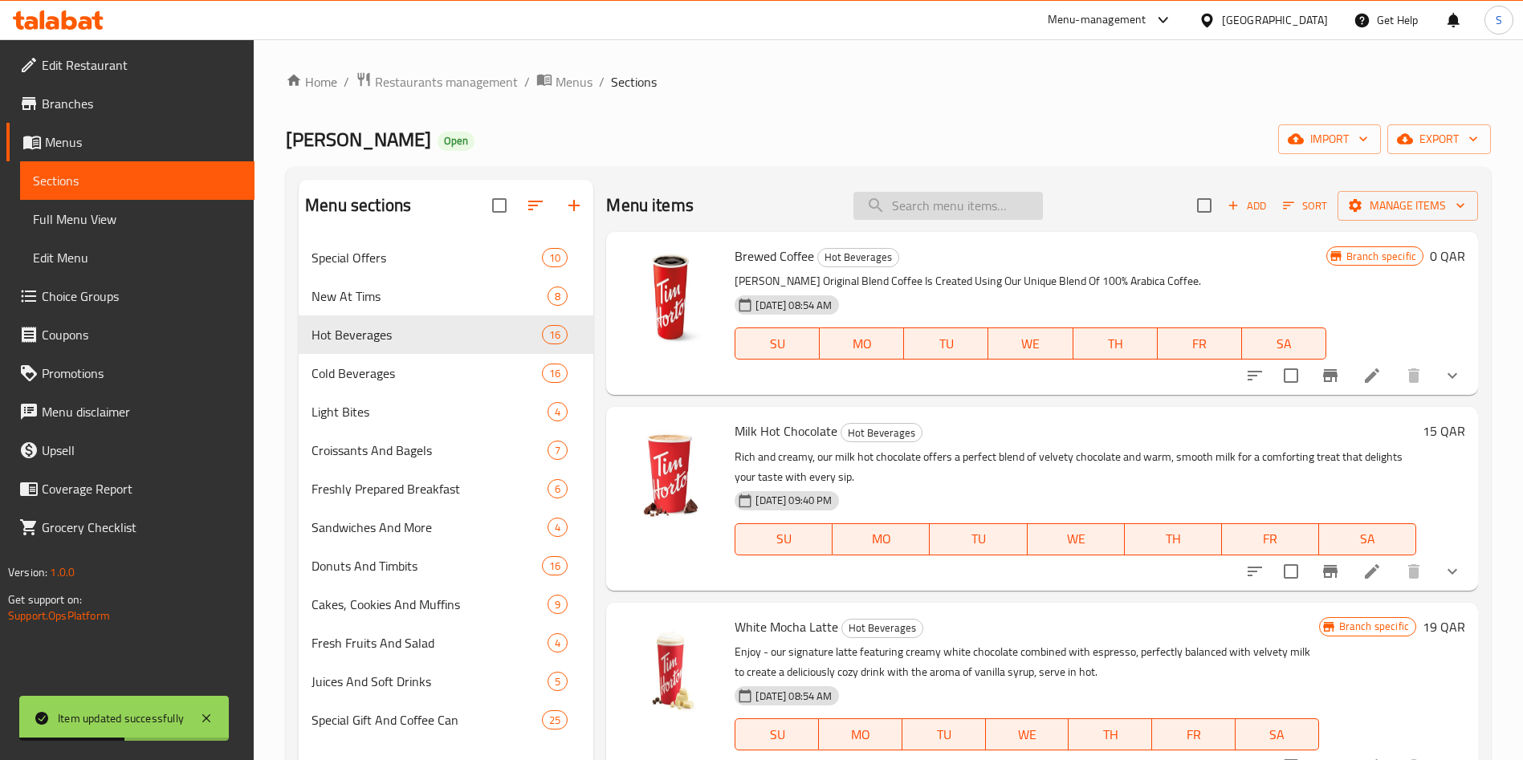
click at [968, 206] on input "search" at bounding box center [947, 206] width 189 height 28
paste input "Mocha"
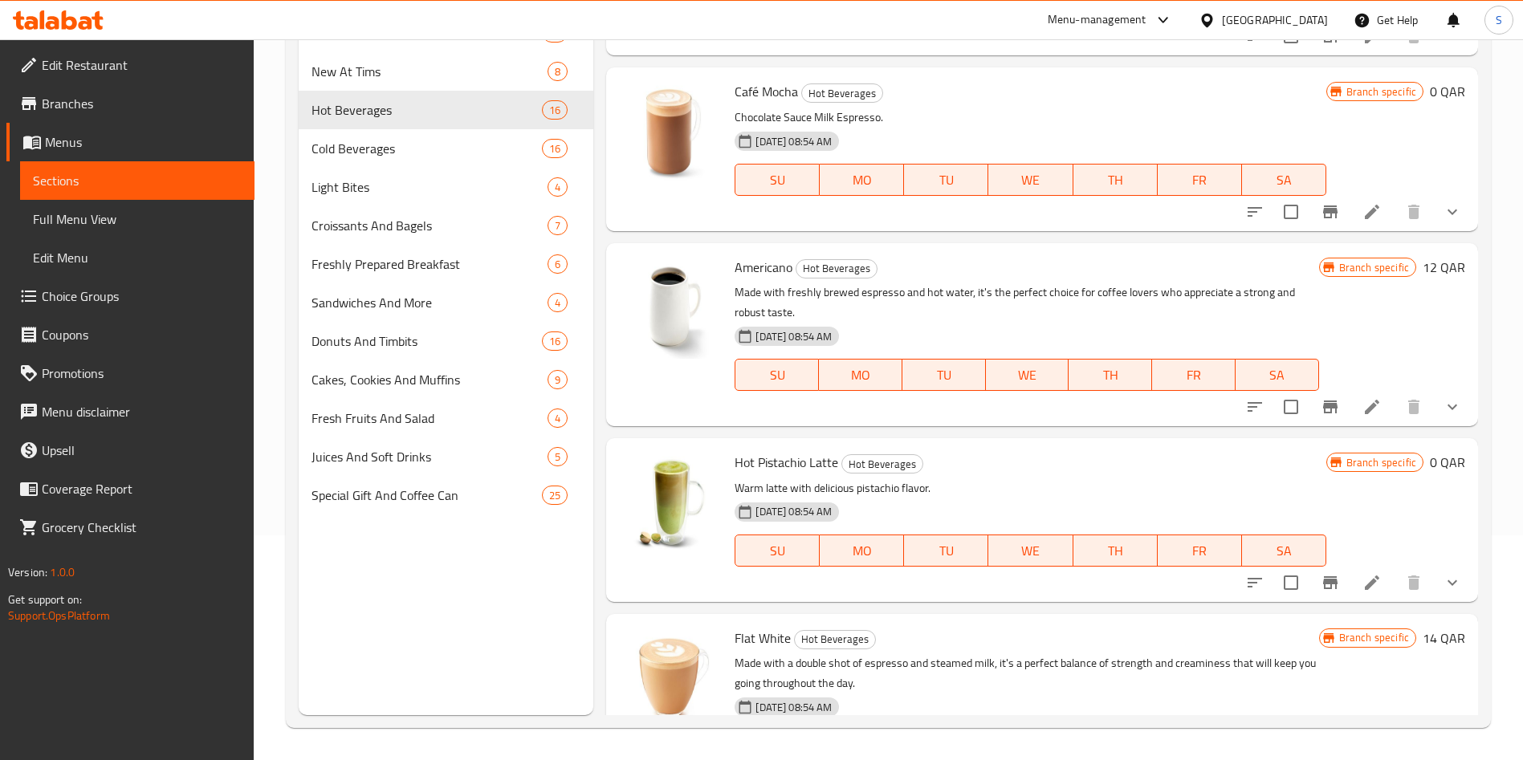
scroll to position [2226, 0]
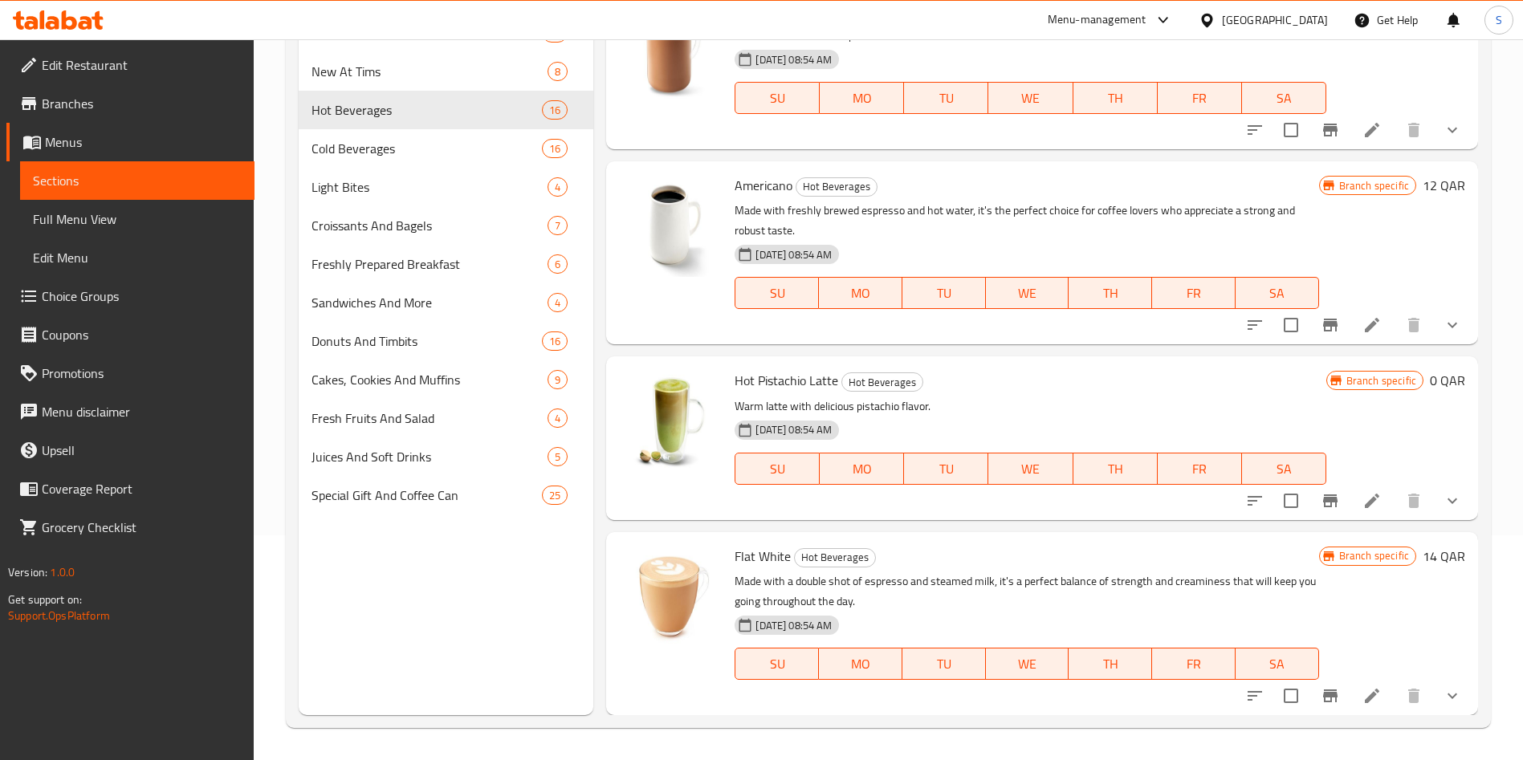
type input "Mocha"
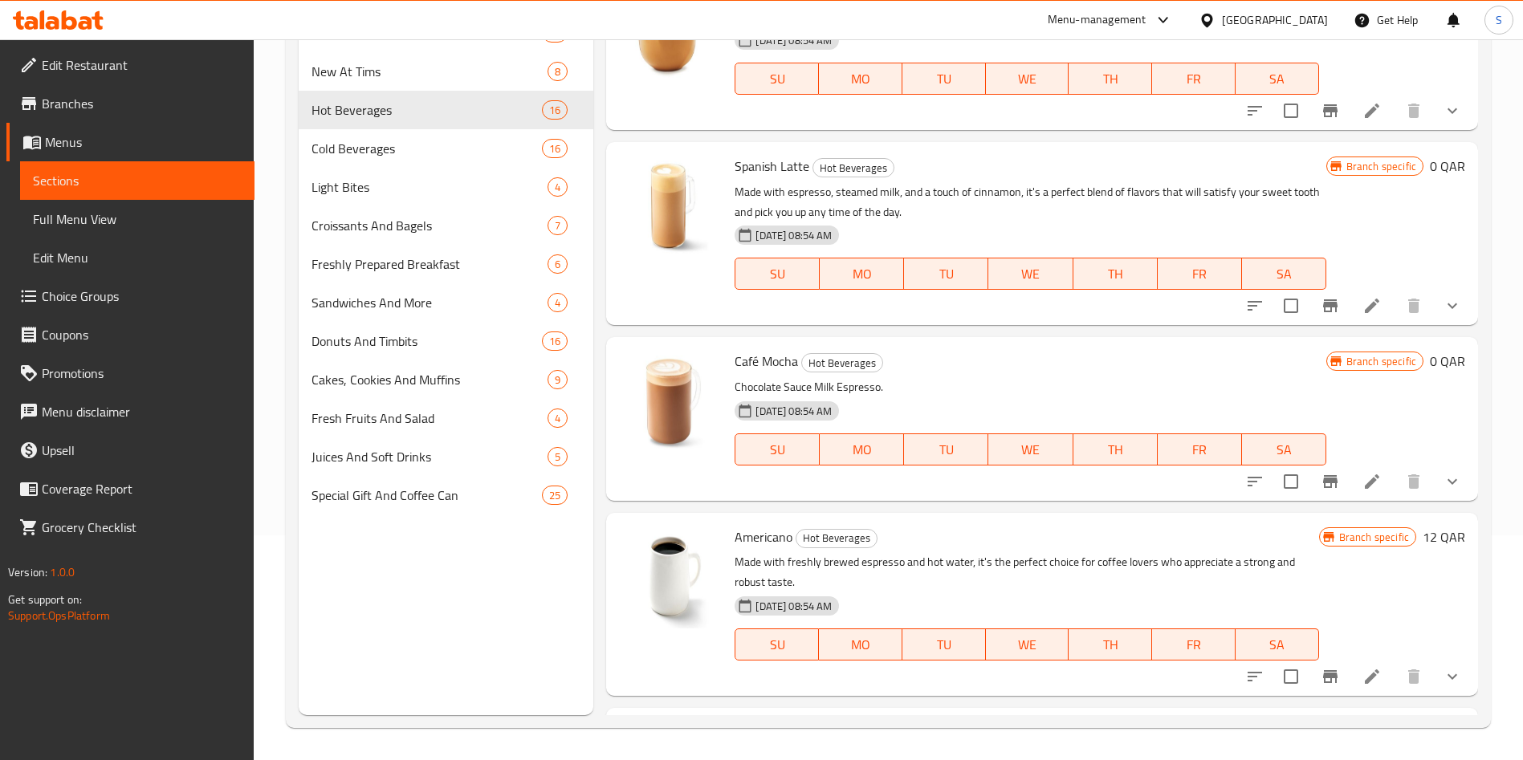
scroll to position [1865, 0]
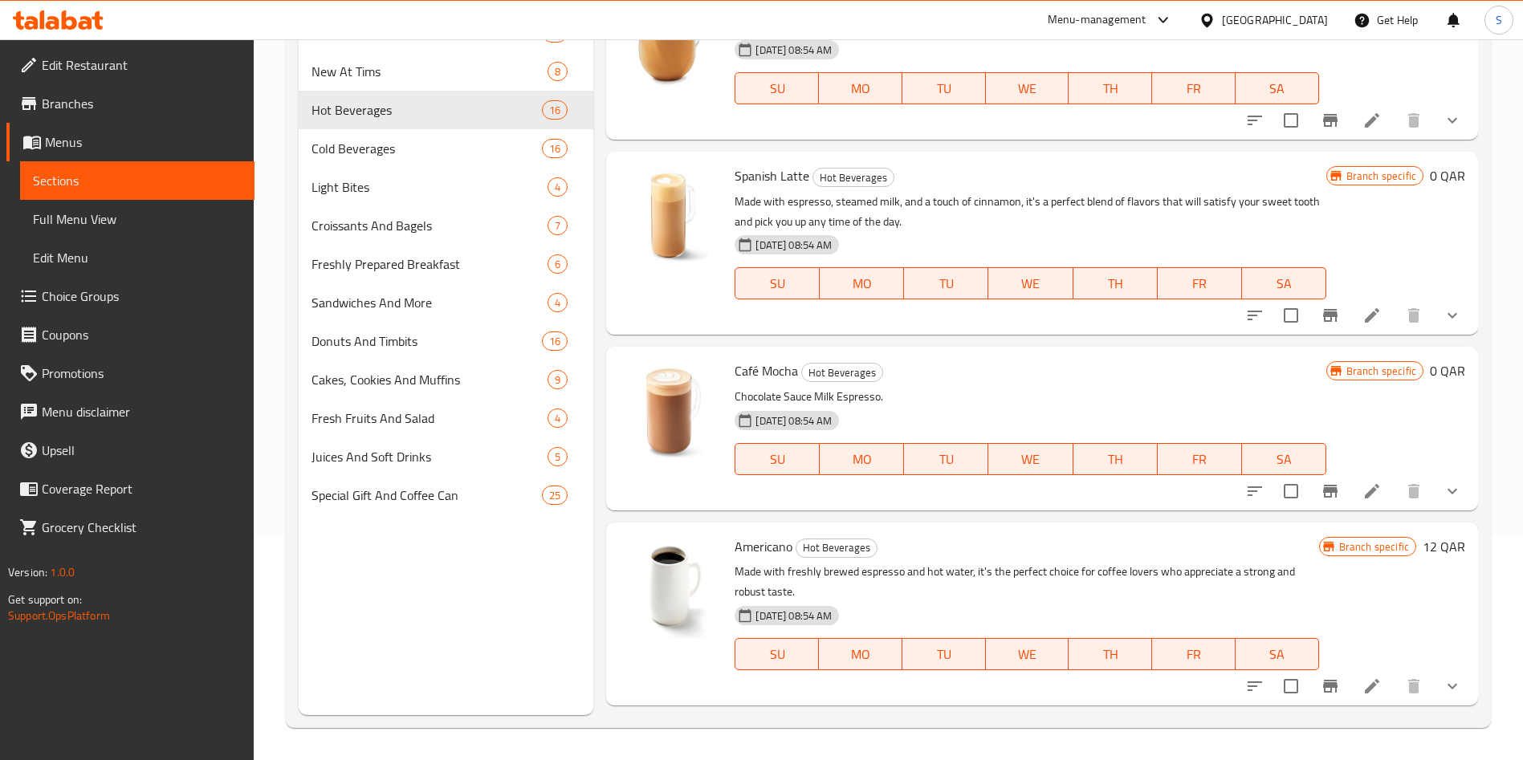
click at [1365, 494] on icon at bounding box center [1372, 491] width 14 height 14
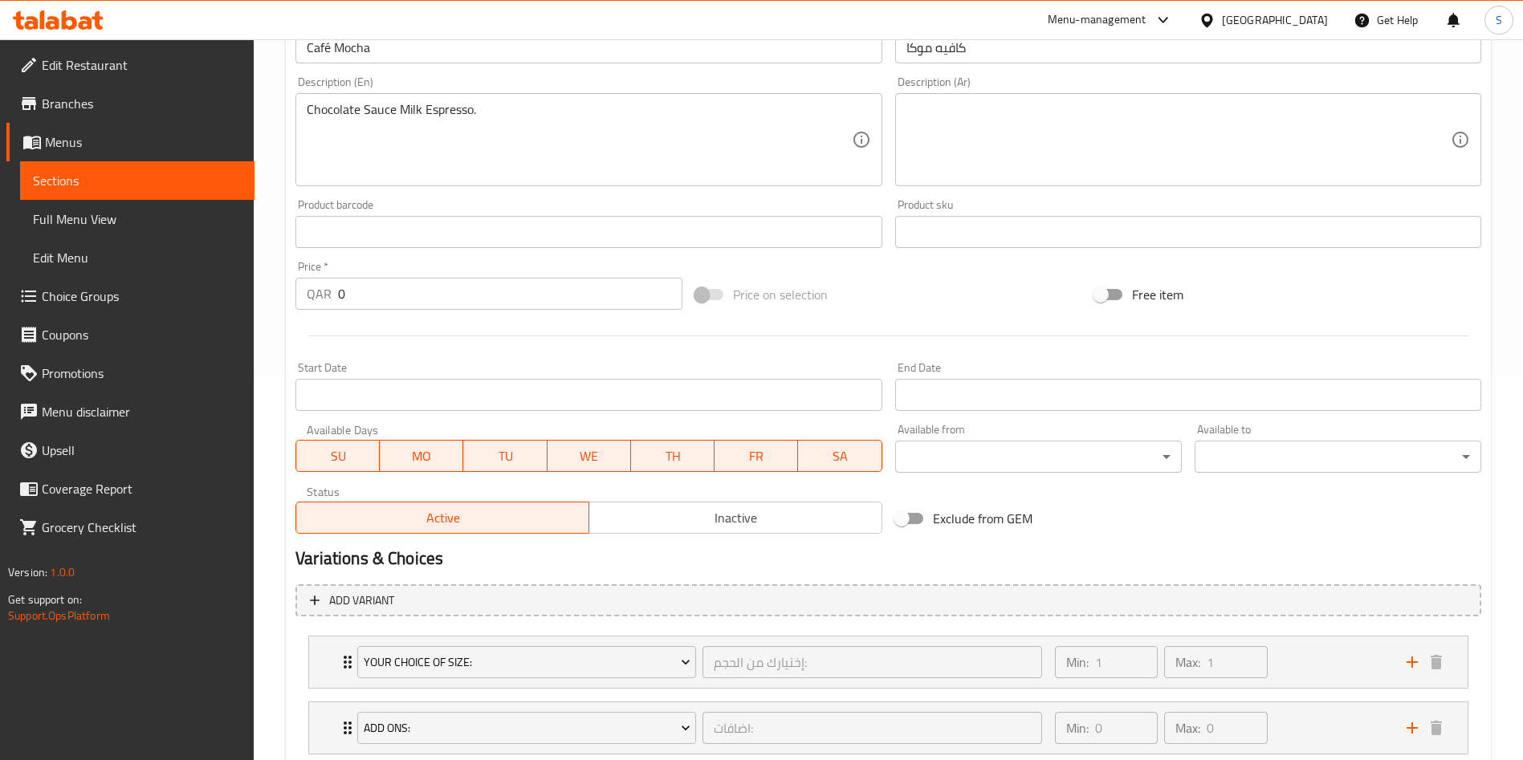
scroll to position [490, 0]
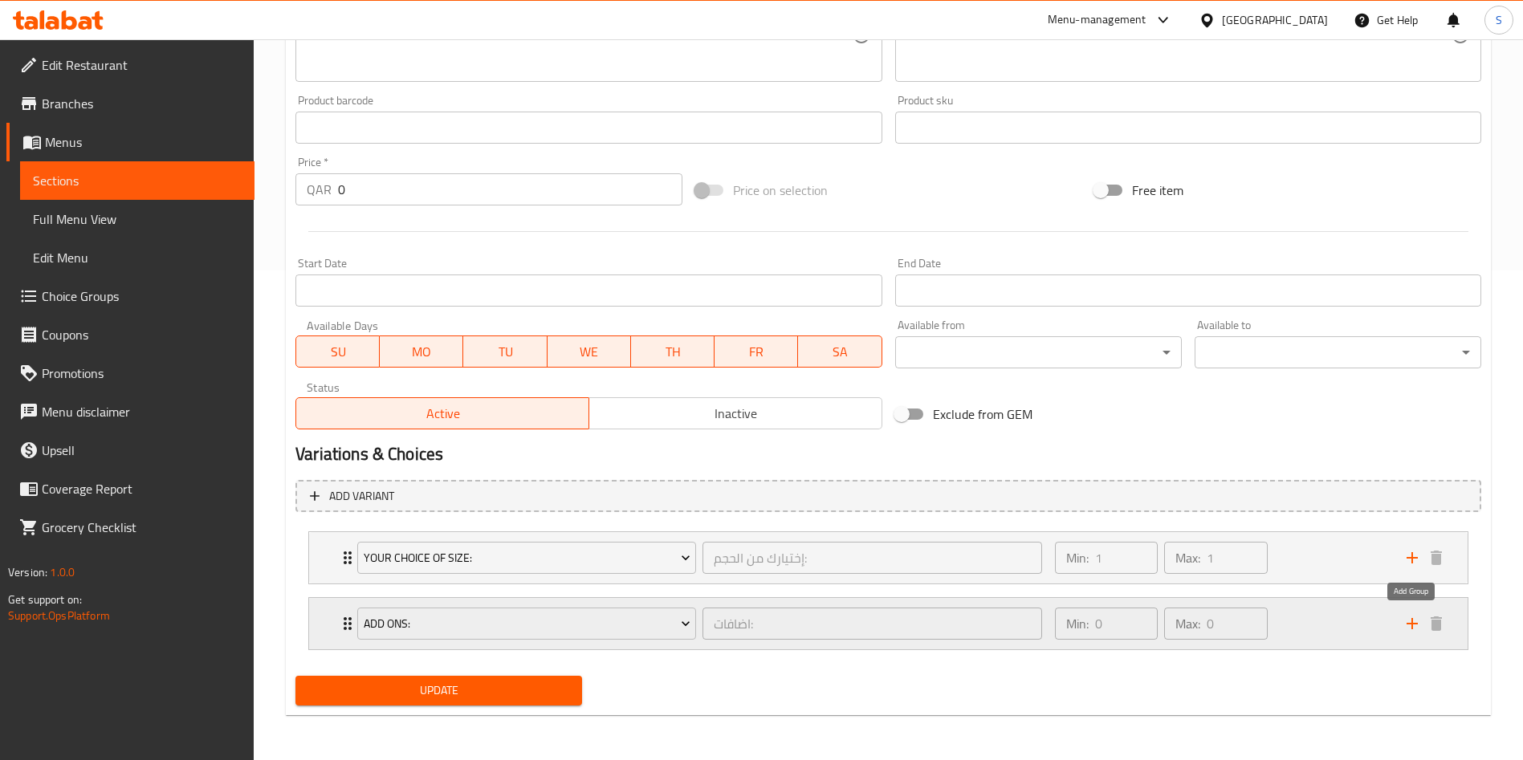
click at [1410, 622] on icon "add" at bounding box center [1412, 623] width 19 height 19
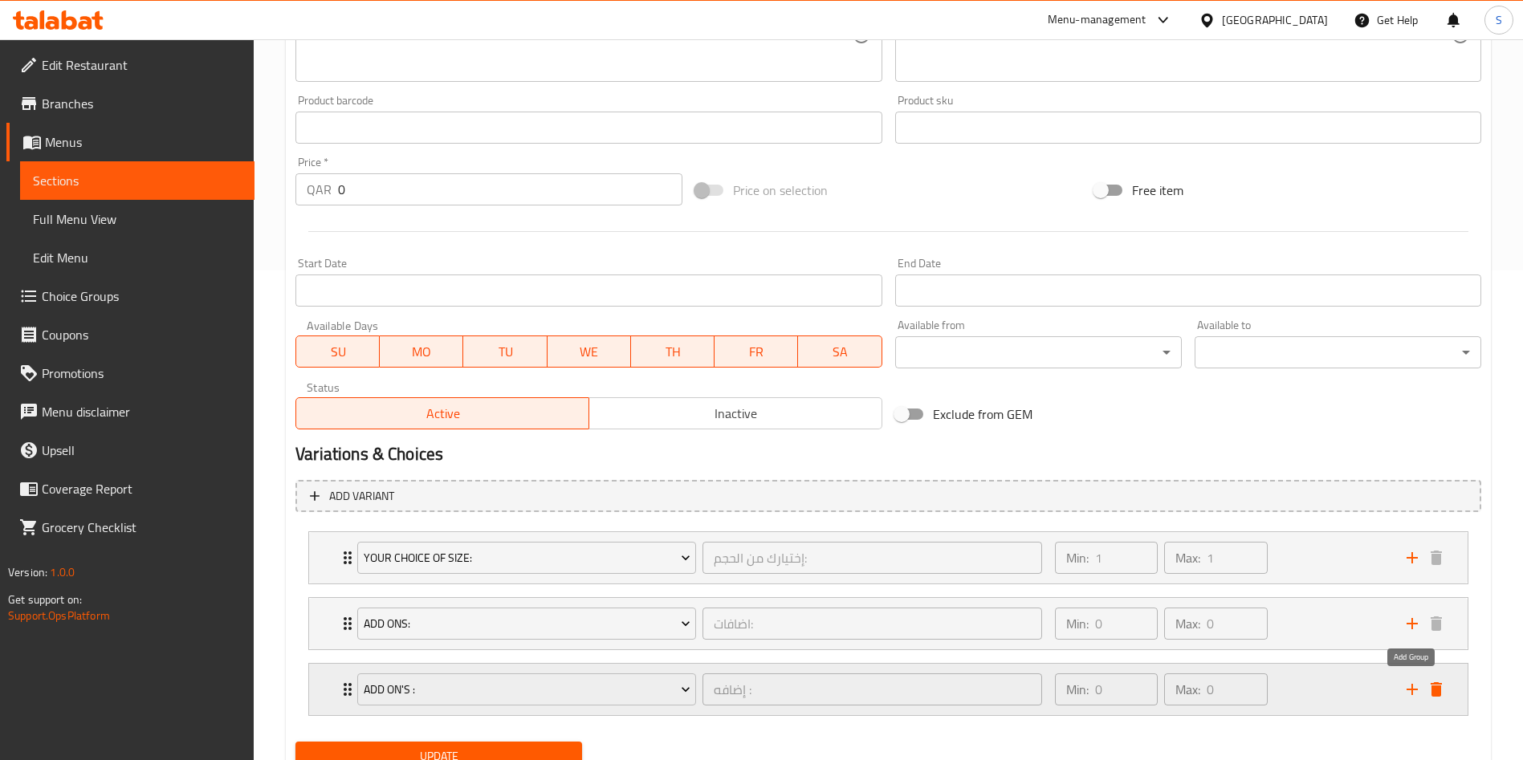
click at [1411, 693] on icon "add" at bounding box center [1412, 689] width 19 height 19
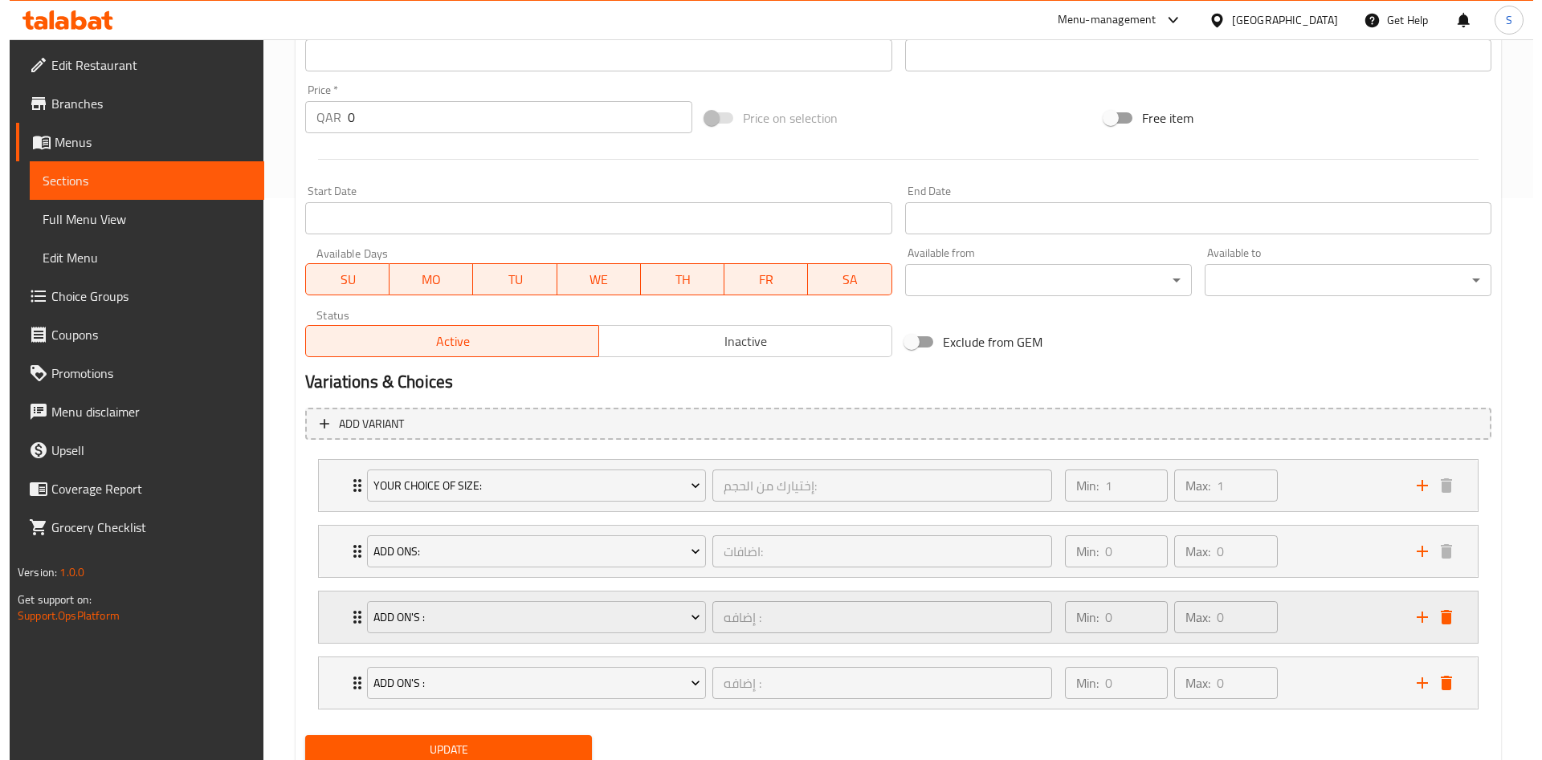
scroll to position [621, 0]
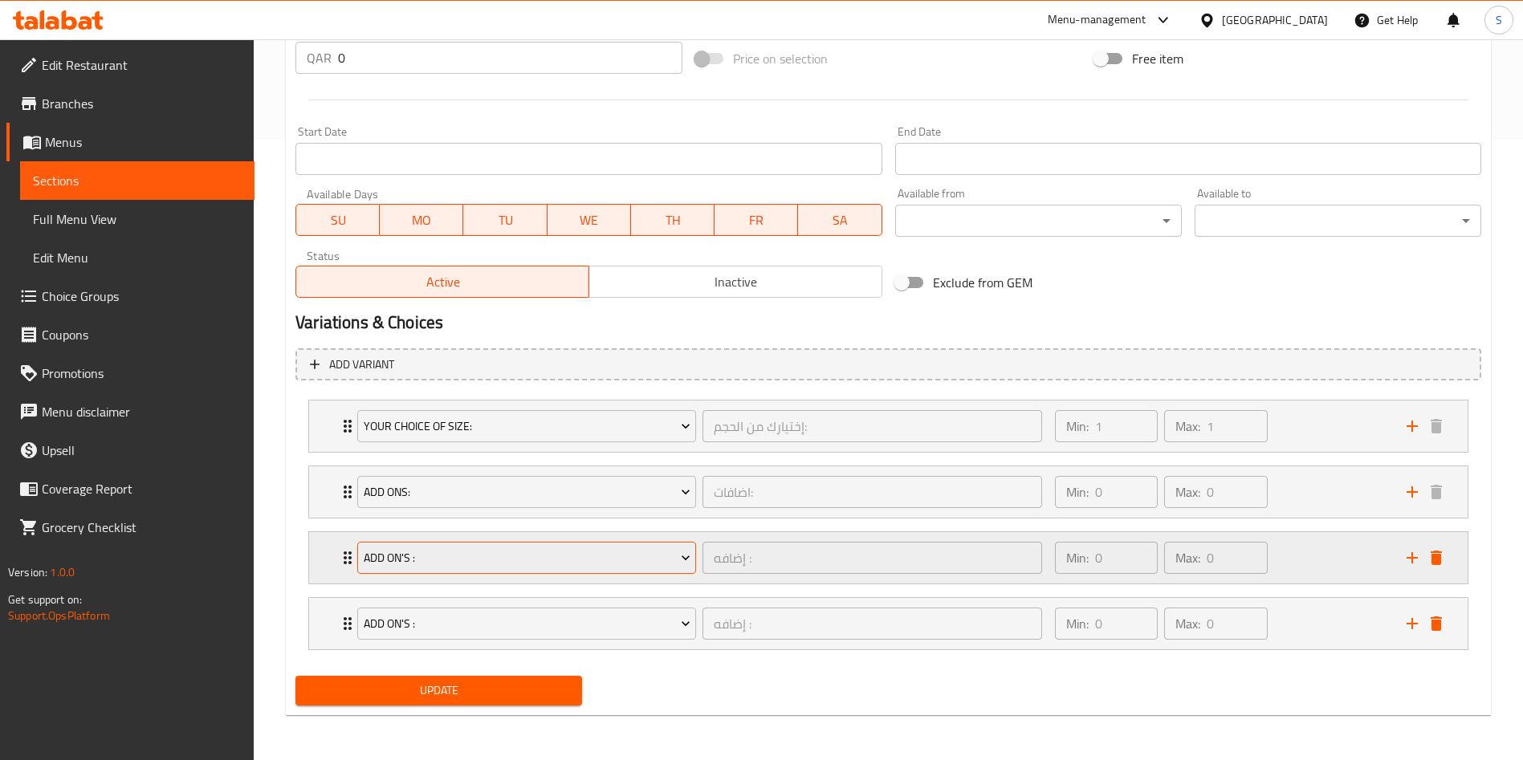
click at [487, 556] on span "Add On's :" at bounding box center [527, 558] width 327 height 20
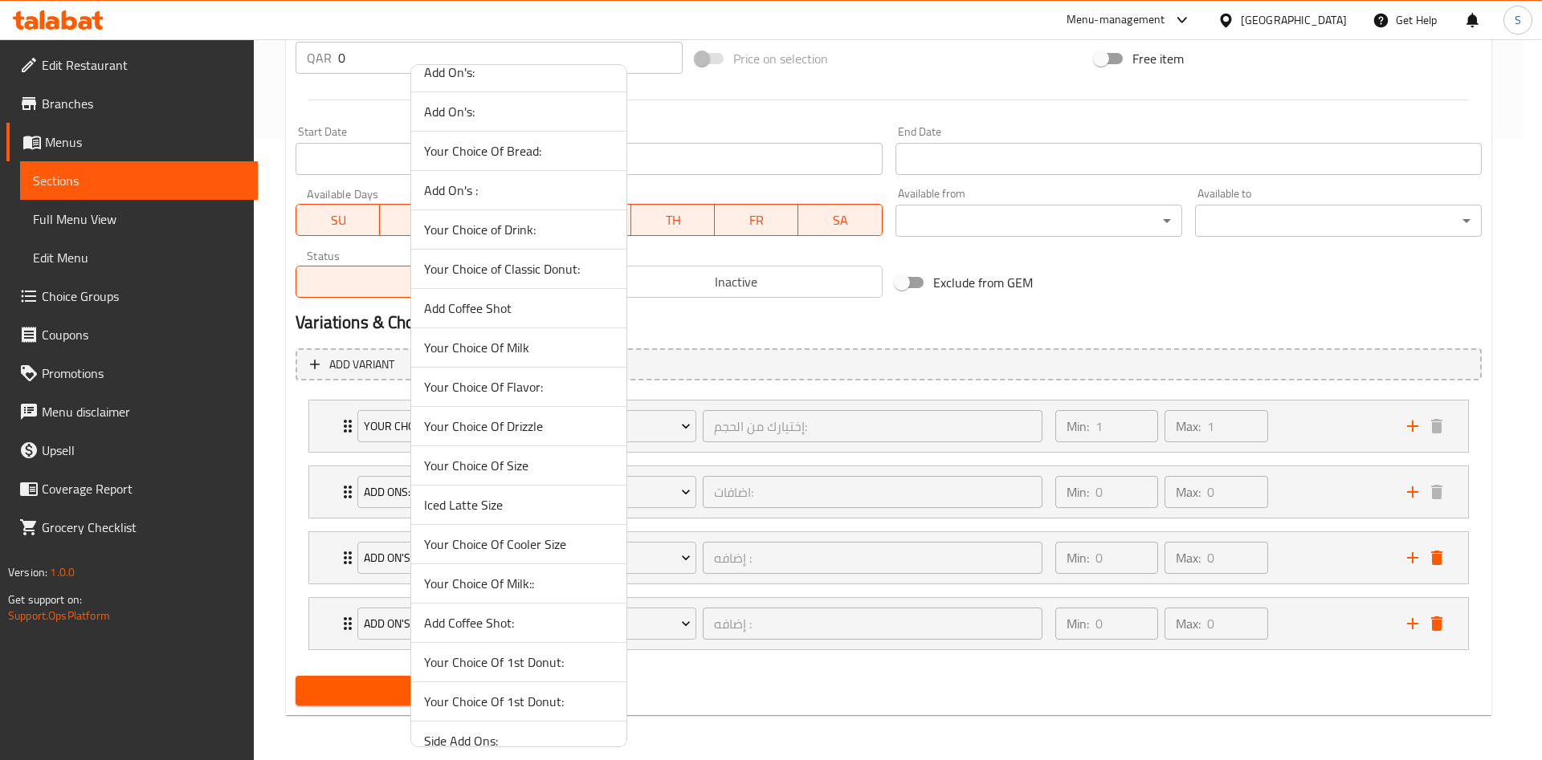
scroll to position [963, 0]
click at [513, 576] on span "Your Choice Of Milk::" at bounding box center [518, 582] width 189 height 19
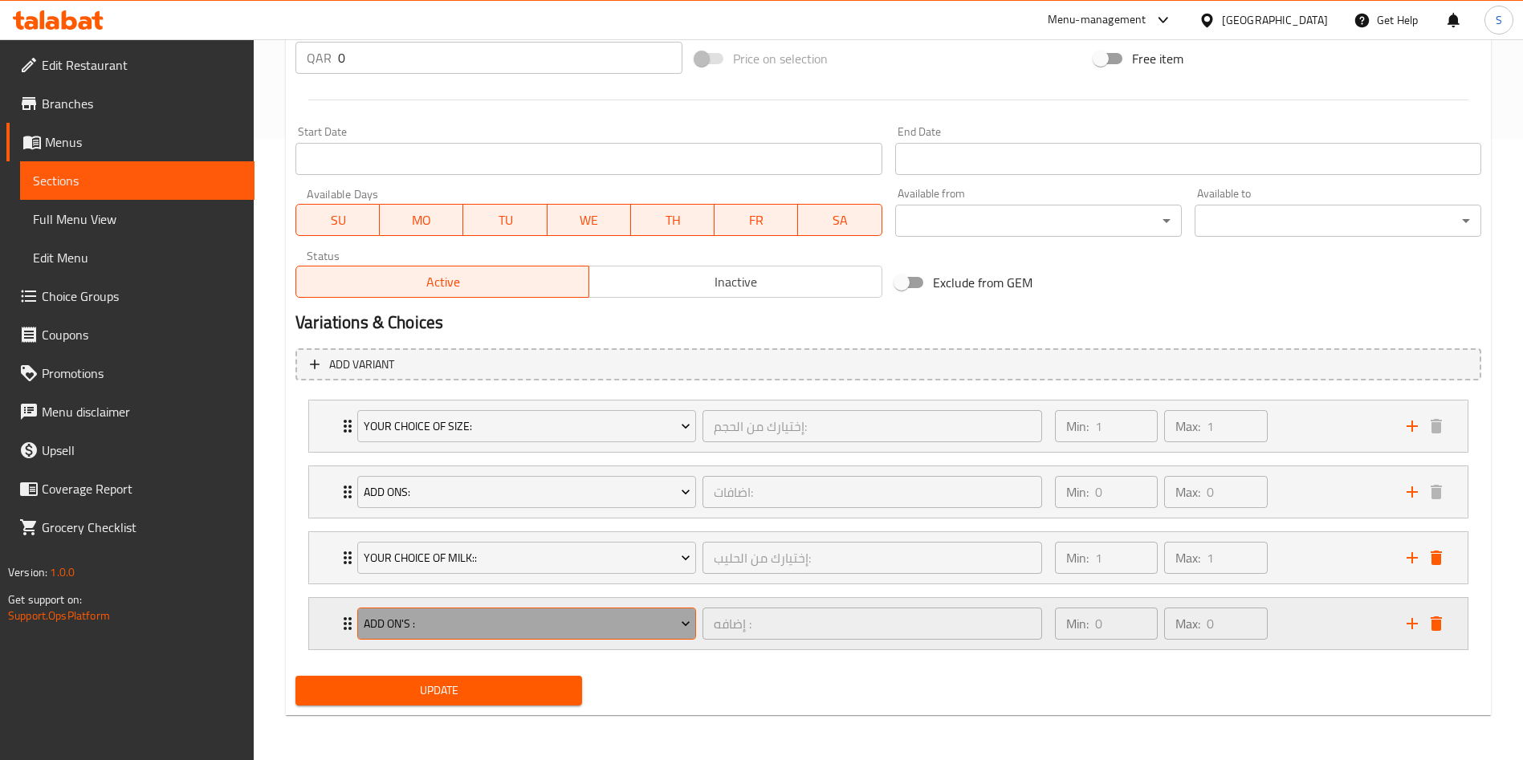
click at [516, 619] on span "Add On's :" at bounding box center [527, 624] width 327 height 20
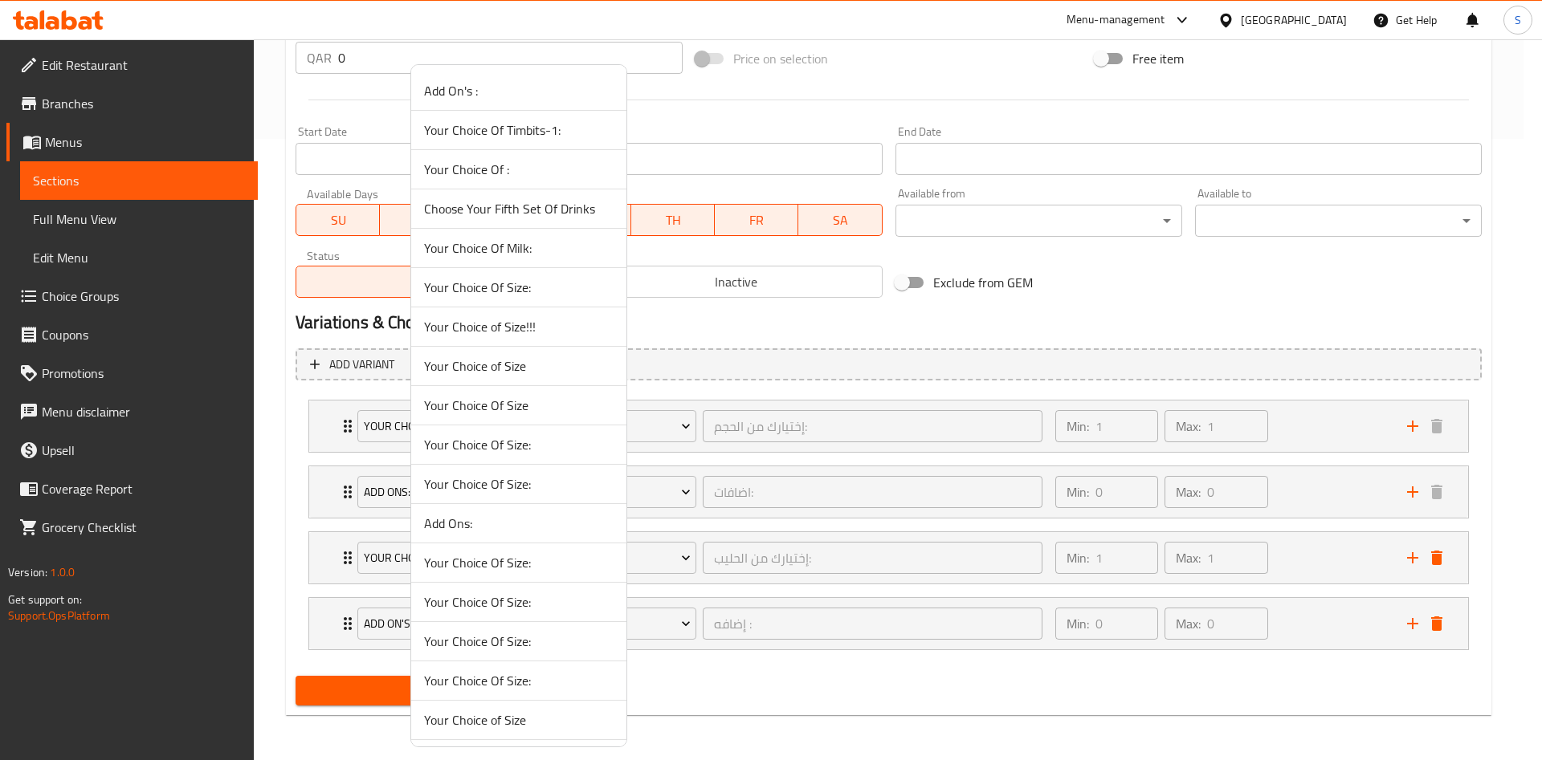
scroll to position [865, 0]
click at [527, 385] on li "Your Choice of Classic Donut:" at bounding box center [518, 366] width 215 height 39
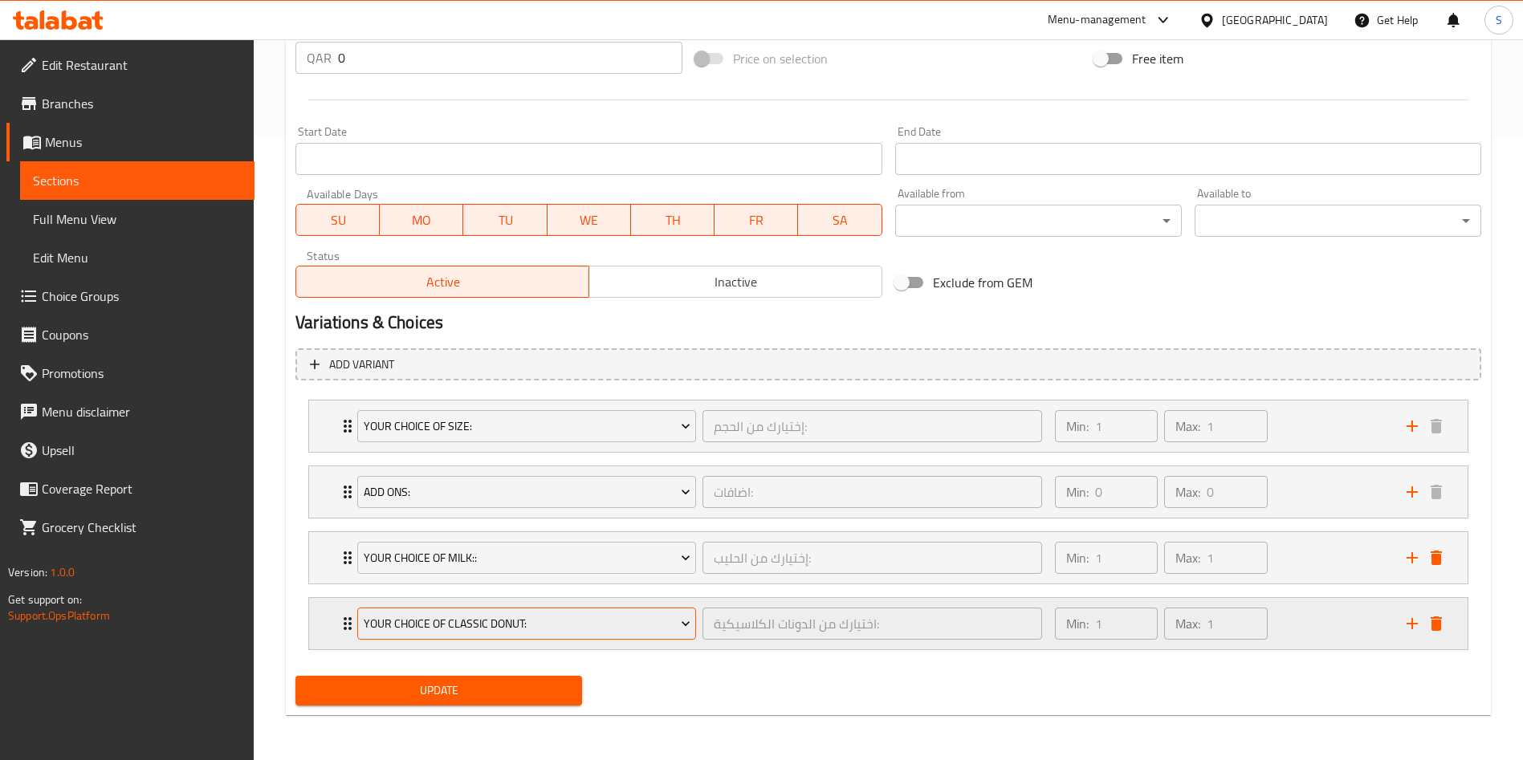
click at [566, 618] on span "Your Choice of Classic Donut:" at bounding box center [527, 624] width 327 height 20
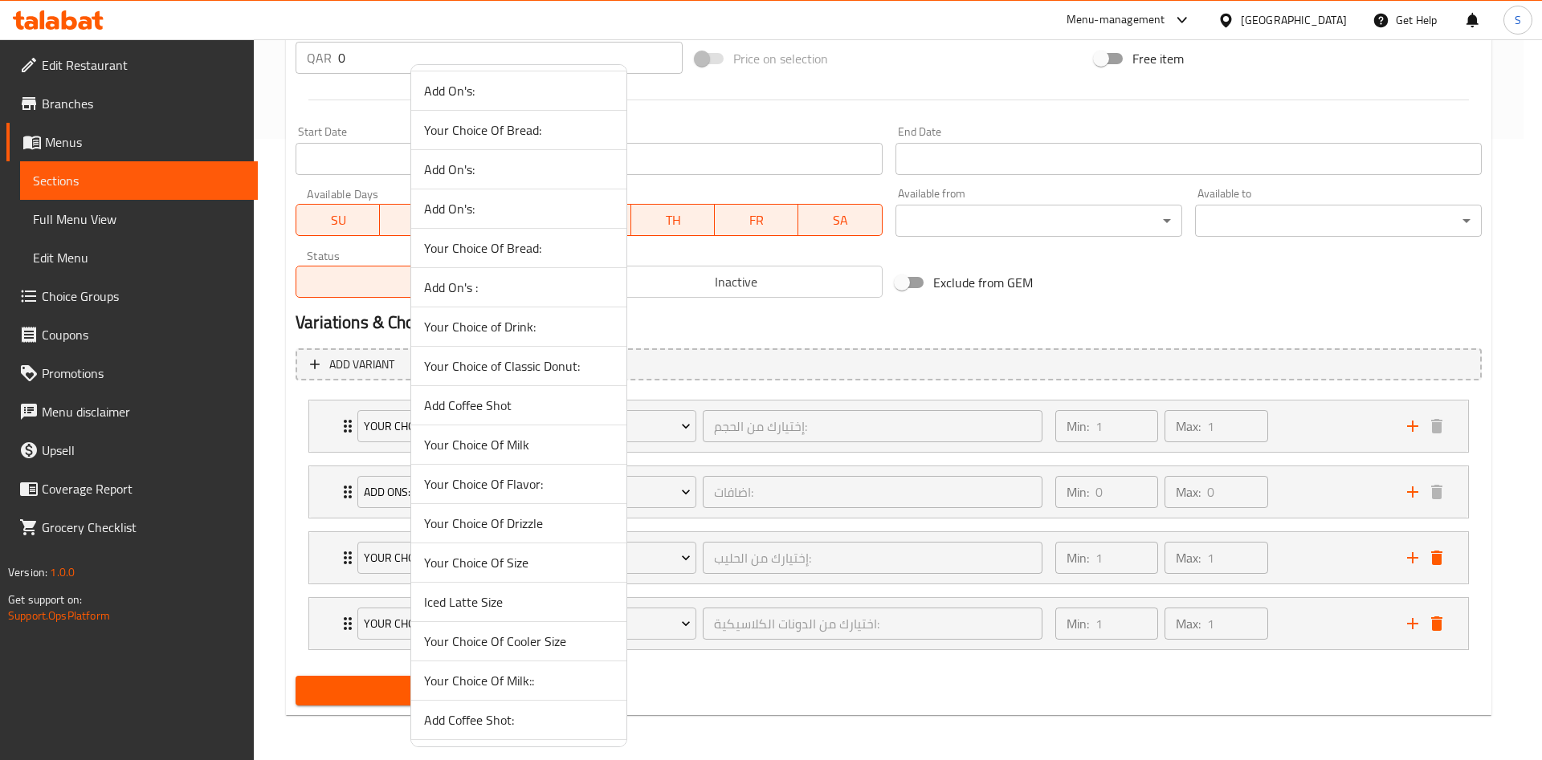
click at [503, 400] on span "Add Coffee Shot" at bounding box center [518, 405] width 189 height 19
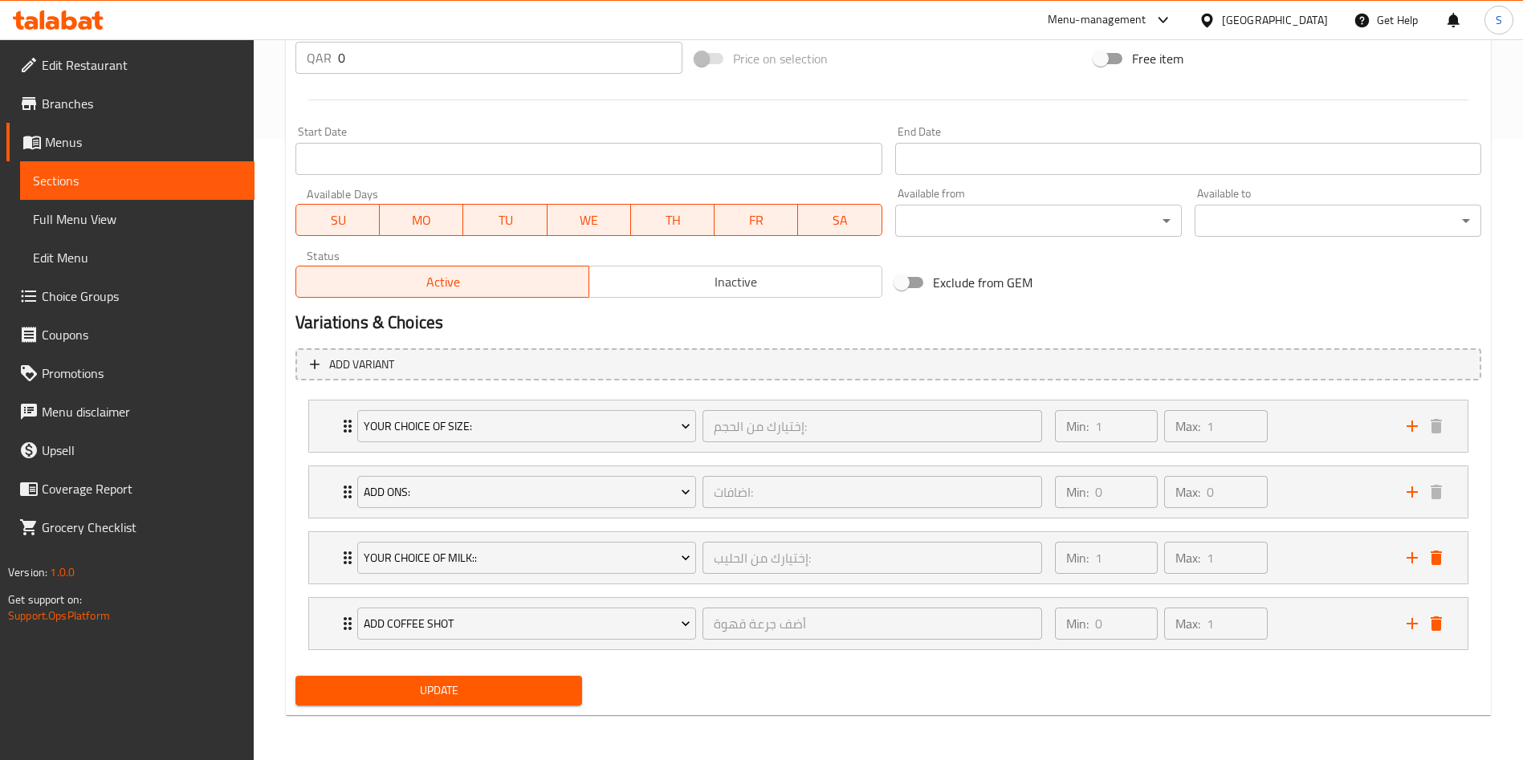
click at [510, 676] on button "Update" at bounding box center [438, 691] width 287 height 30
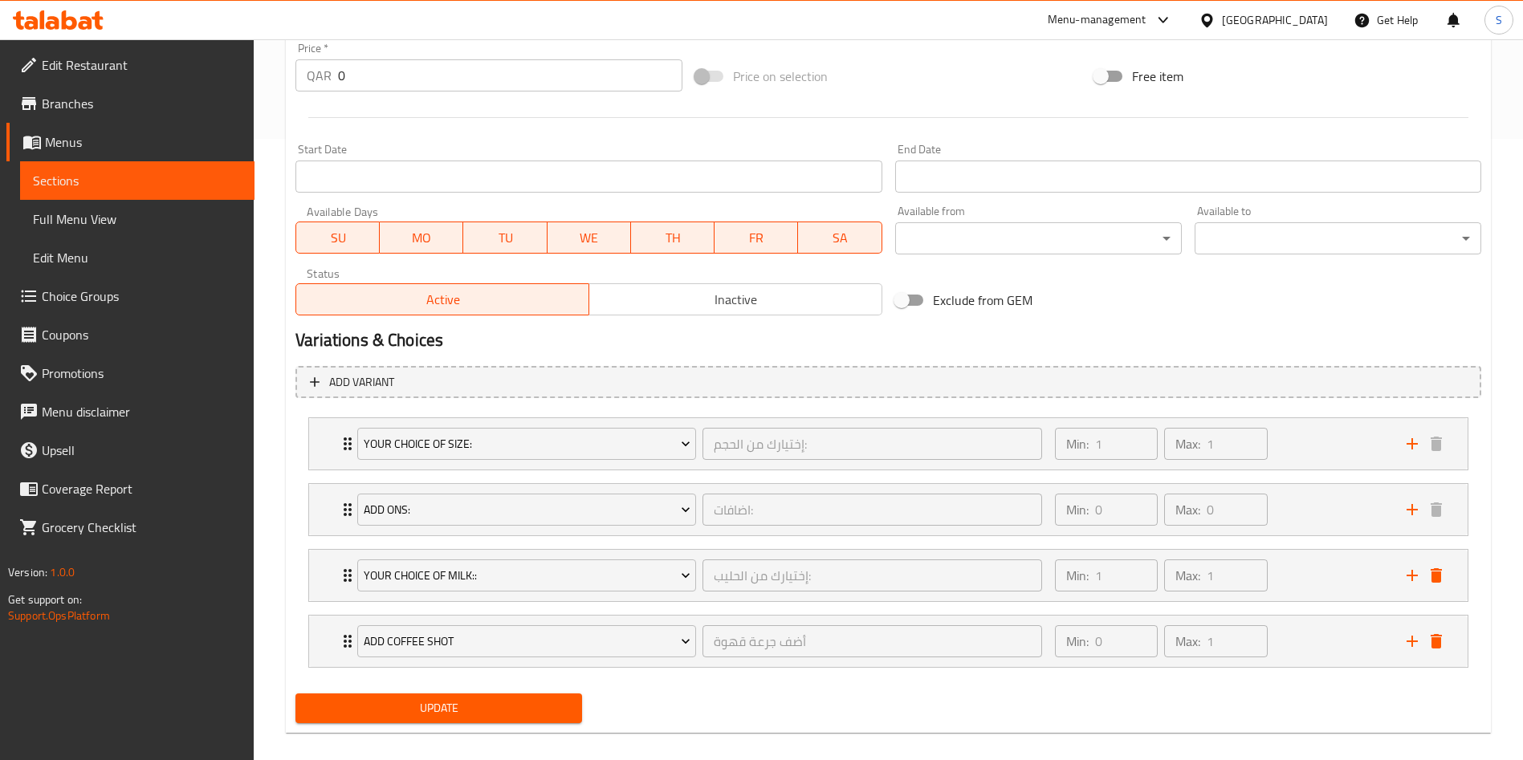
scroll to position [53, 0]
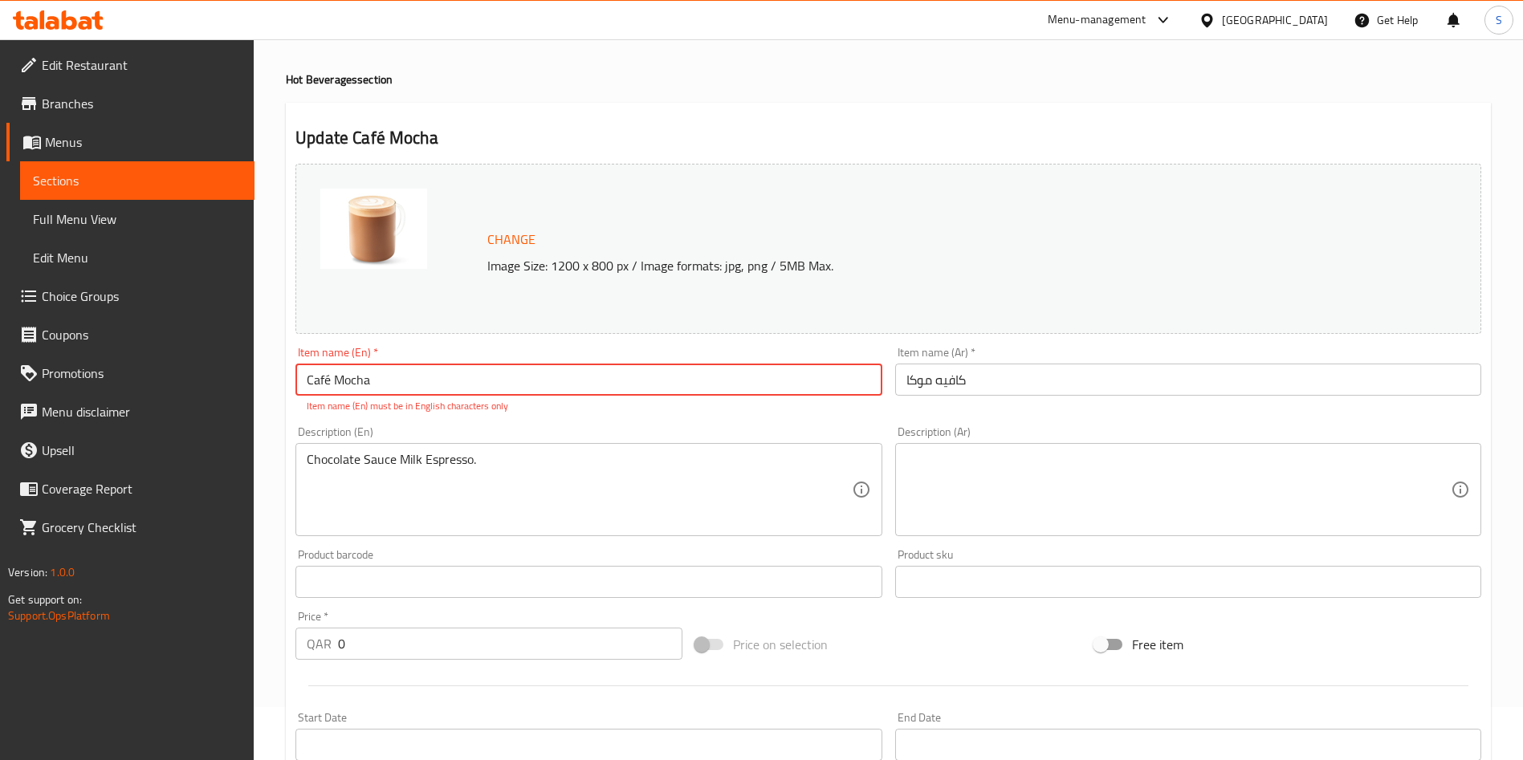
click at [324, 381] on input "Café Mocha" at bounding box center [588, 380] width 586 height 32
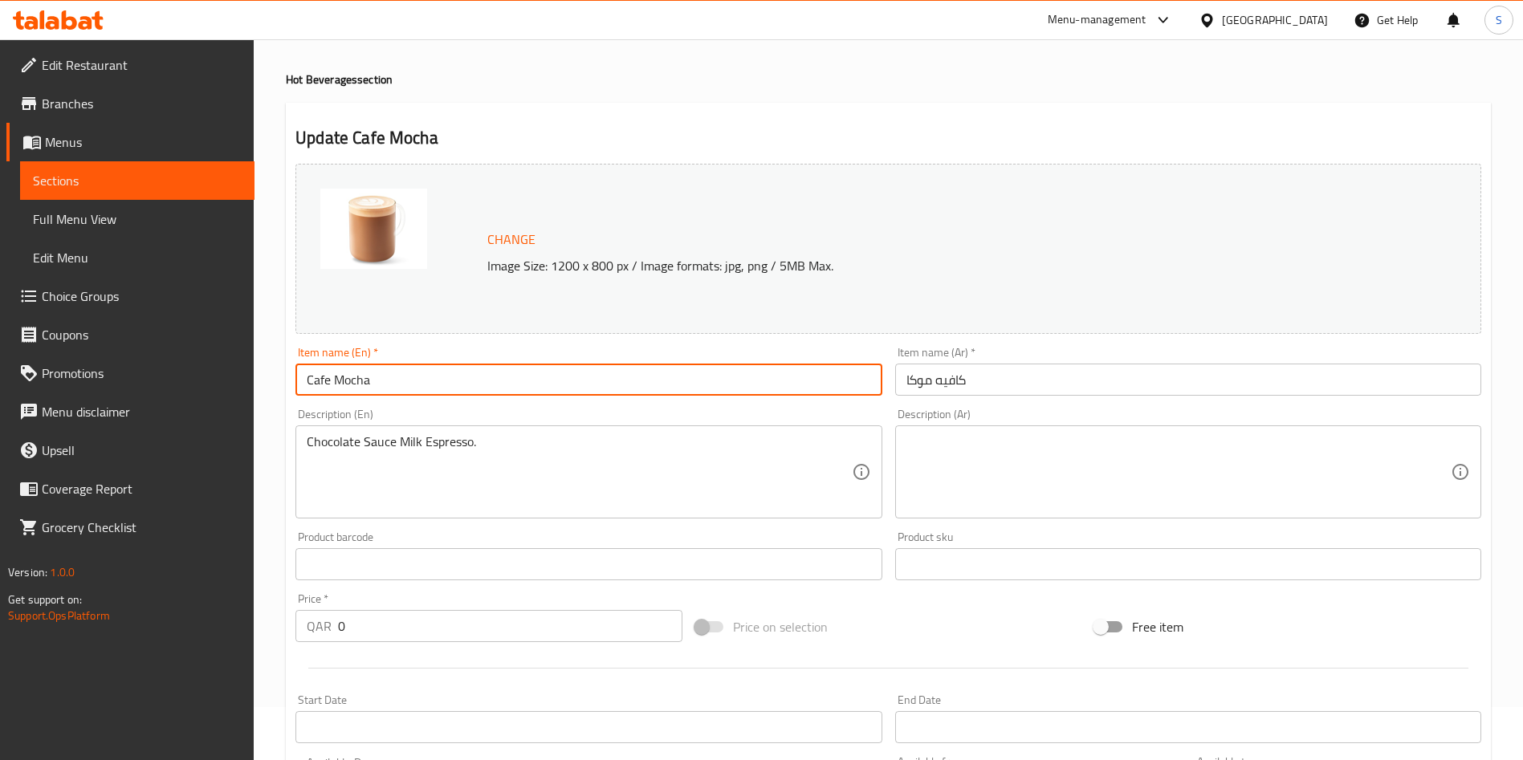
type input "Cafe Mocha"
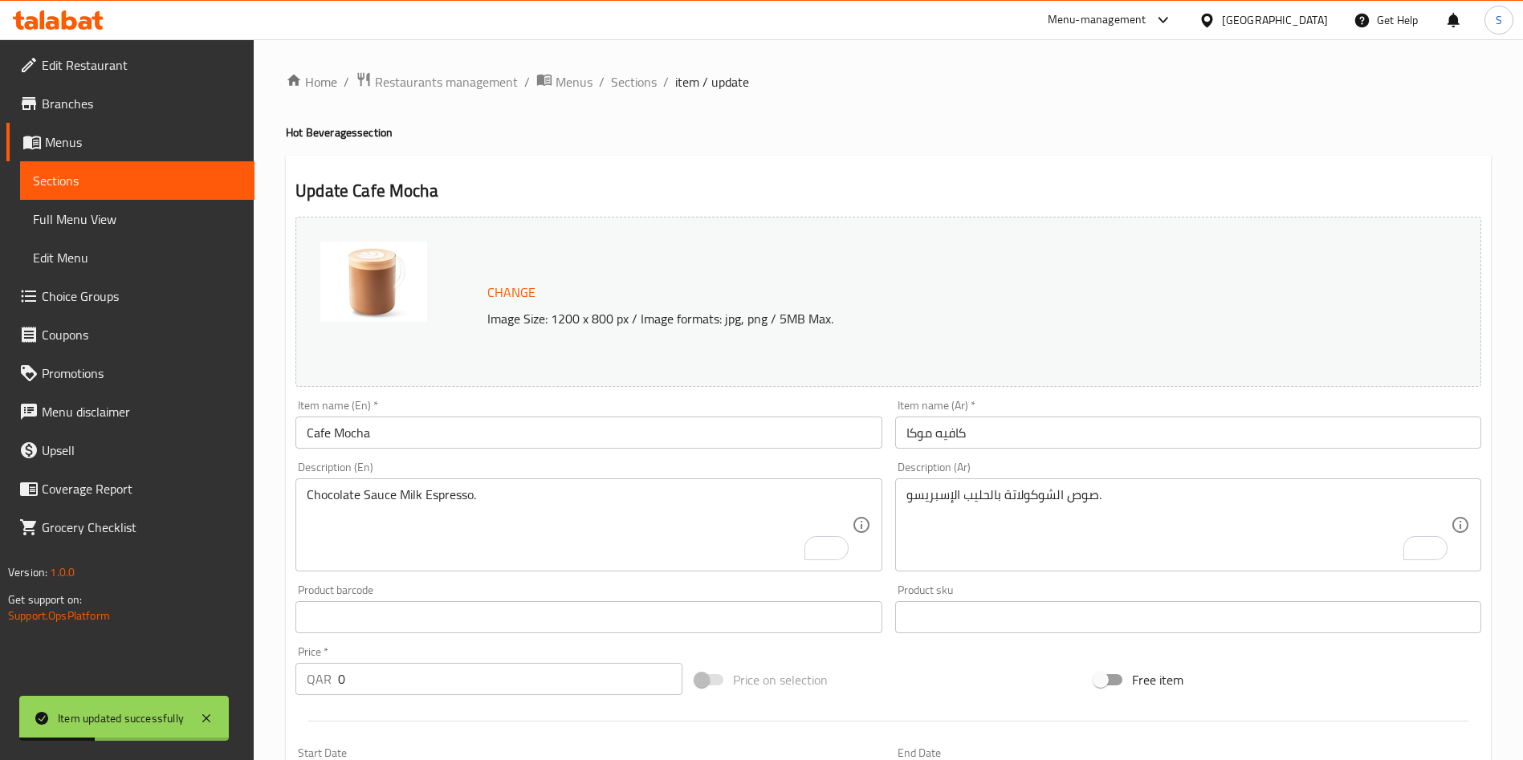
click at [655, 81] on ol "Home / Restaurants management / Menus / Sections / item / update" at bounding box center [888, 81] width 1205 height 21
click at [650, 81] on span "Sections" at bounding box center [634, 81] width 46 height 19
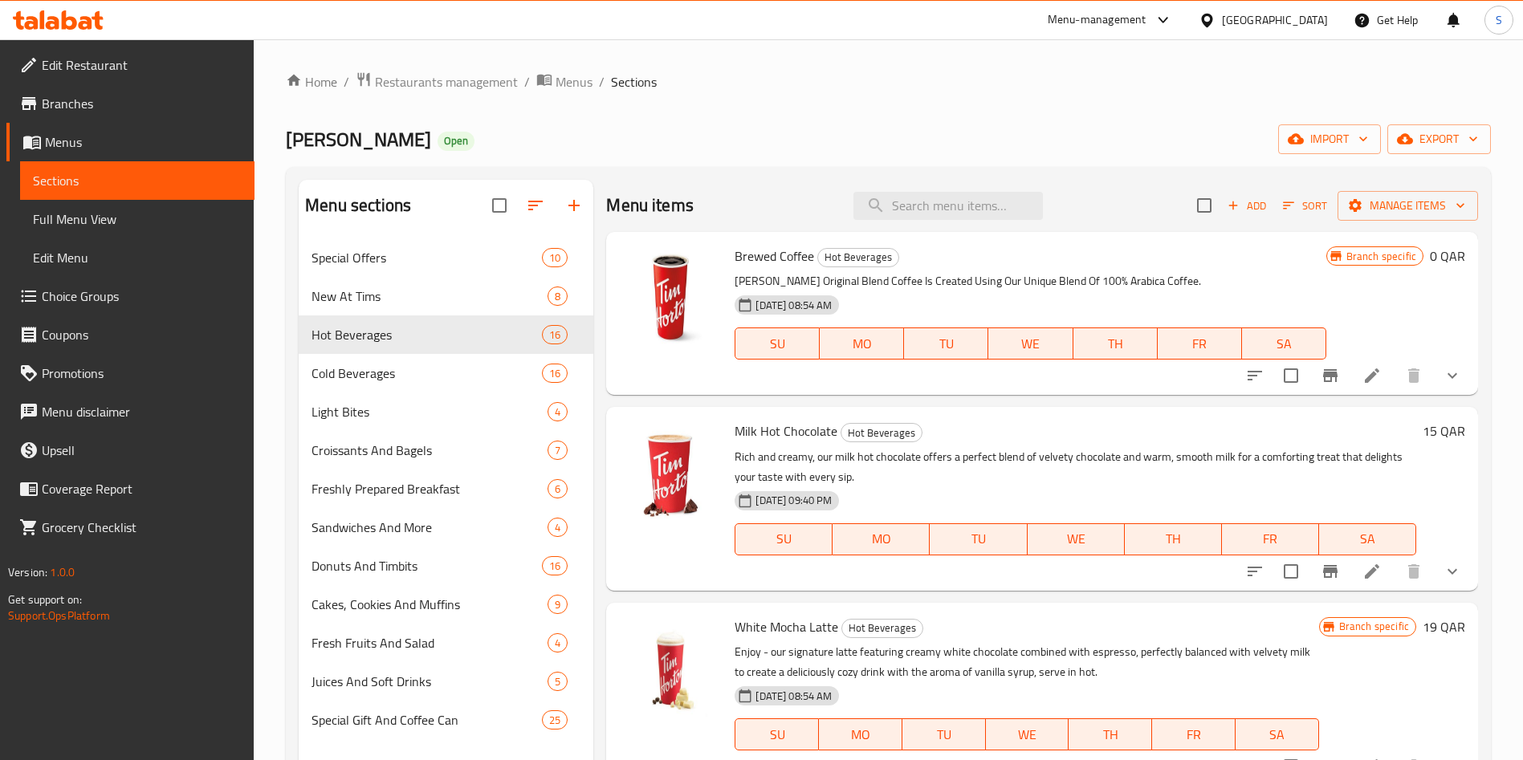
click at [923, 193] on input "search" at bounding box center [947, 206] width 189 height 28
paste input "Flat White"
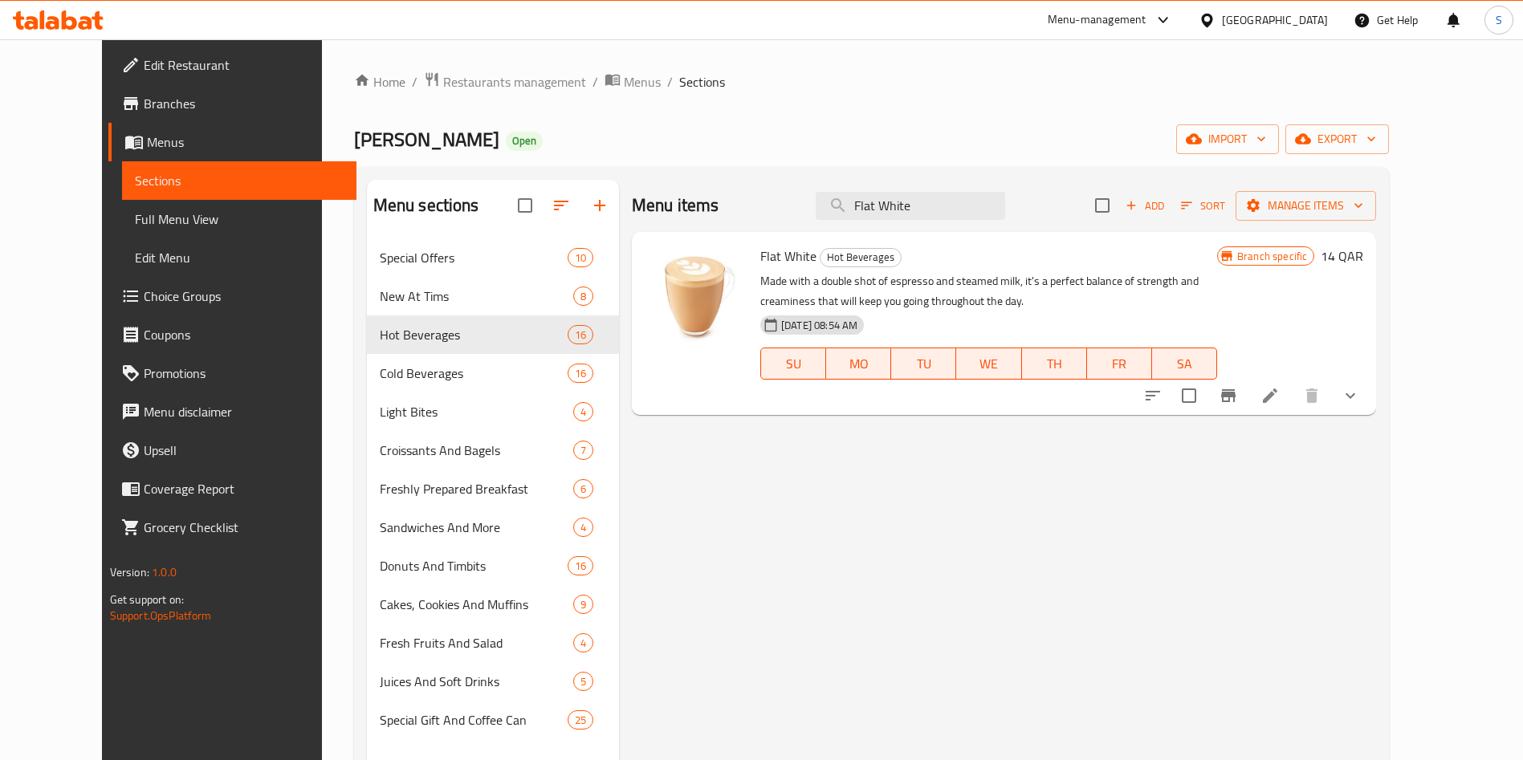
type input "Flat White"
click at [1293, 394] on li at bounding box center [1270, 395] width 45 height 29
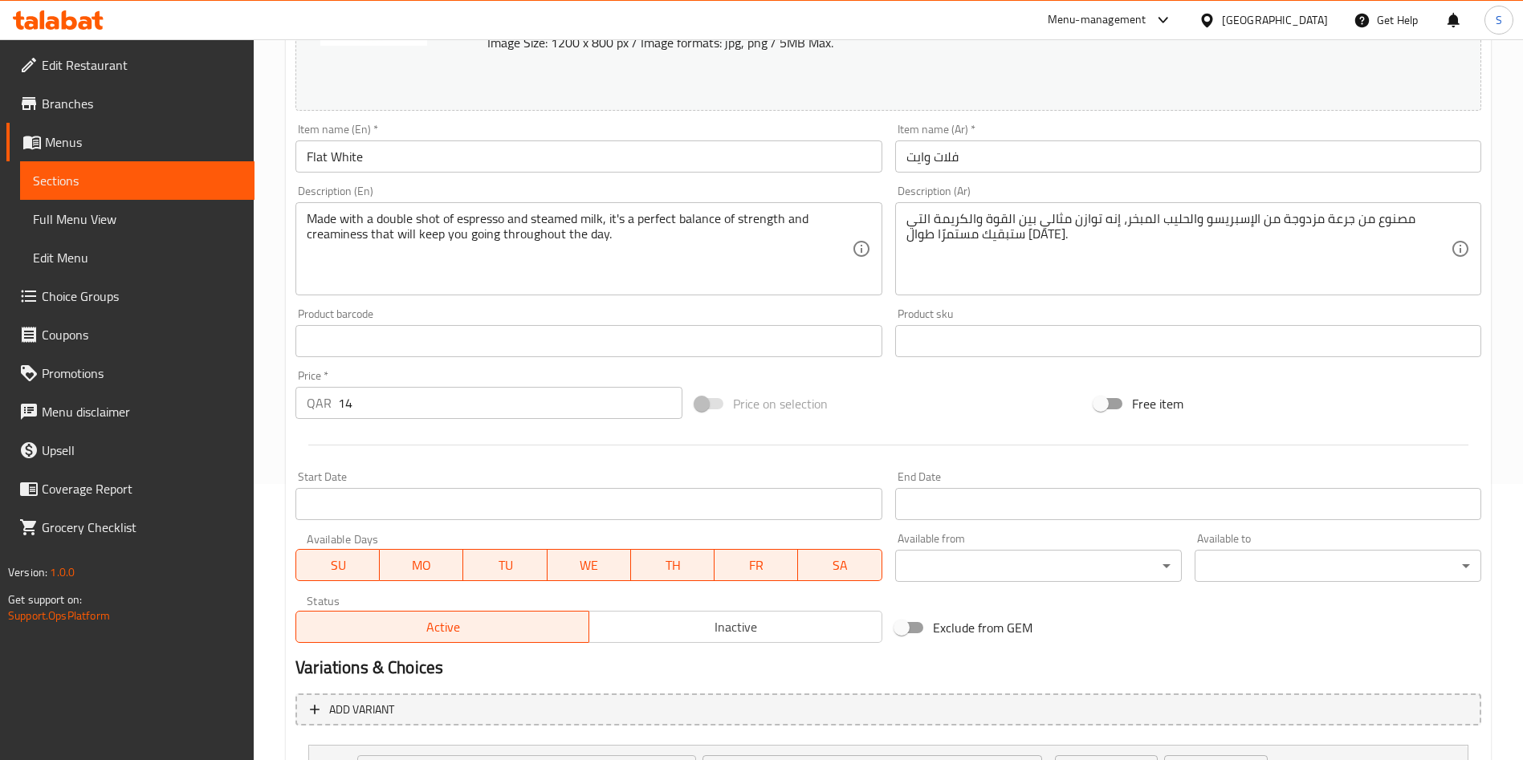
scroll to position [424, 0]
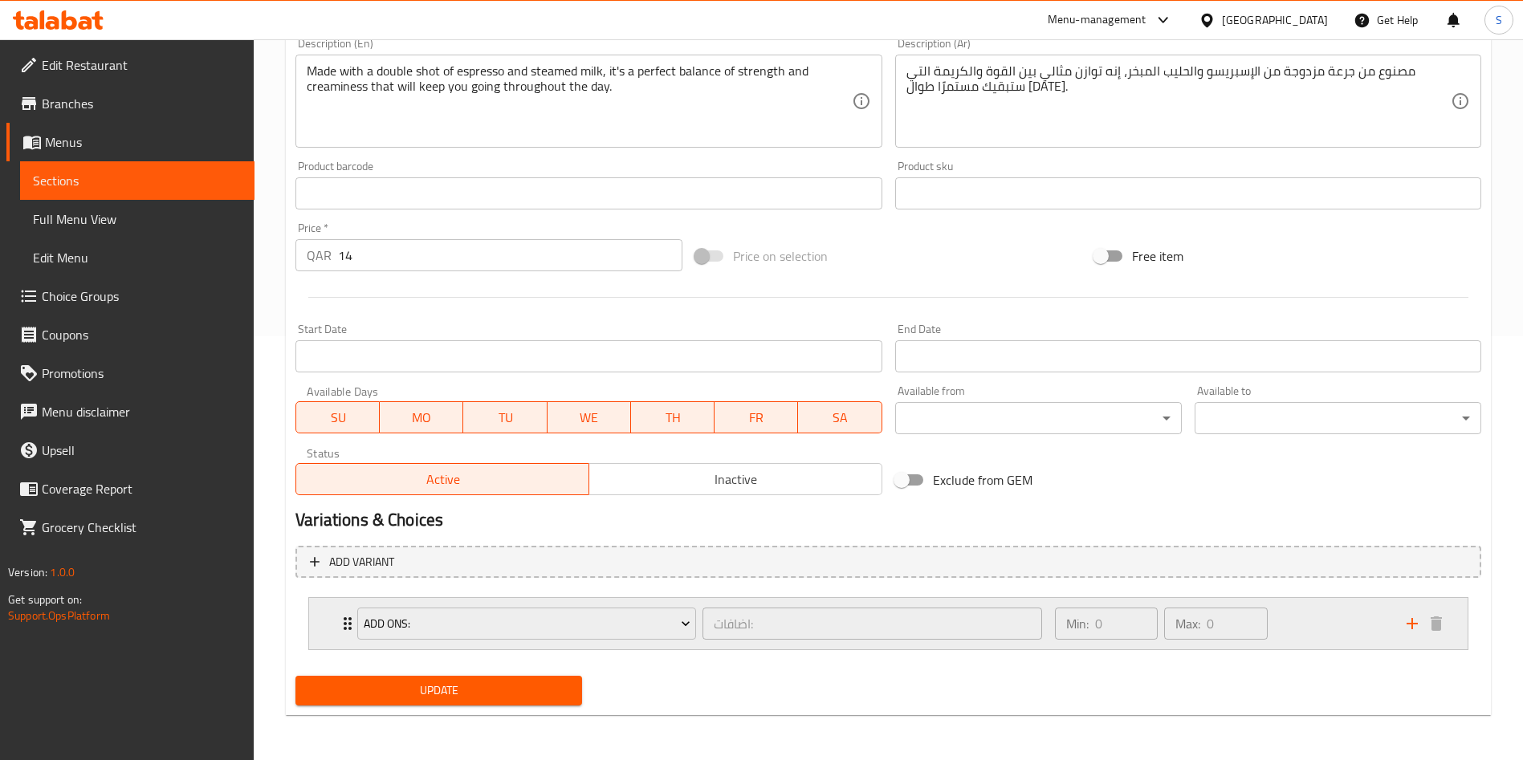
click at [1412, 625] on icon "add" at bounding box center [1412, 623] width 11 height 11
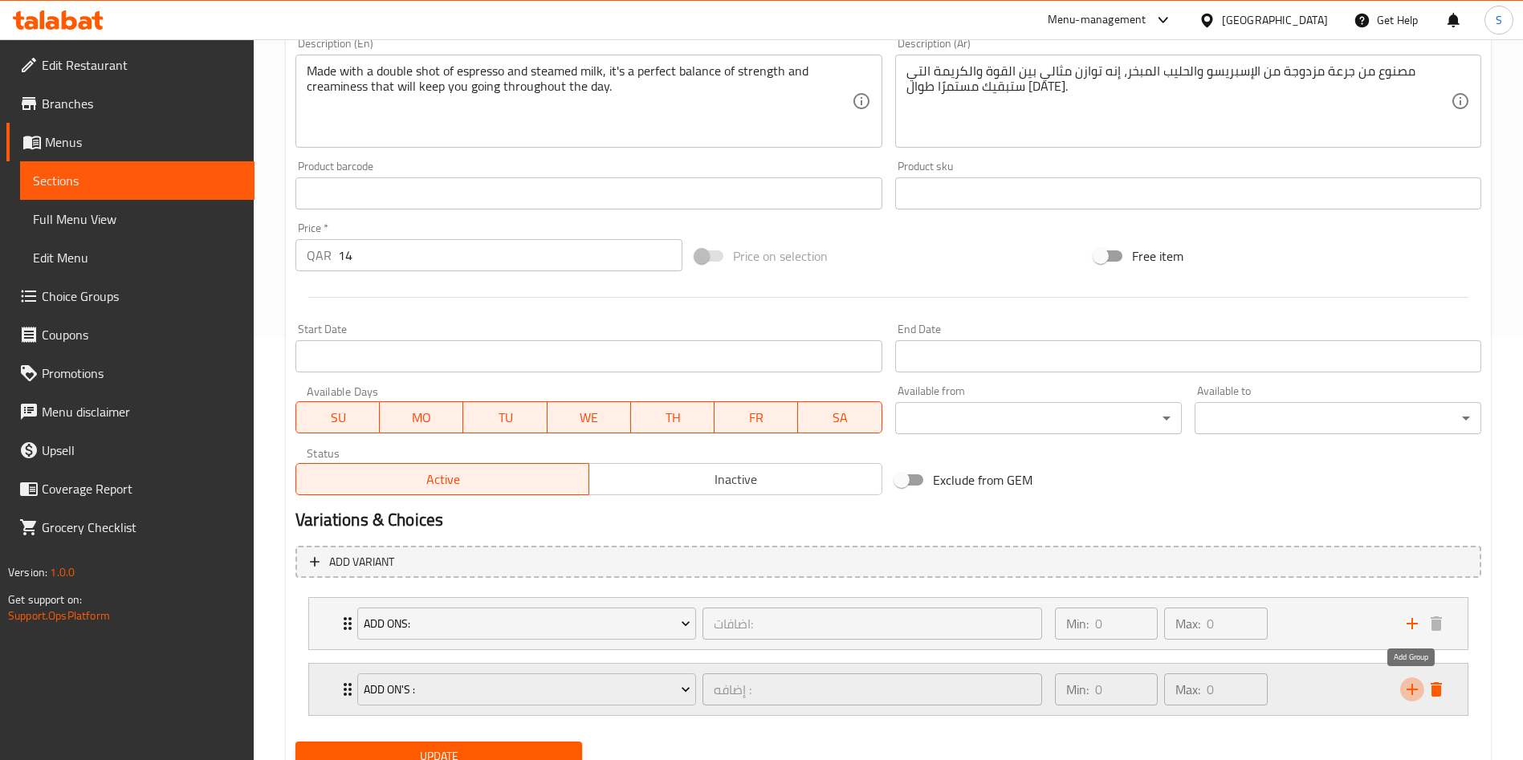
click at [1407, 691] on icon "add" at bounding box center [1412, 689] width 19 height 19
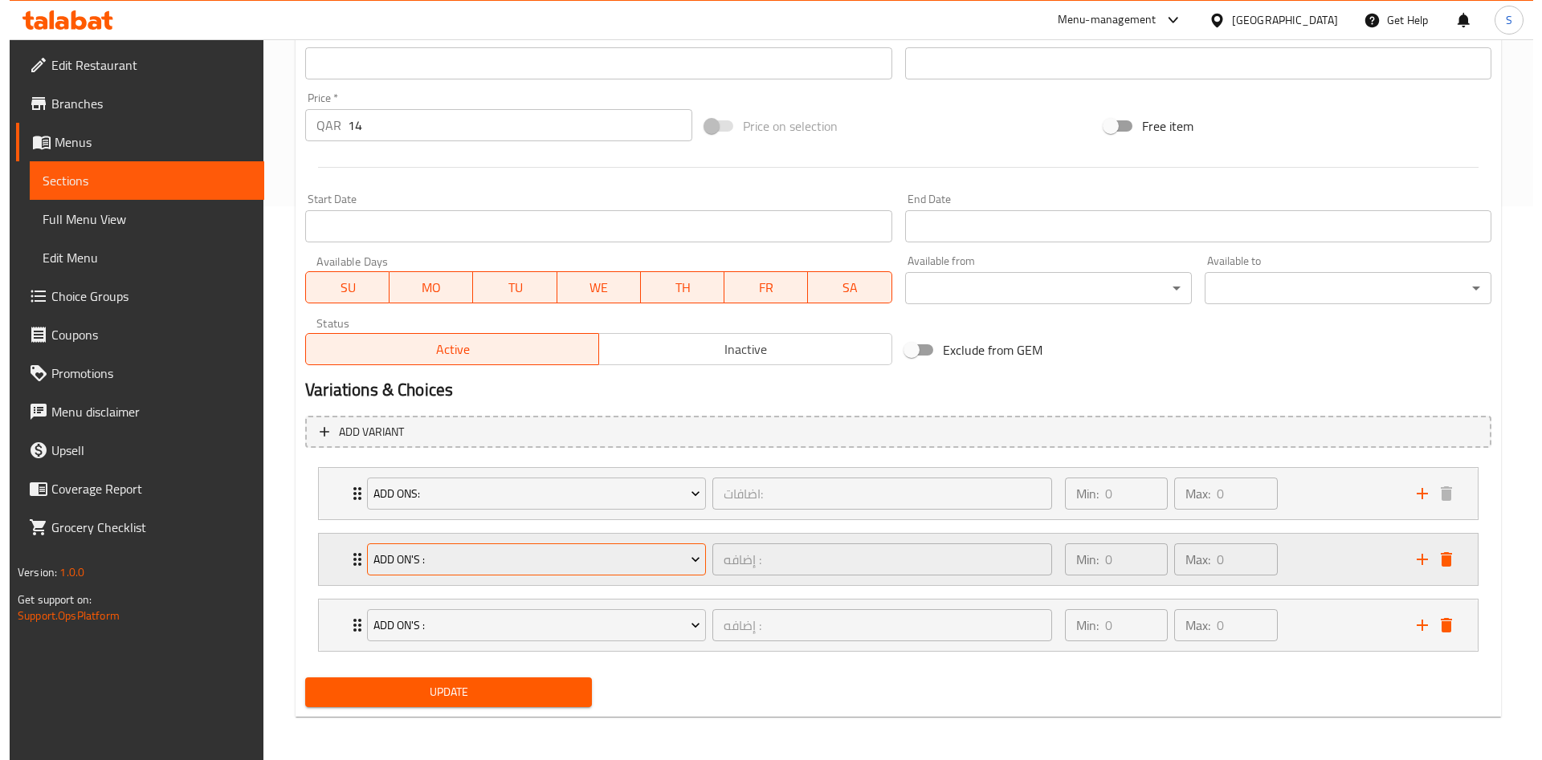
scroll to position [556, 0]
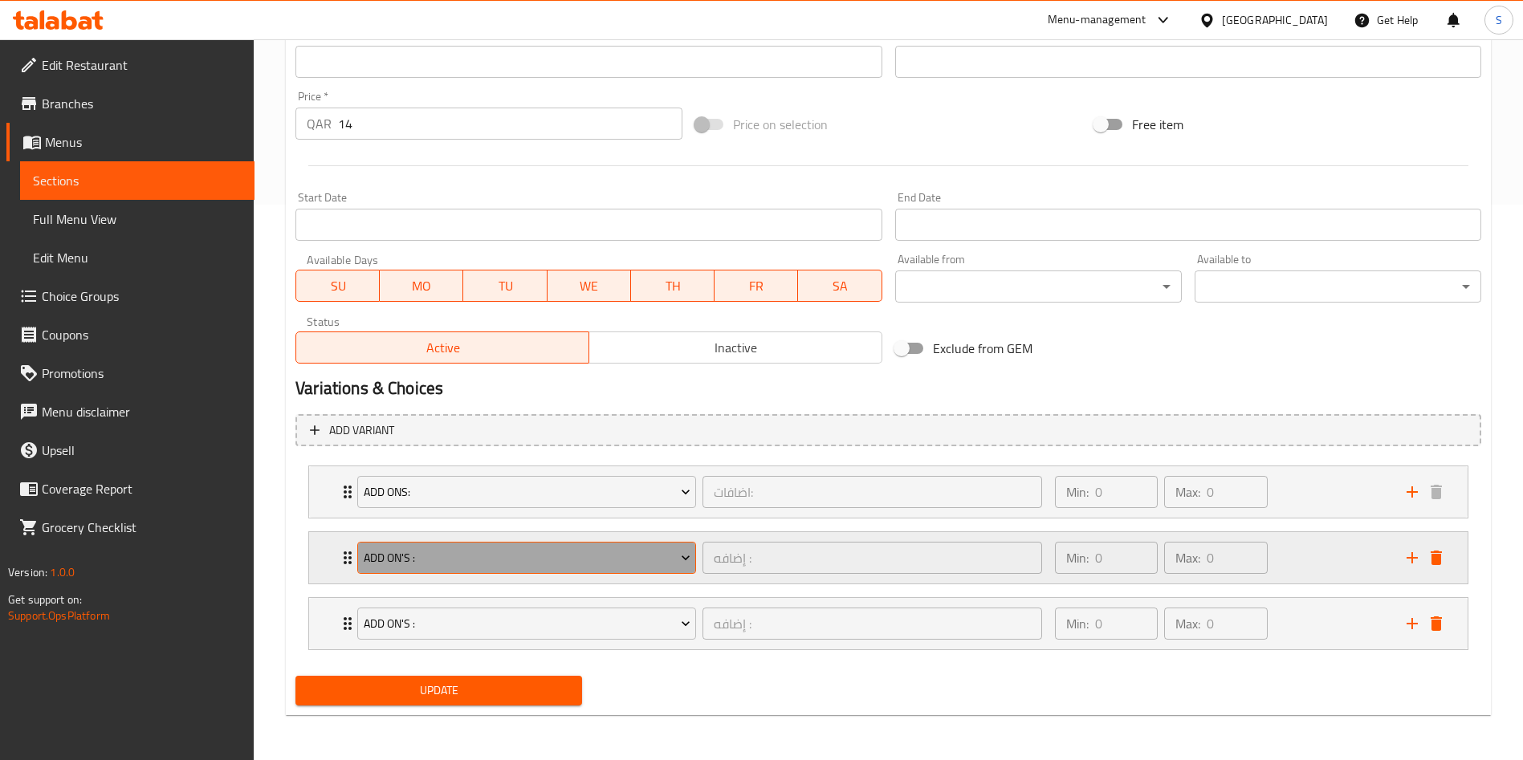
click at [463, 564] on span "Add On's :" at bounding box center [527, 558] width 327 height 20
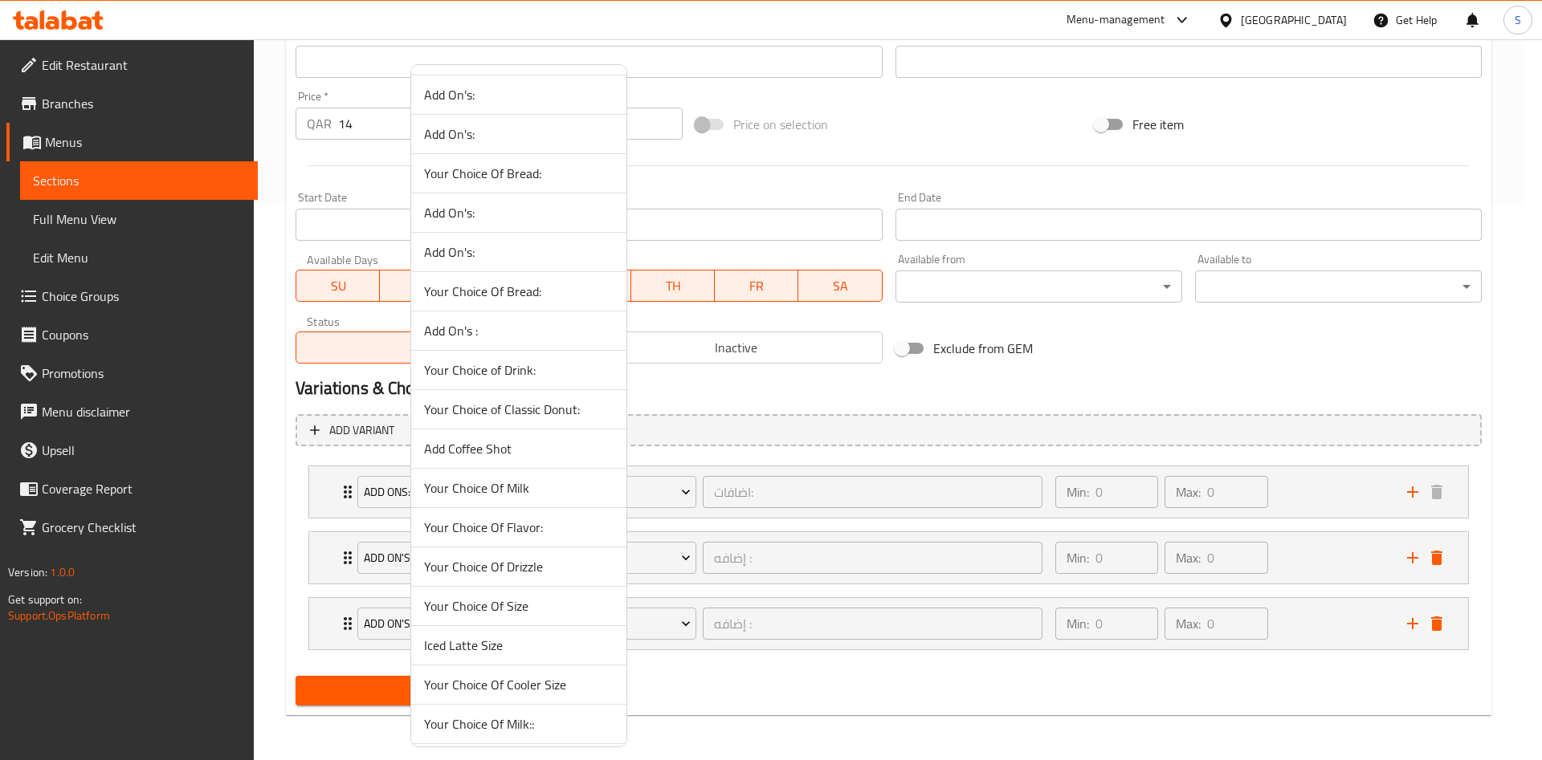
scroll to position [963, 0]
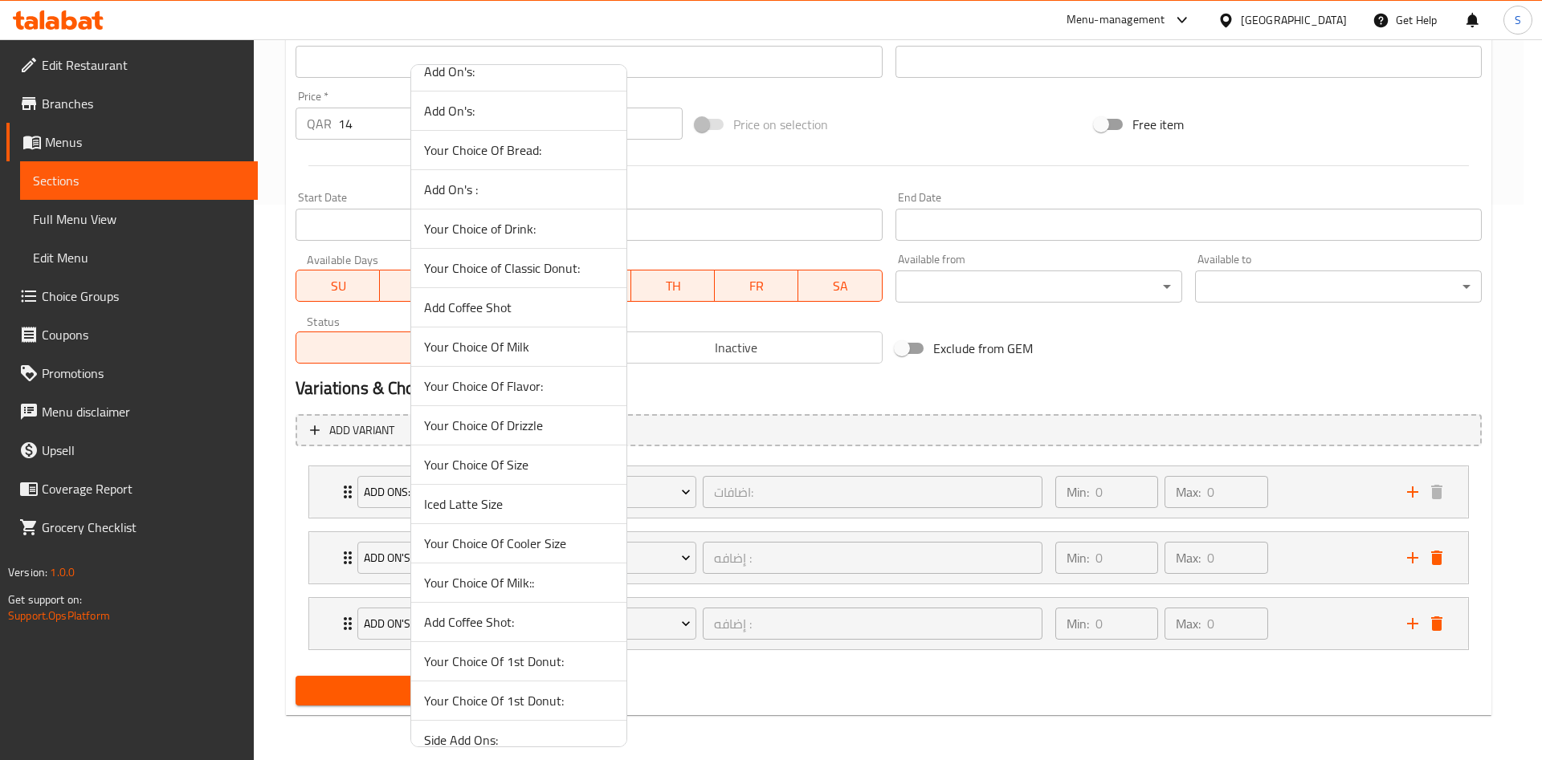
click at [526, 292] on li "Add Coffee Shot" at bounding box center [518, 307] width 215 height 39
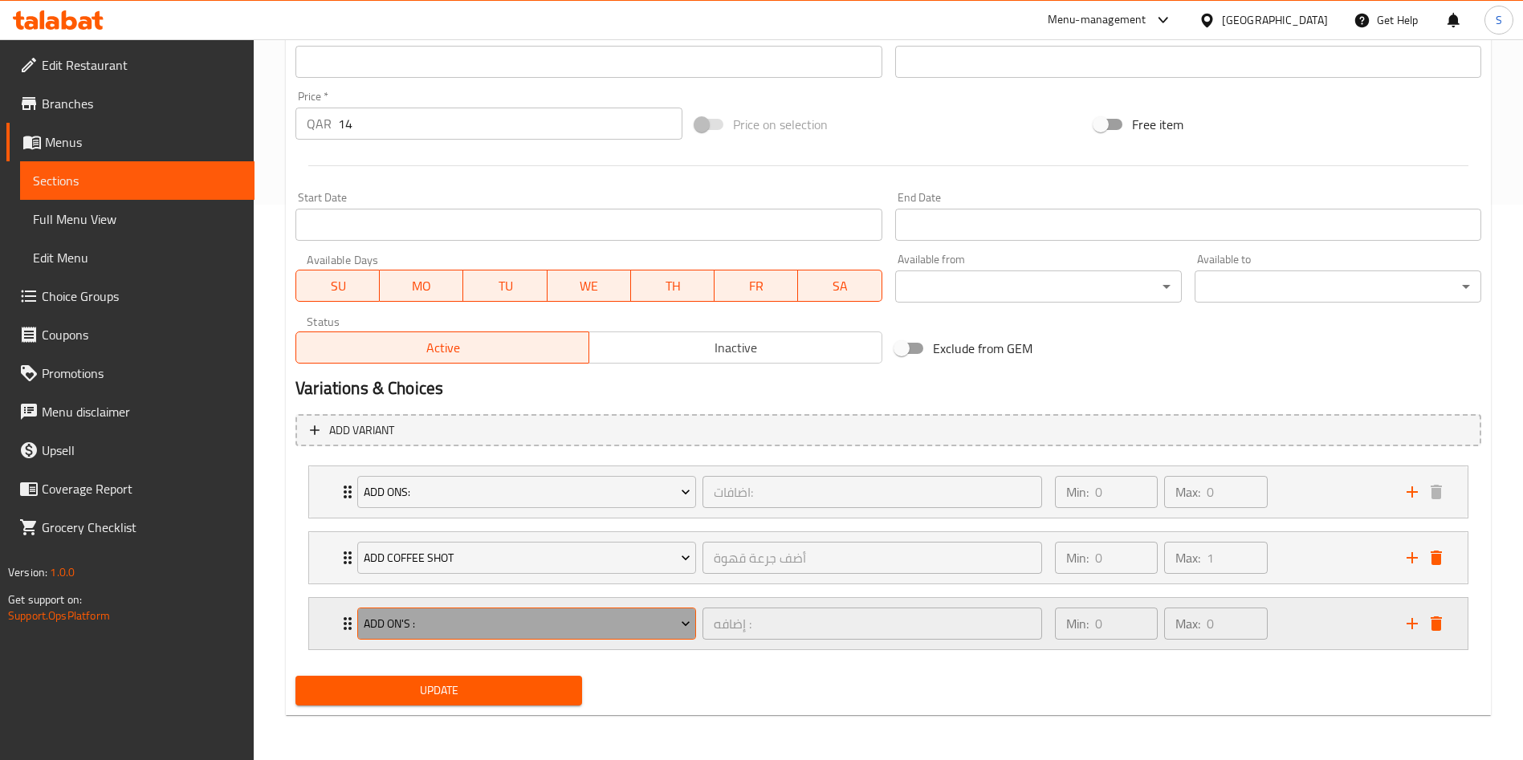
click at [505, 616] on span "Add On's :" at bounding box center [527, 624] width 327 height 20
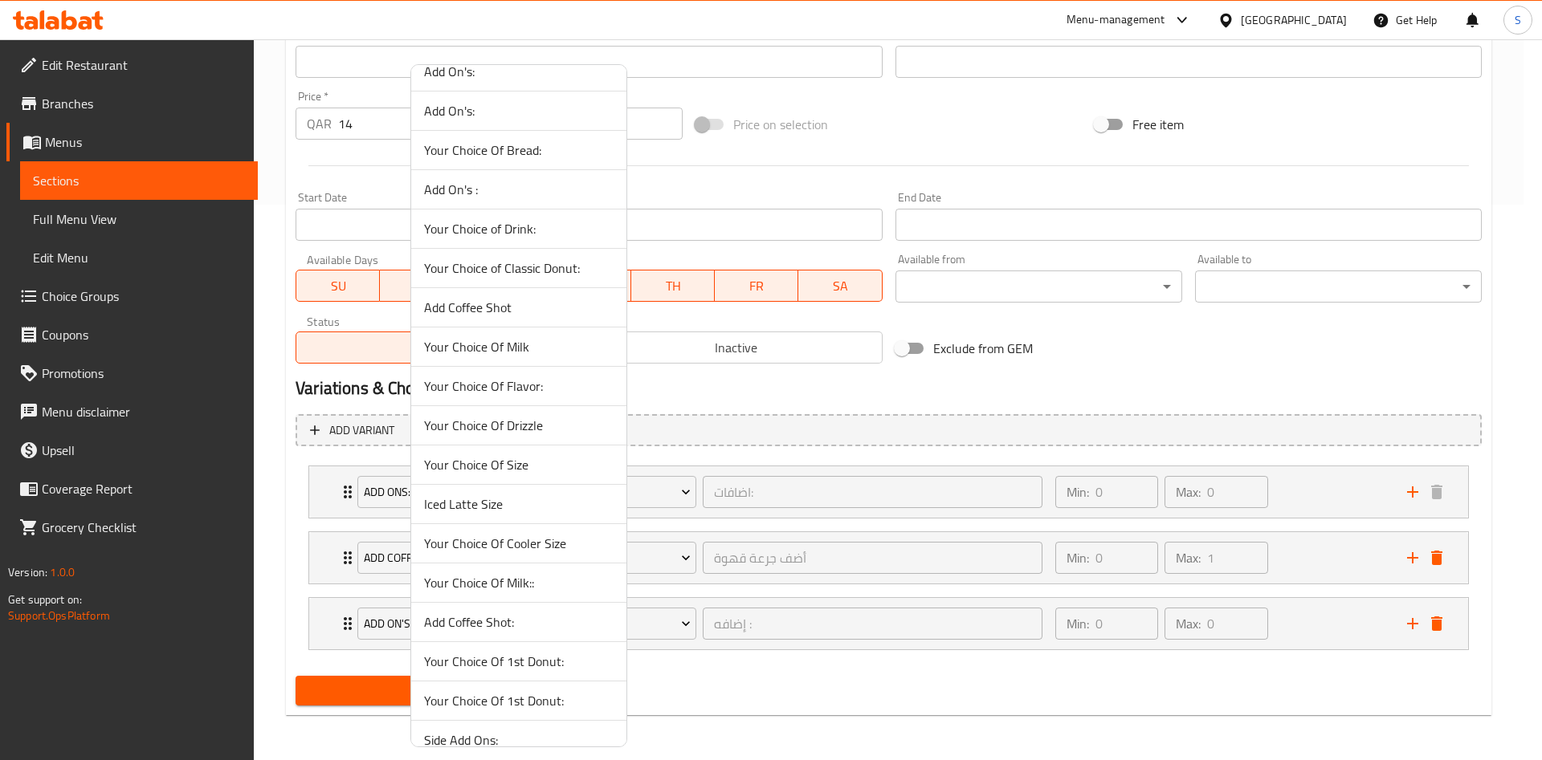
click at [512, 601] on li "Your Choice Of Milk::" at bounding box center [518, 583] width 215 height 39
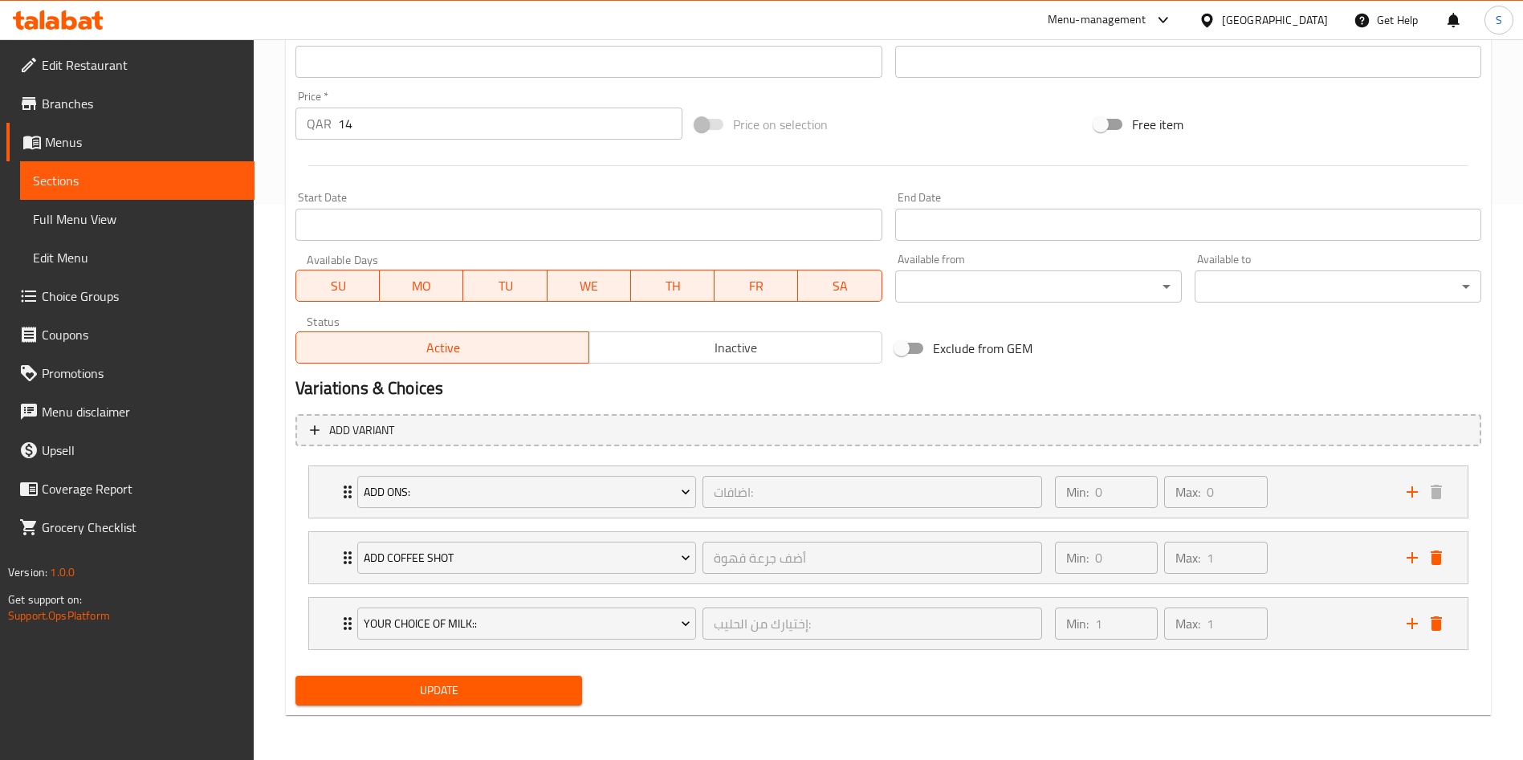
click at [461, 698] on span "Update" at bounding box center [438, 691] width 261 height 20
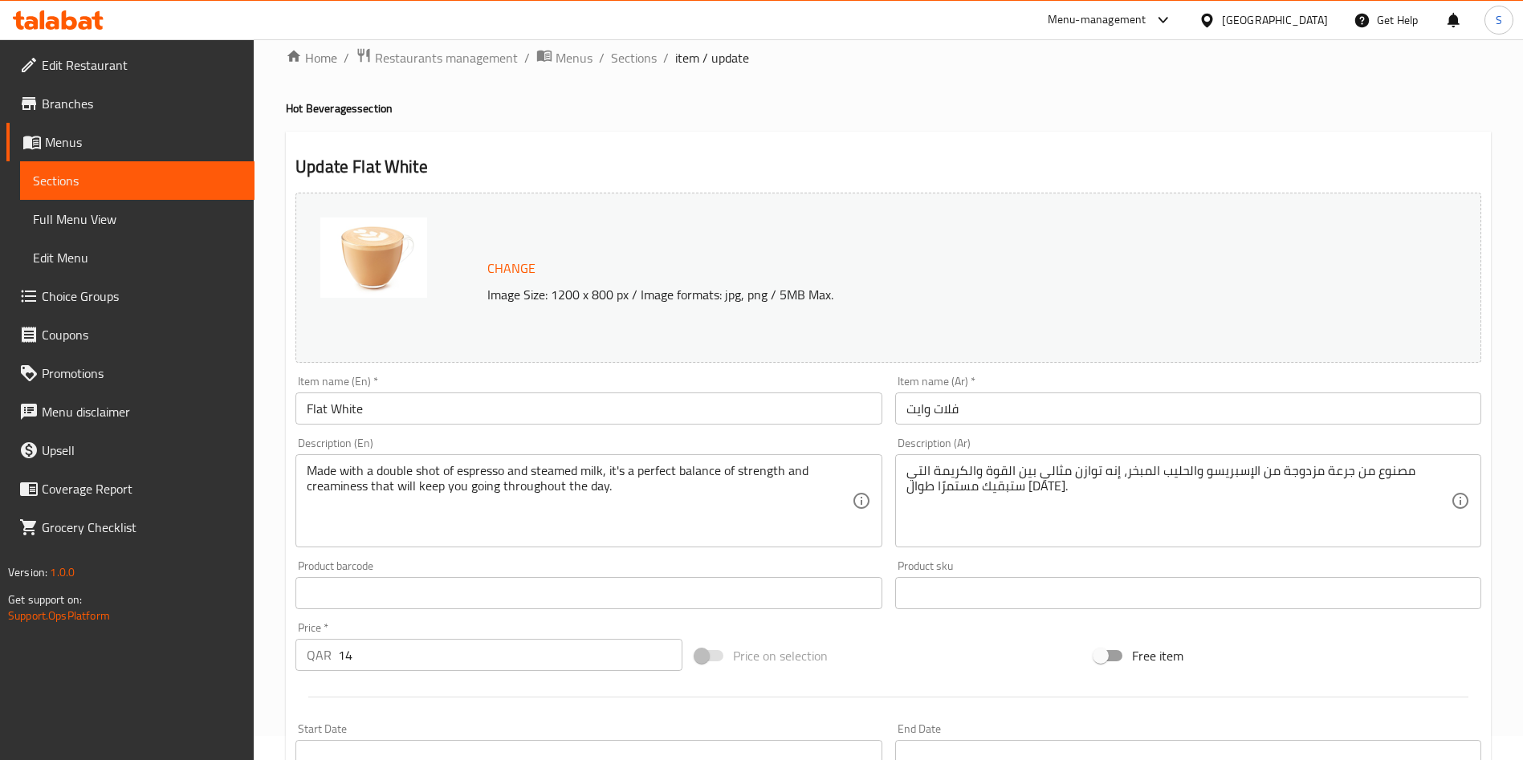
scroll to position [0, 0]
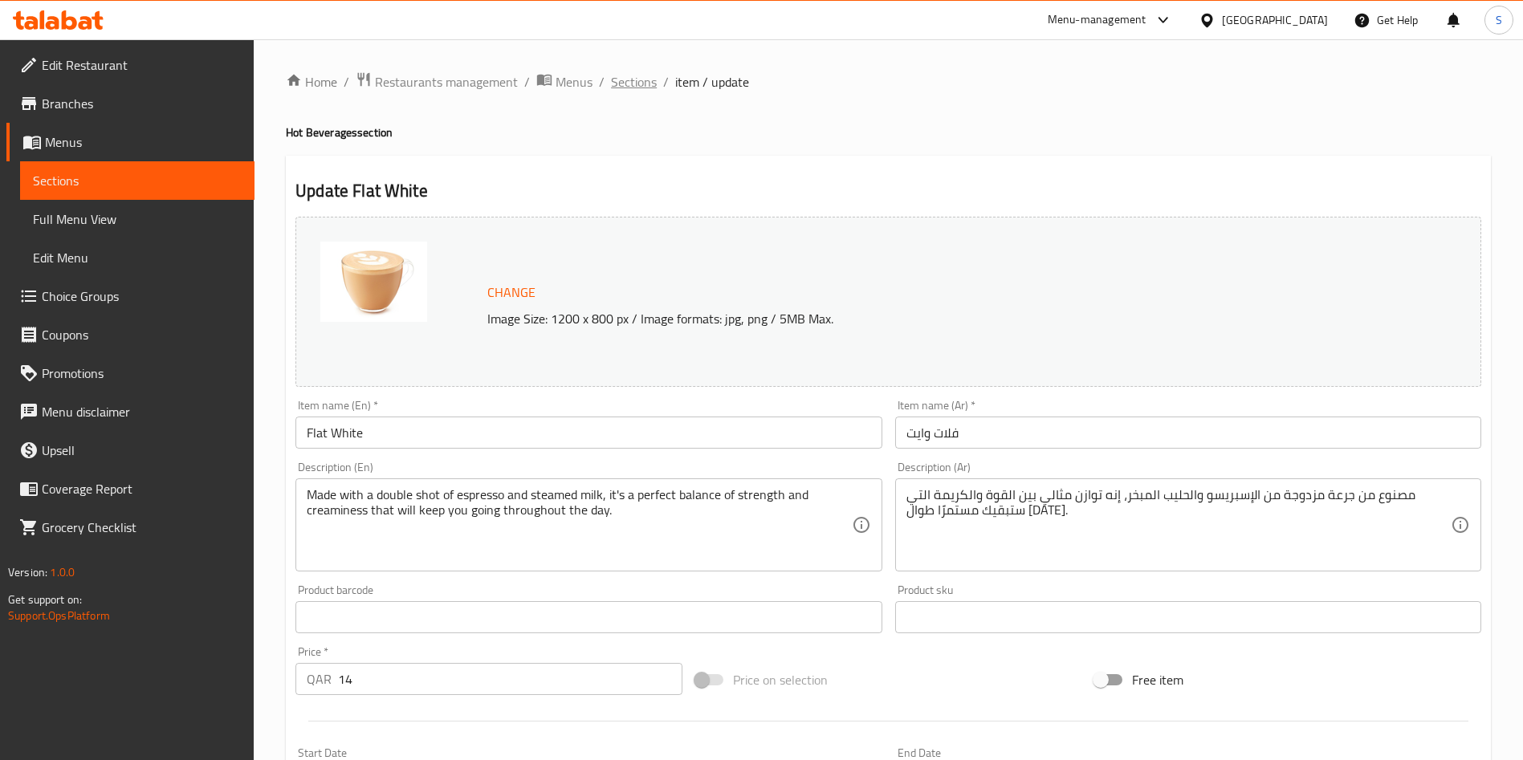
click at [640, 85] on span "Sections" at bounding box center [634, 81] width 46 height 19
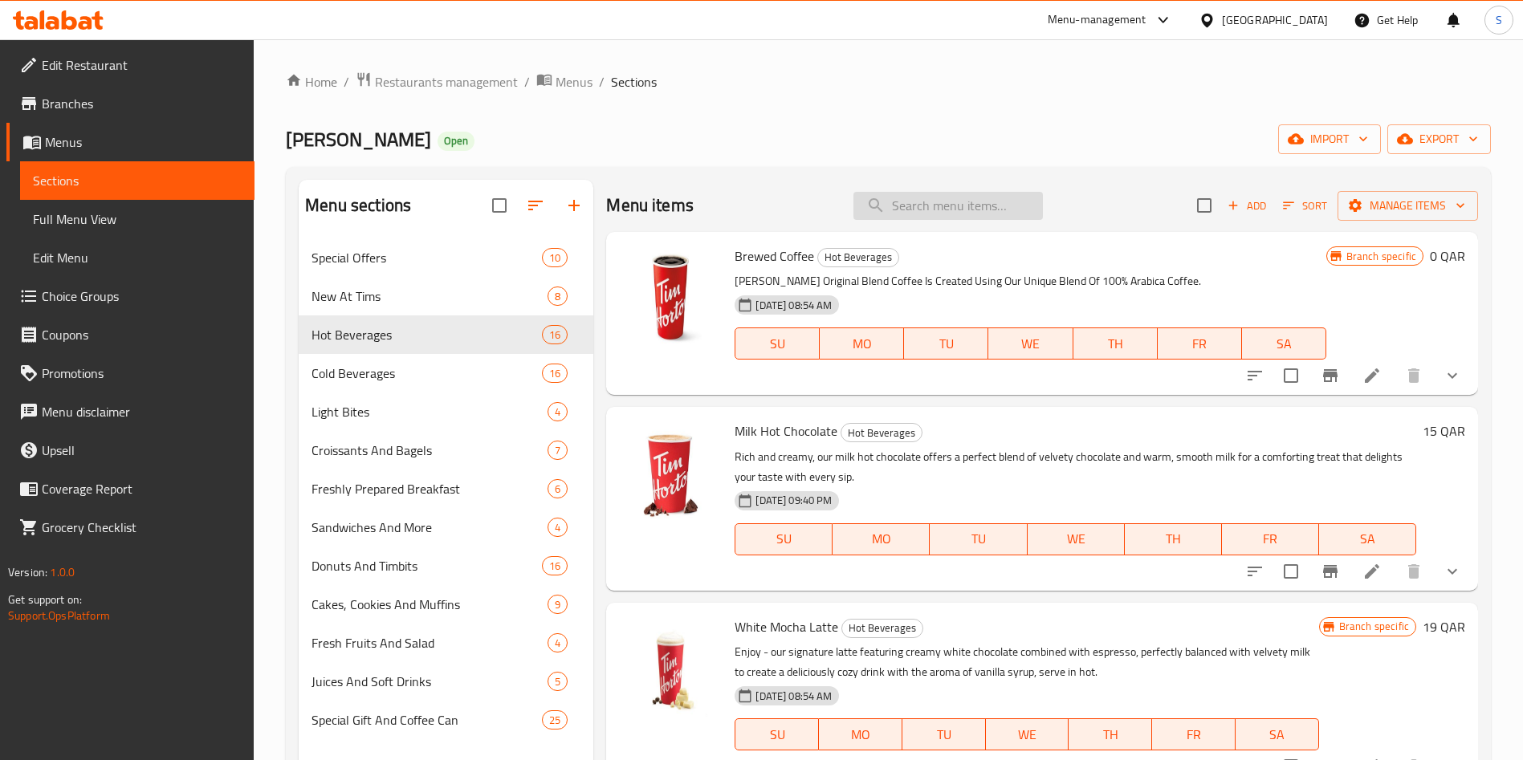
click at [916, 197] on input "search" at bounding box center [947, 206] width 189 height 28
paste input "White Mocha Latte"
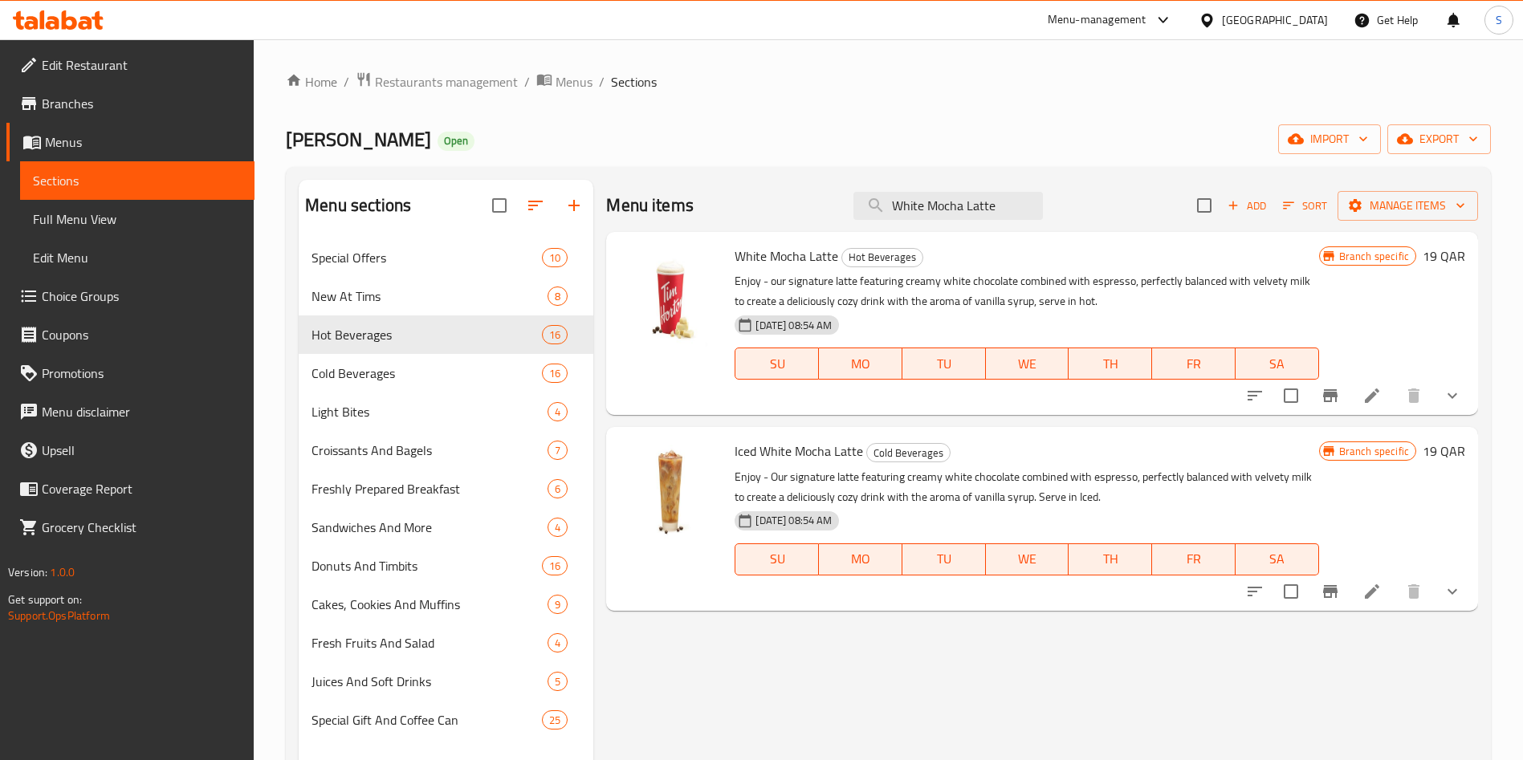
type input "White Mocha Latte"
click at [1368, 397] on icon at bounding box center [1372, 396] width 14 height 14
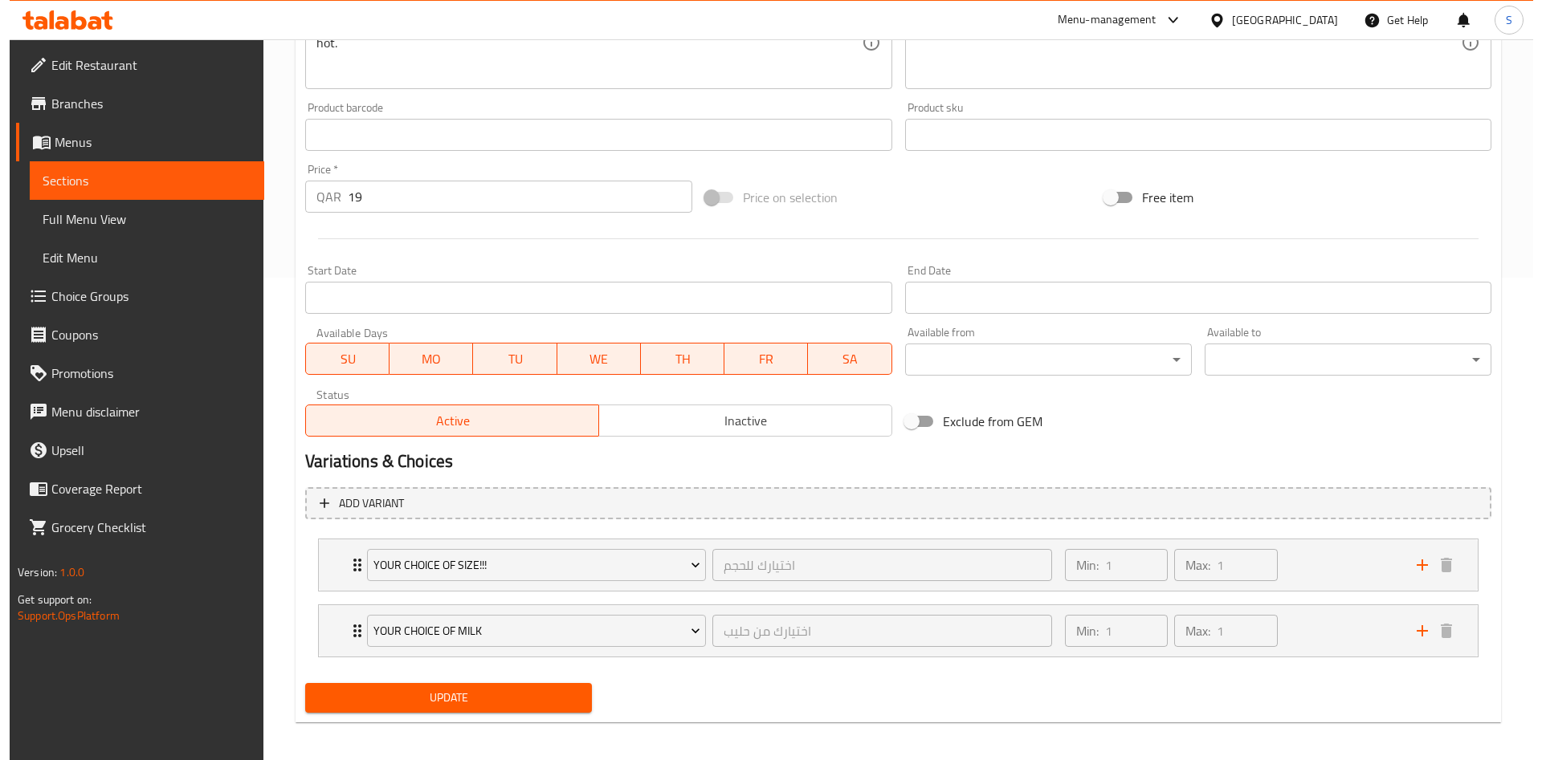
scroll to position [490, 0]
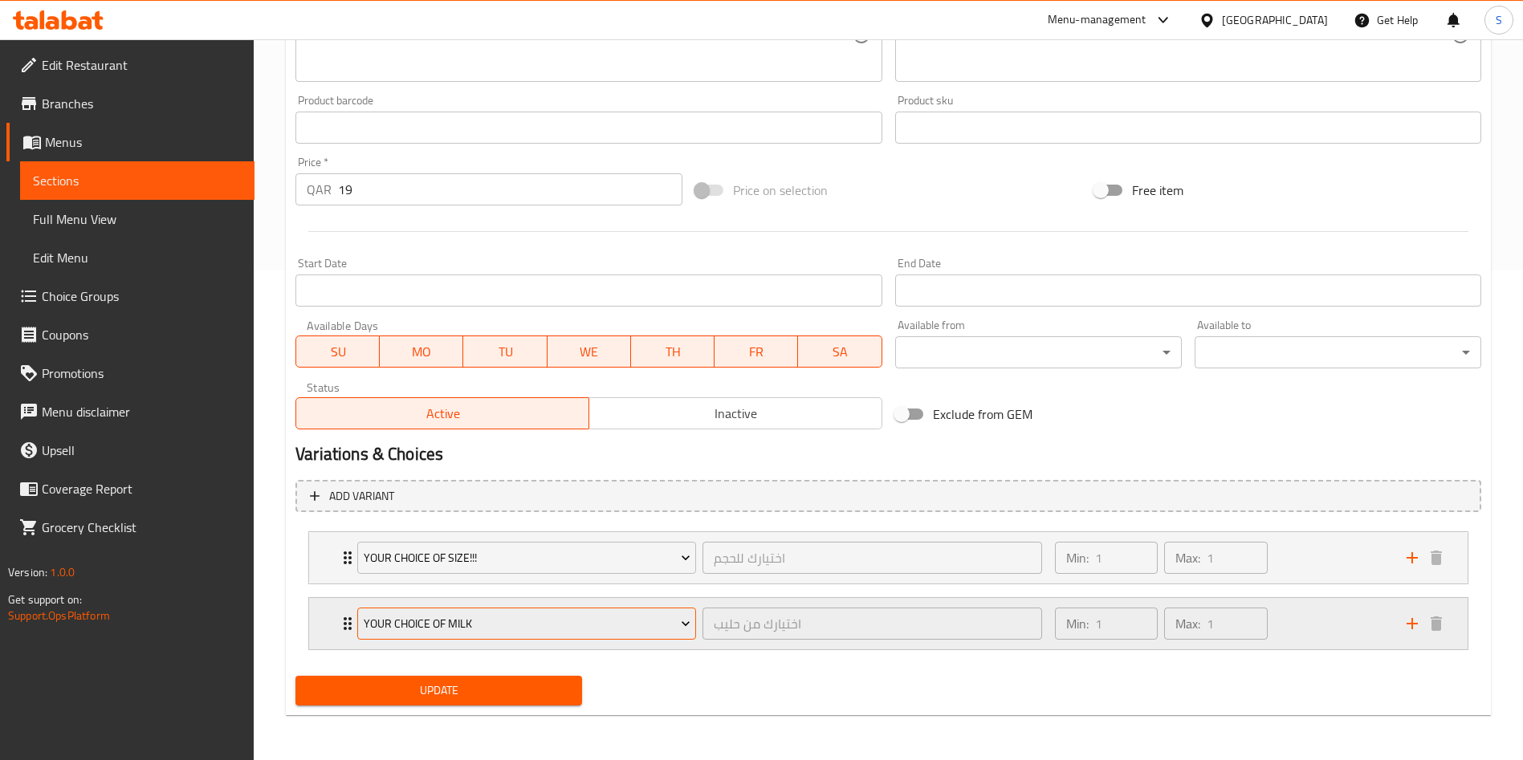
click at [470, 622] on span "Your Choice Of Milk" at bounding box center [527, 624] width 327 height 20
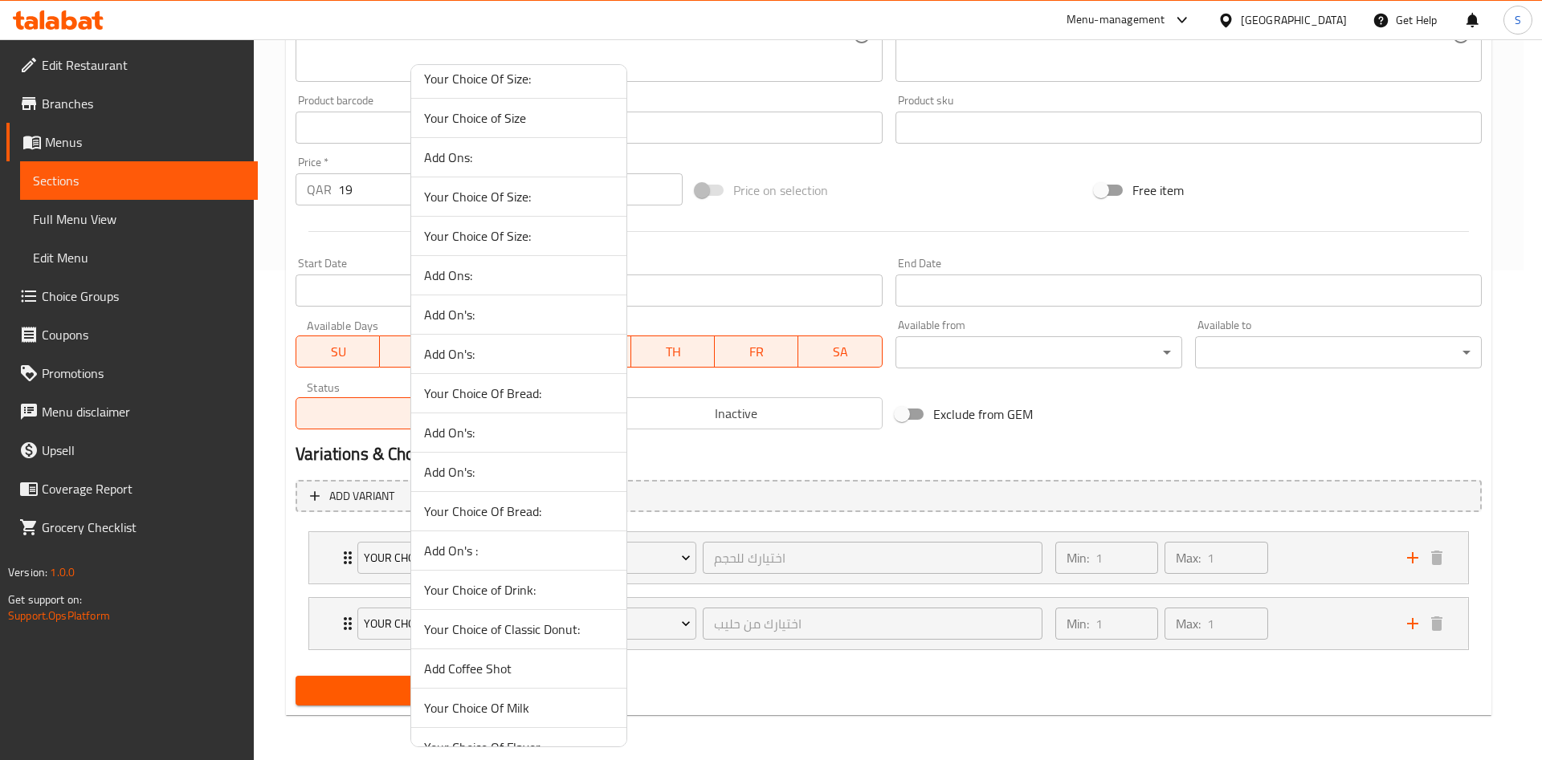
scroll to position [843, 0]
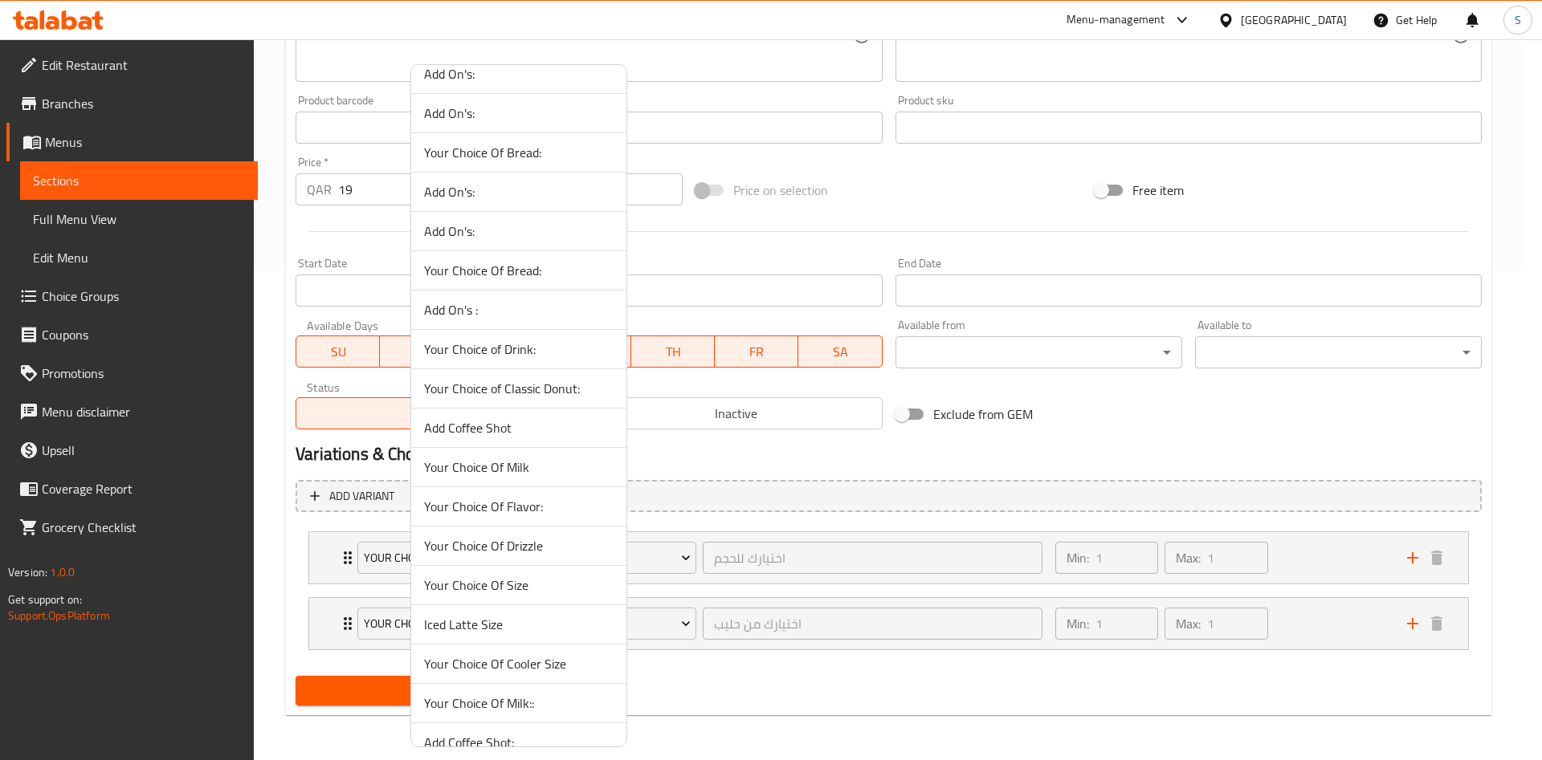
click at [530, 706] on span "Your Choice Of Milk::" at bounding box center [518, 703] width 189 height 19
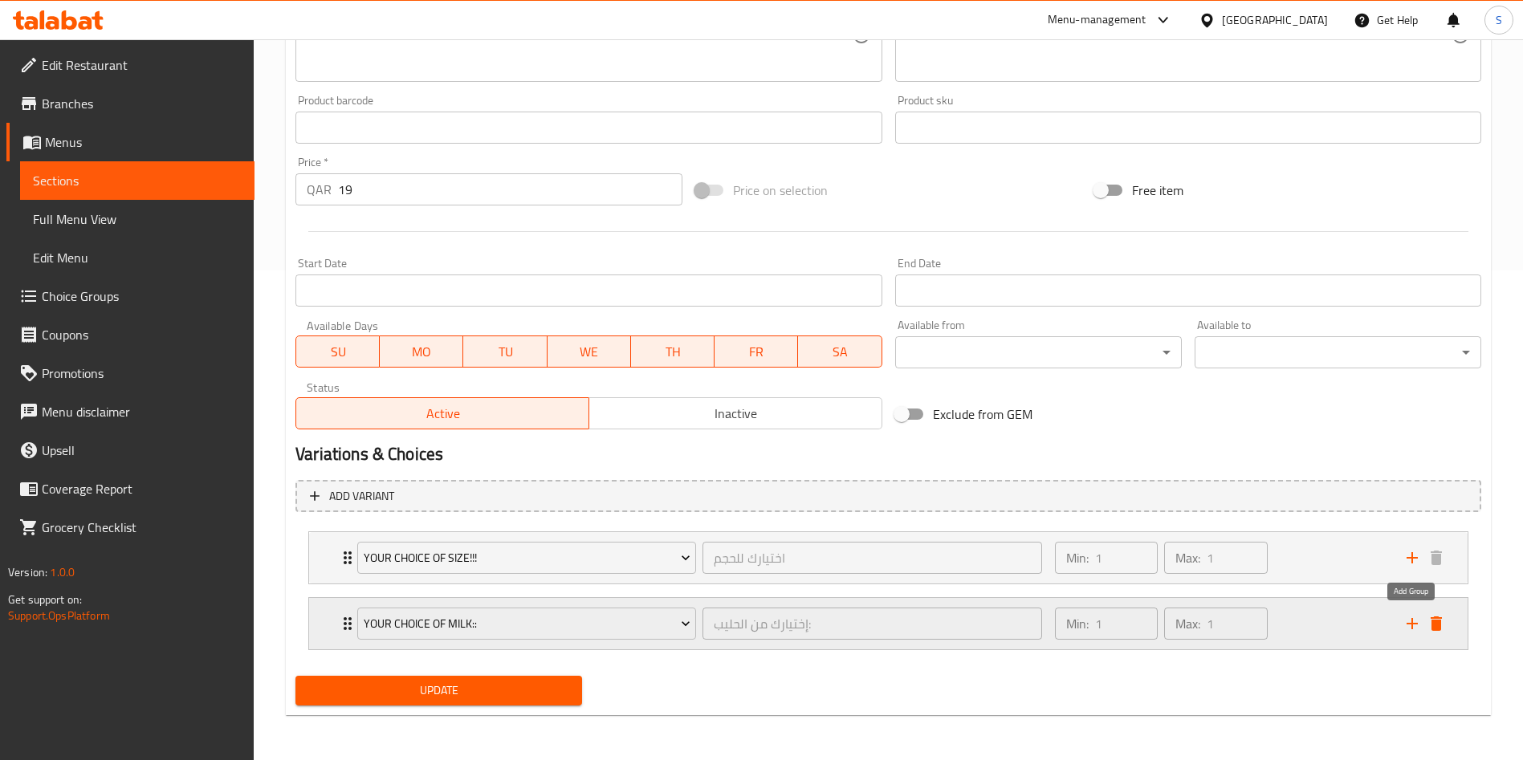
click at [1407, 627] on icon "add" at bounding box center [1412, 623] width 19 height 19
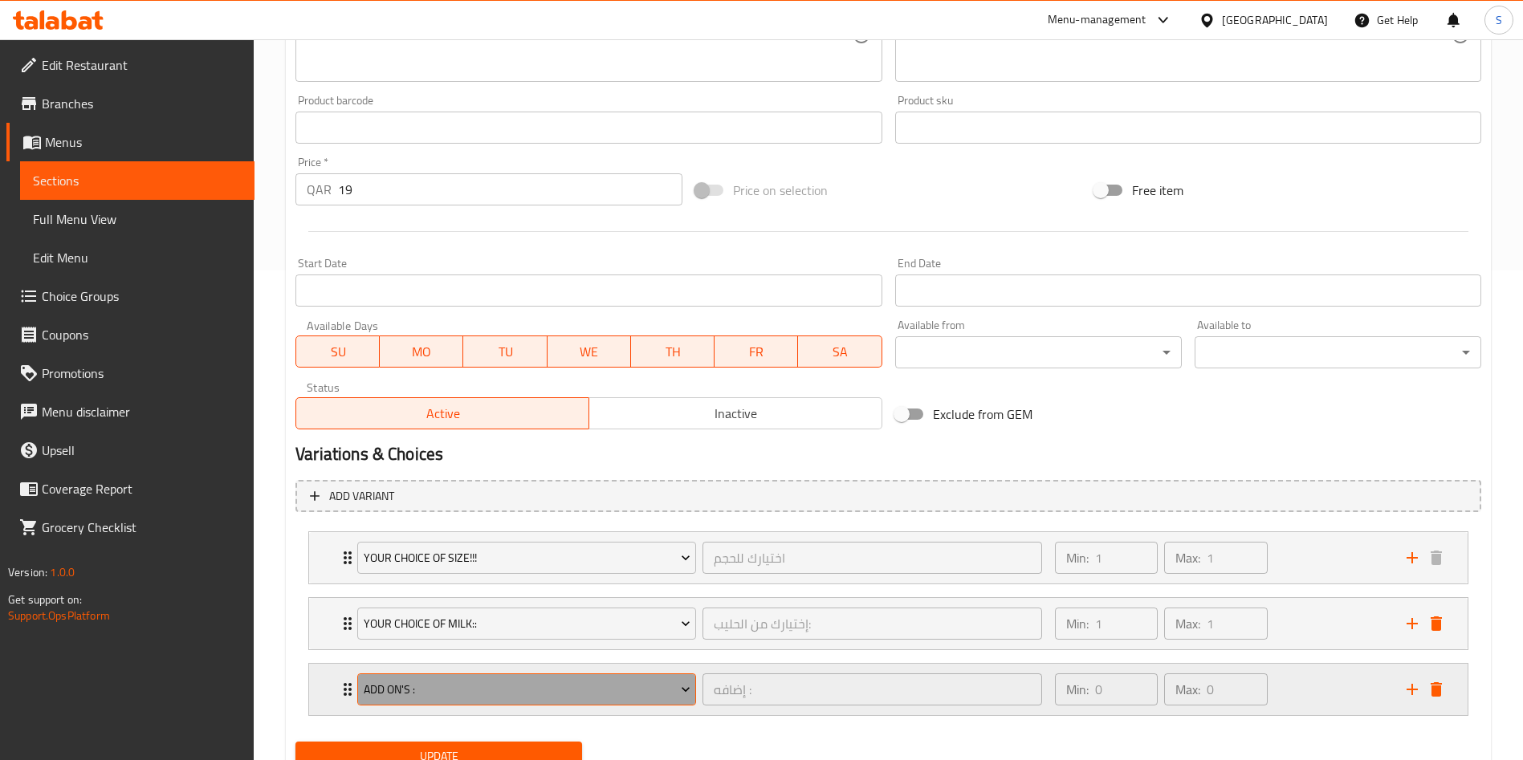
click at [548, 690] on span "Add On's :" at bounding box center [527, 690] width 327 height 20
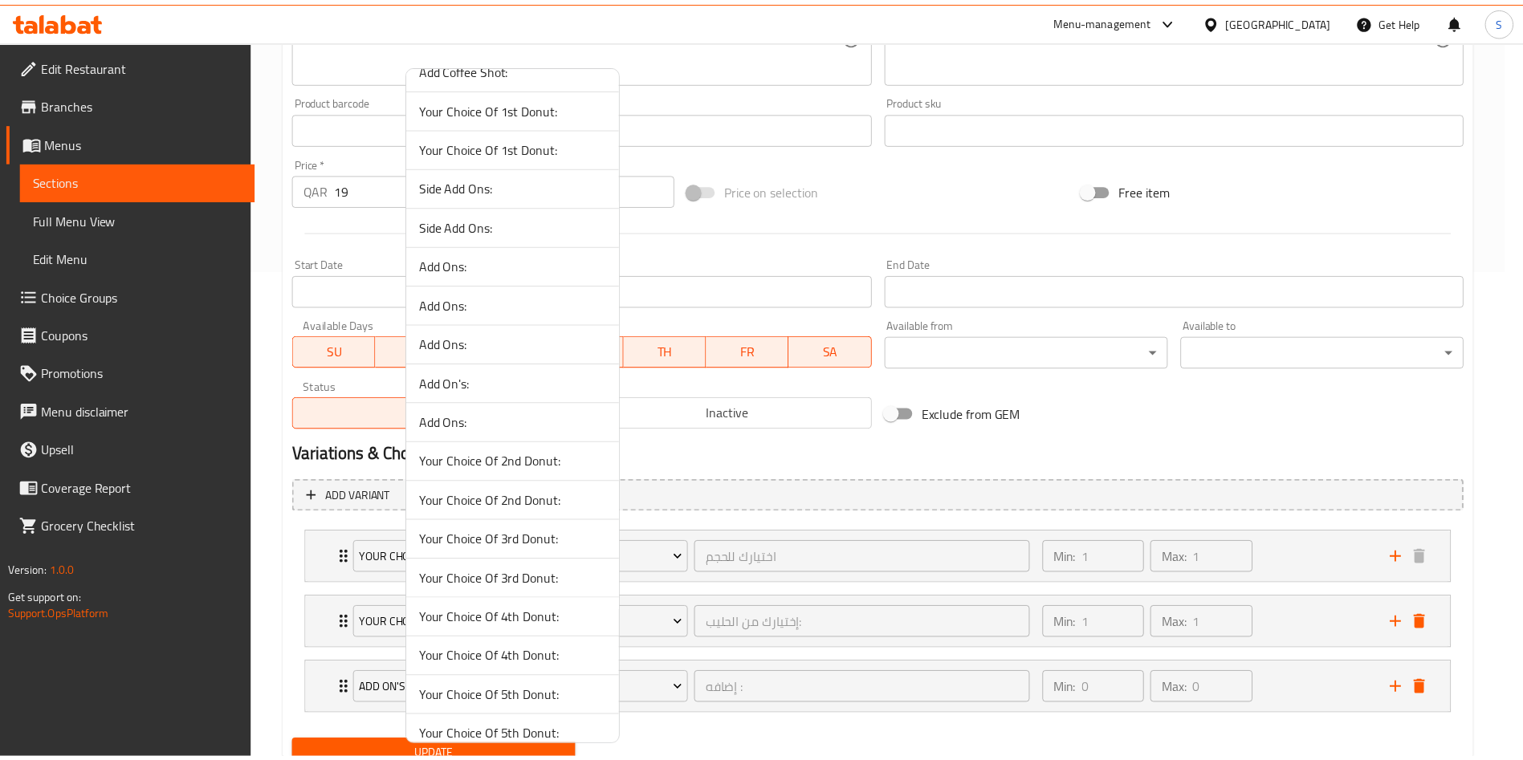
scroll to position [1126, 0]
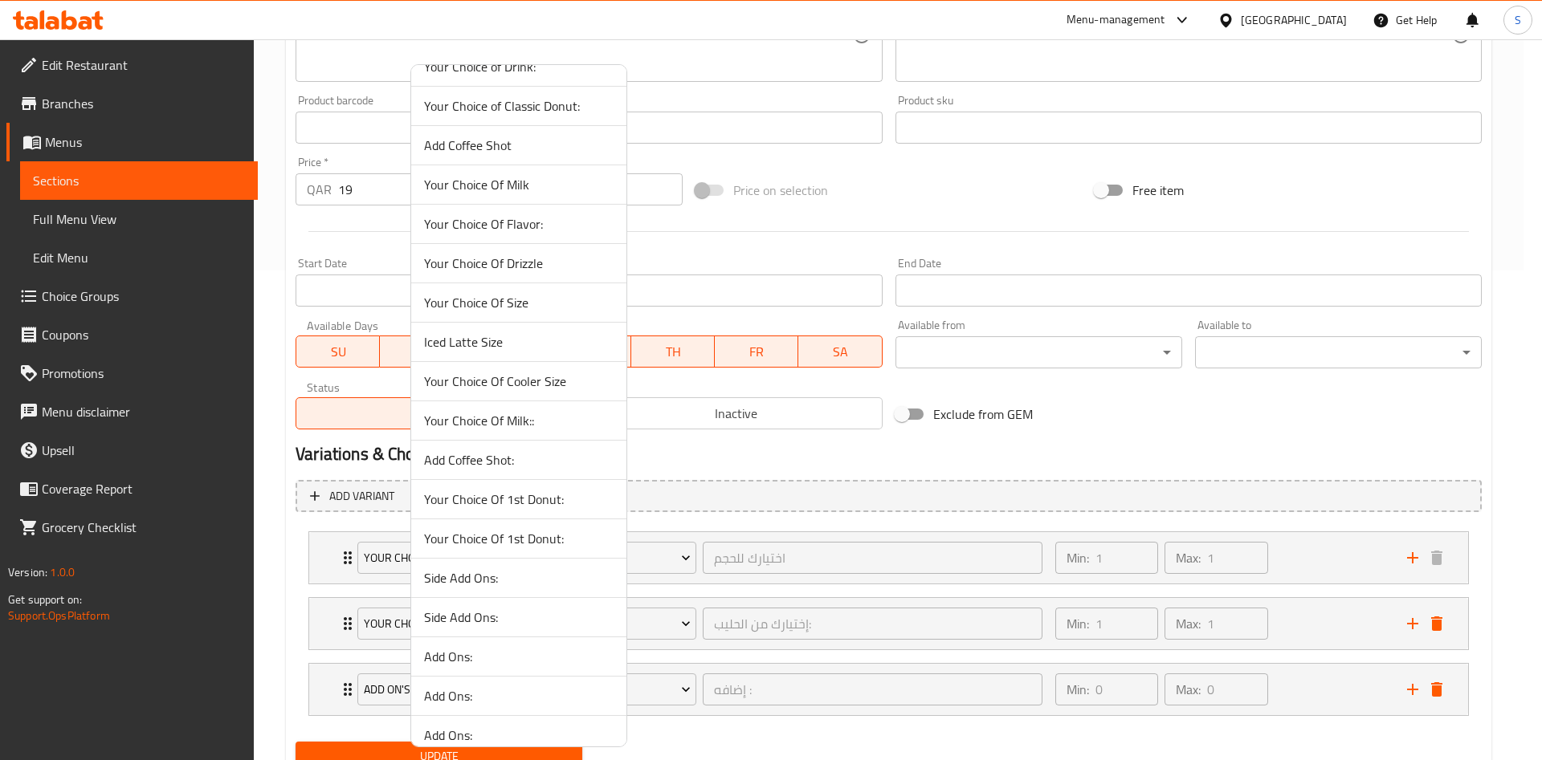
drag, startPoint x: 507, startPoint y: 128, endPoint x: 494, endPoint y: 148, distance: 23.8
click at [505, 130] on li "Add Coffee Shot" at bounding box center [518, 145] width 215 height 39
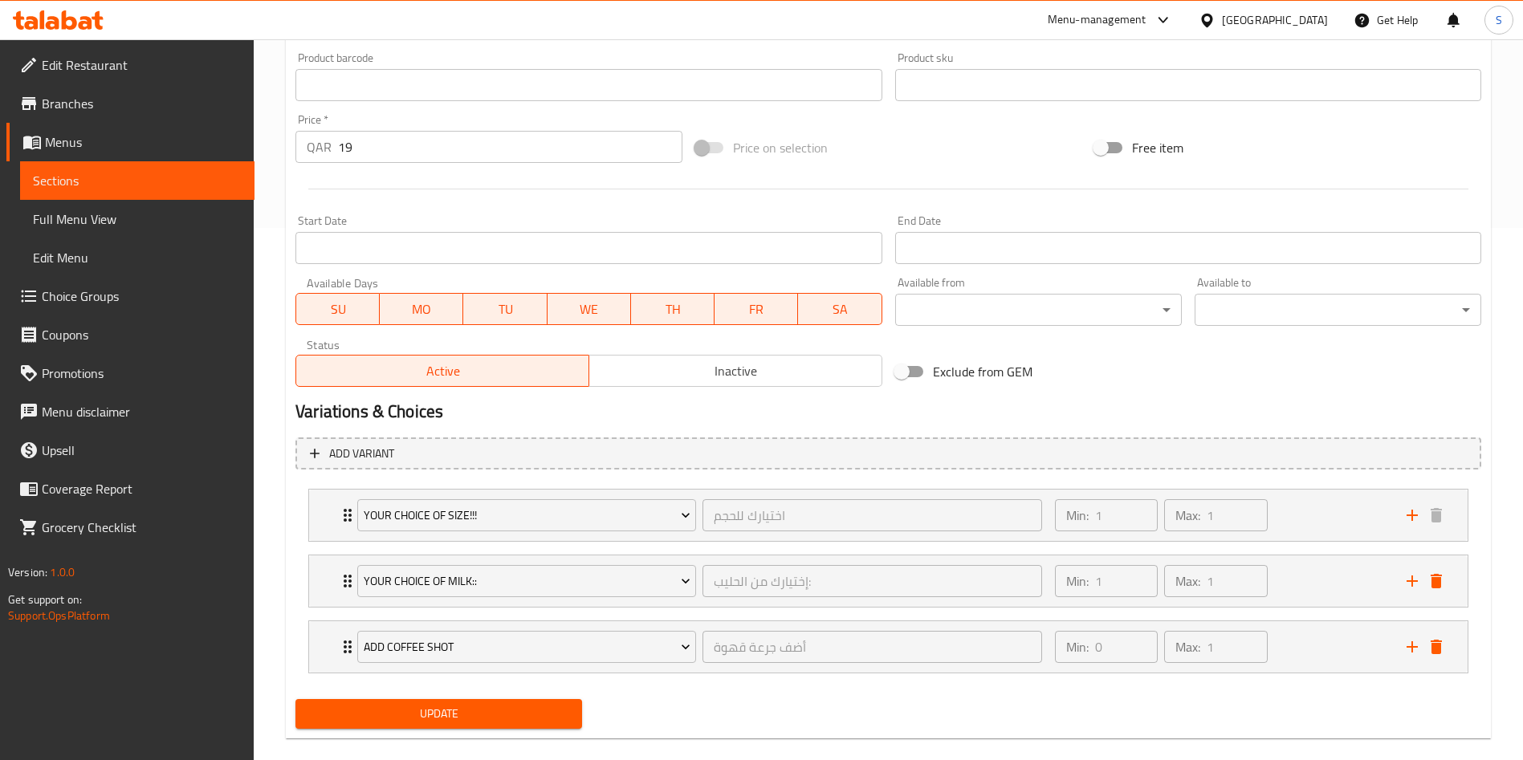
scroll to position [556, 0]
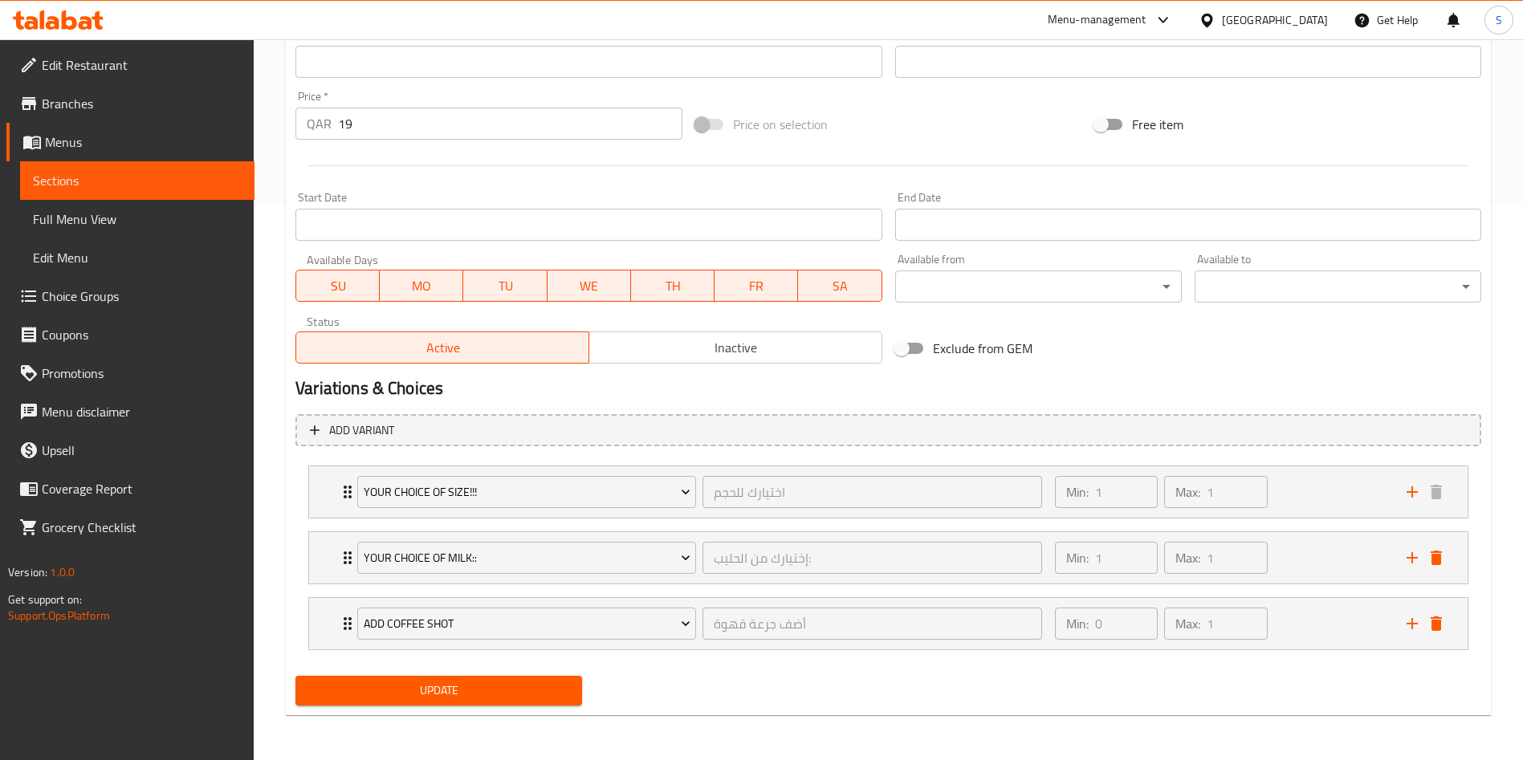
drag, startPoint x: 481, startPoint y: 687, endPoint x: 507, endPoint y: 674, distance: 28.7
click at [484, 686] on span "Update" at bounding box center [438, 691] width 261 height 20
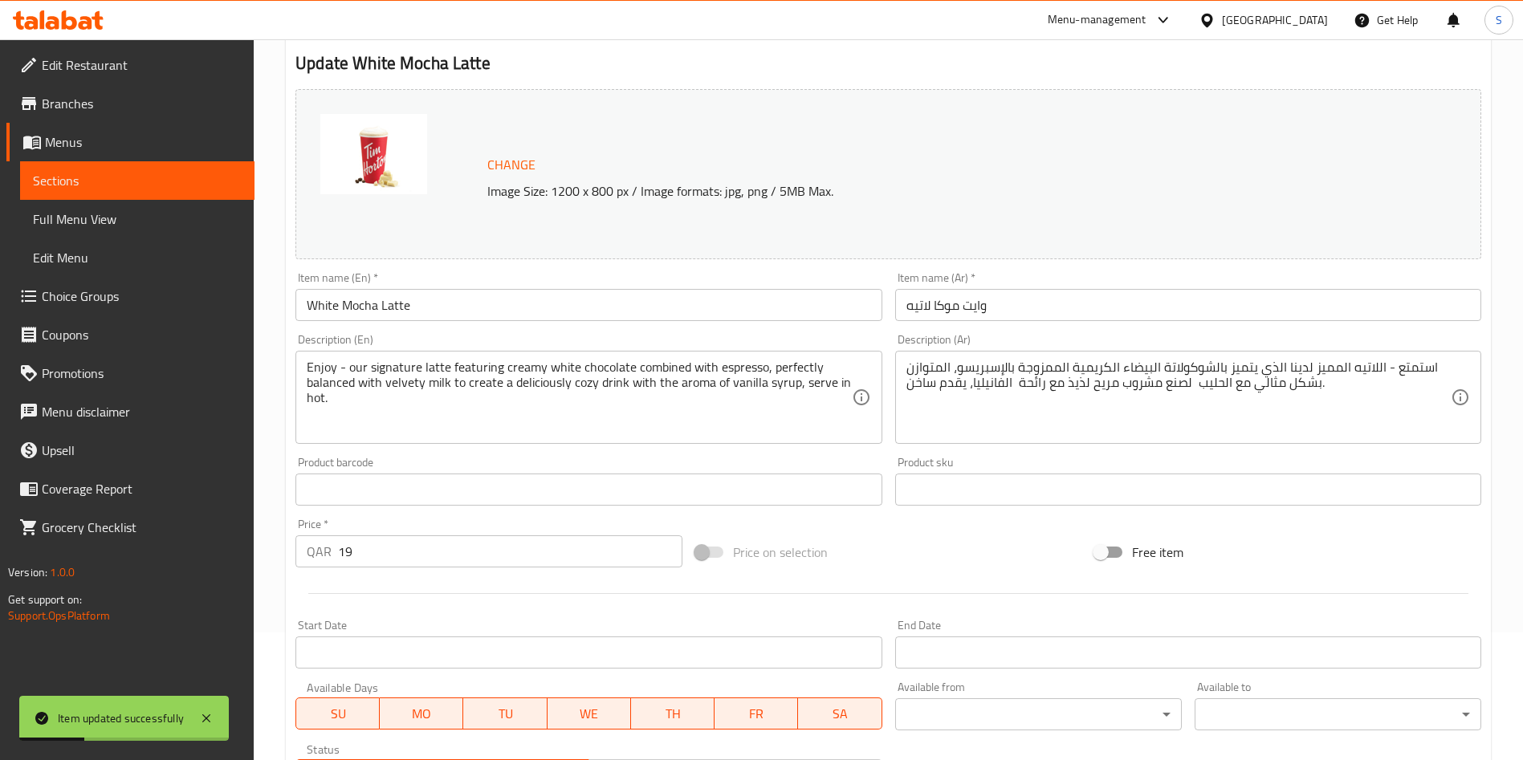
scroll to position [0, 0]
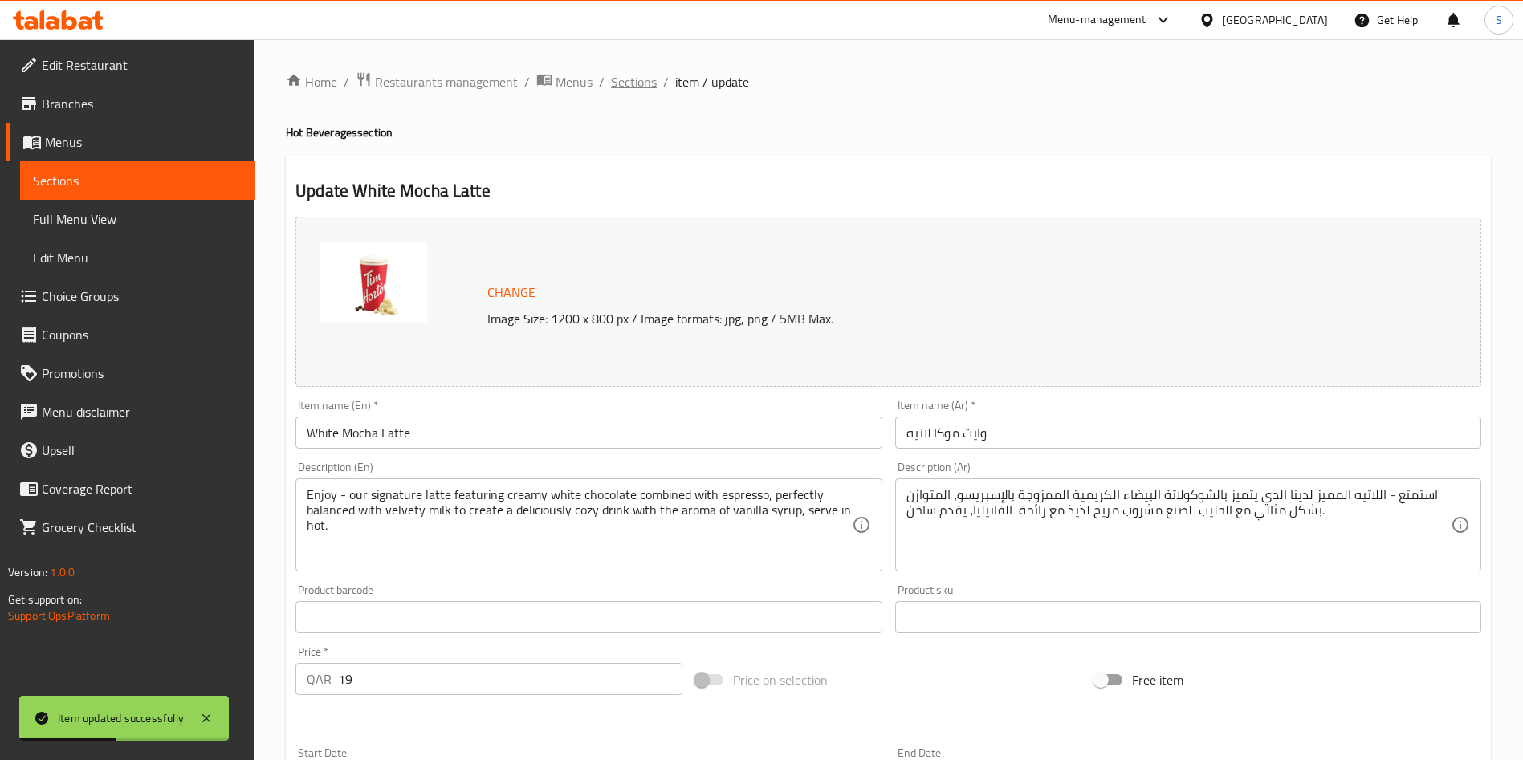
click at [627, 90] on span "Sections" at bounding box center [634, 81] width 46 height 19
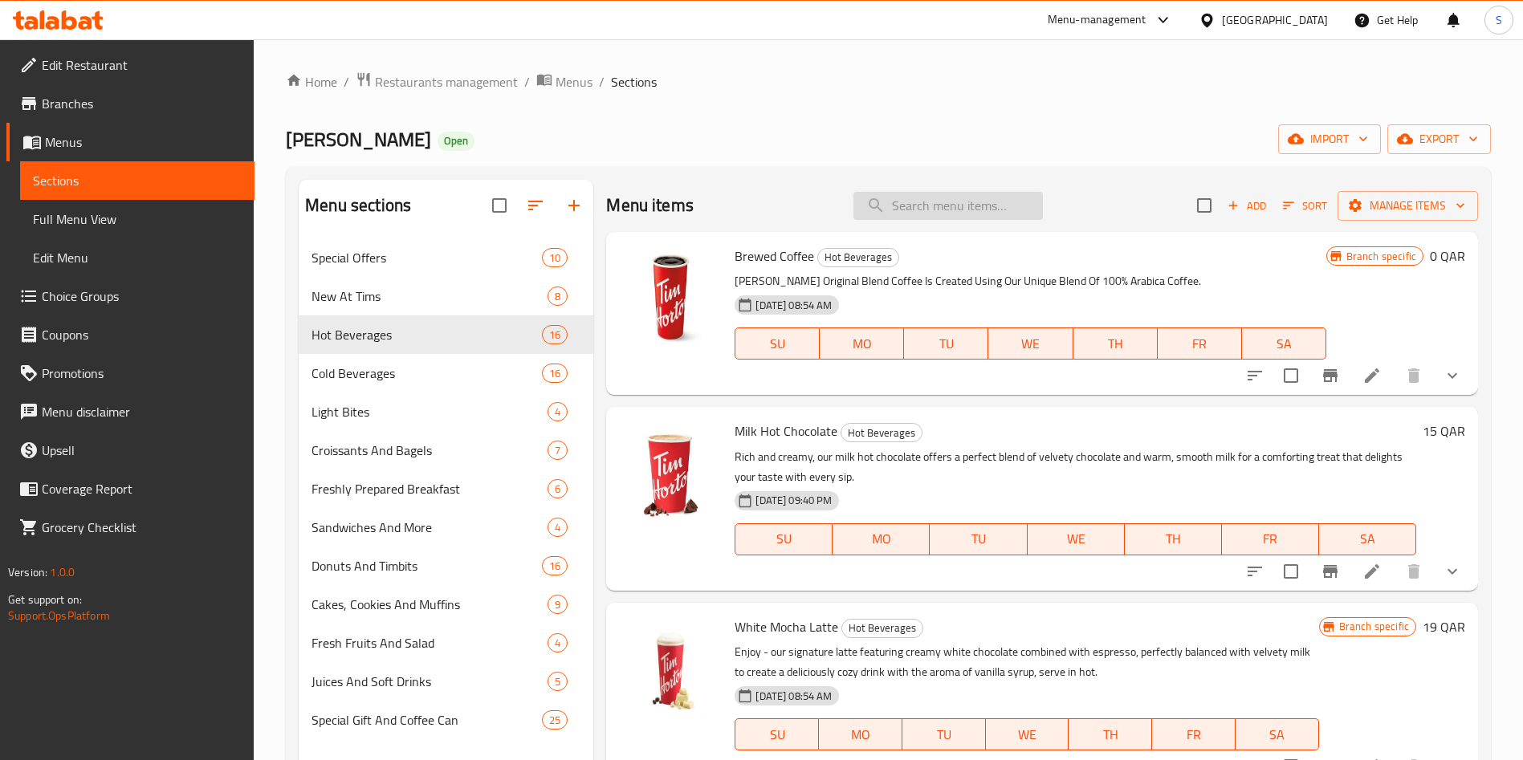
click at [938, 213] on input "search" at bounding box center [947, 206] width 189 height 28
paste input "Matcha White Mocha"
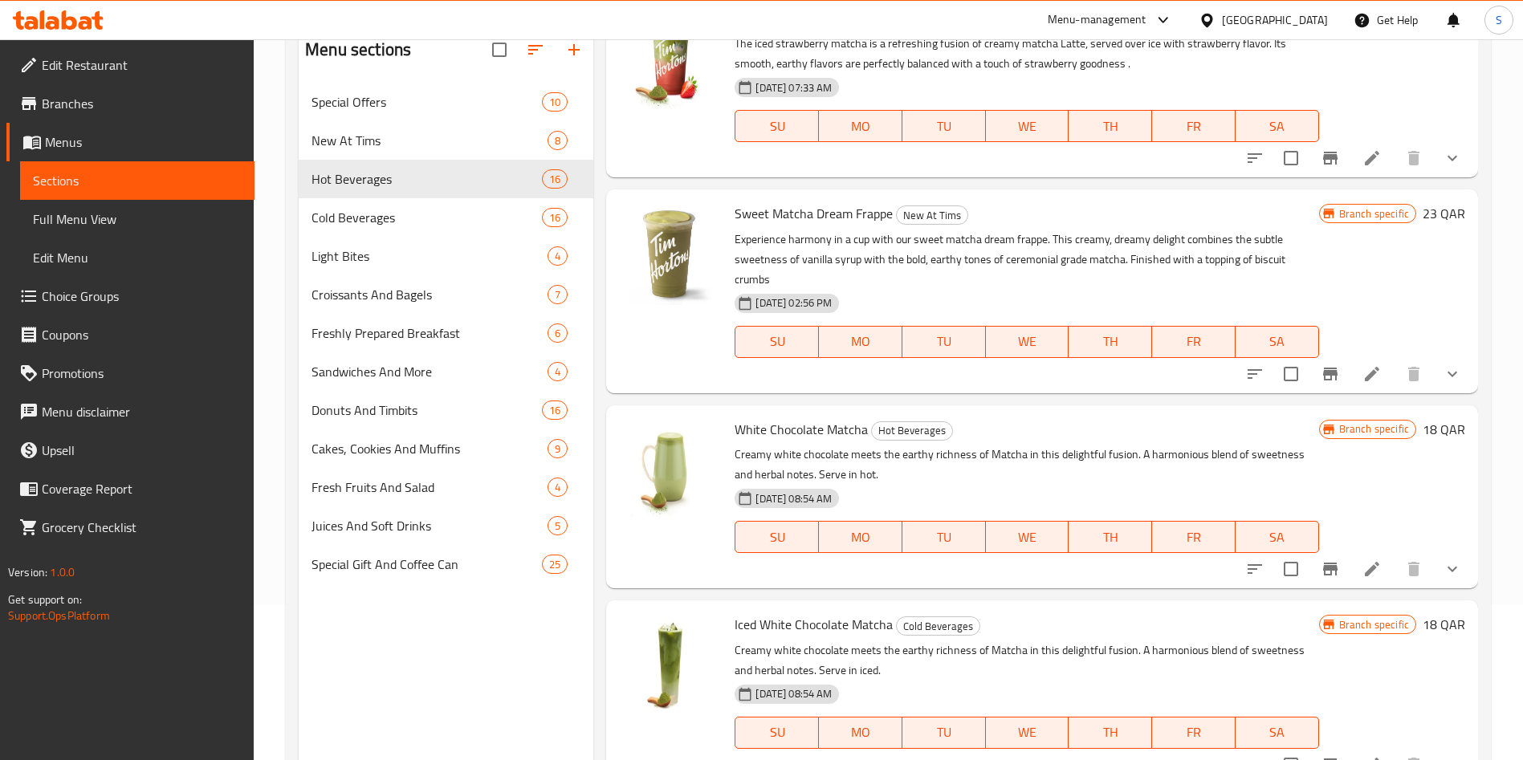
scroll to position [225, 0]
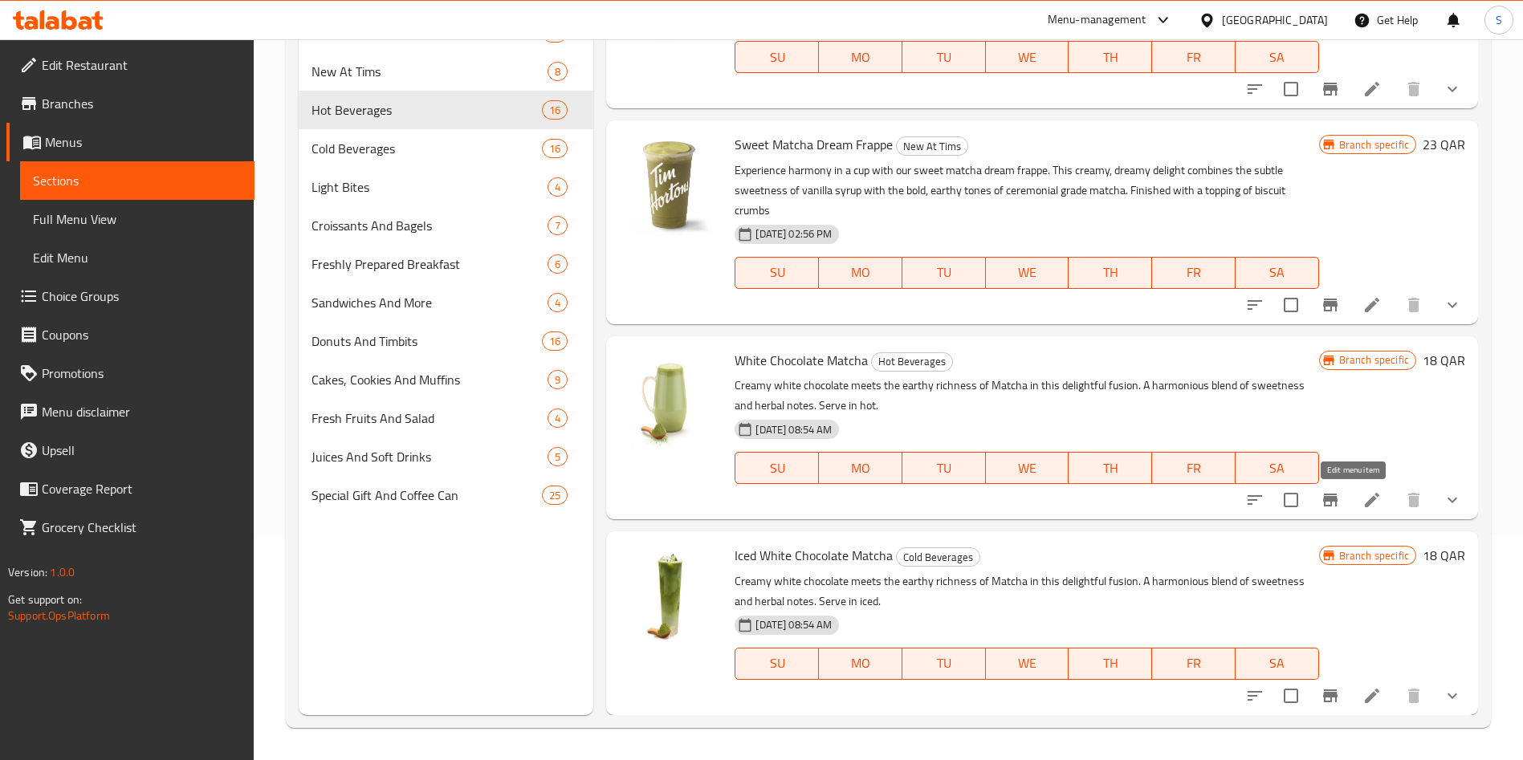
type input "Match"
click at [1362, 506] on icon at bounding box center [1371, 500] width 19 height 19
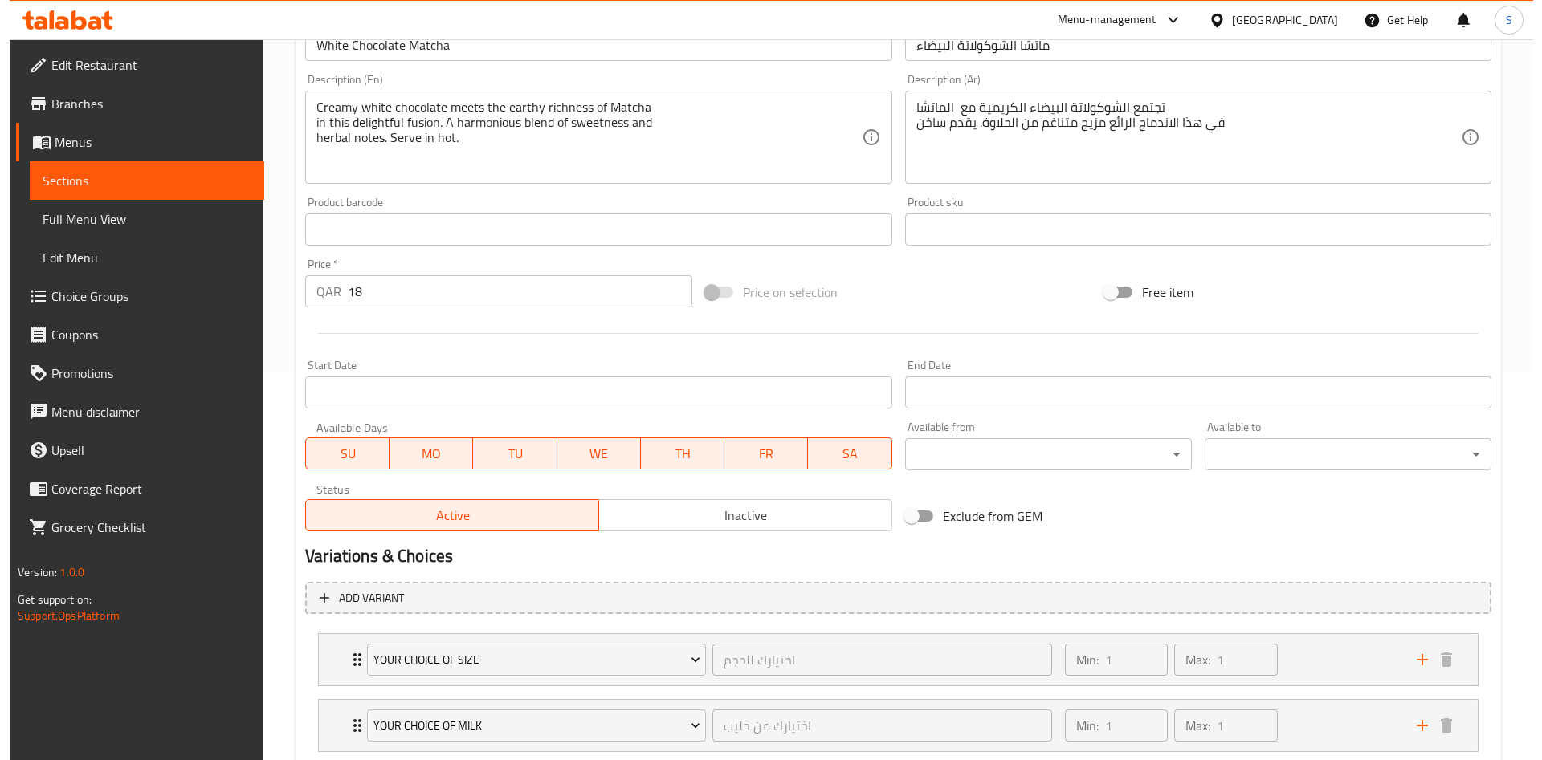
scroll to position [490, 0]
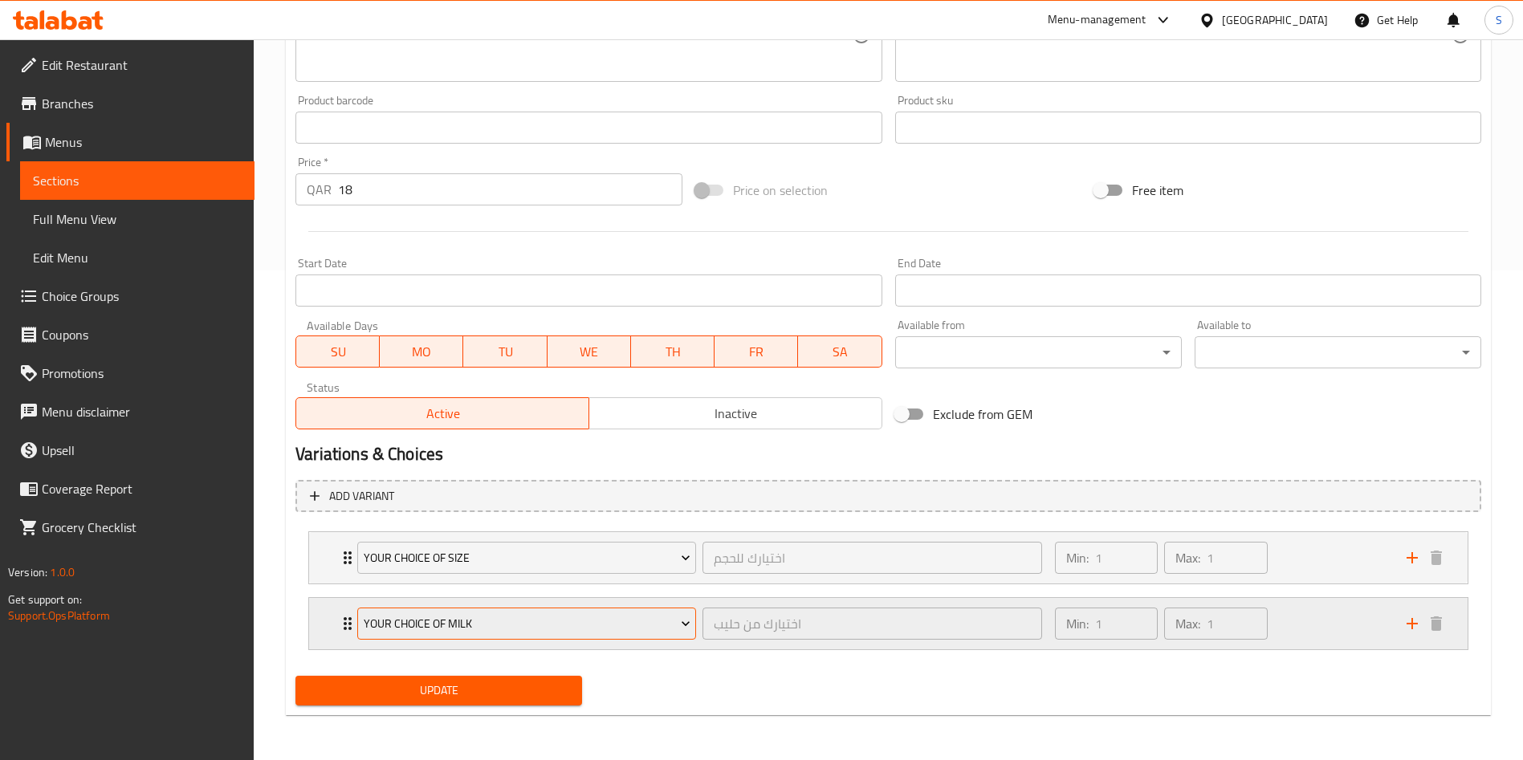
click at [616, 616] on span "Your Choice Of Milk" at bounding box center [527, 624] width 327 height 20
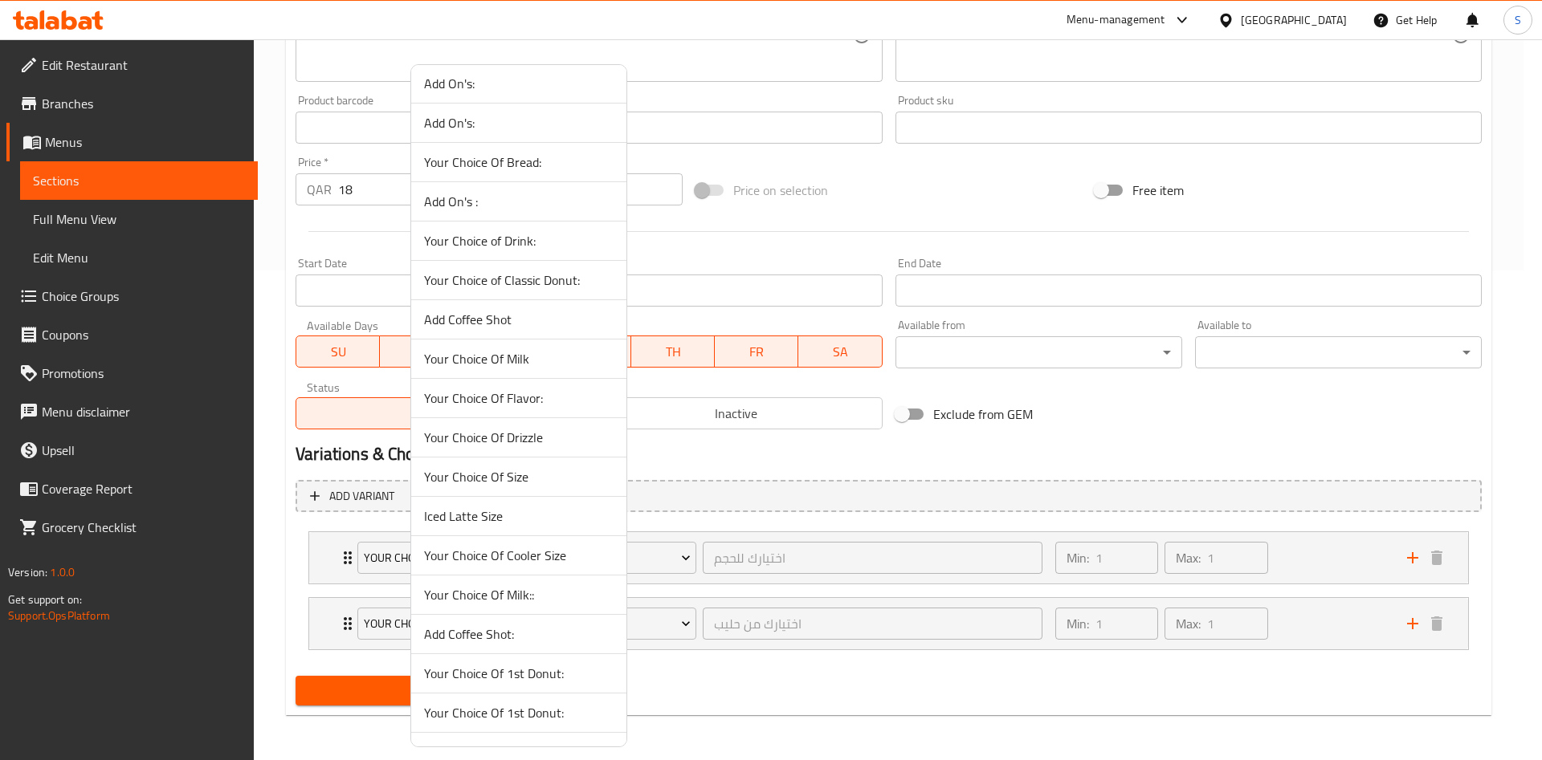
scroll to position [963, 0]
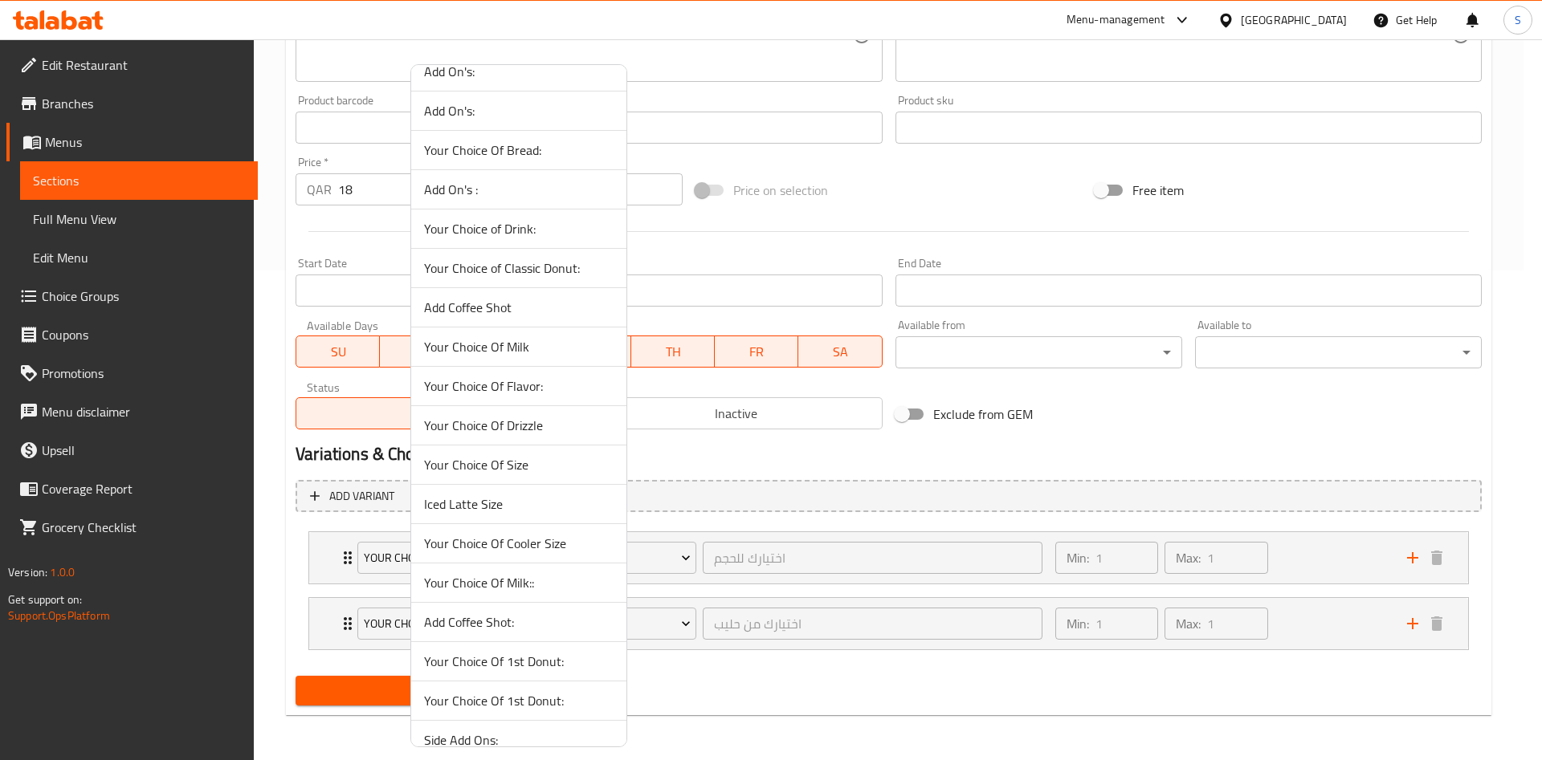
click at [551, 579] on span "Your Choice Of Milk::" at bounding box center [518, 582] width 189 height 19
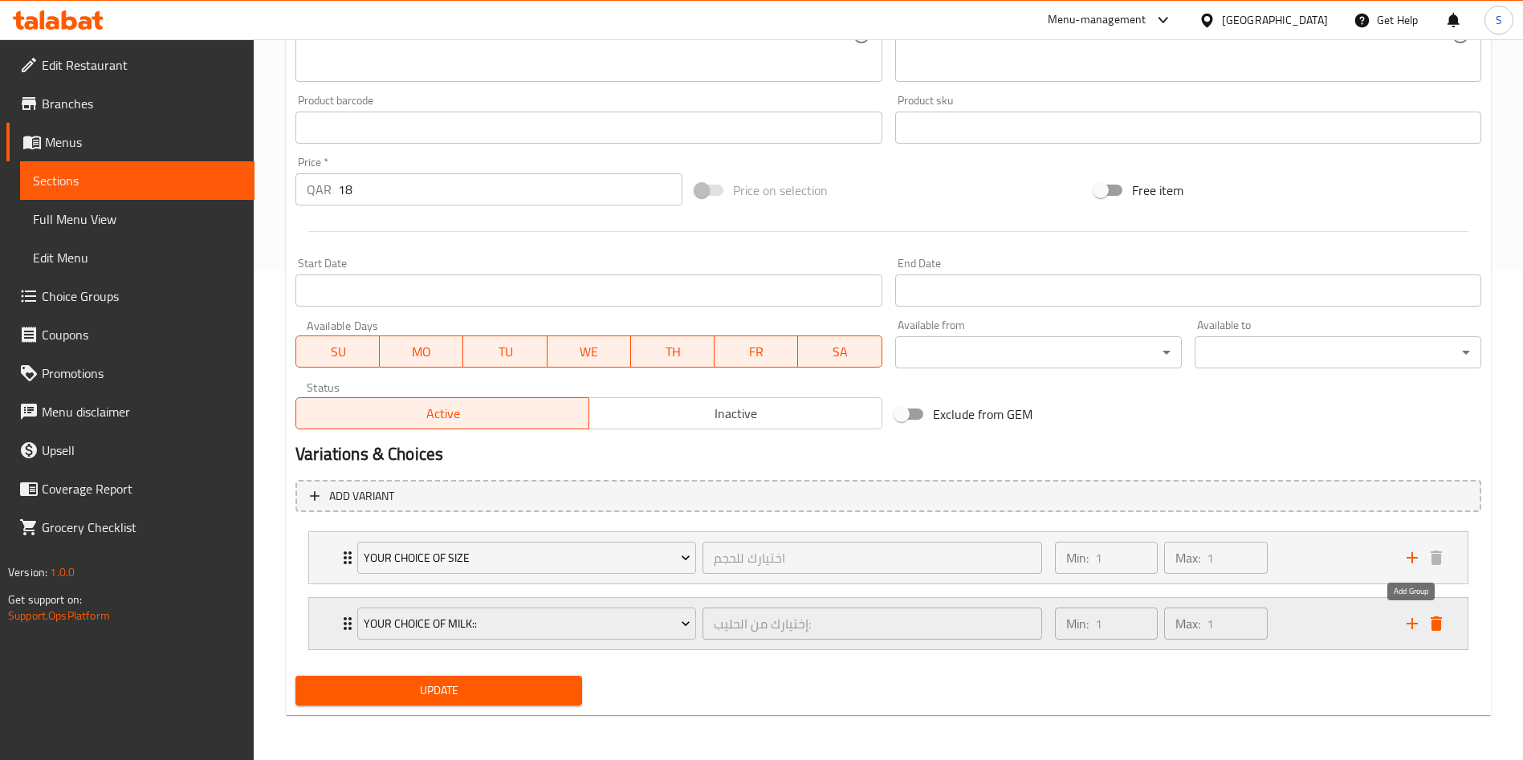
click at [1419, 623] on icon "add" at bounding box center [1412, 623] width 19 height 19
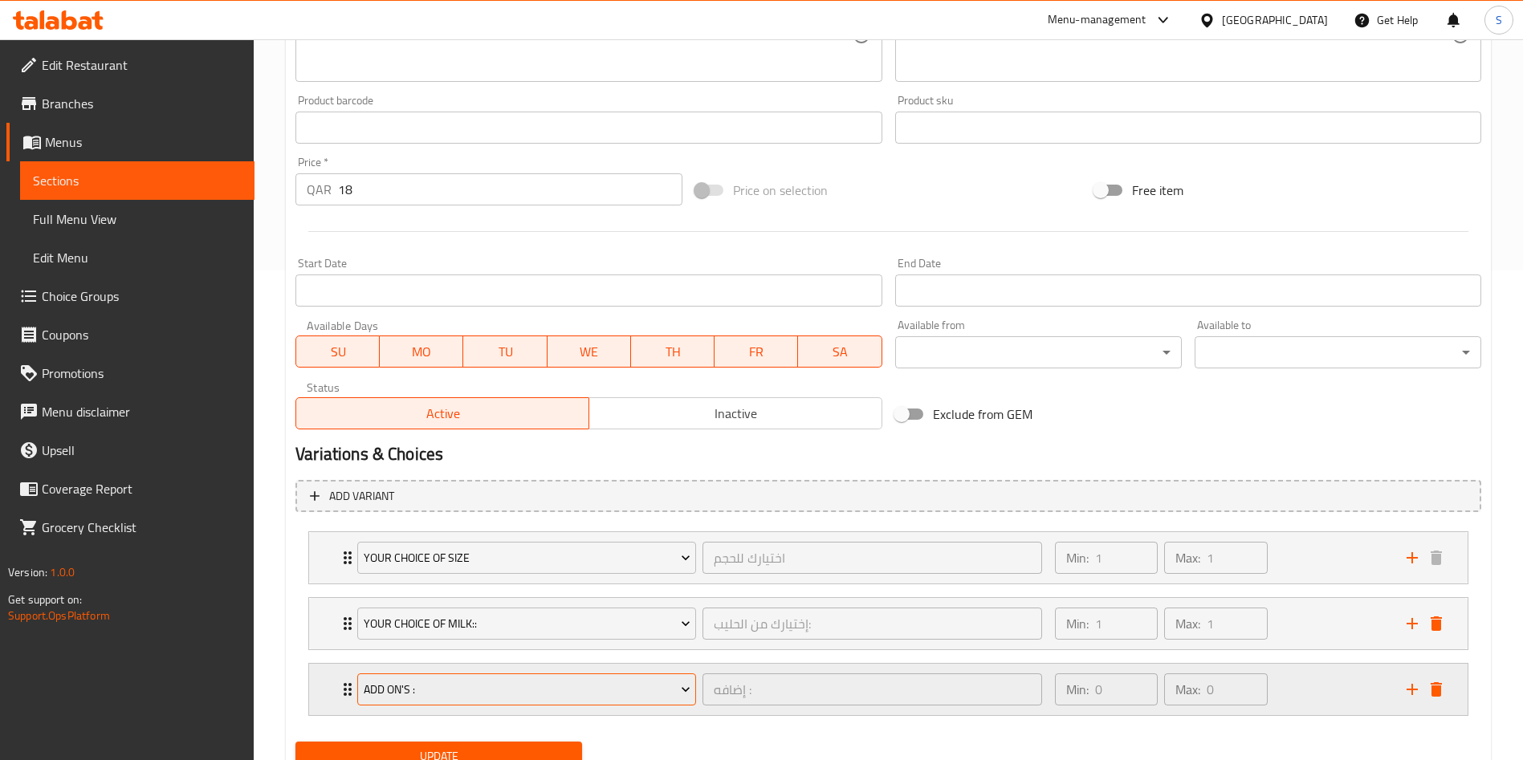
click at [462, 684] on span "Add On's :" at bounding box center [527, 690] width 327 height 20
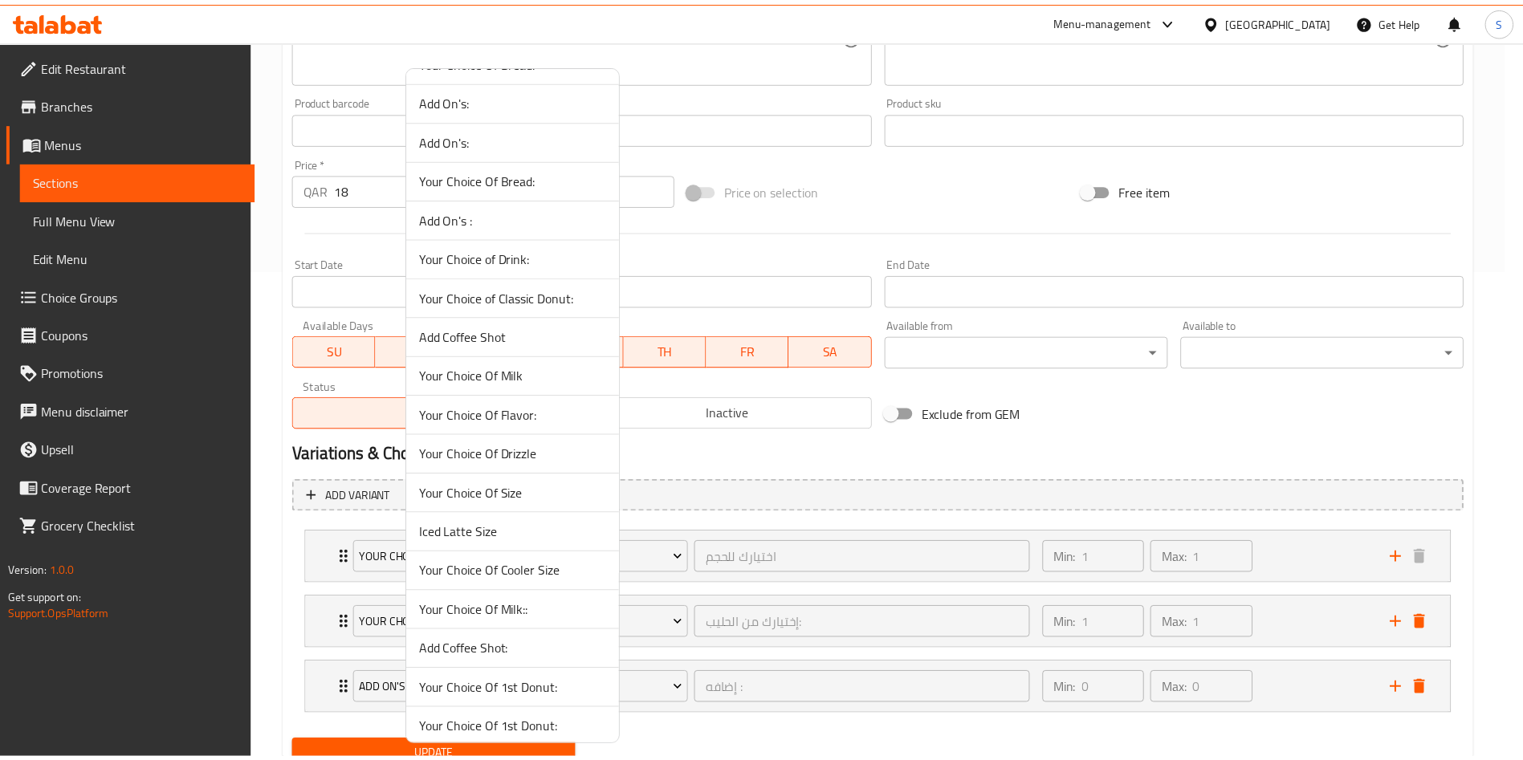
scroll to position [986, 0]
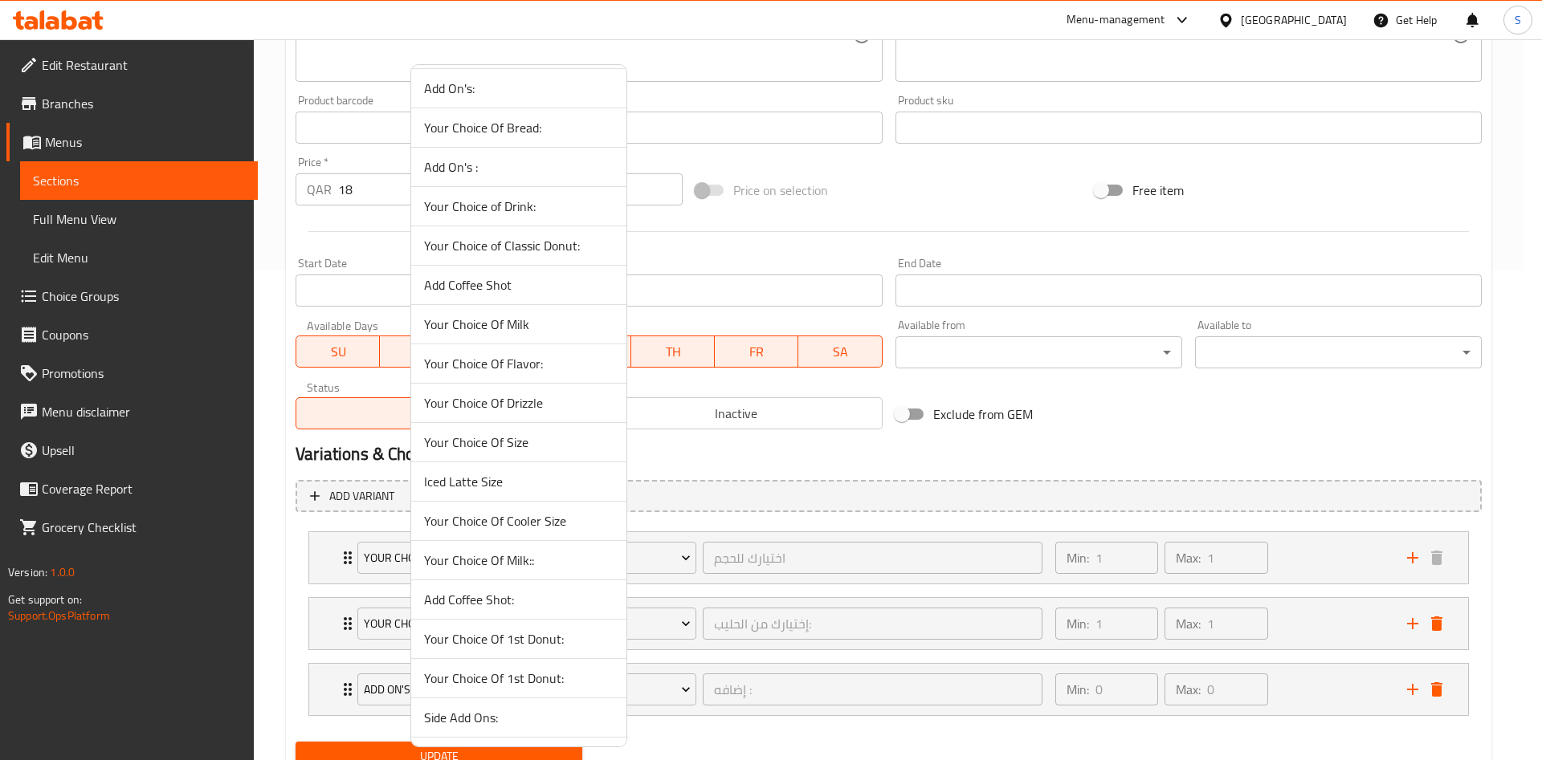
click at [510, 288] on span "Add Coffee Shot" at bounding box center [518, 284] width 189 height 19
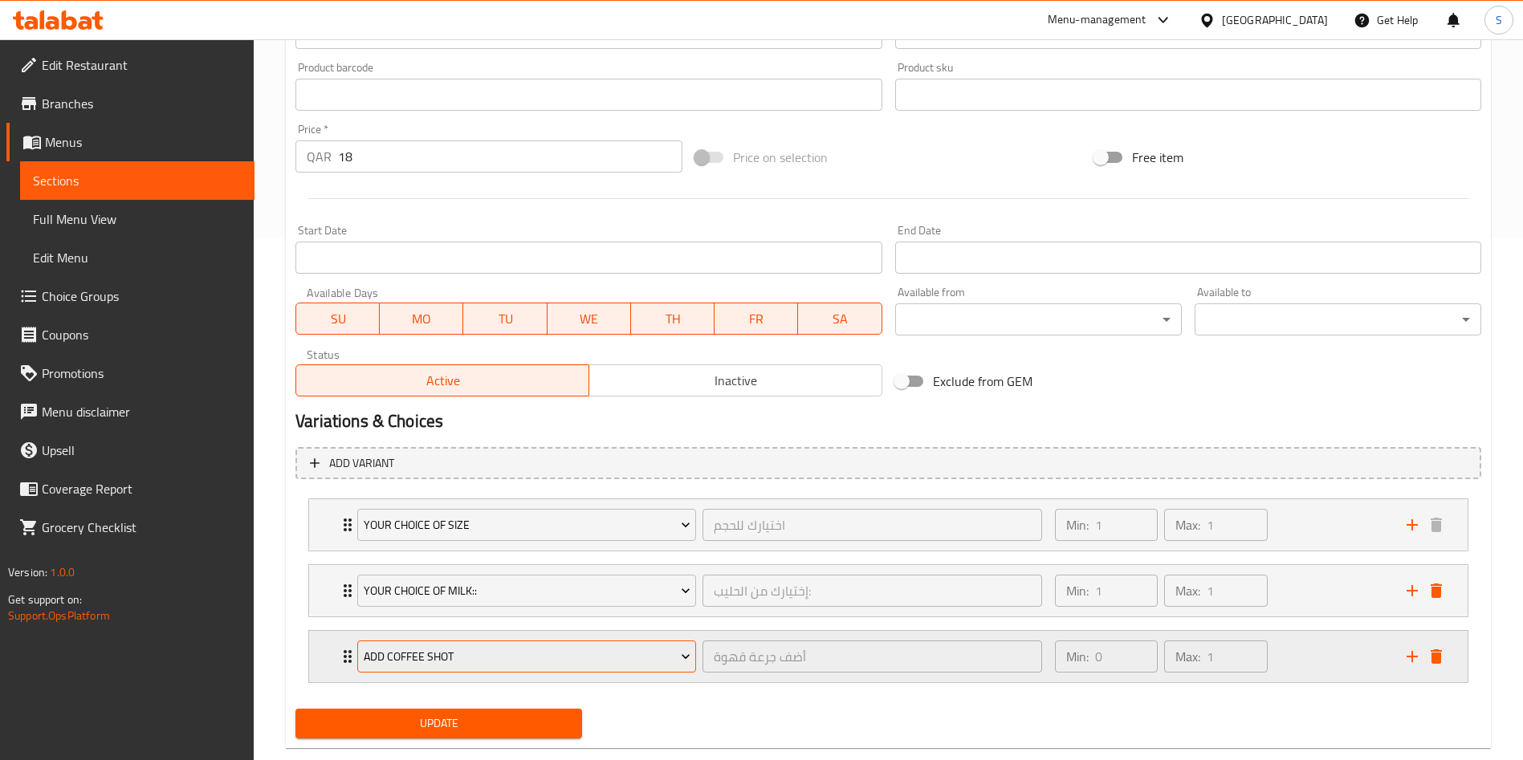
scroll to position [556, 0]
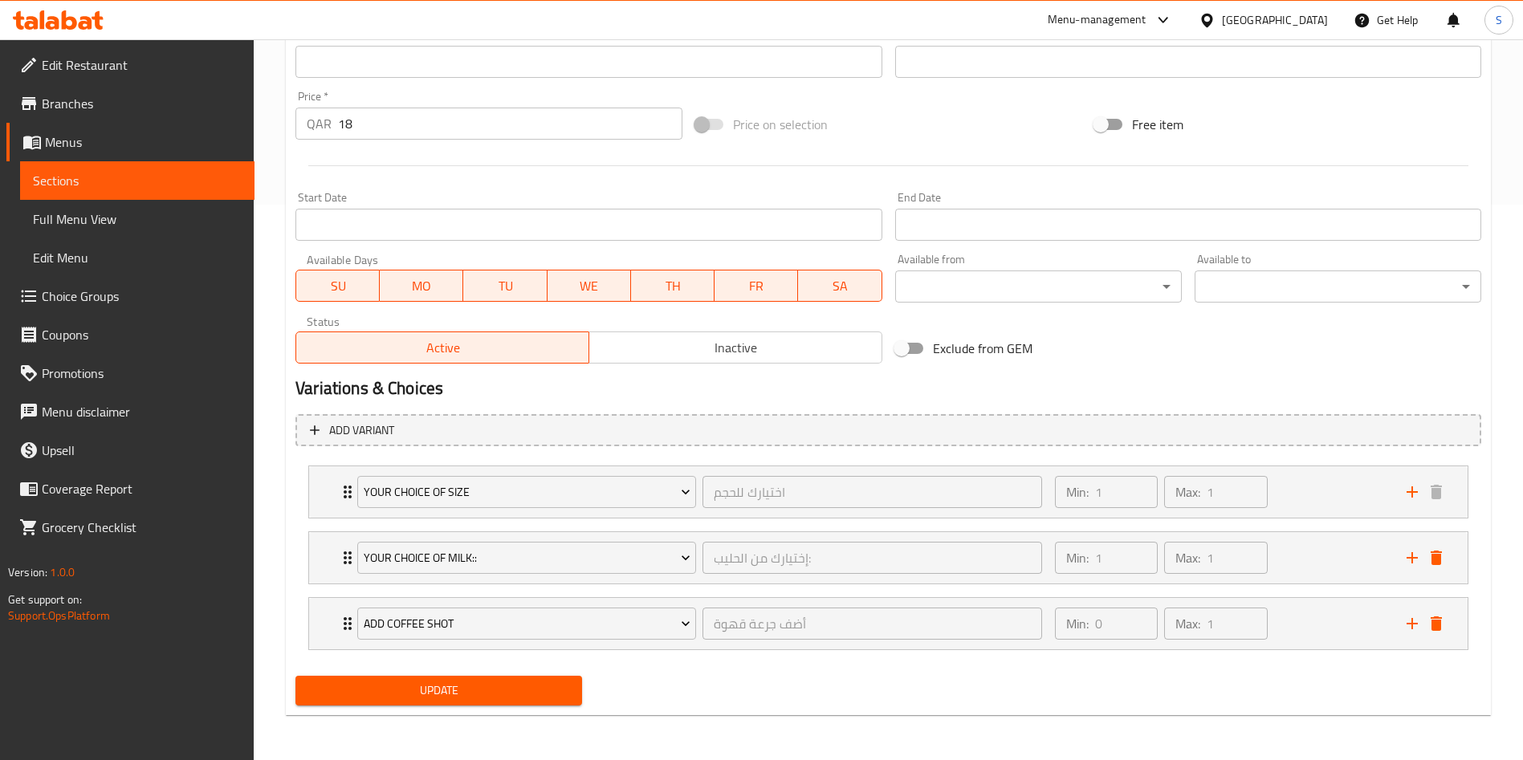
click at [506, 692] on span "Update" at bounding box center [438, 691] width 261 height 20
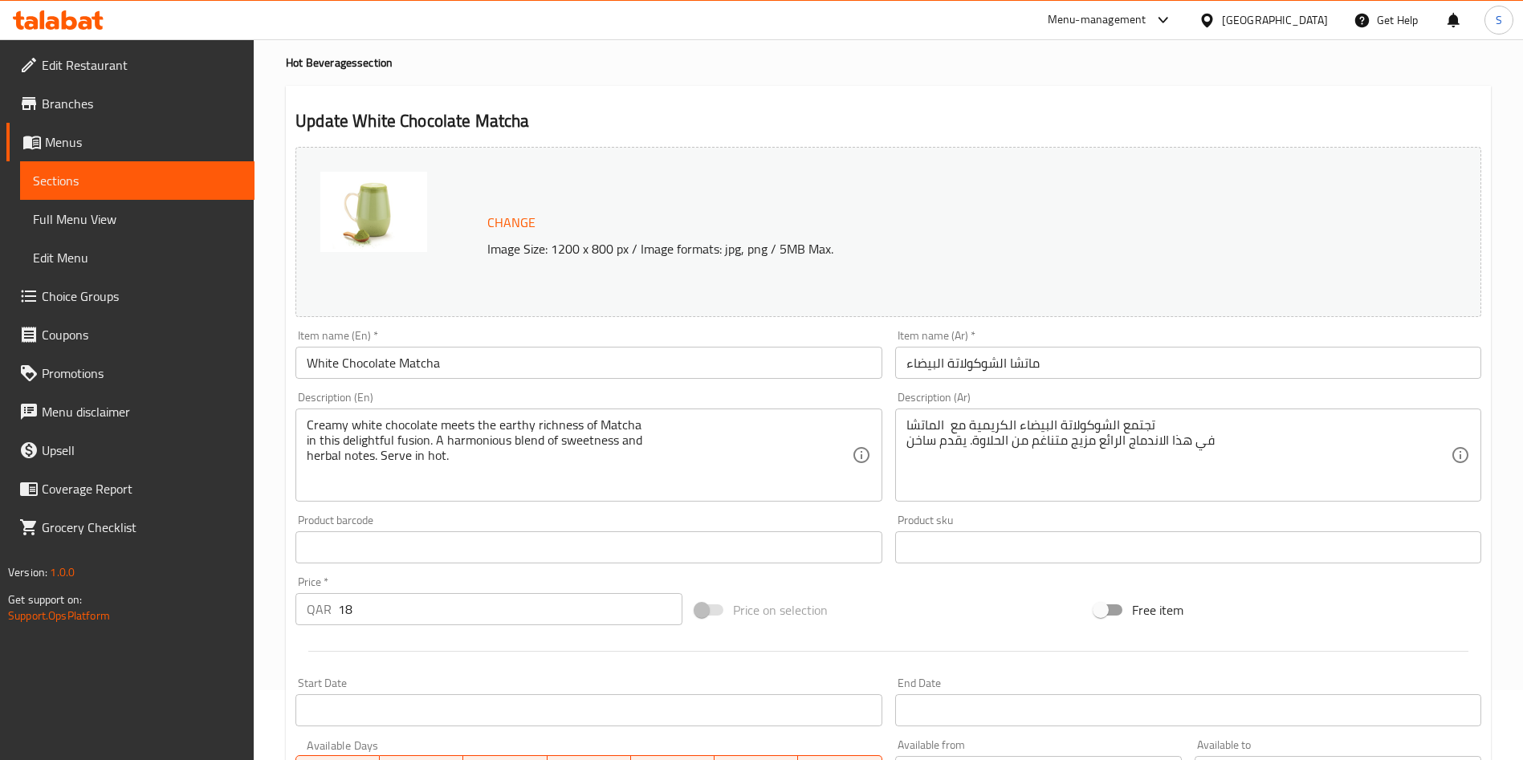
scroll to position [0, 0]
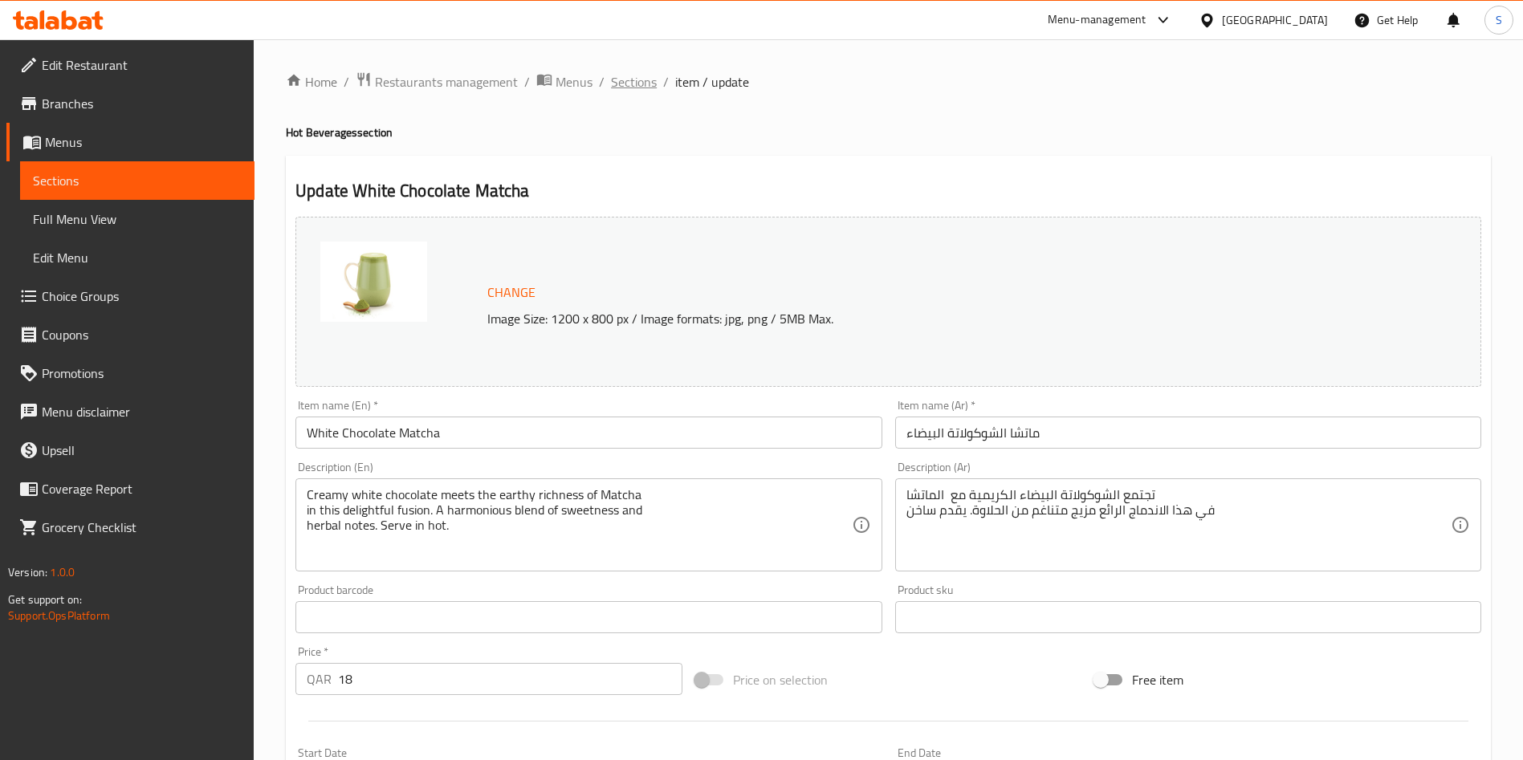
click at [631, 83] on span "Sections" at bounding box center [634, 81] width 46 height 19
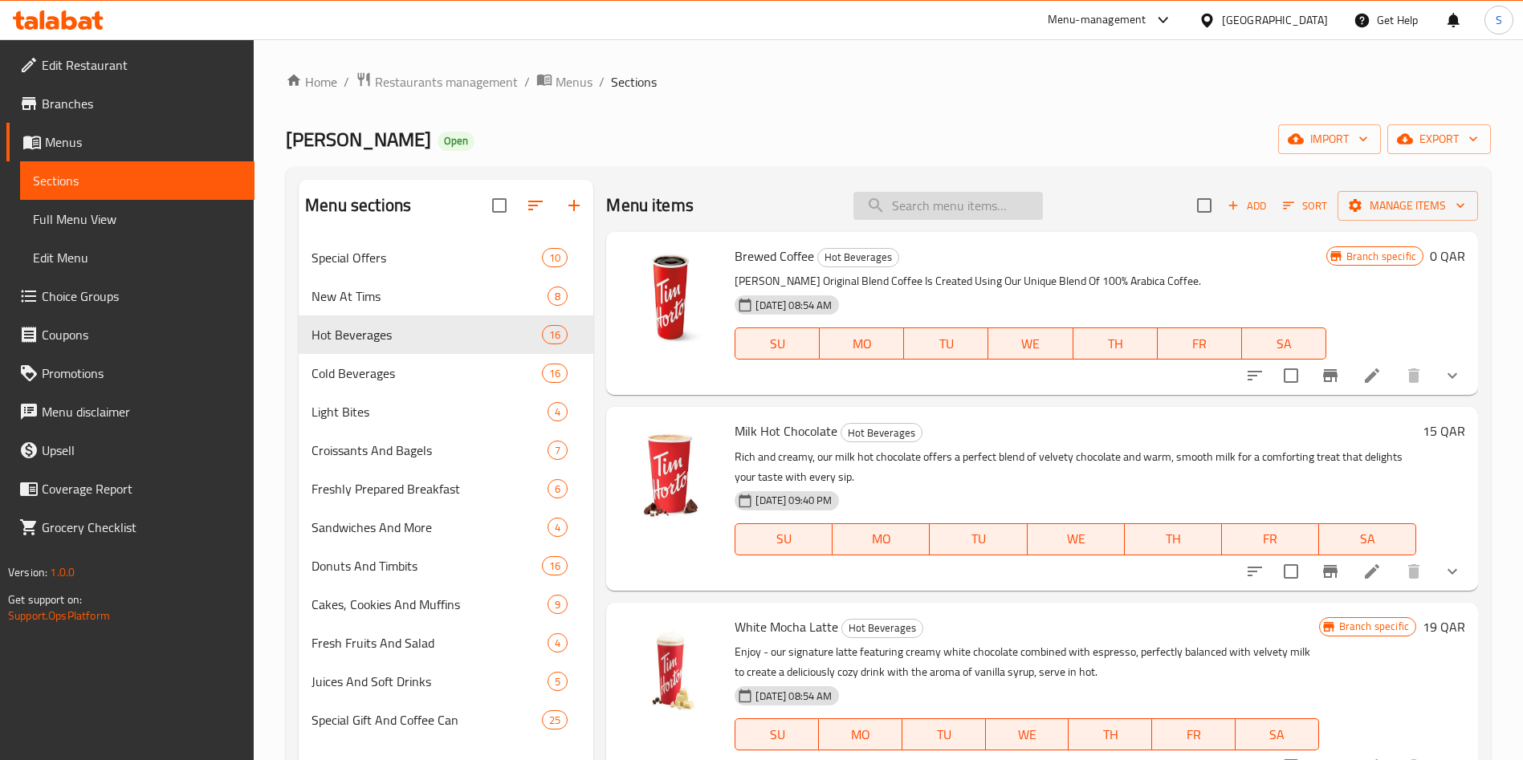
click at [958, 207] on input "search" at bounding box center [947, 206] width 189 height 28
paste input "Iced"
click at [963, 200] on input "Iced" at bounding box center [947, 206] width 189 height 28
type input "I"
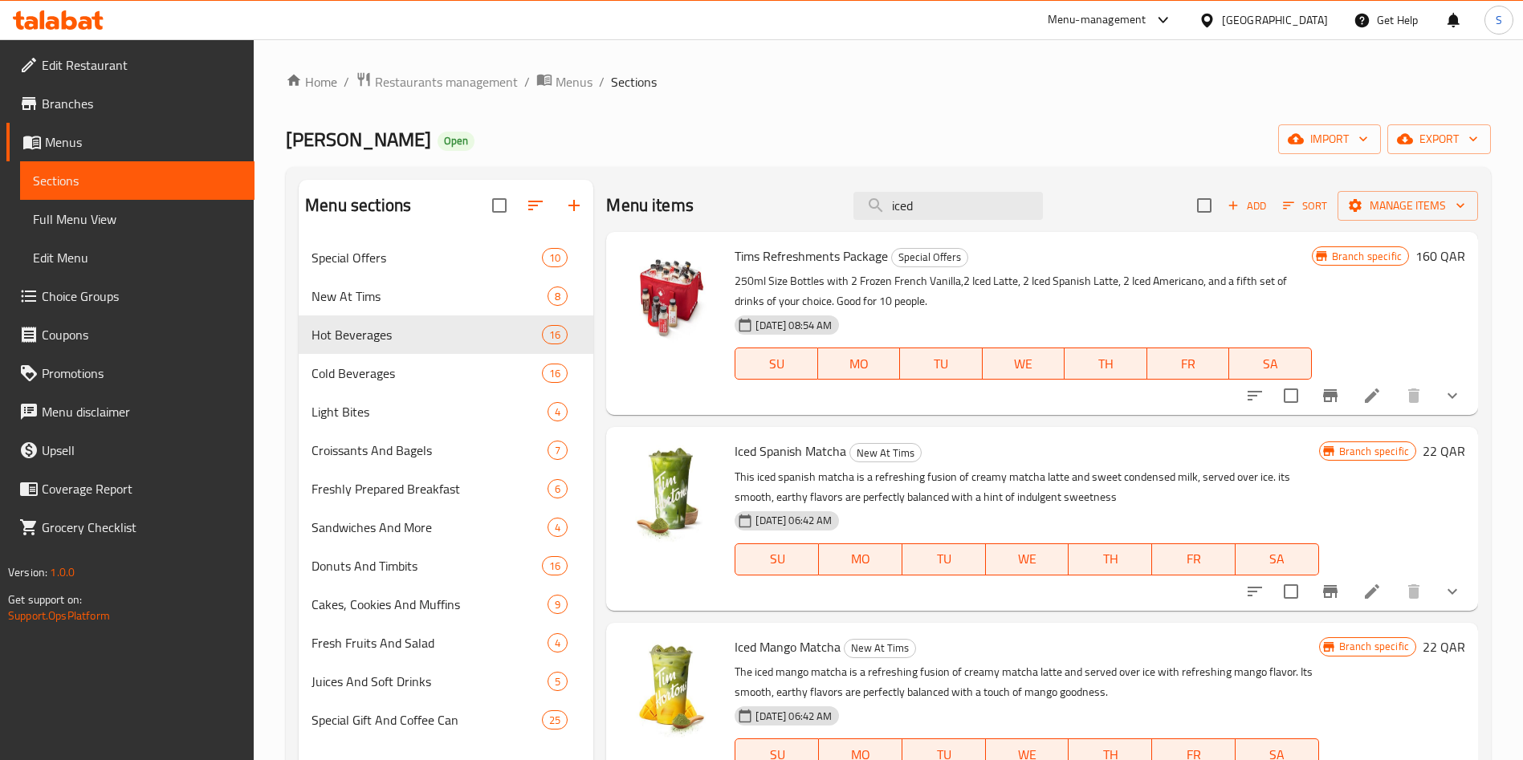
drag, startPoint x: 975, startPoint y: 205, endPoint x: 720, endPoint y: 197, distance: 255.4
click at [721, 196] on div "Menu items iced Add Sort Manage items" at bounding box center [1042, 206] width 872 height 52
paste input "Frozen Hot Chocolate"
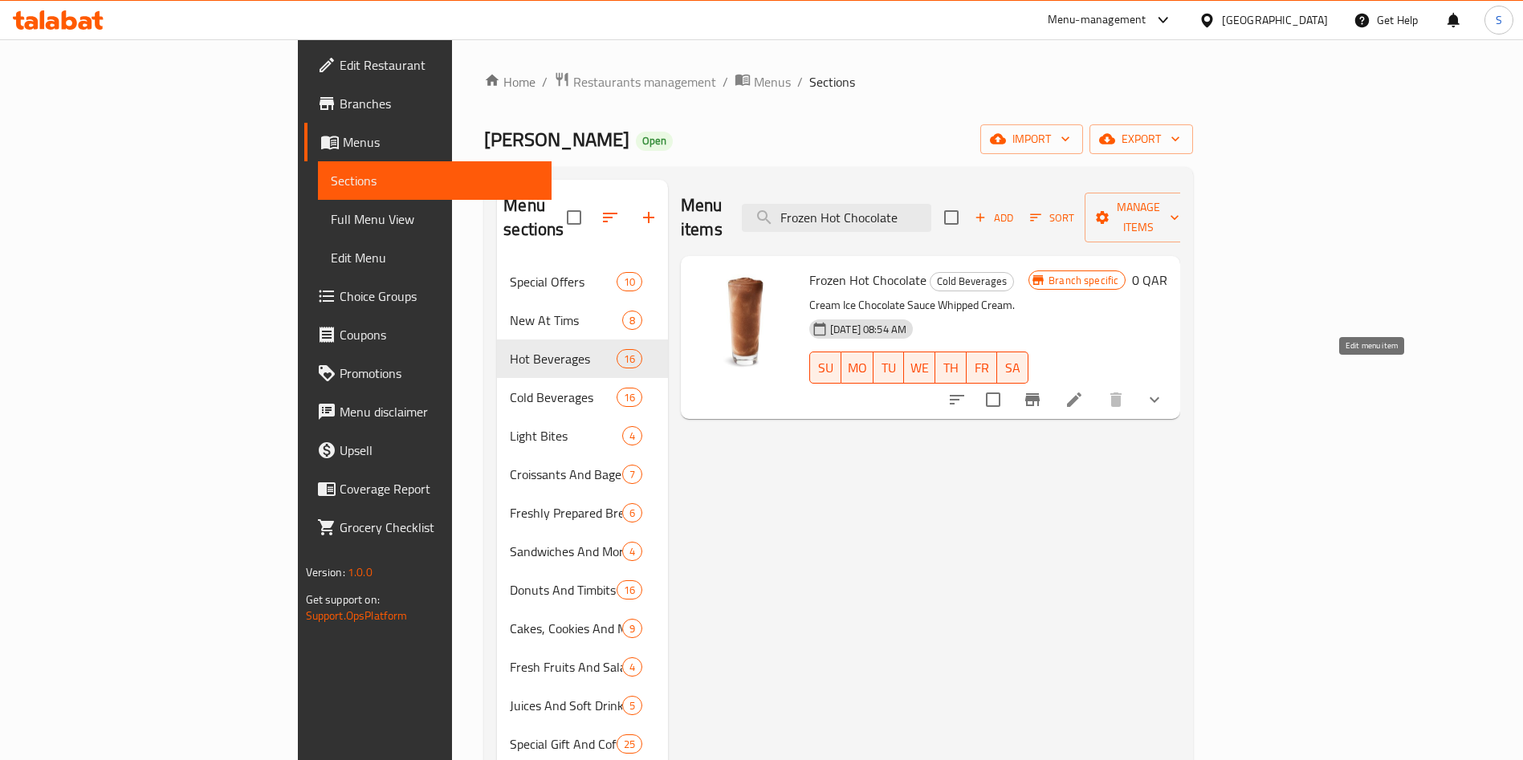
type input "Frozen Hot Chocolate"
click at [1084, 390] on icon at bounding box center [1074, 399] width 19 height 19
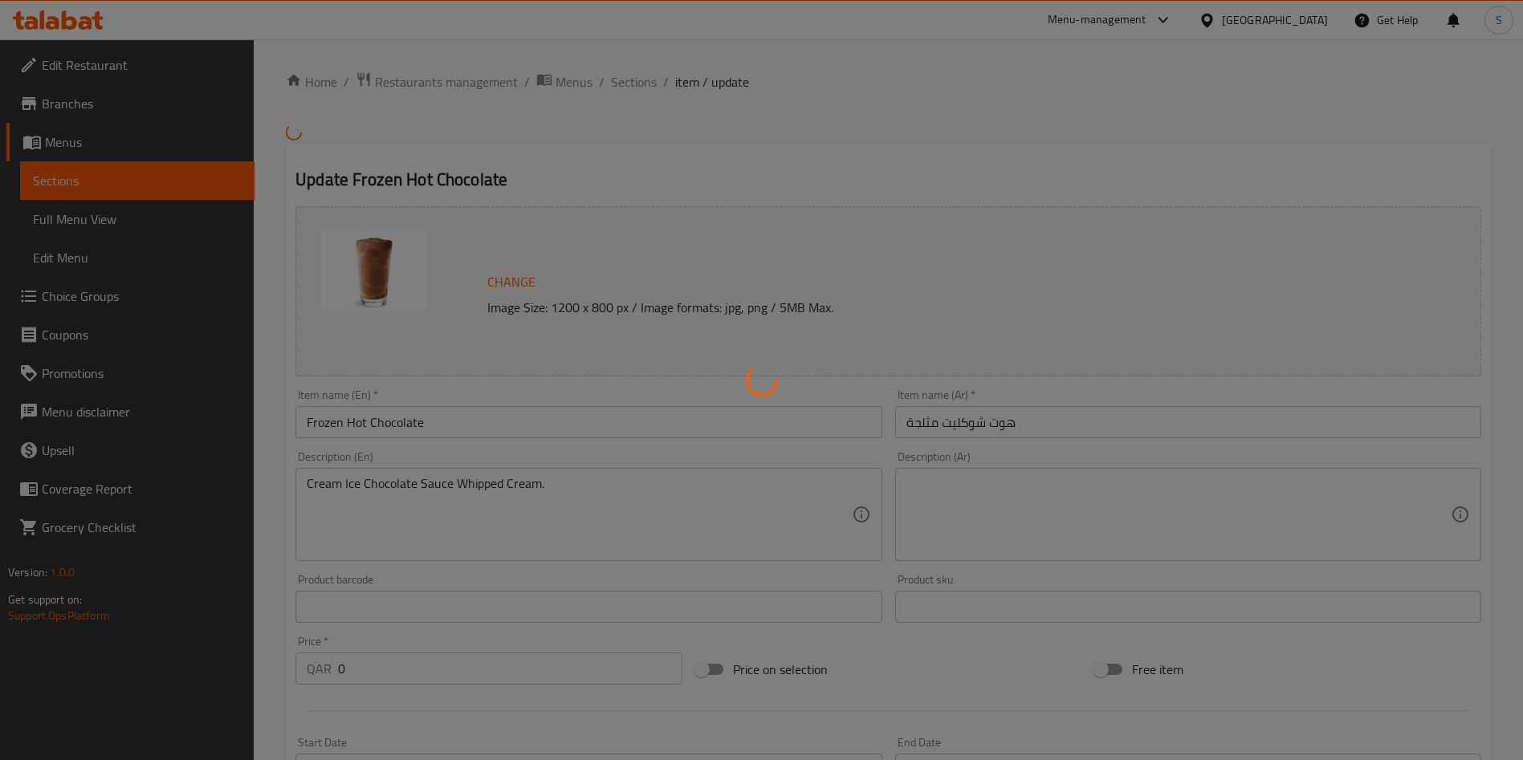
type input "إختيارك من الحجم:"
type input "1"
type input "اضافات:"
type input "0"
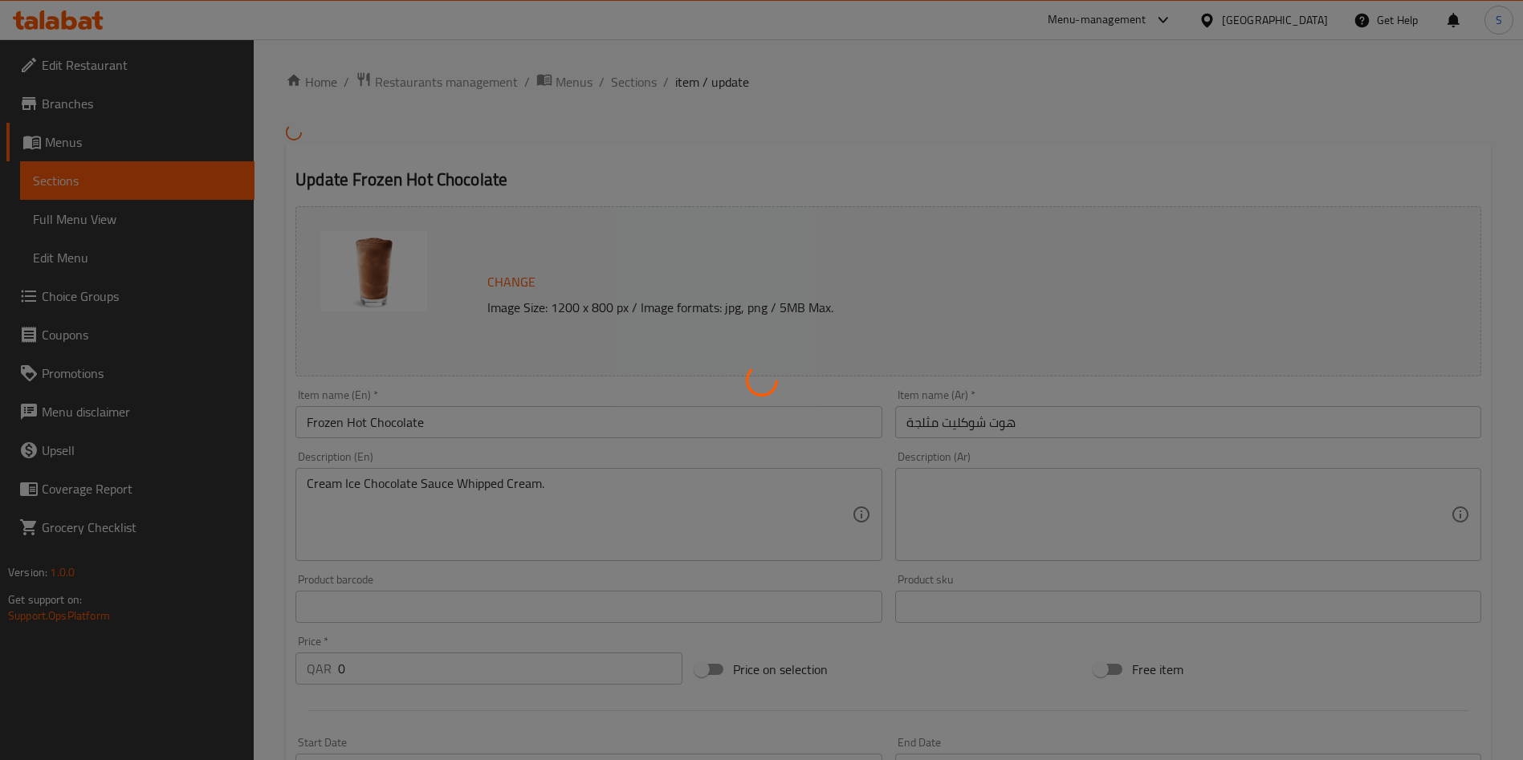
type input "0"
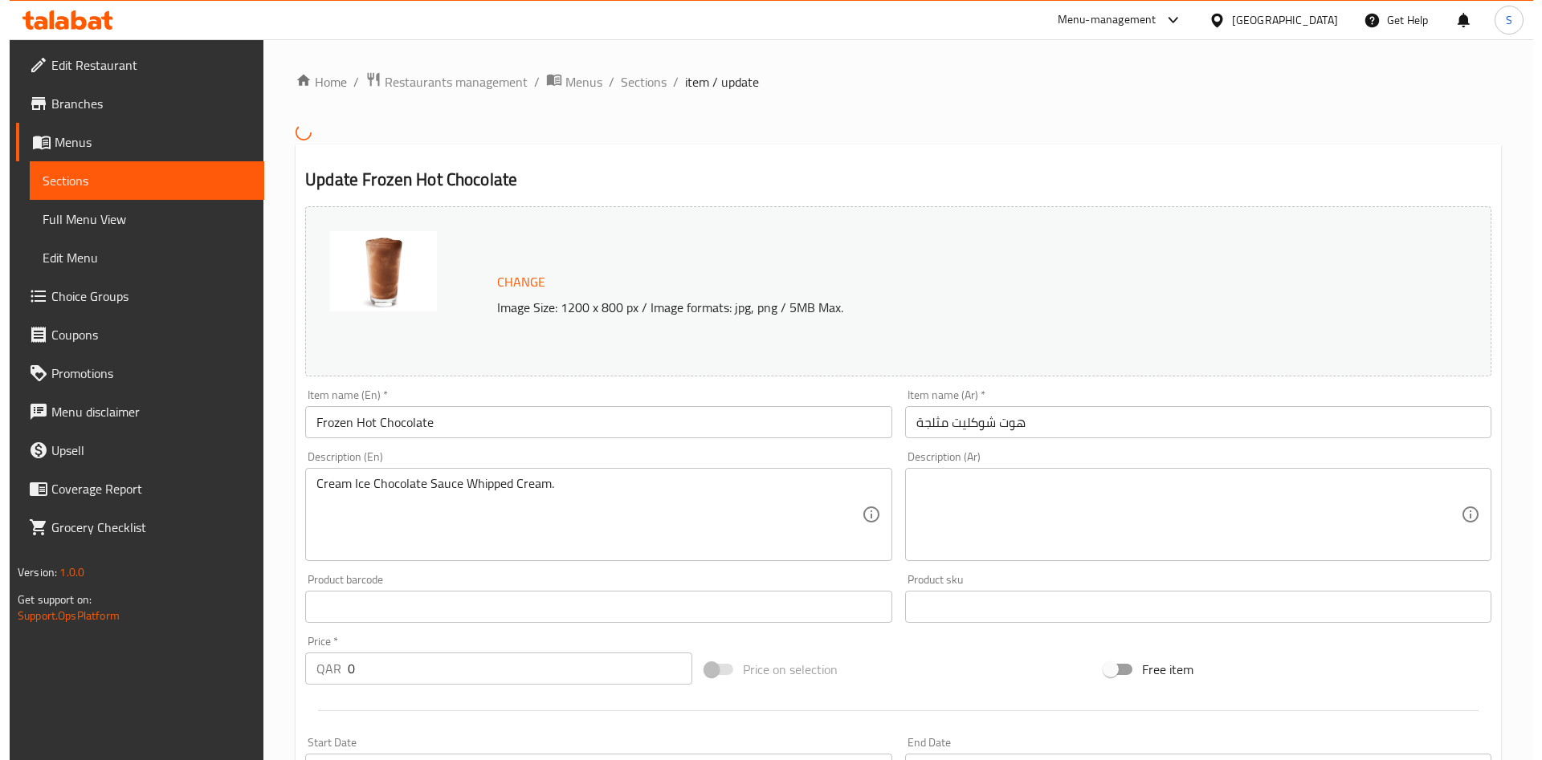
scroll to position [479, 0]
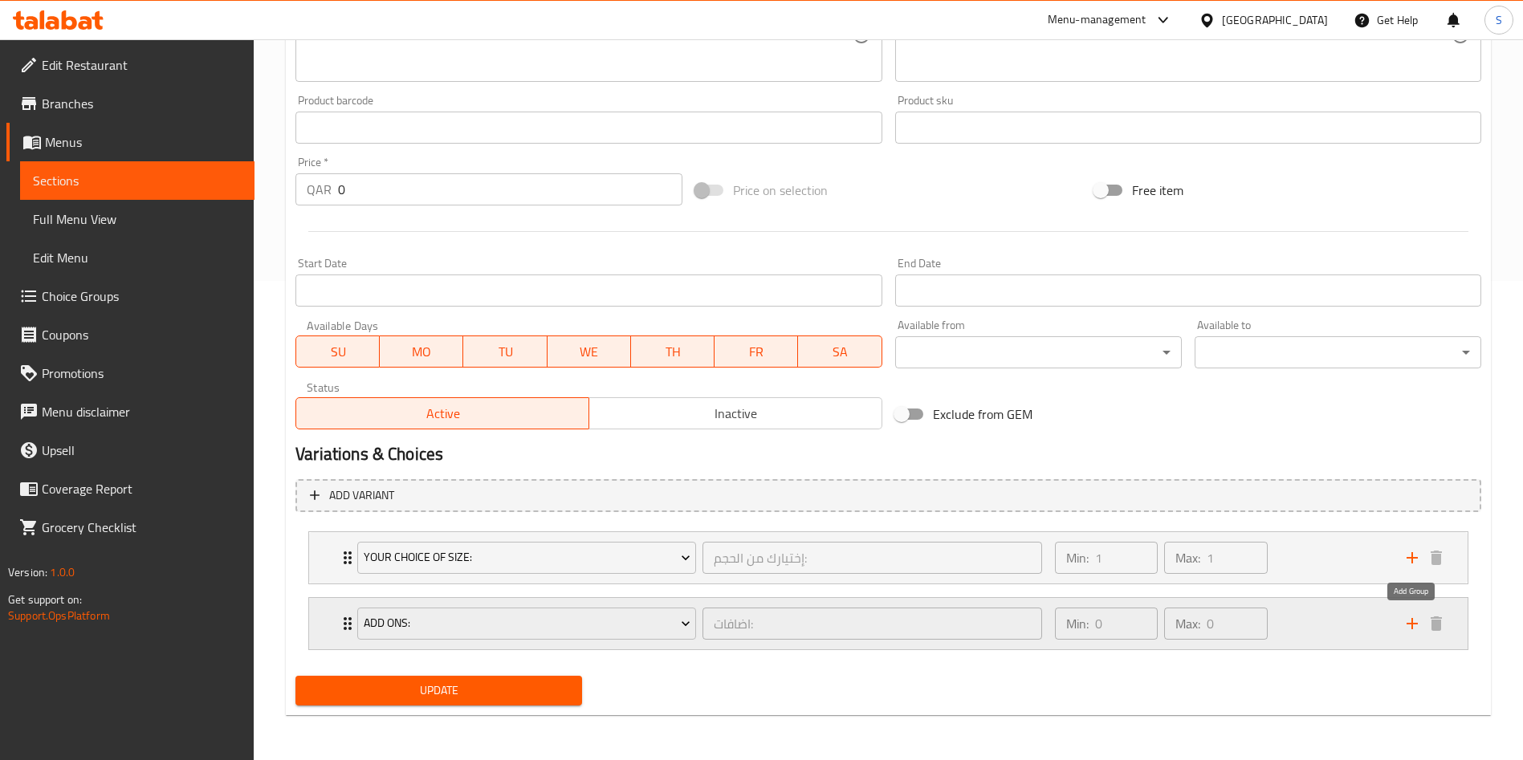
click at [1415, 619] on icon "add" at bounding box center [1412, 623] width 19 height 19
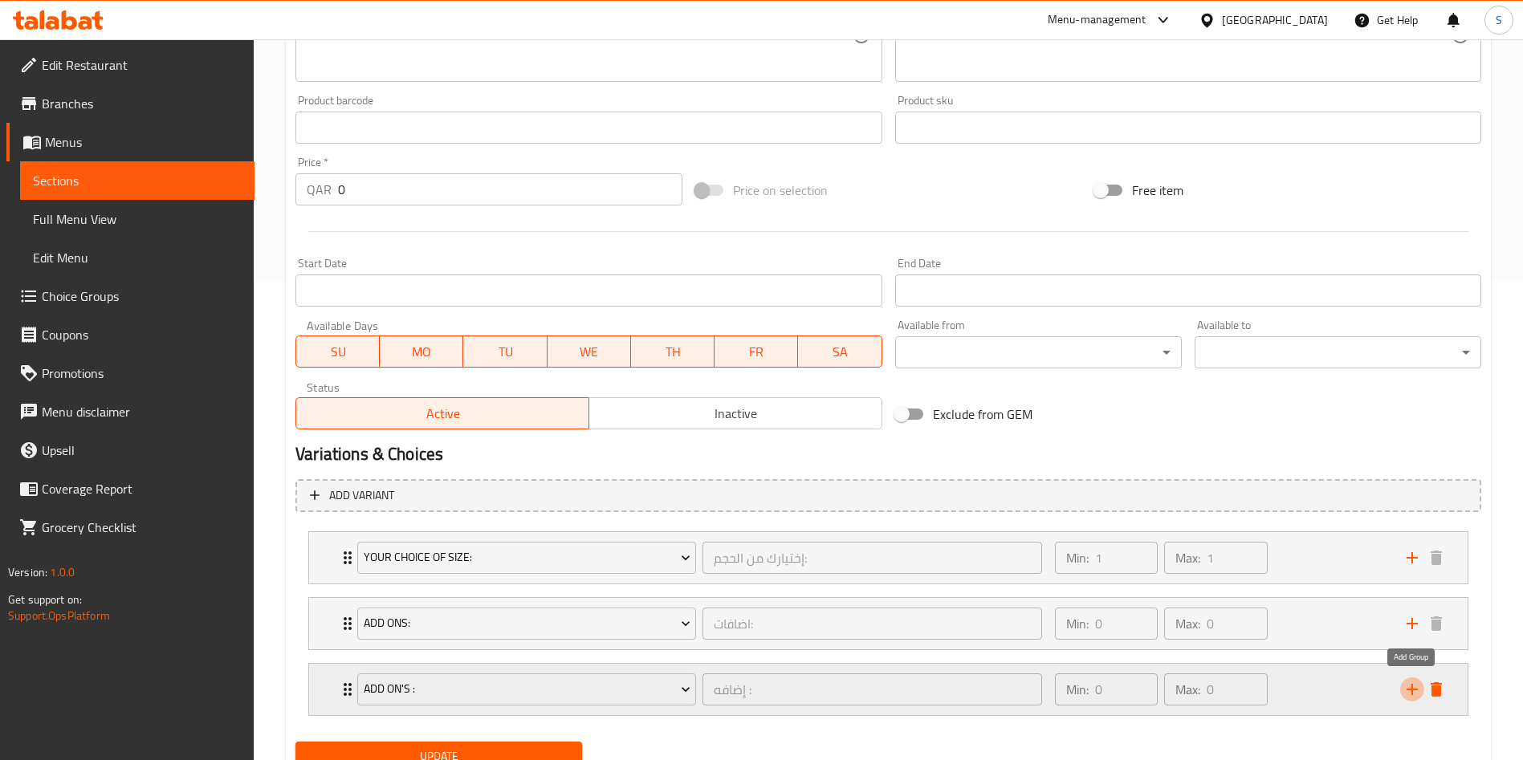
click at [1405, 692] on icon "add" at bounding box center [1412, 689] width 19 height 19
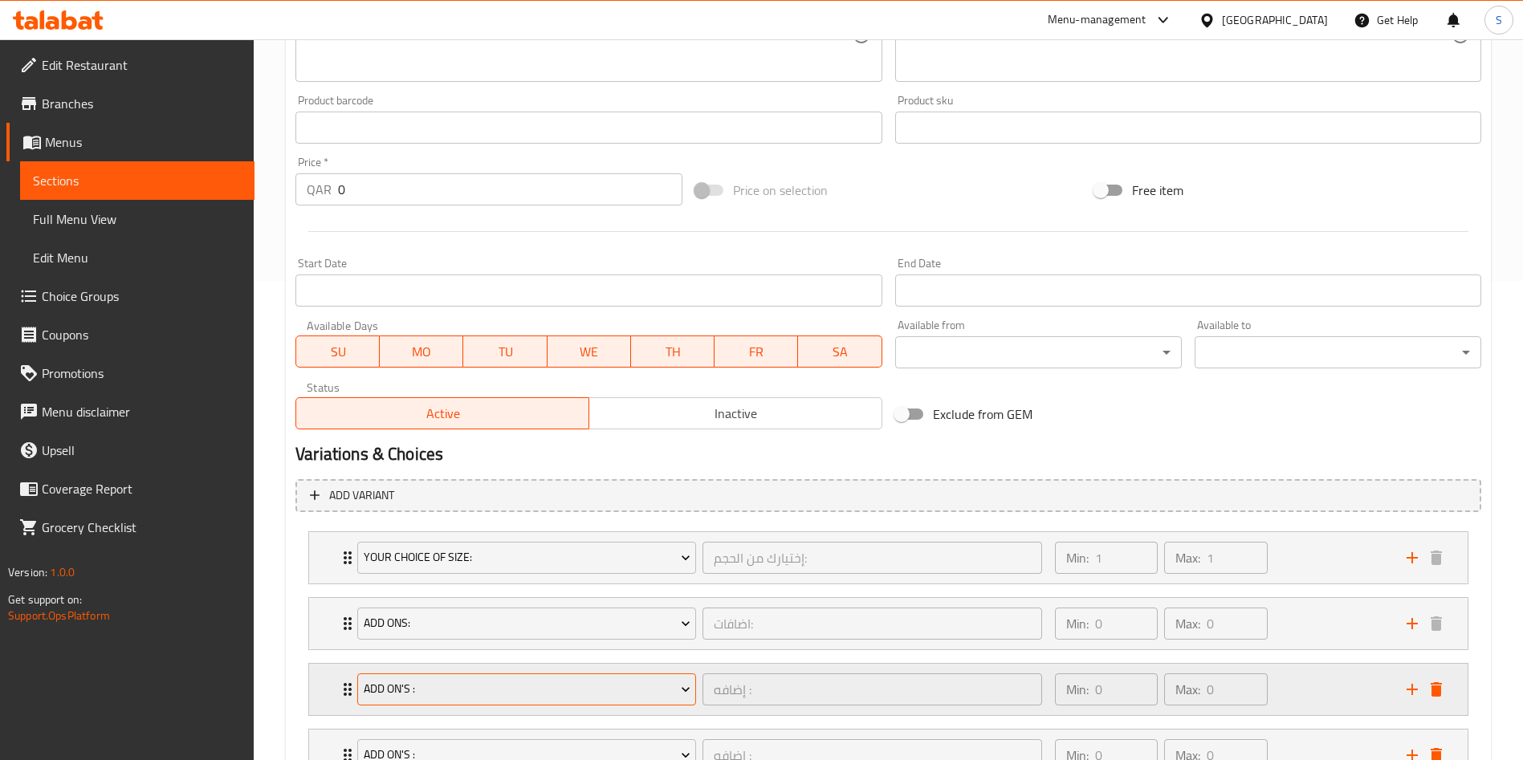
click at [481, 688] on span "Add On's :" at bounding box center [527, 689] width 327 height 20
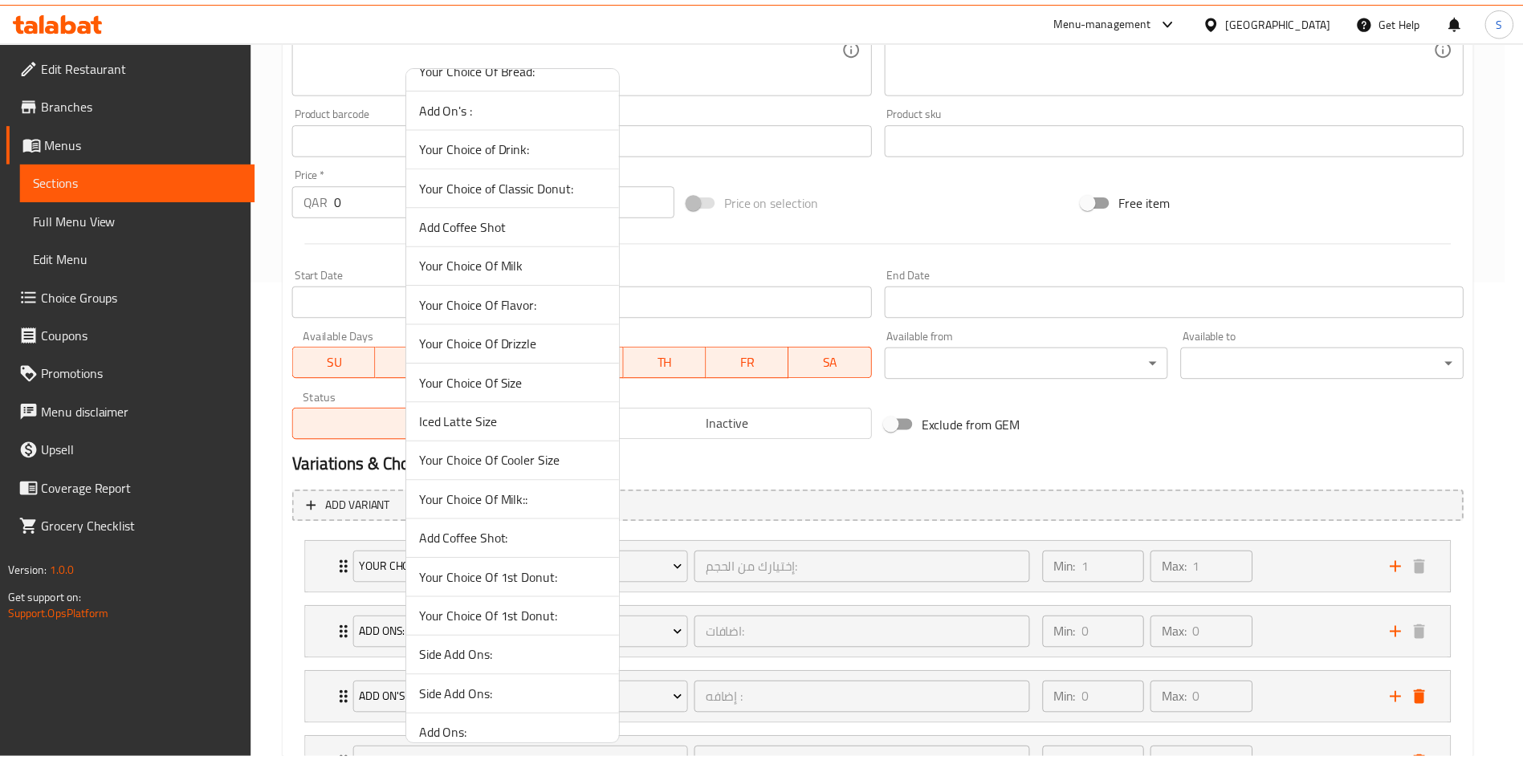
scroll to position [1084, 0]
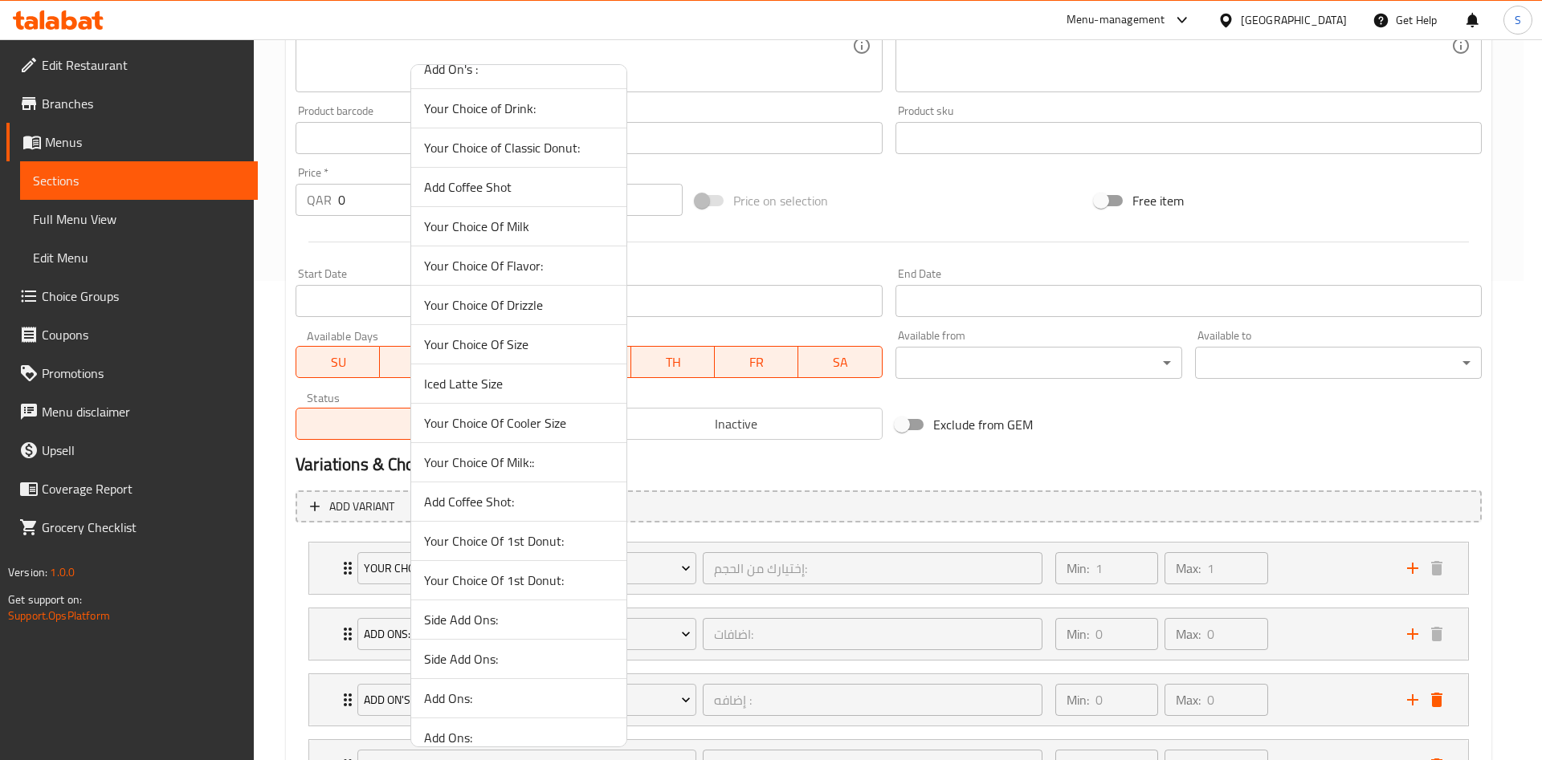
click at [505, 194] on span "Add Coffee Shot" at bounding box center [518, 186] width 189 height 19
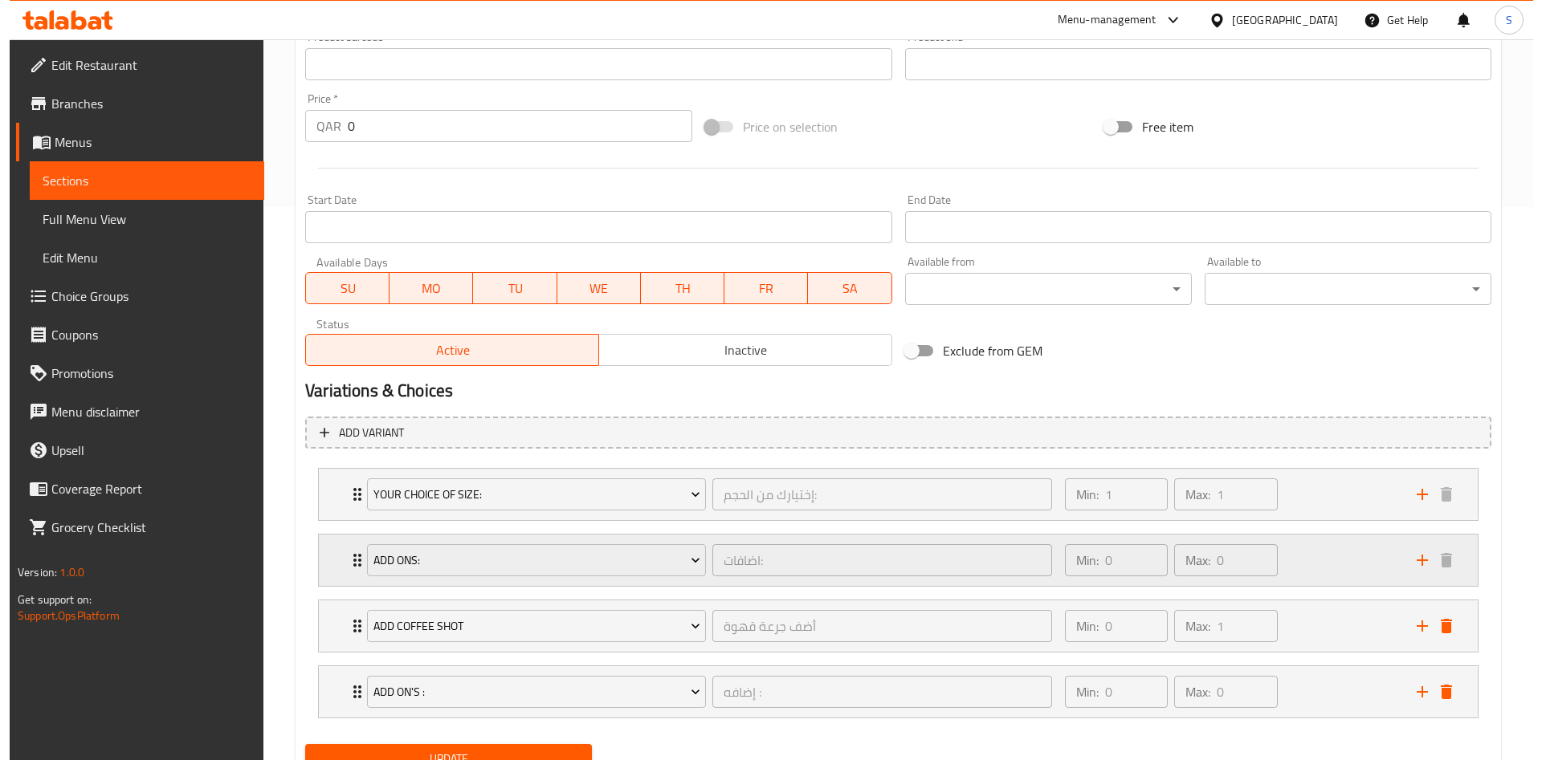
scroll to position [621, 0]
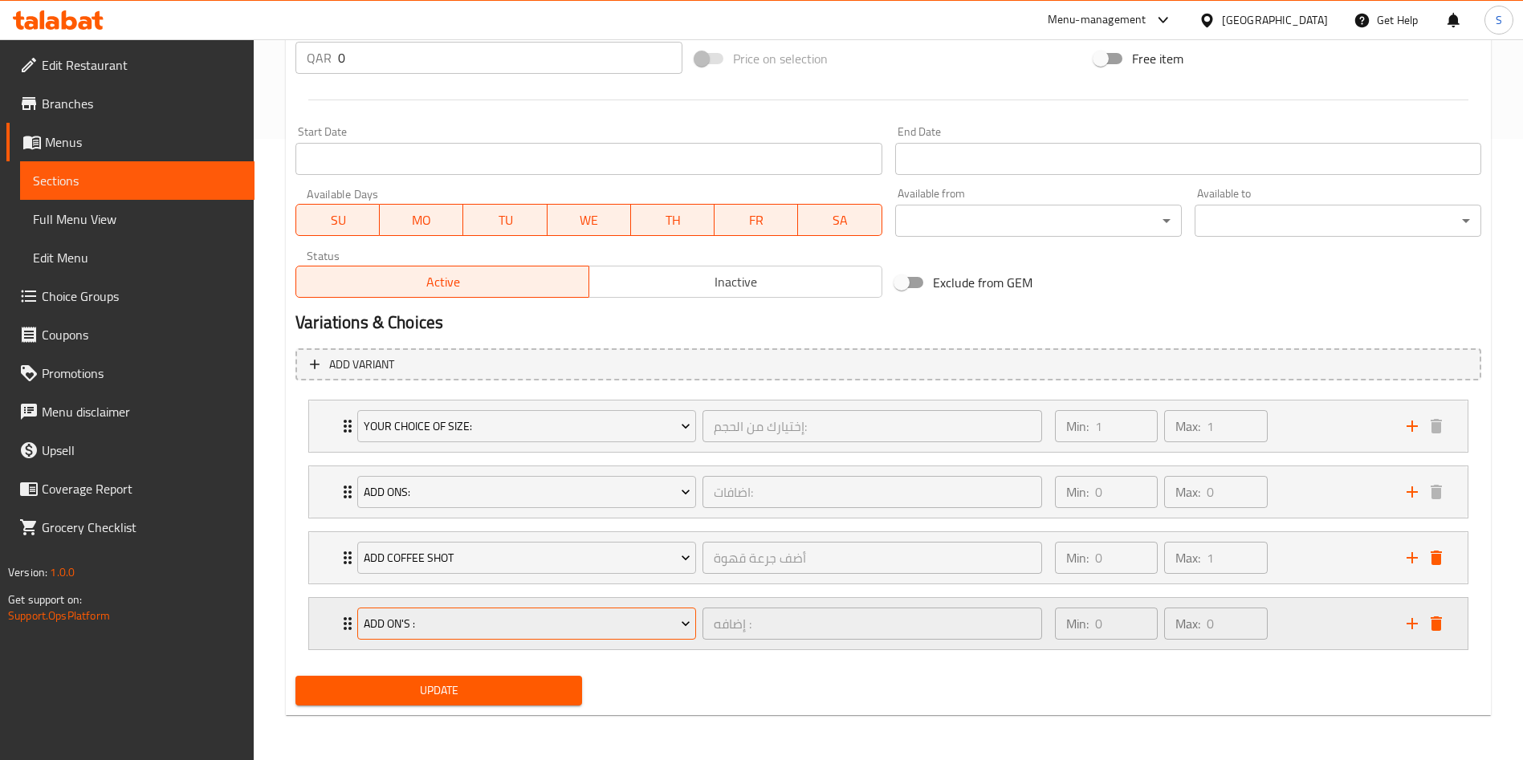
click at [554, 622] on span "Add On's :" at bounding box center [527, 624] width 327 height 20
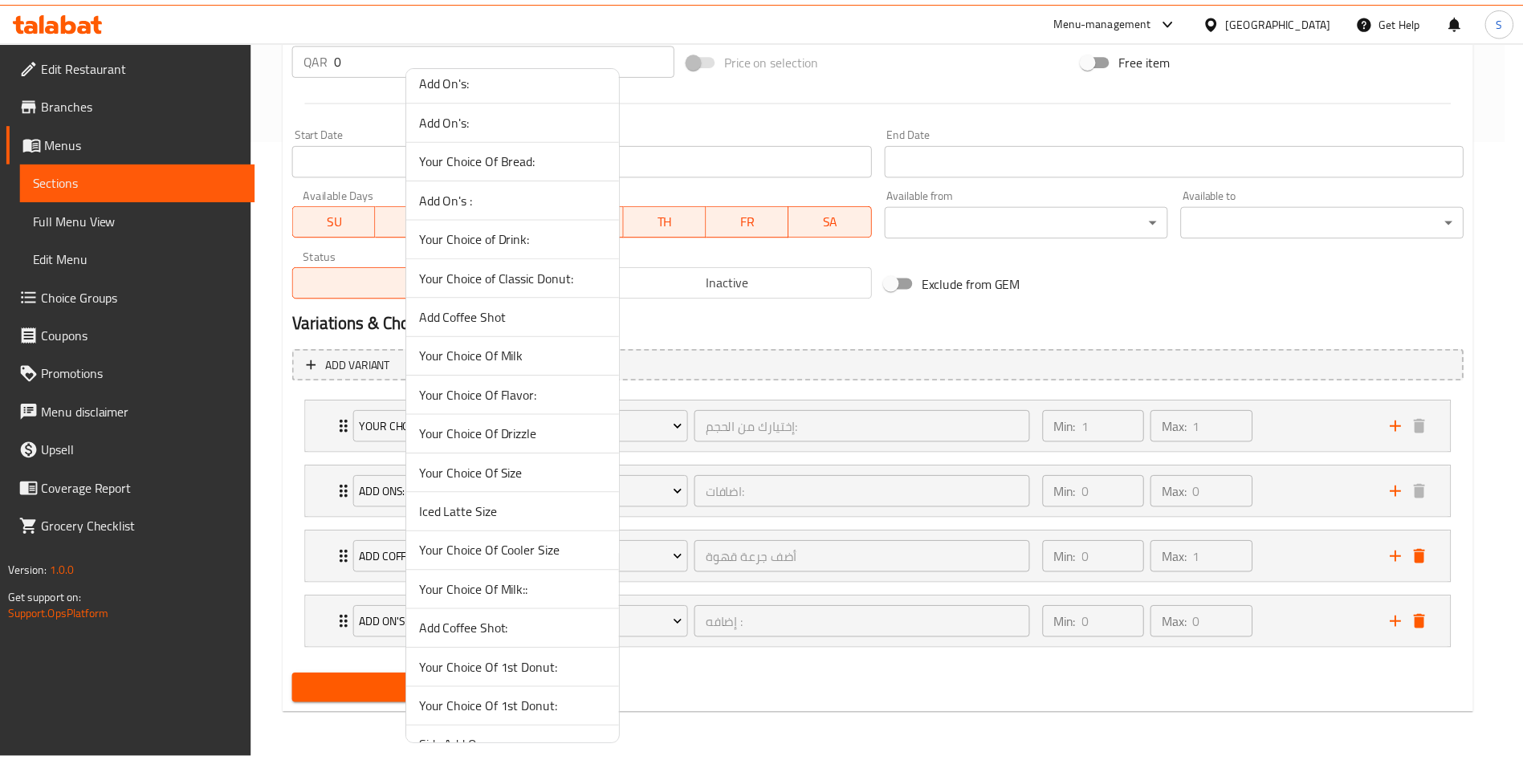
scroll to position [1084, 0]
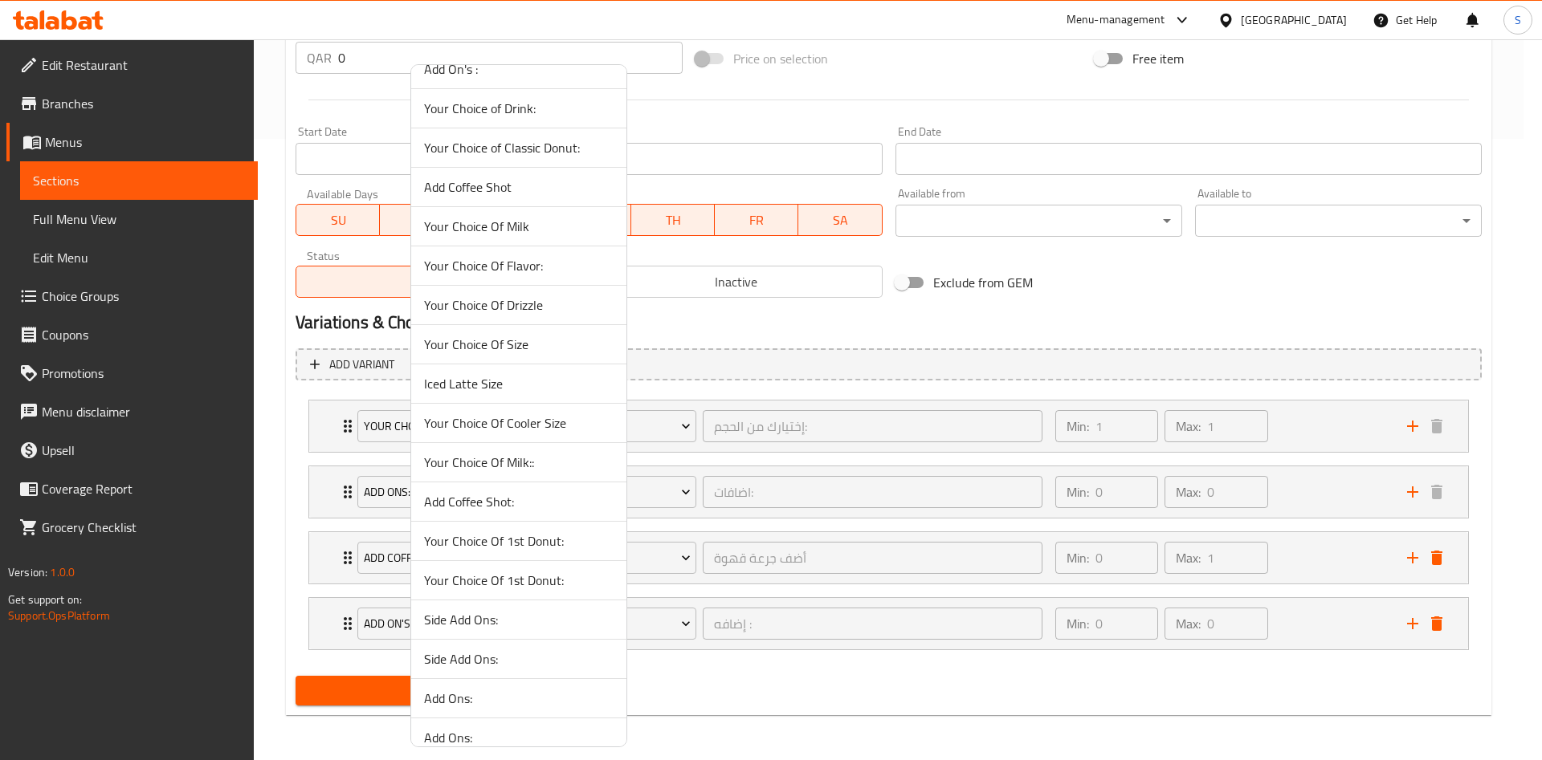
click at [548, 463] on span "Your Choice Of Milk::" at bounding box center [518, 462] width 189 height 19
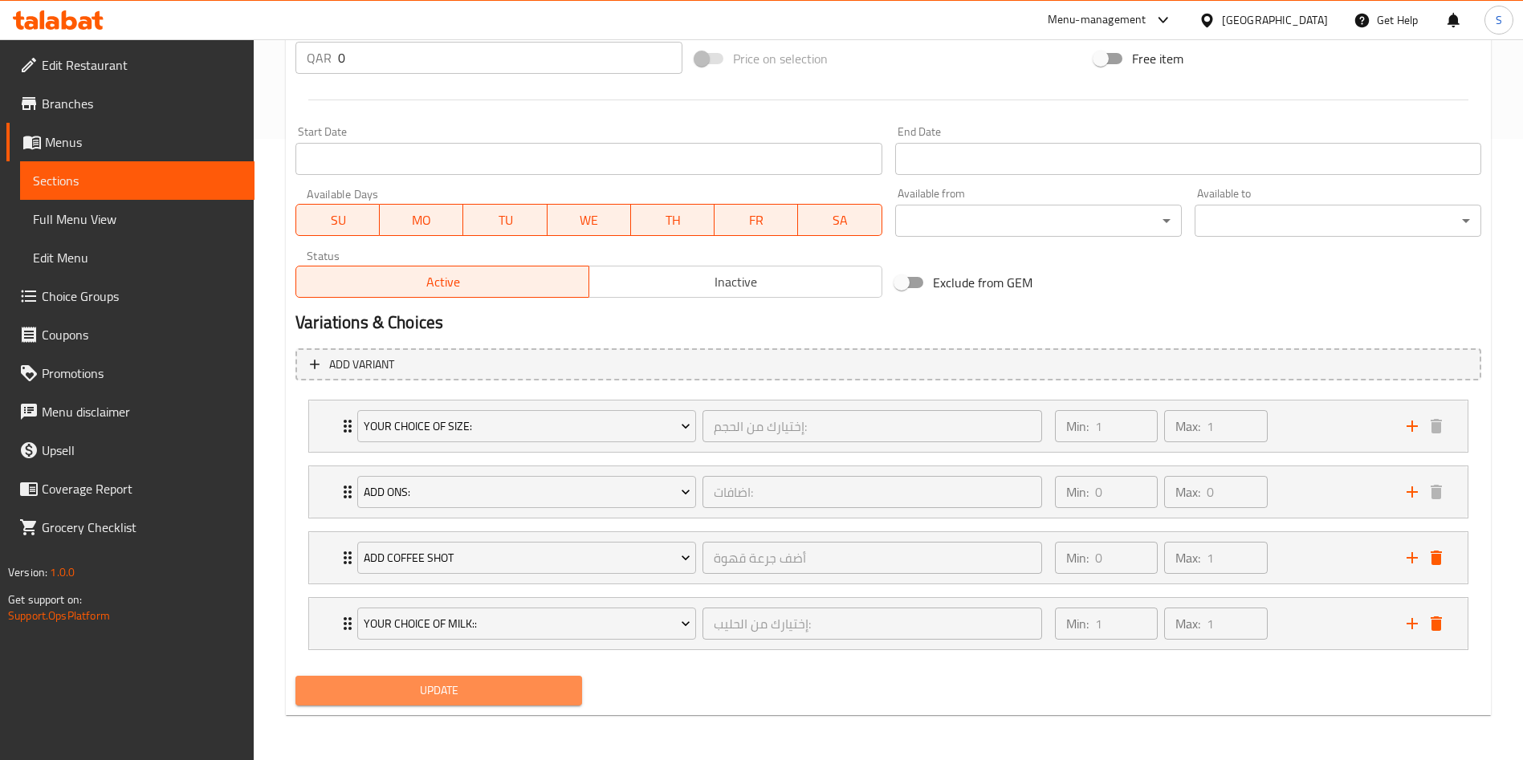
click at [474, 678] on button "Update" at bounding box center [438, 691] width 287 height 30
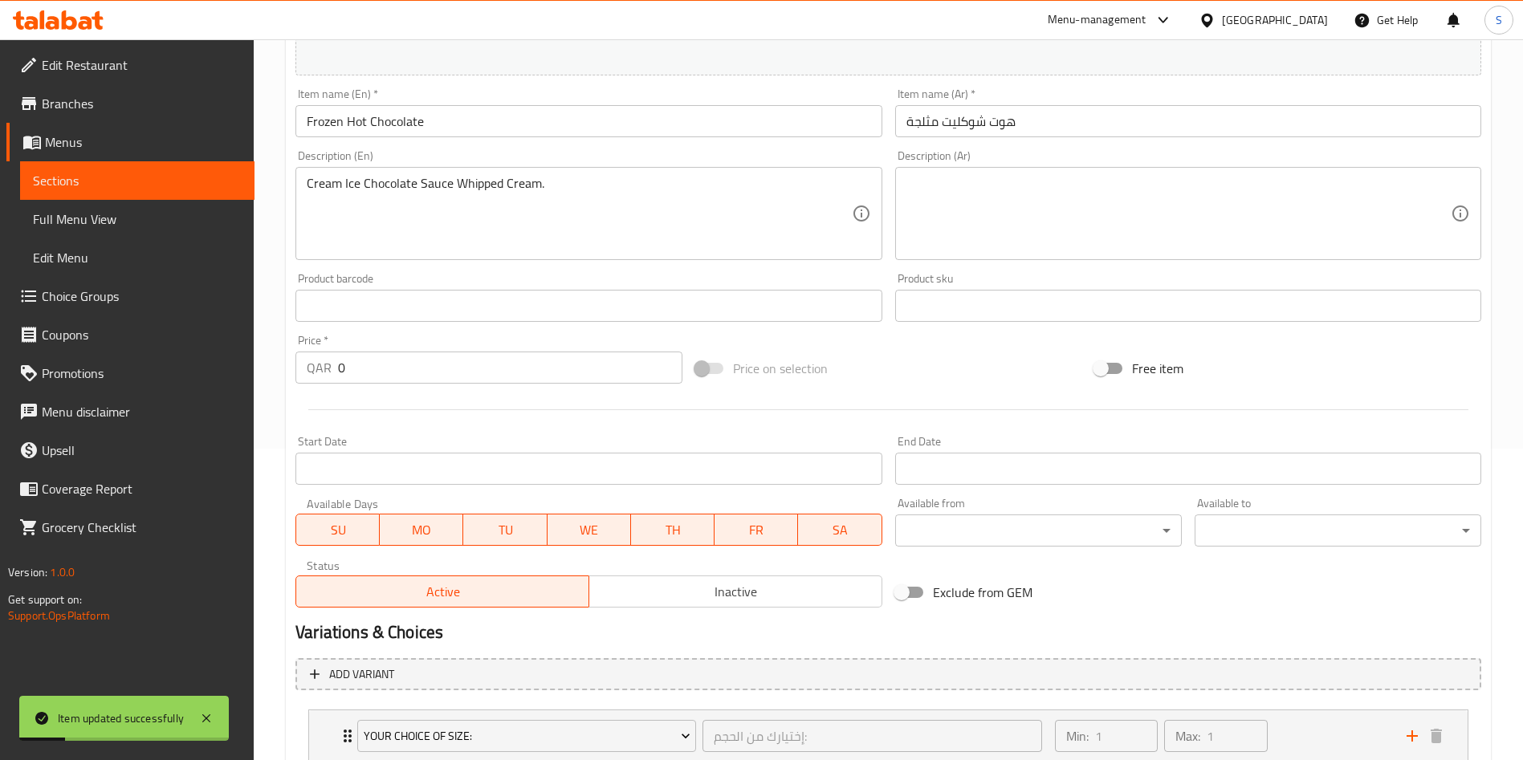
scroll to position [0, 0]
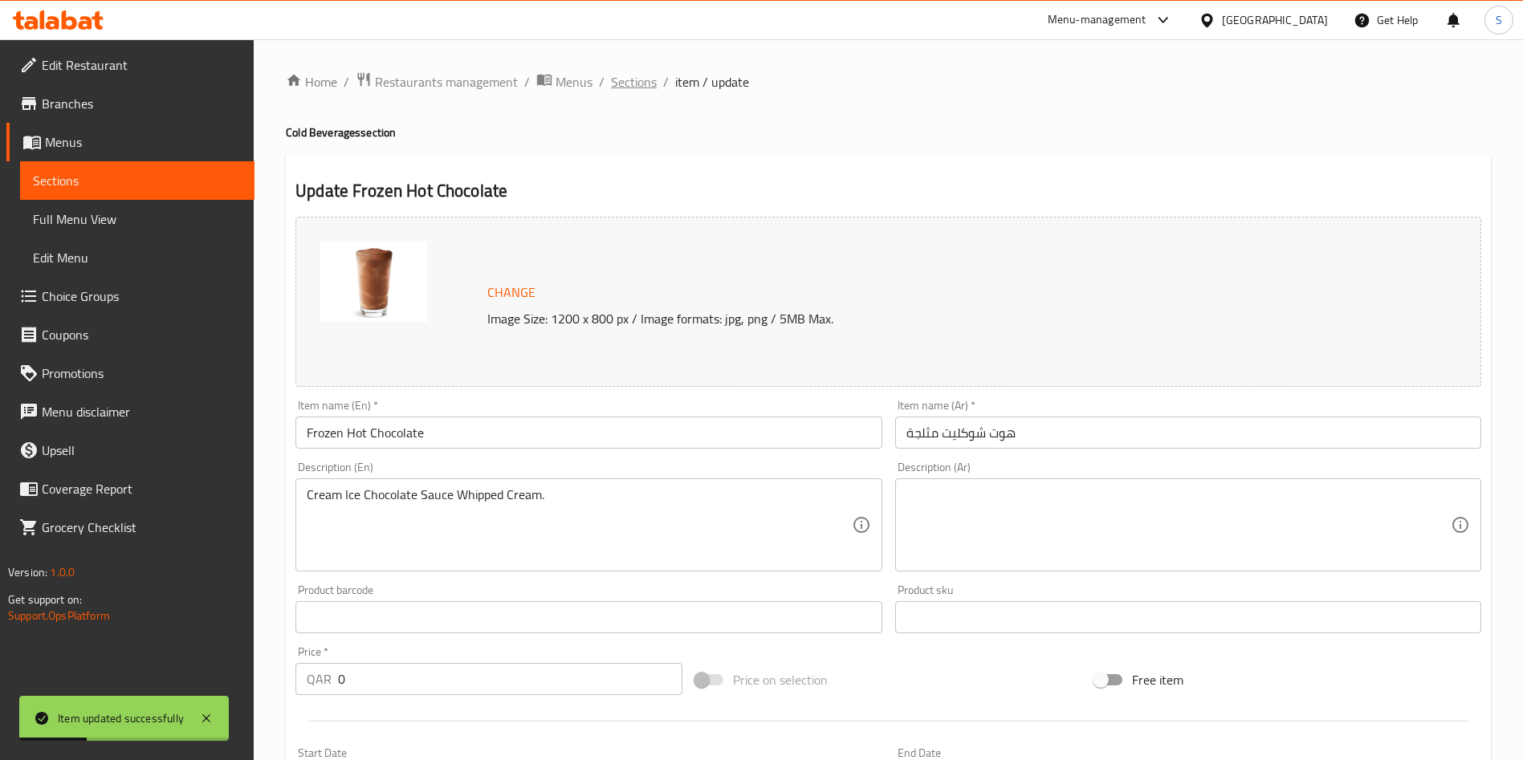
drag, startPoint x: 638, startPoint y: 89, endPoint x: 680, endPoint y: 100, distance: 43.0
click at [638, 91] on span "Sections" at bounding box center [634, 81] width 46 height 19
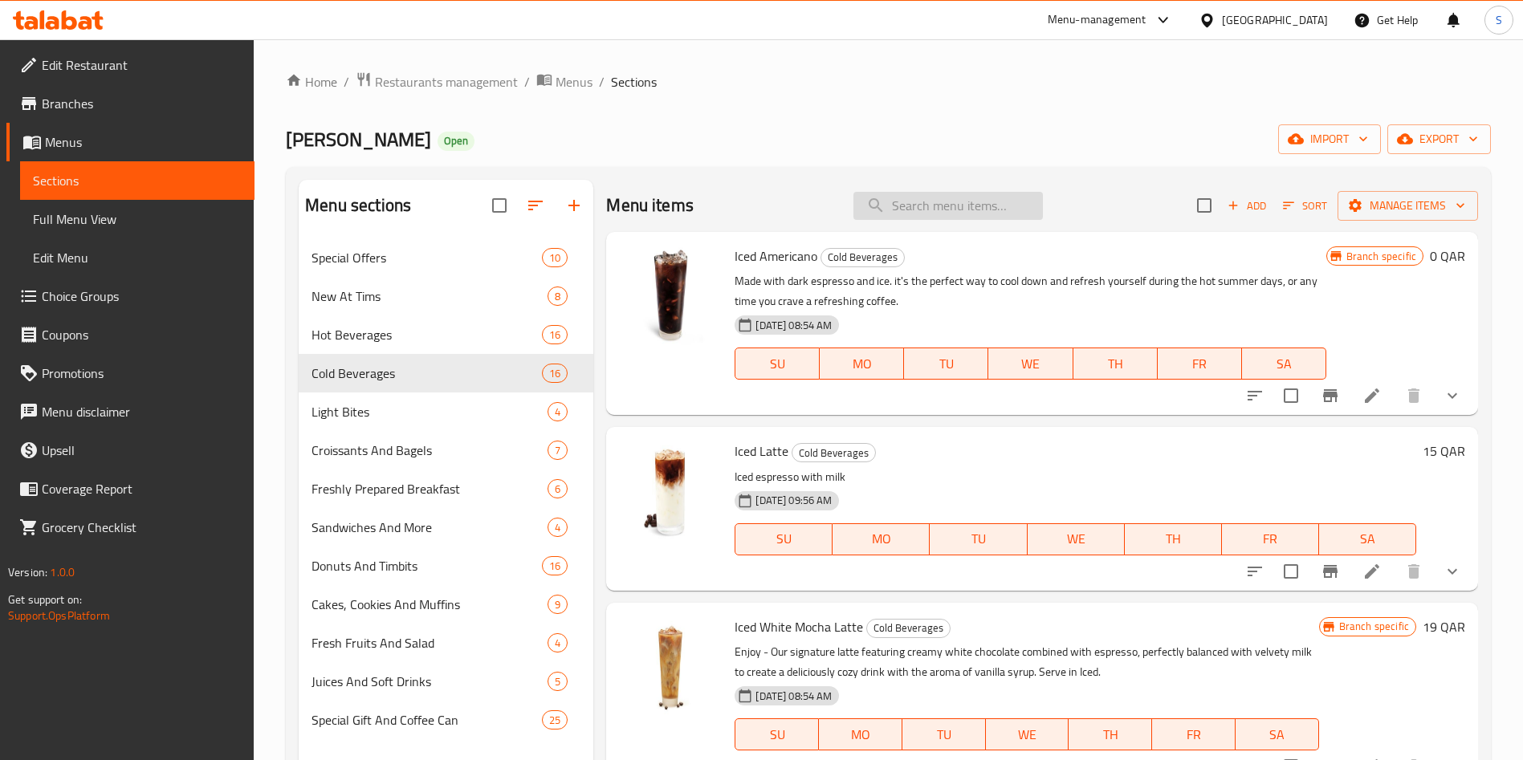
drag, startPoint x: 901, startPoint y: 181, endPoint x: 904, endPoint y: 200, distance: 18.7
click at [902, 192] on div "Menu items Add Sort Manage items" at bounding box center [1042, 206] width 872 height 52
click at [907, 206] on input "search" at bounding box center [947, 206] width 189 height 28
paste input "Frozen French Vanilla"
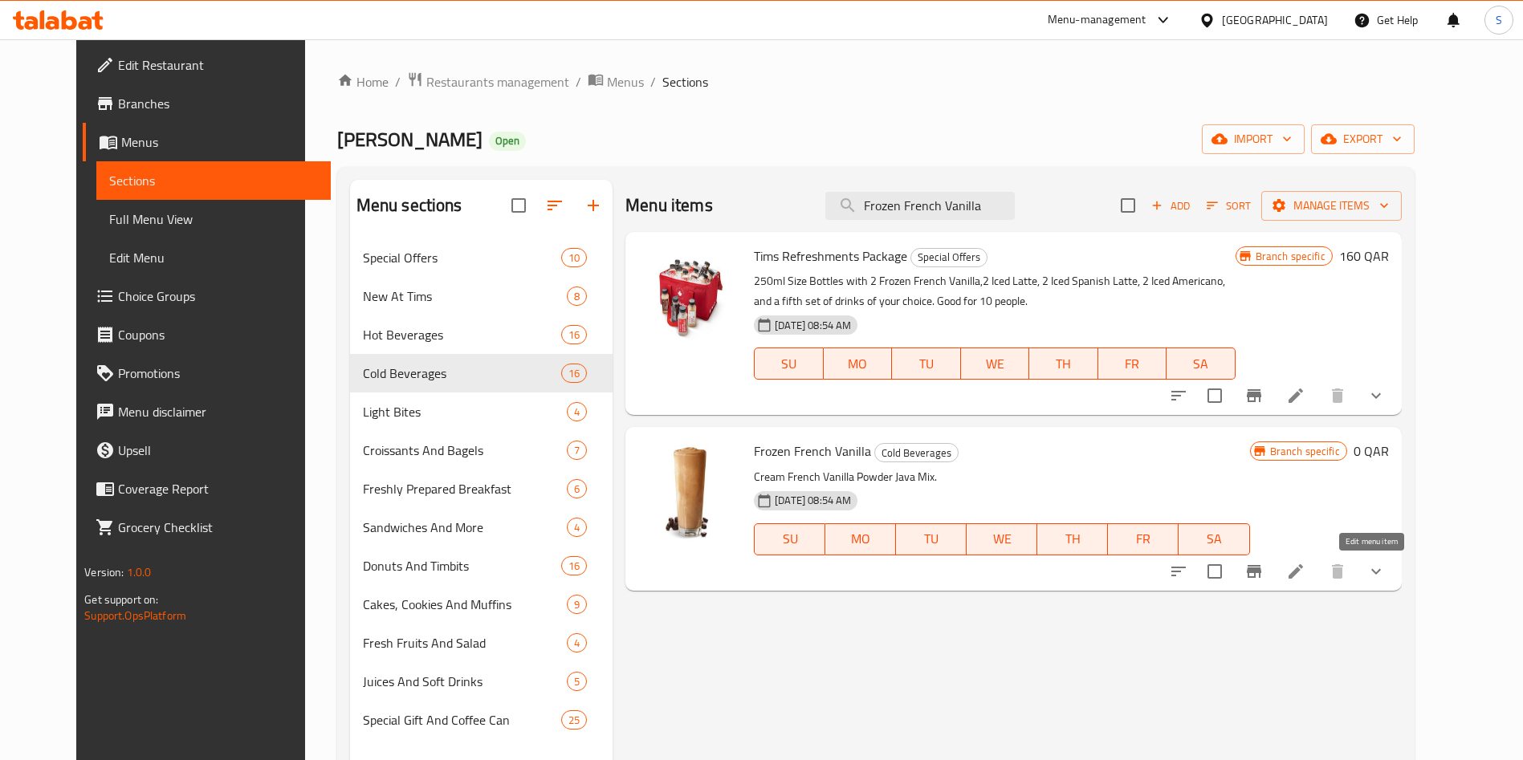
type input "Frozen French Vanilla"
click at [1303, 577] on icon at bounding box center [1296, 571] width 14 height 14
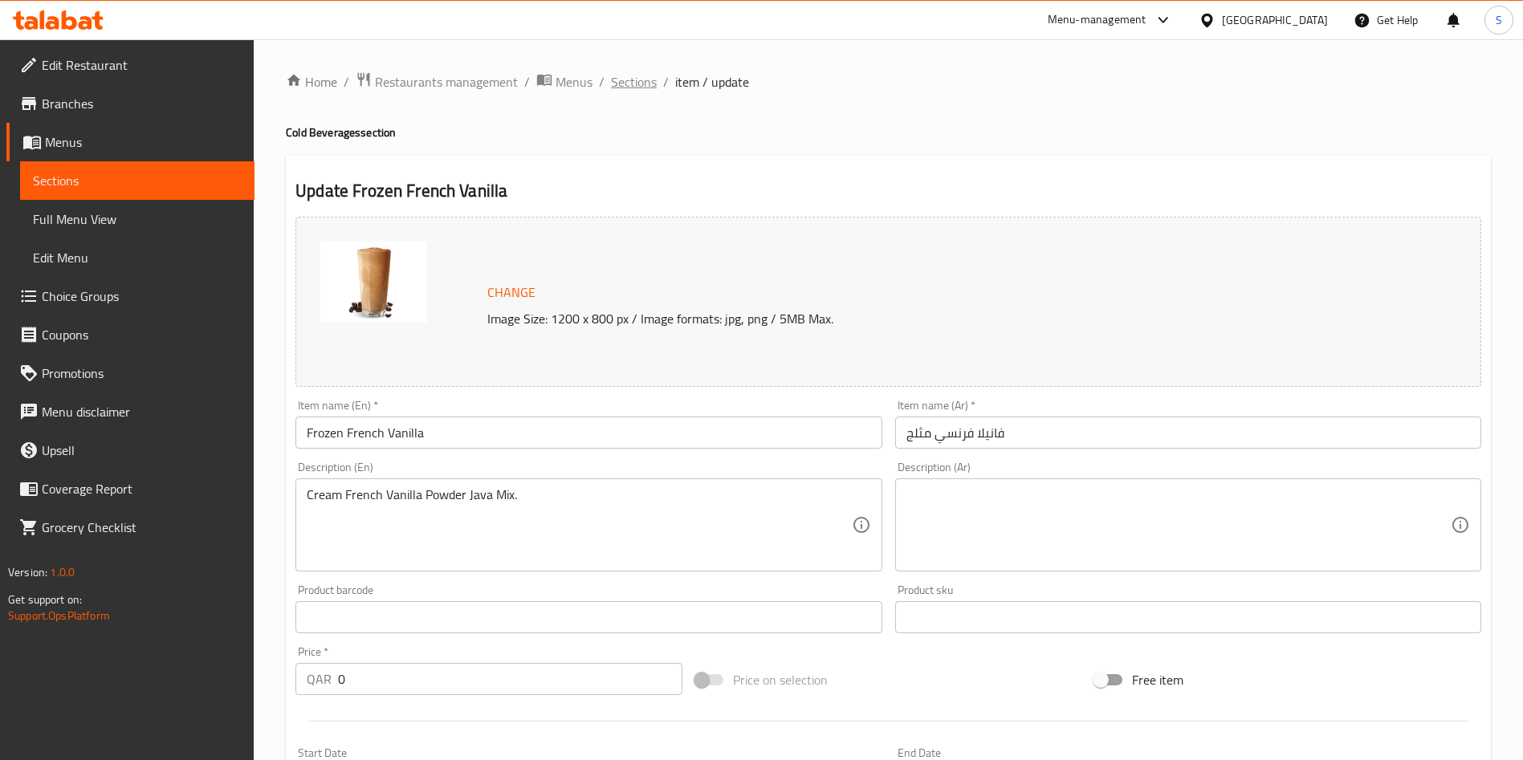
click at [632, 85] on span "Sections" at bounding box center [634, 81] width 46 height 19
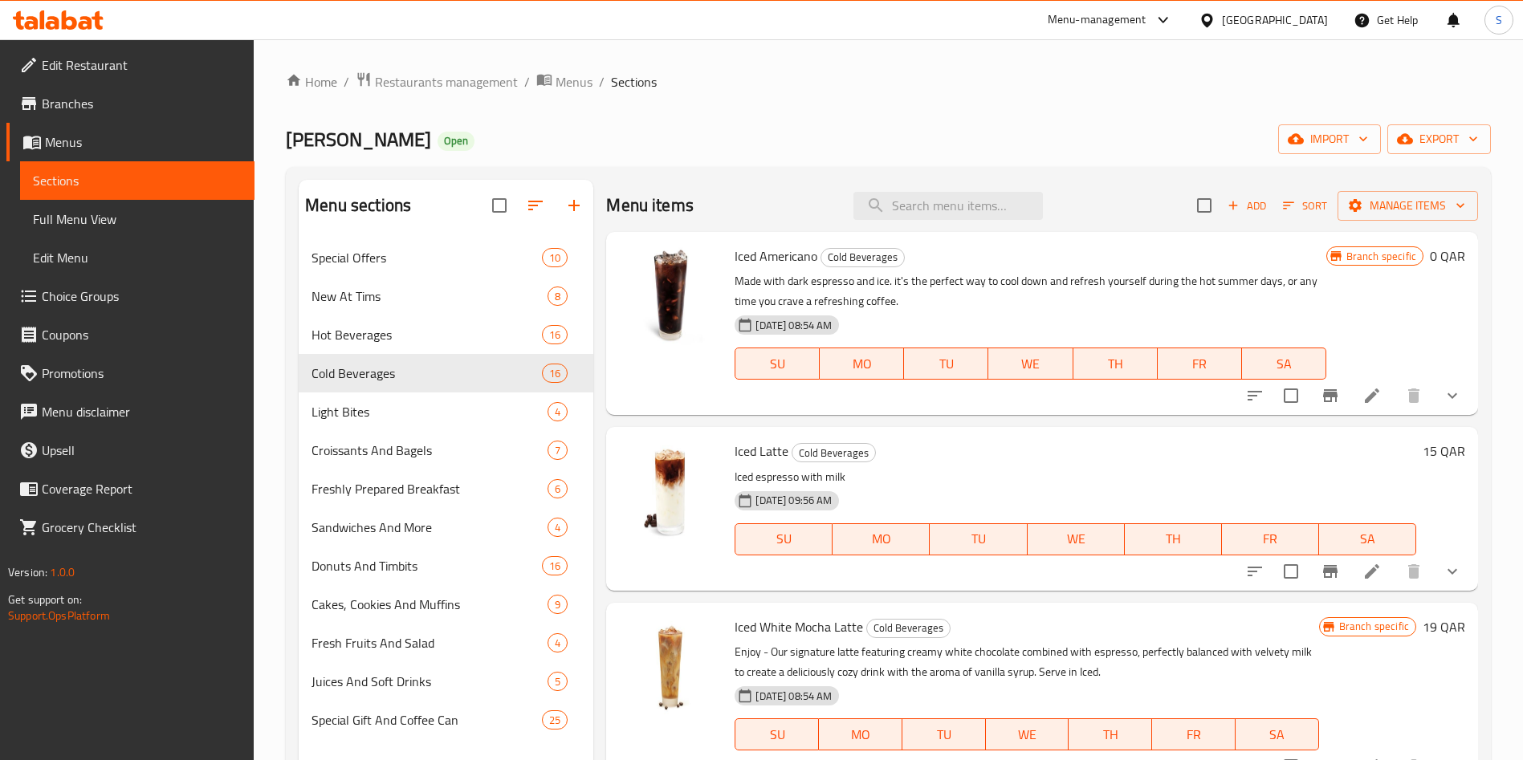
click at [952, 188] on div "Menu items Add Sort Manage items" at bounding box center [1042, 206] width 872 height 52
click at [945, 205] on input "search" at bounding box center [947, 206] width 189 height 28
paste input "Lotus Biscoff Shaker"
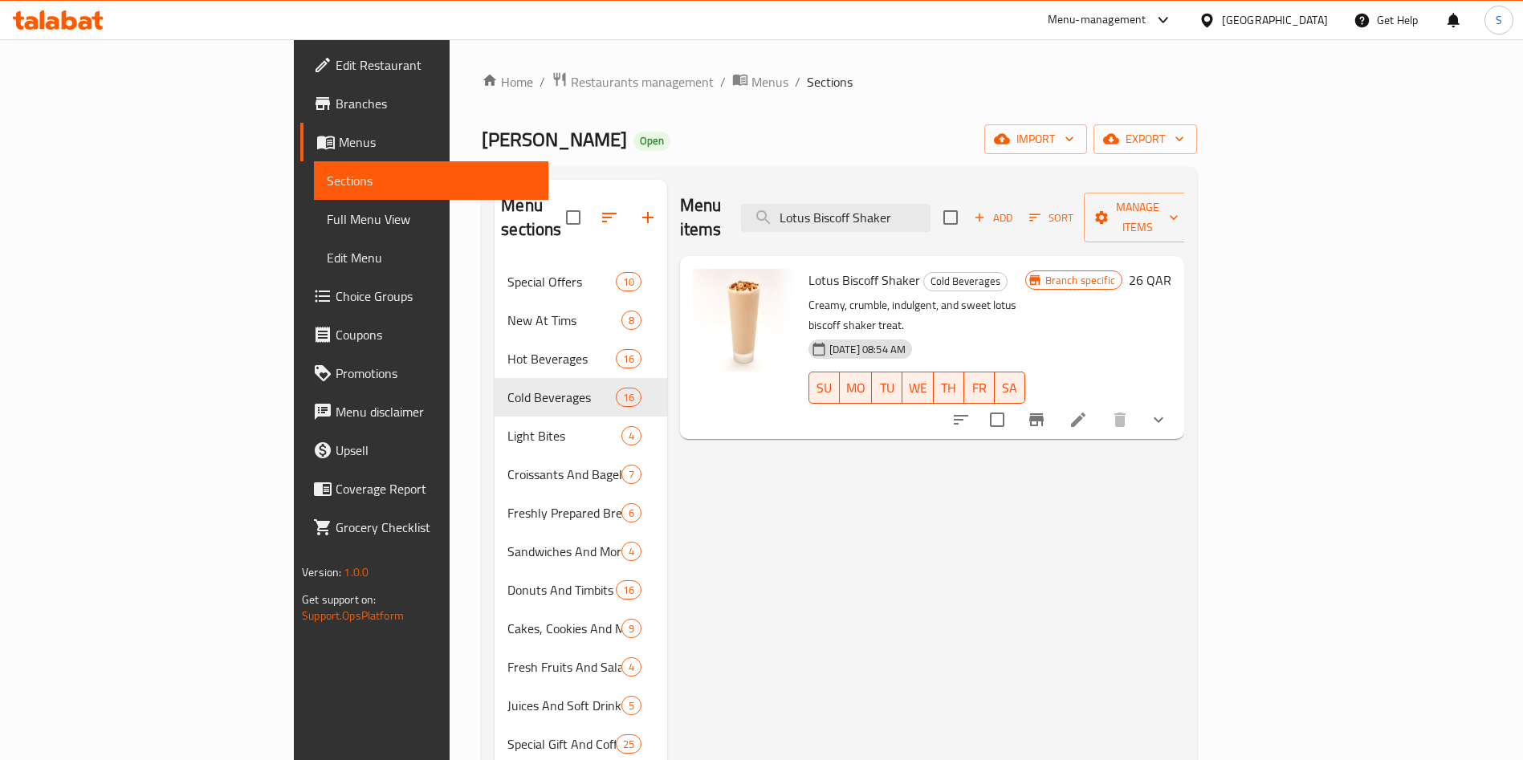
type input "Lotus Biscoff Shaker"
click at [1088, 410] on icon at bounding box center [1078, 419] width 19 height 19
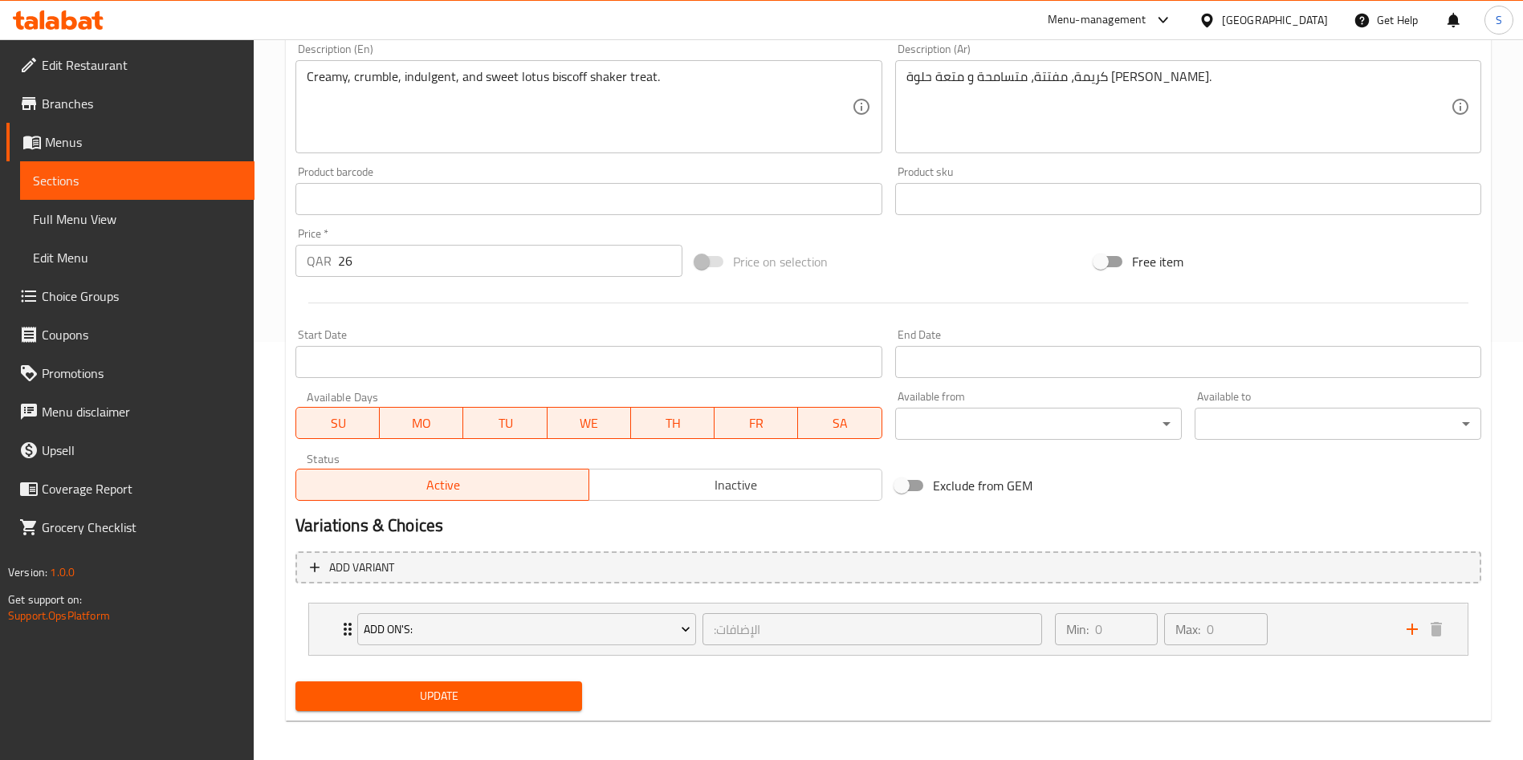
scroll to position [424, 0]
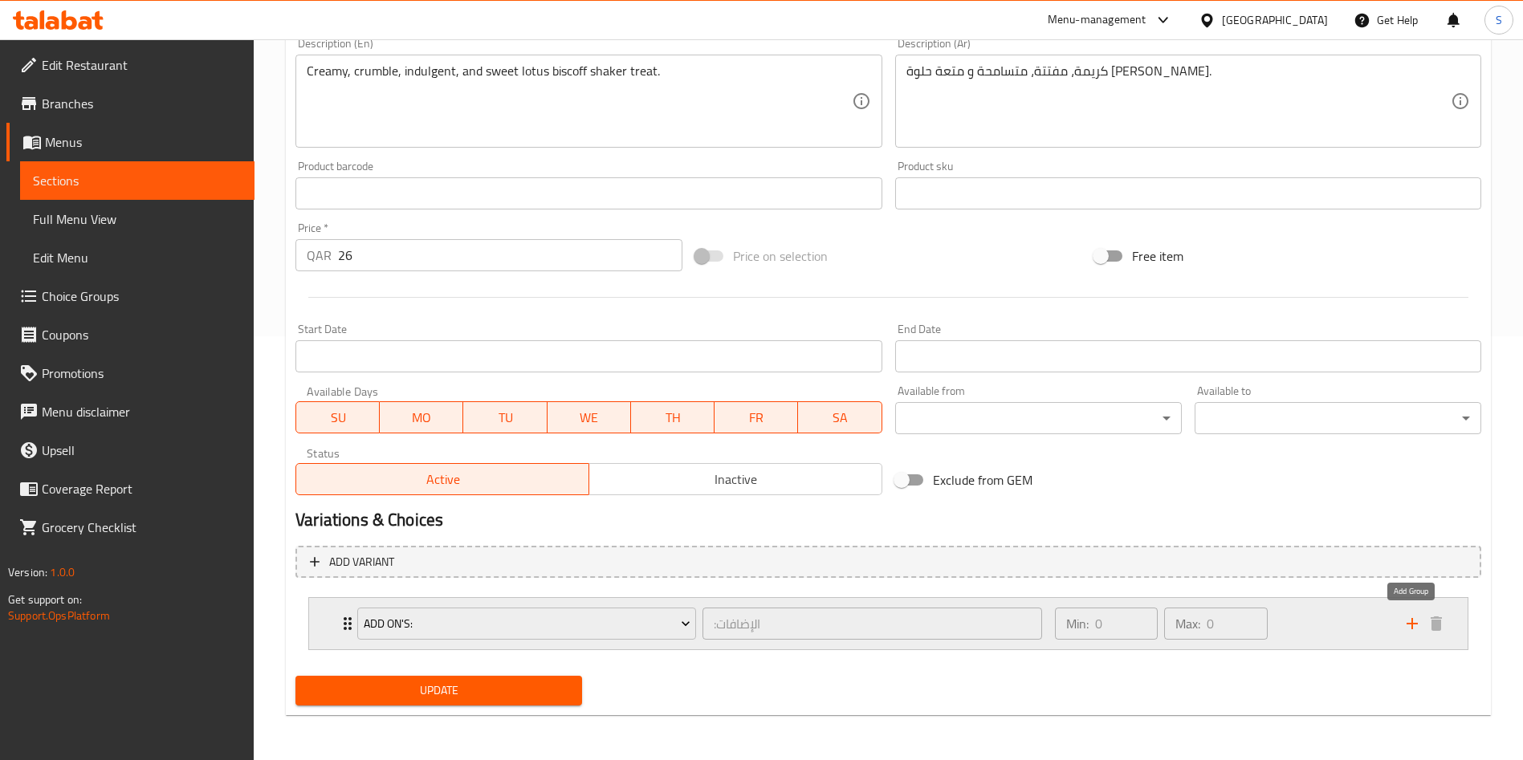
click at [1417, 627] on icon "add" at bounding box center [1412, 623] width 19 height 19
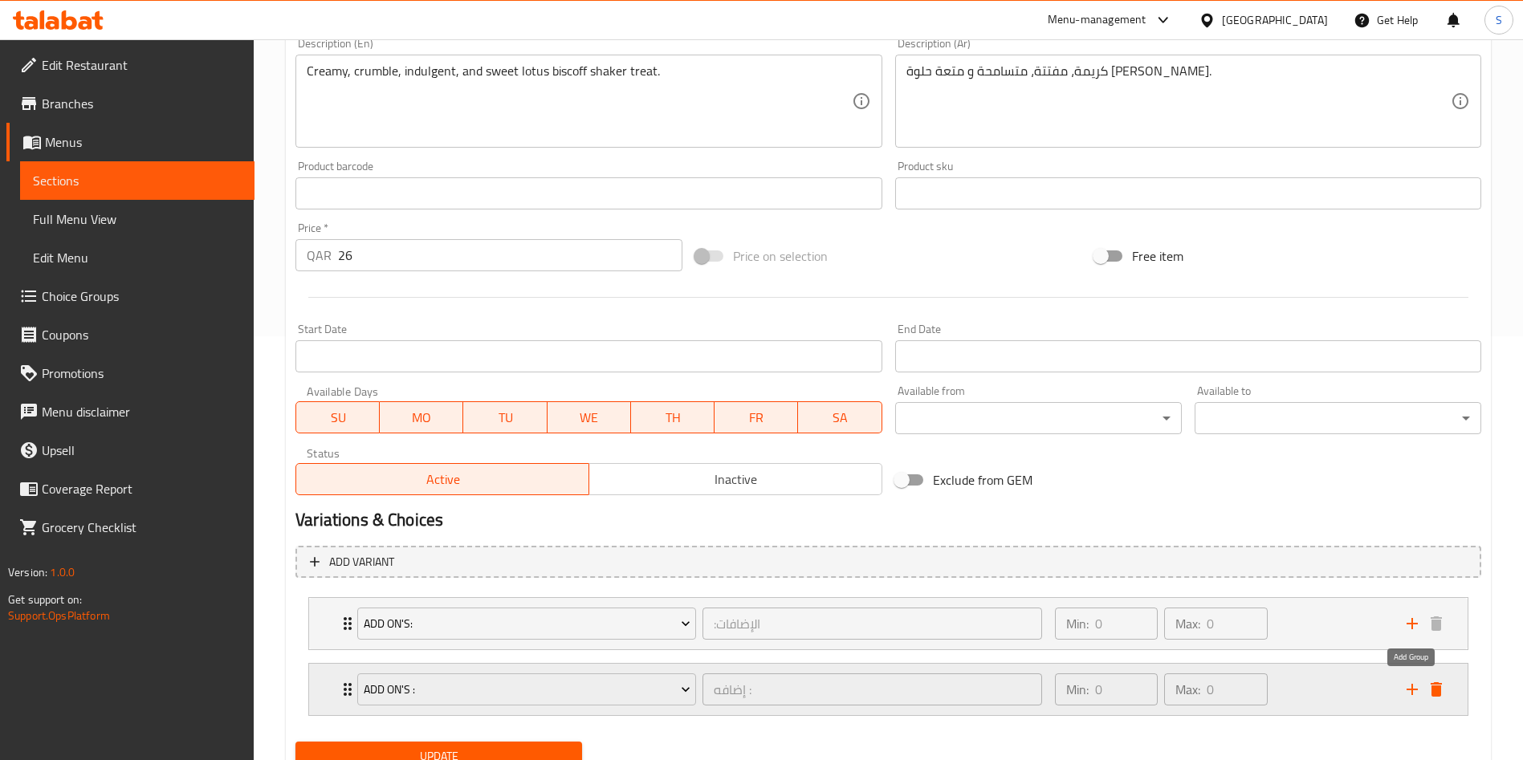
click at [1412, 692] on button "add" at bounding box center [1412, 690] width 24 height 24
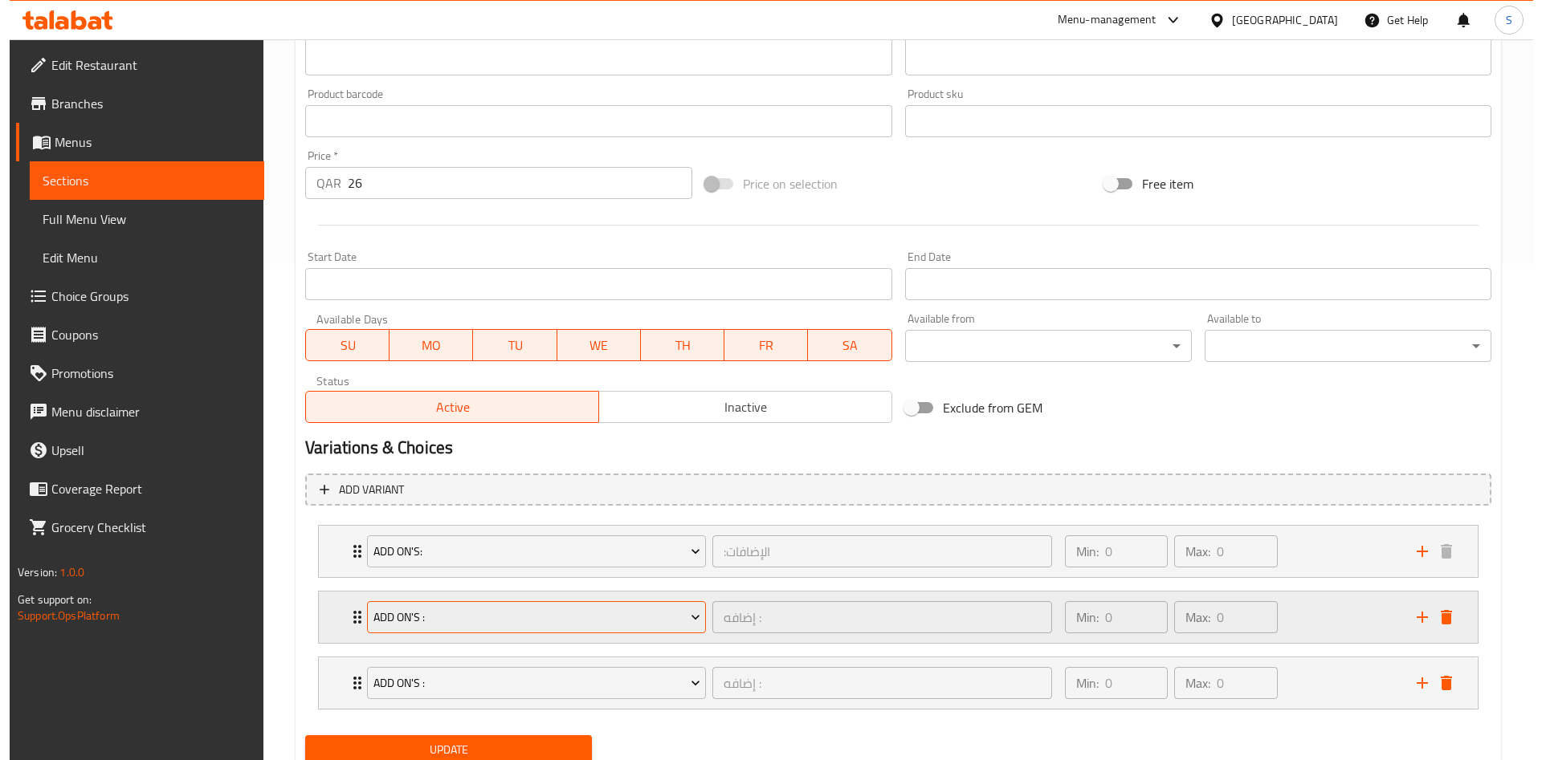
scroll to position [556, 0]
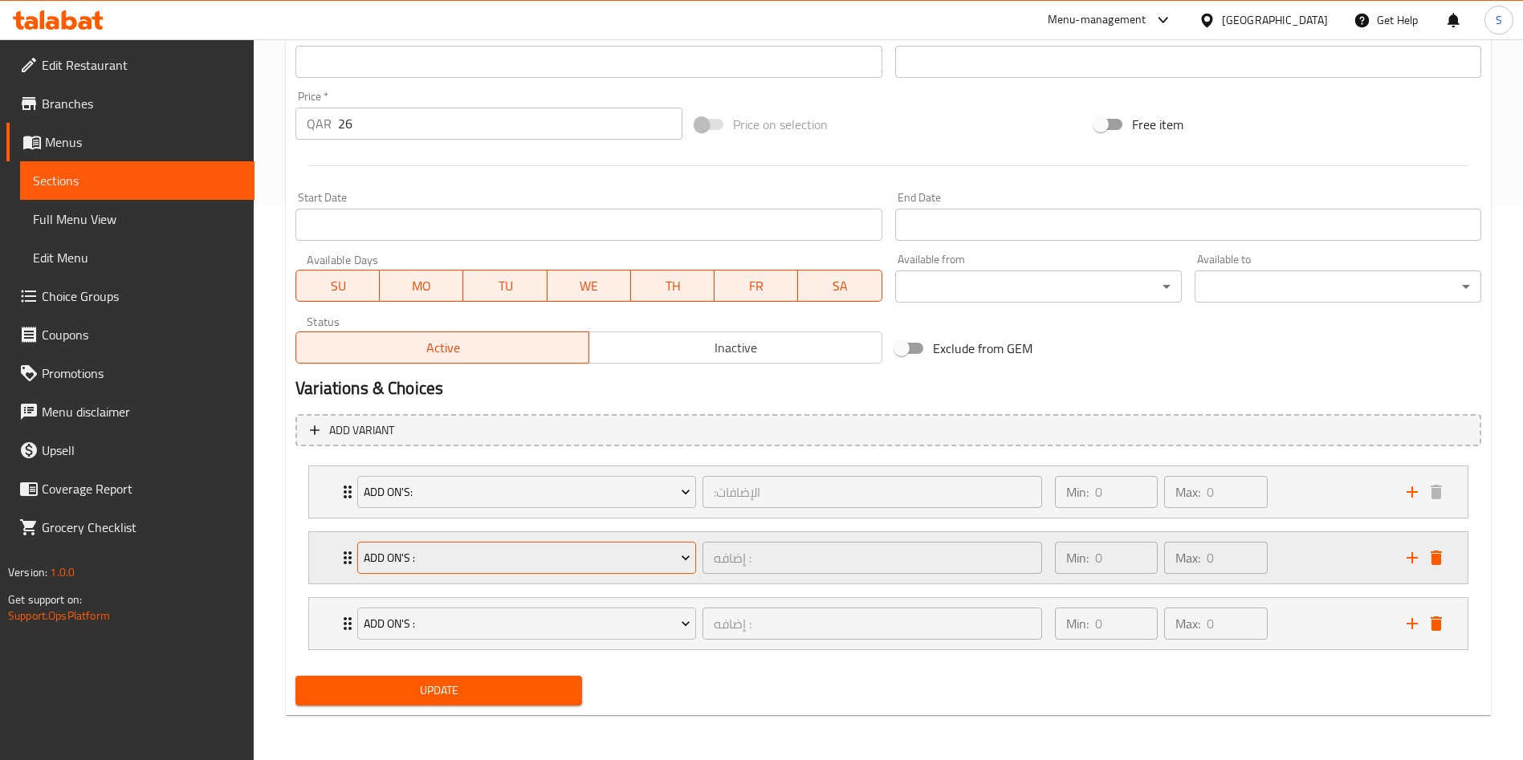
click at [454, 563] on span "Add On's :" at bounding box center [527, 558] width 327 height 20
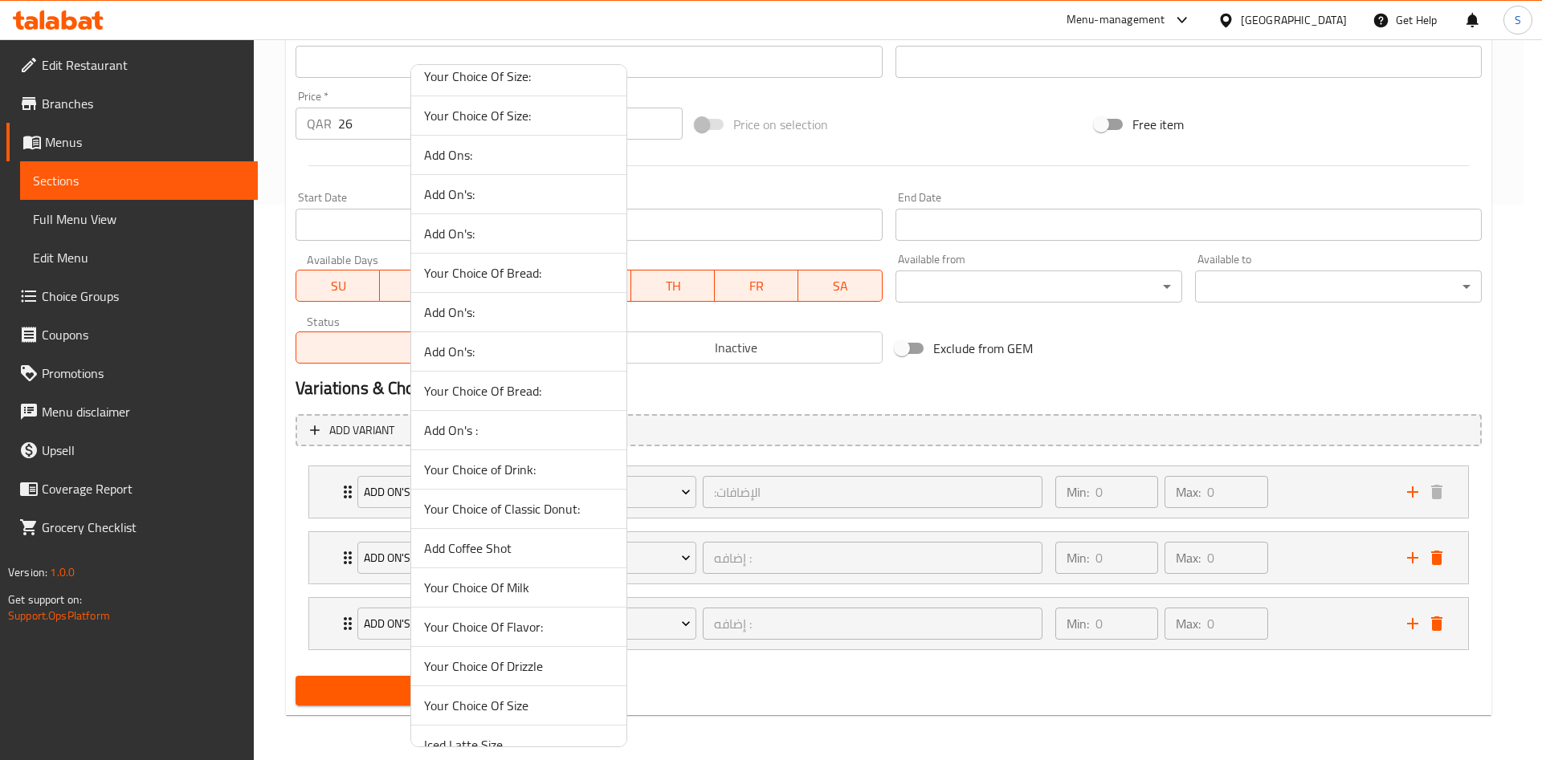
scroll to position [963, 0]
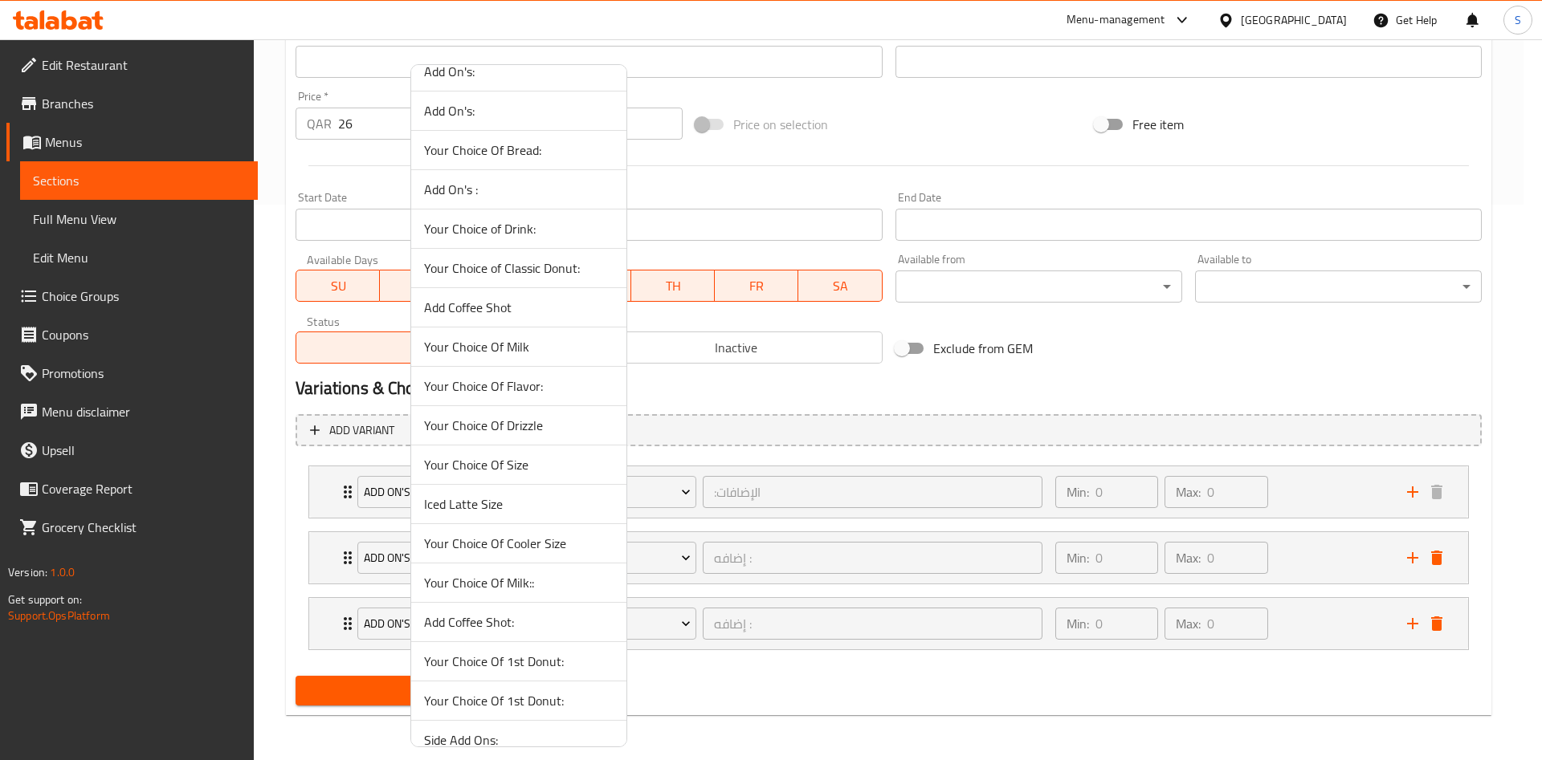
click at [535, 580] on span "Your Choice Of Milk::" at bounding box center [518, 582] width 189 height 19
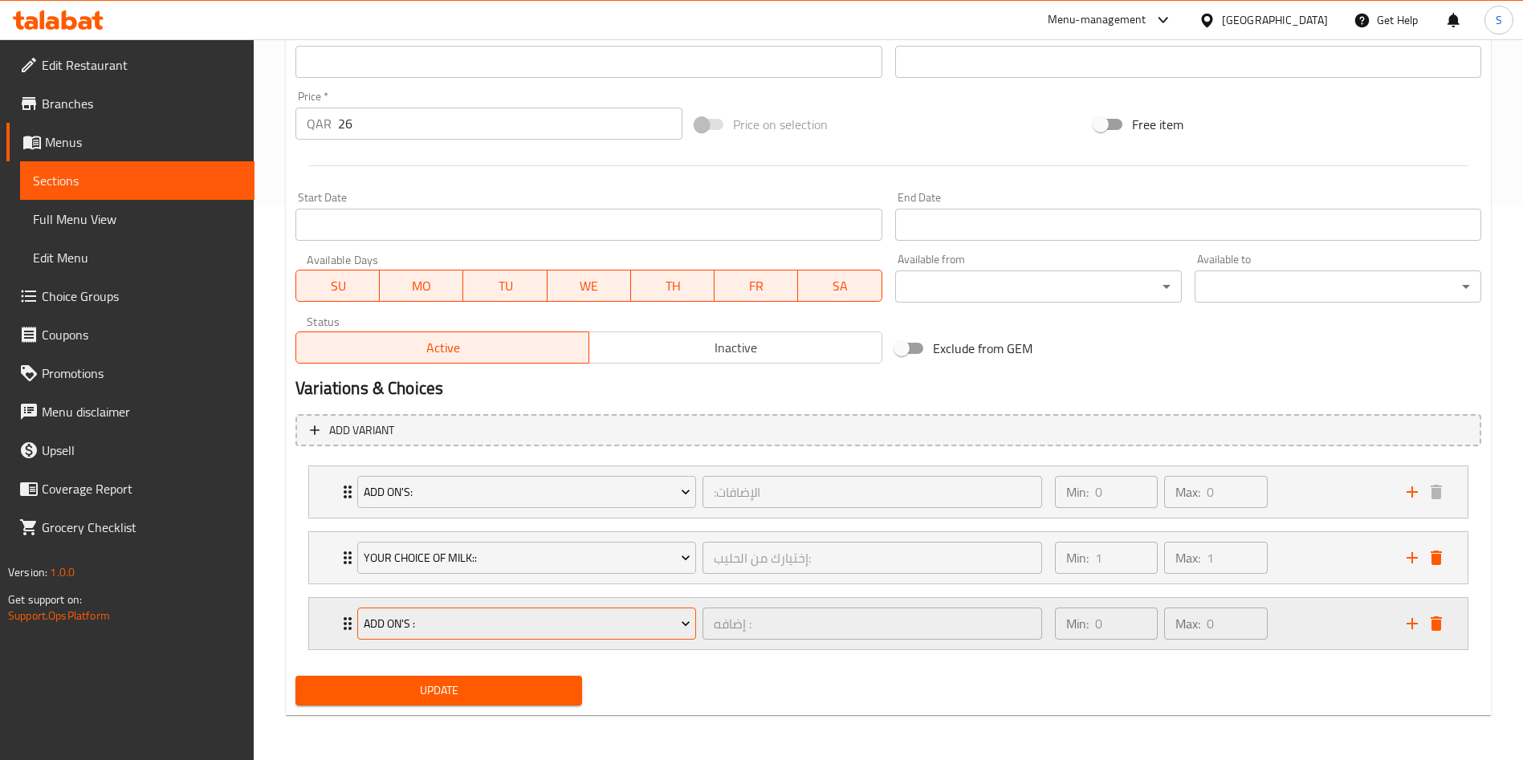
click at [498, 631] on span "Add On's :" at bounding box center [527, 624] width 327 height 20
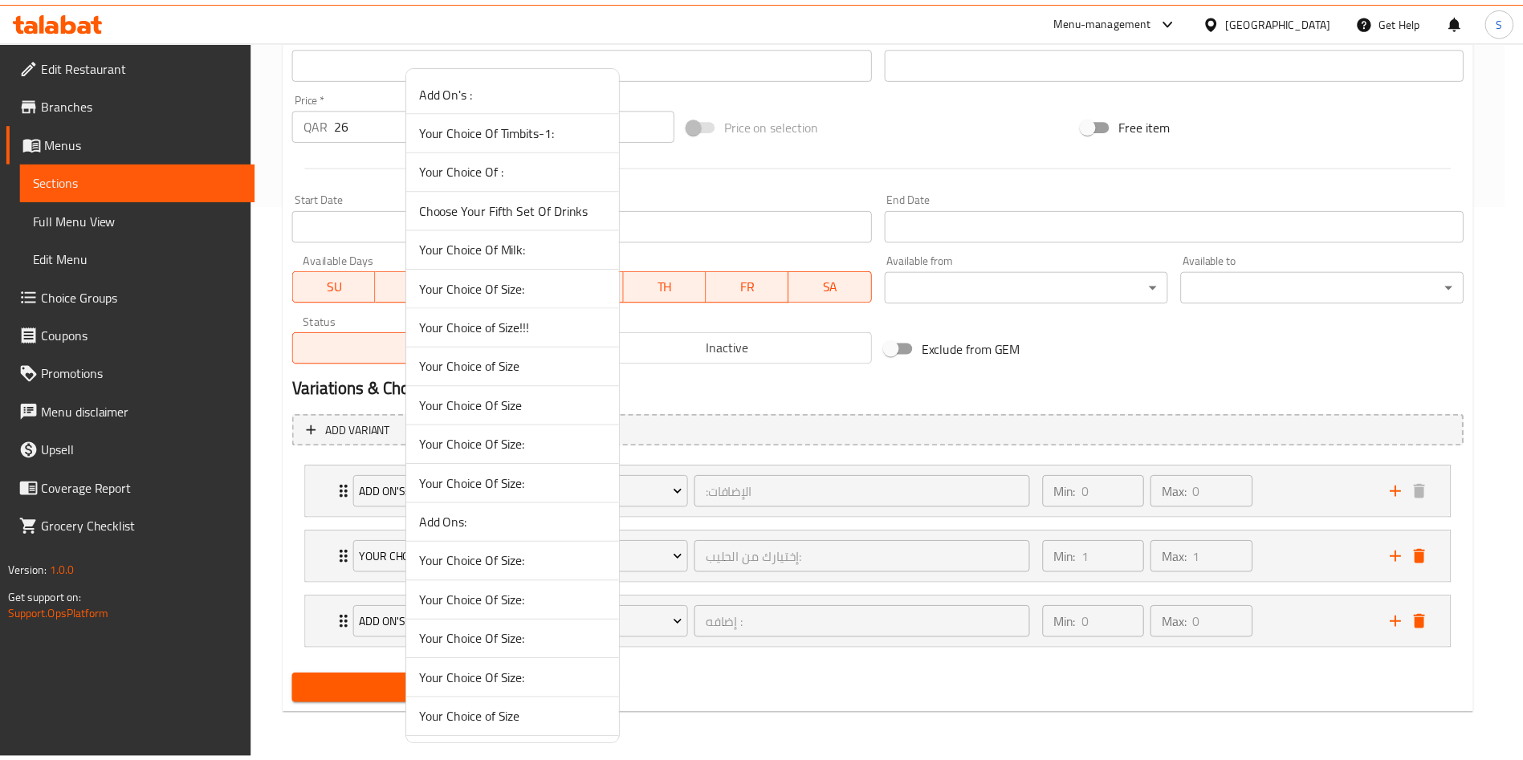
scroll to position [865, 0]
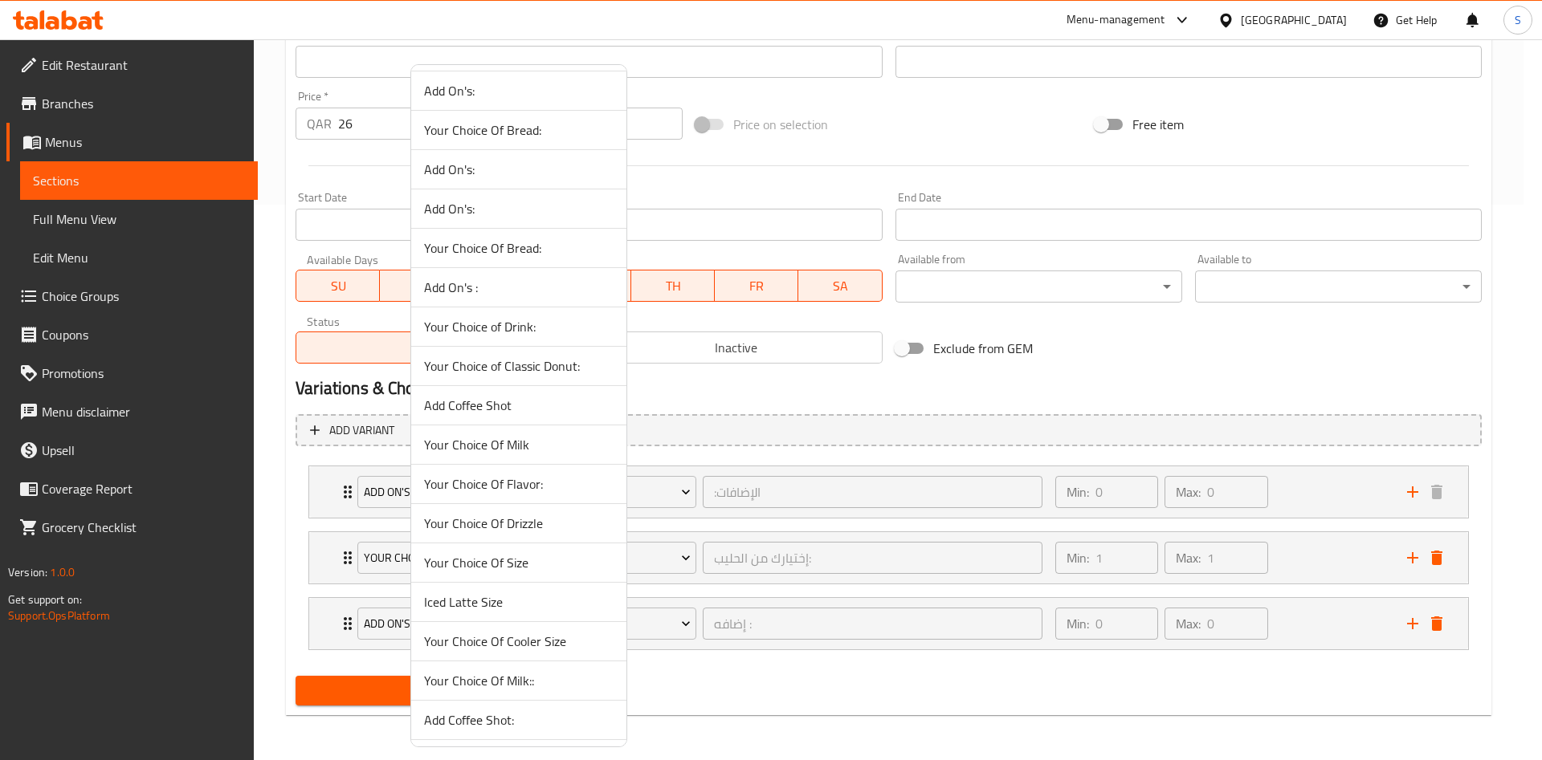
click at [511, 404] on span "Add Coffee Shot" at bounding box center [518, 405] width 189 height 19
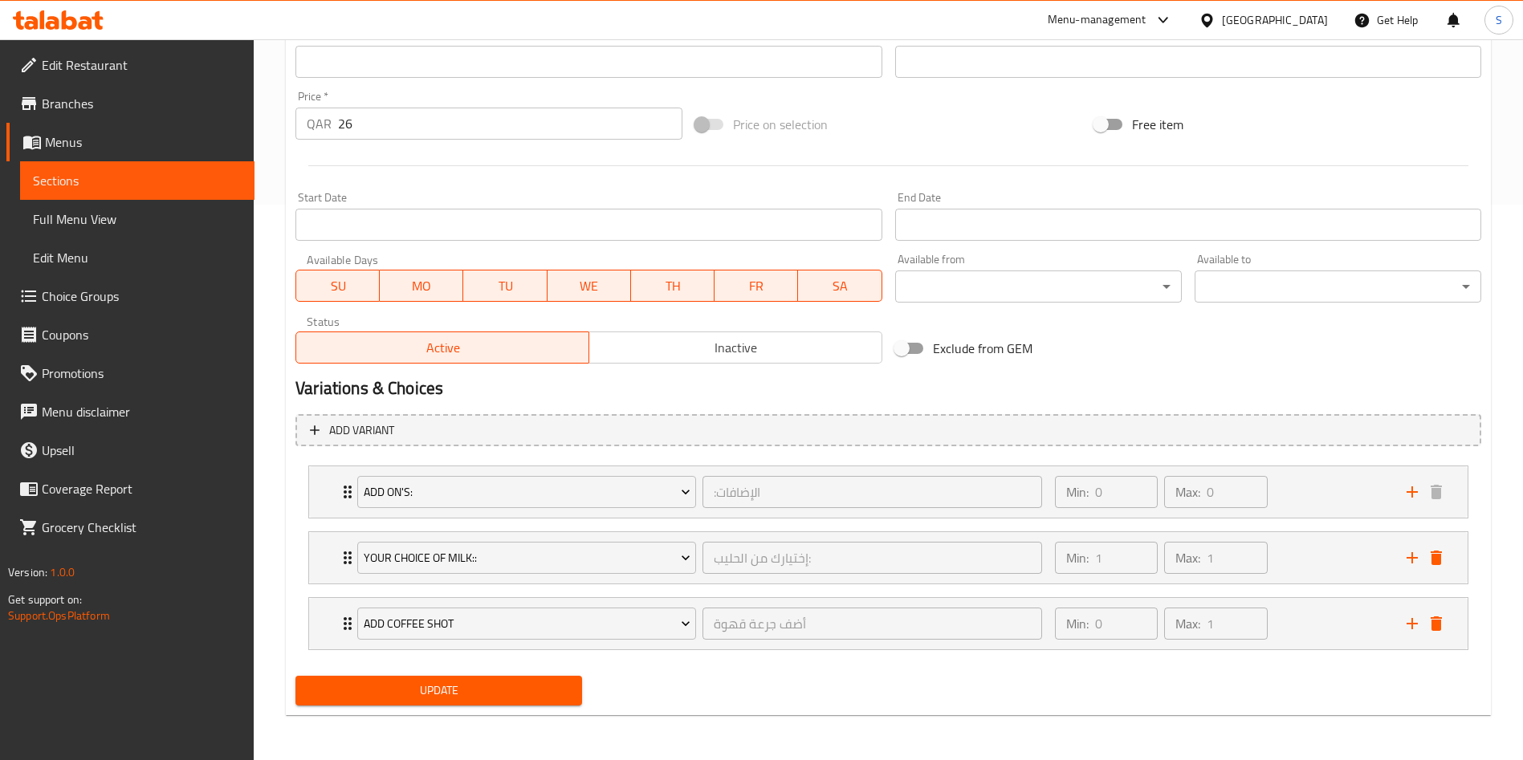
click at [466, 685] on span "Update" at bounding box center [438, 691] width 261 height 20
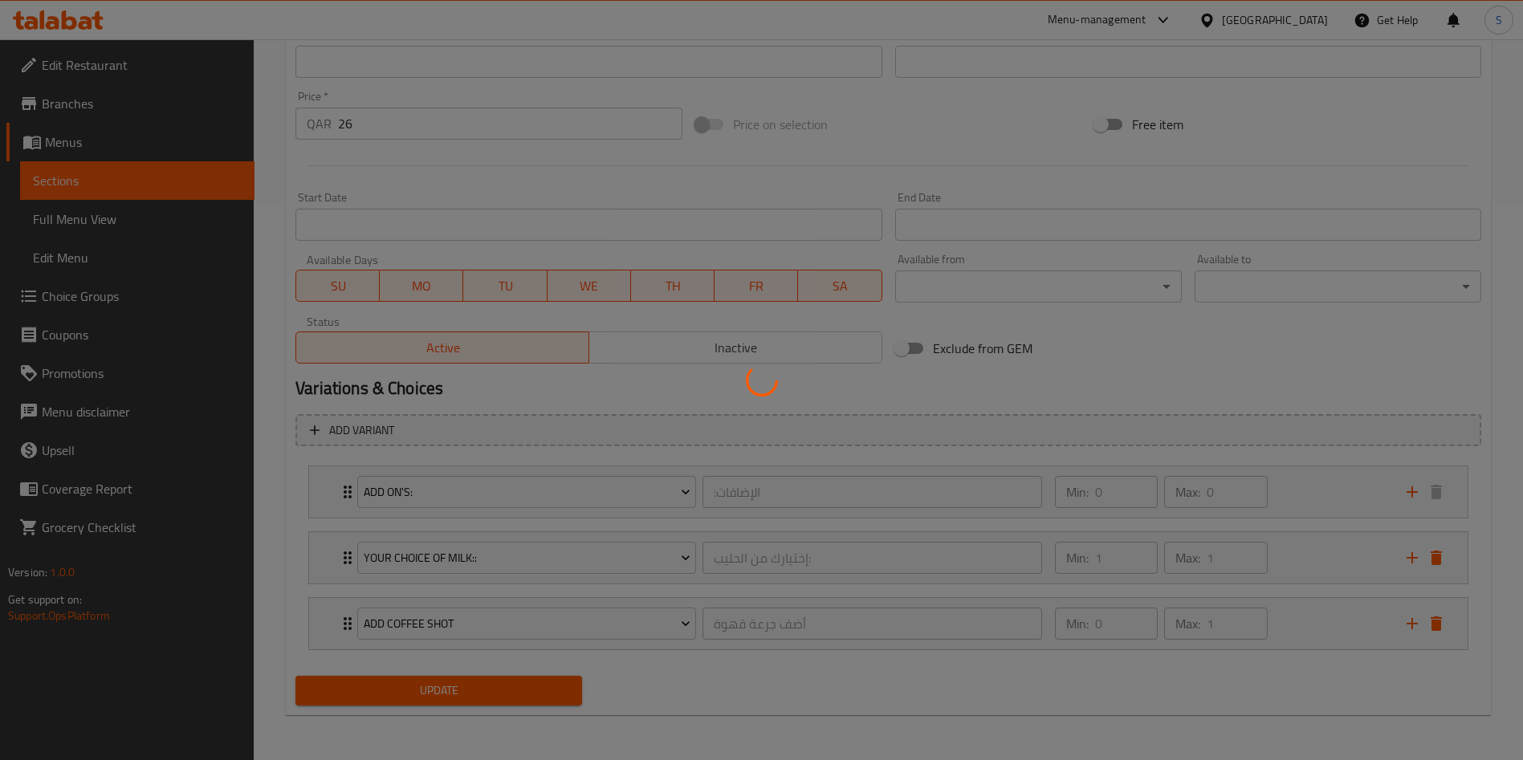
scroll to position [0, 0]
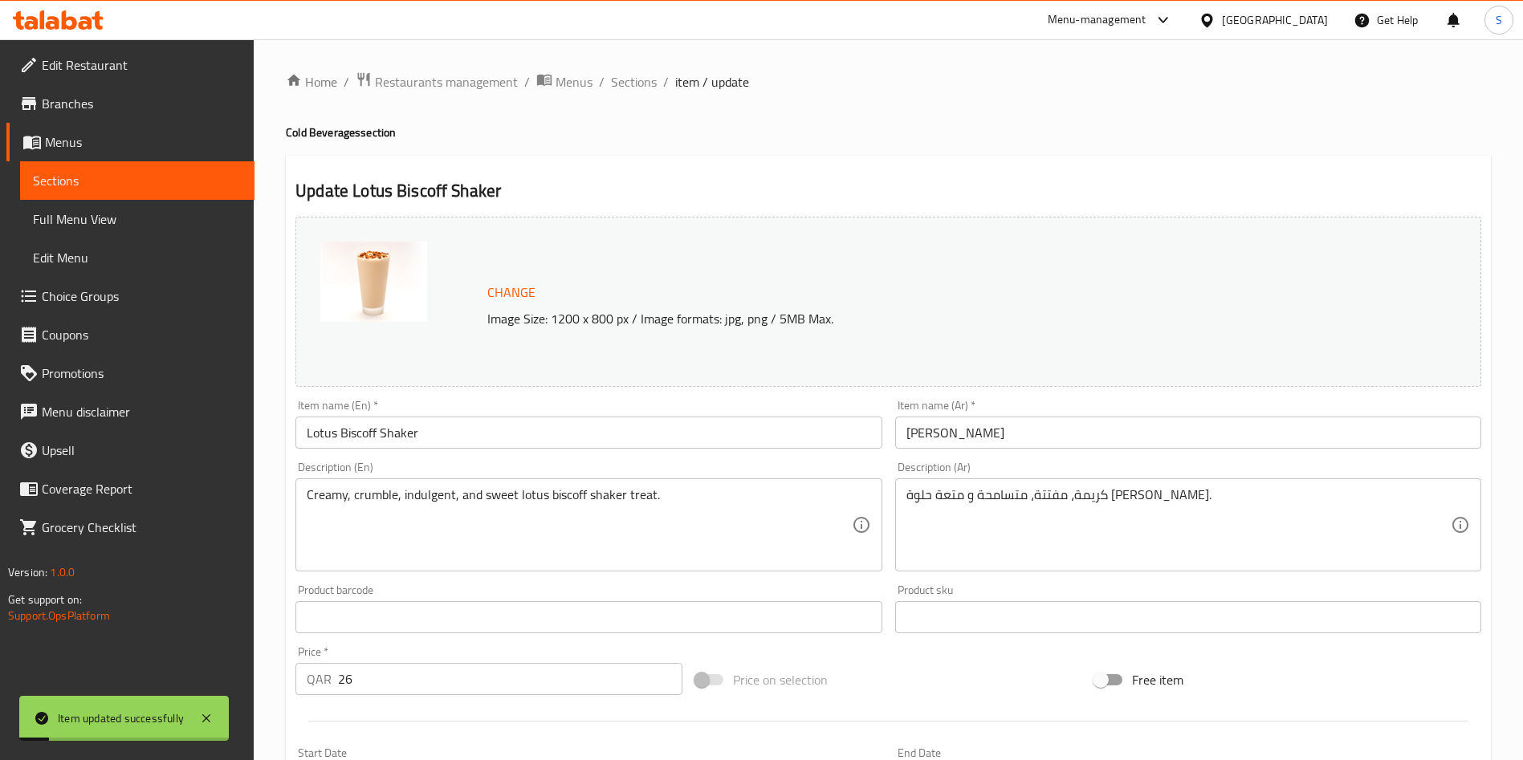
click at [605, 83] on ol "Home / Restaurants management / Menus / Sections / item / update" at bounding box center [888, 81] width 1205 height 21
click at [617, 83] on span "Sections" at bounding box center [634, 81] width 46 height 19
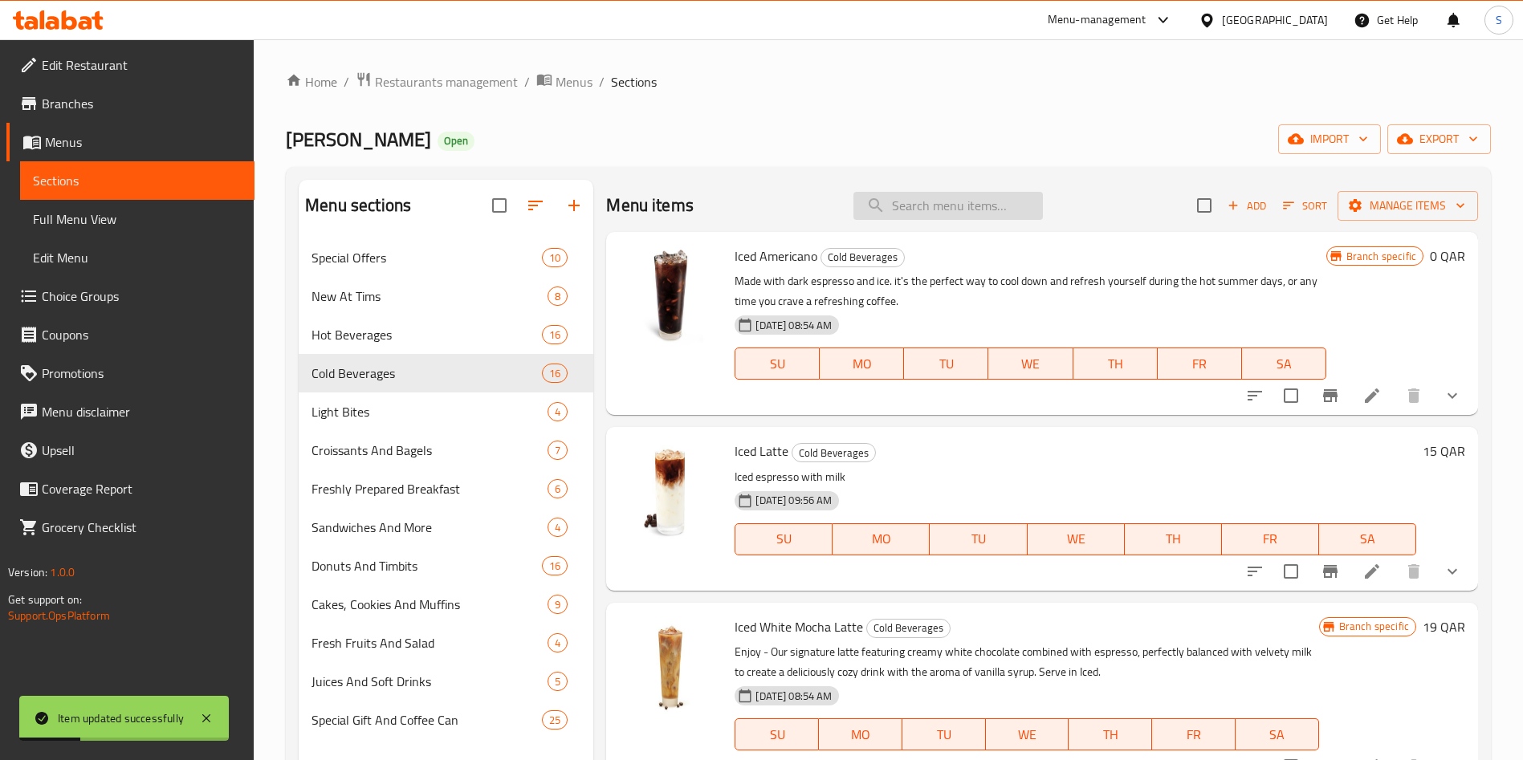
click at [920, 206] on input "search" at bounding box center [947, 206] width 189 height 28
paste input "Burnt Caramel Iced Latte"
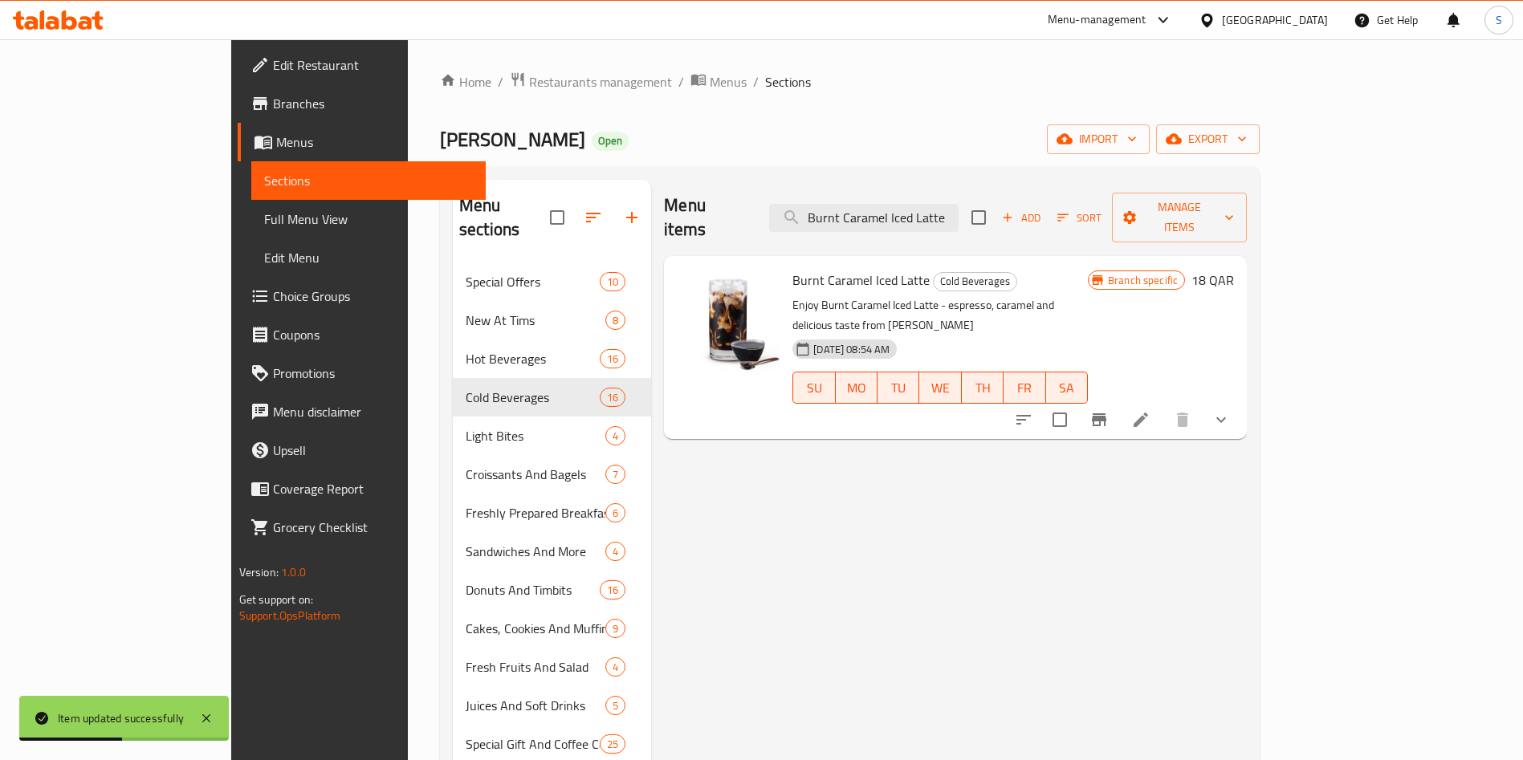
type input "Burnt Caramel Iced Latte"
click at [1148, 413] on icon at bounding box center [1141, 420] width 14 height 14
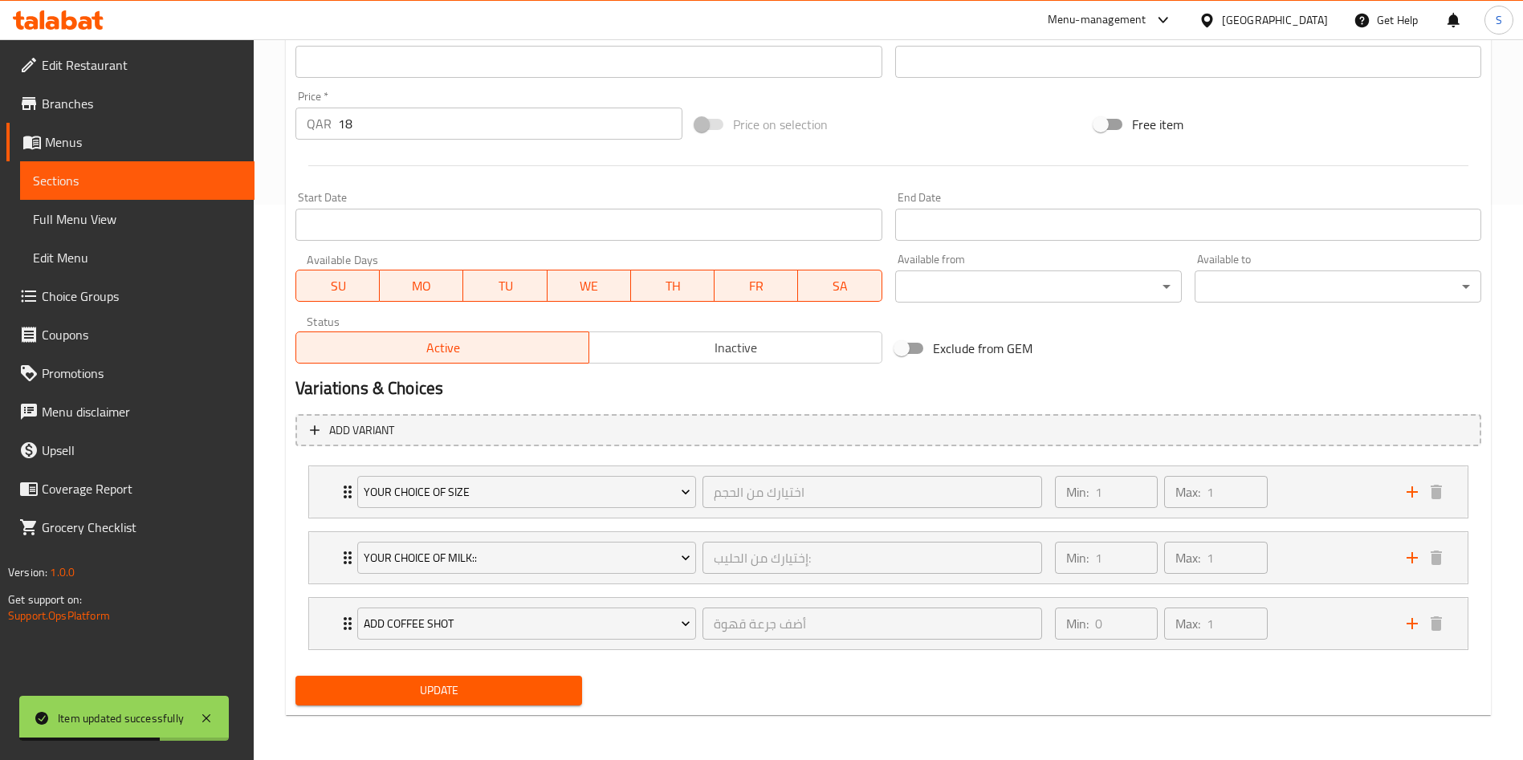
type input "اختيارك من الحجم"
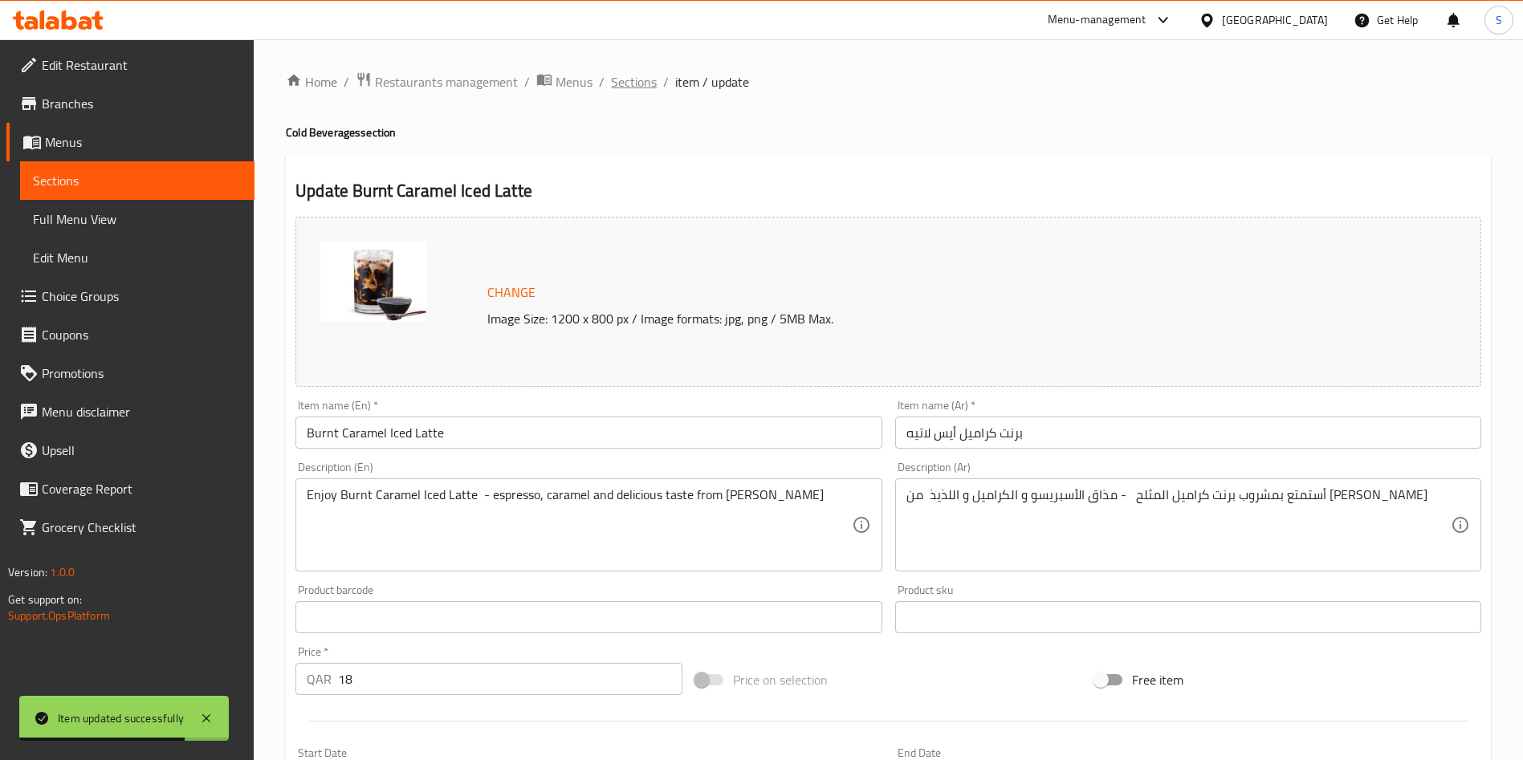
click at [642, 83] on span "Sections" at bounding box center [634, 81] width 46 height 19
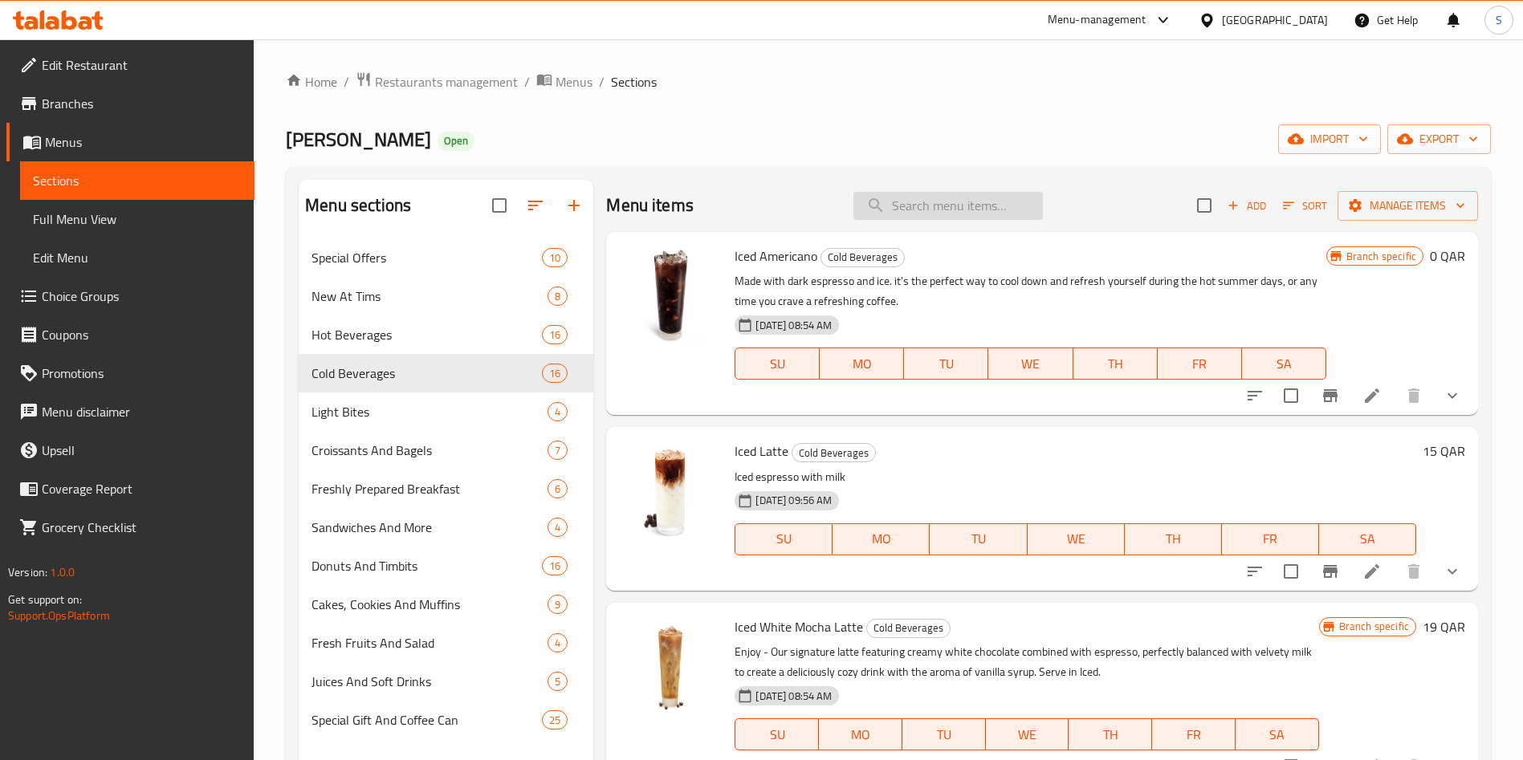
click at [894, 210] on input "search" at bounding box center [947, 206] width 189 height 28
paste input "Roasted Almond Iced Latte"
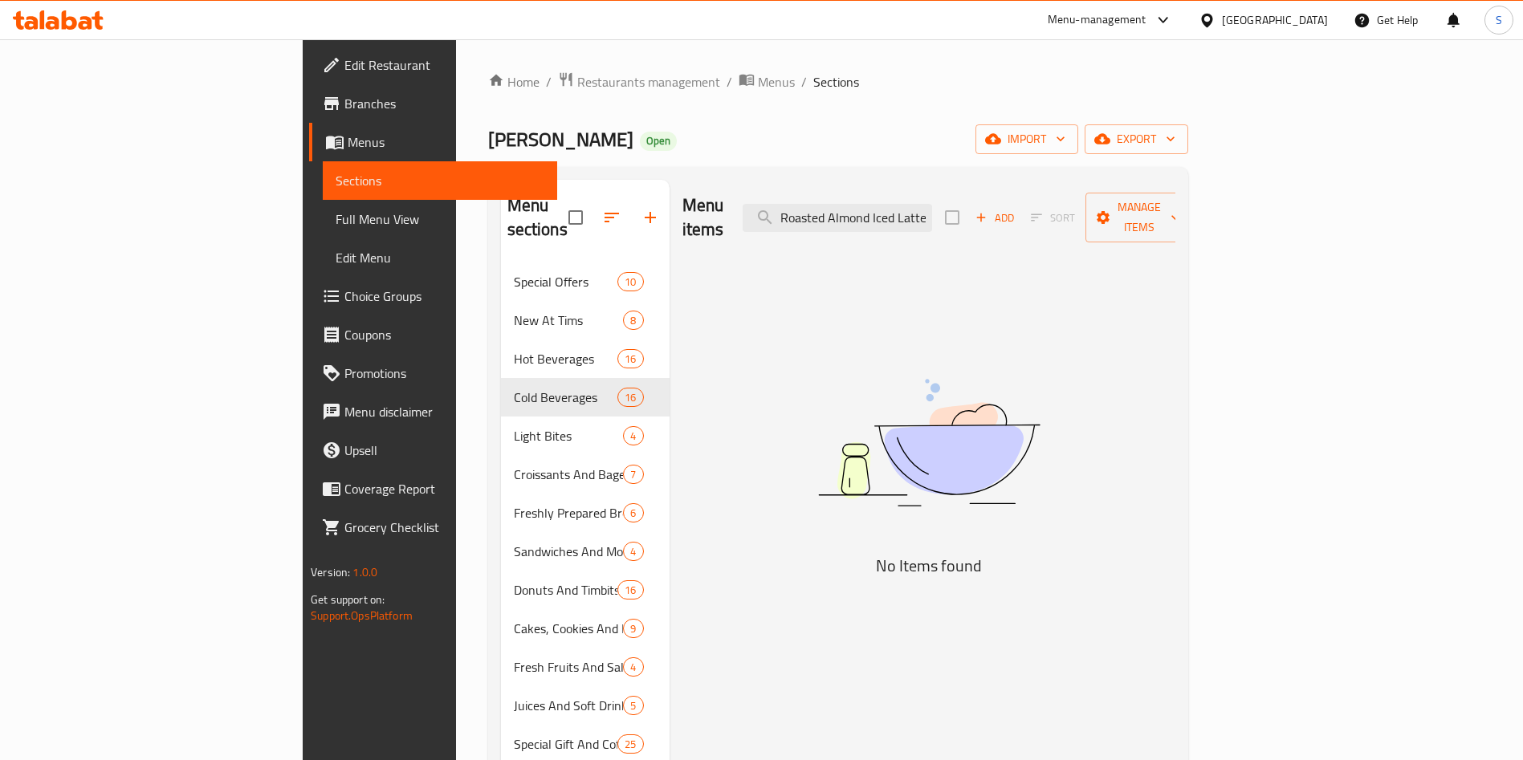
scroll to position [0, 2]
drag, startPoint x: 959, startPoint y: 212, endPoint x: 1185, endPoint y: 221, distance: 226.6
click at [1175, 221] on div "Menu items Roasted Almond Iced Latte Add Sort Manage items" at bounding box center [928, 218] width 493 height 76
type input "R"
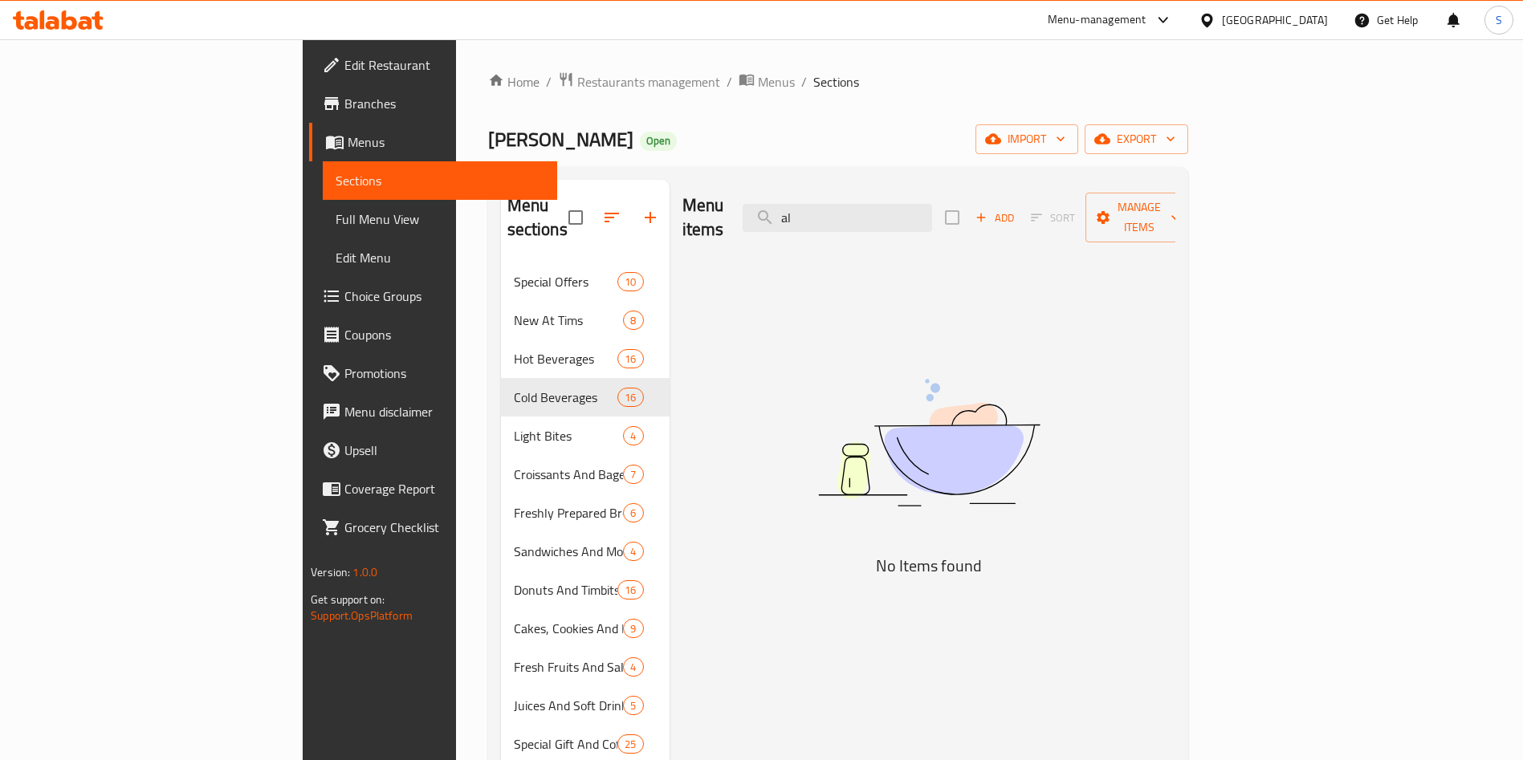
type input "a"
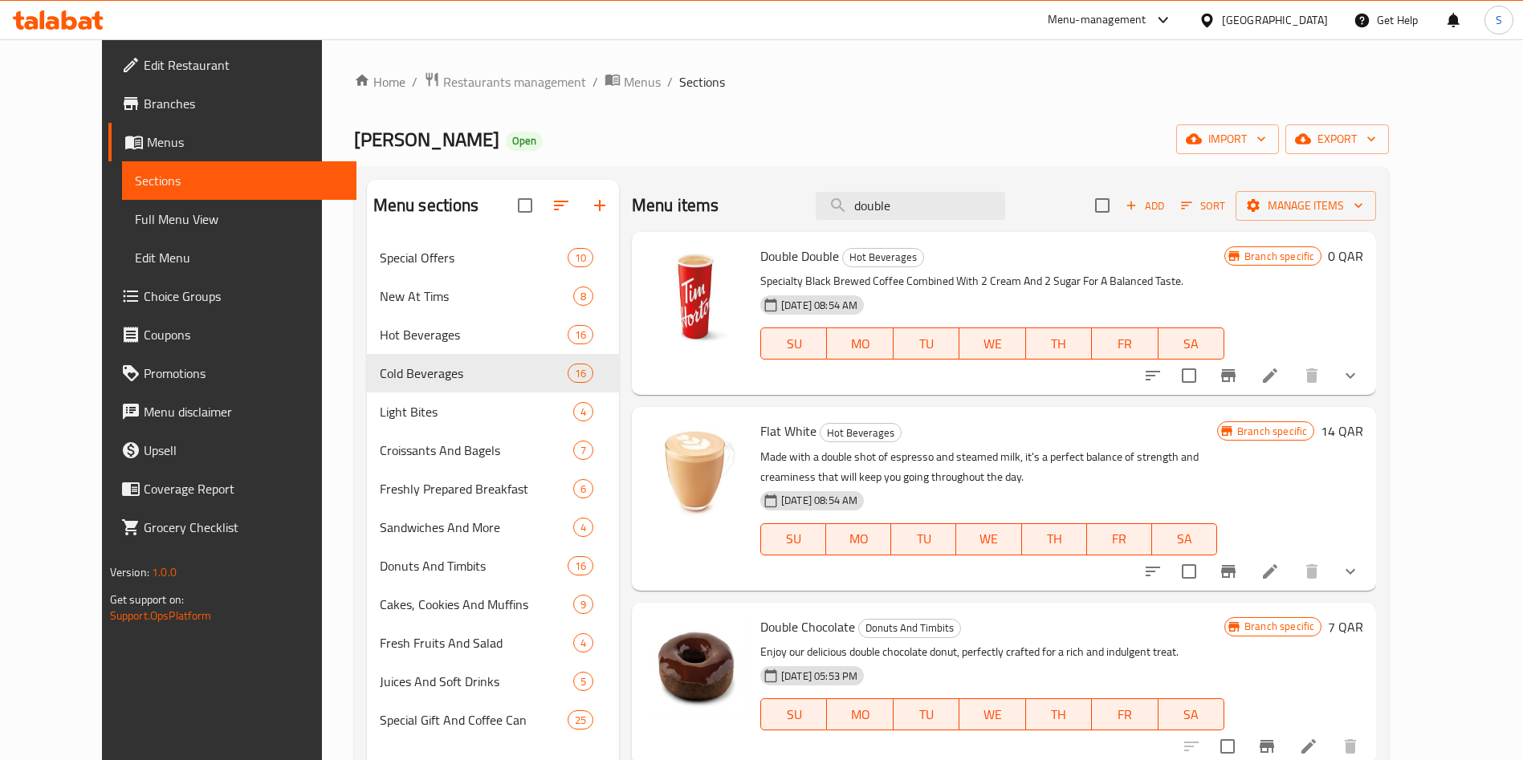
scroll to position [2, 0]
type input "double"
click at [443, 92] on span "Restaurants management" at bounding box center [514, 81] width 143 height 19
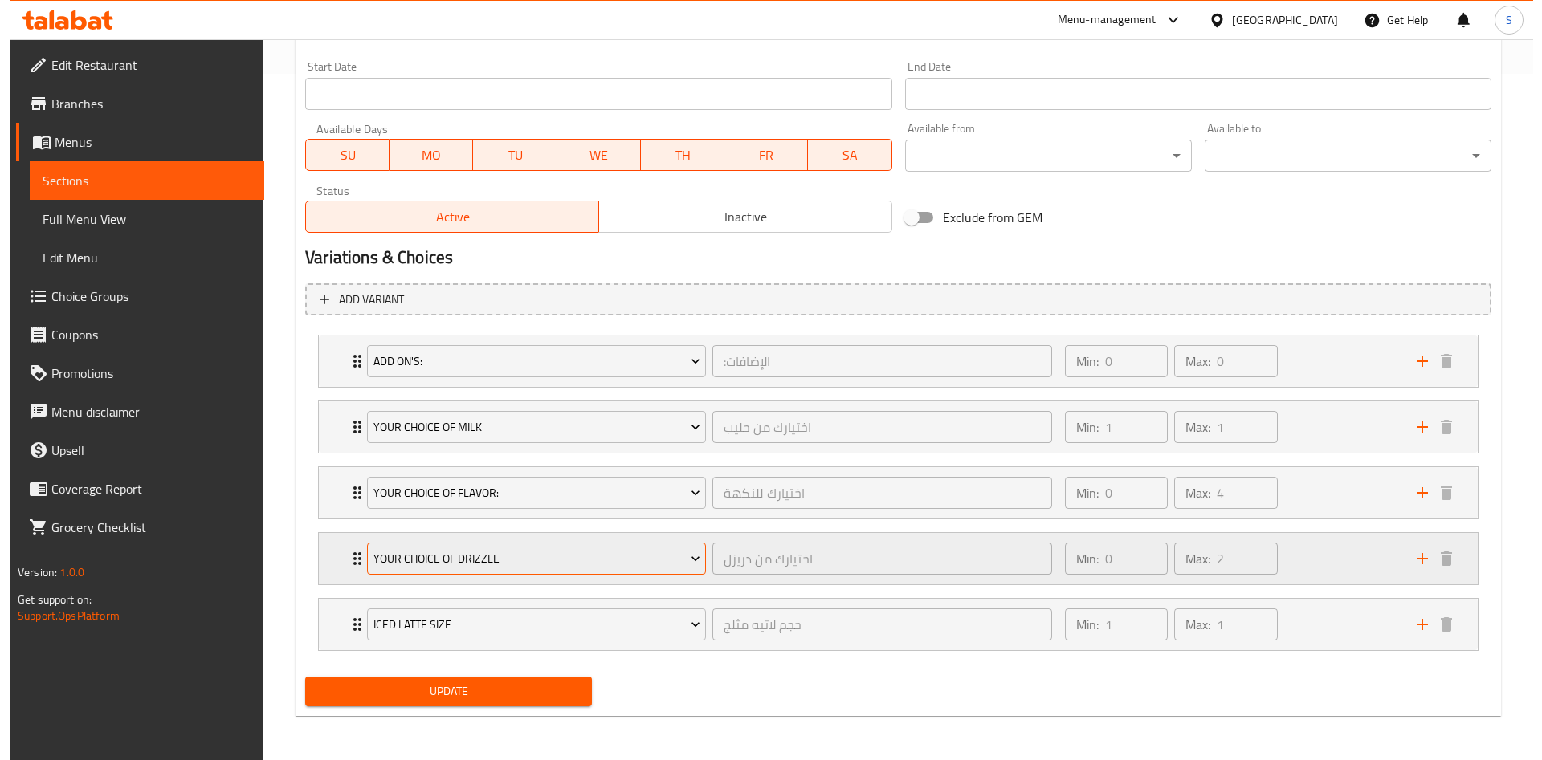
scroll to position [687, 0]
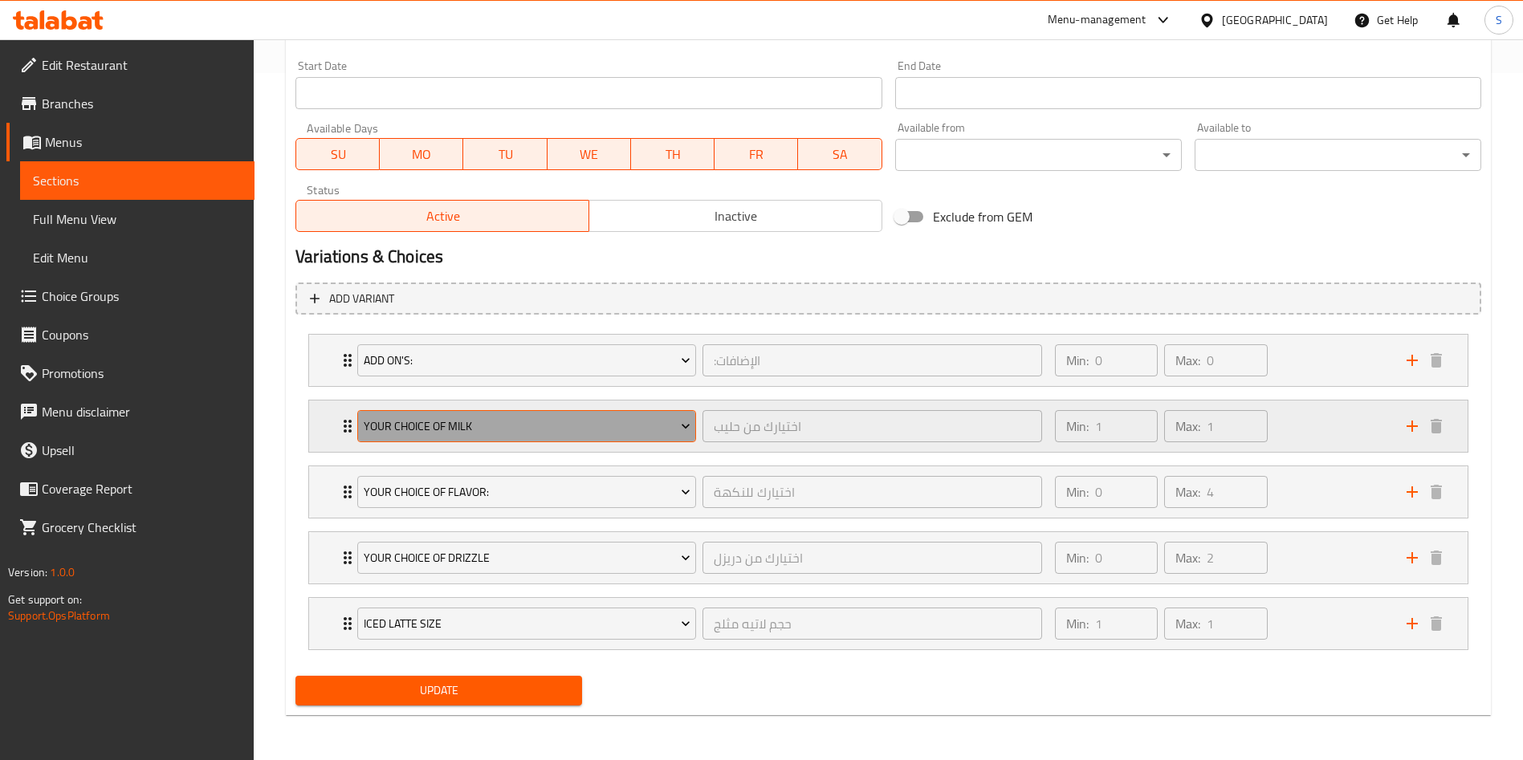
click at [608, 431] on span "Your Choice Of Milk" at bounding box center [527, 427] width 327 height 20
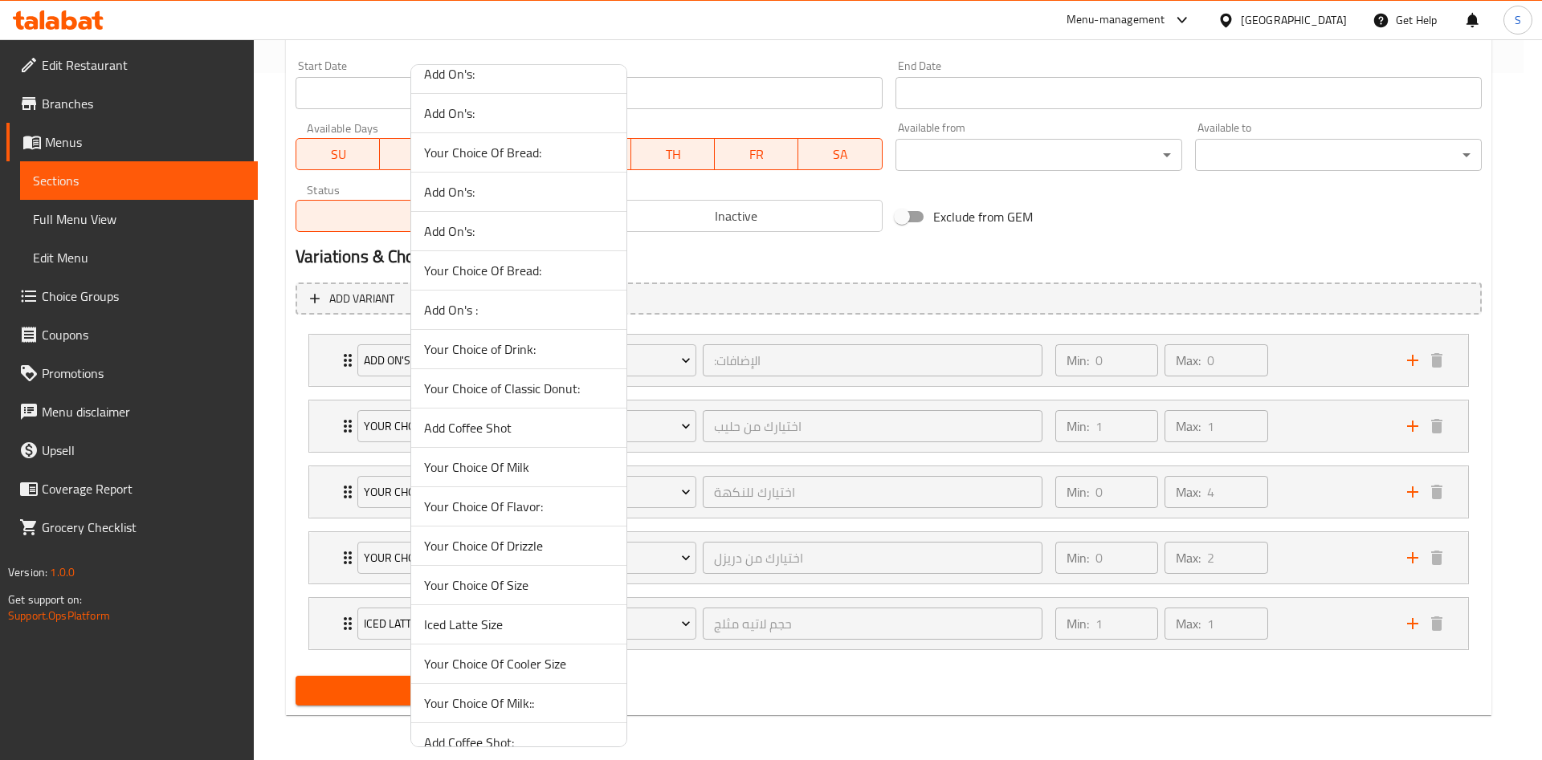
scroll to position [963, 0]
click at [526, 587] on span "Your Choice Of Milk::" at bounding box center [518, 582] width 189 height 19
type input "اختيارك للنكهة"
type input "حجم لاتيه مثلج"
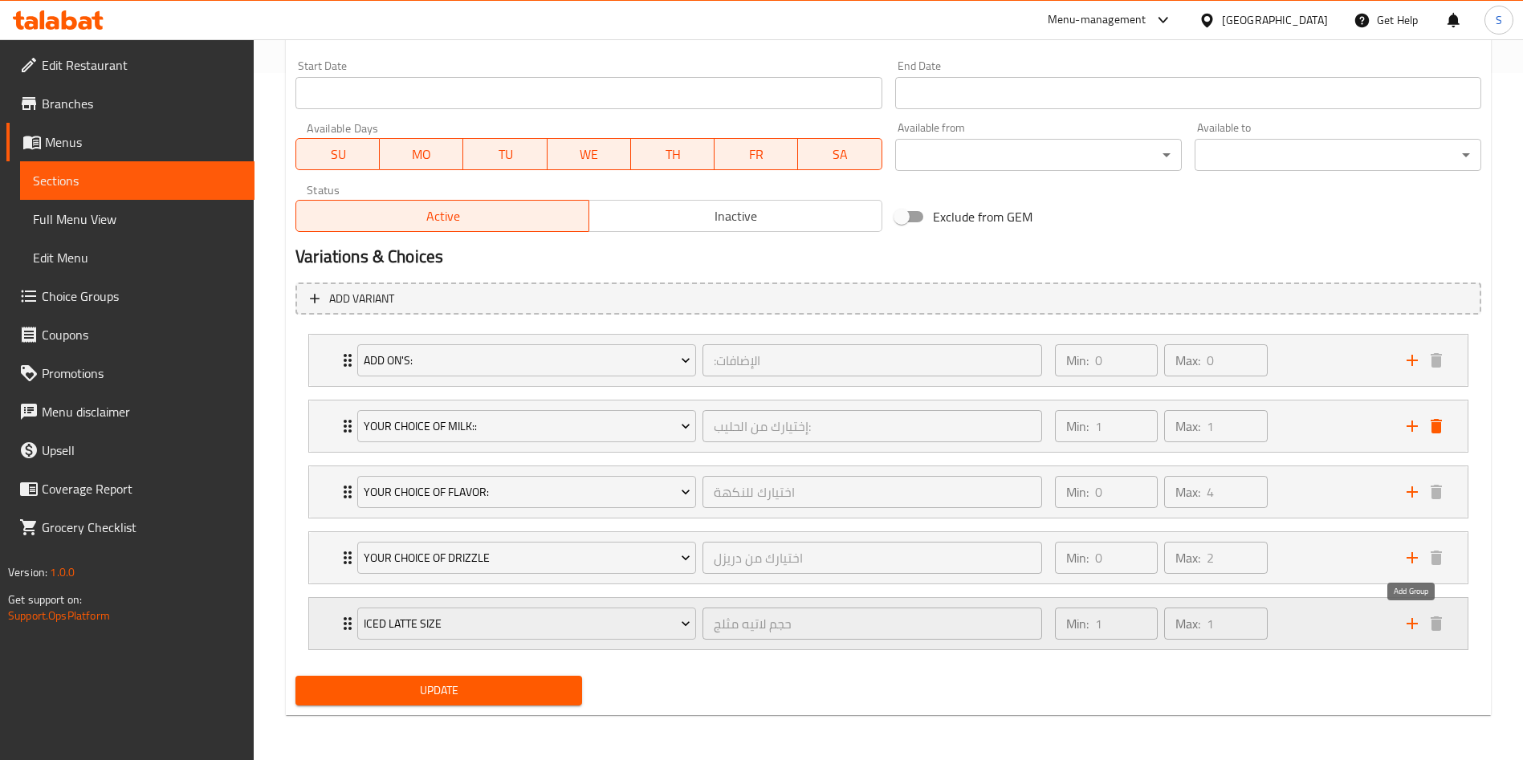
click at [1419, 623] on icon "add" at bounding box center [1412, 623] width 19 height 19
type input "اختيارك للنكهة"
type input "حجم لاتيه مثلج"
type input "اختيارك للنكهة"
type input "حجم لاتيه مثلج"
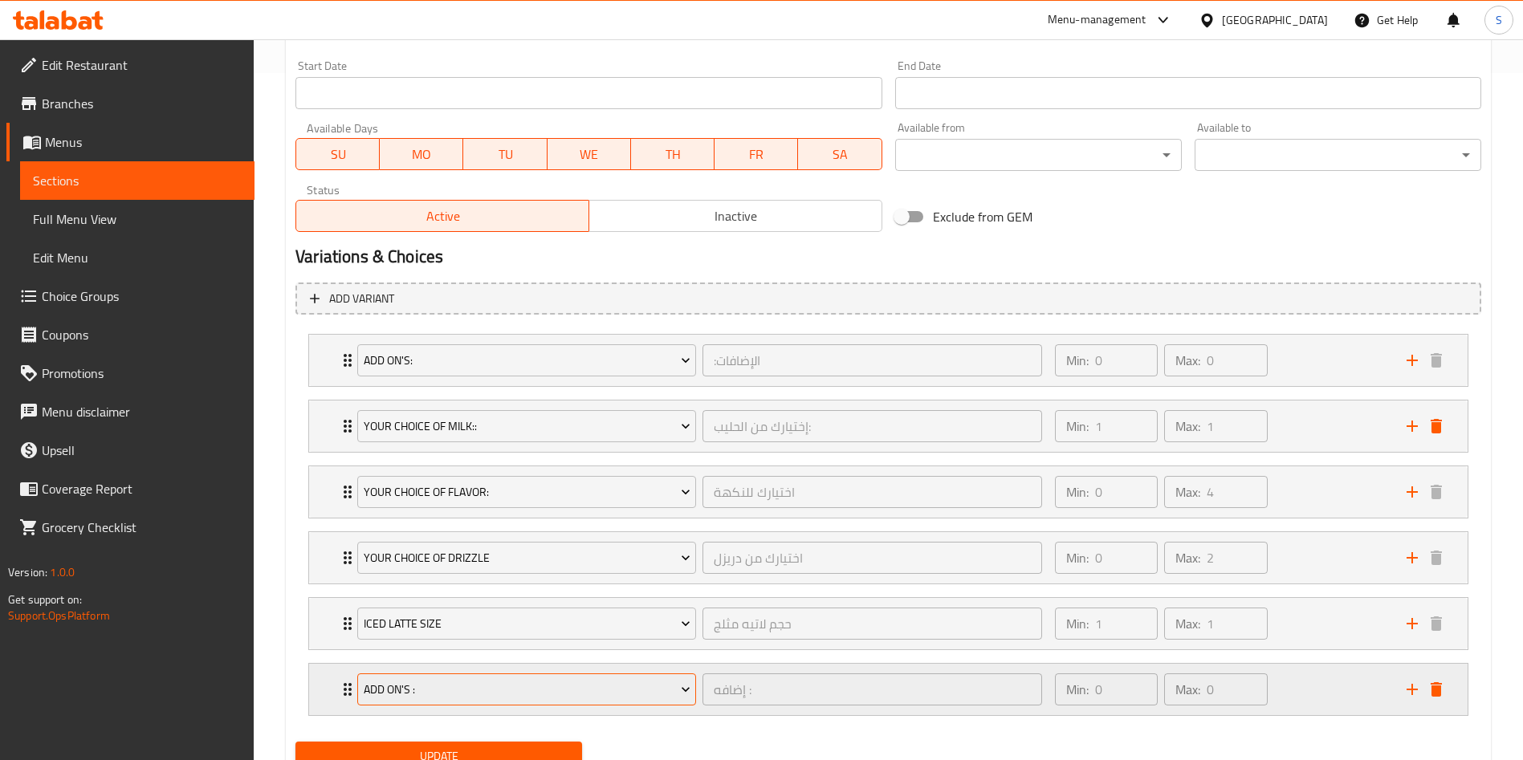
click at [470, 696] on span "Add On's :" at bounding box center [527, 690] width 327 height 20
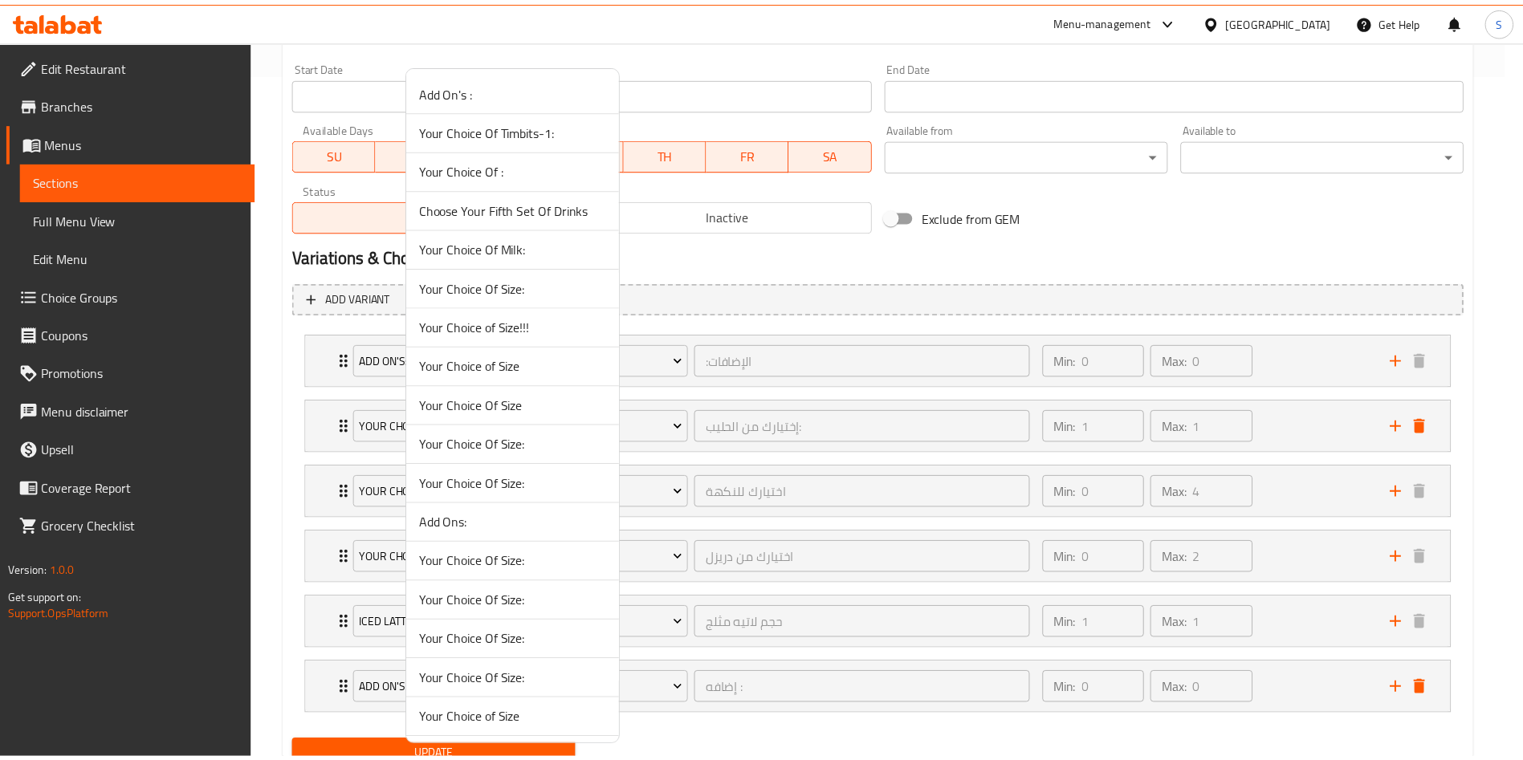
scroll to position [865, 0]
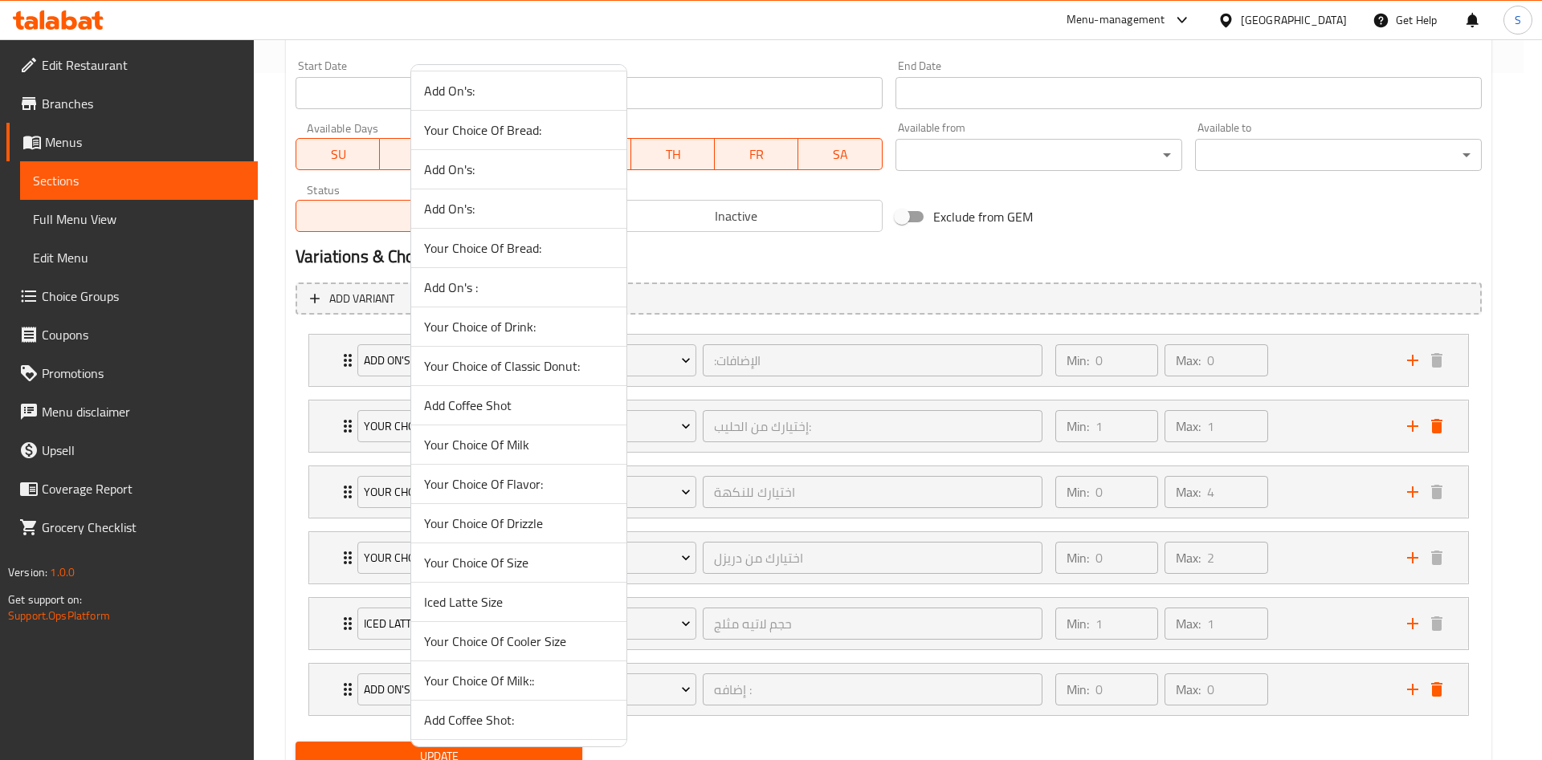
click at [522, 405] on span "Add Coffee Shot" at bounding box center [518, 405] width 189 height 19
type input "اختيارك للنكهة"
type input "حجم لاتيه مثلج"
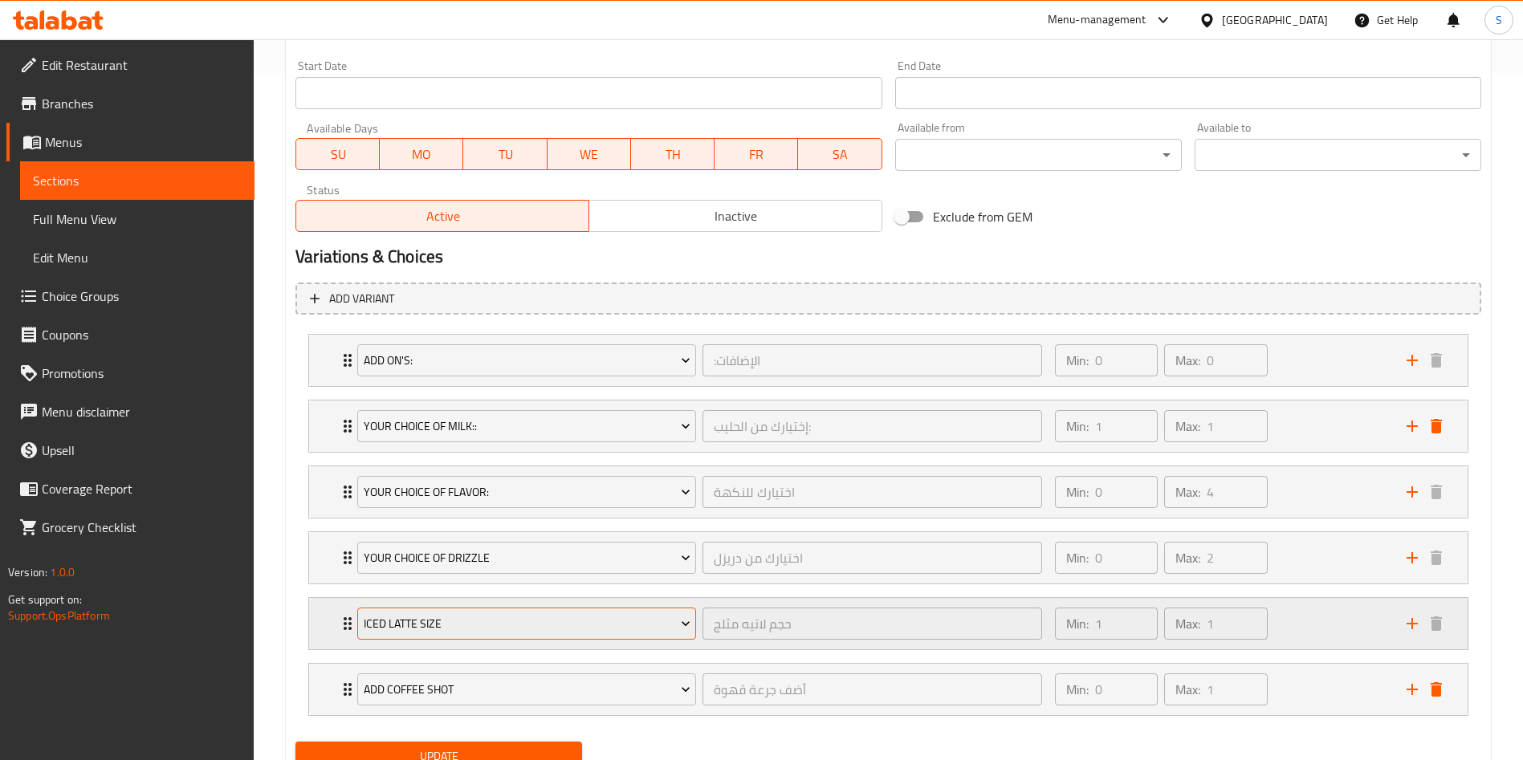
scroll to position [753, 0]
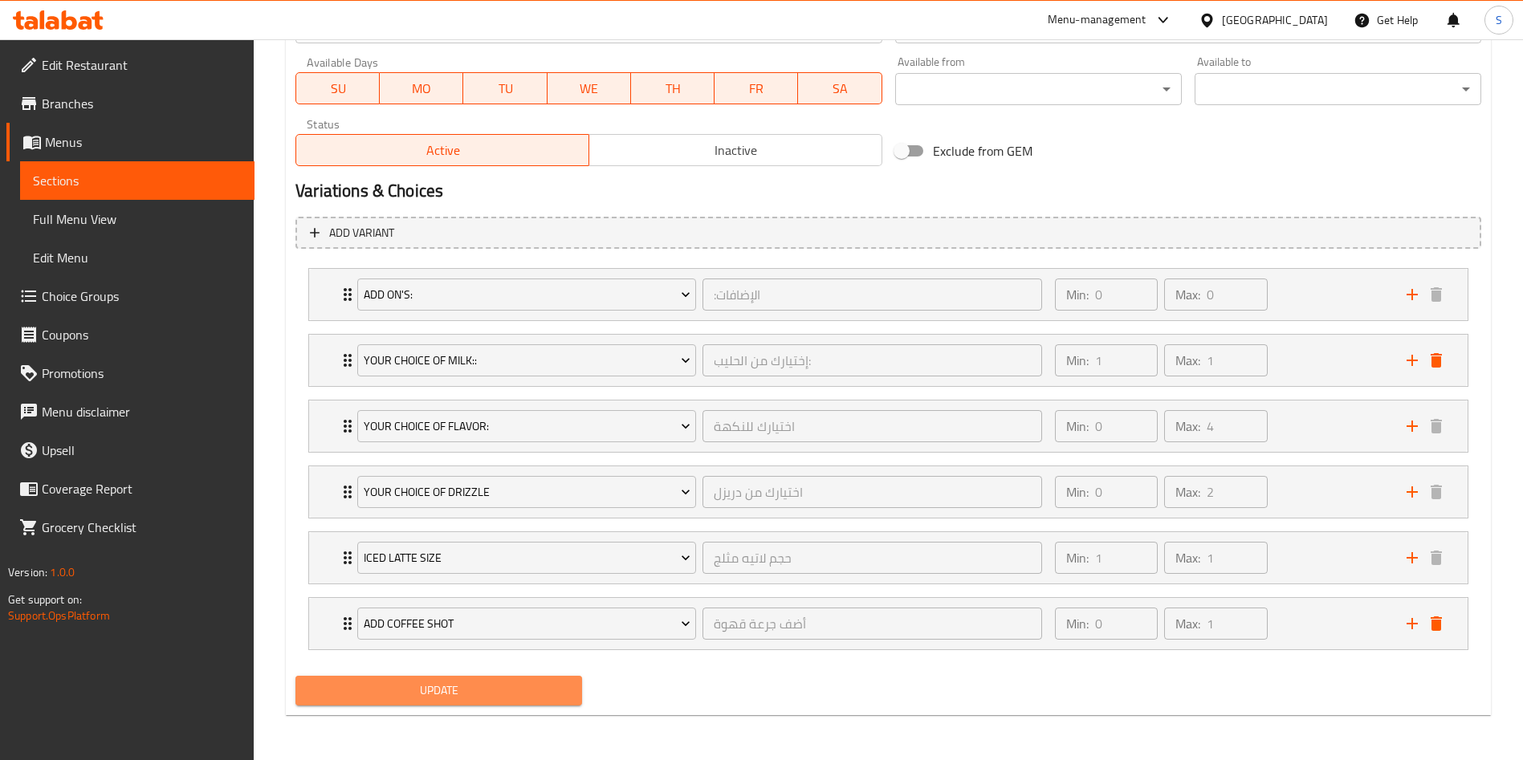
click at [469, 682] on span "Update" at bounding box center [438, 691] width 261 height 20
type input "اختيارك للنكهة"
type input "حجم لاتيه مثلج"
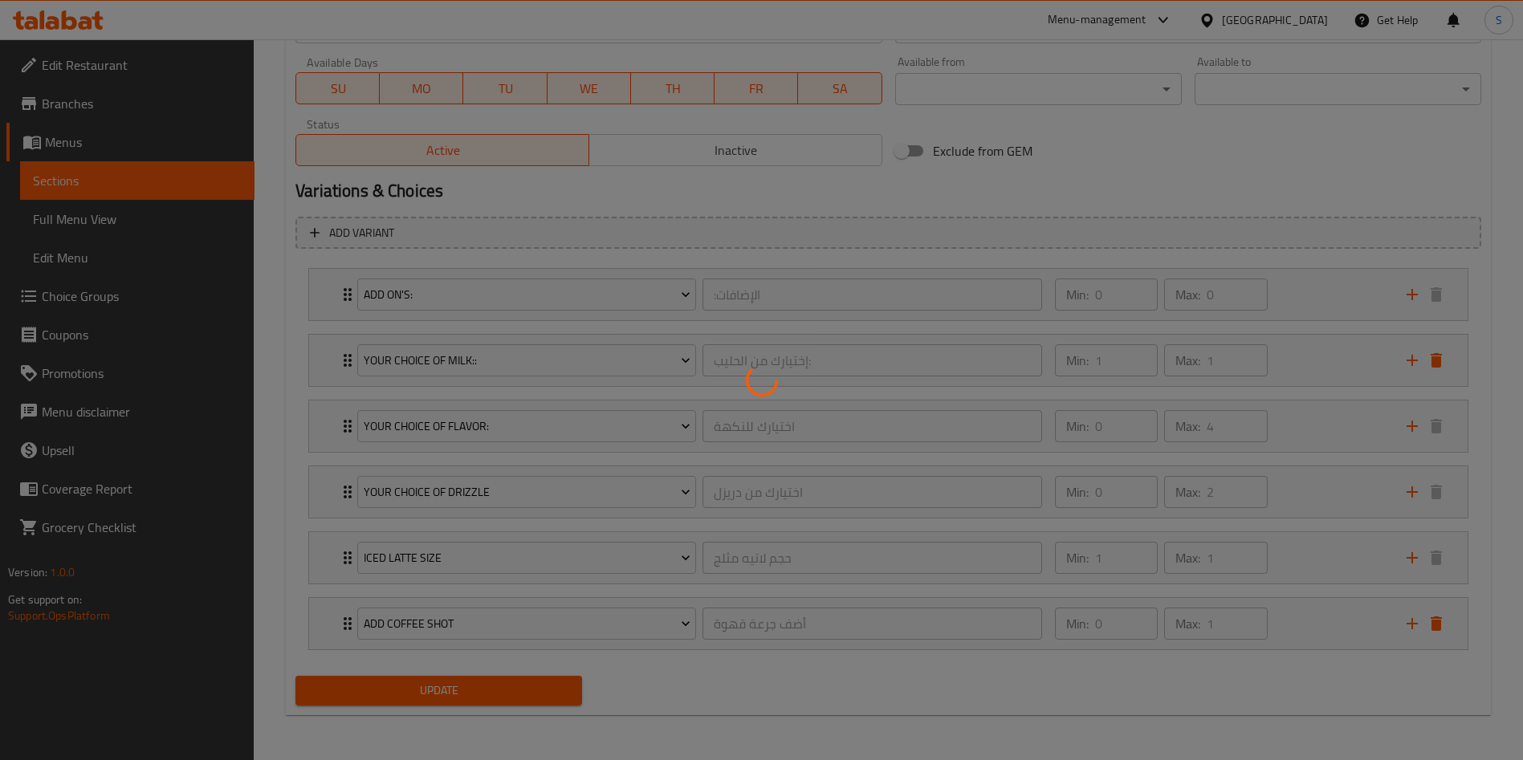
type input "اختيارك للنكهة"
type input "حجم لاتيه مثلج"
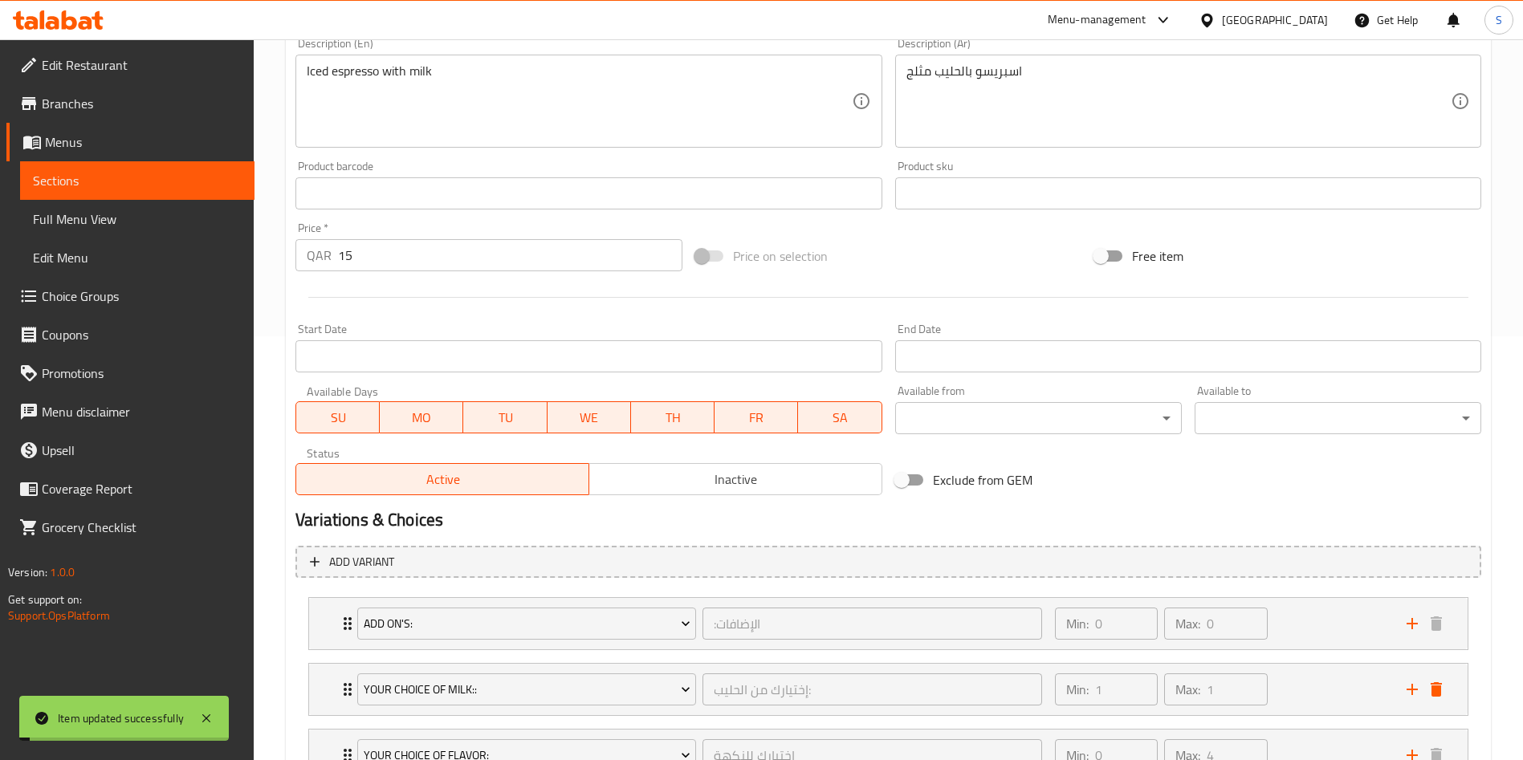
scroll to position [0, 0]
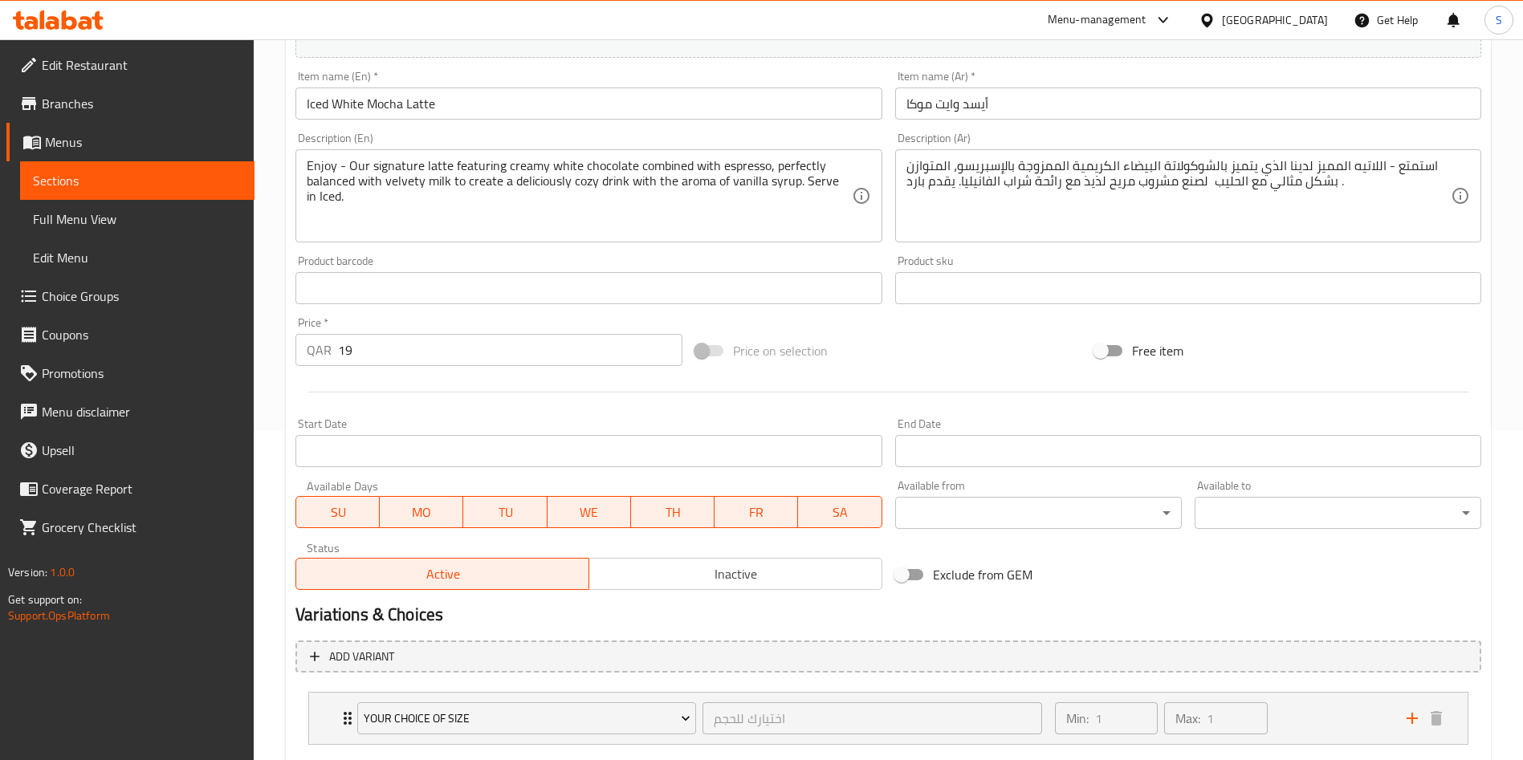
scroll to position [424, 0]
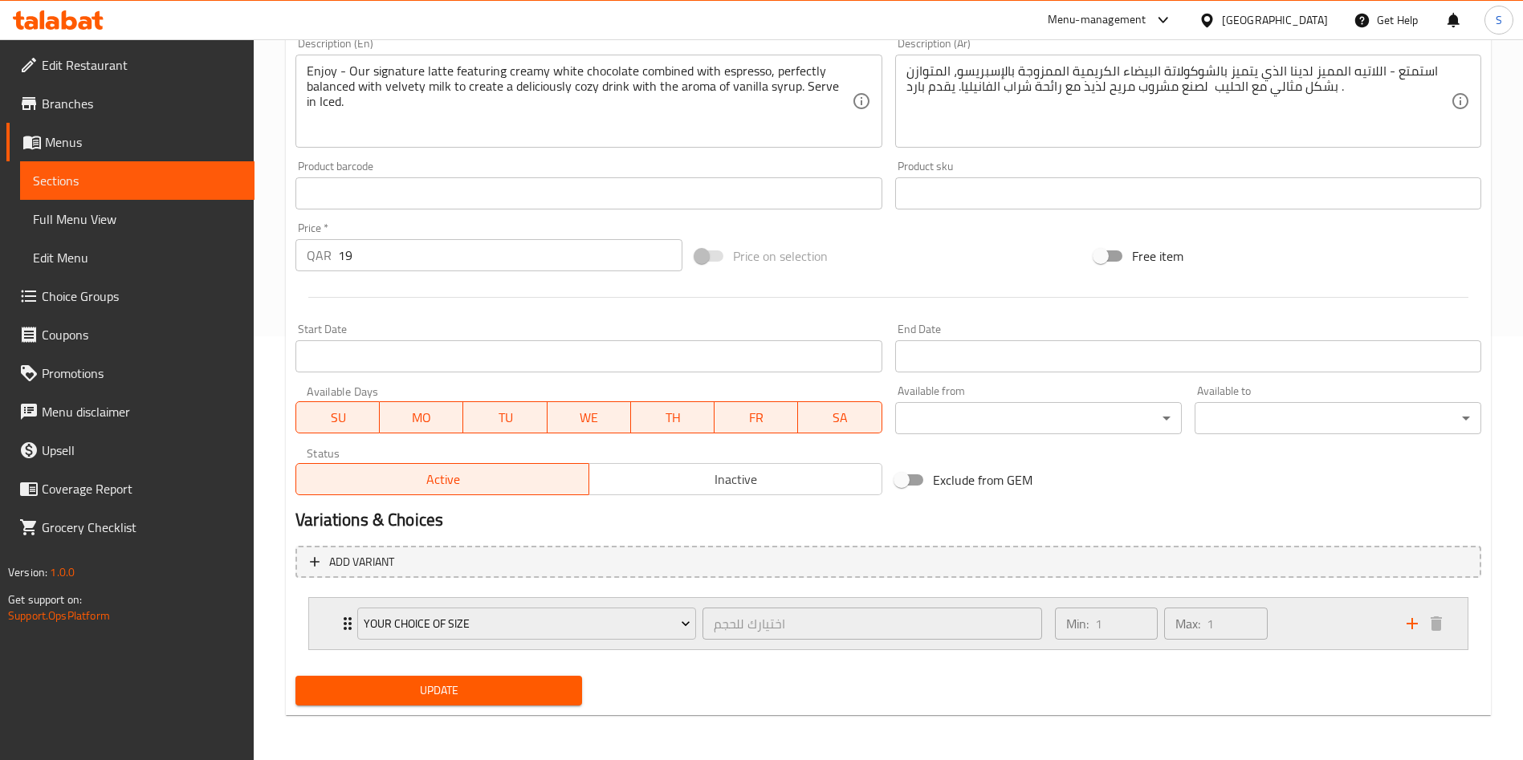
click at [1408, 629] on icon "add" at bounding box center [1412, 623] width 19 height 19
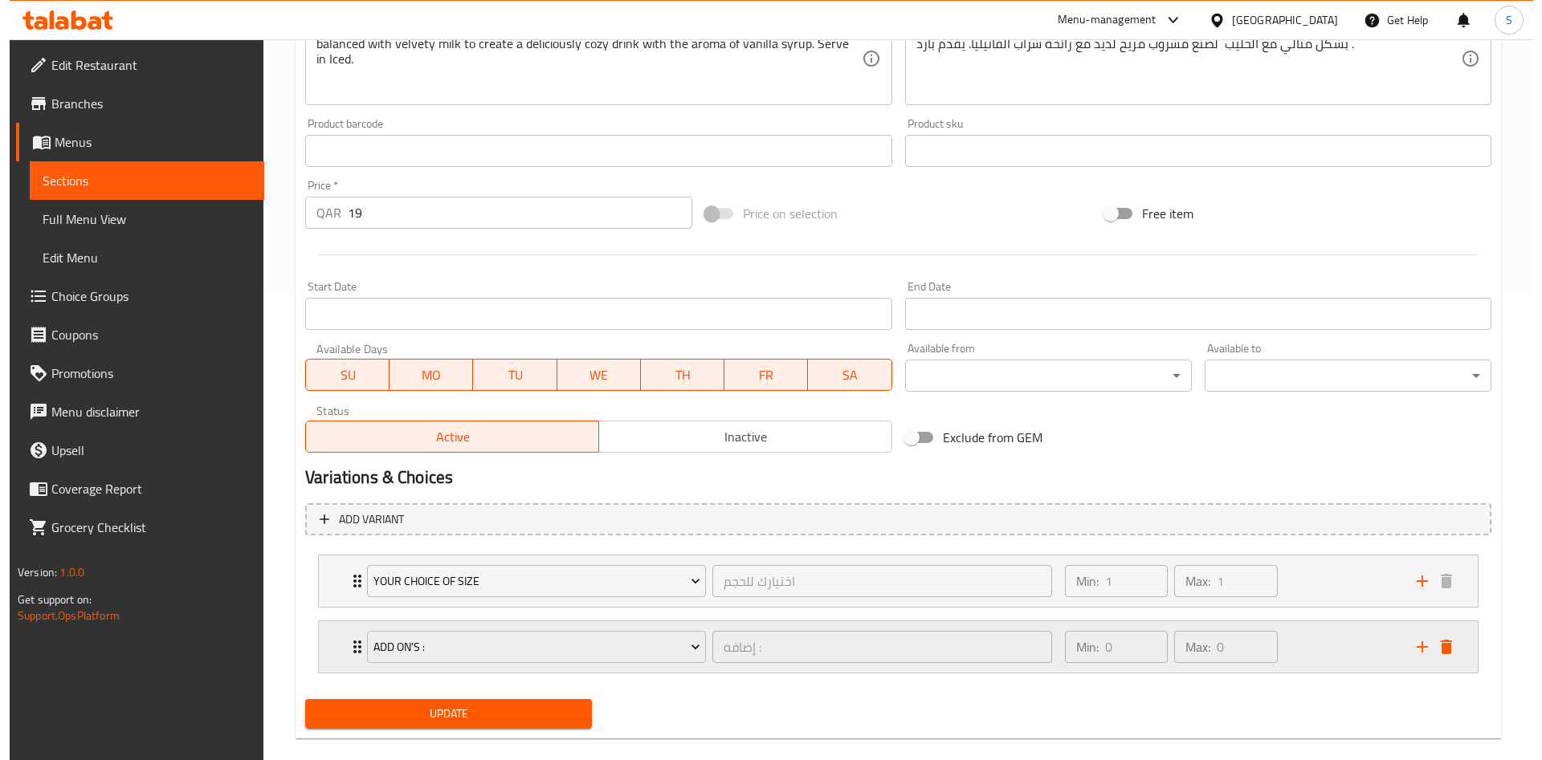
scroll to position [490, 0]
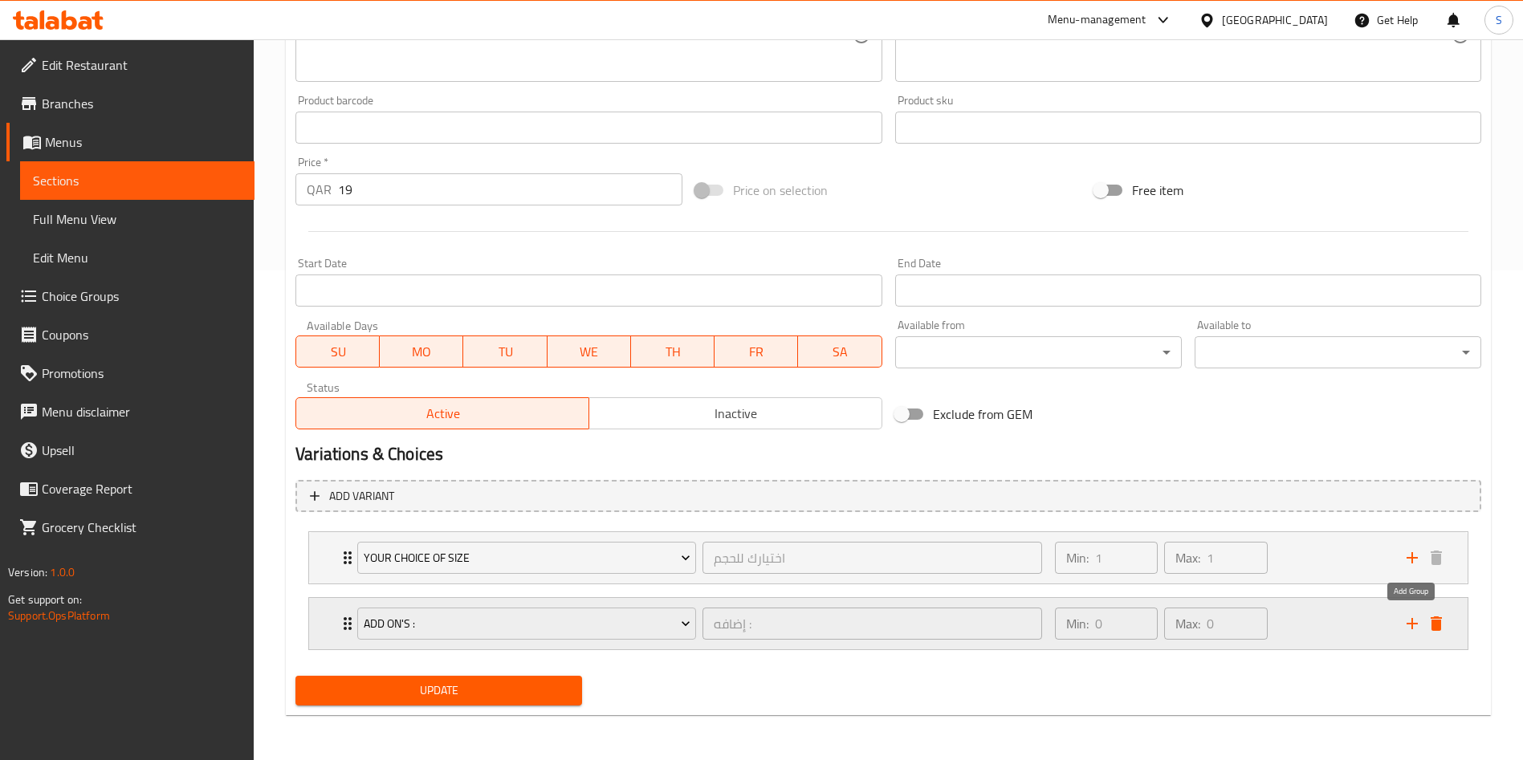
click at [1407, 620] on icon "add" at bounding box center [1412, 623] width 19 height 19
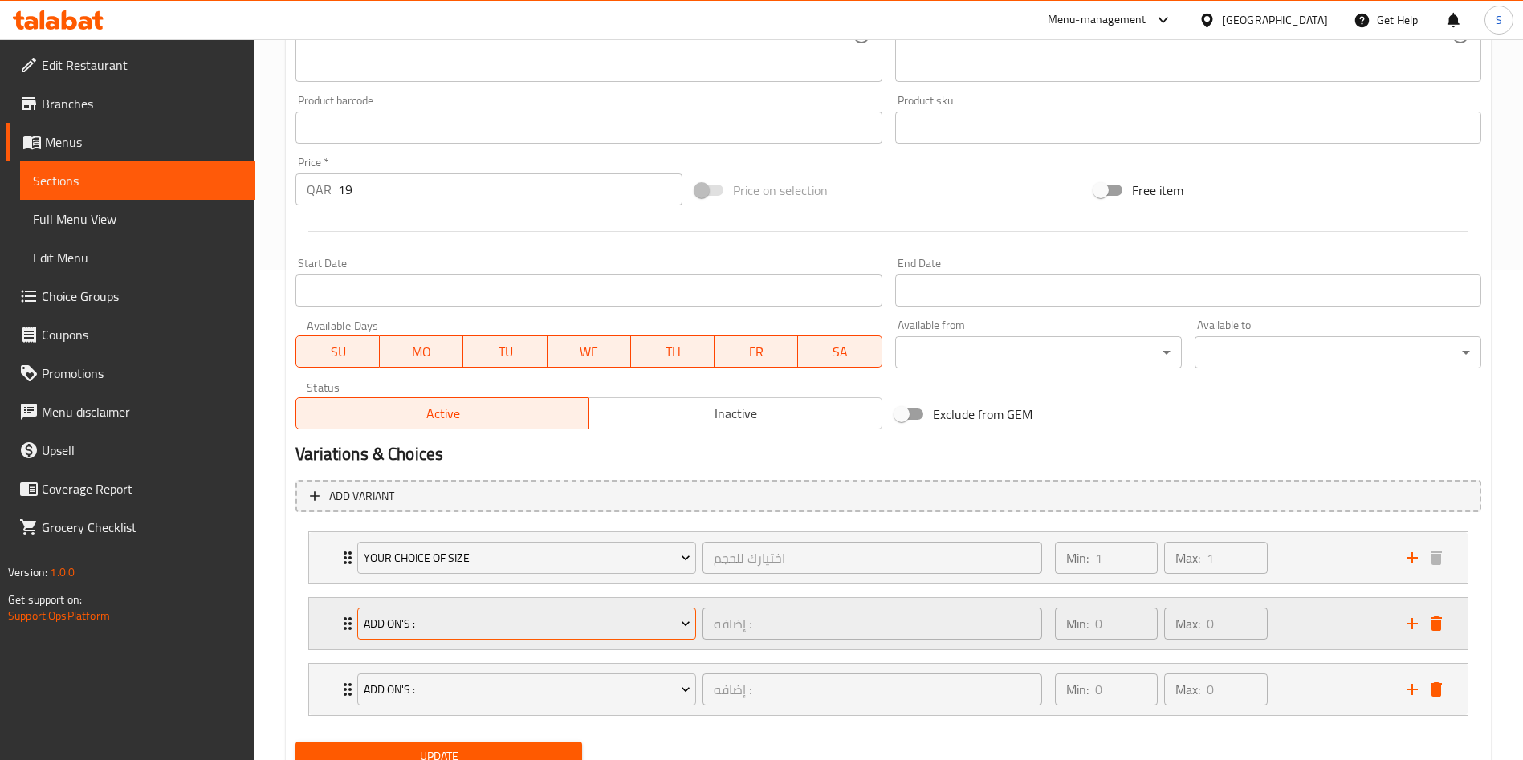
click at [527, 614] on span "Add On's :" at bounding box center [527, 624] width 327 height 20
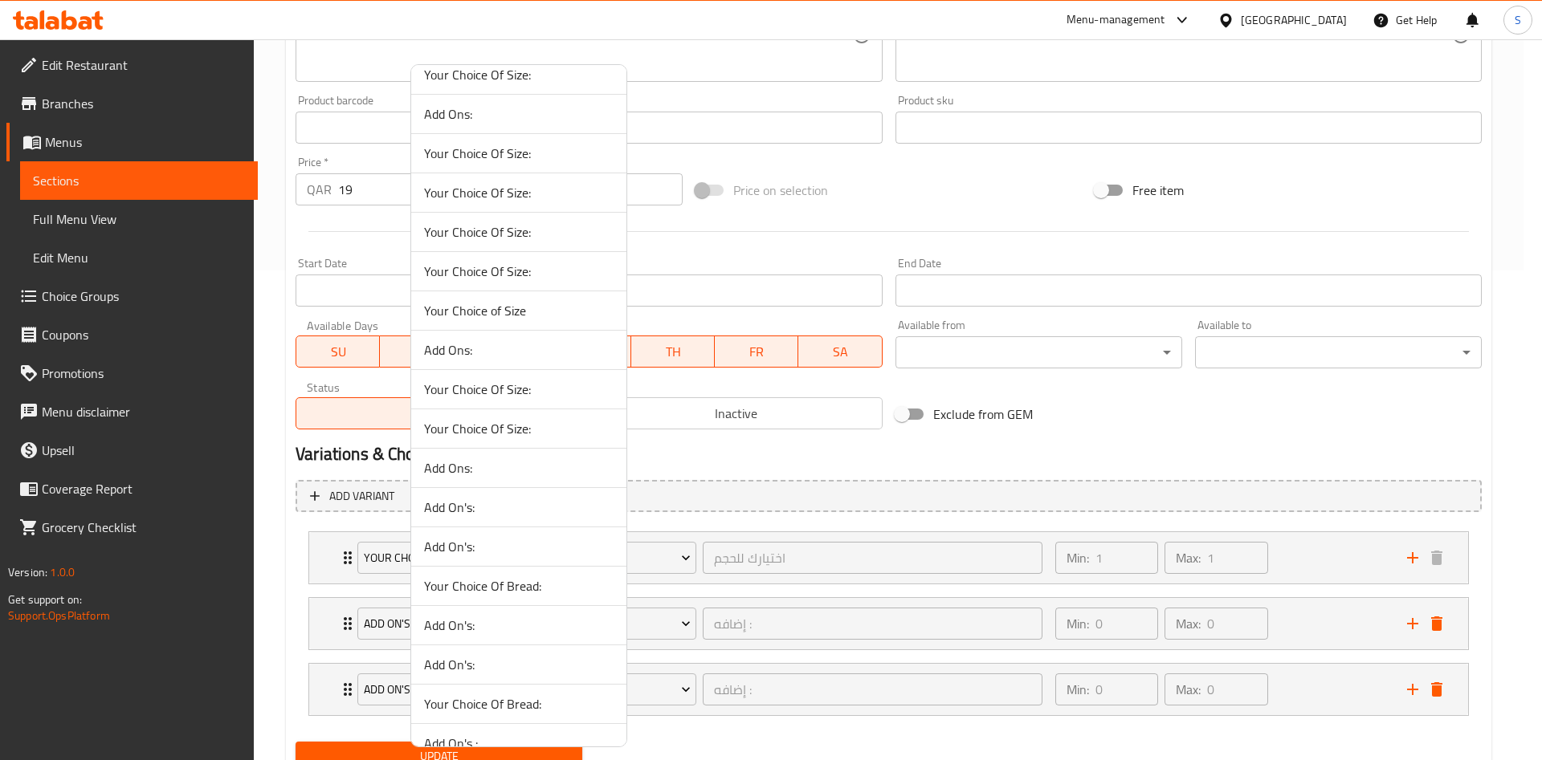
scroll to position [843, 0]
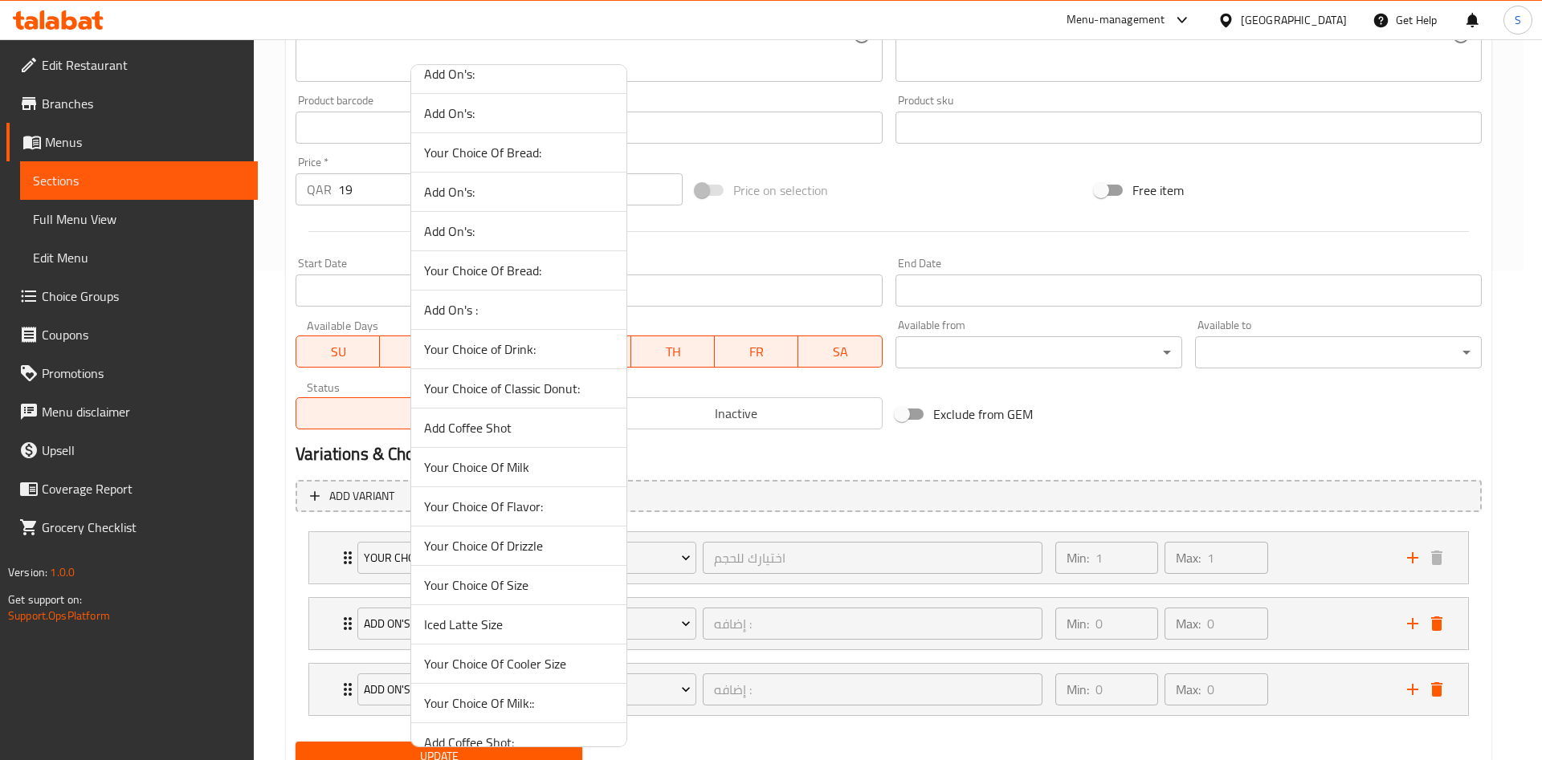
click at [511, 428] on span "Add Coffee Shot" at bounding box center [518, 427] width 189 height 19
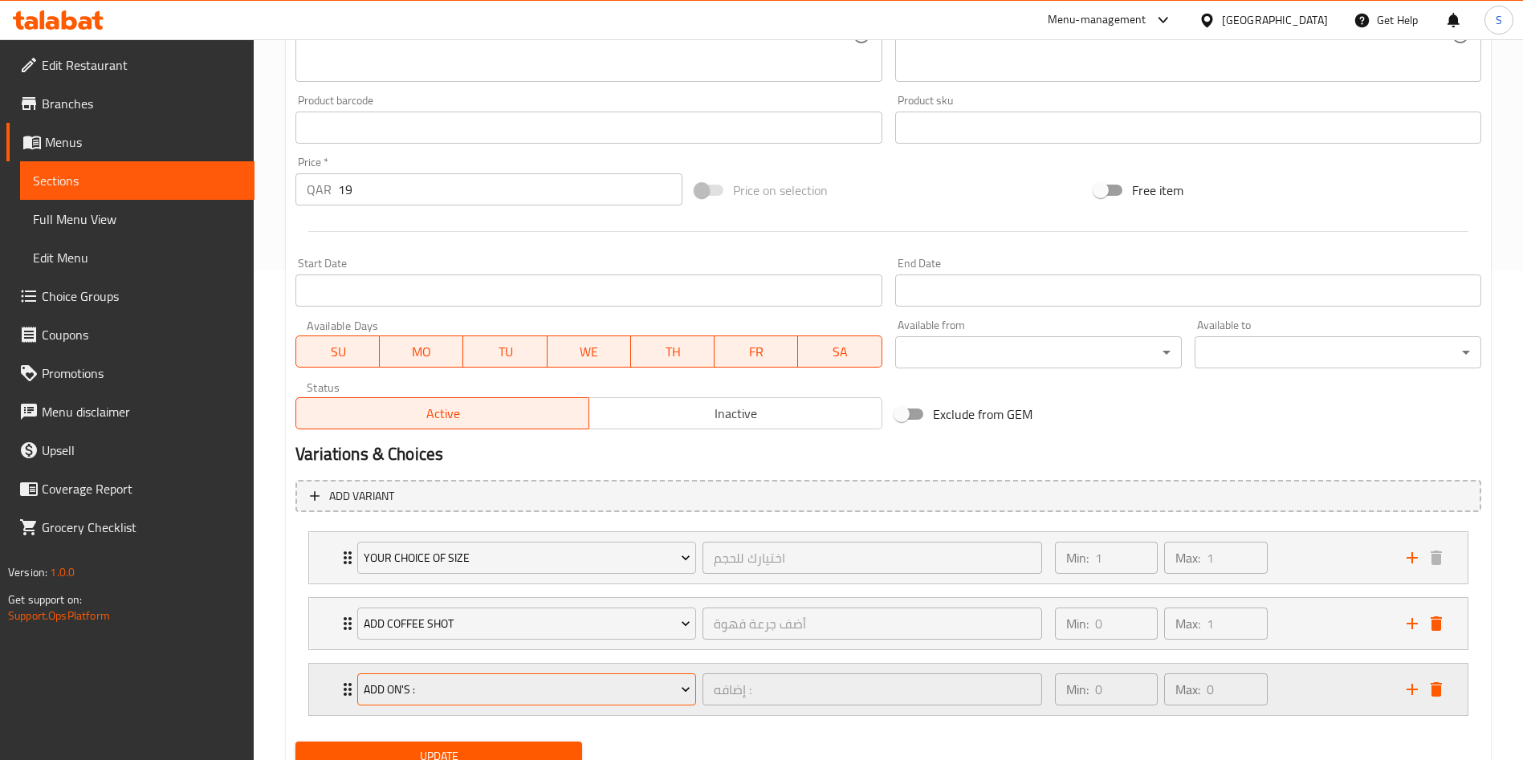
click at [576, 687] on span "Add On's :" at bounding box center [527, 690] width 327 height 20
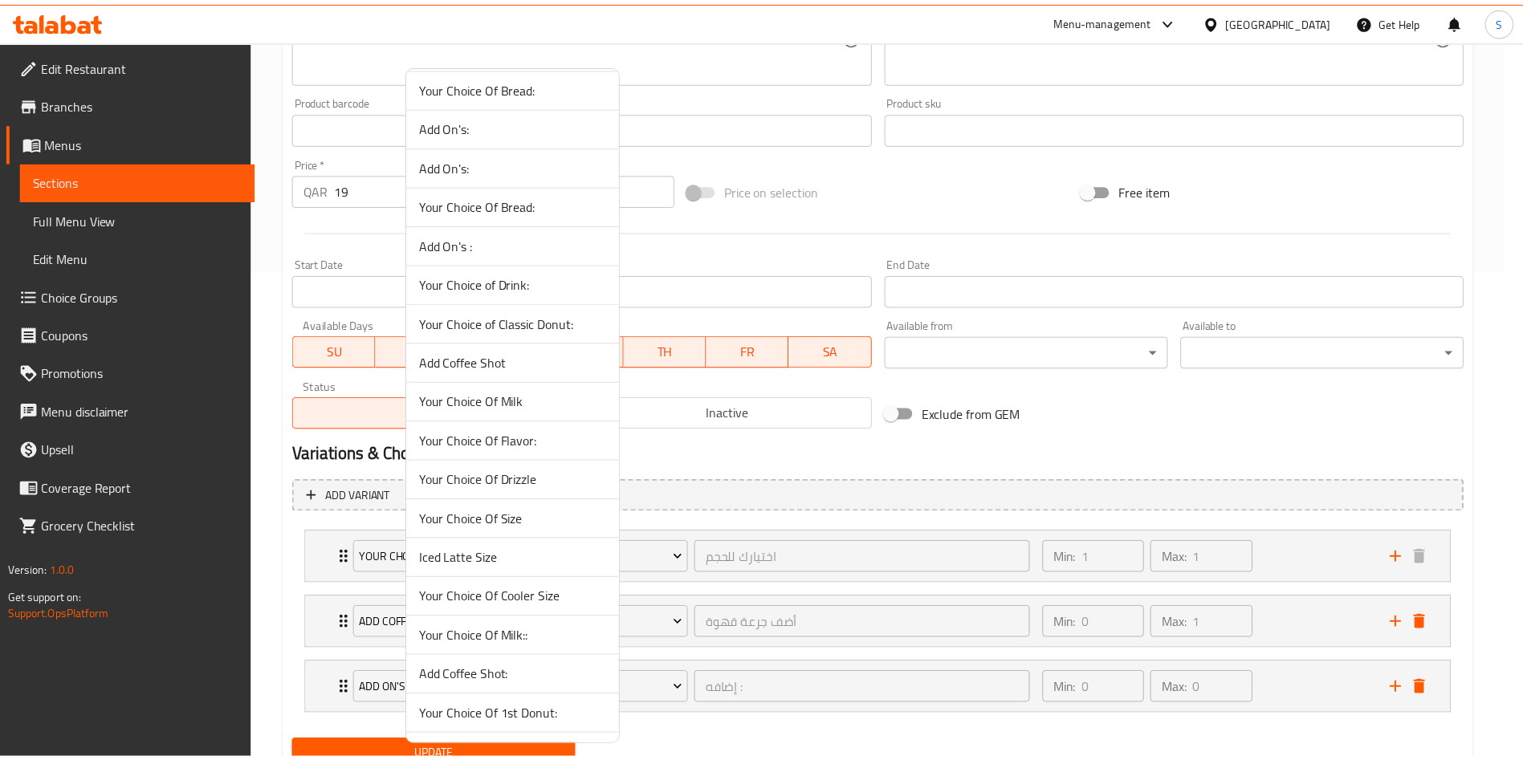
scroll to position [963, 0]
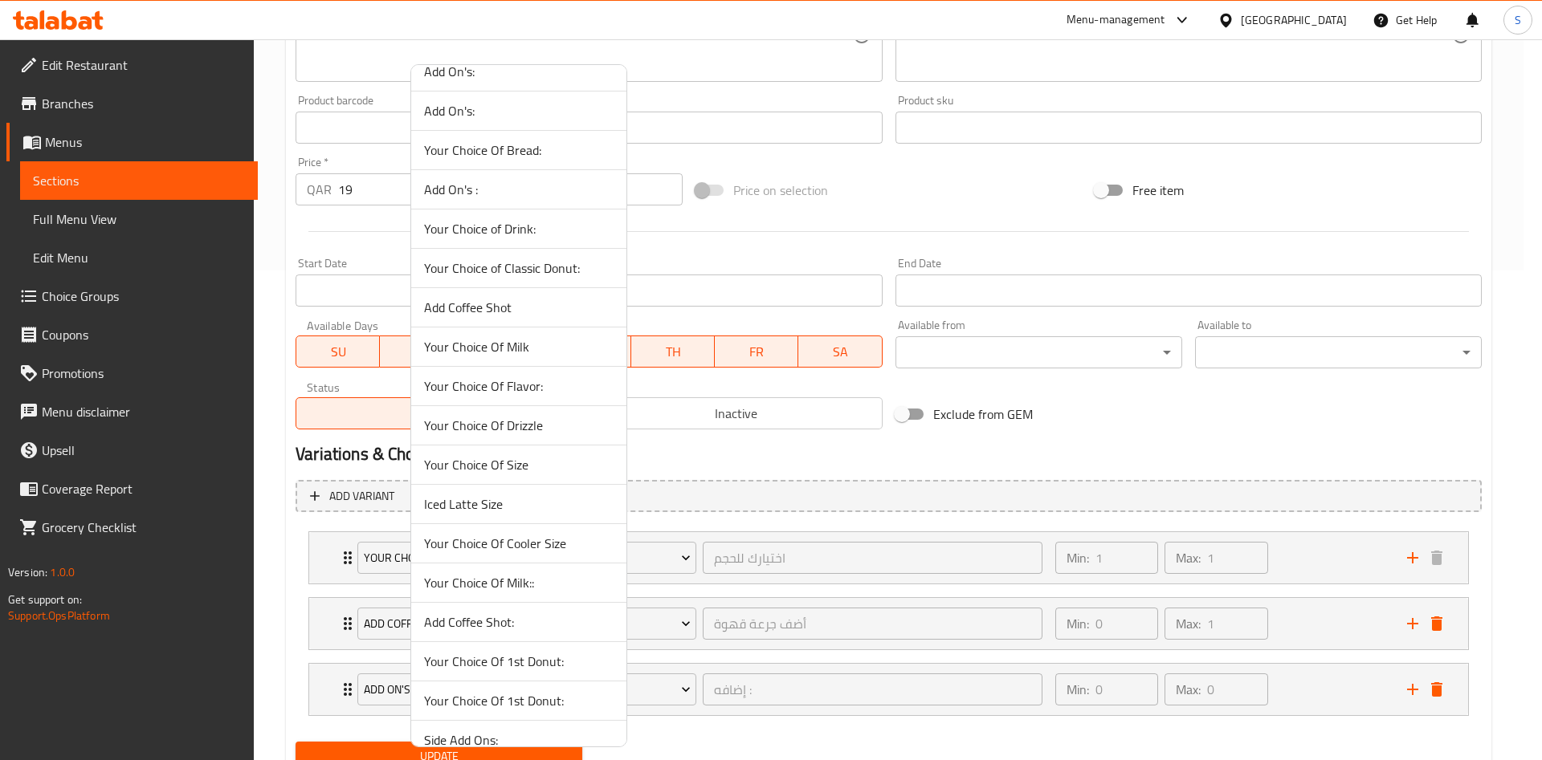
click at [533, 580] on span "Your Choice Of Milk::" at bounding box center [518, 582] width 189 height 19
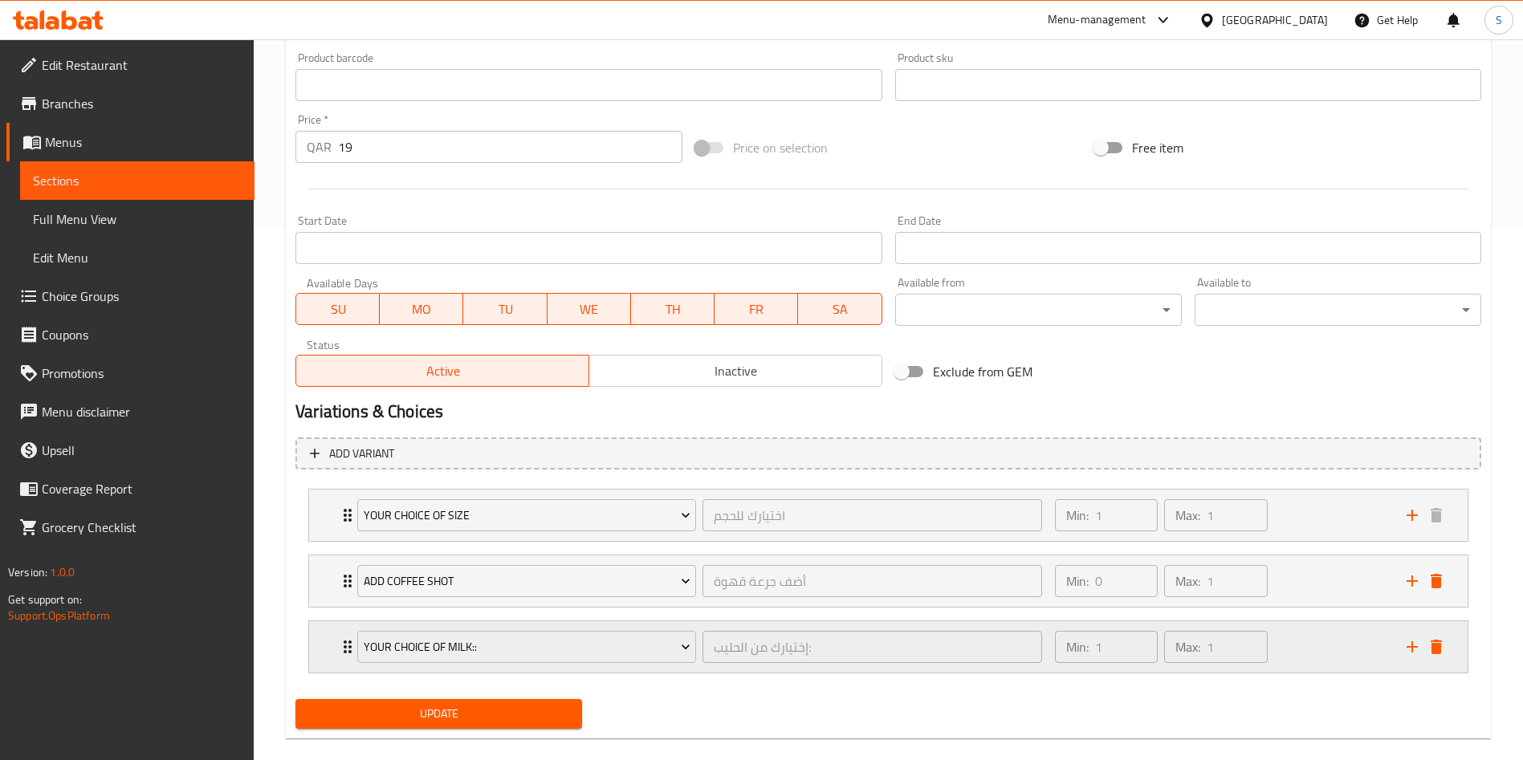
scroll to position [556, 0]
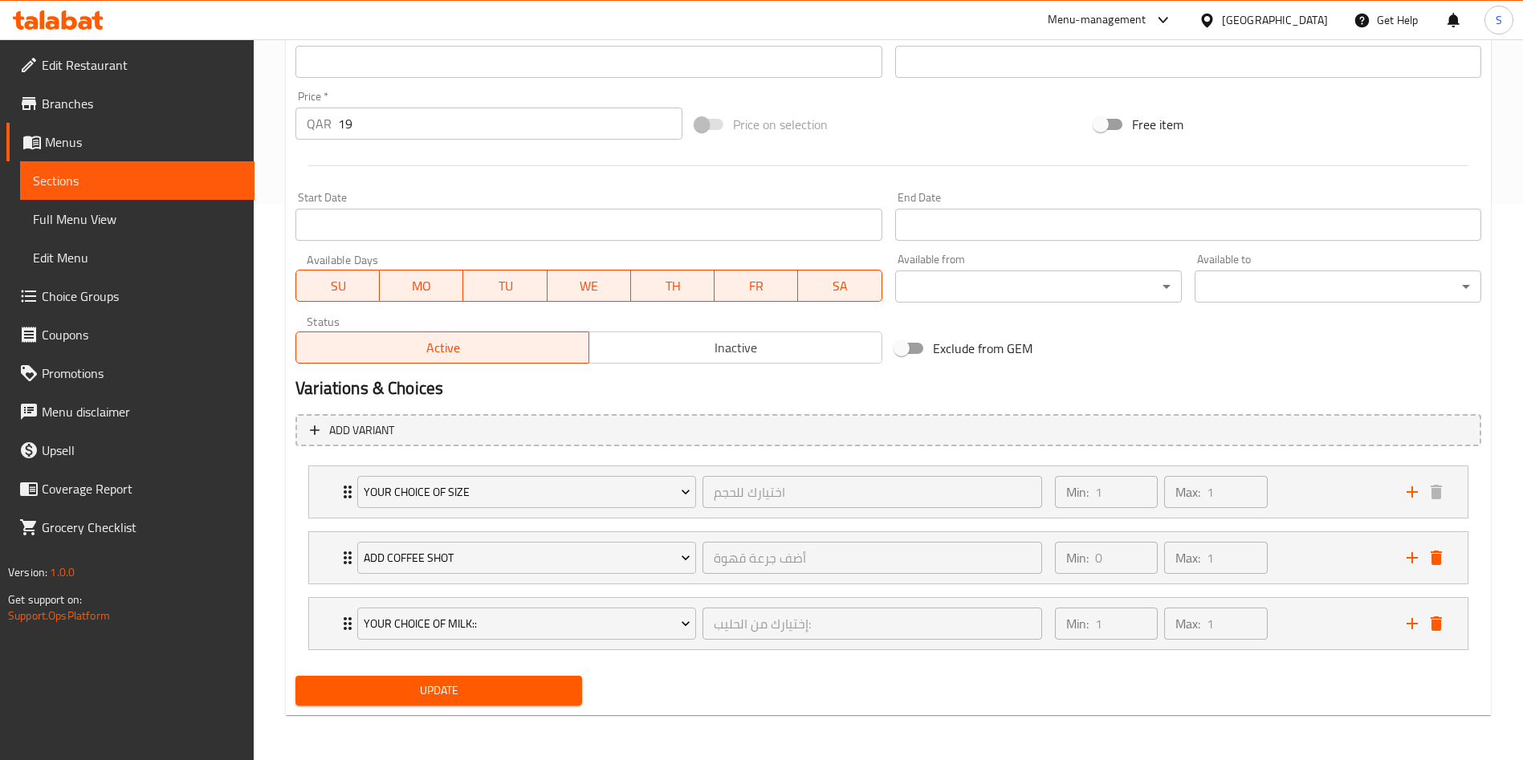
click at [477, 690] on span "Update" at bounding box center [438, 691] width 261 height 20
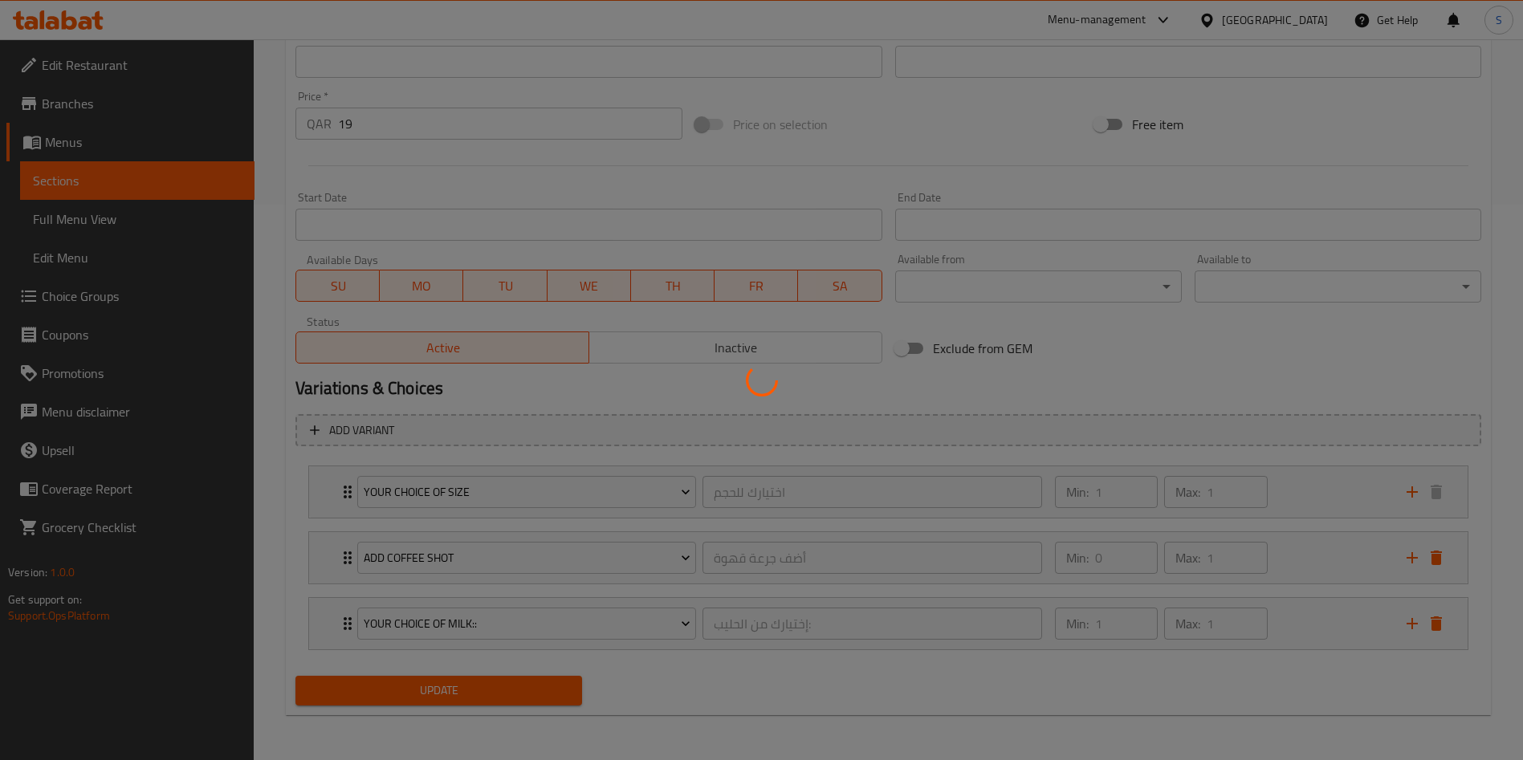
type input "اختيارك للحجم"
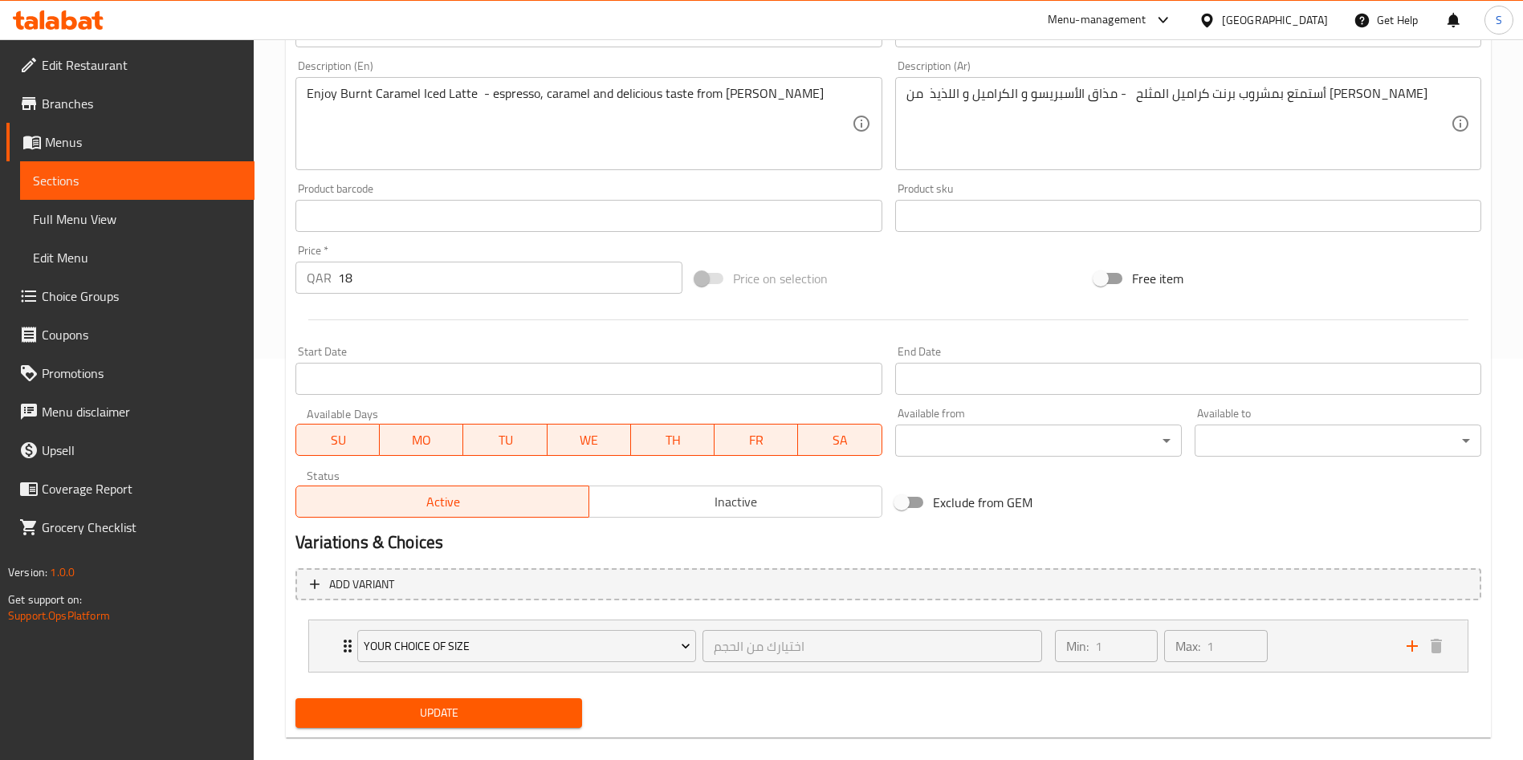
scroll to position [424, 0]
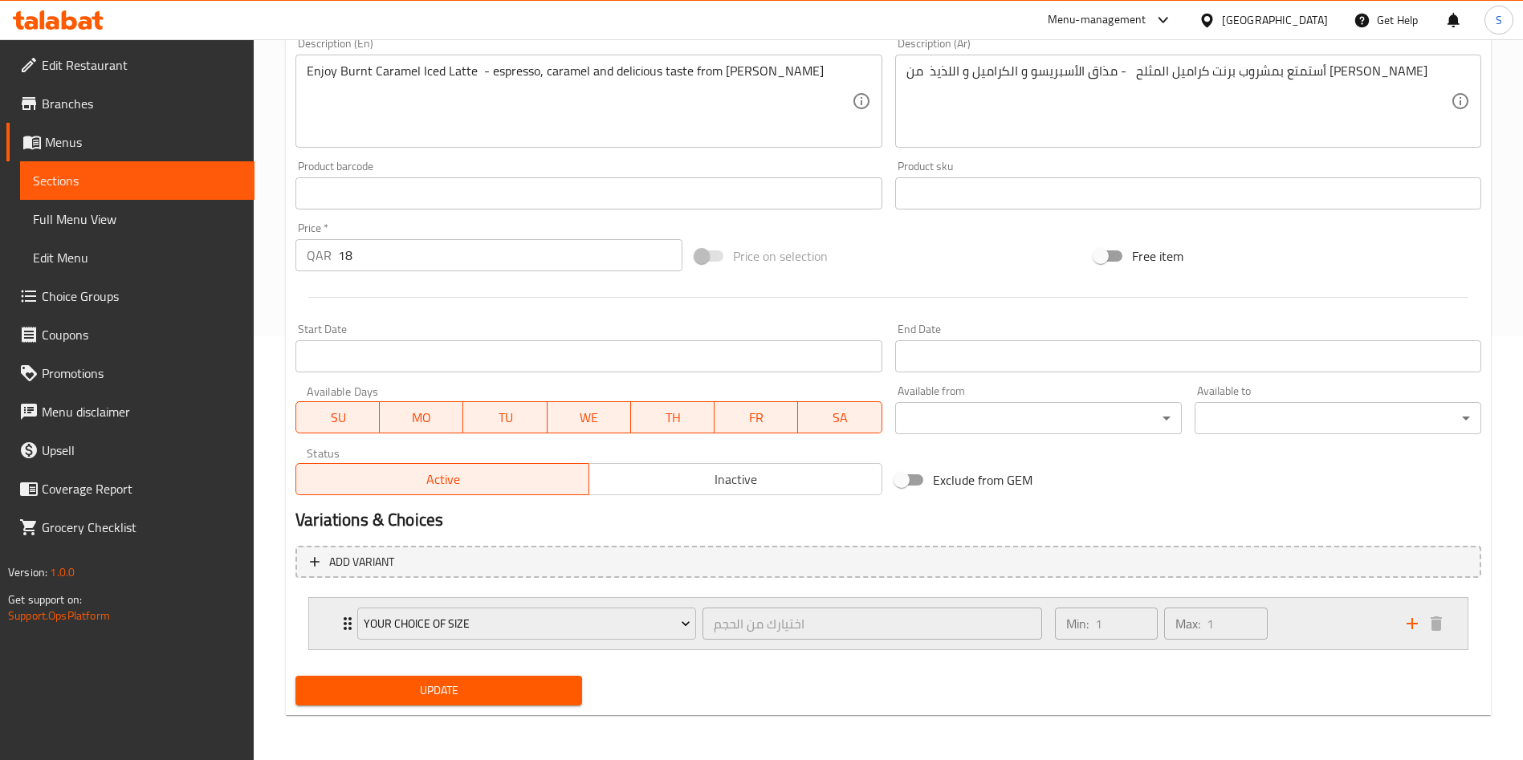
click at [1408, 625] on icon "add" at bounding box center [1412, 623] width 19 height 19
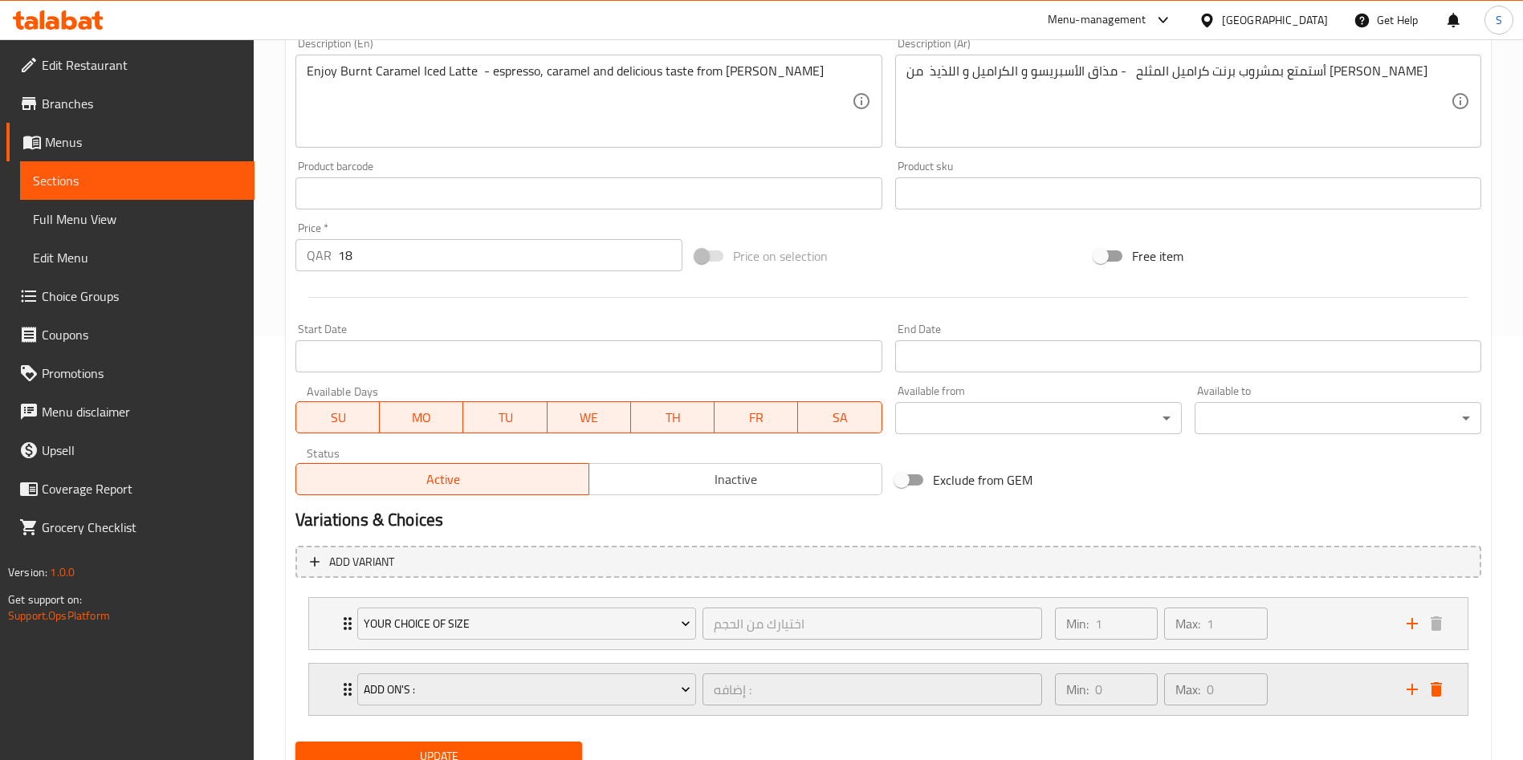
click at [1411, 688] on icon "add" at bounding box center [1412, 689] width 11 height 11
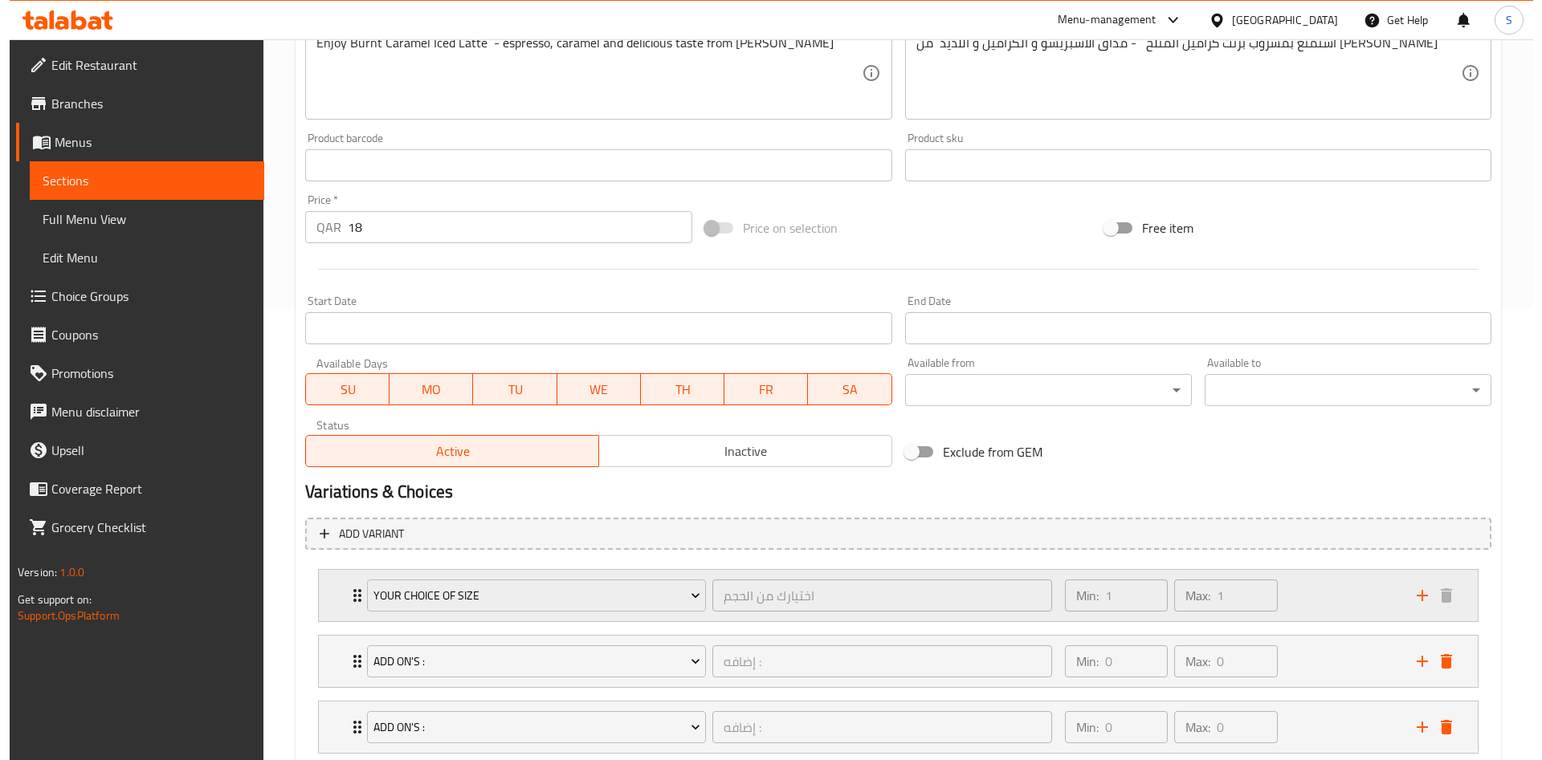
scroll to position [556, 0]
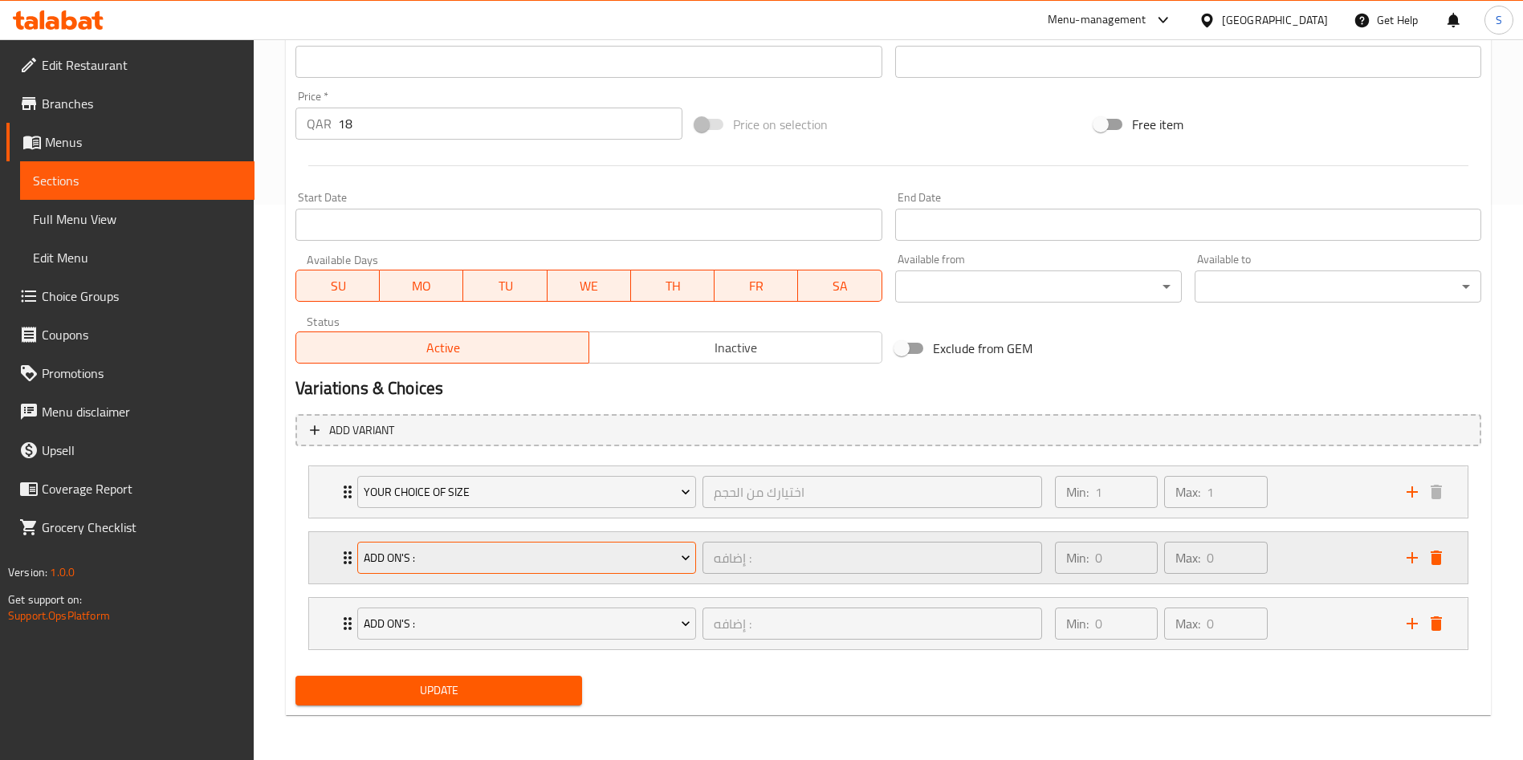
click at [483, 559] on span "Add On's :" at bounding box center [527, 558] width 327 height 20
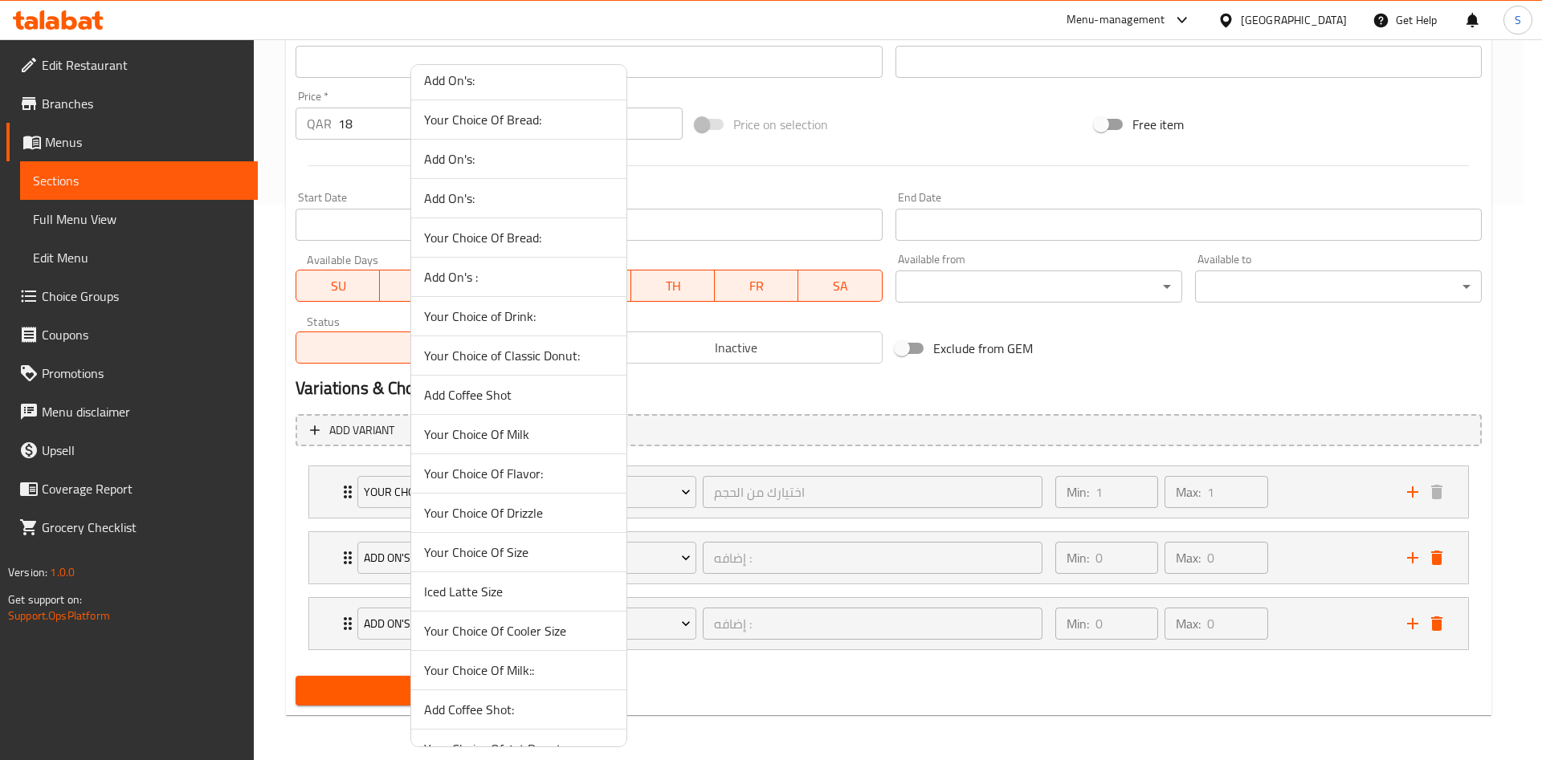
scroll to position [963, 0]
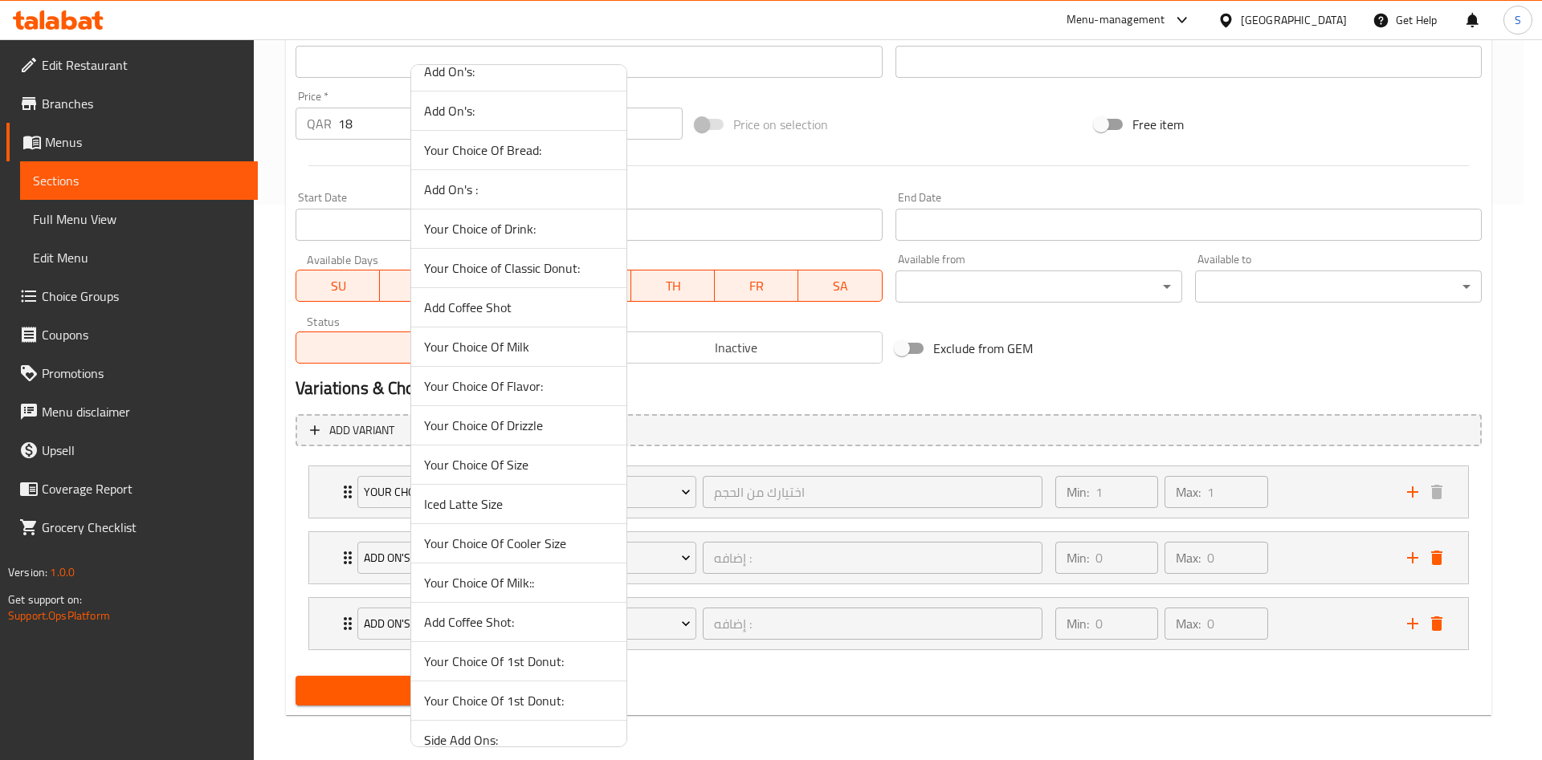
click at [528, 587] on span "Your Choice Of Milk::" at bounding box center [518, 582] width 189 height 19
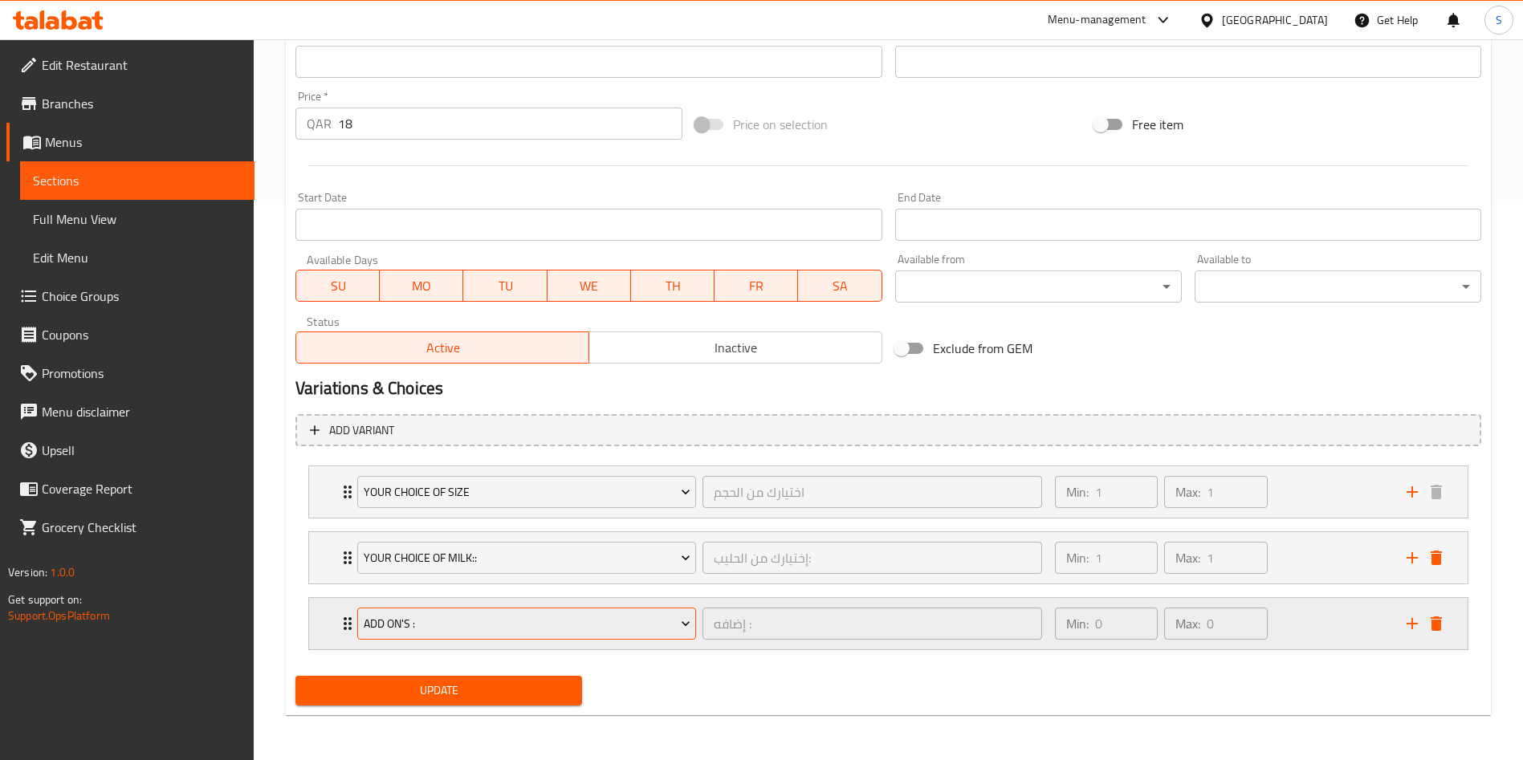
click at [517, 614] on span "Add On's :" at bounding box center [527, 624] width 327 height 20
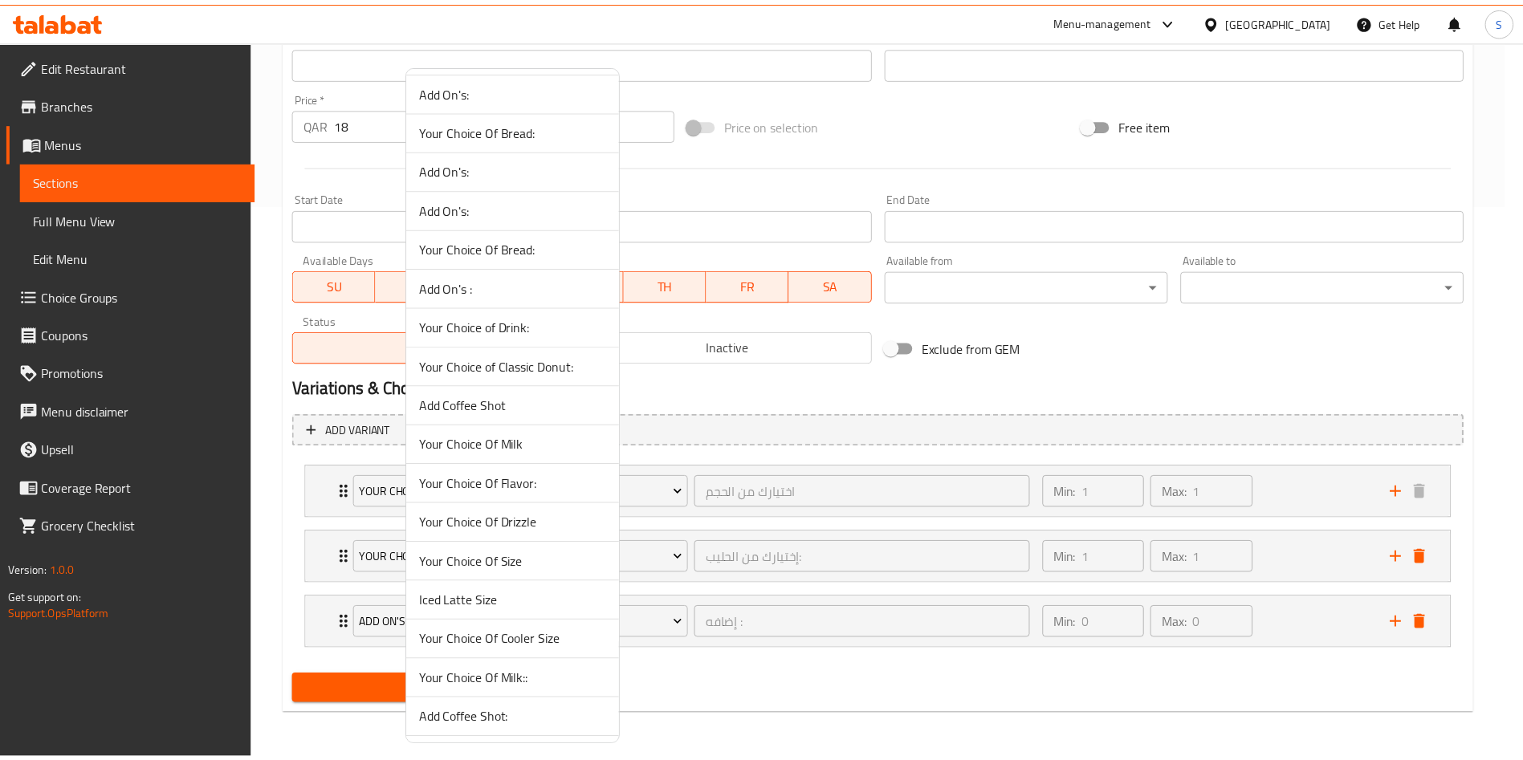
scroll to position [1106, 0]
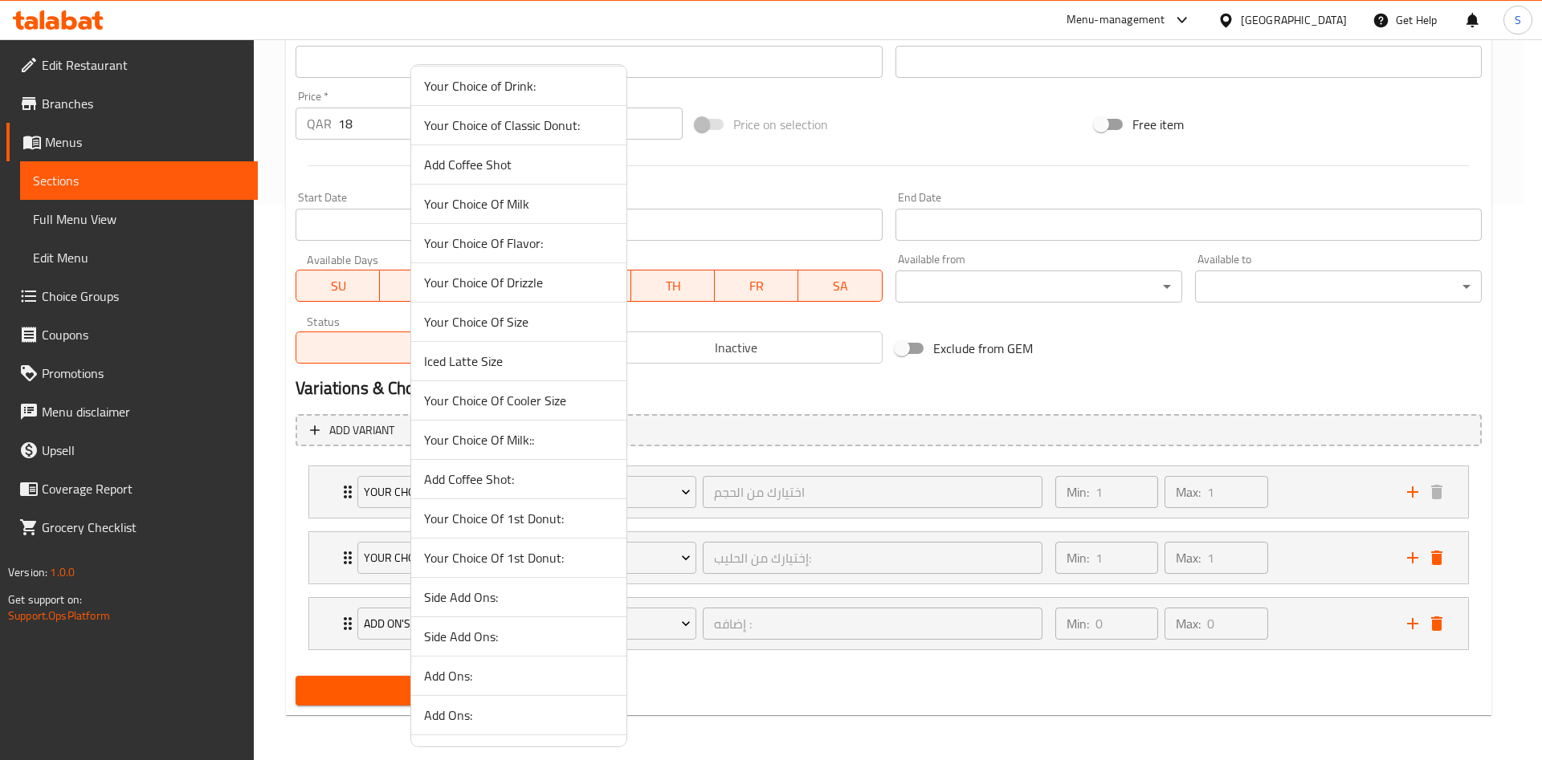
click at [526, 165] on span "Add Coffee Shot" at bounding box center [518, 164] width 189 height 19
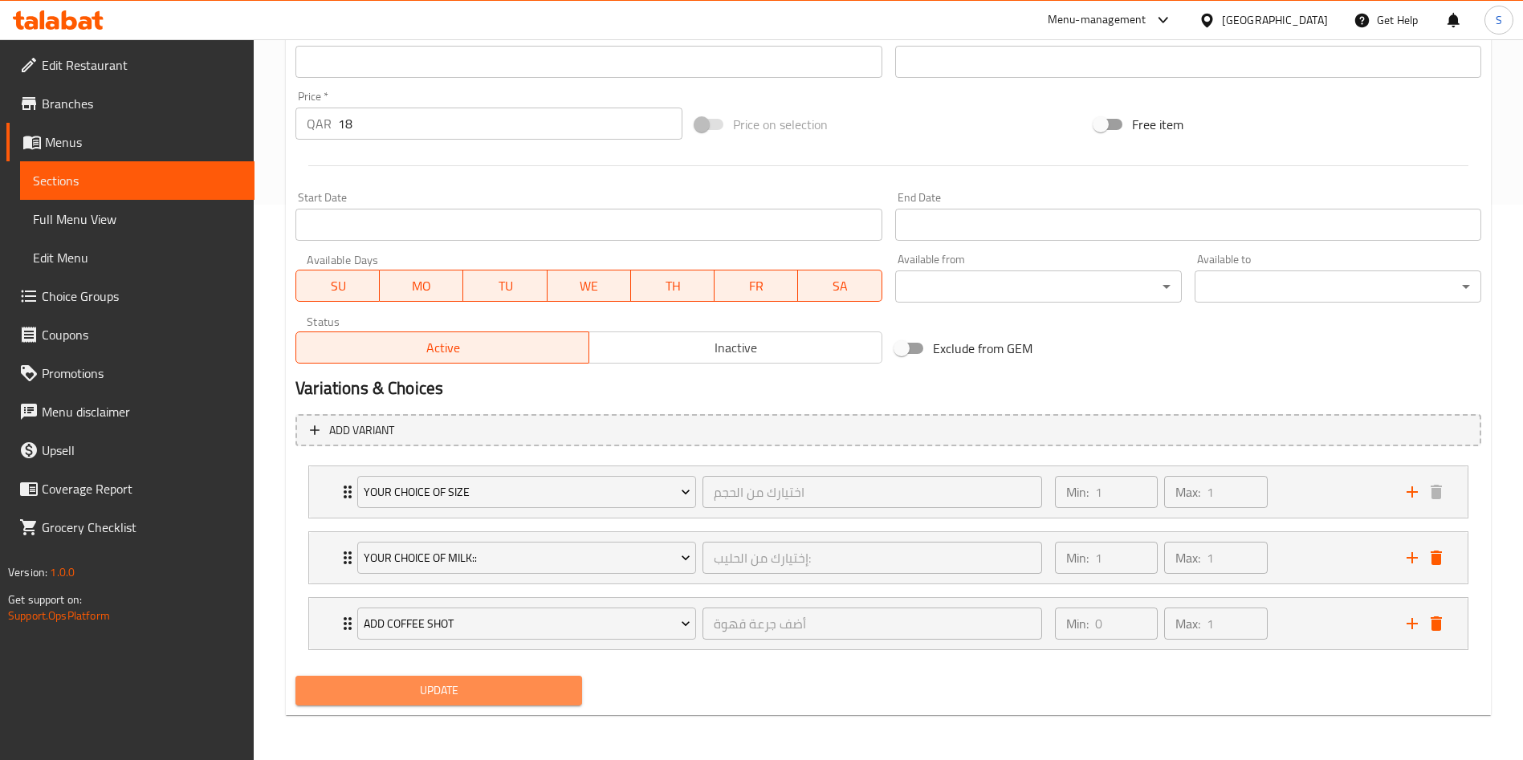
click at [446, 682] on span "Update" at bounding box center [438, 691] width 261 height 20
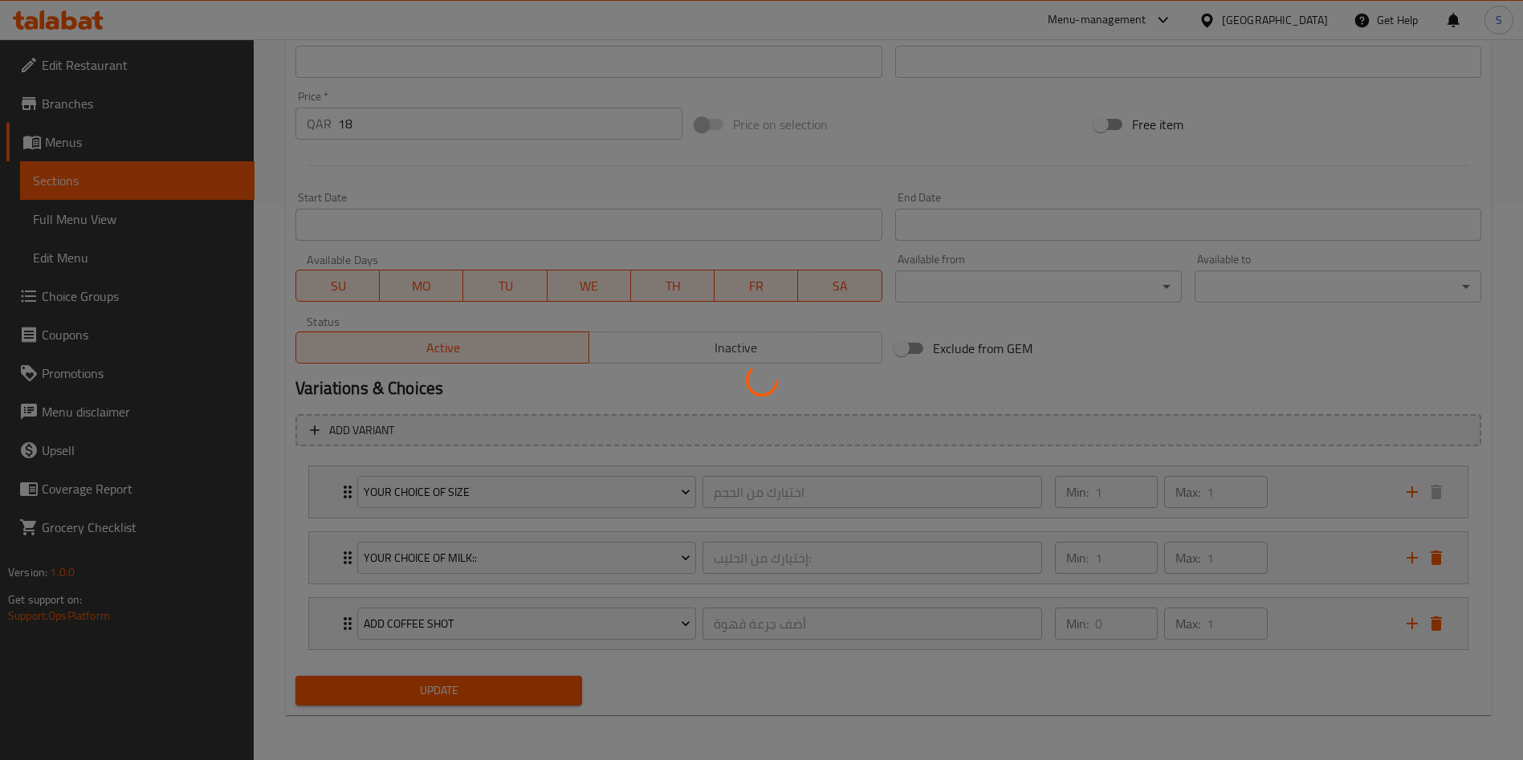
type input "اختيارك من الحجم"
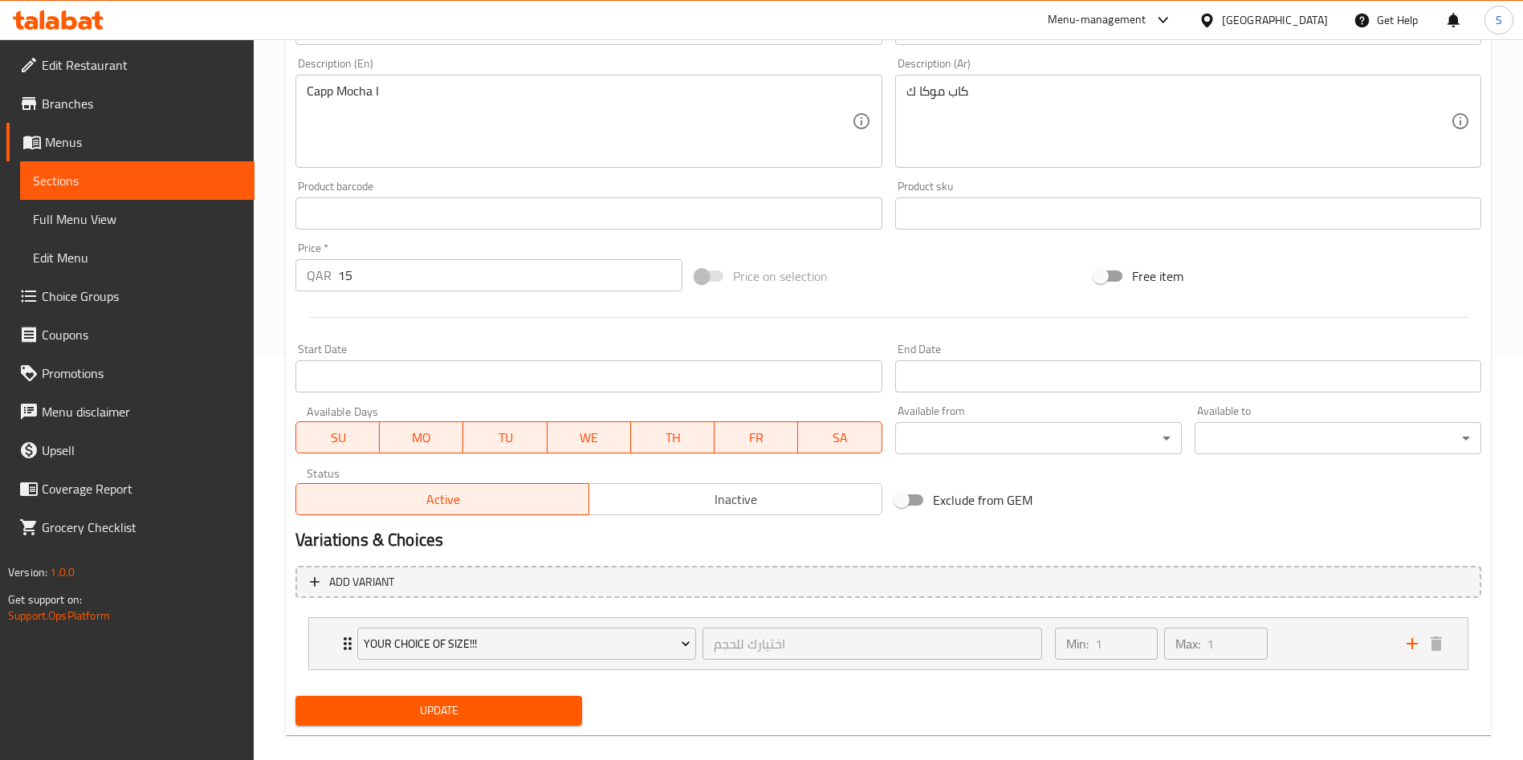
scroll to position [424, 0]
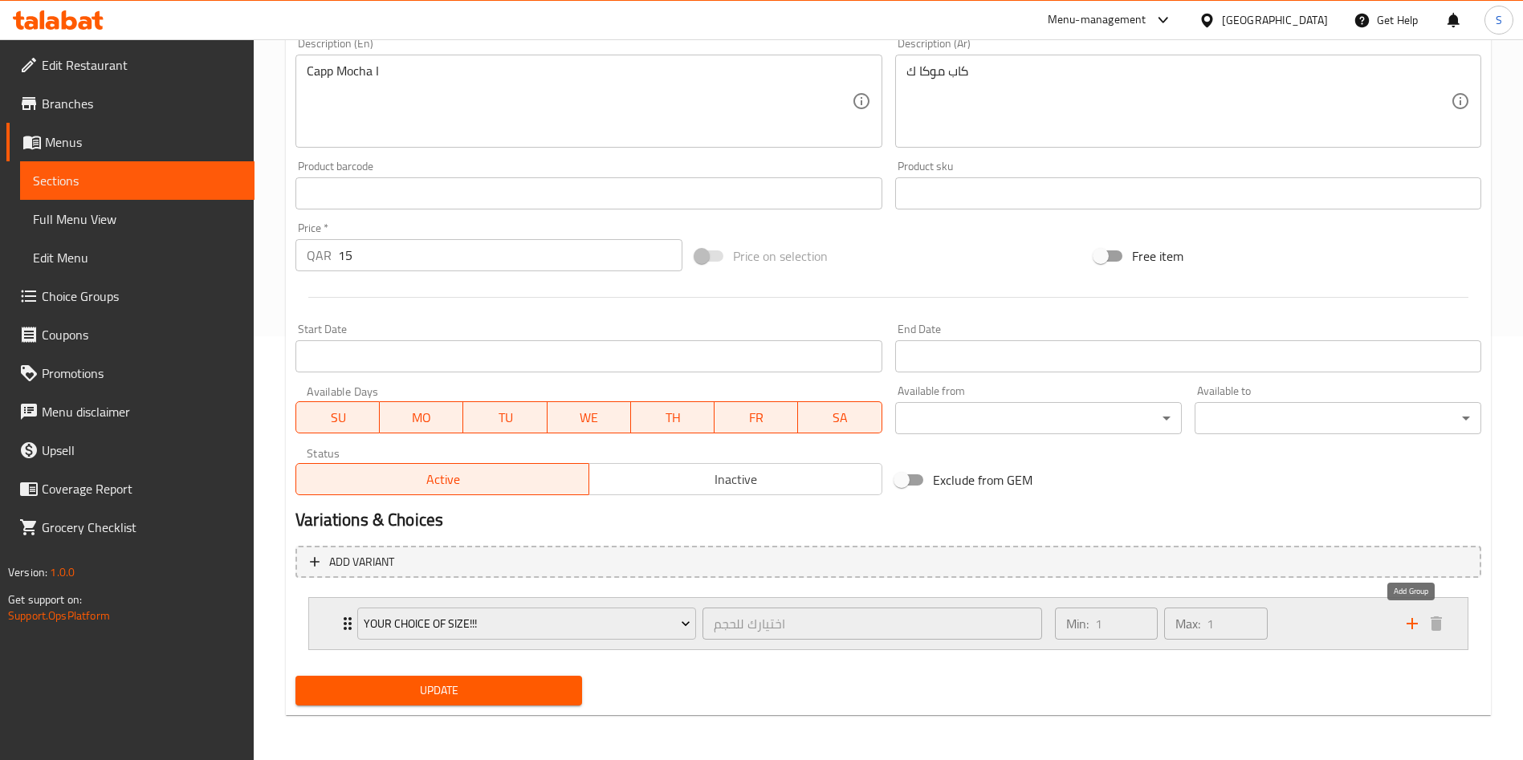
drag, startPoint x: 1412, startPoint y: 622, endPoint x: 1411, endPoint y: 631, distance: 9.0
click at [1411, 622] on icon "add" at bounding box center [1412, 623] width 11 height 11
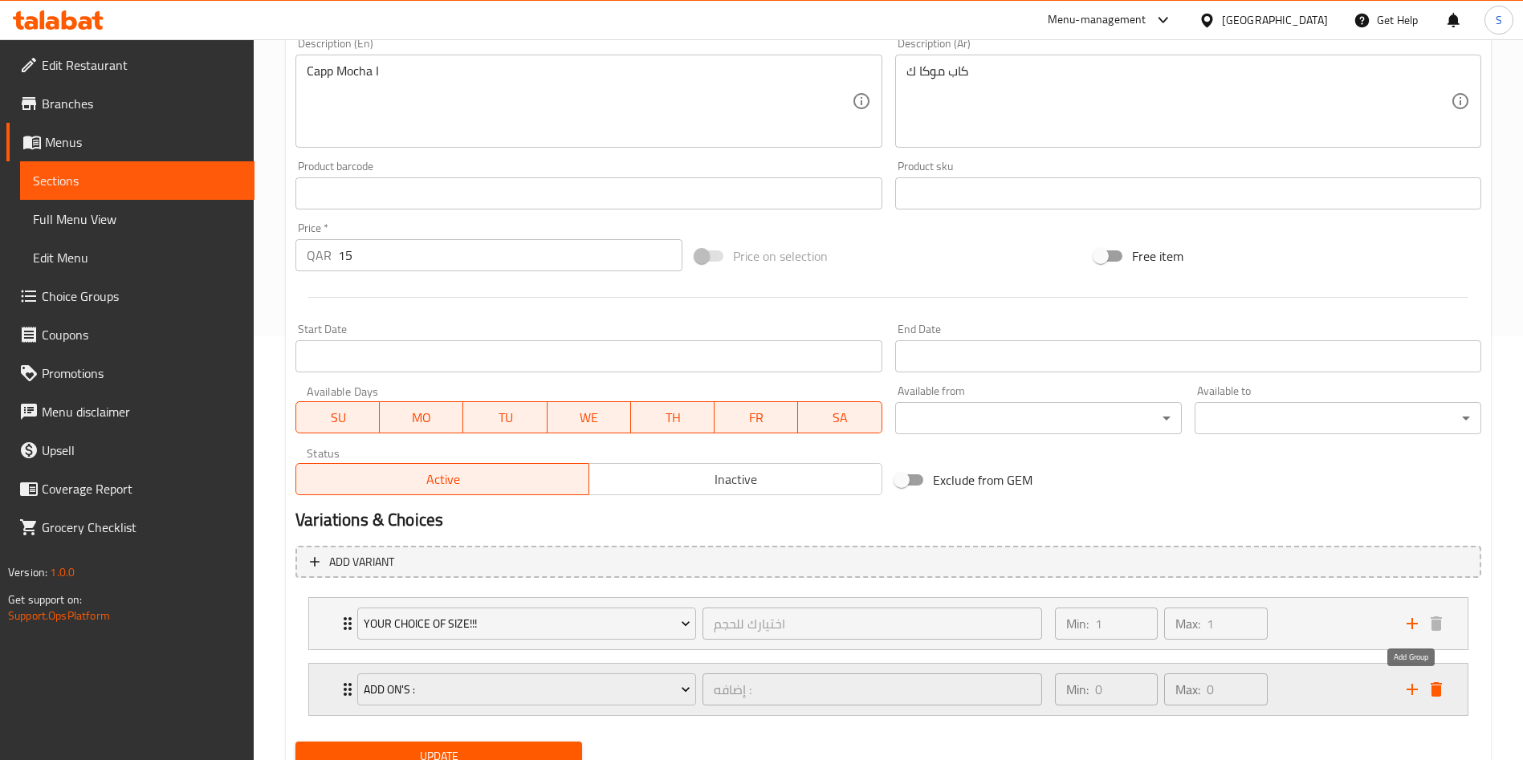
click at [1404, 692] on icon "add" at bounding box center [1412, 689] width 19 height 19
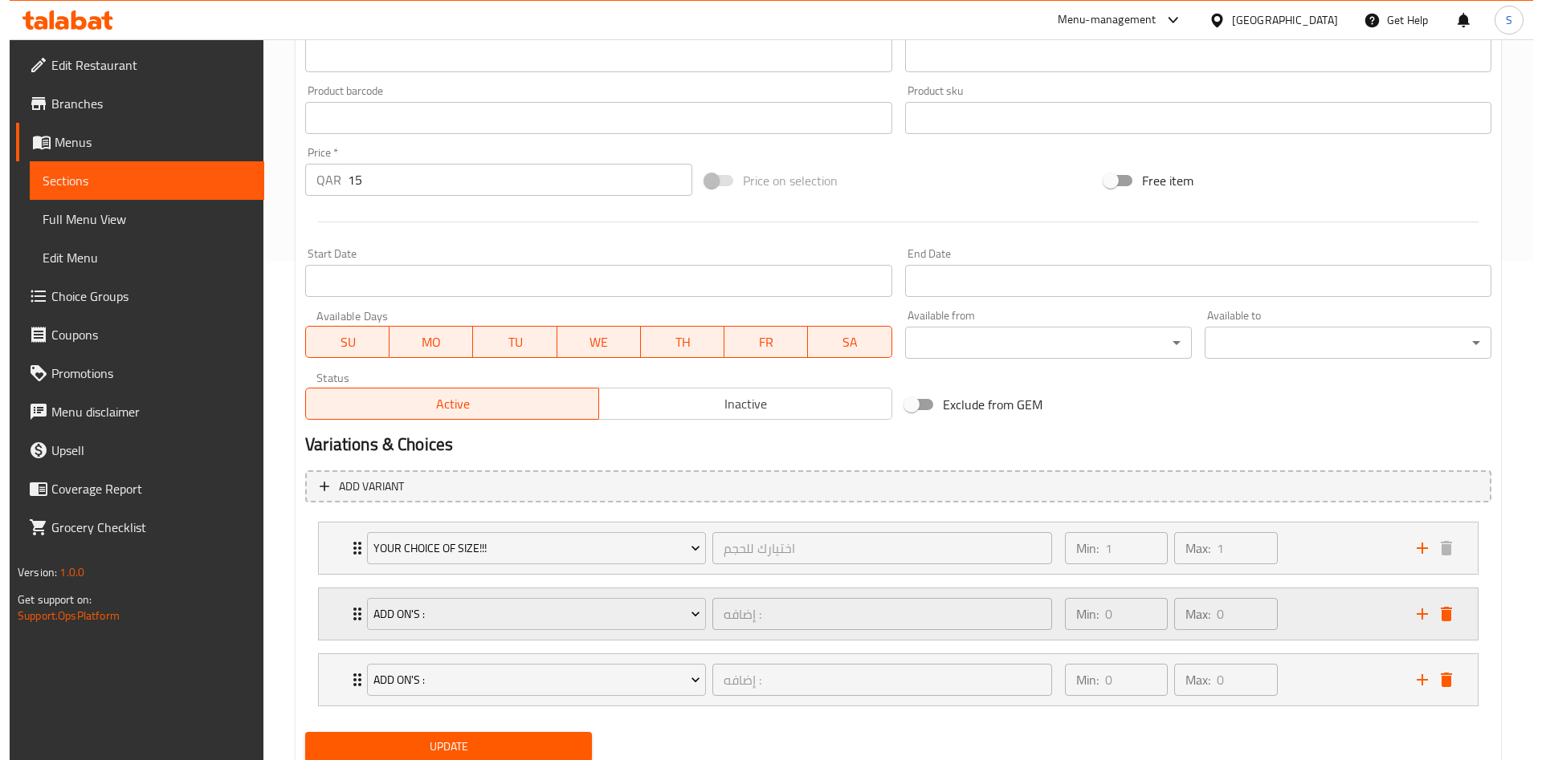
scroll to position [556, 0]
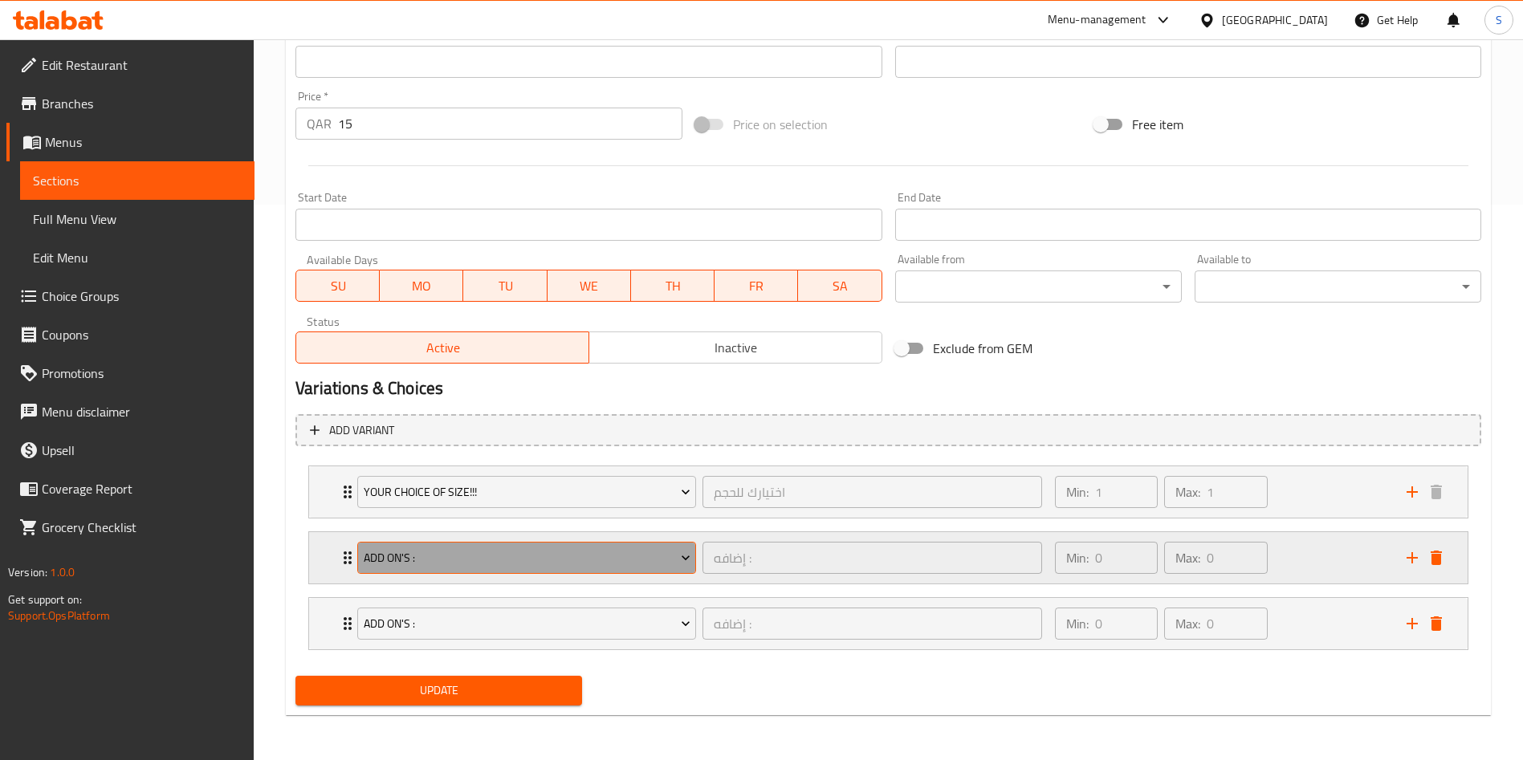
click at [488, 570] on button "Add On's :" at bounding box center [526, 558] width 339 height 32
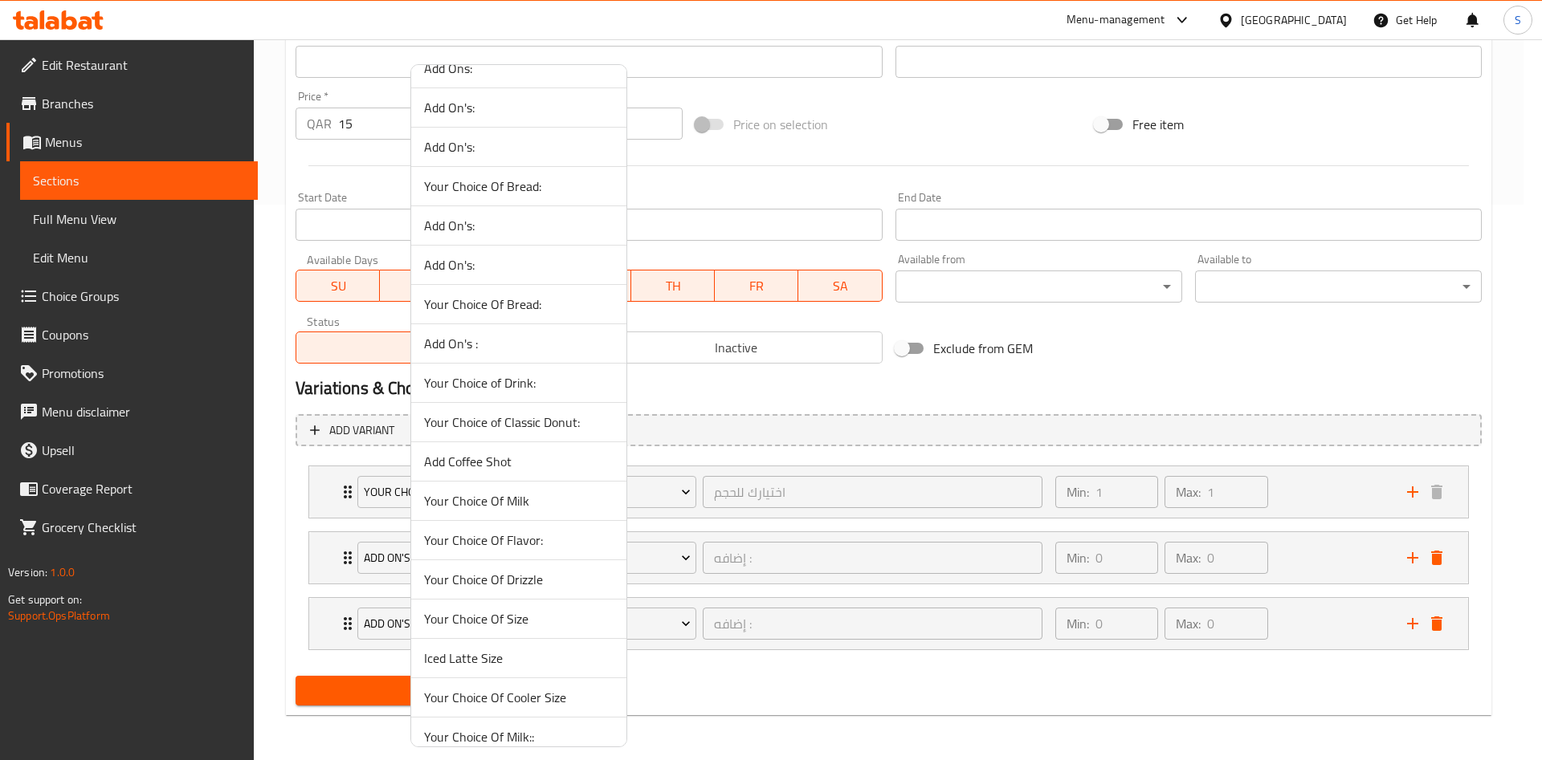
scroll to position [963, 0]
click at [522, 316] on span "Add Coffee Shot" at bounding box center [518, 307] width 189 height 19
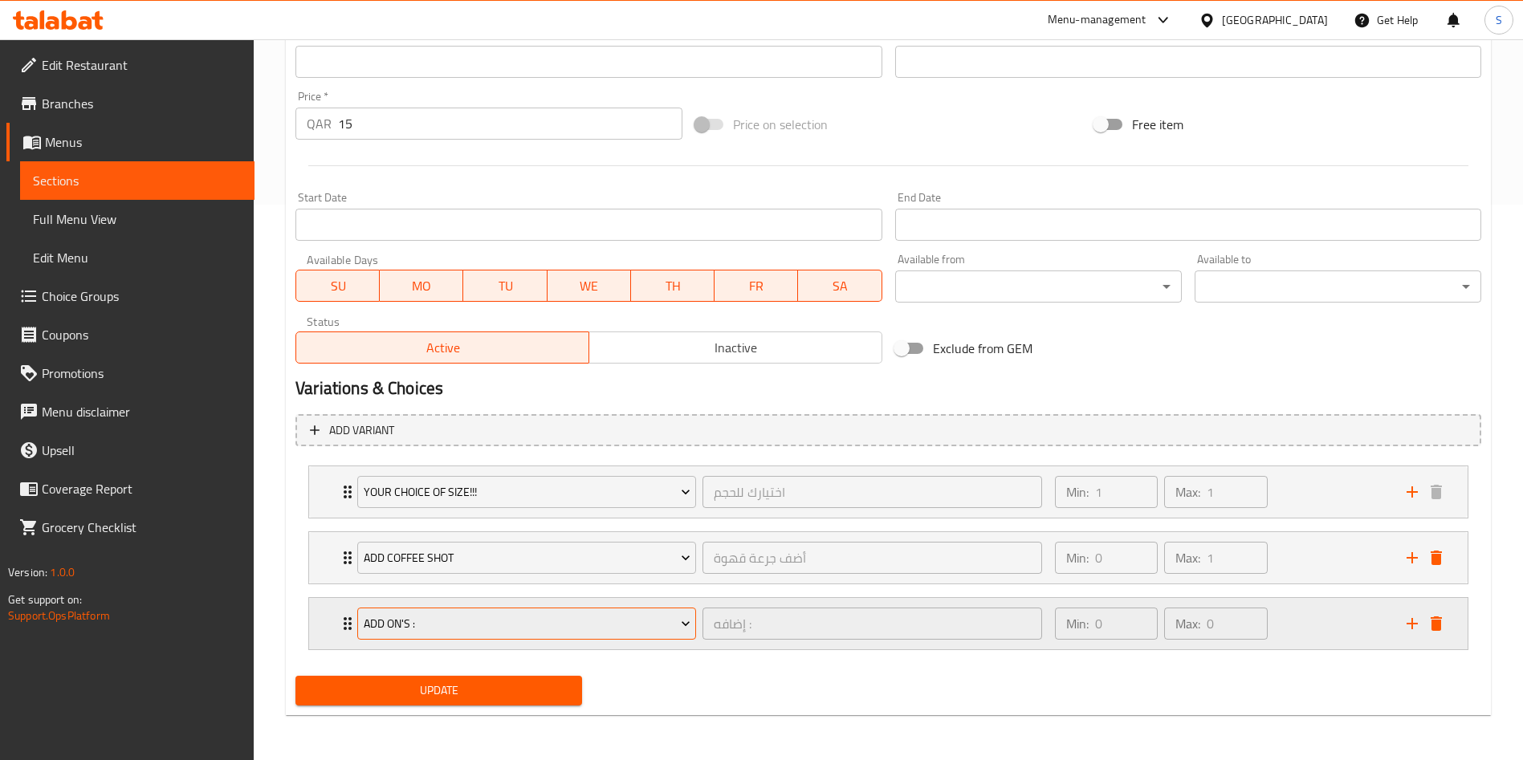
click at [538, 612] on button "Add On's :" at bounding box center [526, 624] width 339 height 32
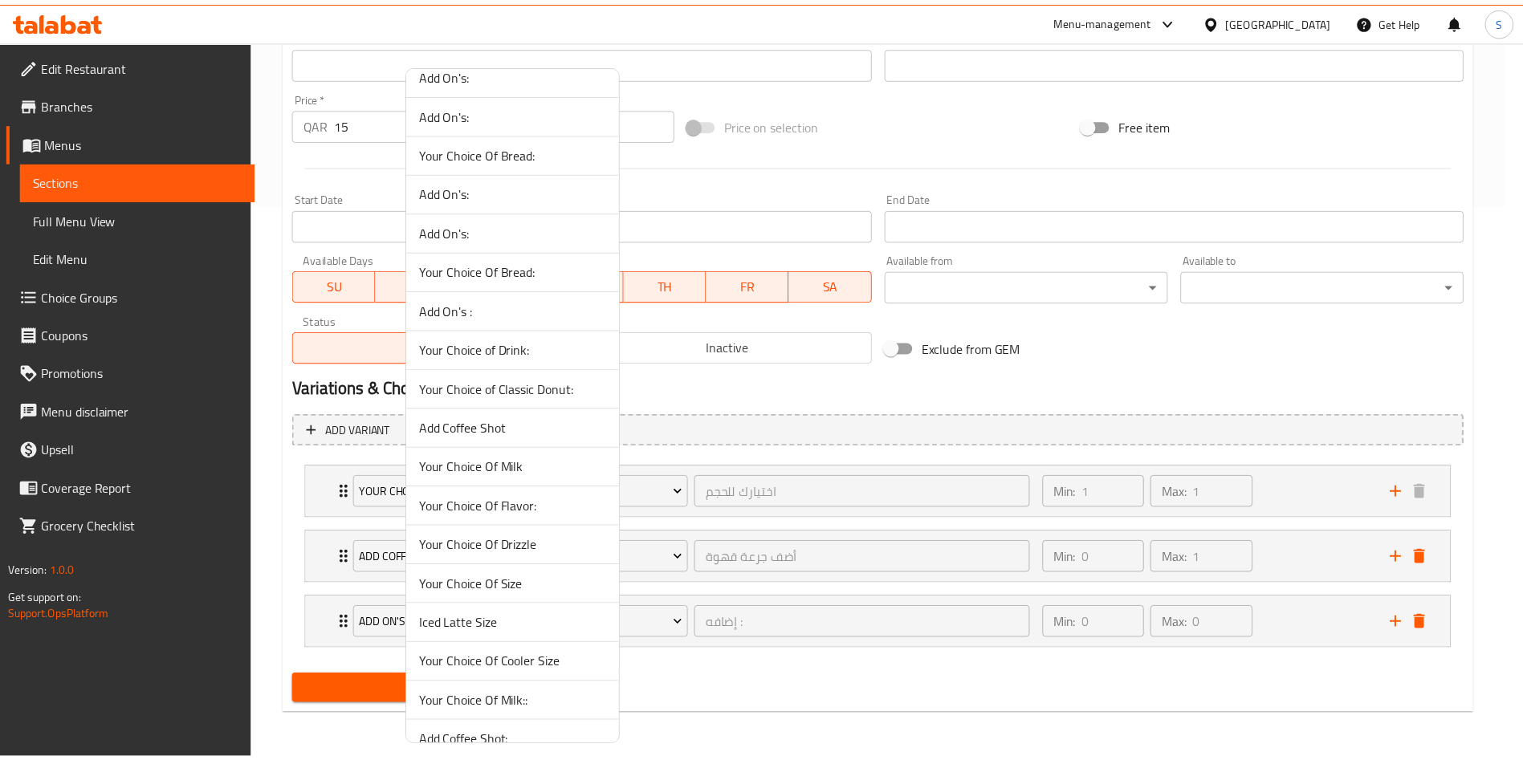
scroll to position [1084, 0]
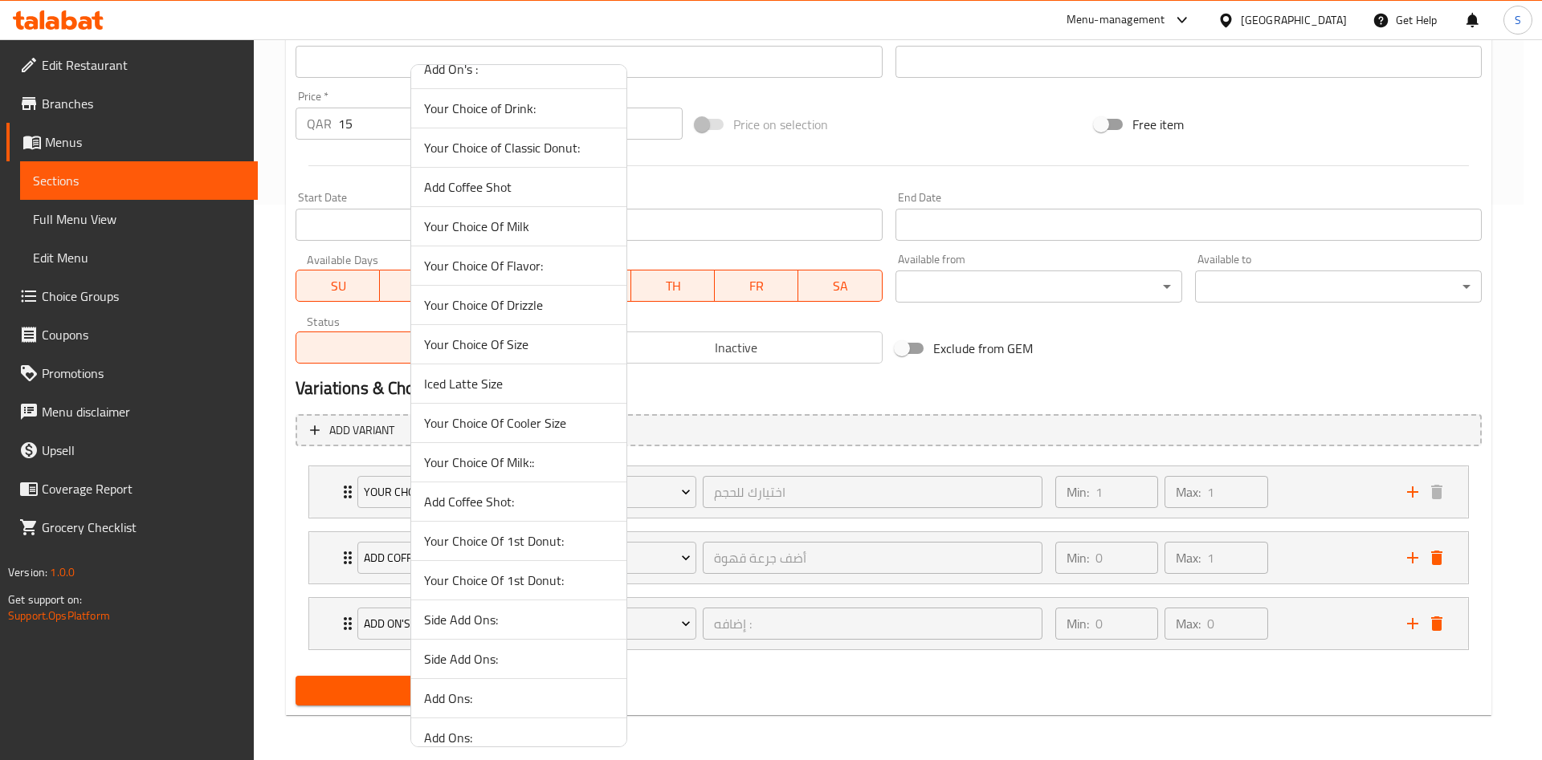
click at [544, 448] on li "Your Choice Of Milk::" at bounding box center [518, 462] width 215 height 39
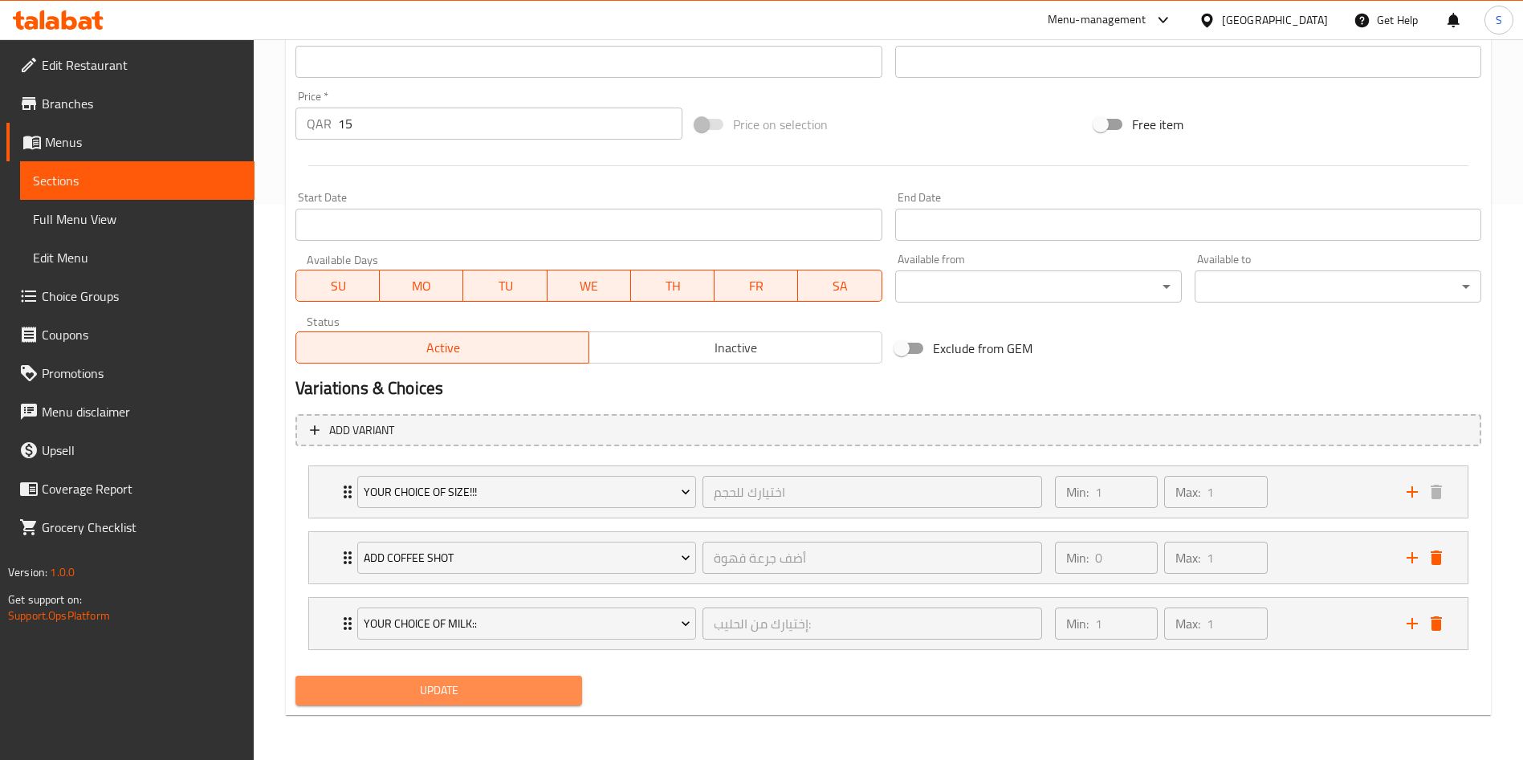
click at [466, 686] on span "Update" at bounding box center [438, 691] width 261 height 20
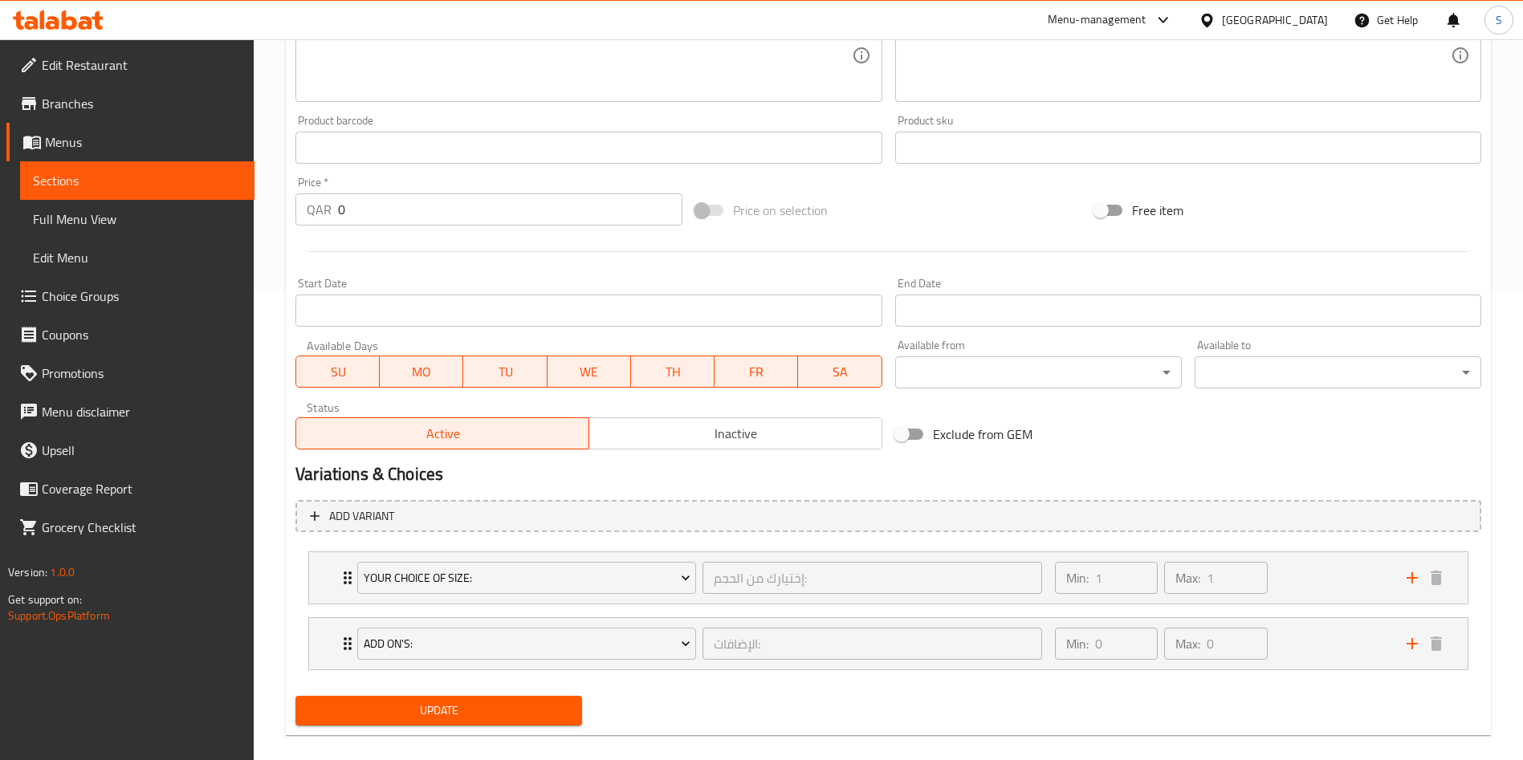
scroll to position [490, 0]
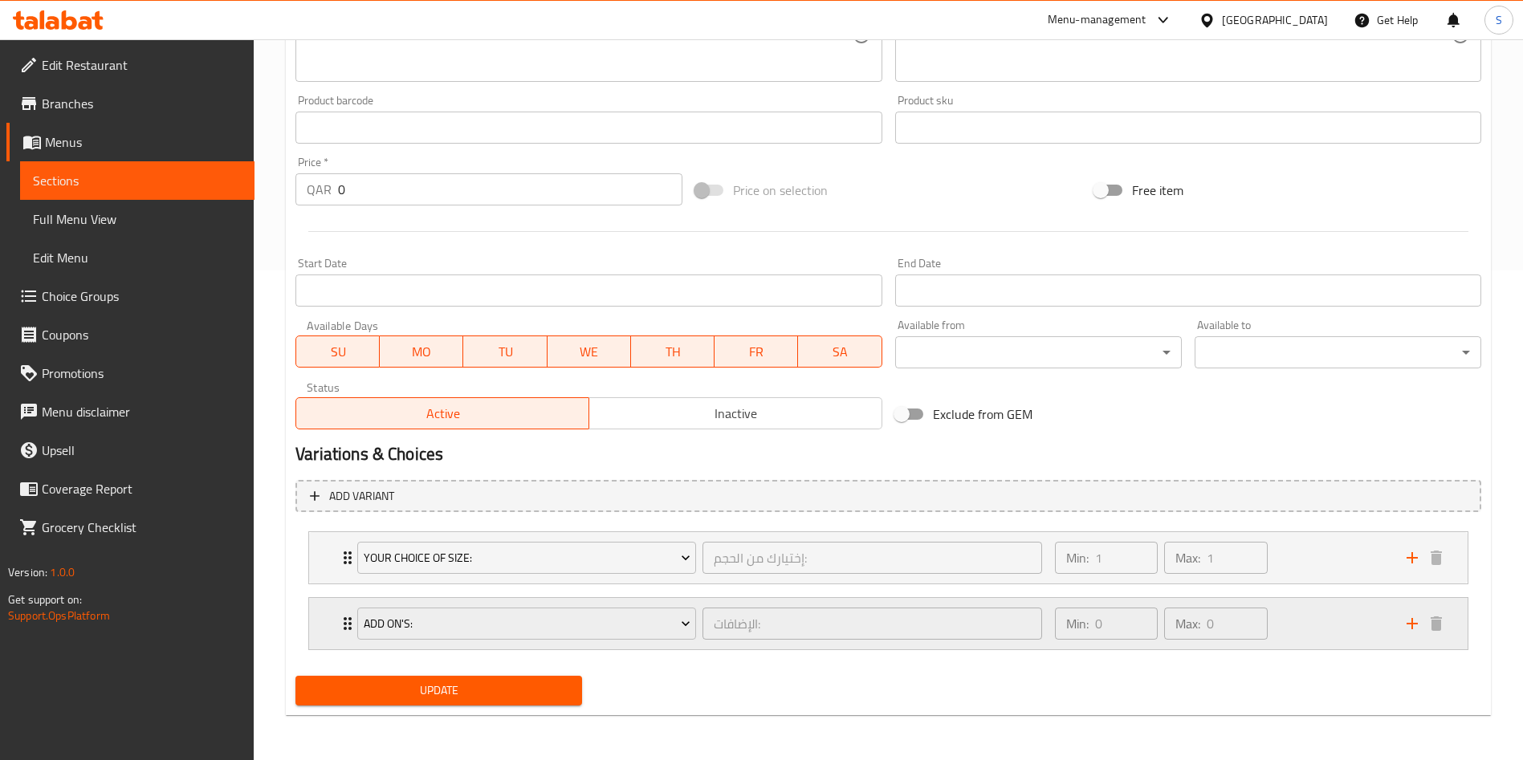
click at [1419, 633] on div "Expand" at bounding box center [1424, 624] width 48 height 24
click at [1414, 624] on icon "add" at bounding box center [1412, 623] width 11 height 11
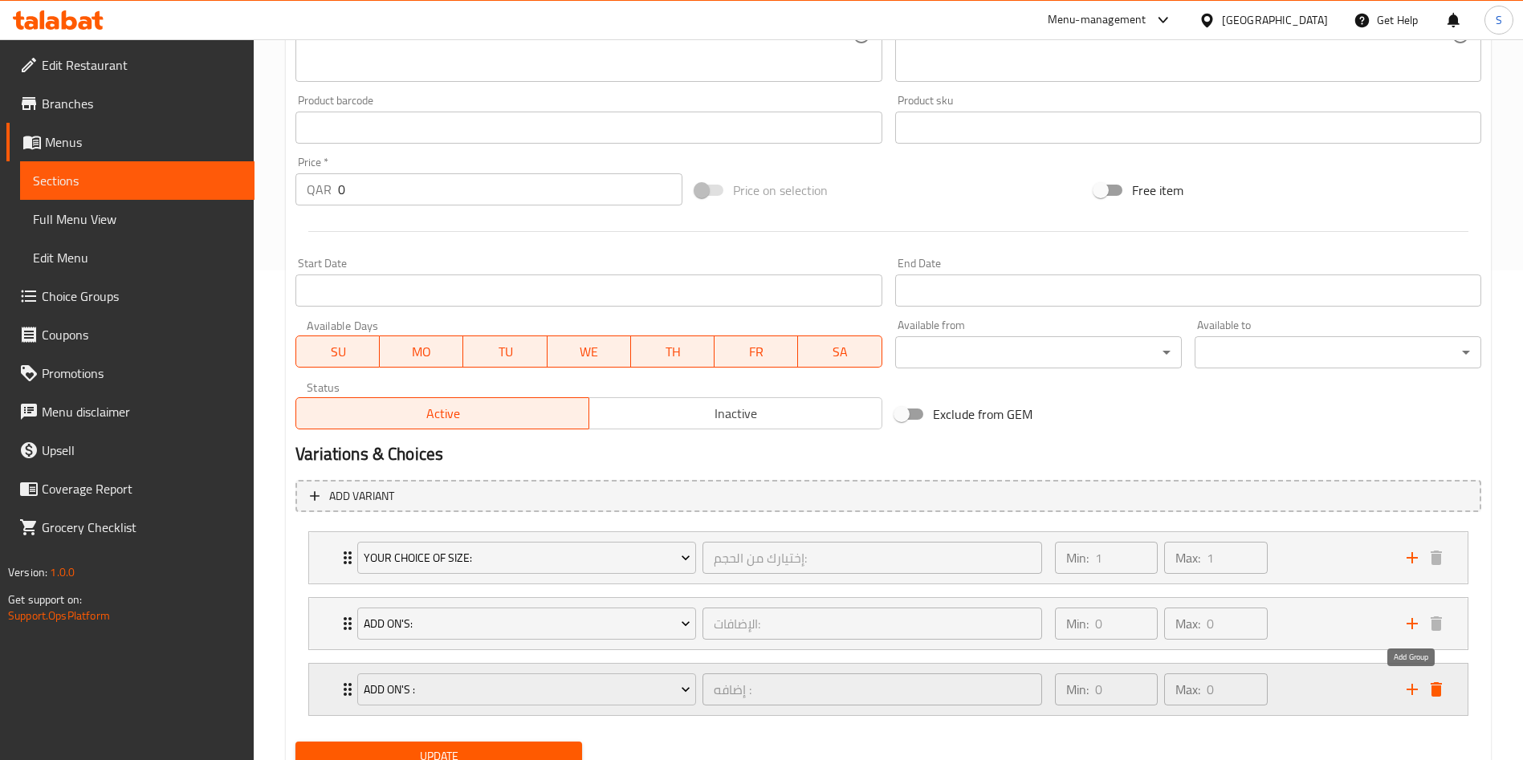
click at [1411, 689] on icon "add" at bounding box center [1412, 689] width 11 height 11
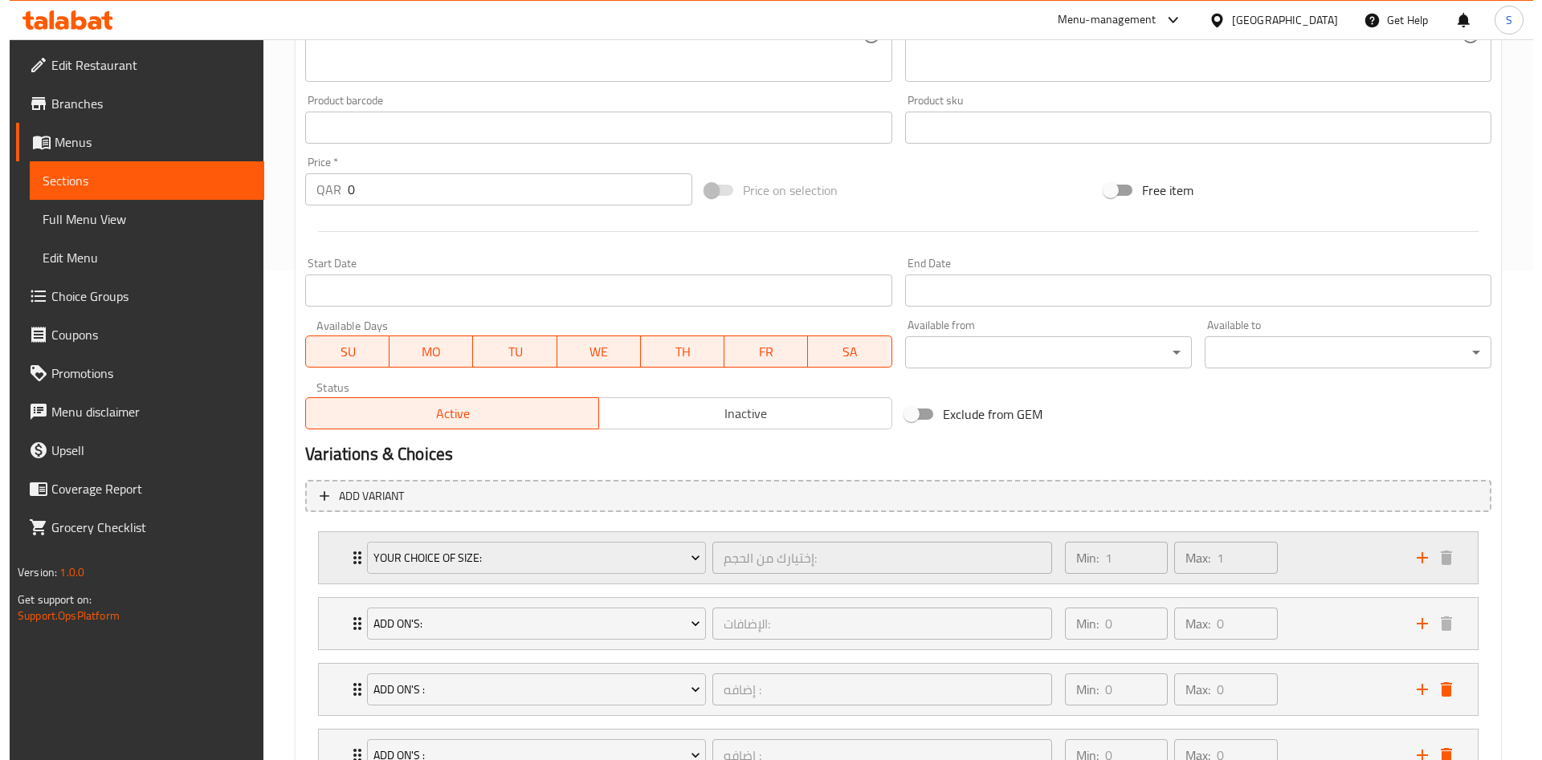
scroll to position [621, 0]
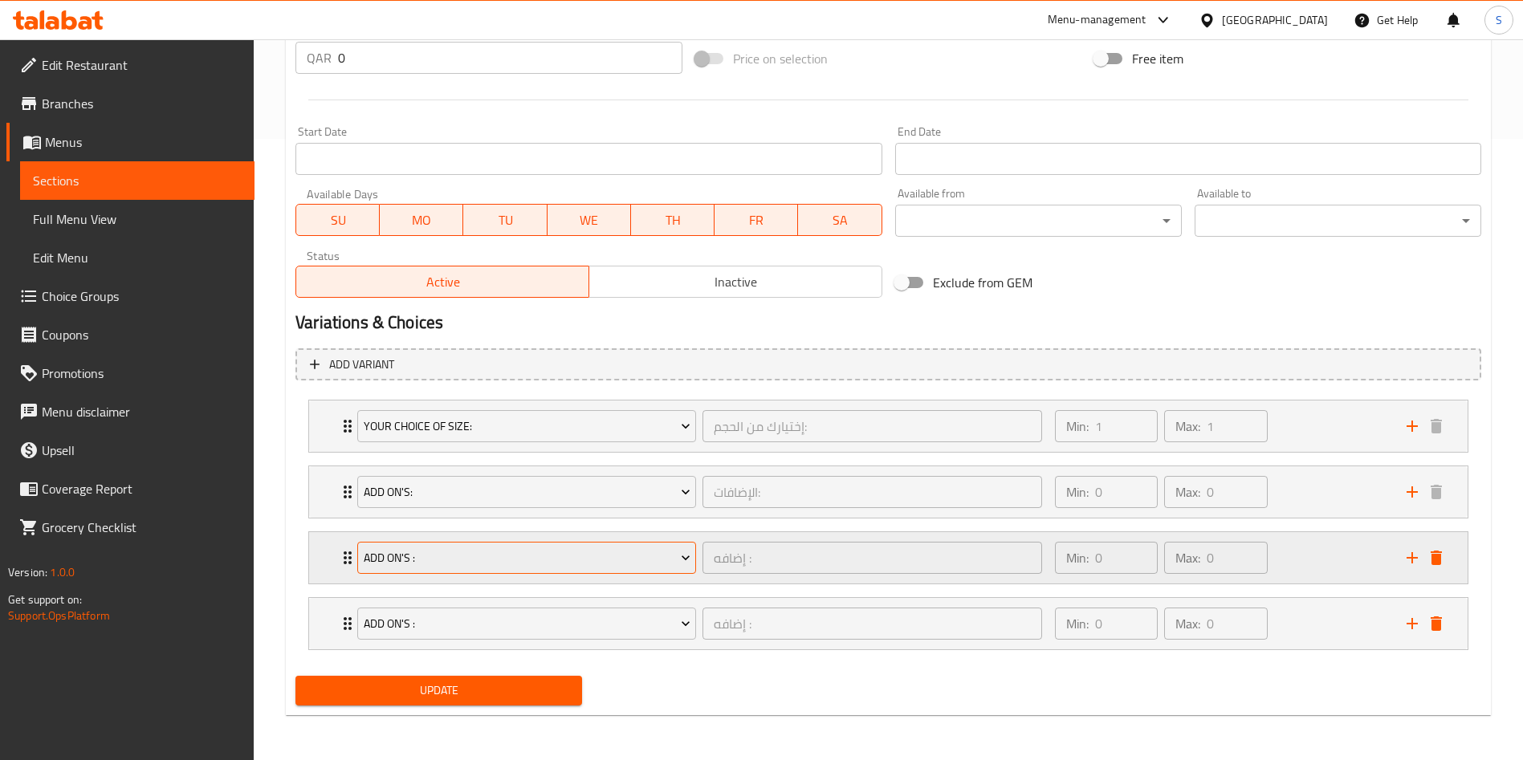
click at [568, 572] on button "Add On's :" at bounding box center [526, 558] width 339 height 32
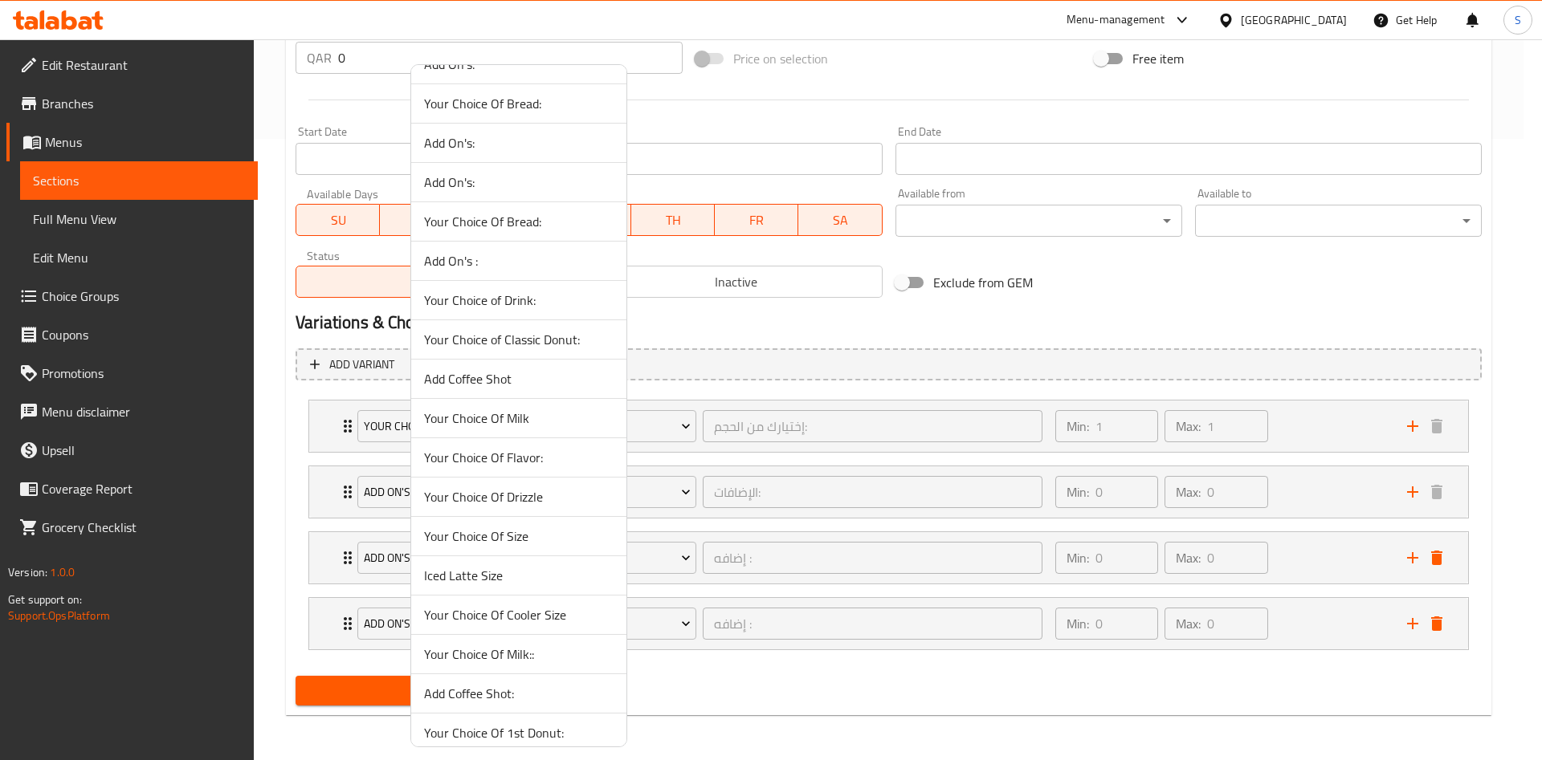
scroll to position [963, 0]
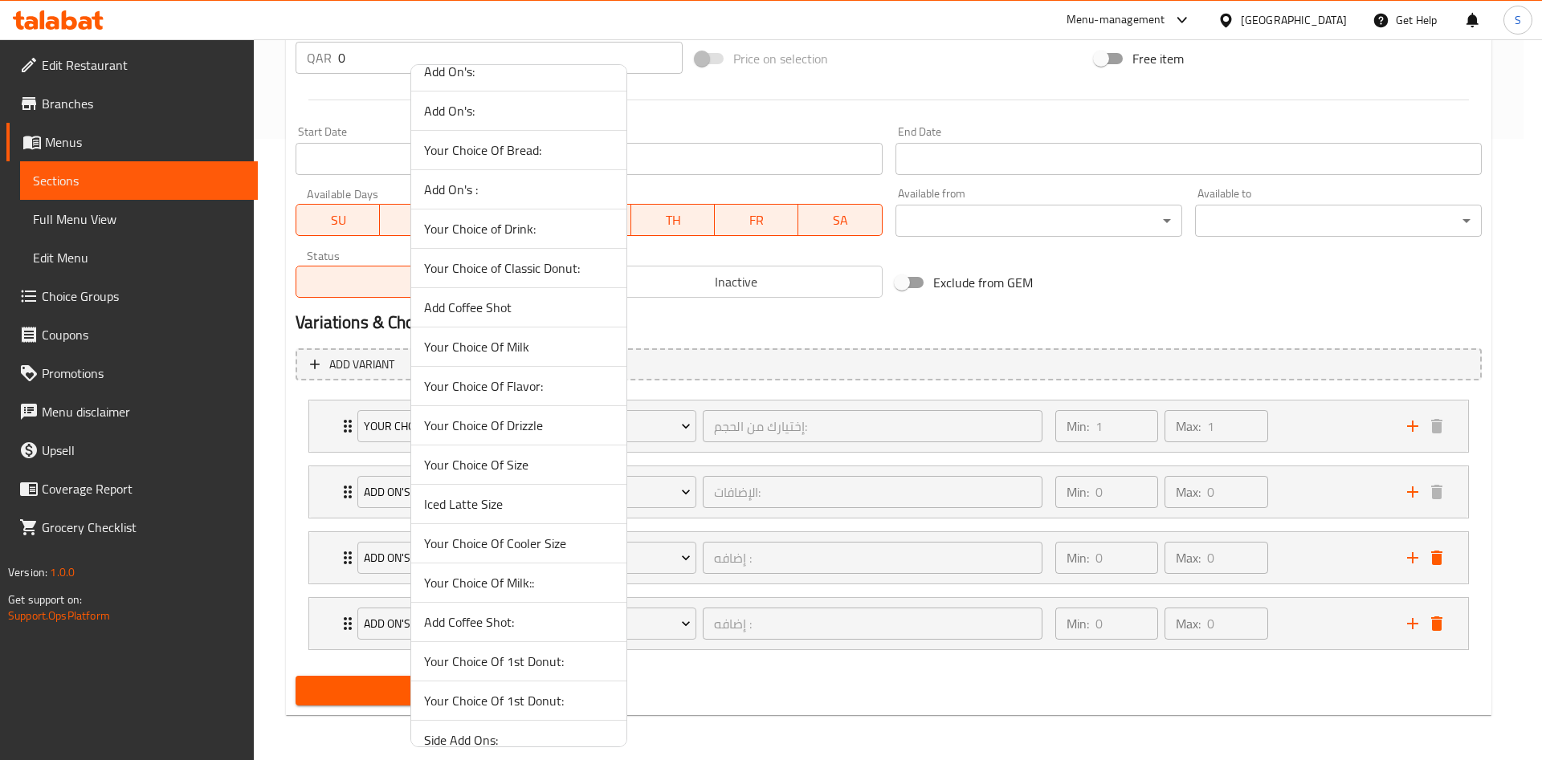
click at [522, 589] on span "Your Choice Of Milk::" at bounding box center [518, 582] width 189 height 19
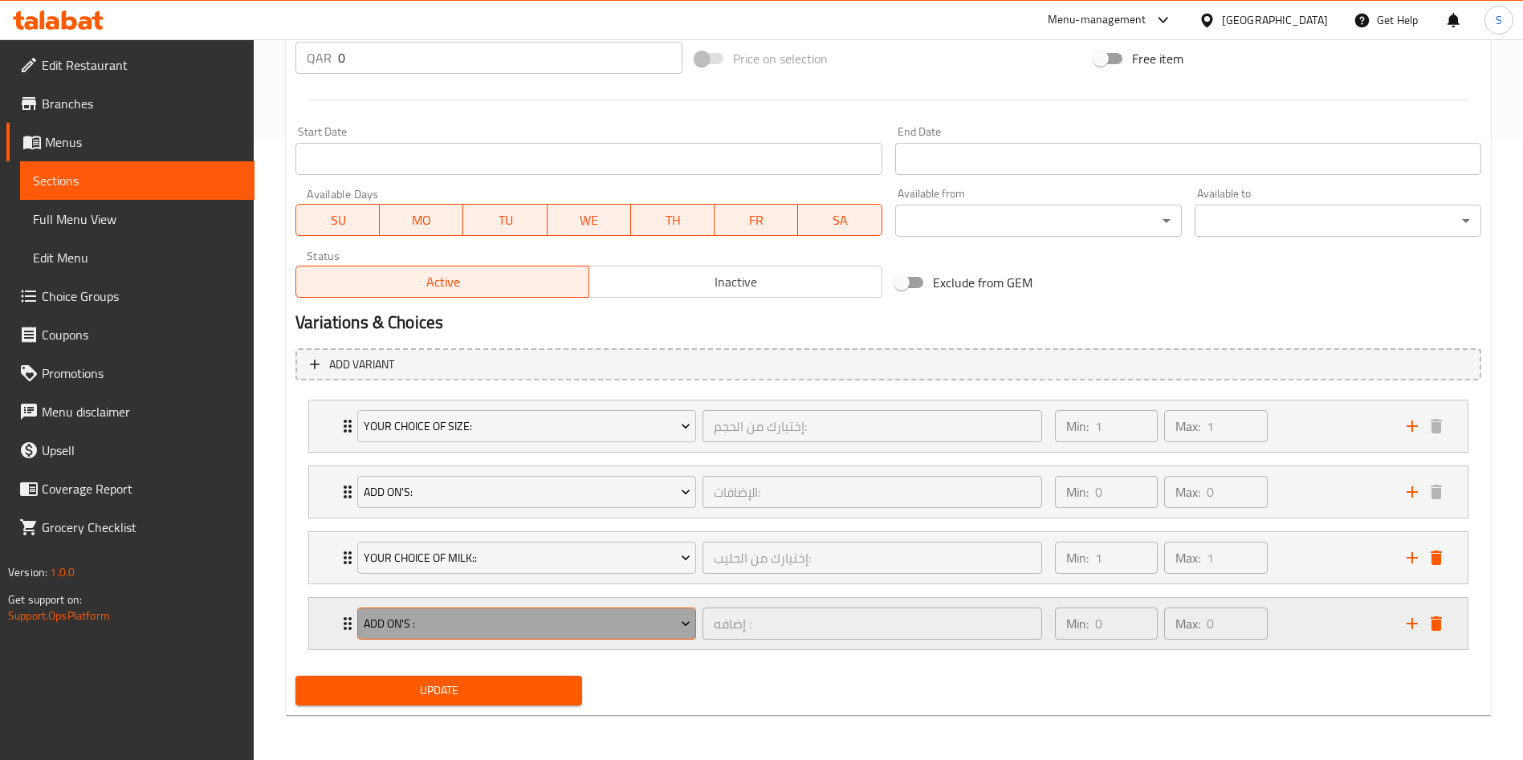
click at [545, 619] on span "Add On's :" at bounding box center [527, 624] width 327 height 20
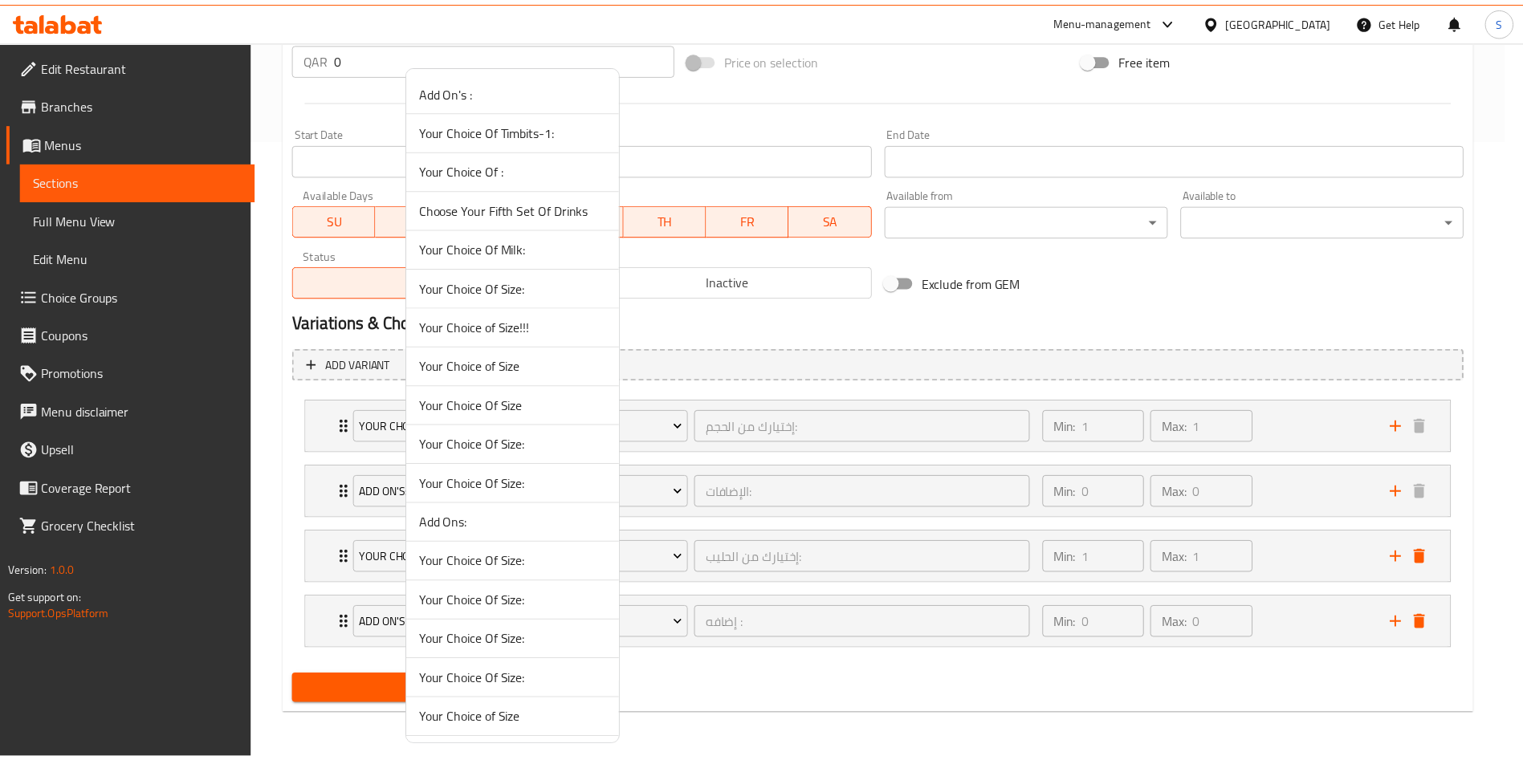
scroll to position [865, 0]
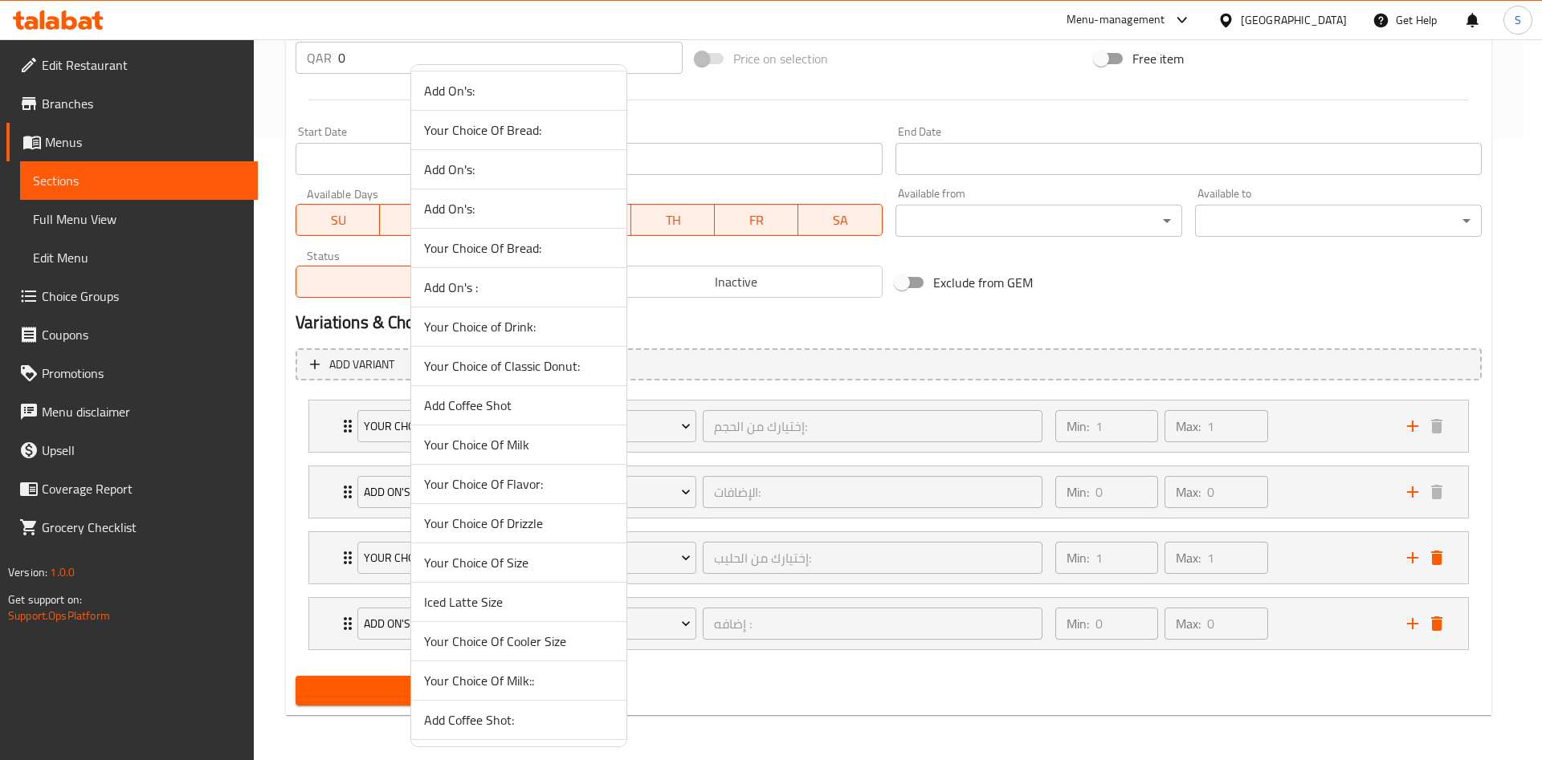
click at [505, 396] on span "Add Coffee Shot" at bounding box center [518, 405] width 189 height 19
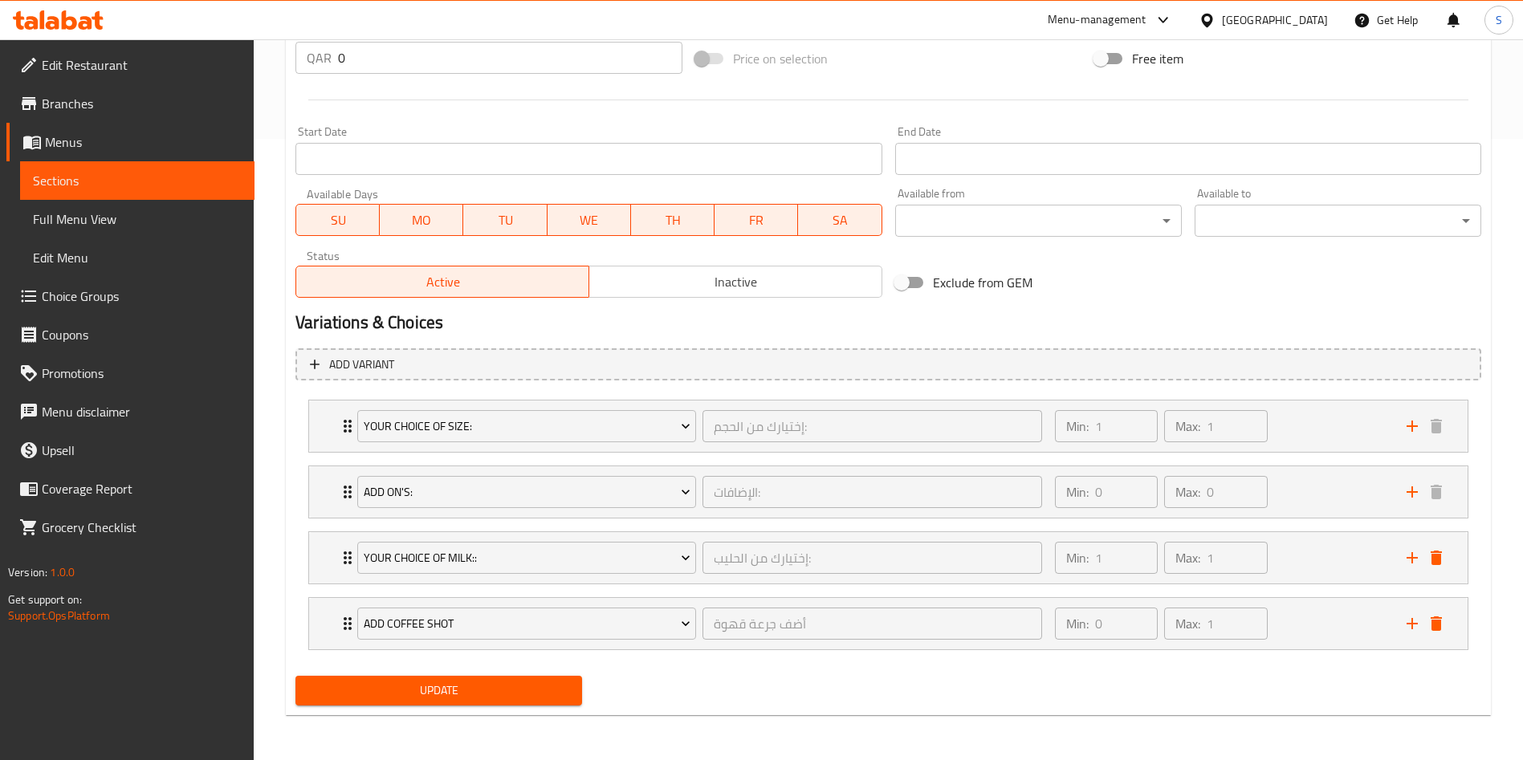
click at [484, 677] on div "Update" at bounding box center [438, 691] width 299 height 43
click at [480, 684] on span "Update" at bounding box center [438, 691] width 261 height 20
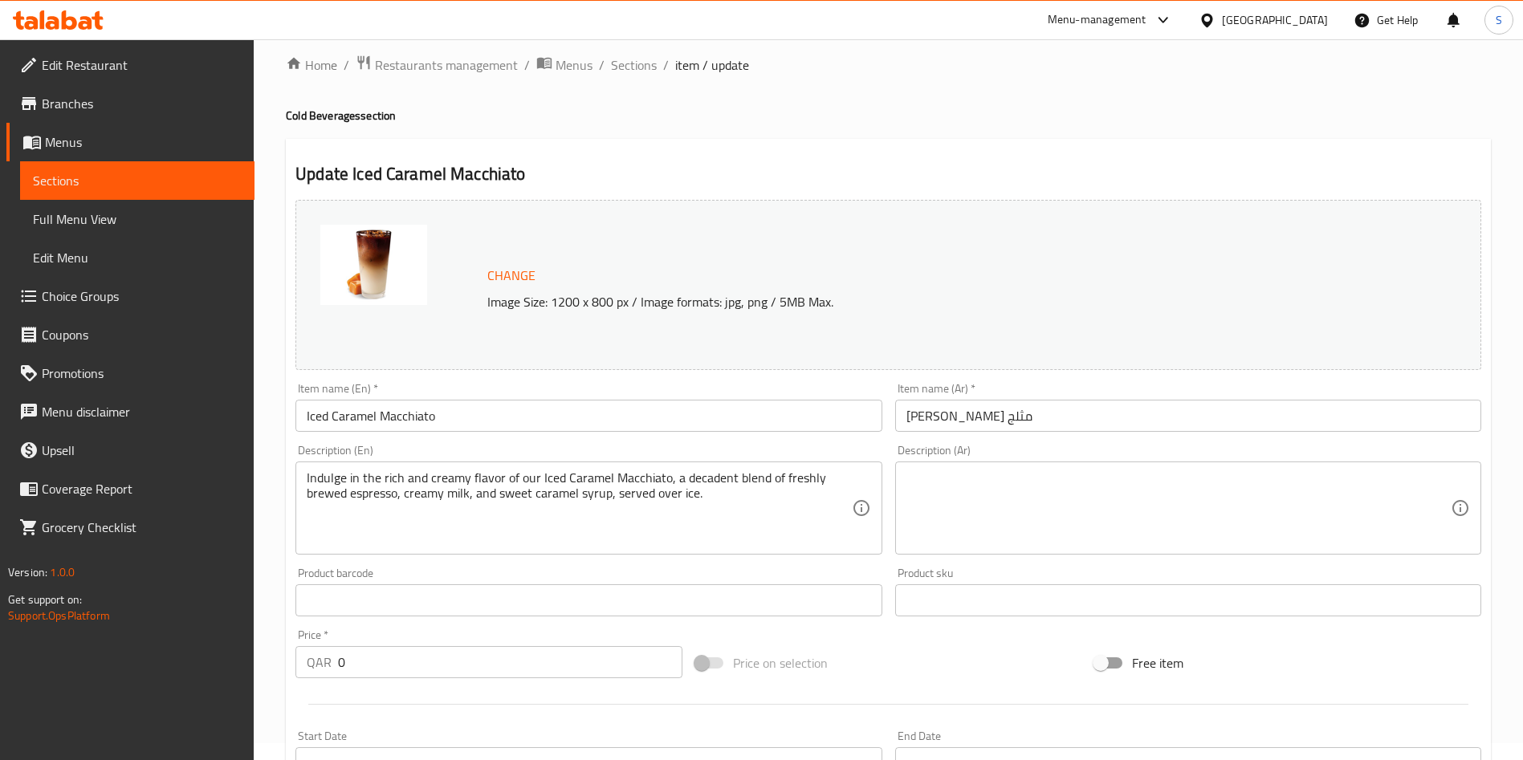
scroll to position [490, 0]
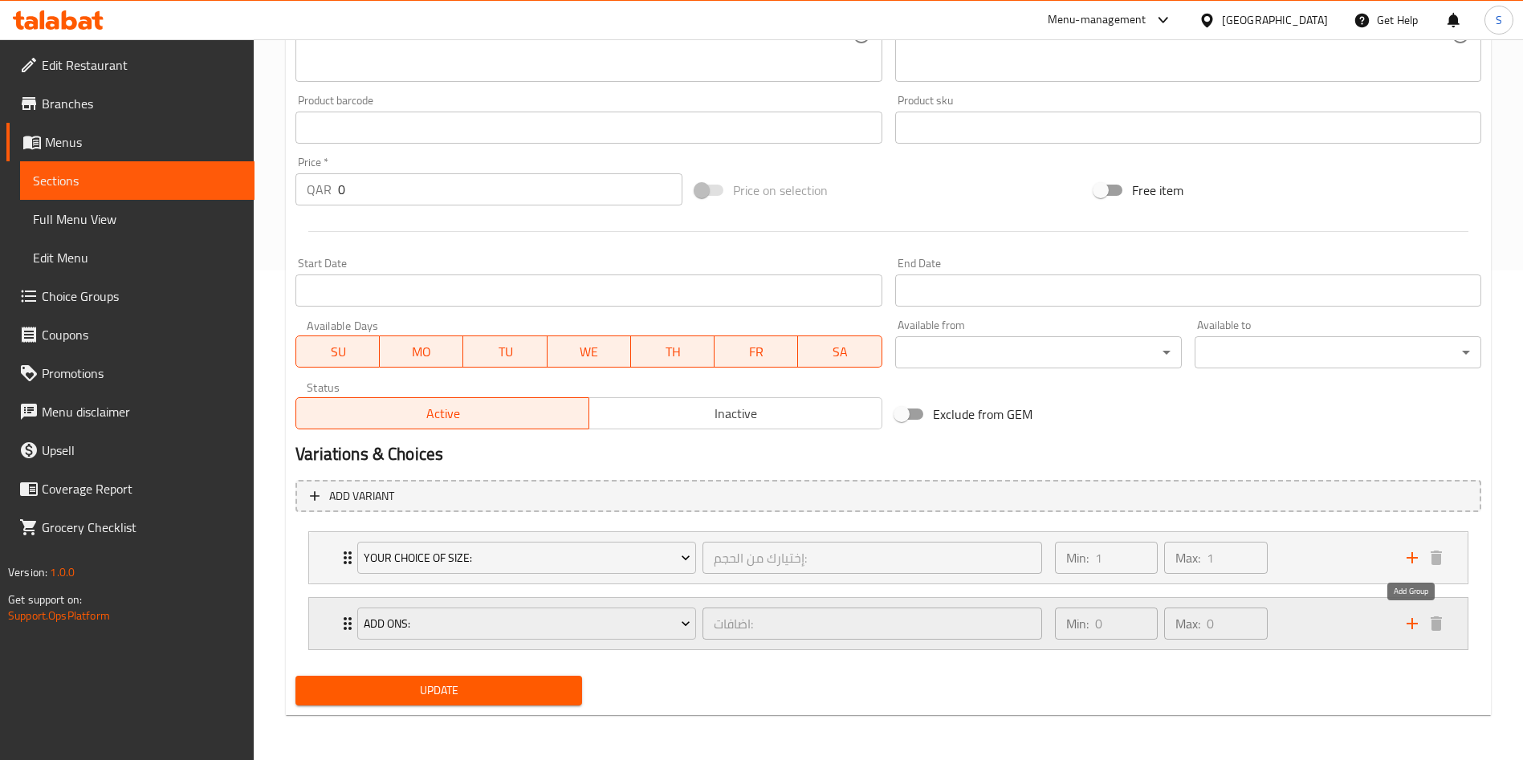
click at [1415, 626] on icon "add" at bounding box center [1412, 623] width 19 height 19
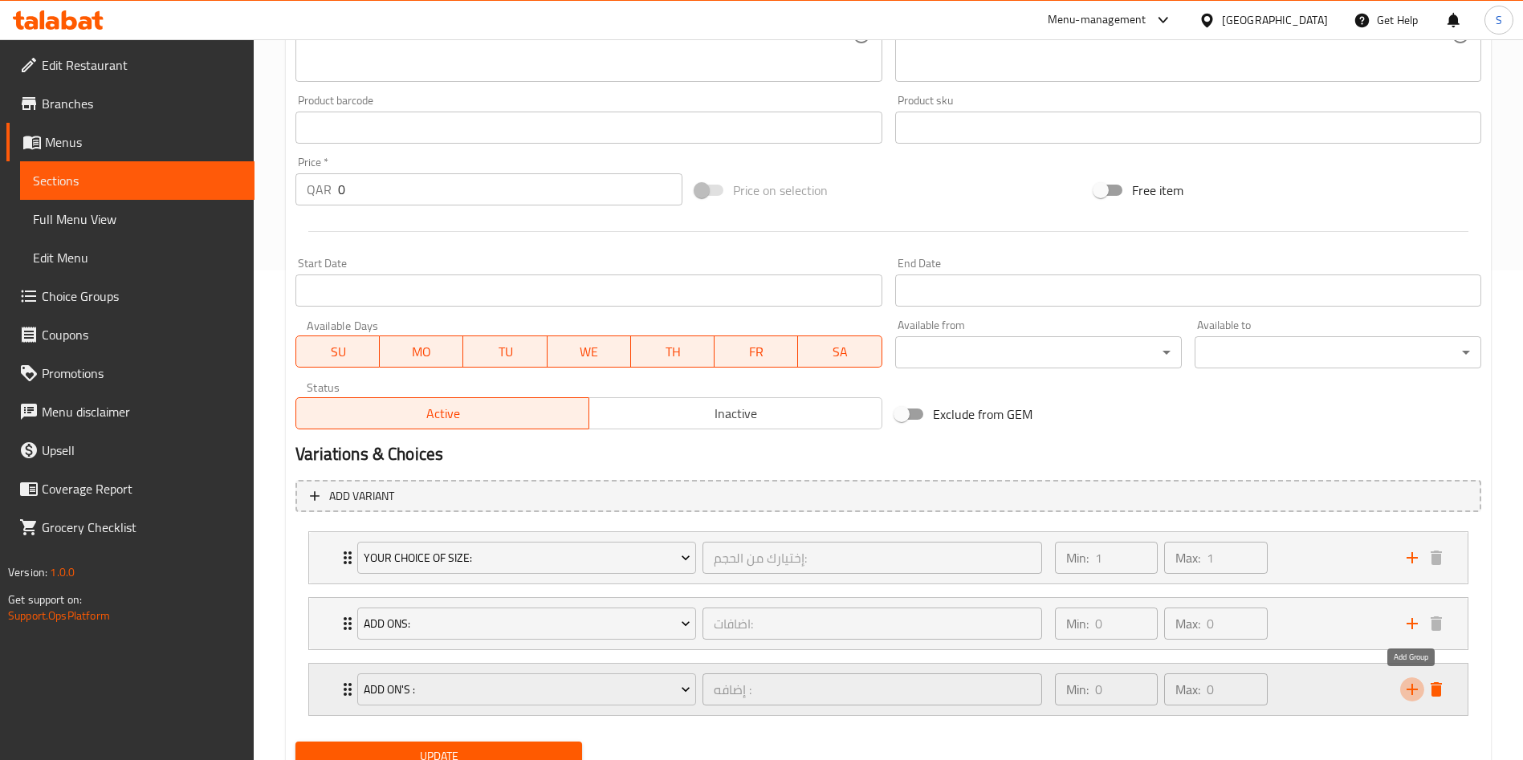
click at [1404, 686] on icon "add" at bounding box center [1412, 689] width 19 height 19
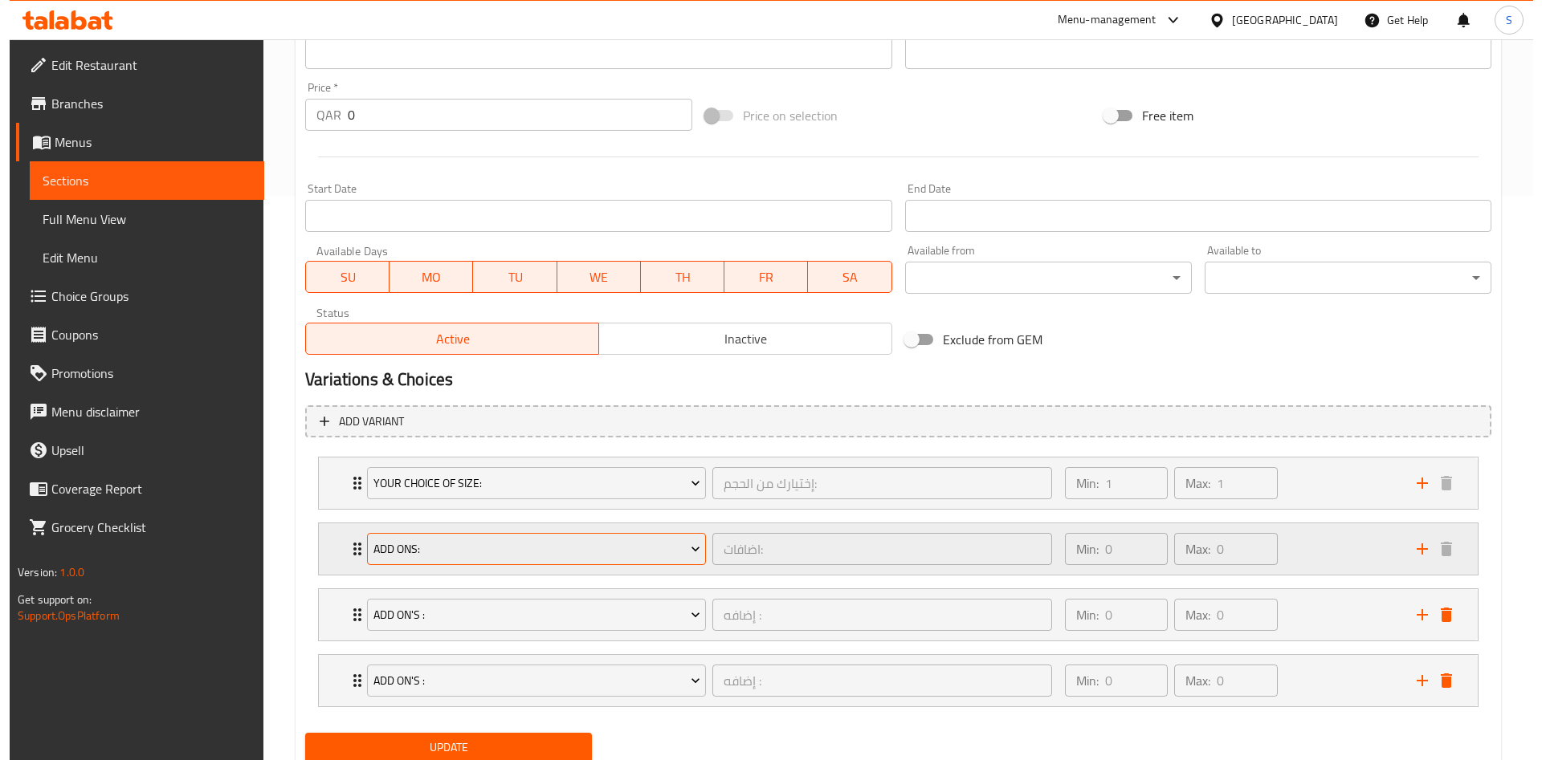
scroll to position [621, 0]
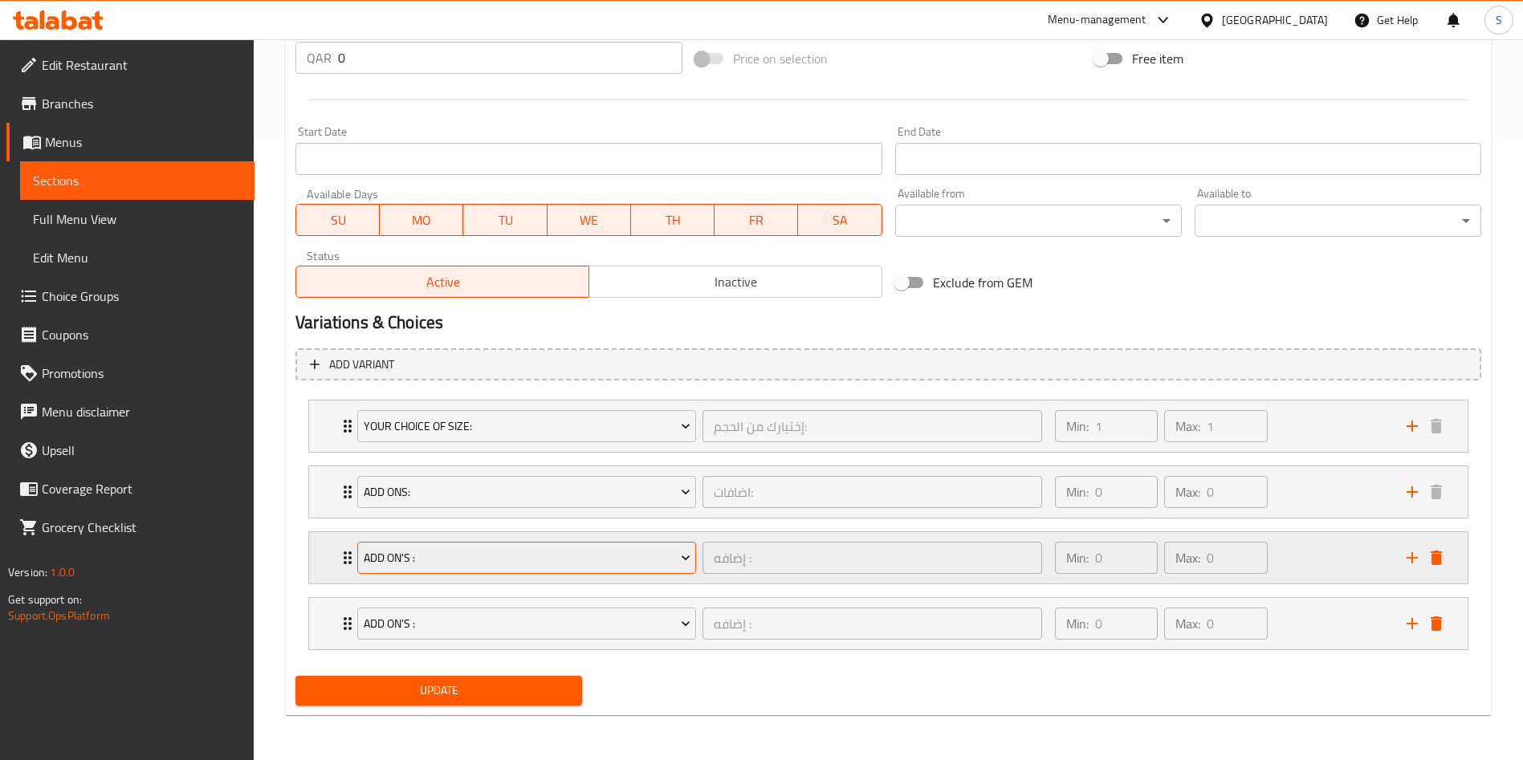
click at [489, 556] on span "Add On's :" at bounding box center [527, 558] width 327 height 20
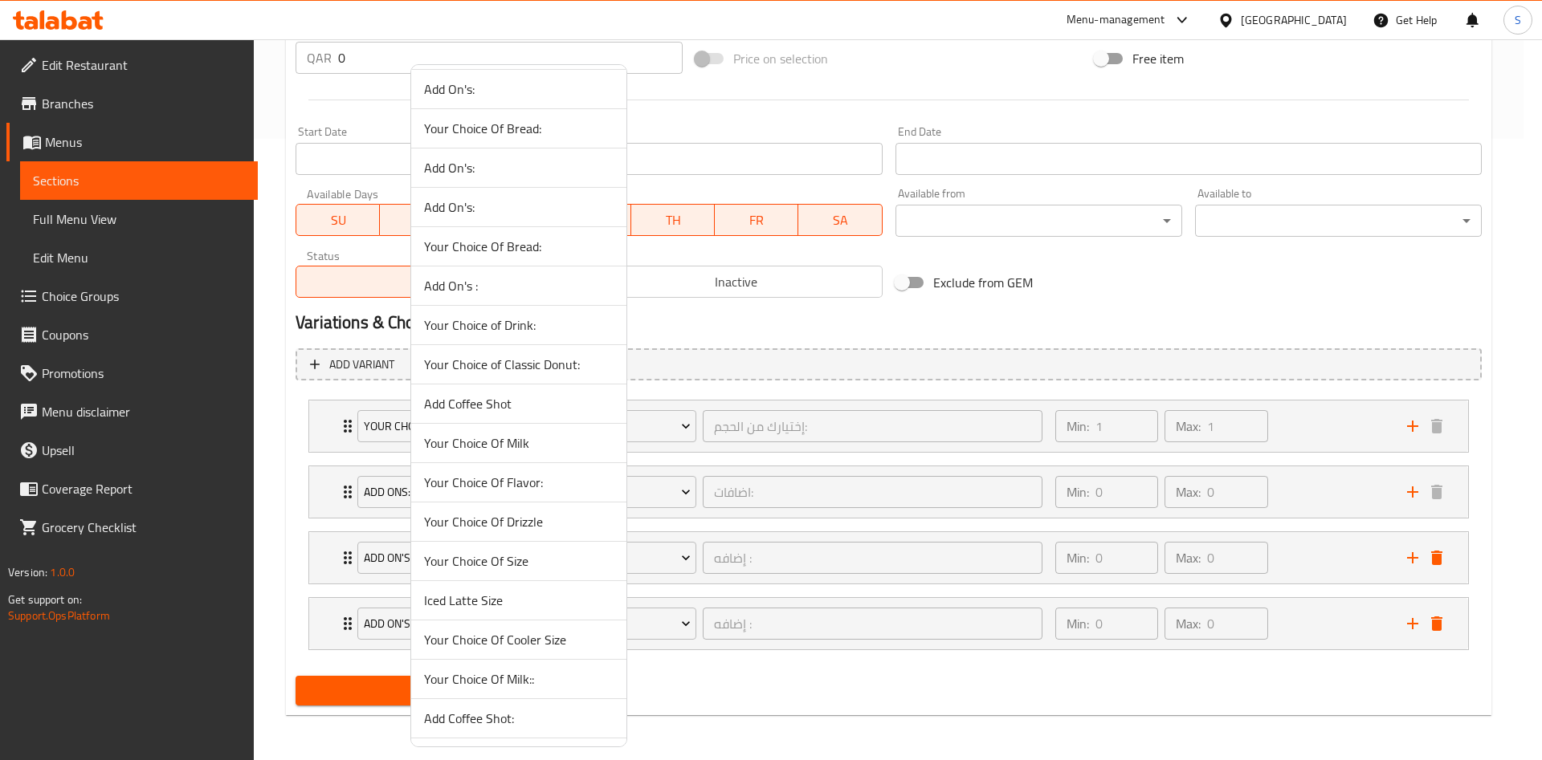
scroll to position [843, 0]
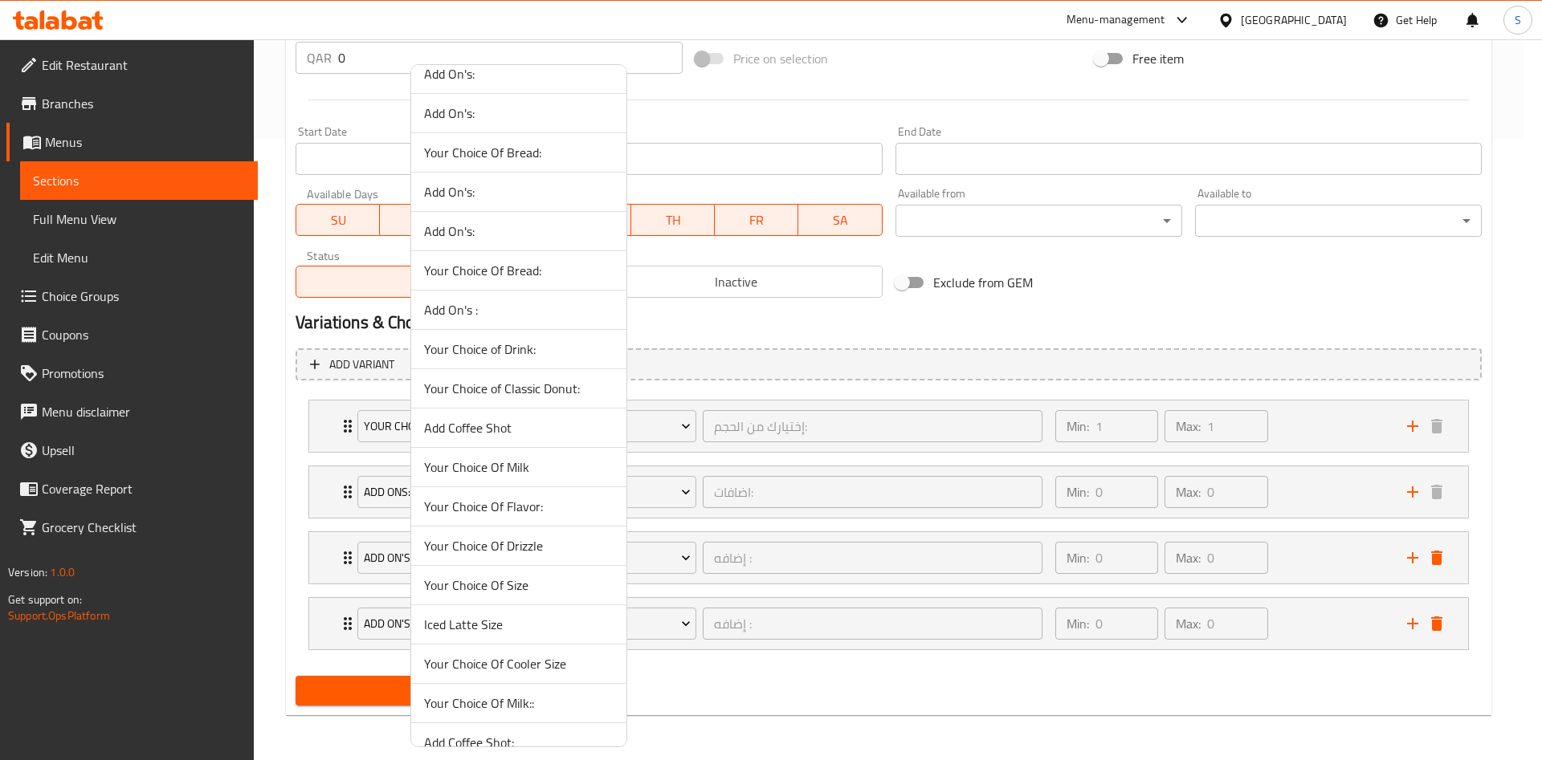
click at [525, 427] on span "Add Coffee Shot" at bounding box center [518, 427] width 189 height 19
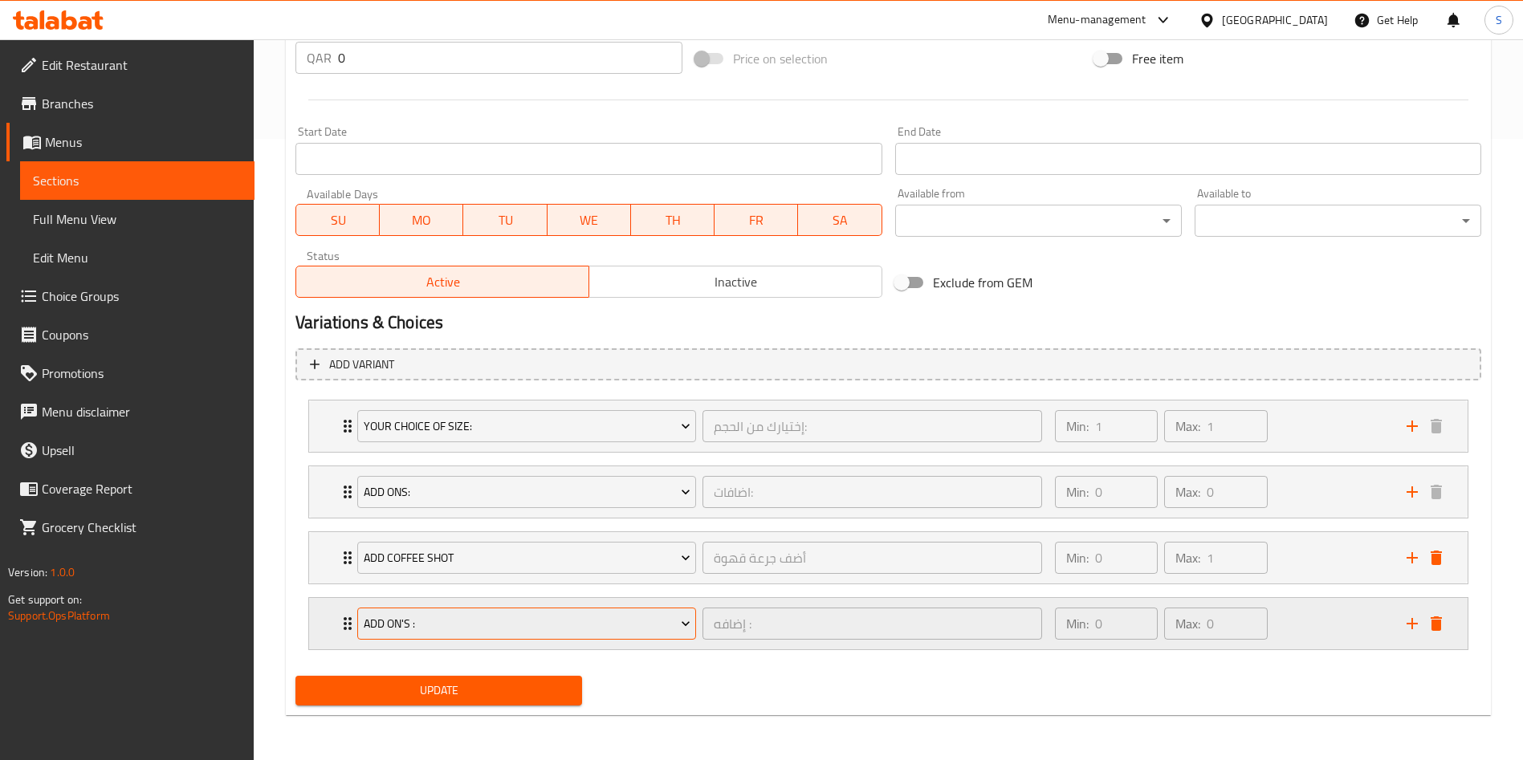
click at [549, 627] on span "Add On's :" at bounding box center [527, 624] width 327 height 20
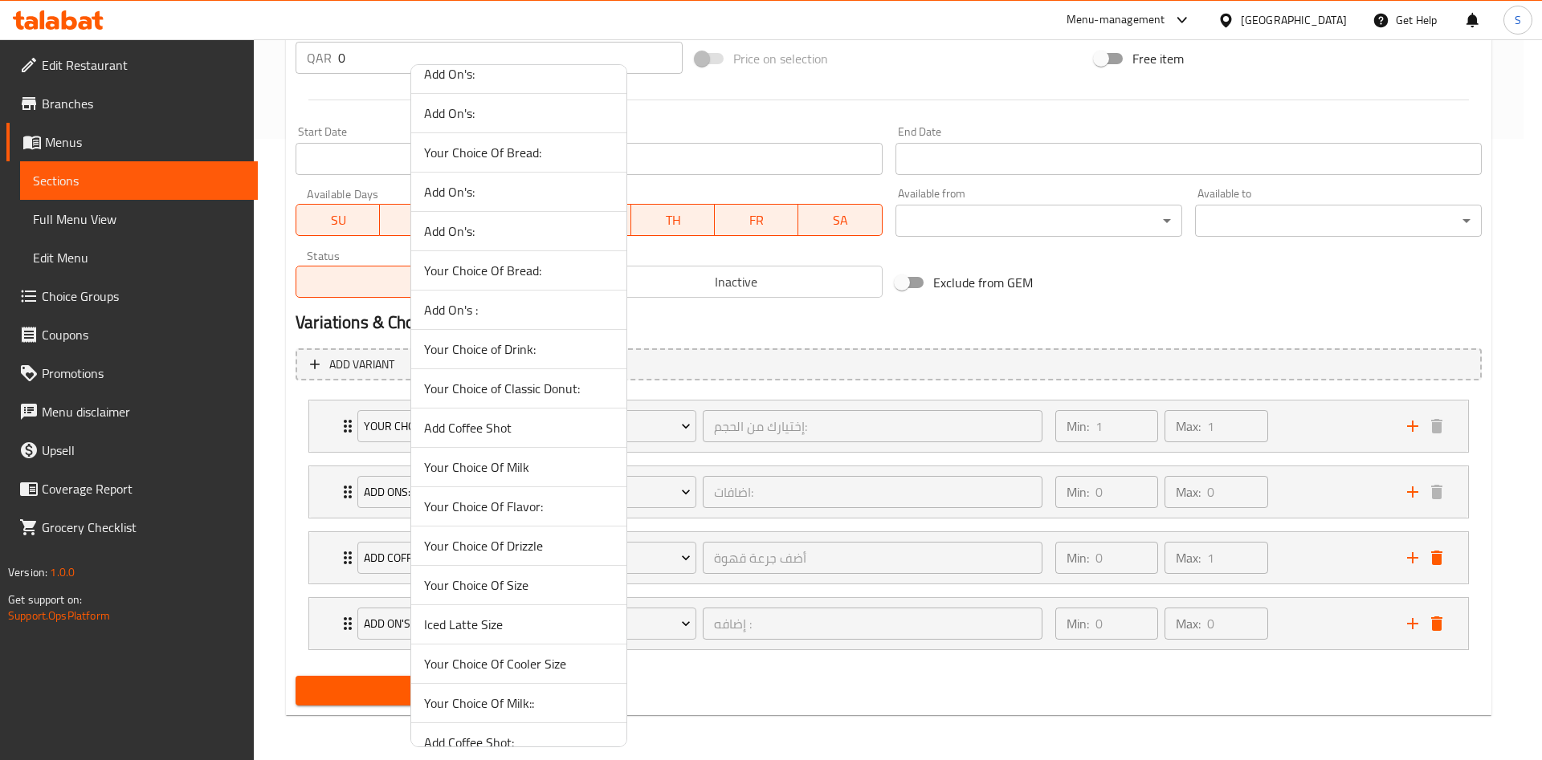
click at [489, 702] on span "Your Choice Of Milk::" at bounding box center [518, 703] width 189 height 19
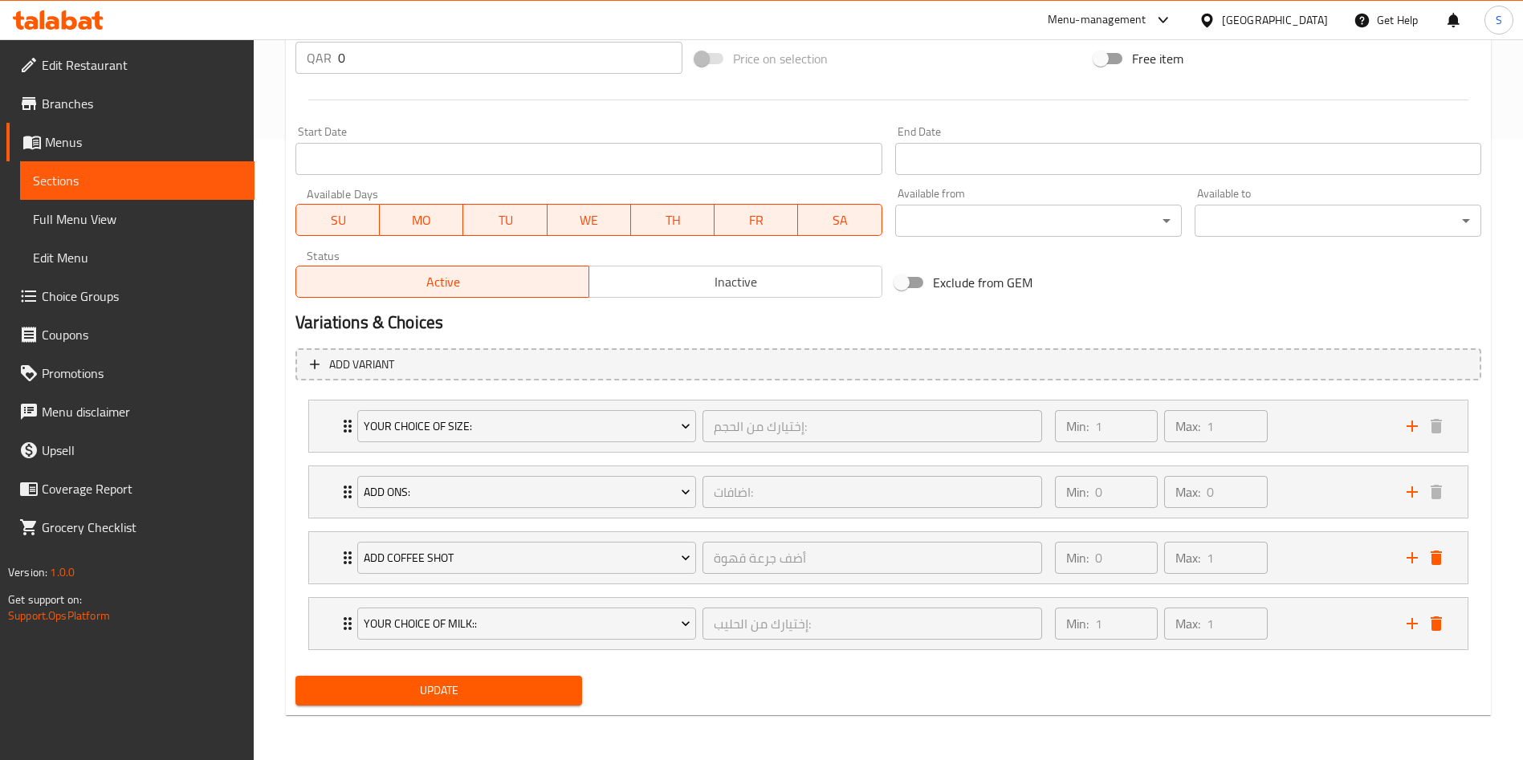
click at [502, 696] on span "Update" at bounding box center [438, 691] width 261 height 20
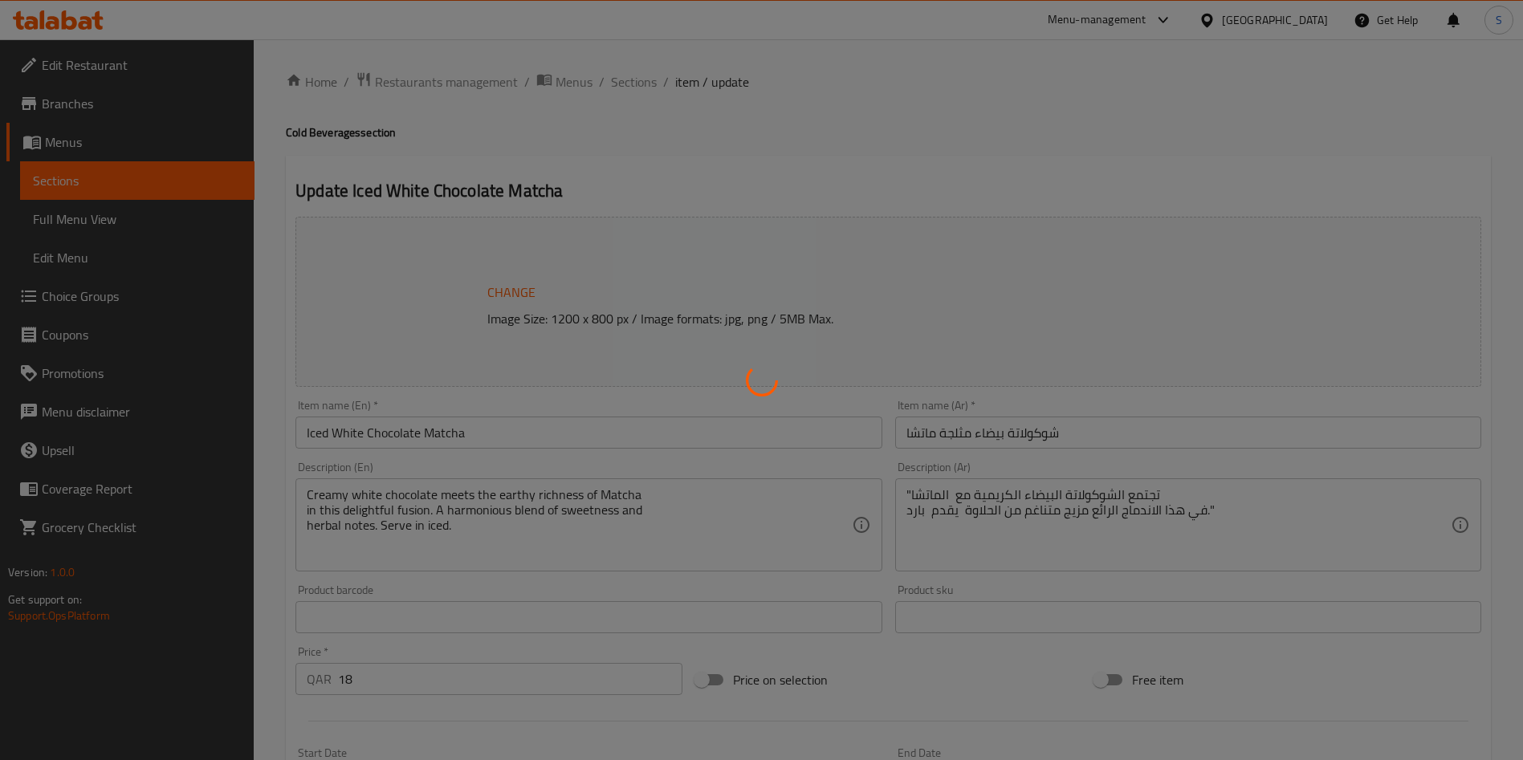
type input "اختيارك للحجم"
type input "1"
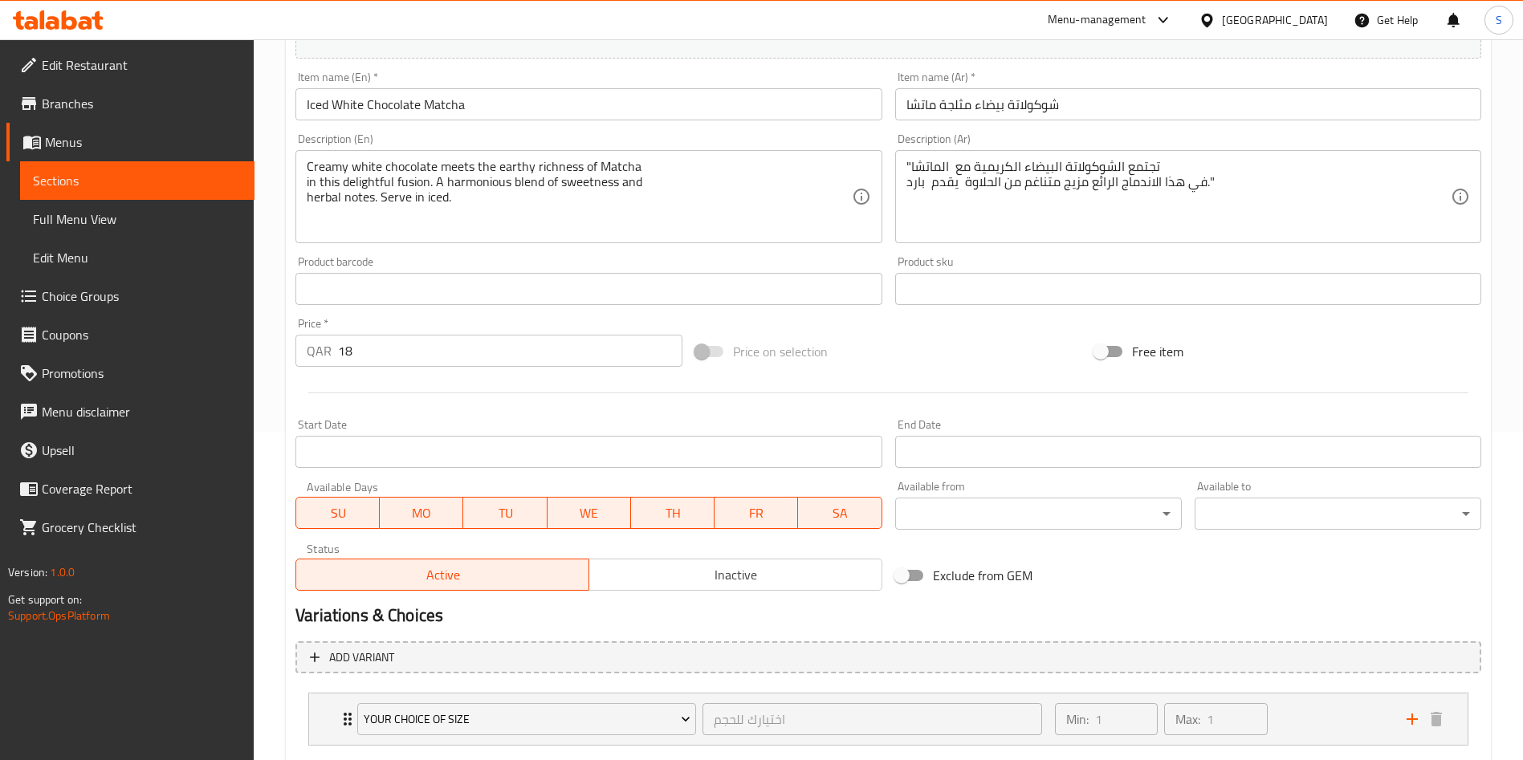
scroll to position [424, 0]
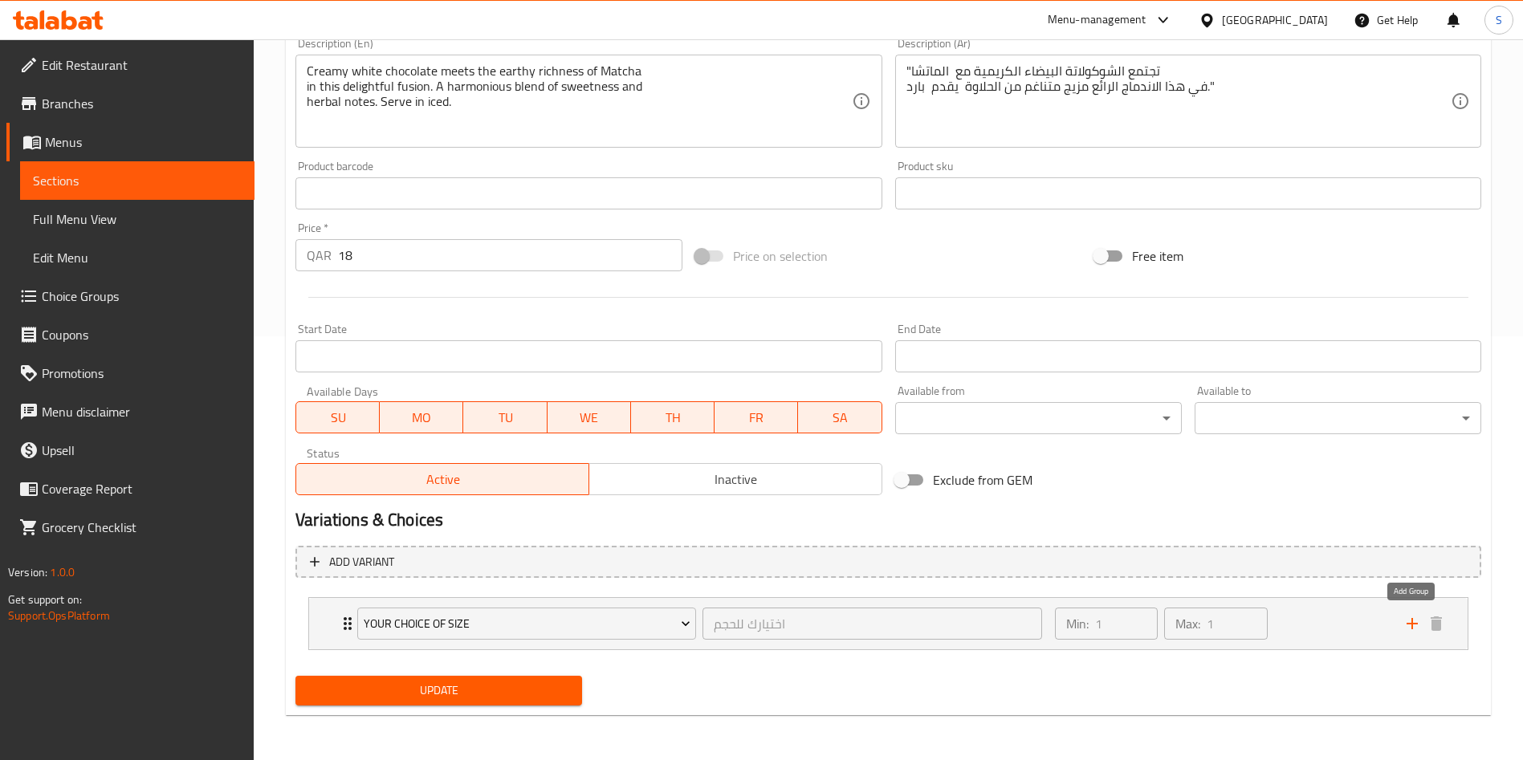
drag, startPoint x: 1407, startPoint y: 625, endPoint x: 1399, endPoint y: 653, distance: 28.5
click at [1407, 625] on icon "add" at bounding box center [1412, 623] width 19 height 19
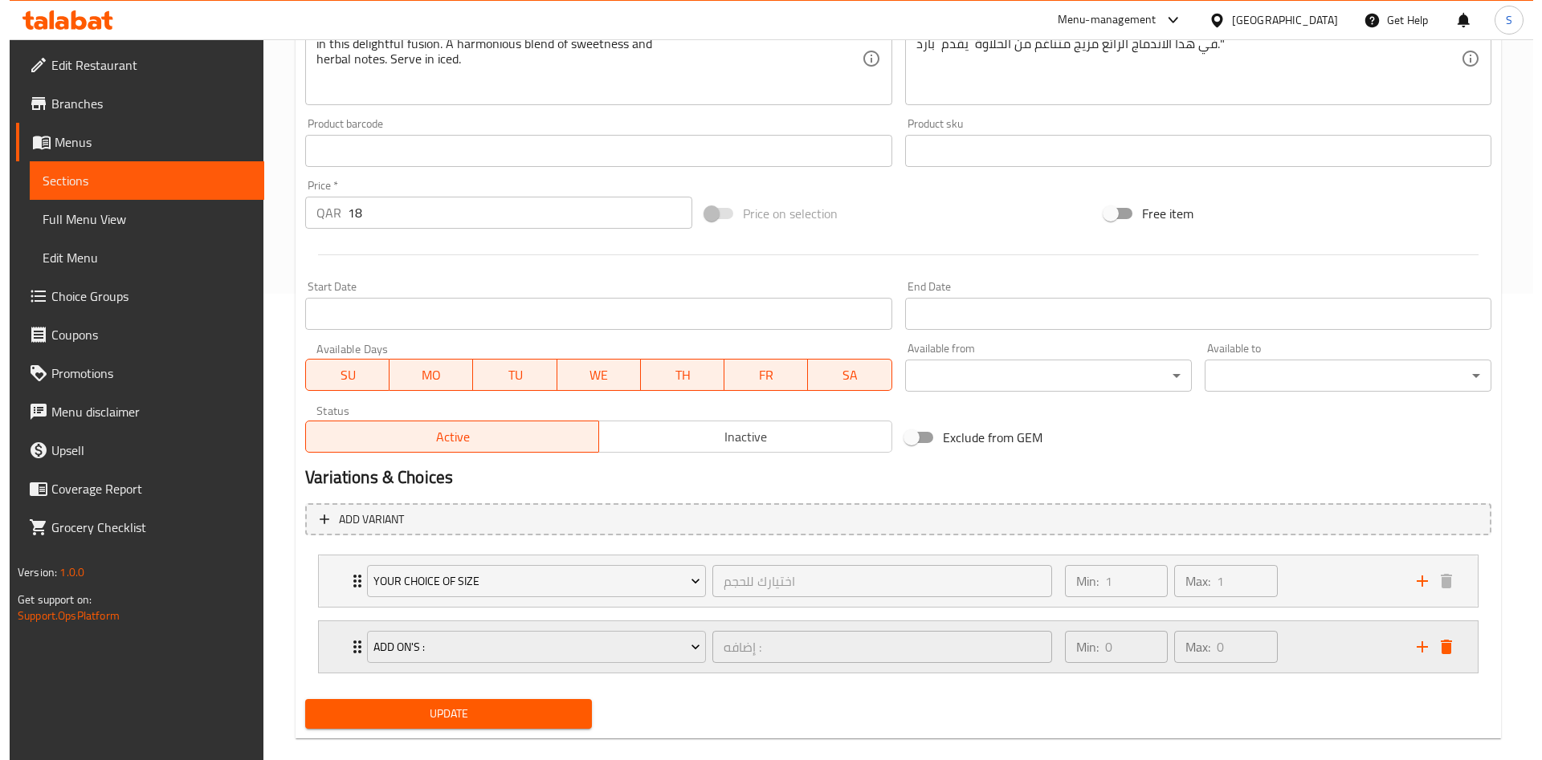
scroll to position [490, 0]
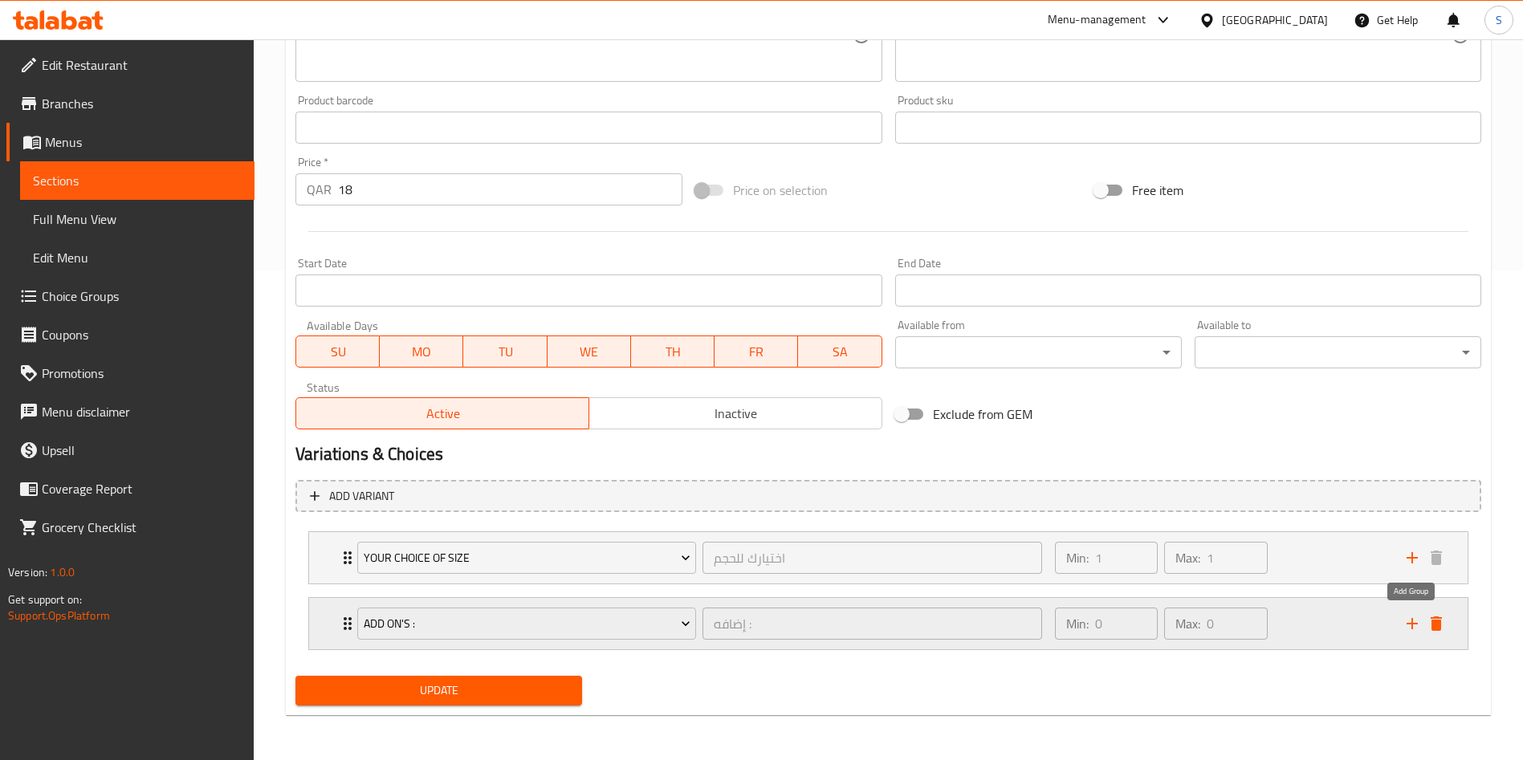
click at [1413, 619] on icon "add" at bounding box center [1412, 623] width 19 height 19
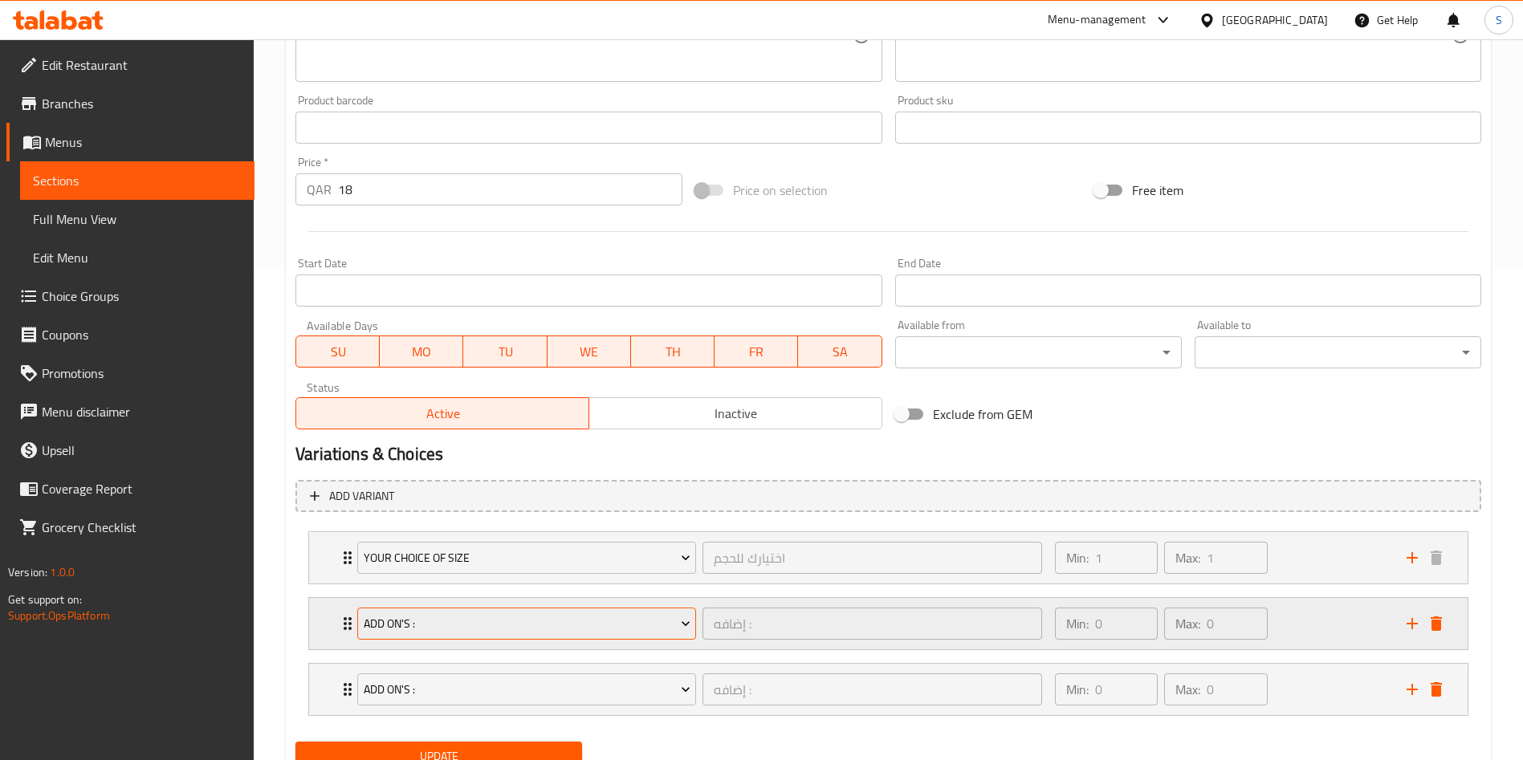
click at [550, 625] on span "Add On's :" at bounding box center [527, 624] width 327 height 20
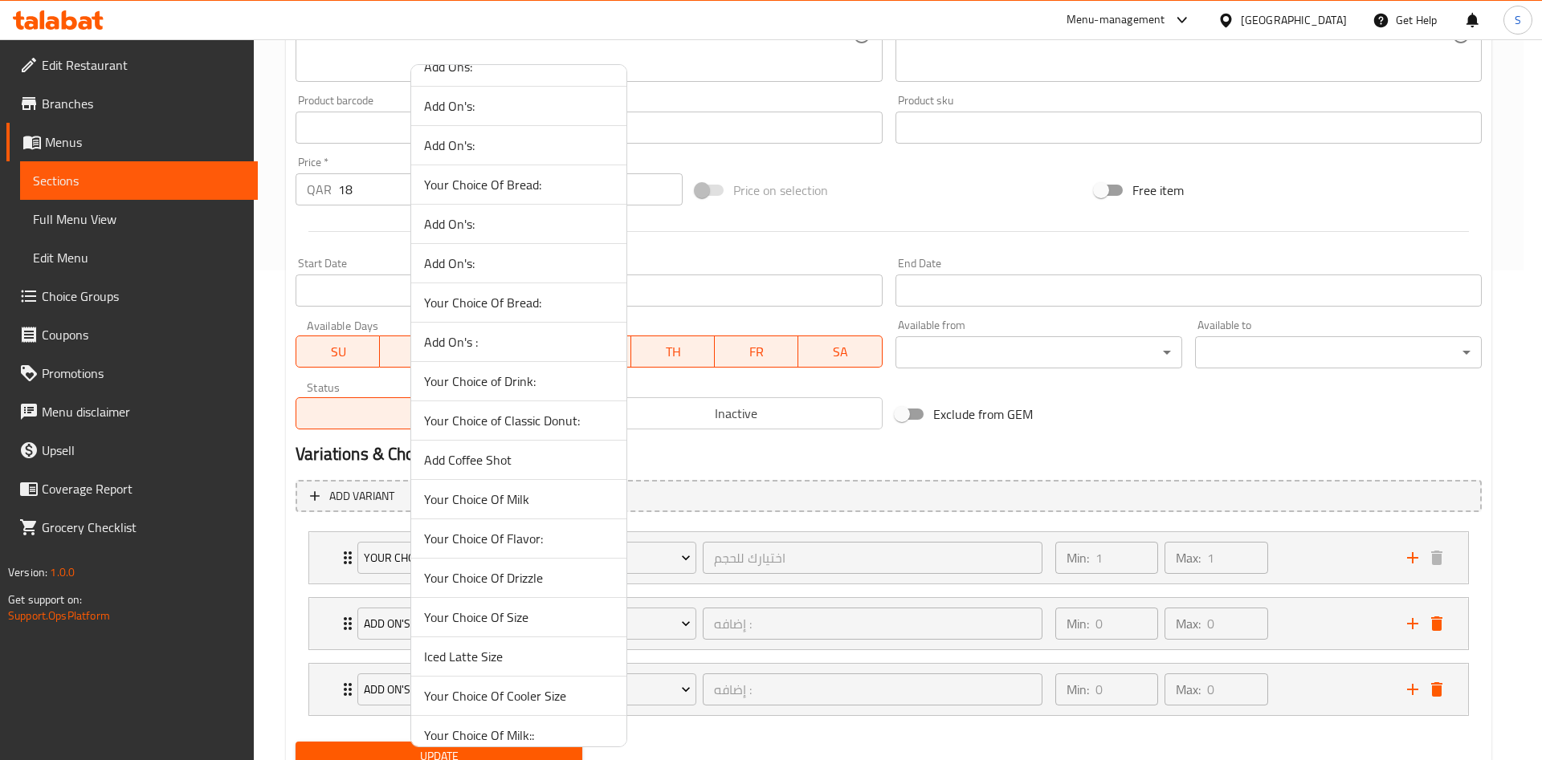
scroll to position [963, 0]
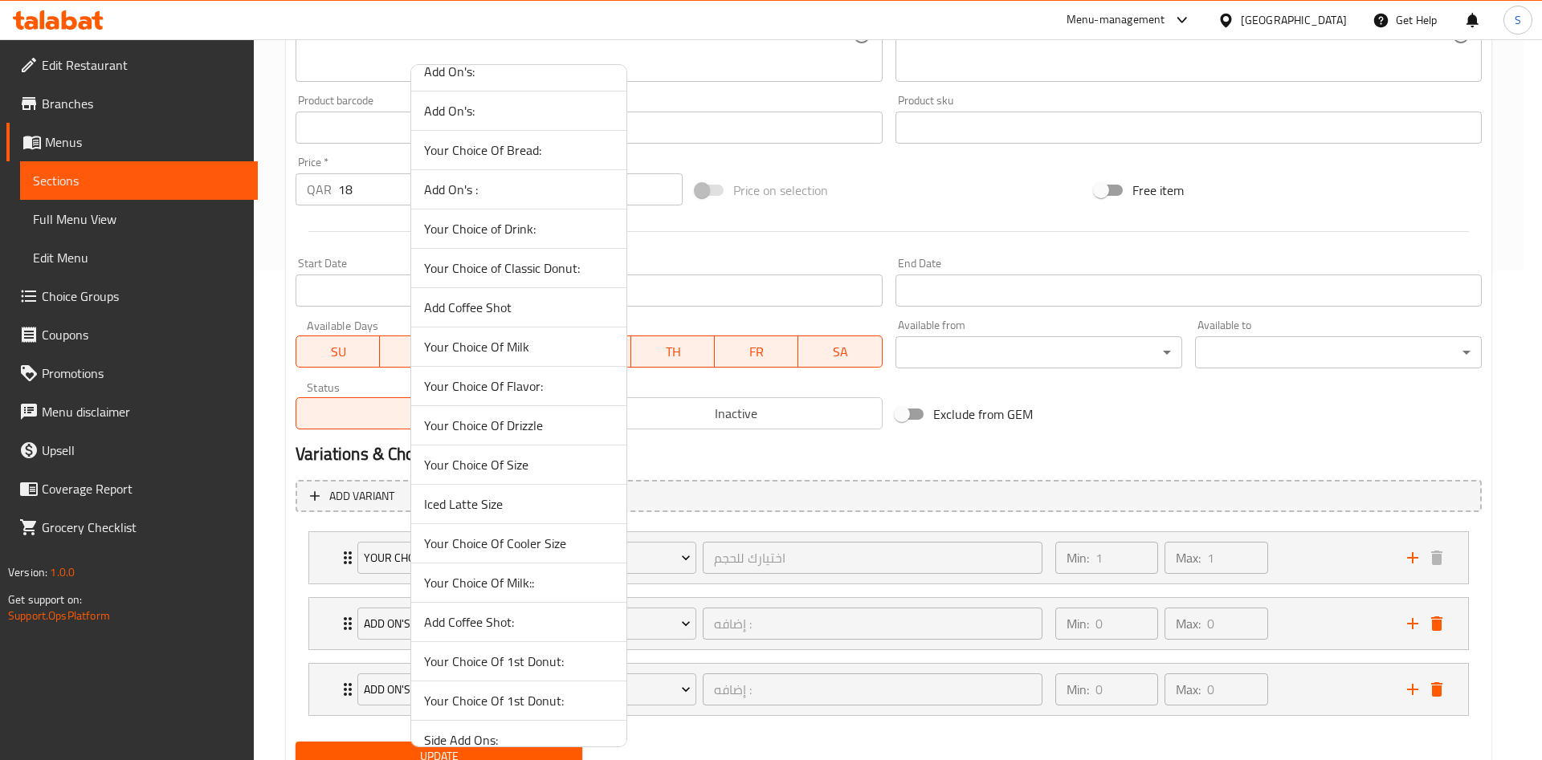
click at [536, 576] on span "Your Choice Of Milk::" at bounding box center [518, 582] width 189 height 19
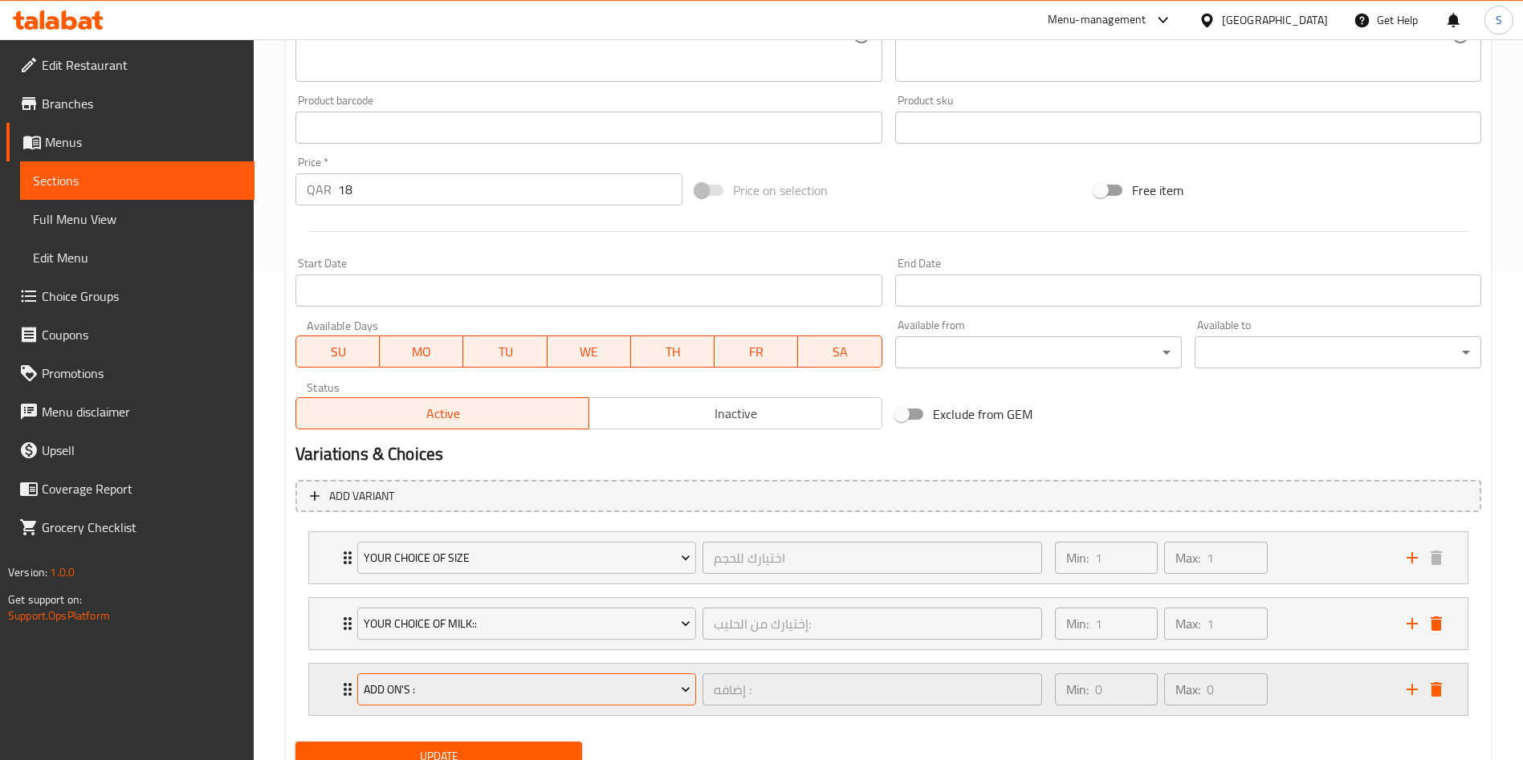
click at [582, 686] on span "Add On's :" at bounding box center [527, 690] width 327 height 20
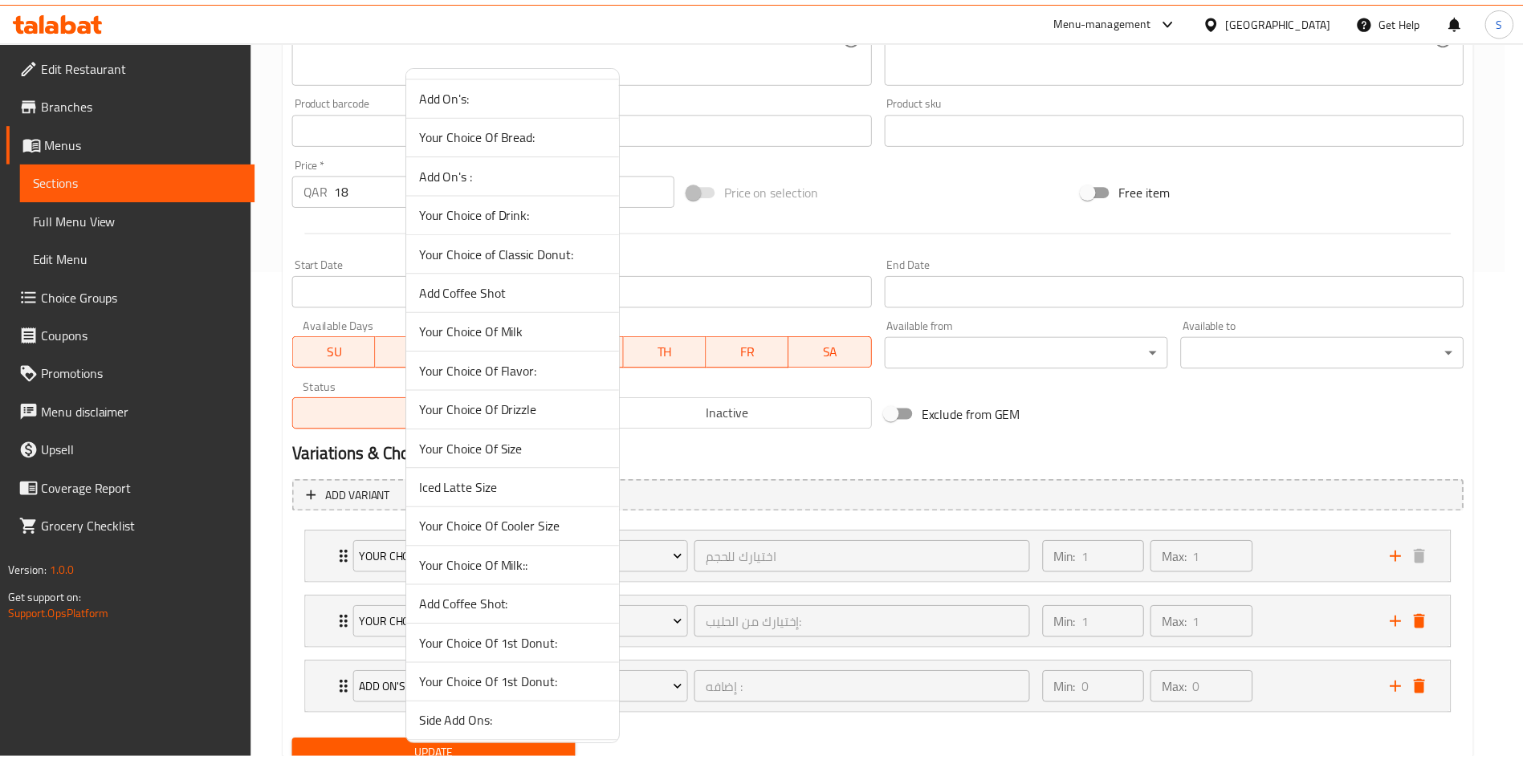
scroll to position [1106, 0]
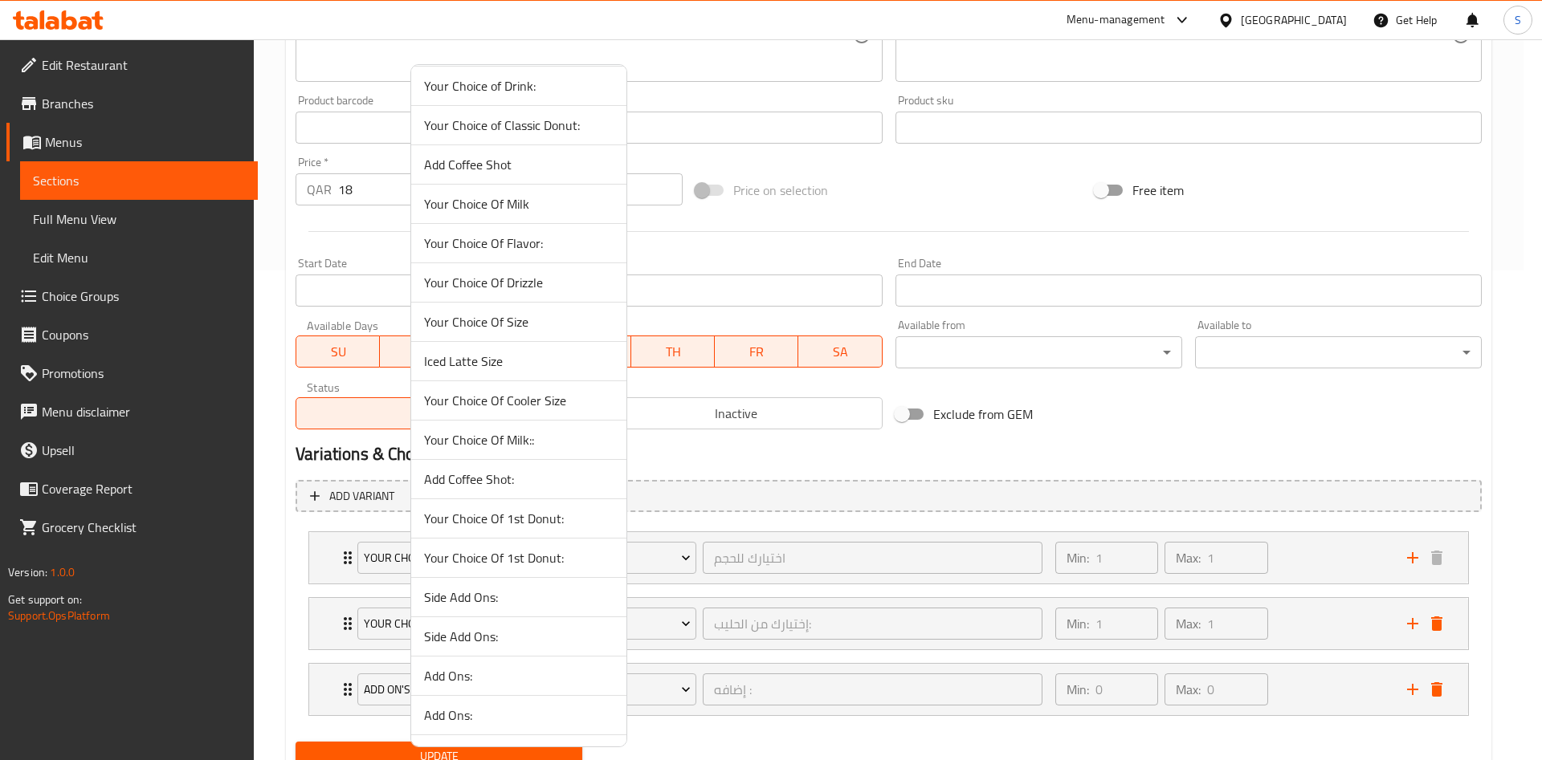
drag, startPoint x: 543, startPoint y: 168, endPoint x: 574, endPoint y: 182, distance: 34.5
click at [543, 169] on span "Add Coffee Shot" at bounding box center [518, 164] width 189 height 19
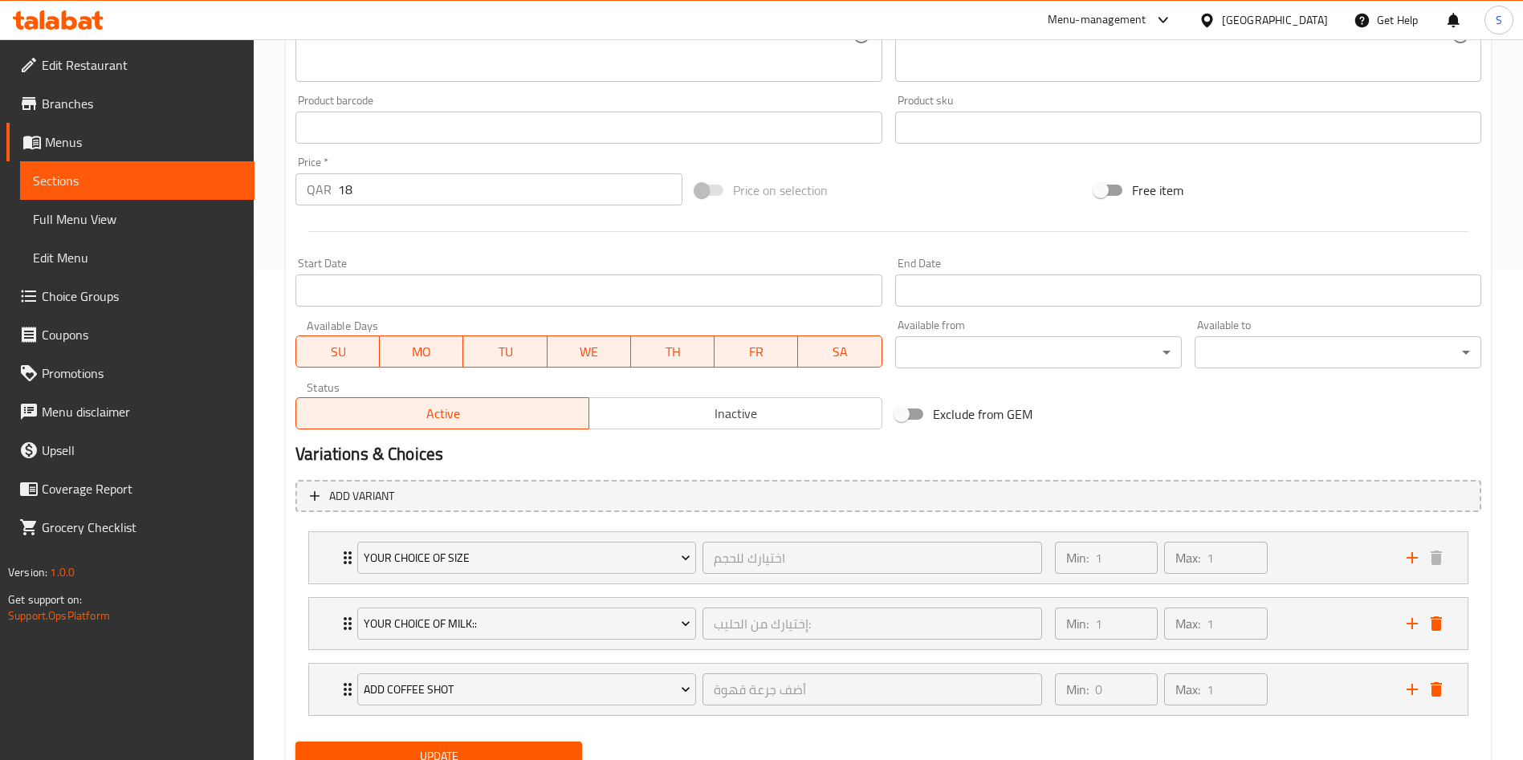
scroll to position [556, 0]
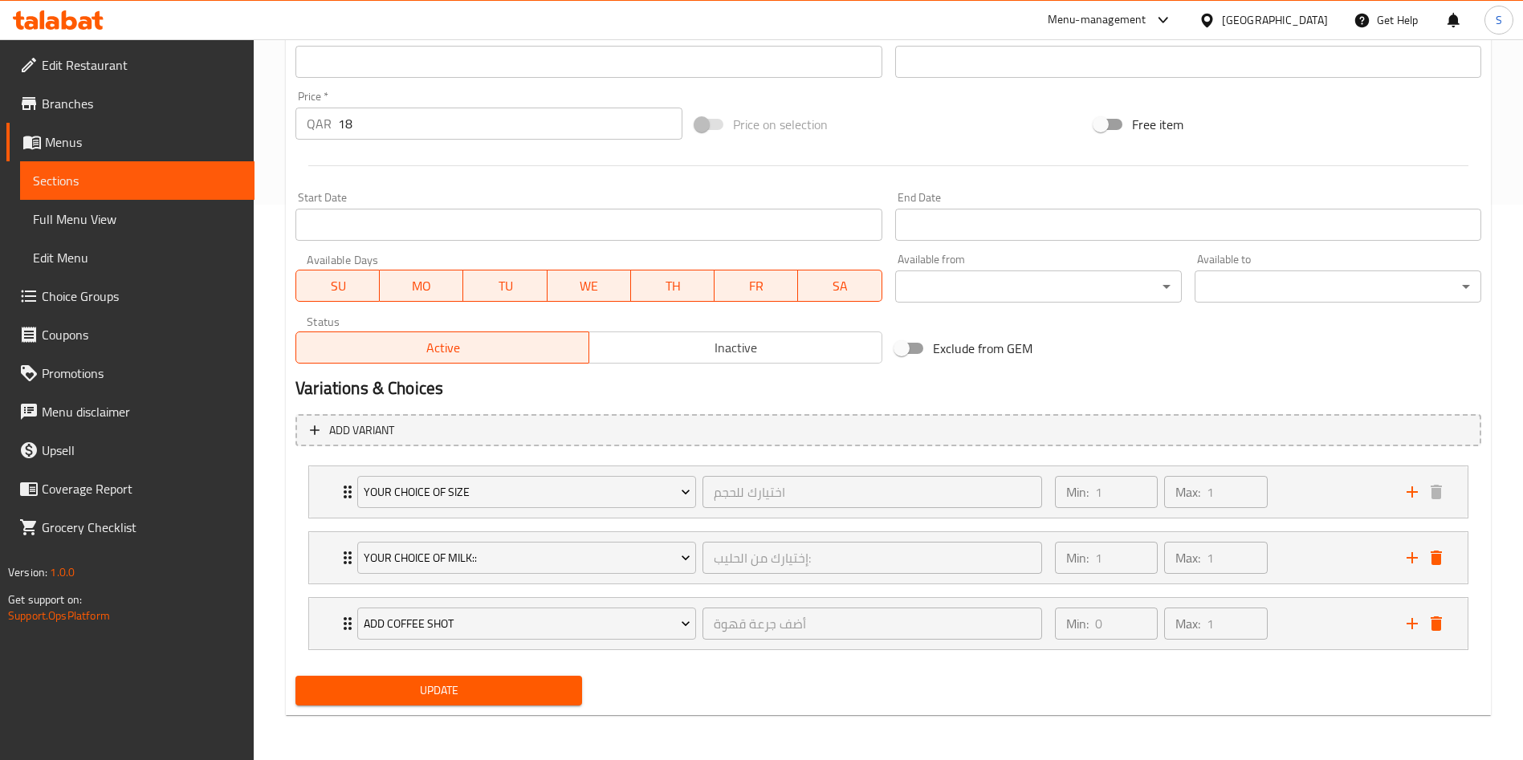
click at [483, 685] on span "Update" at bounding box center [438, 691] width 261 height 20
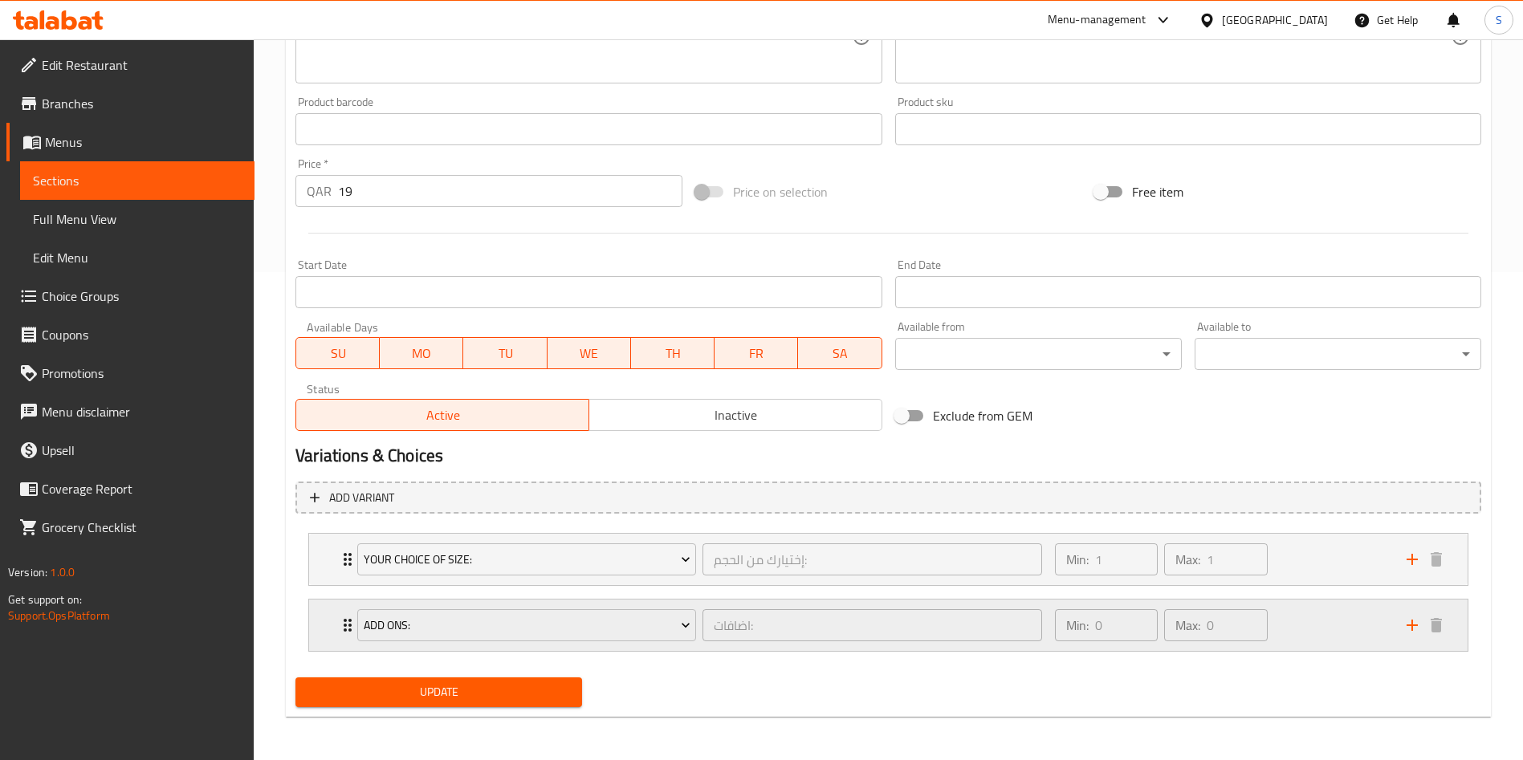
scroll to position [490, 0]
click at [1407, 621] on icon "add" at bounding box center [1412, 623] width 19 height 19
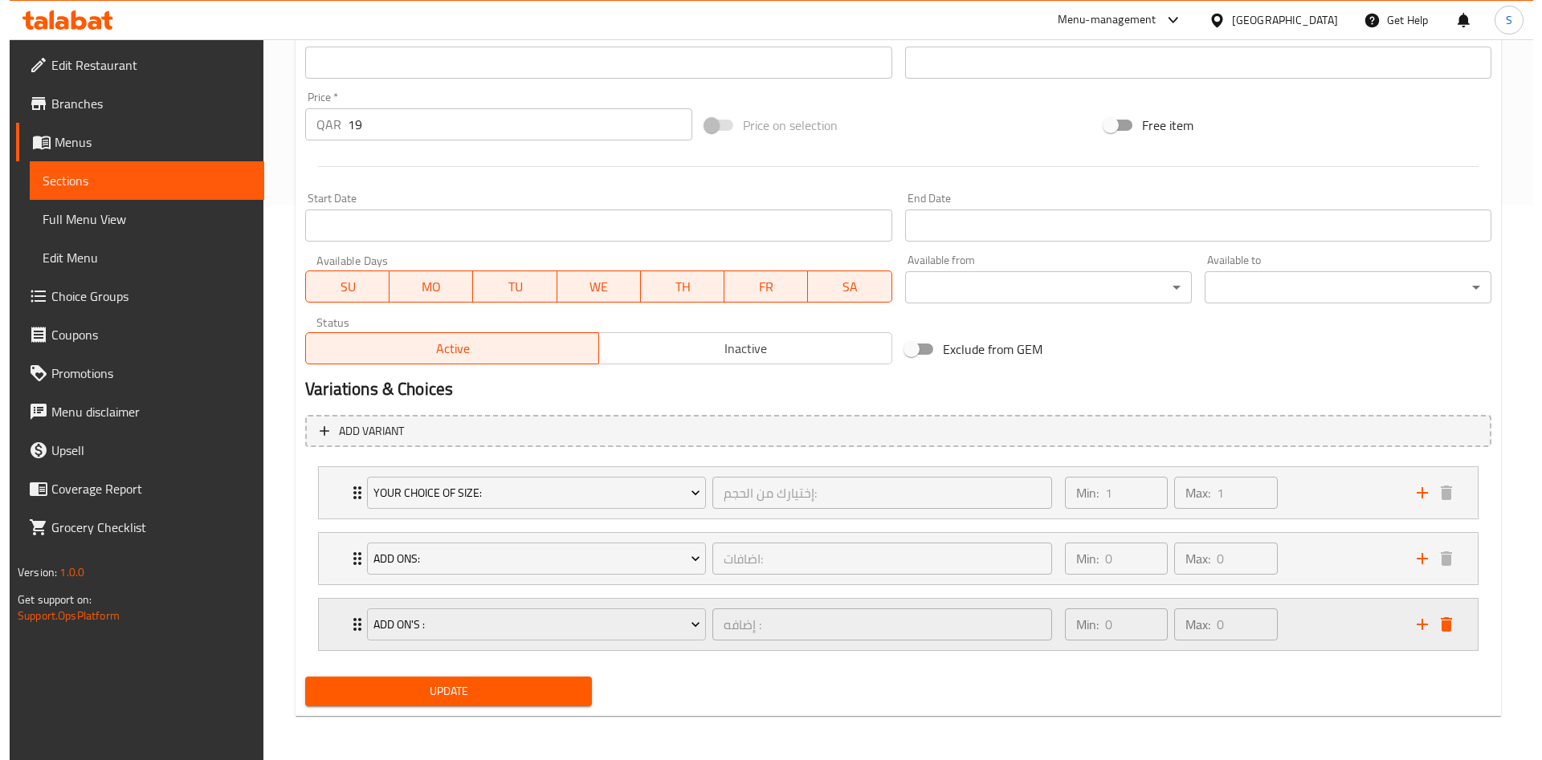
scroll to position [556, 0]
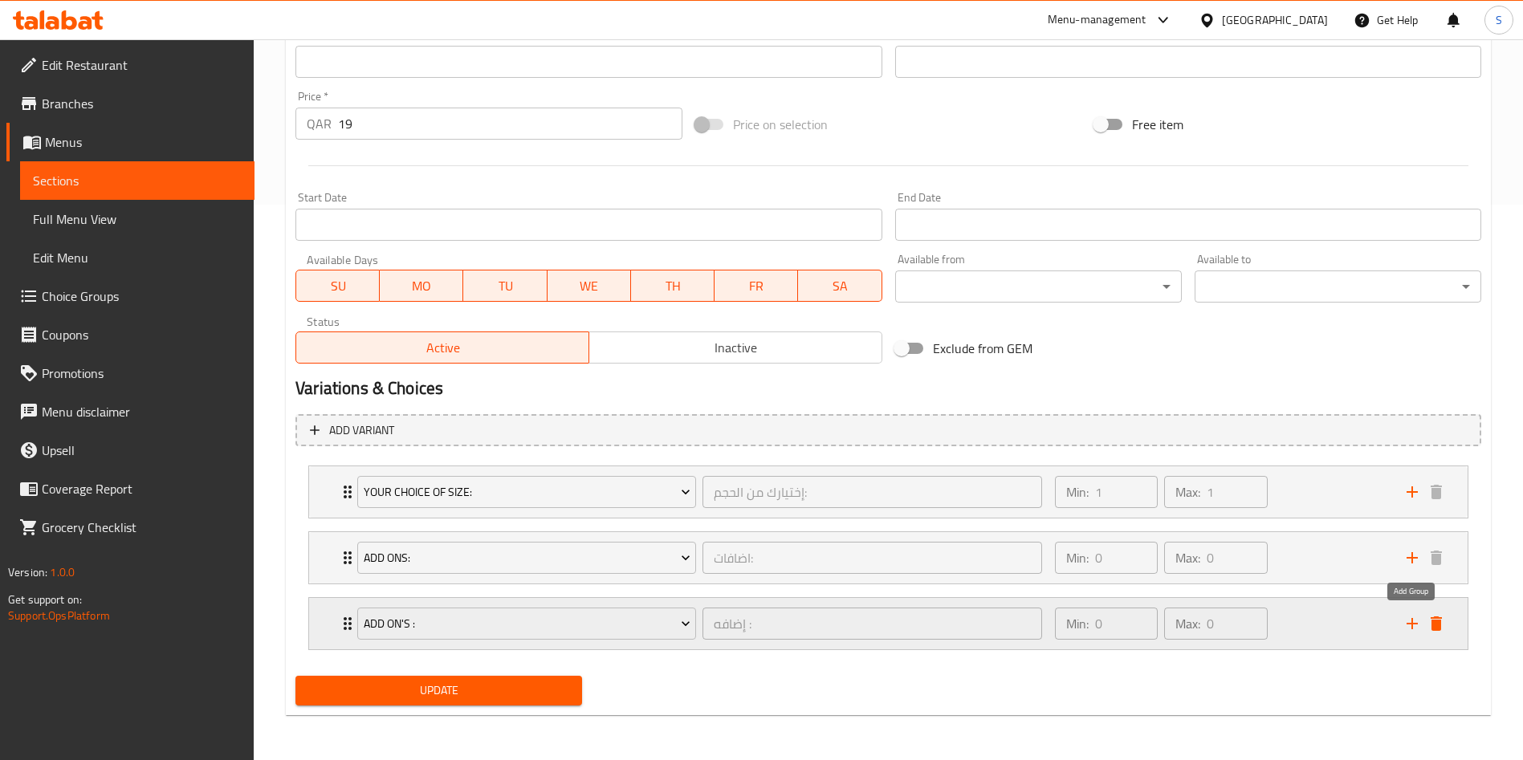
click at [1411, 625] on icon "add" at bounding box center [1412, 623] width 11 height 11
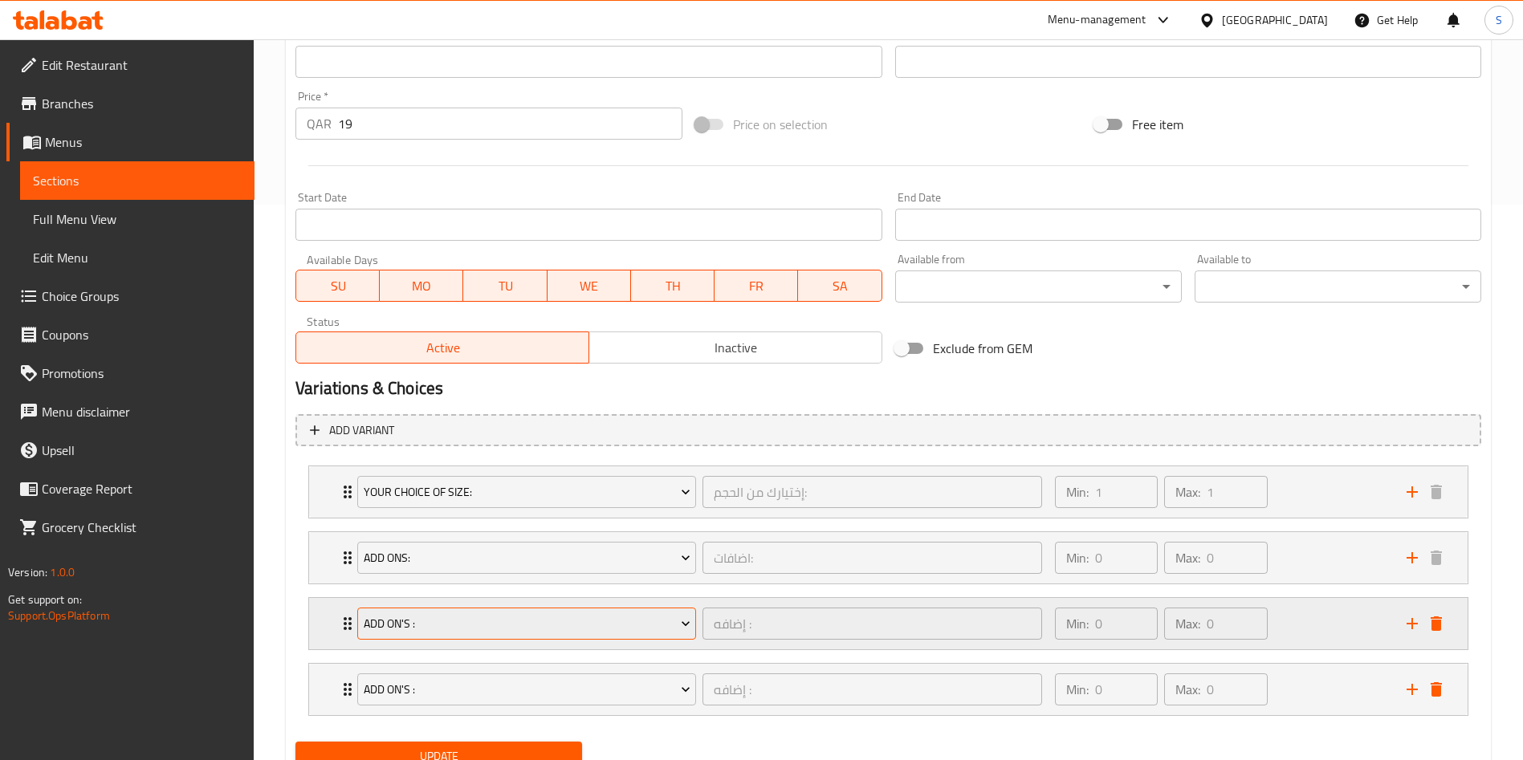
click at [513, 623] on span "Add On's :" at bounding box center [527, 624] width 327 height 20
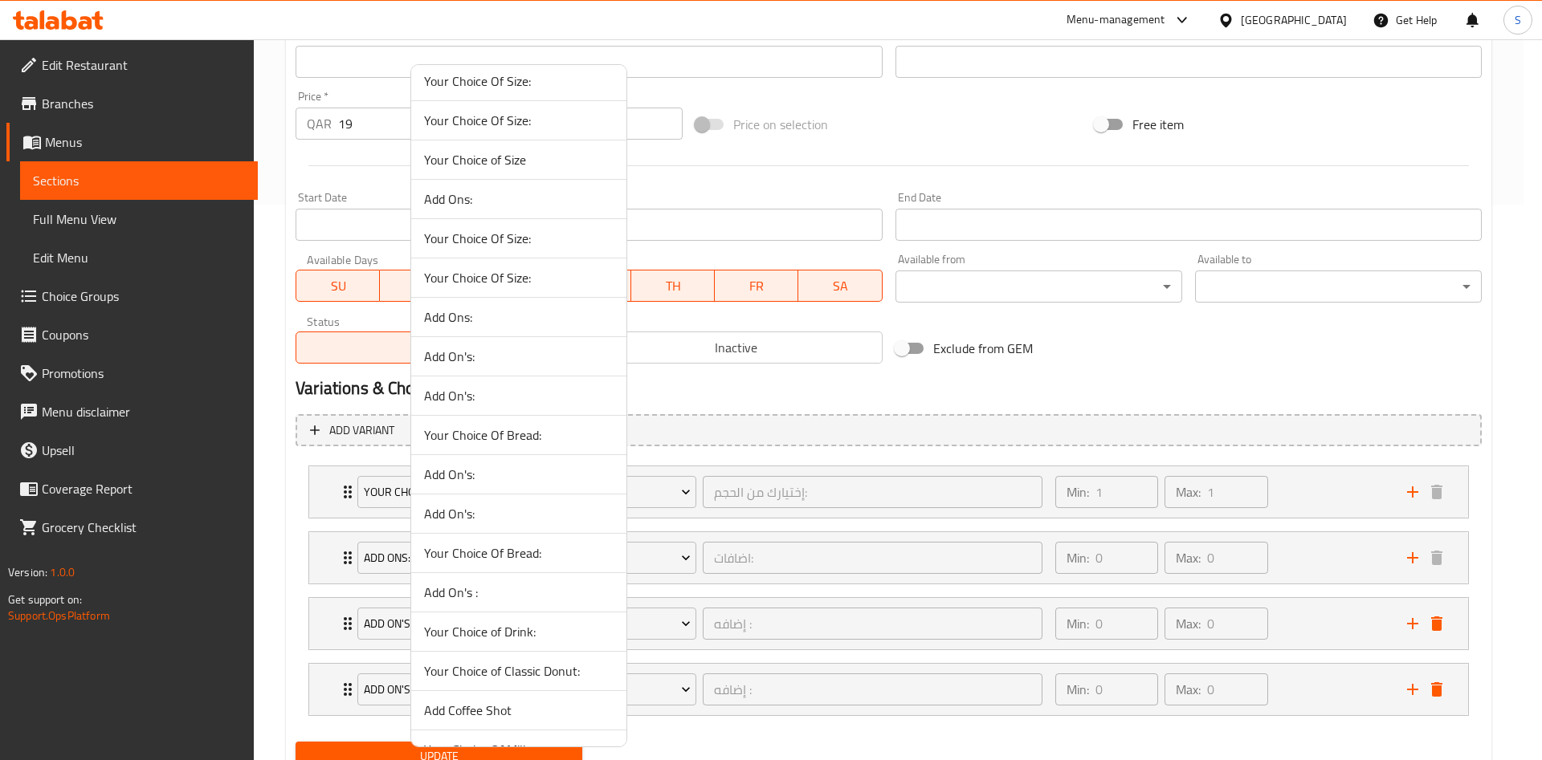
scroll to position [843, 0]
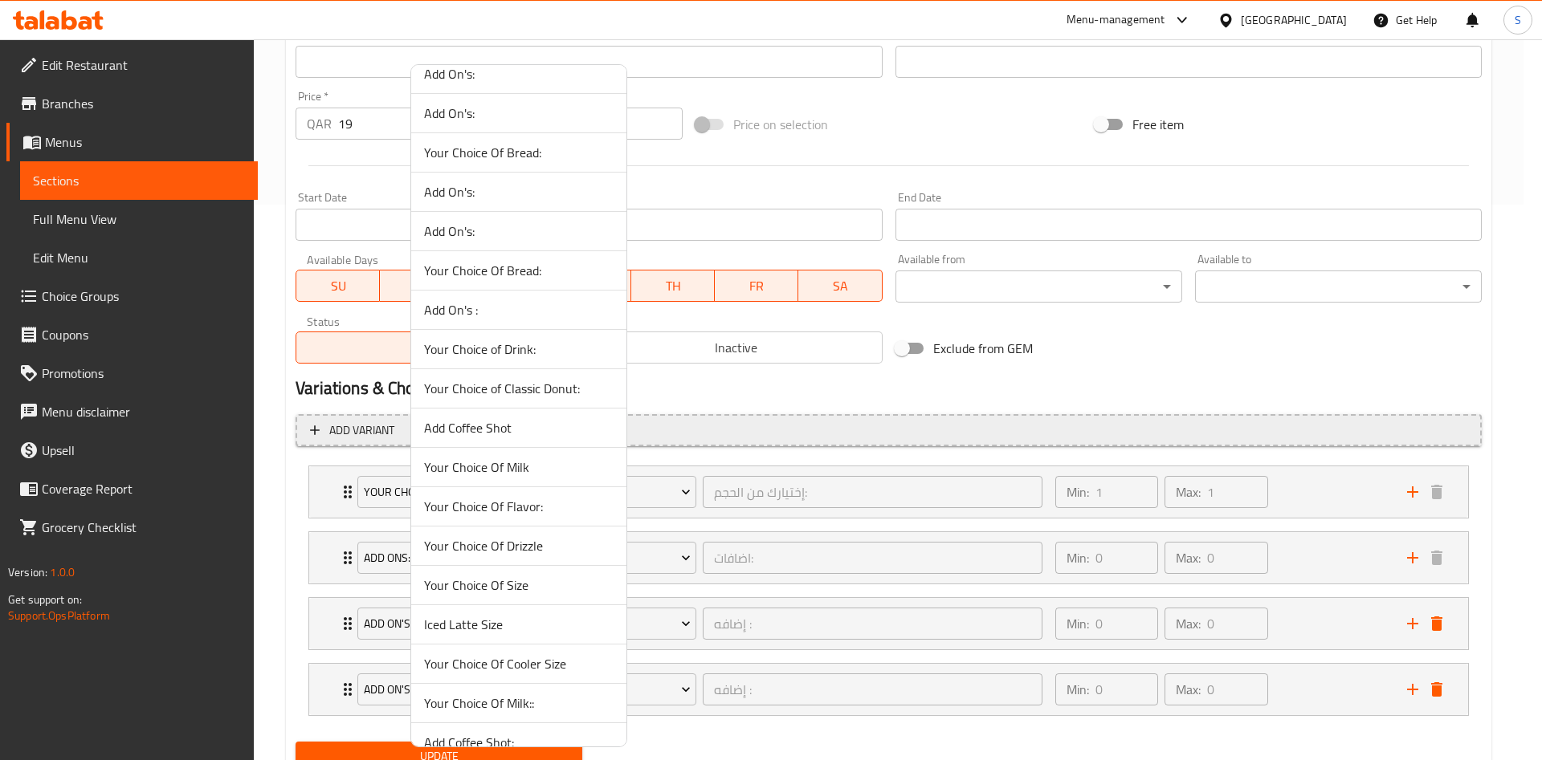
click at [503, 435] on span "Add Coffee Shot" at bounding box center [518, 427] width 189 height 19
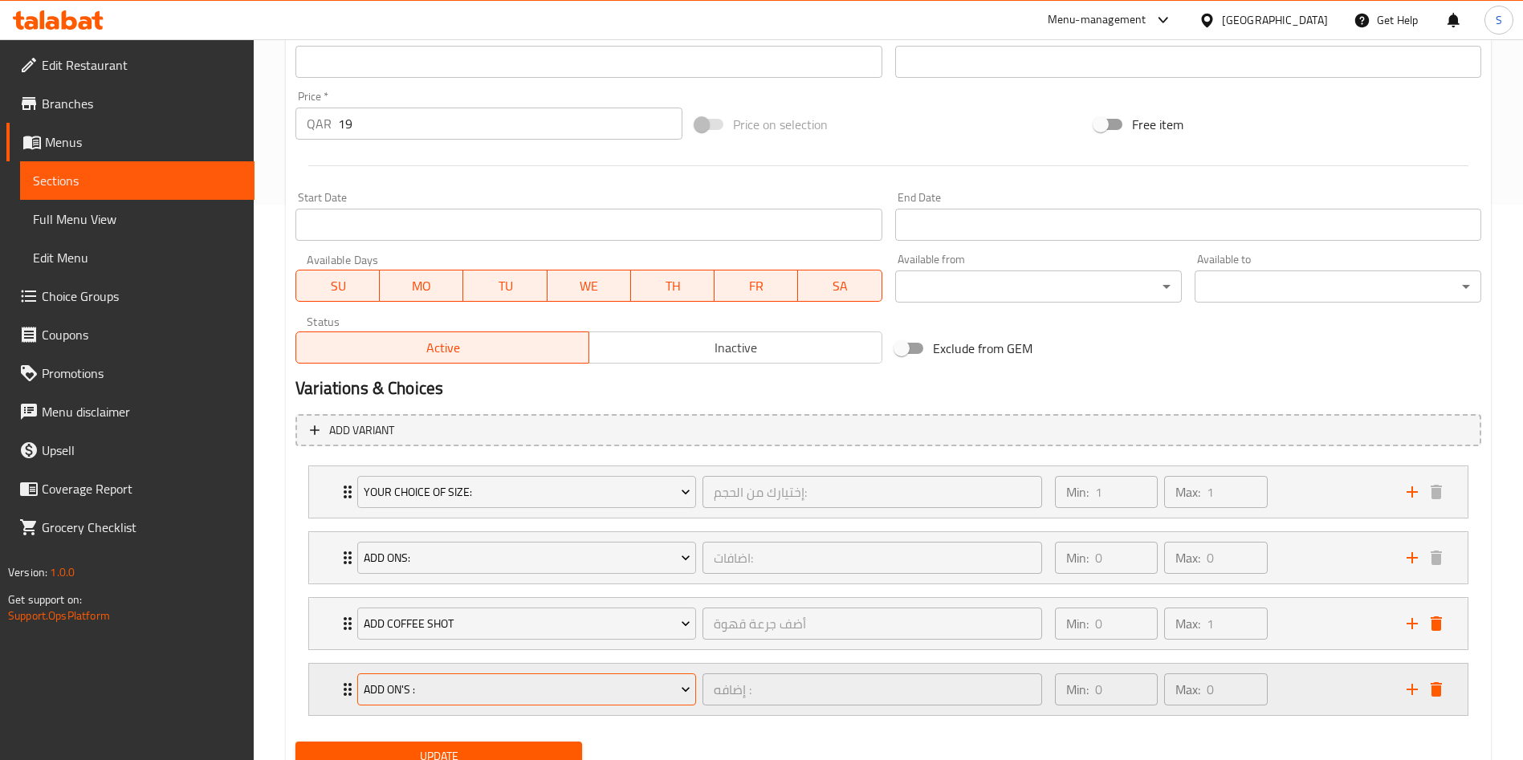
click at [495, 685] on span "Add On's :" at bounding box center [527, 690] width 327 height 20
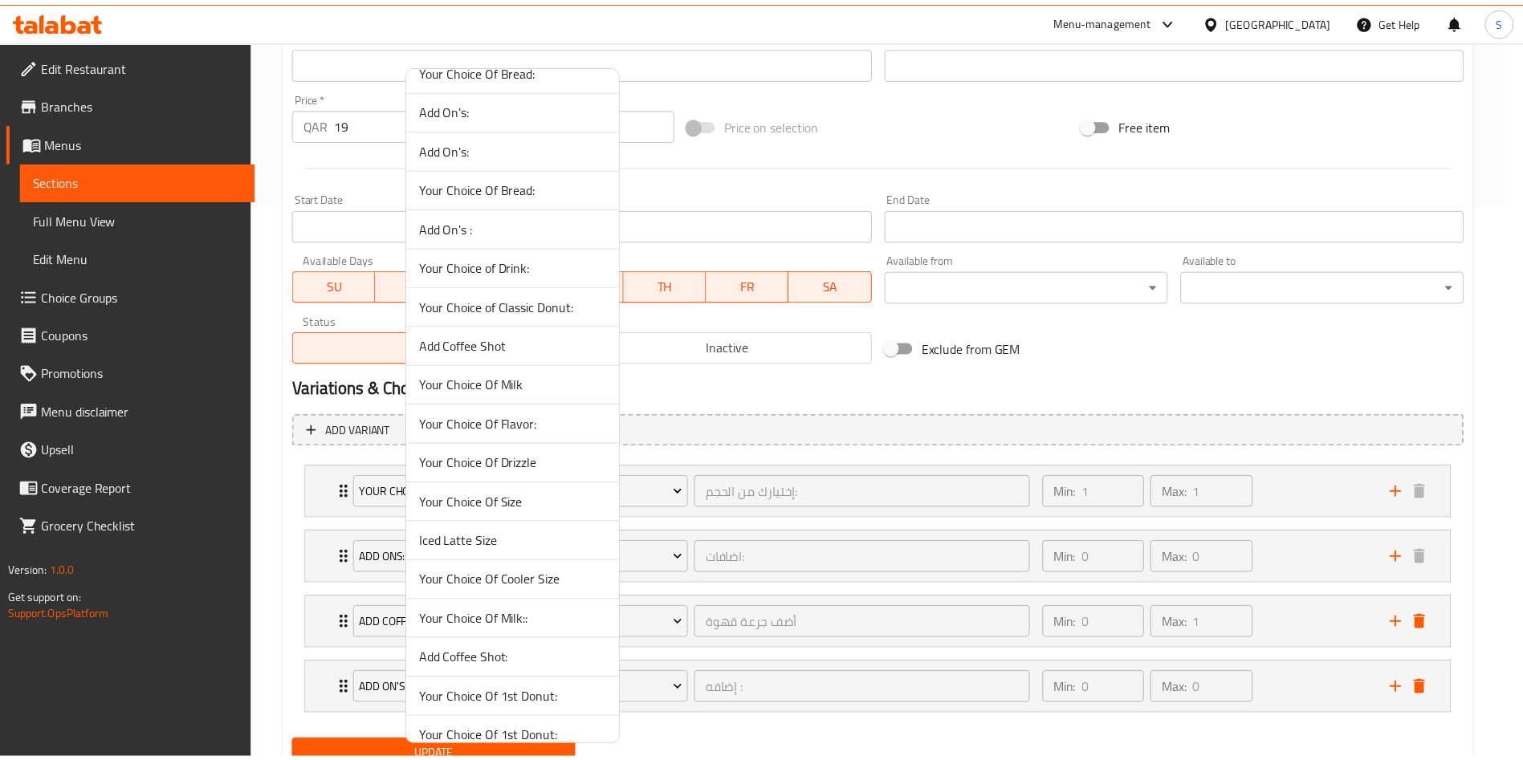
scroll to position [1084, 0]
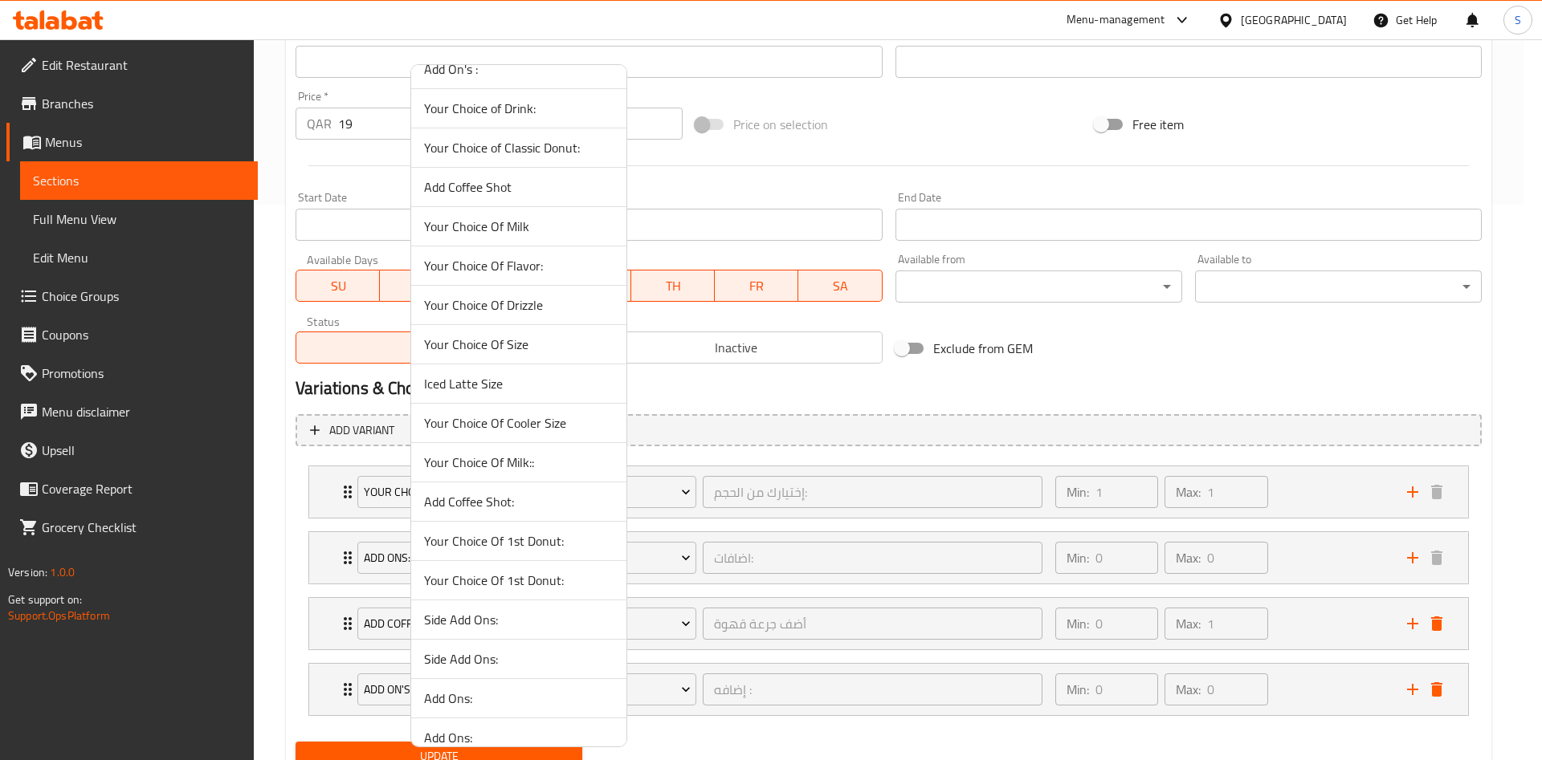
click at [536, 456] on span "Your Choice Of Milk::" at bounding box center [518, 462] width 189 height 19
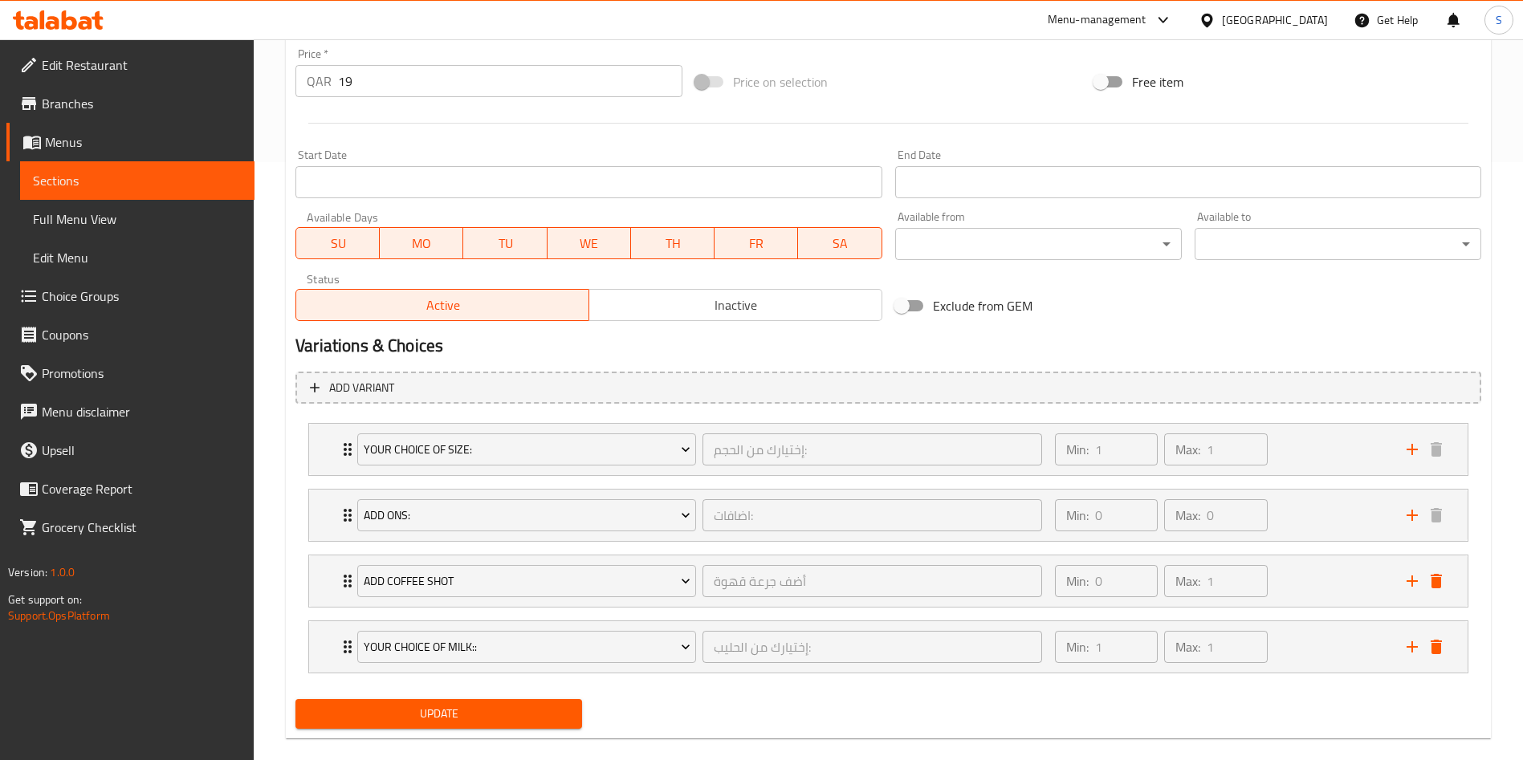
scroll to position [621, 0]
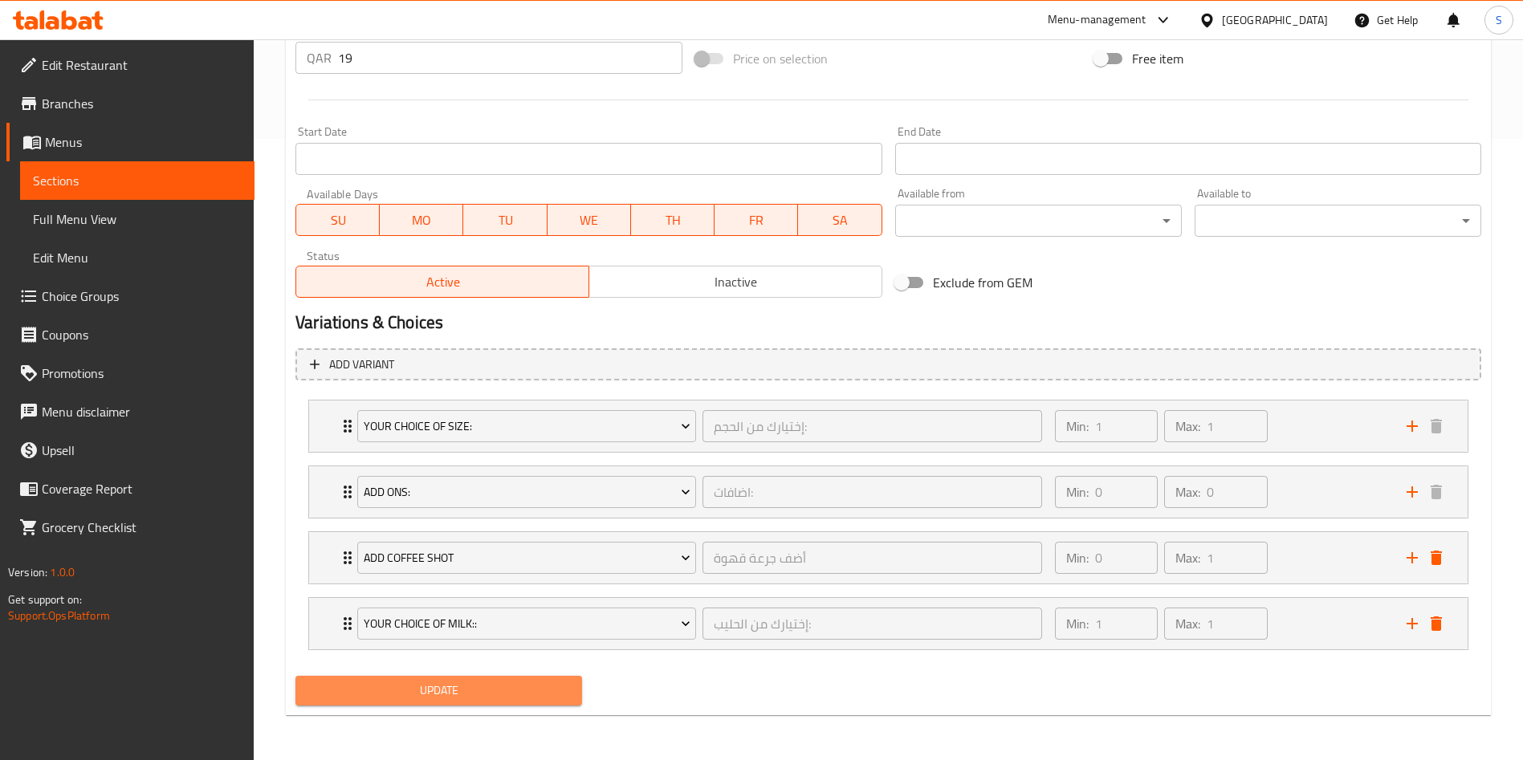
click at [442, 678] on button "Update" at bounding box center [438, 691] width 287 height 30
